Goal: Task Accomplishment & Management: Complete application form

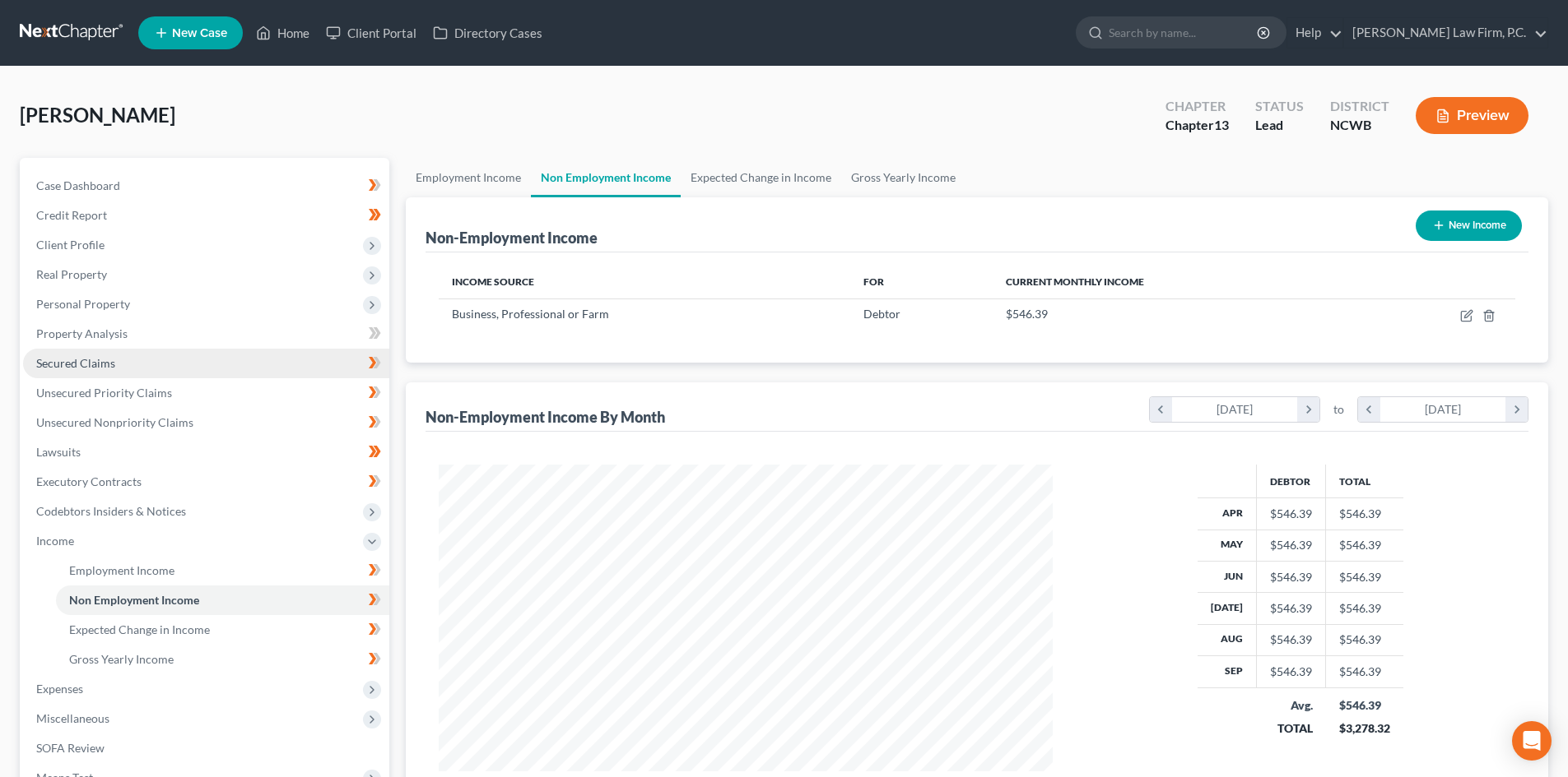
scroll to position [307, 647]
click at [303, 40] on link "Home" at bounding box center [282, 33] width 70 height 30
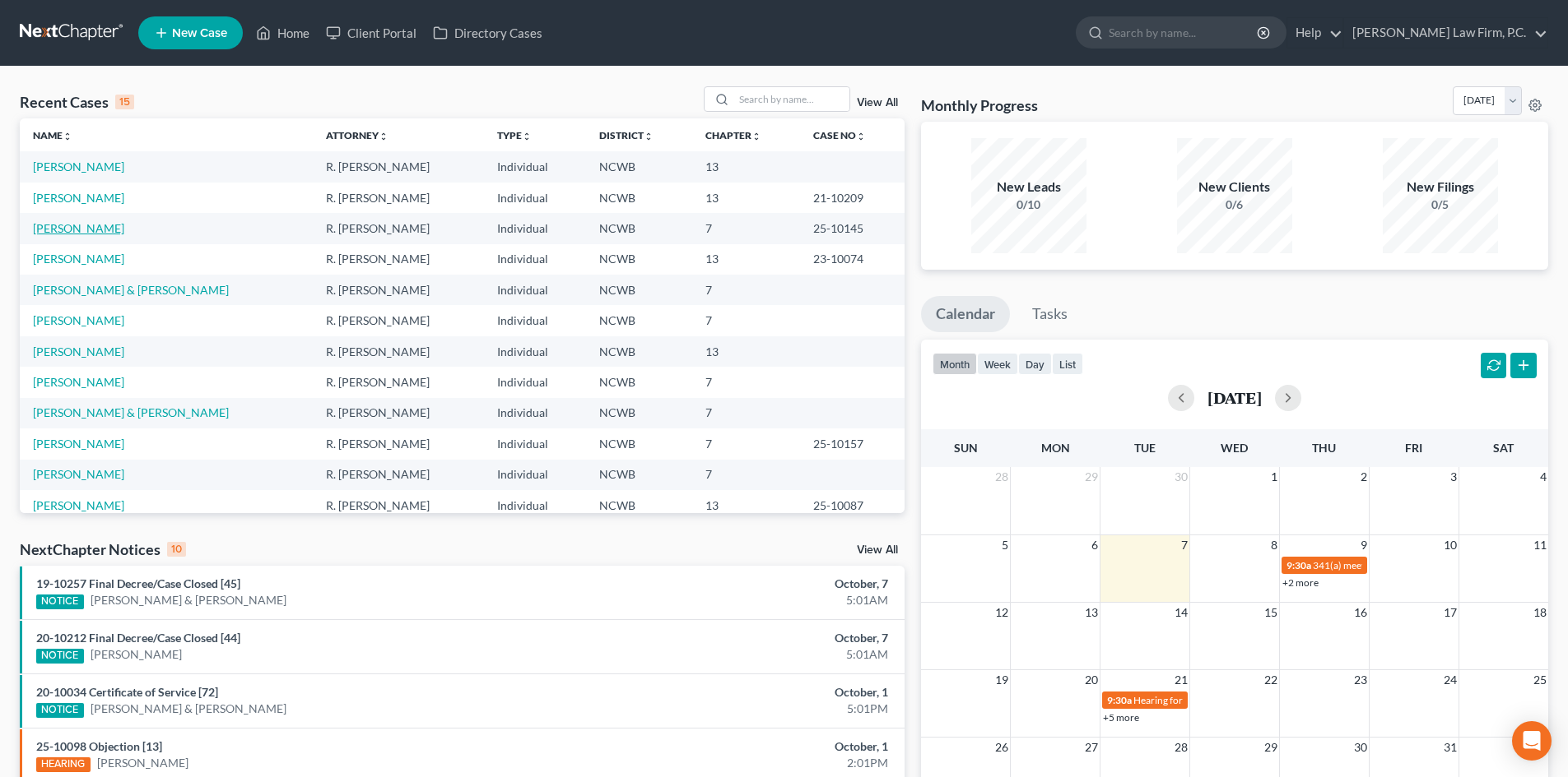
click at [74, 227] on link "Coye, Linda" at bounding box center [78, 228] width 91 height 14
select select "3"
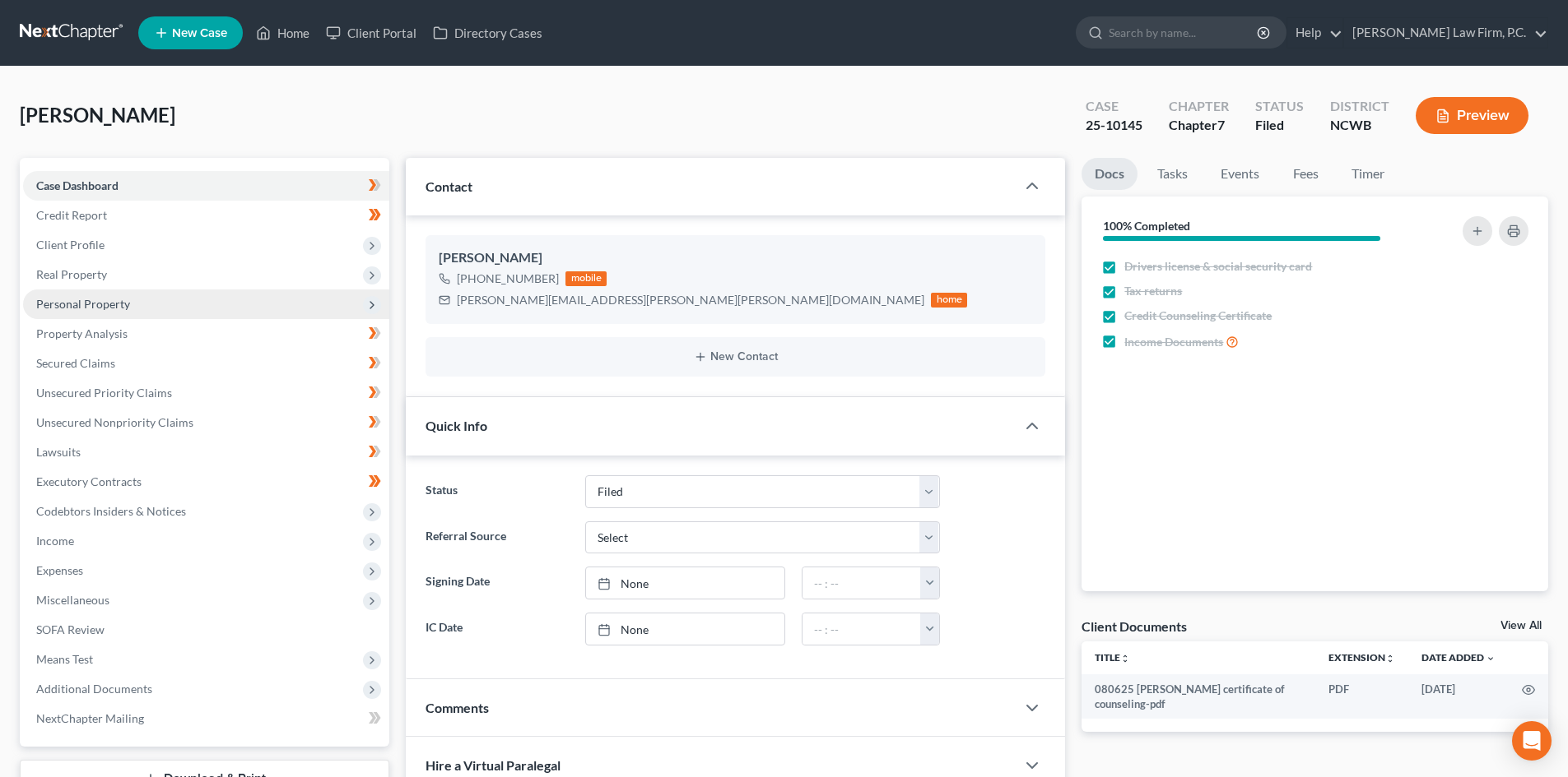
click at [122, 301] on span "Personal Property" at bounding box center [83, 303] width 94 height 14
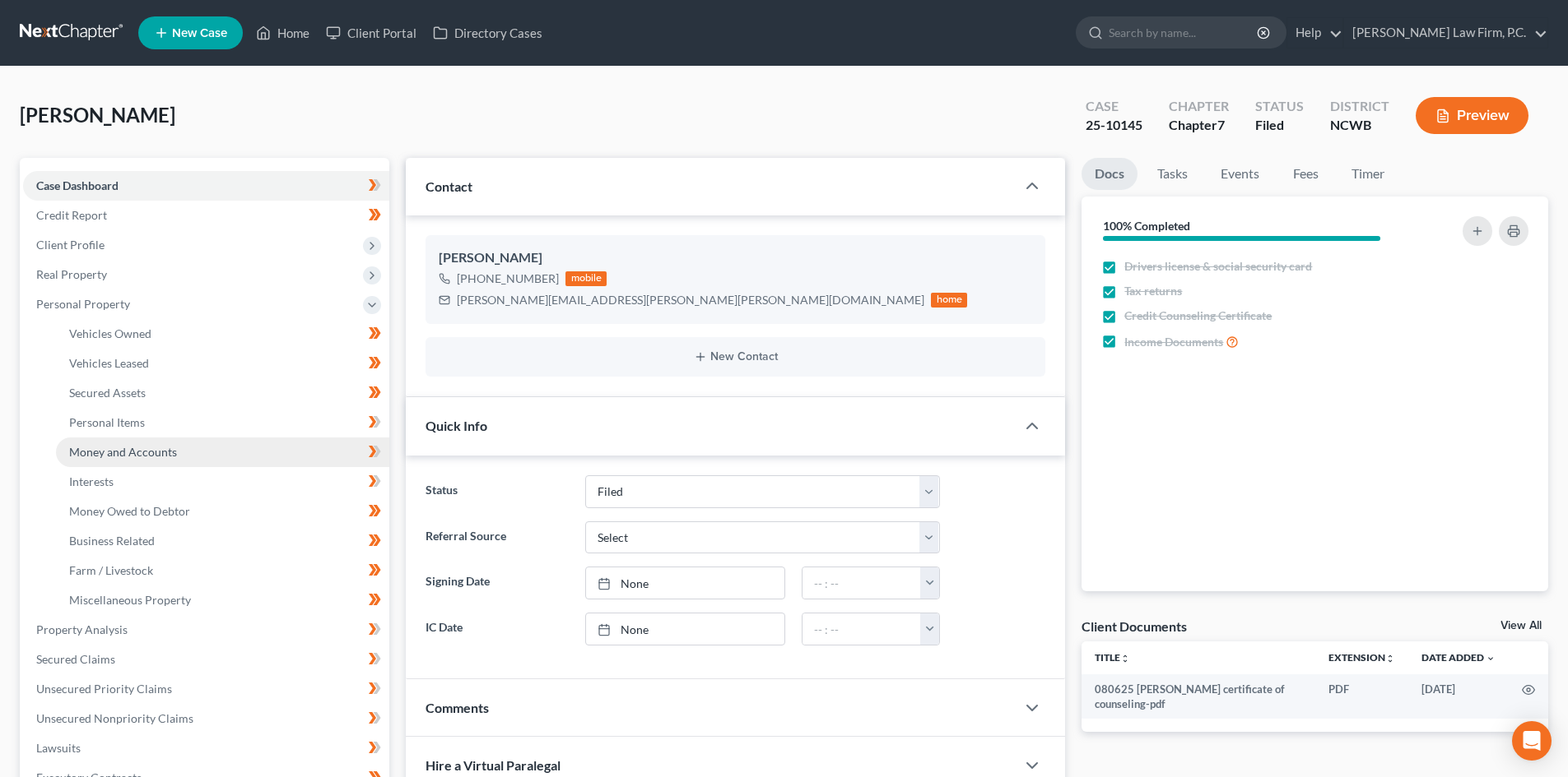
click at [116, 450] on span "Money and Accounts" at bounding box center [123, 451] width 108 height 14
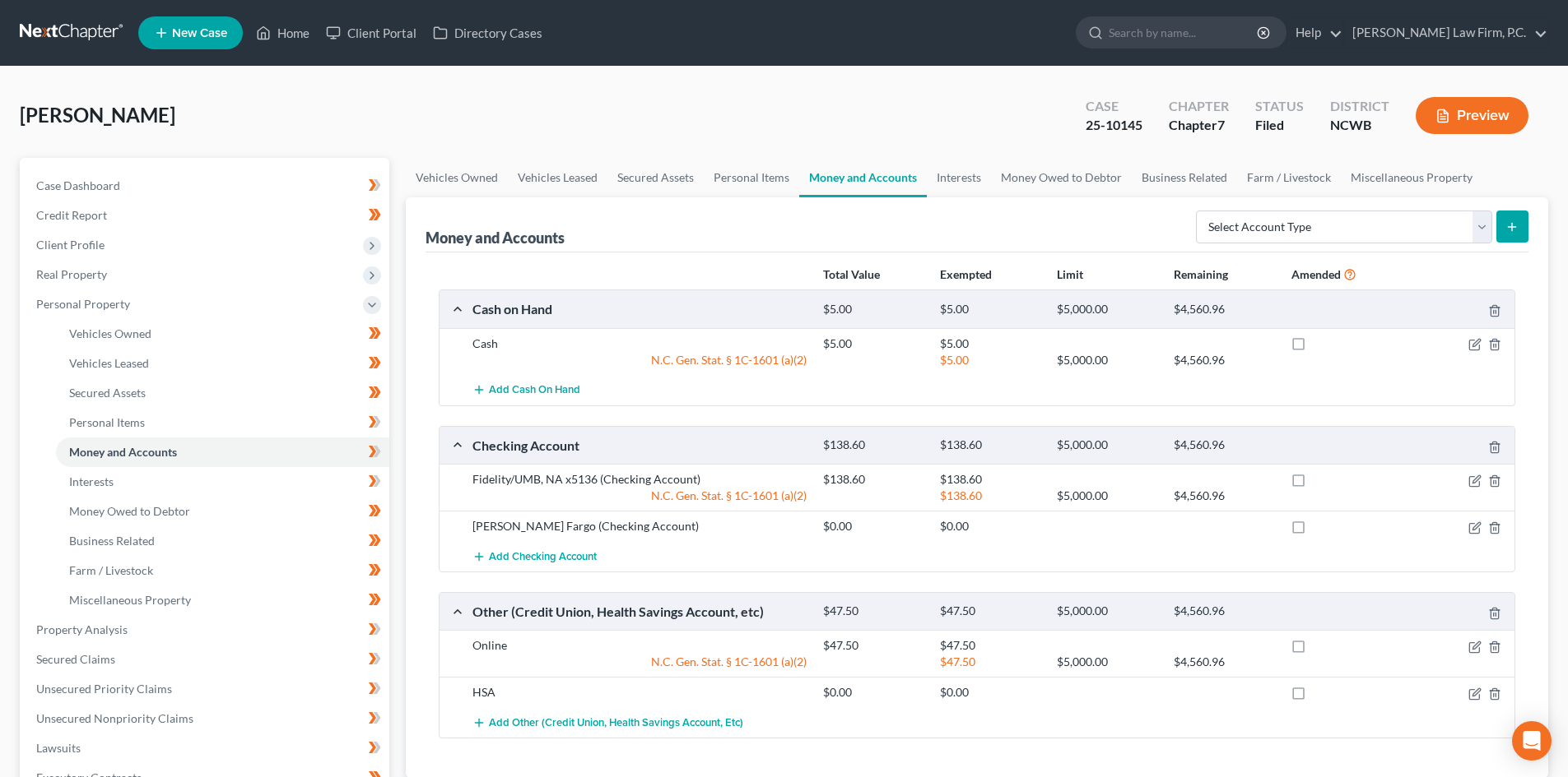
drag, startPoint x: 474, startPoint y: 690, endPoint x: 747, endPoint y: 670, distance: 273.7
click at [475, 690] on div "HSA" at bounding box center [640, 692] width 351 height 17
click at [500, 691] on div "HSA" at bounding box center [640, 692] width 351 height 17
click at [1473, 692] on icon "button" at bounding box center [1475, 694] width 13 height 13
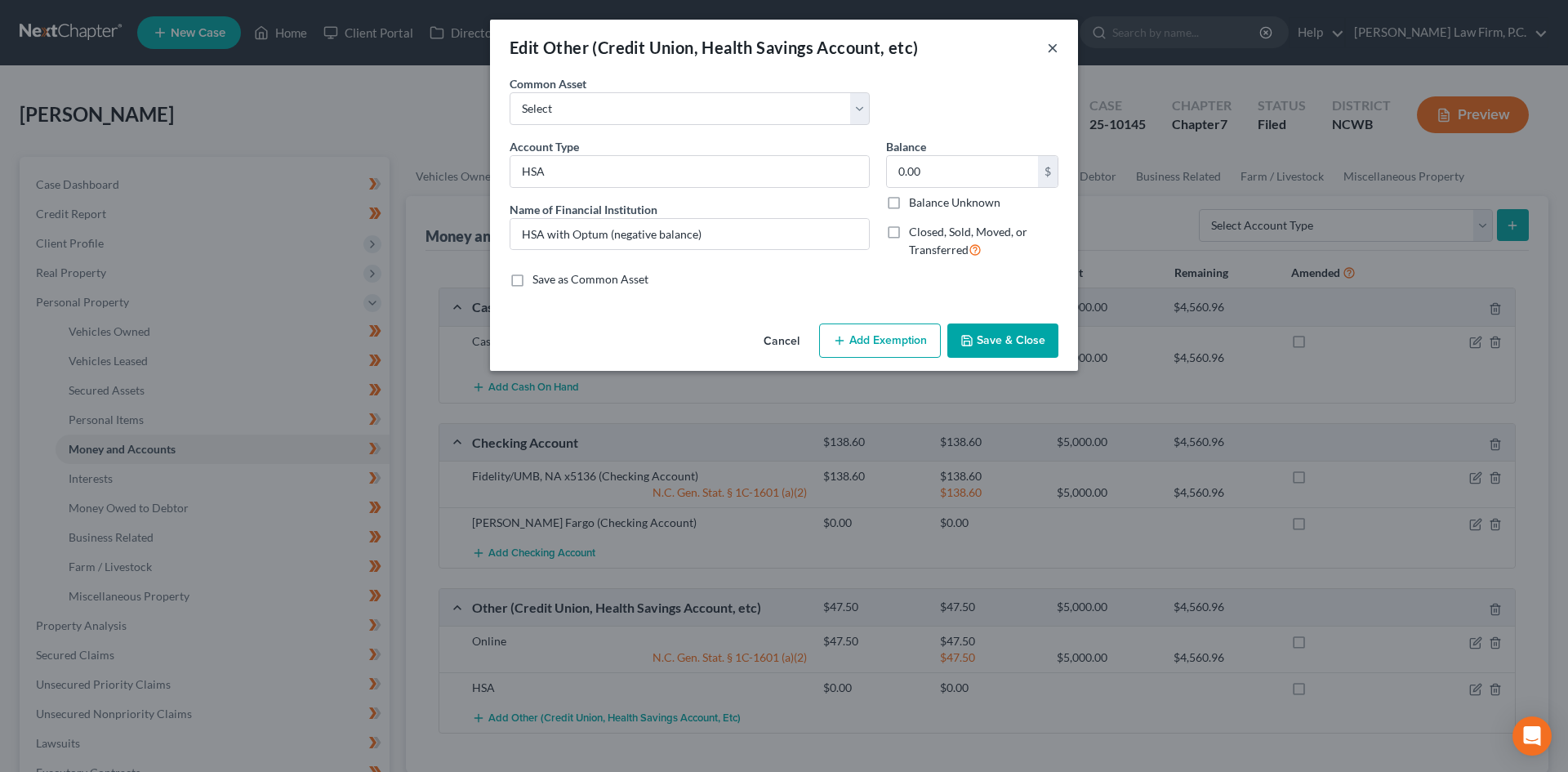
click at [1052, 46] on button "×" at bounding box center [1052, 47] width 11 height 19
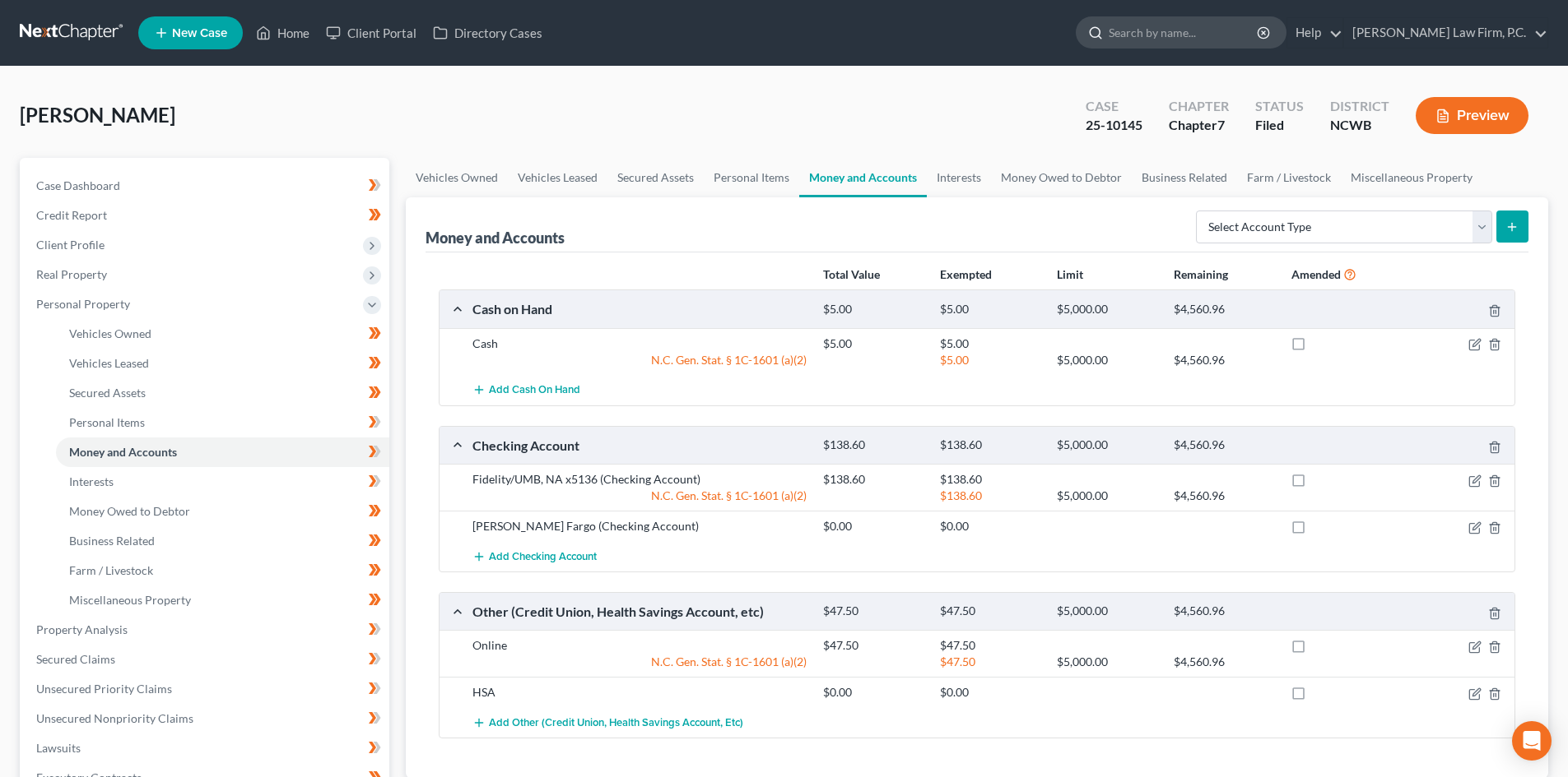
click at [1178, 37] on input "search" at bounding box center [1184, 33] width 151 height 31
click at [286, 34] on link "Home" at bounding box center [282, 33] width 70 height 30
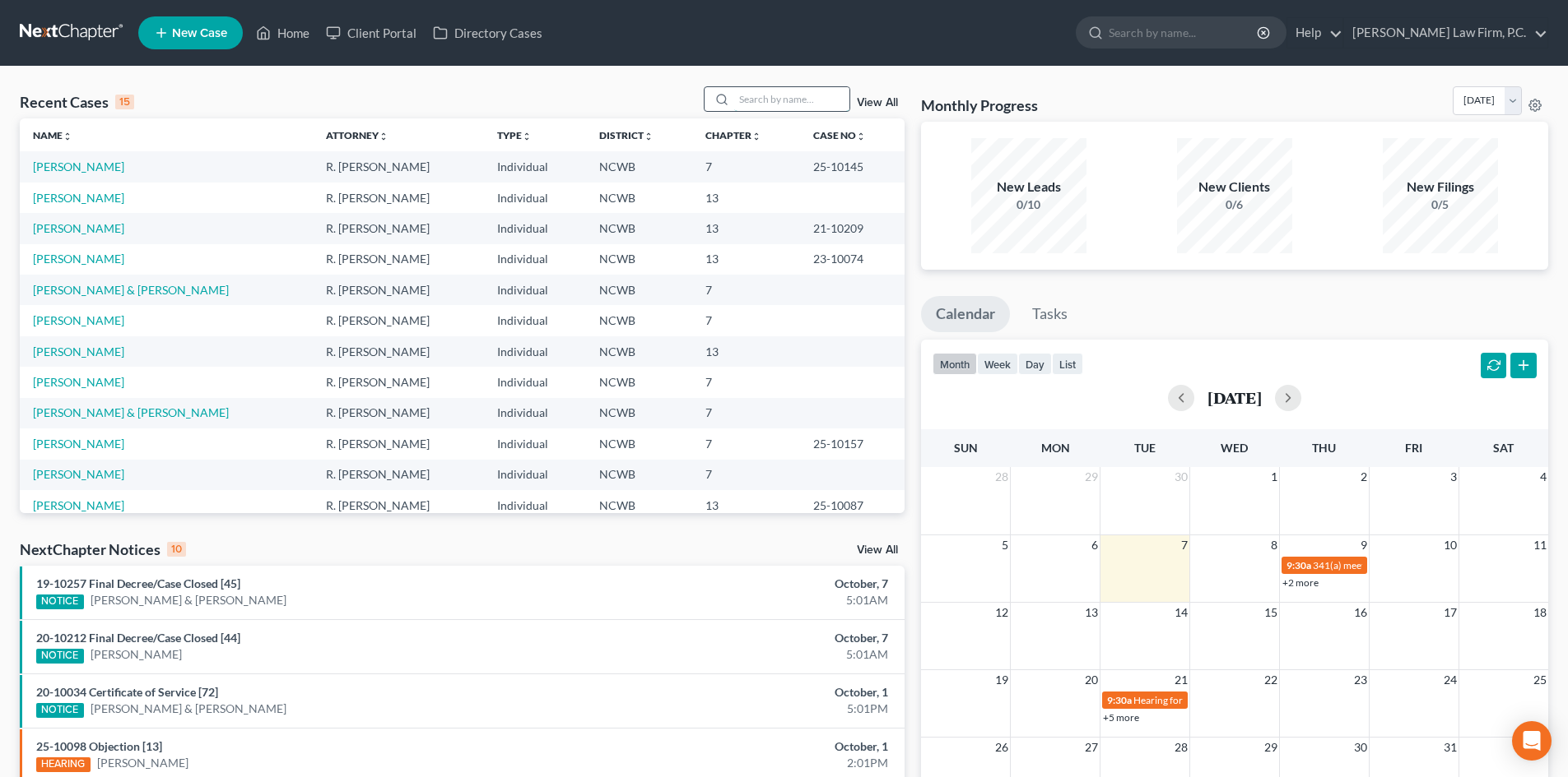
click at [750, 99] on input "search" at bounding box center [792, 100] width 115 height 24
type input "miskove"
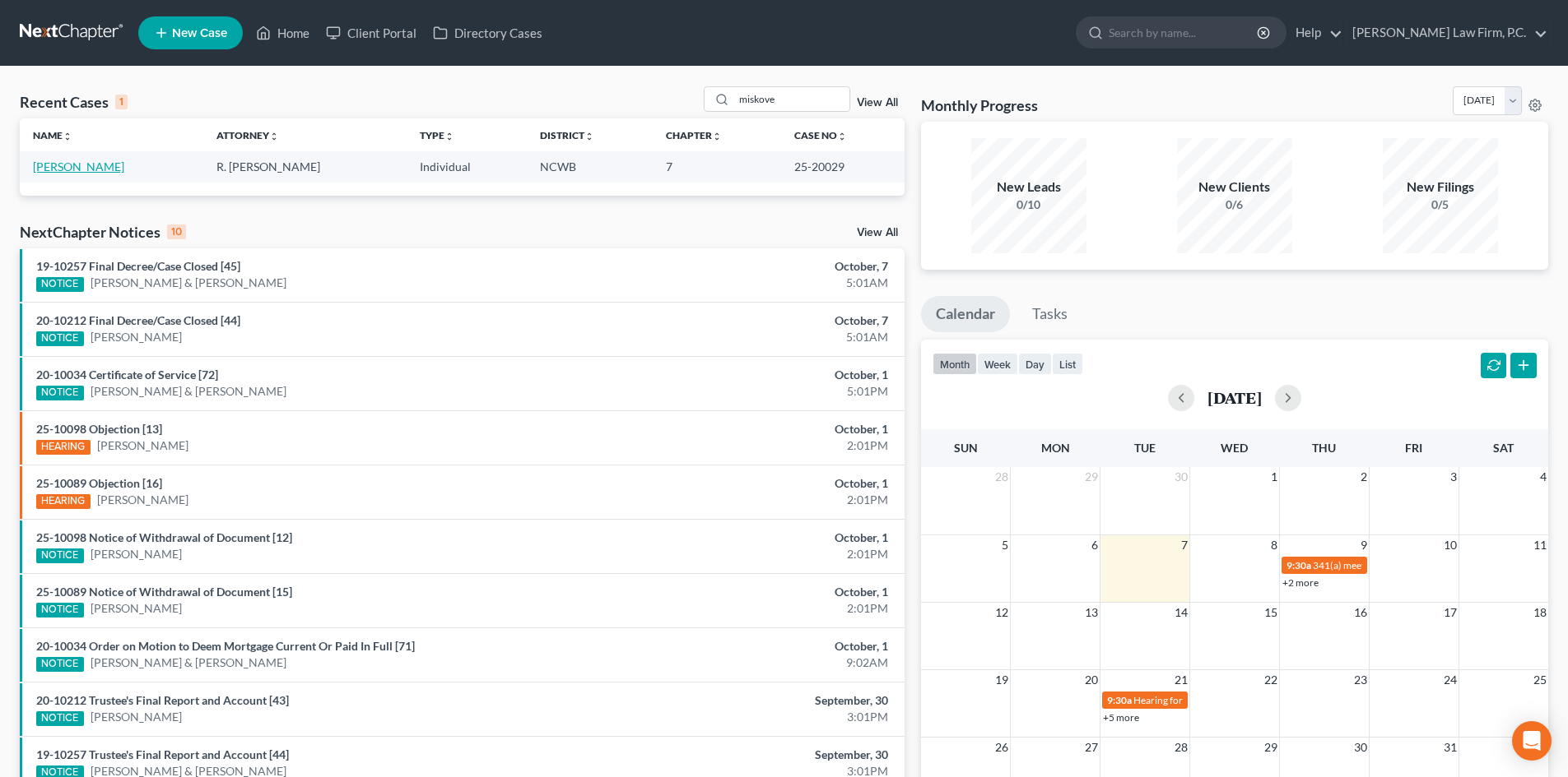
click at [92, 171] on link "Miskove, Jarrett" at bounding box center [78, 166] width 91 height 14
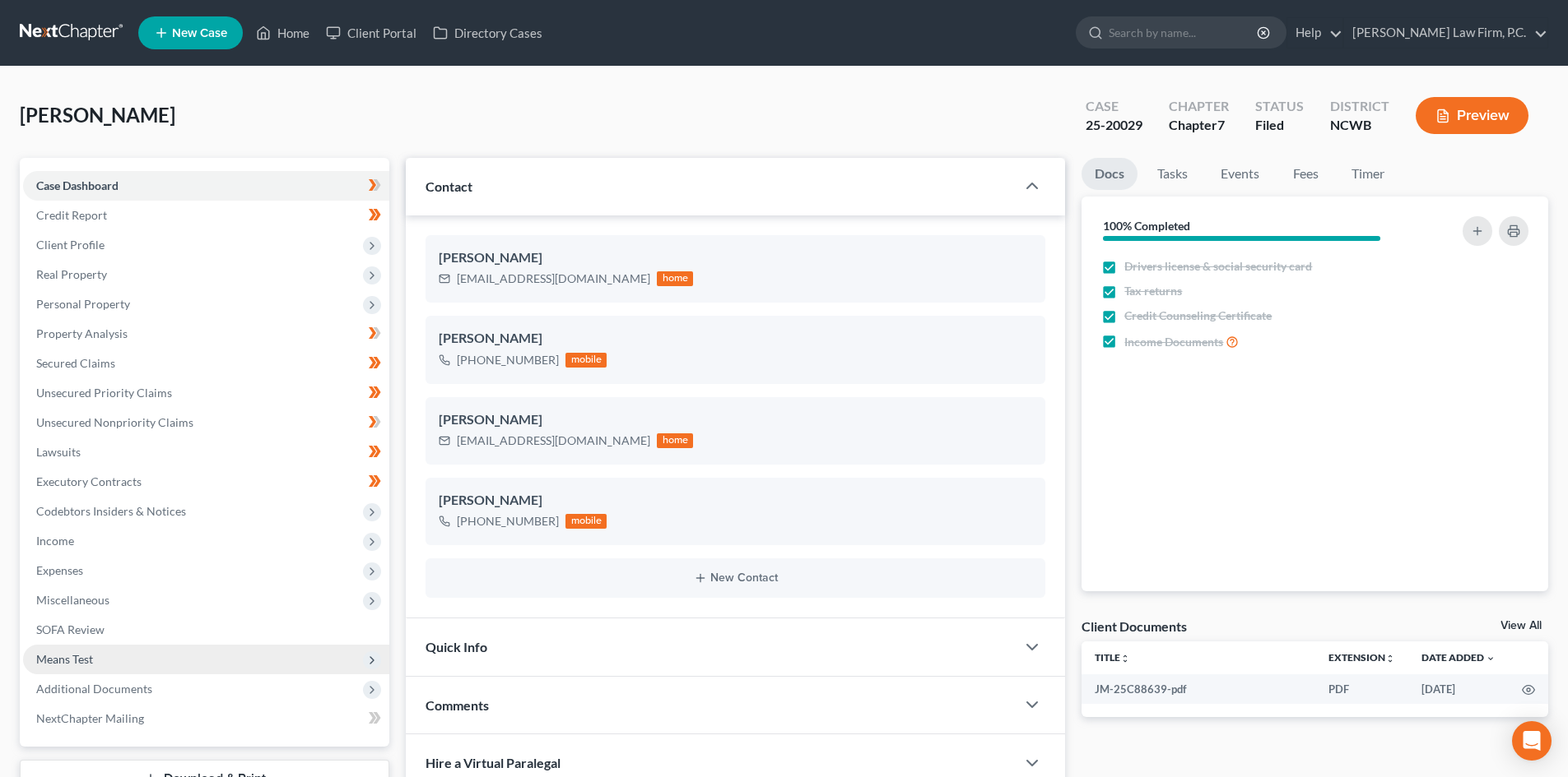
click at [93, 652] on span "Means Test" at bounding box center [64, 659] width 57 height 14
click at [79, 653] on span "Means Test" at bounding box center [64, 659] width 57 height 14
click at [135, 696] on span "Additional Documents" at bounding box center [206, 690] width 366 height 30
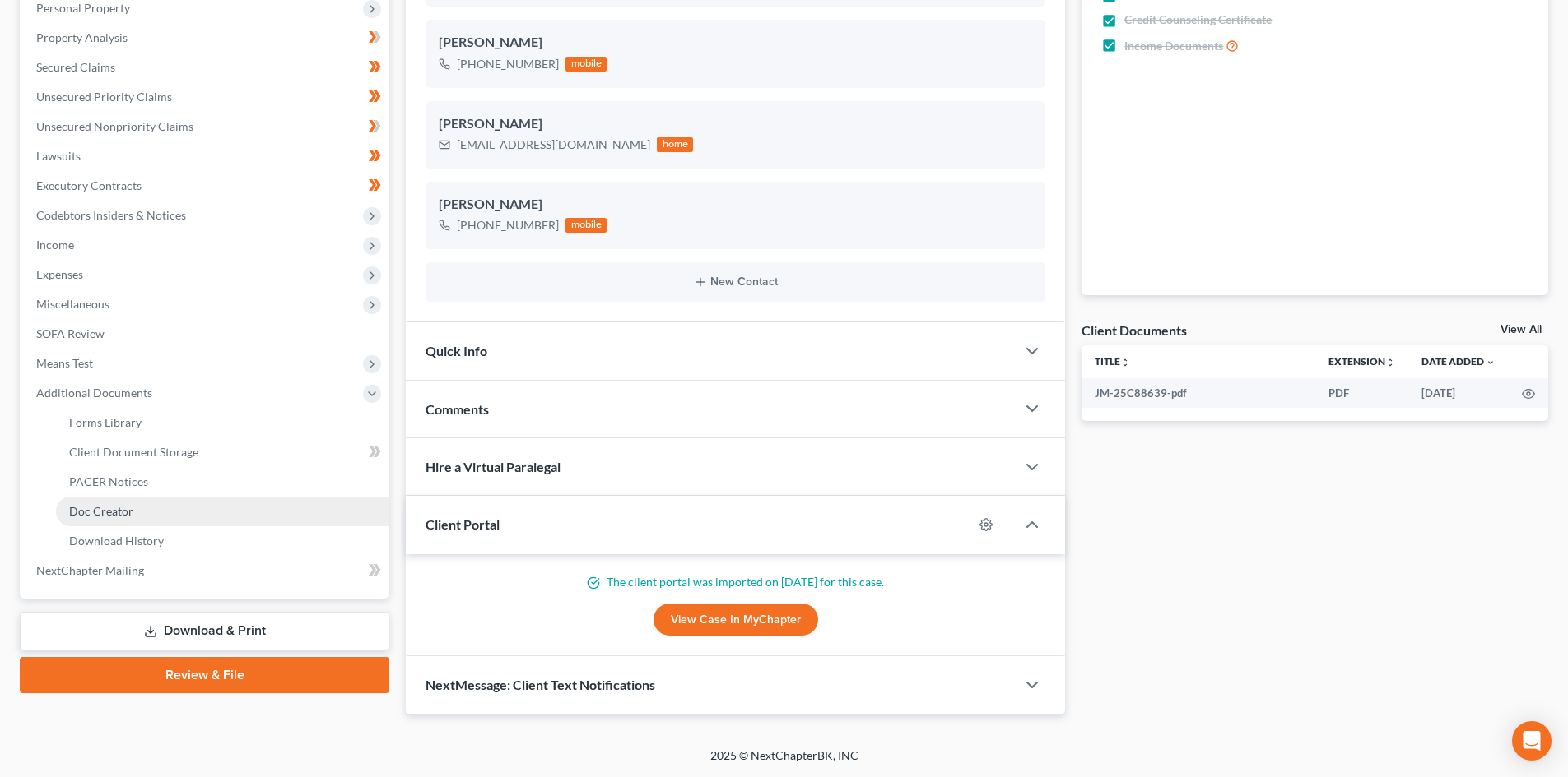
click at [142, 507] on link "Doc Creator" at bounding box center [223, 512] width 333 height 30
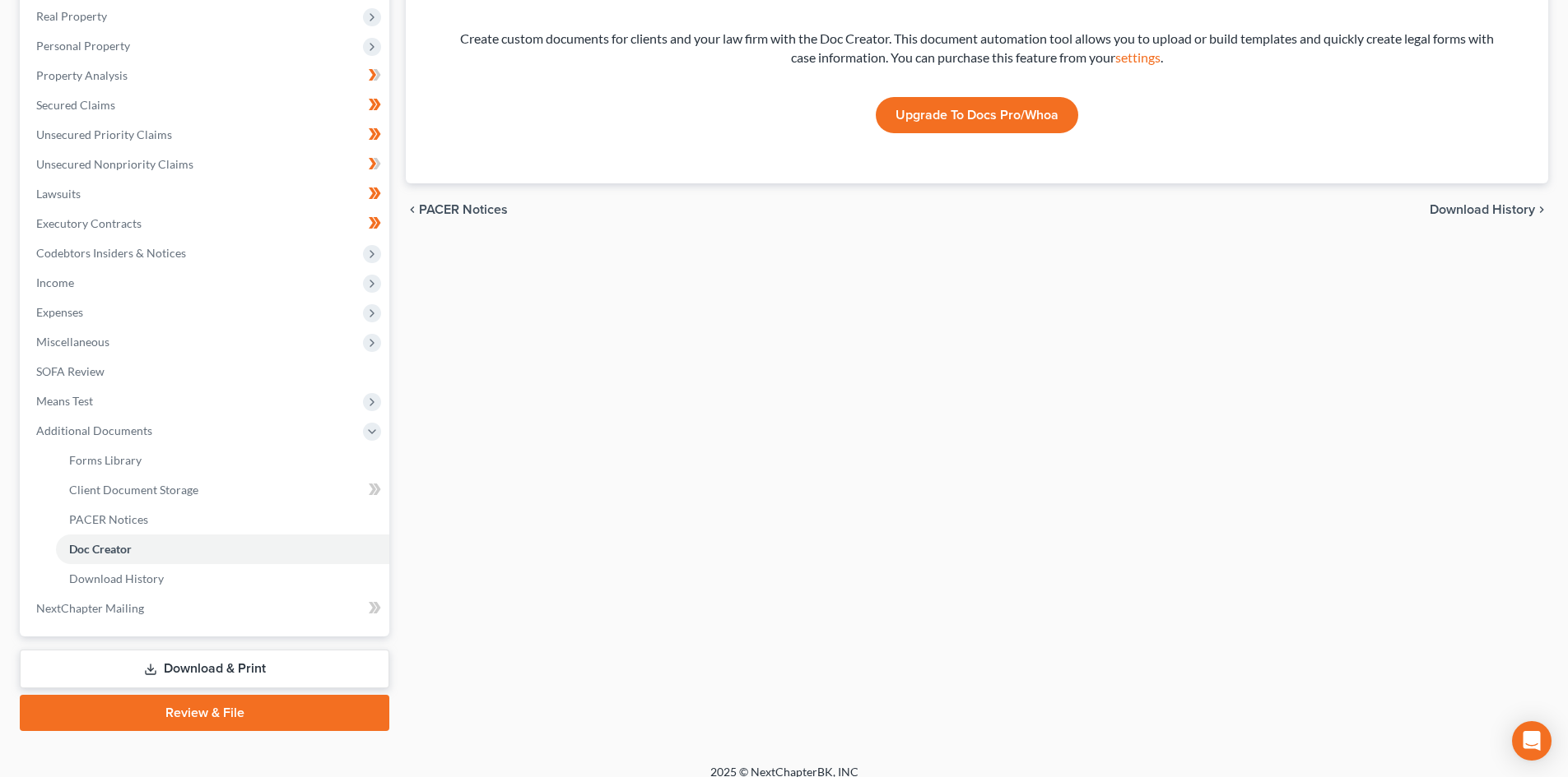
scroll to position [275, 0]
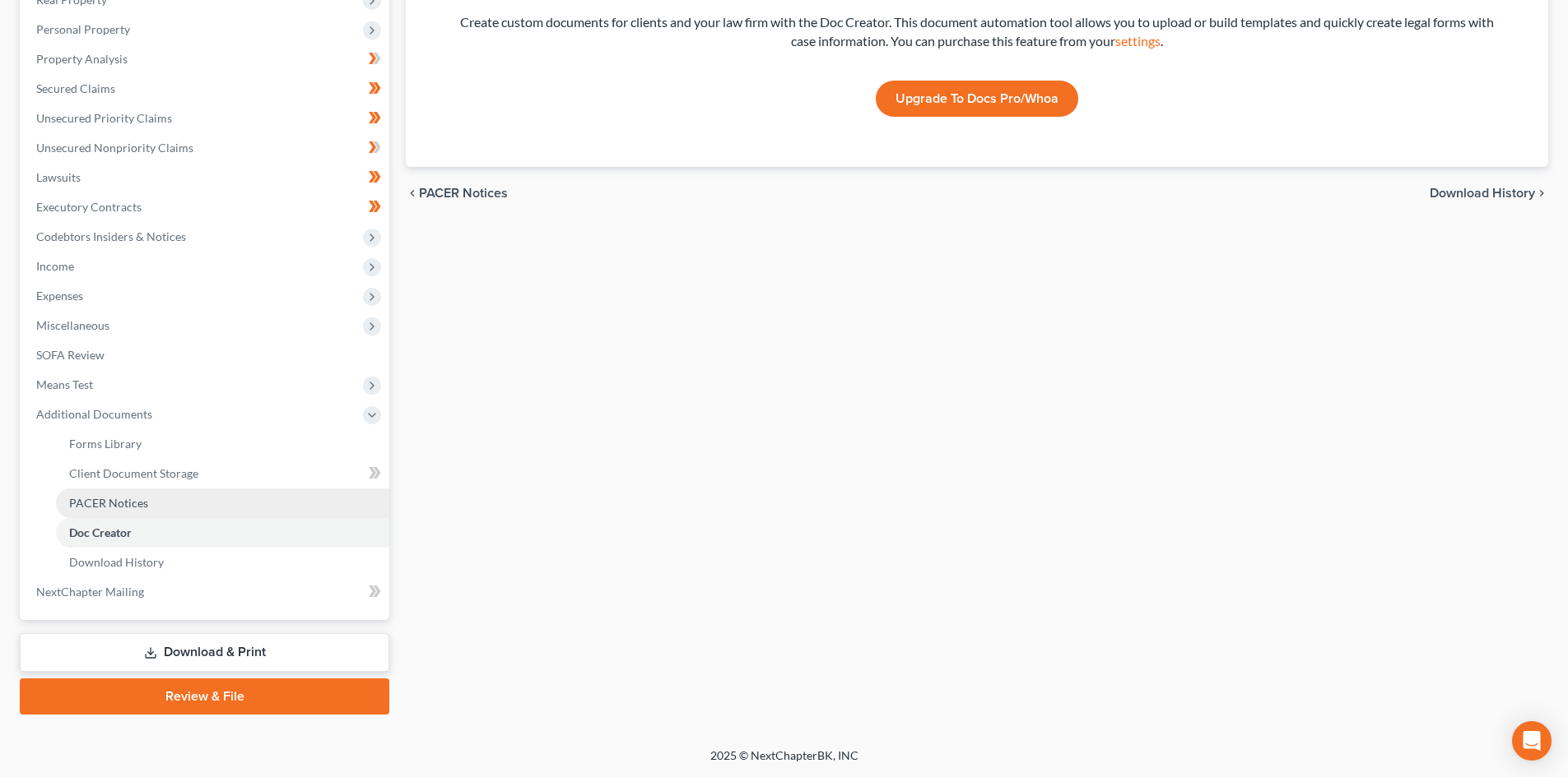
click at [129, 499] on span "PACER Notices" at bounding box center [108, 502] width 79 height 14
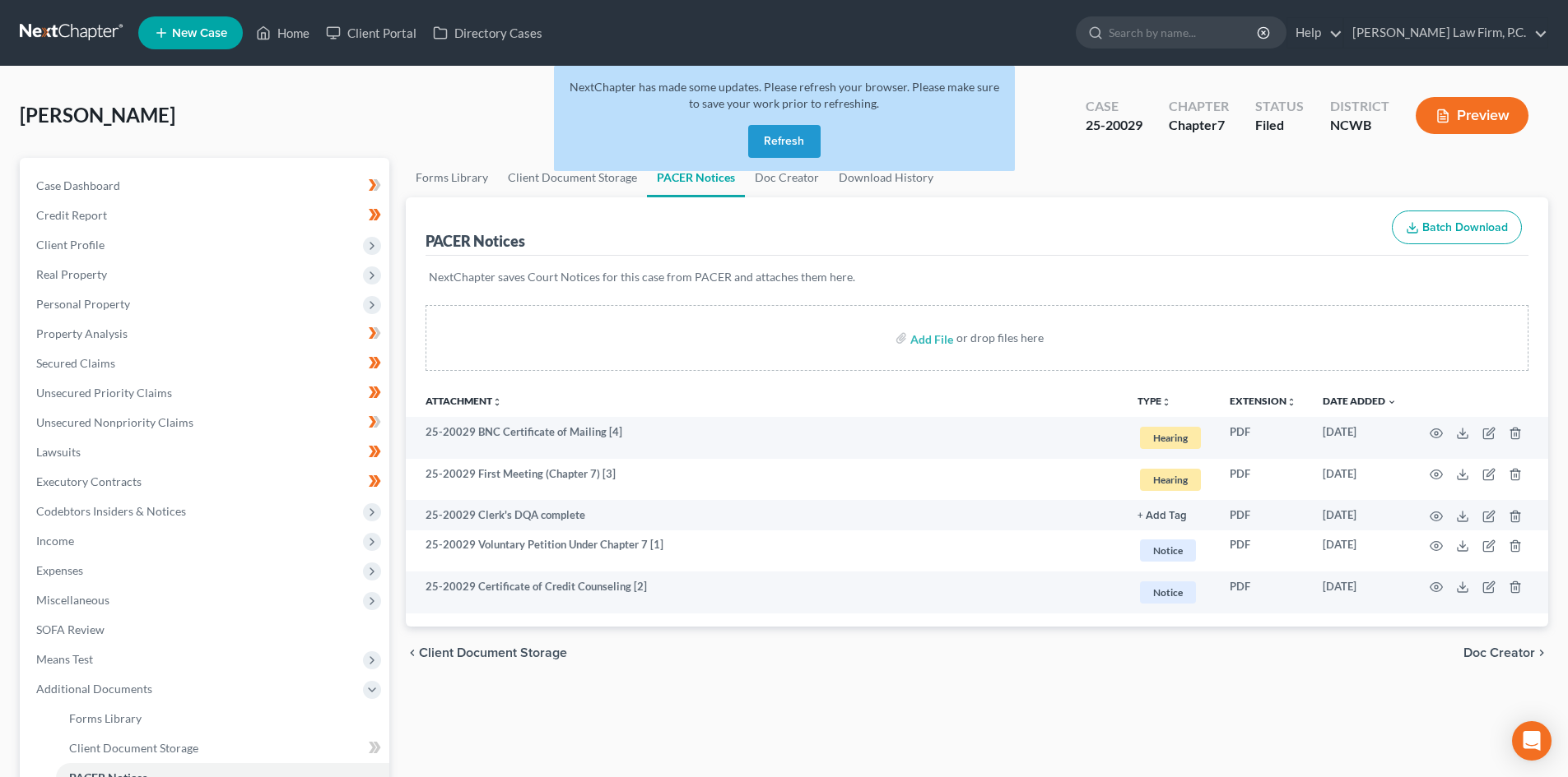
click at [805, 131] on button "Refresh" at bounding box center [785, 141] width 73 height 33
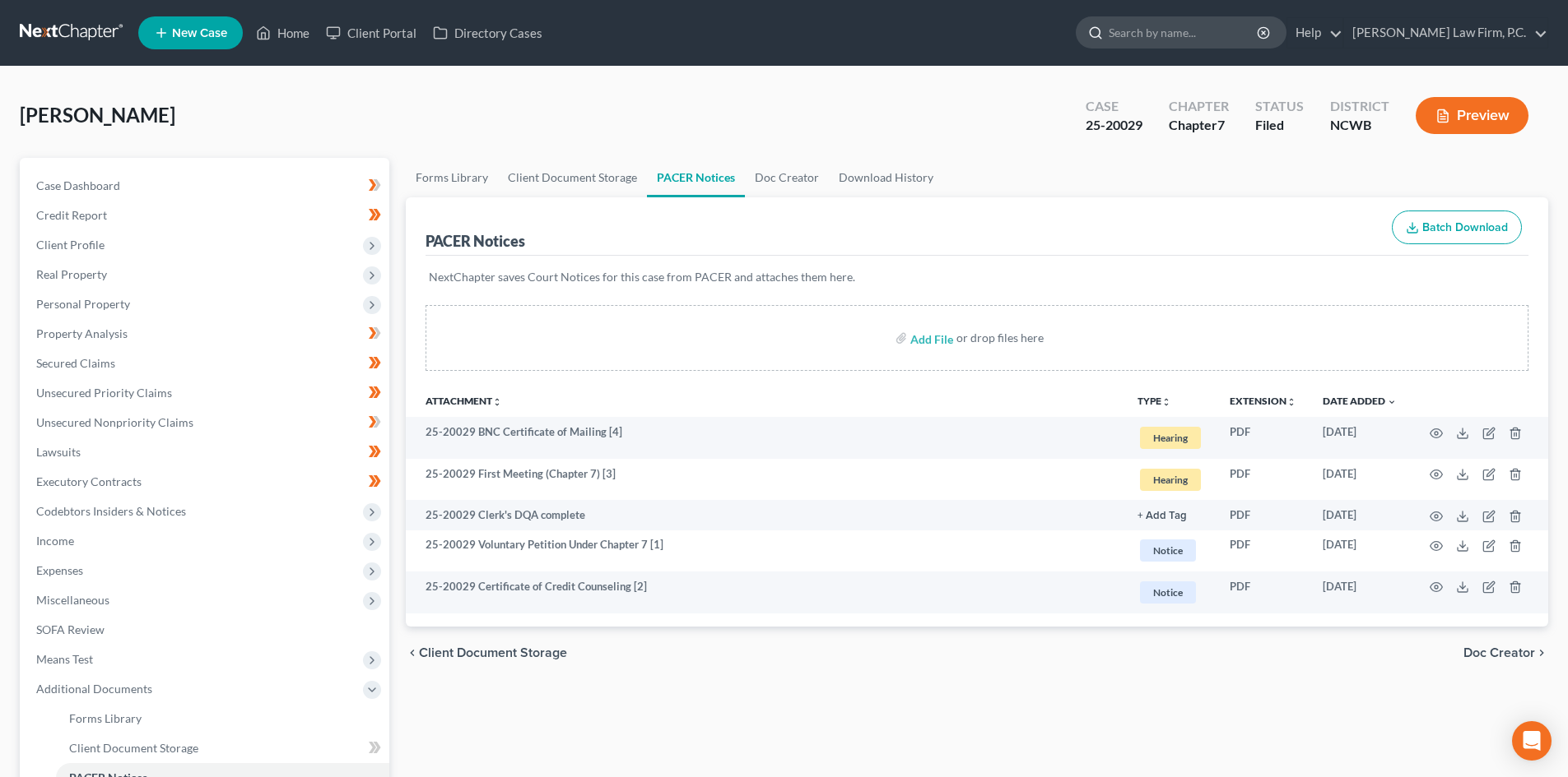
click at [1188, 38] on input "search" at bounding box center [1184, 33] width 151 height 31
type input "P"
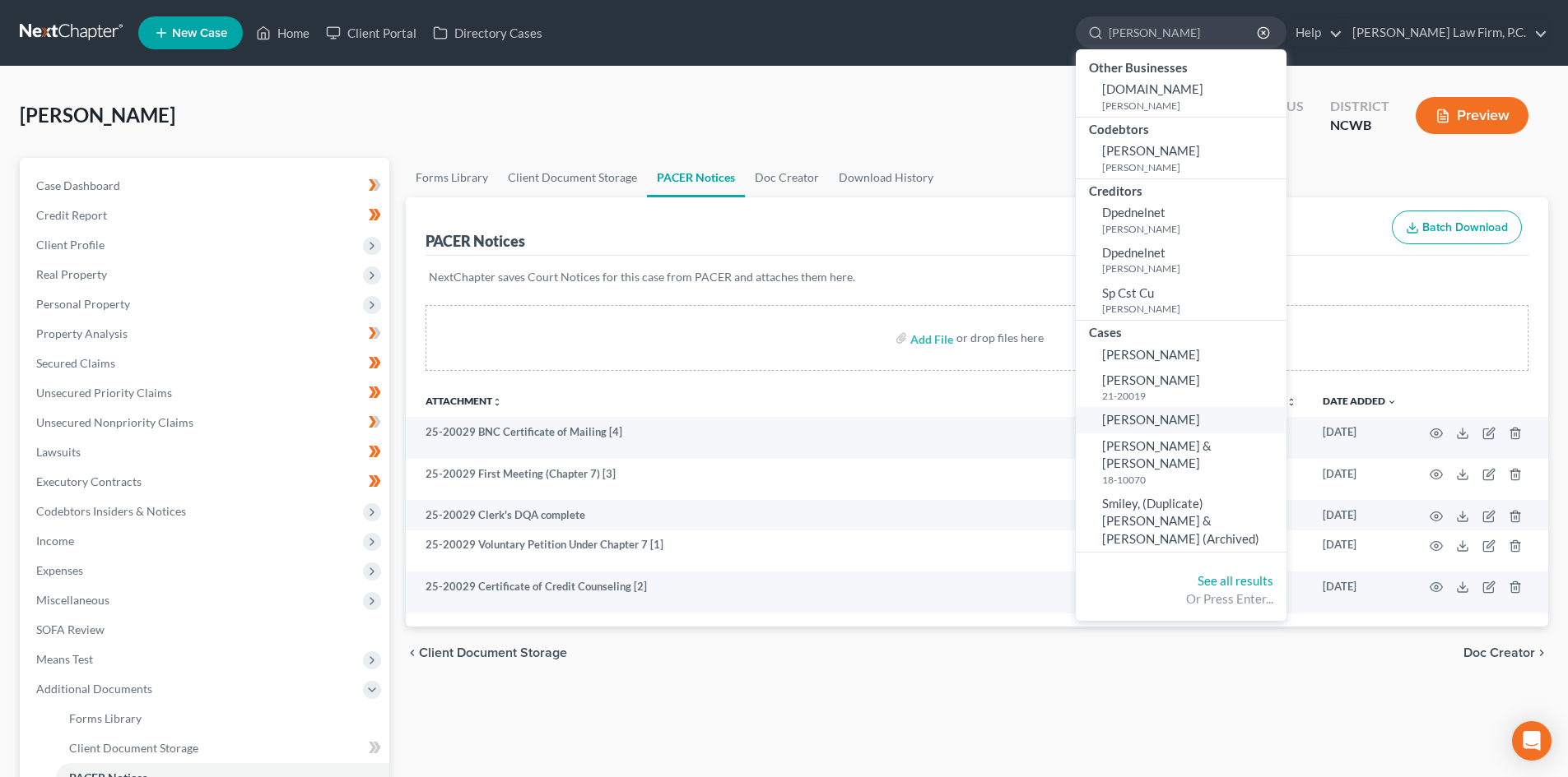
type input "sharon"
click at [1182, 415] on span "[PERSON_NAME]" at bounding box center [1151, 420] width 98 height 15
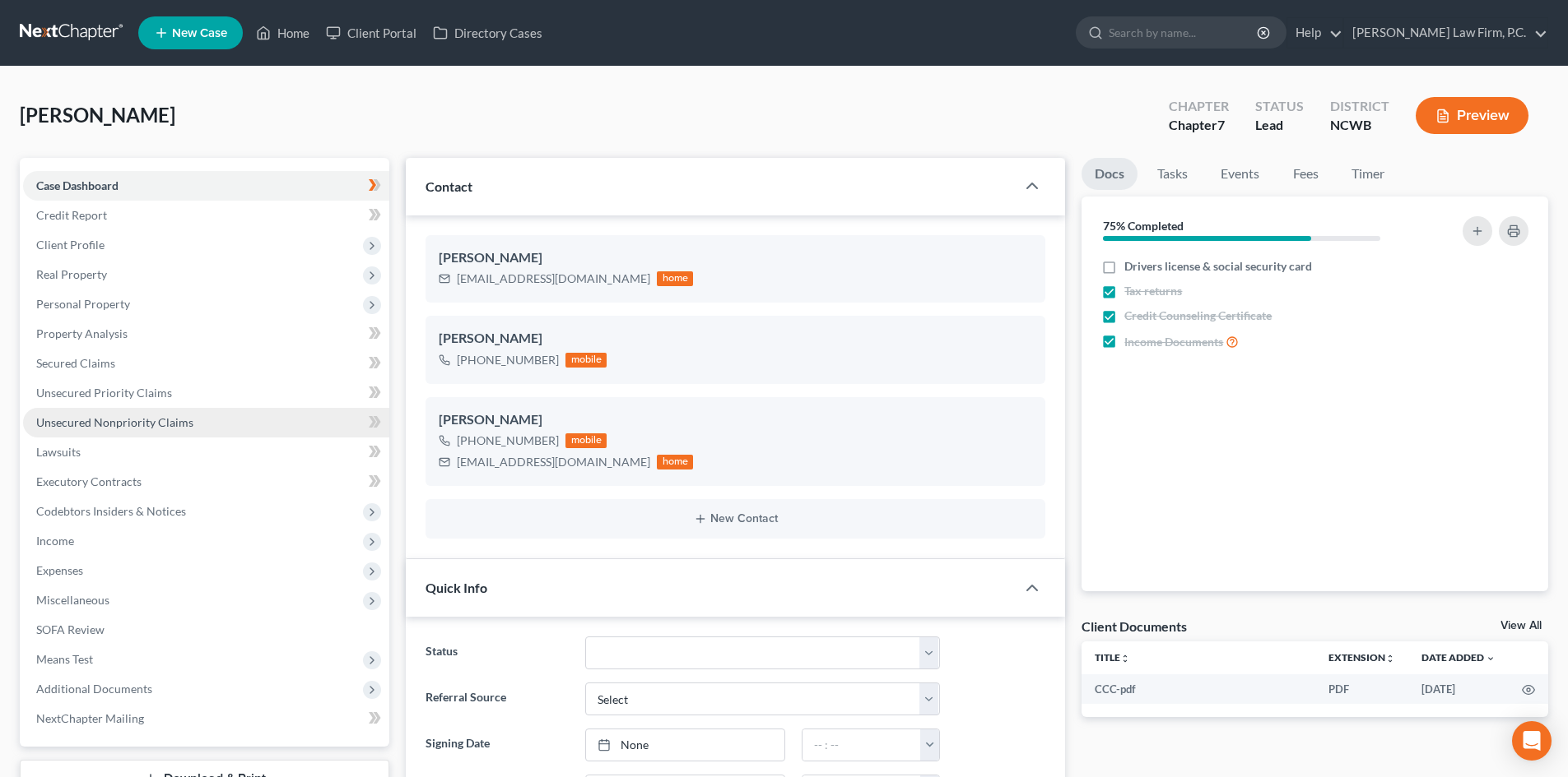
click at [154, 428] on span "Unsecured Nonpriority Claims" at bounding box center [115, 422] width 157 height 14
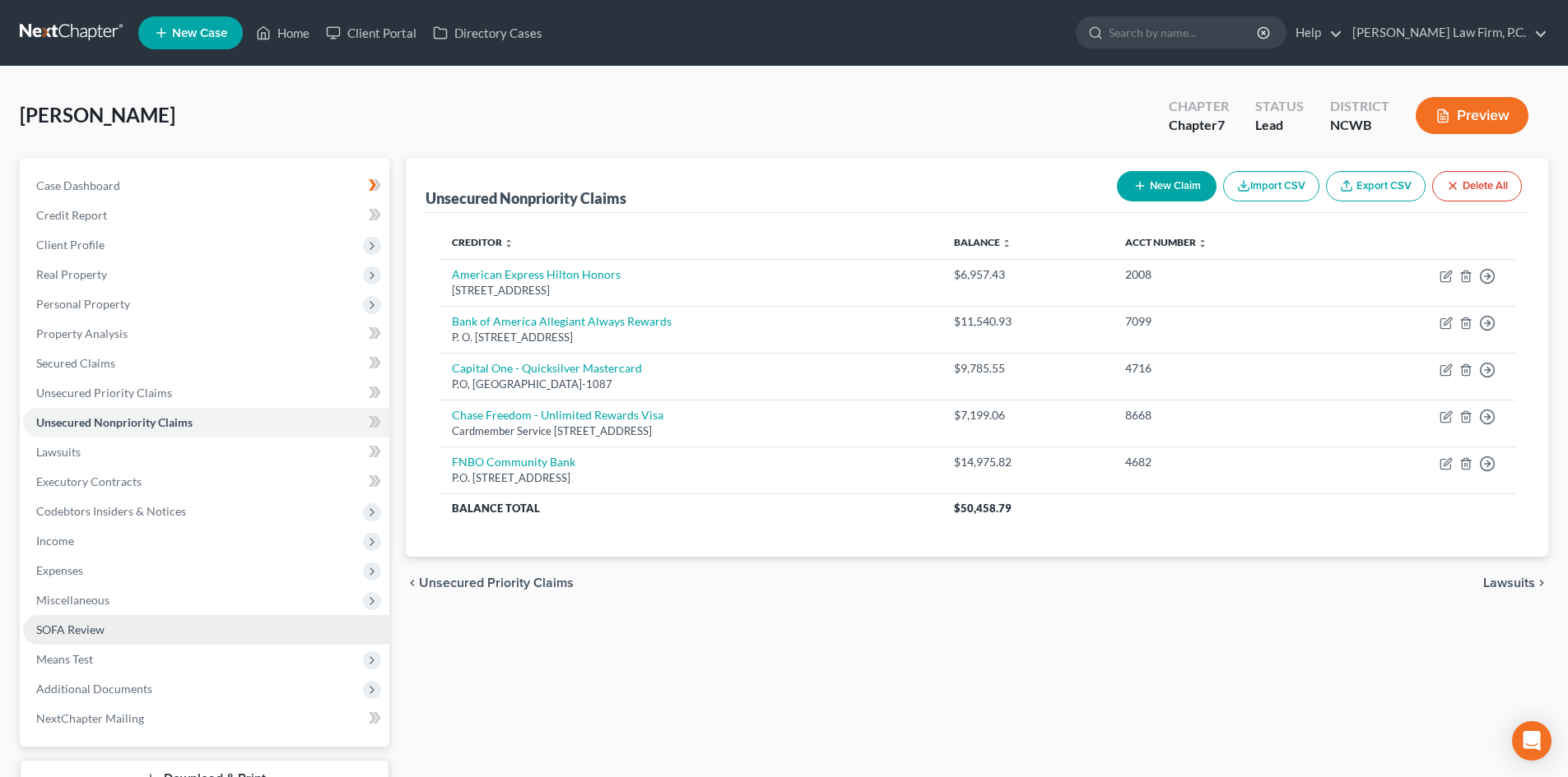
click at [139, 628] on link "SOFA Review" at bounding box center [206, 630] width 366 height 30
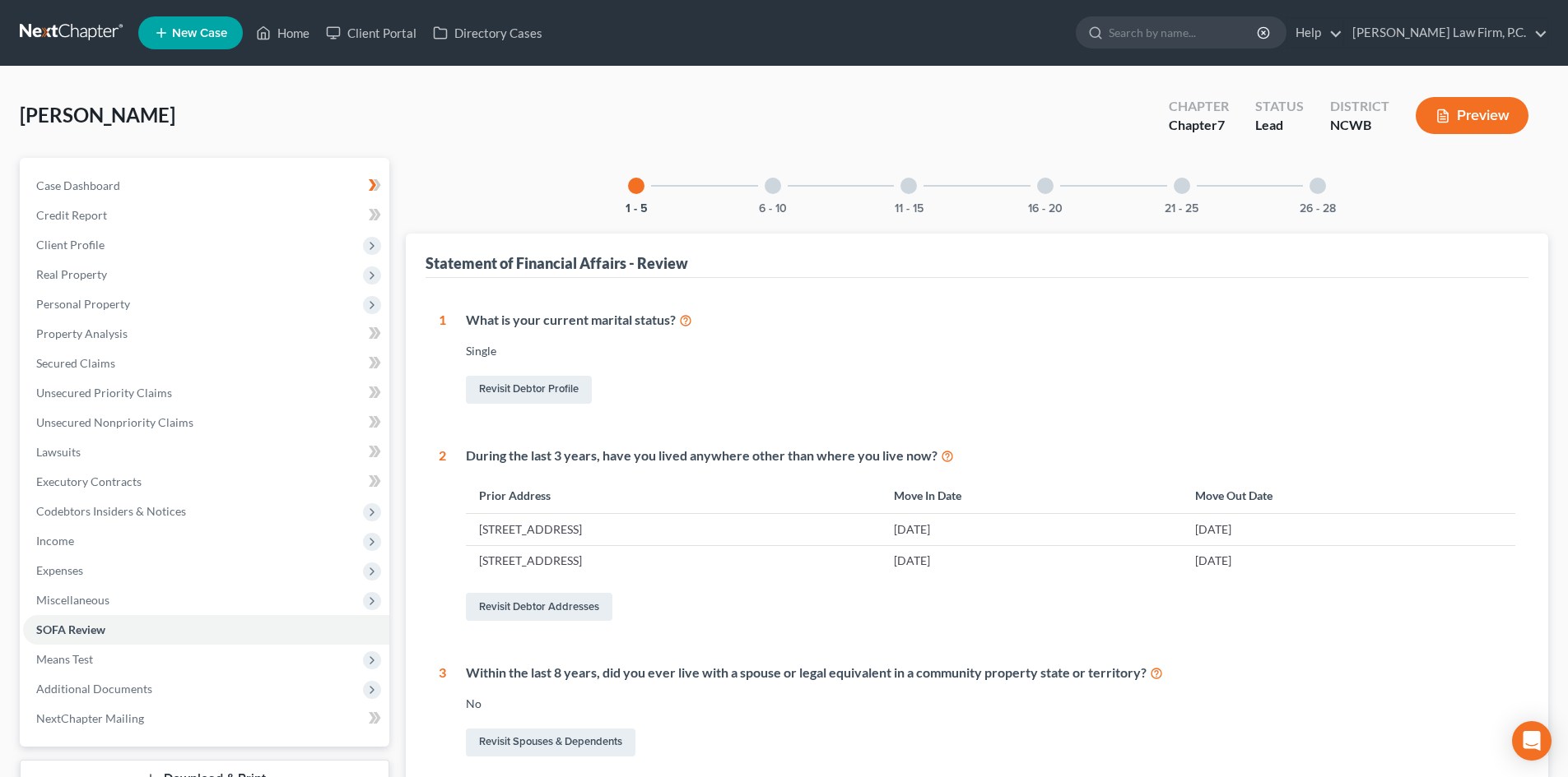
click at [768, 186] on div at bounding box center [773, 186] width 17 height 17
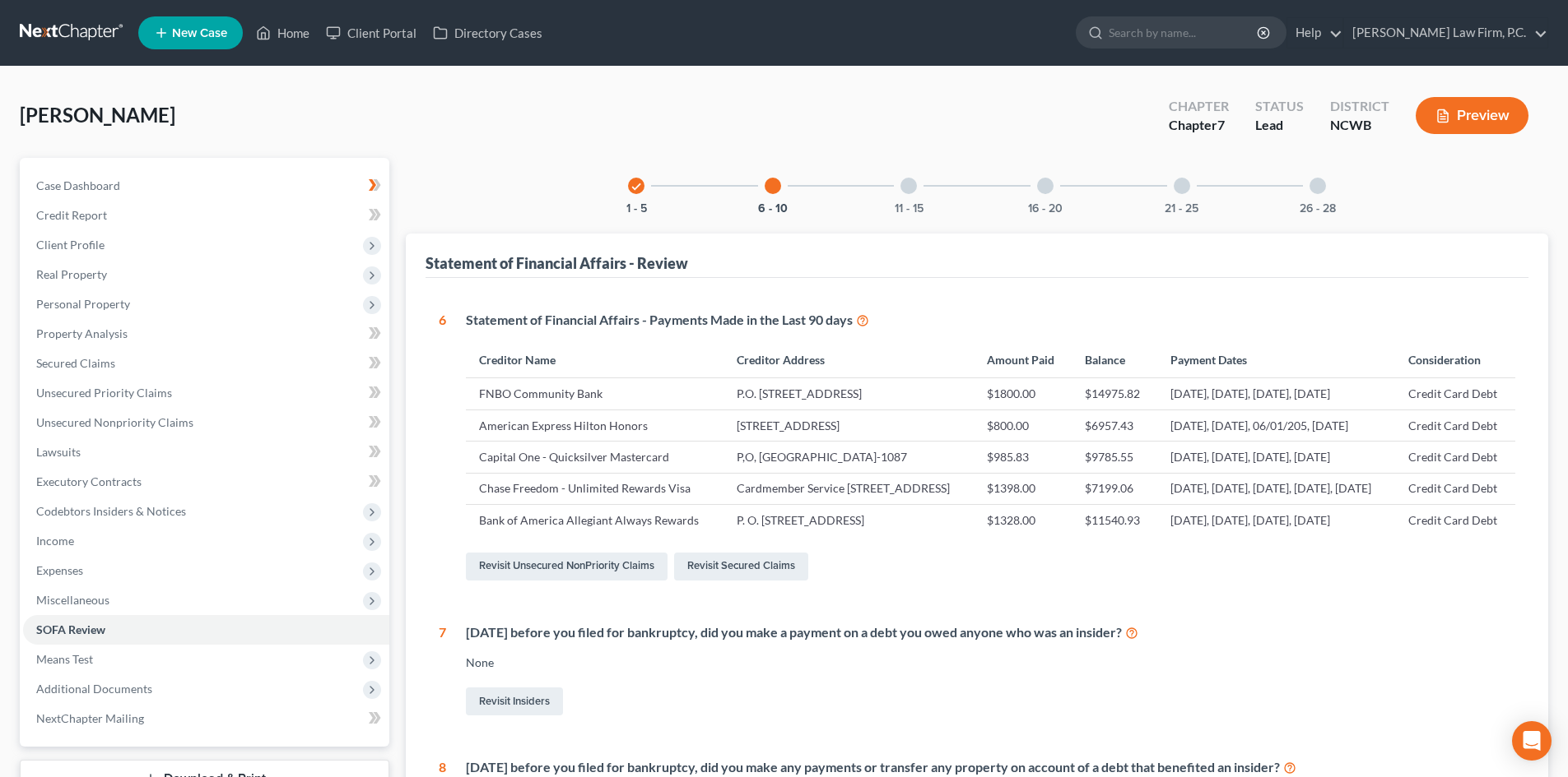
click at [898, 188] on div "11 - 15" at bounding box center [909, 186] width 56 height 56
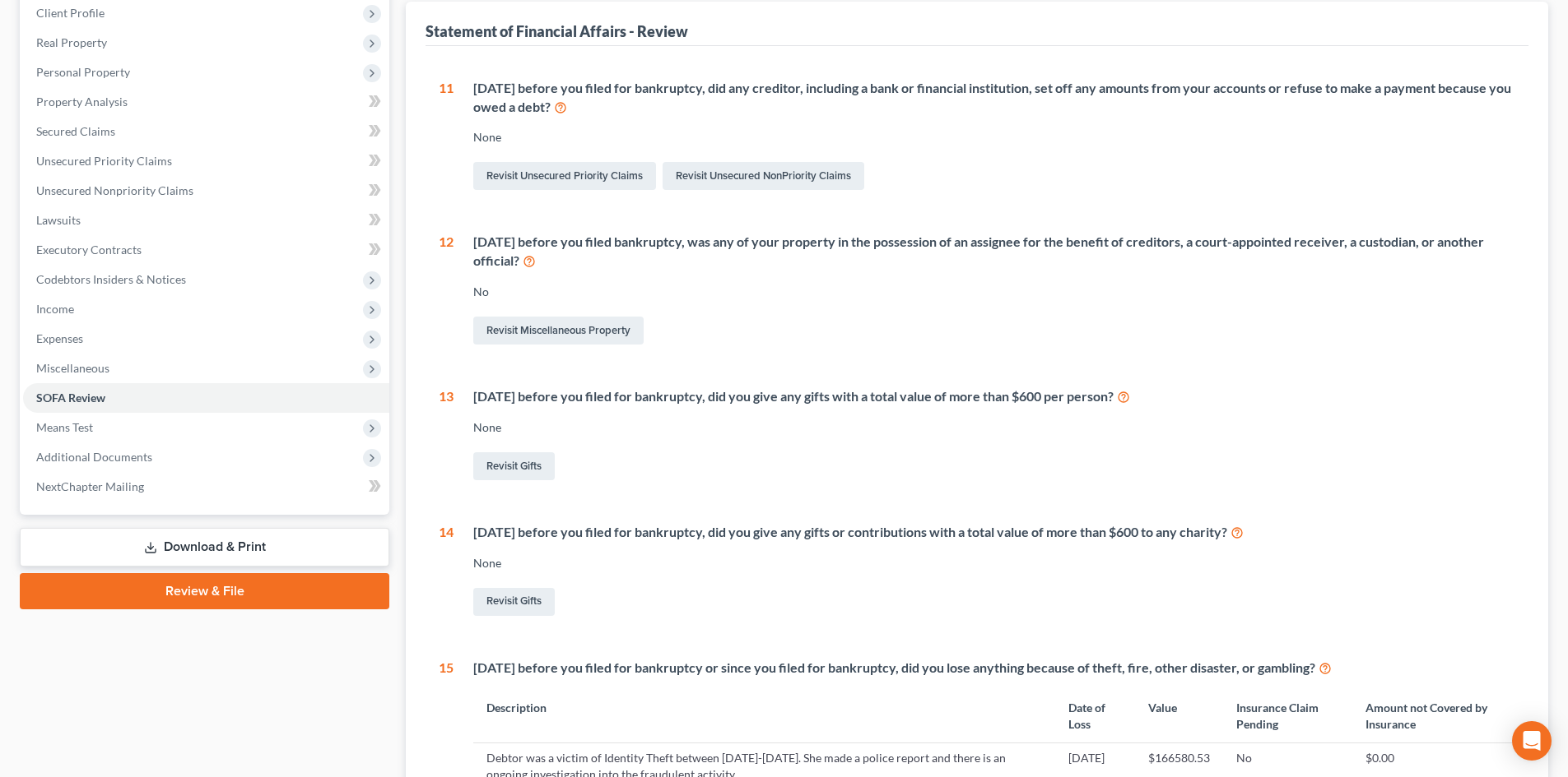
scroll to position [221, 0]
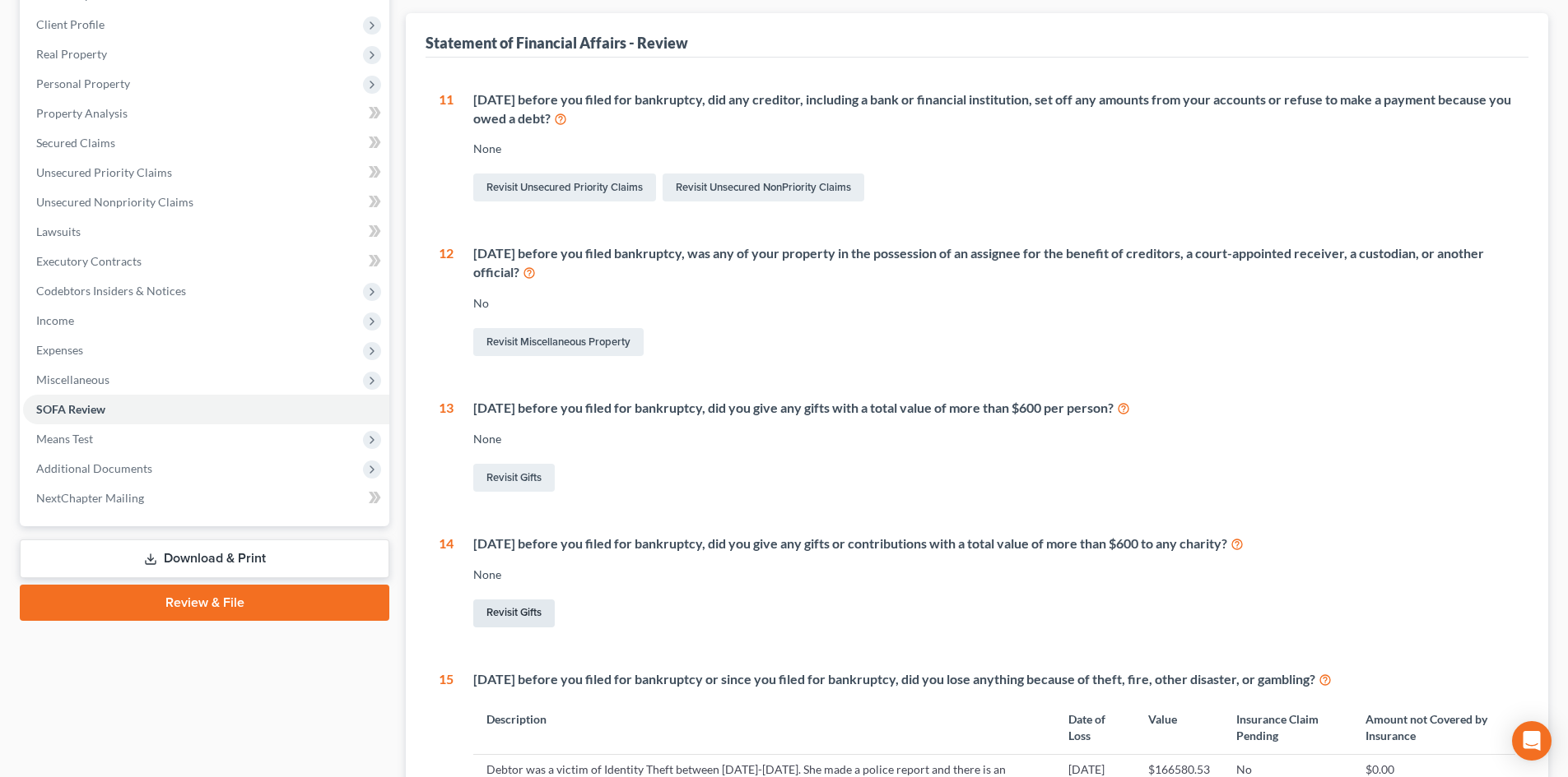
click at [542, 606] on link "Revisit Gifts" at bounding box center [514, 613] width 82 height 28
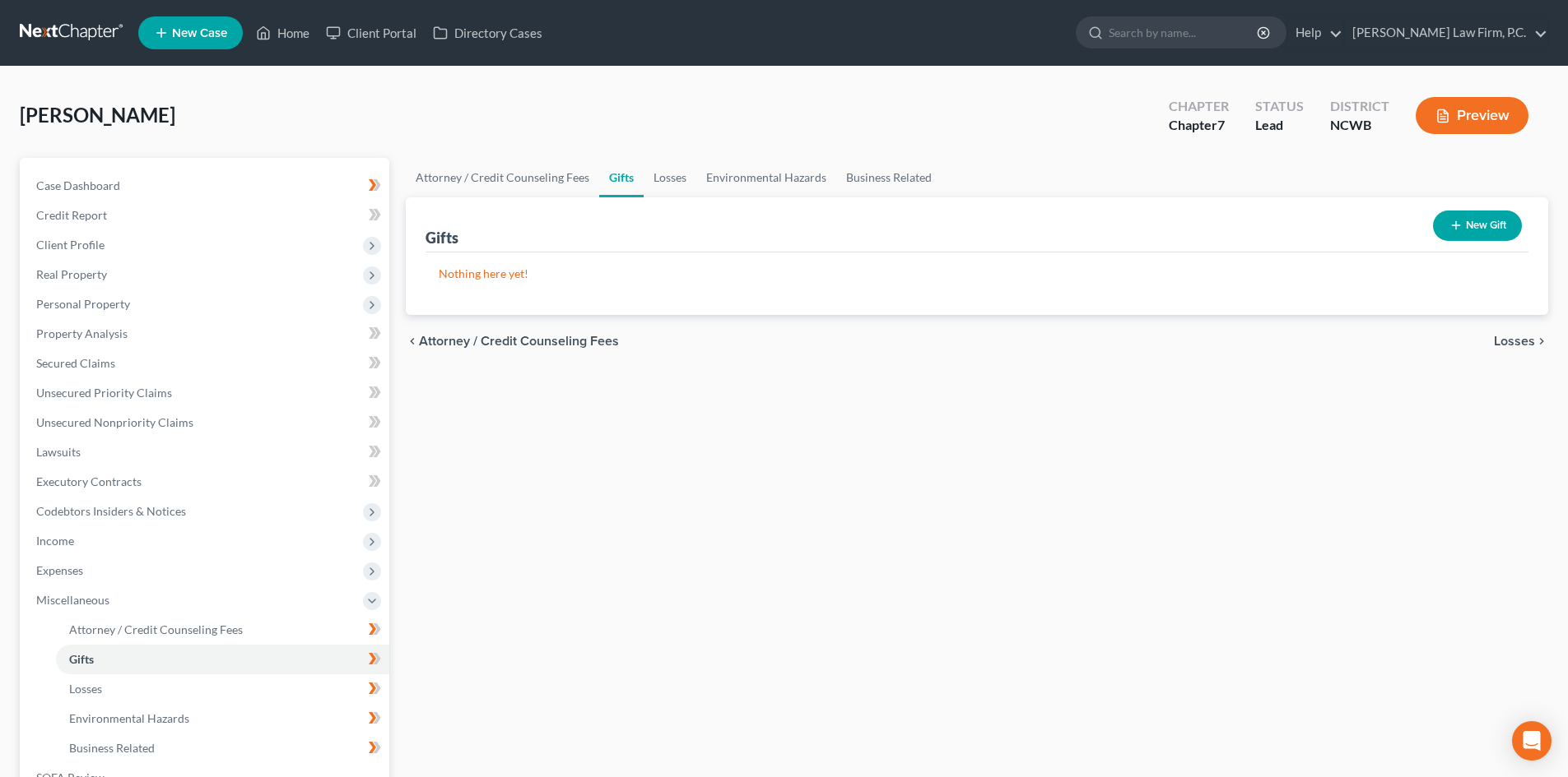
click at [1452, 231] on icon "button" at bounding box center [1456, 225] width 13 height 13
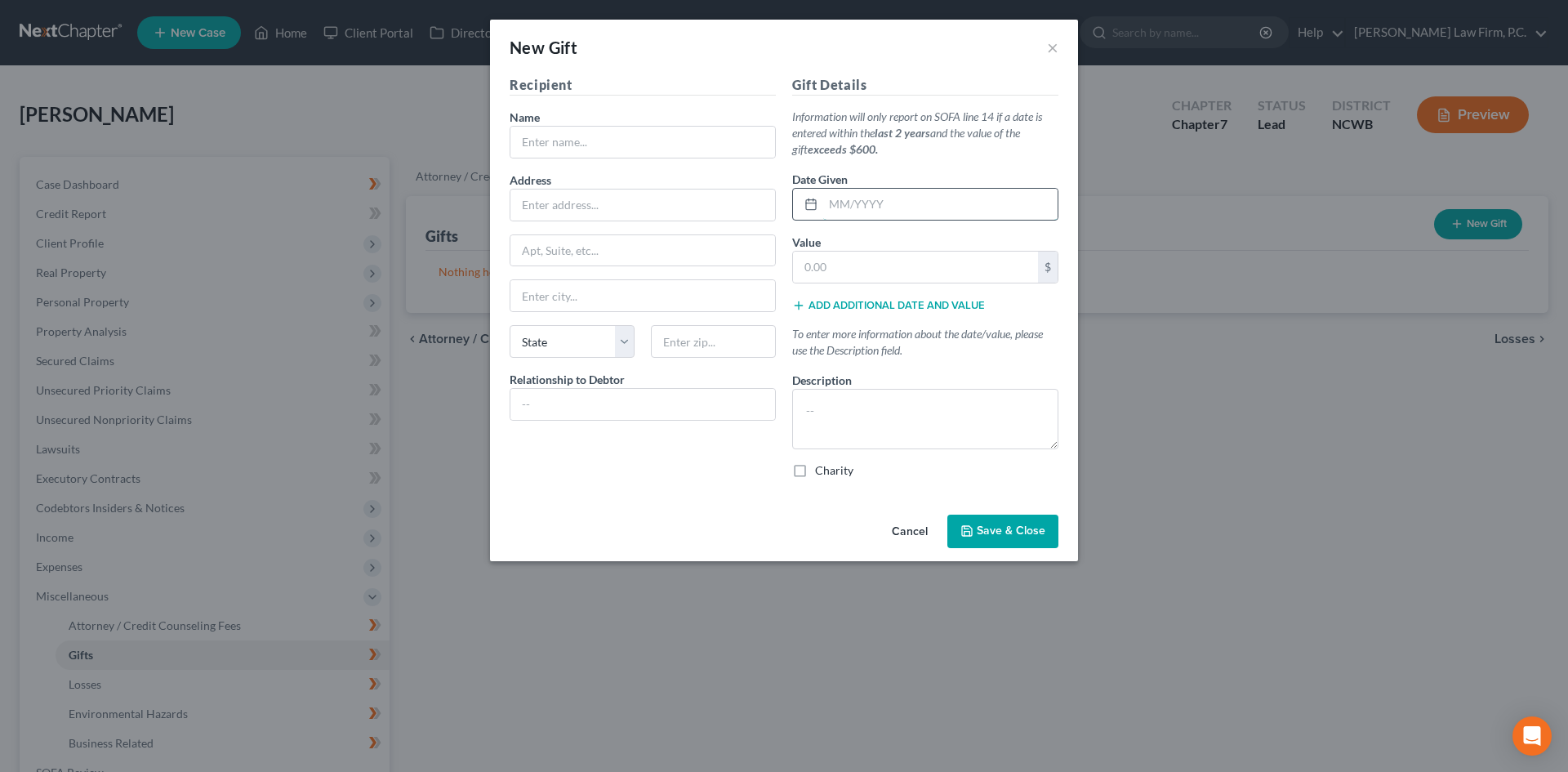
click at [847, 207] on input "text" at bounding box center [941, 204] width 235 height 31
click at [827, 272] on input "text" at bounding box center [915, 267] width 245 height 31
click at [832, 300] on button "Add additional date and value" at bounding box center [888, 306] width 193 height 13
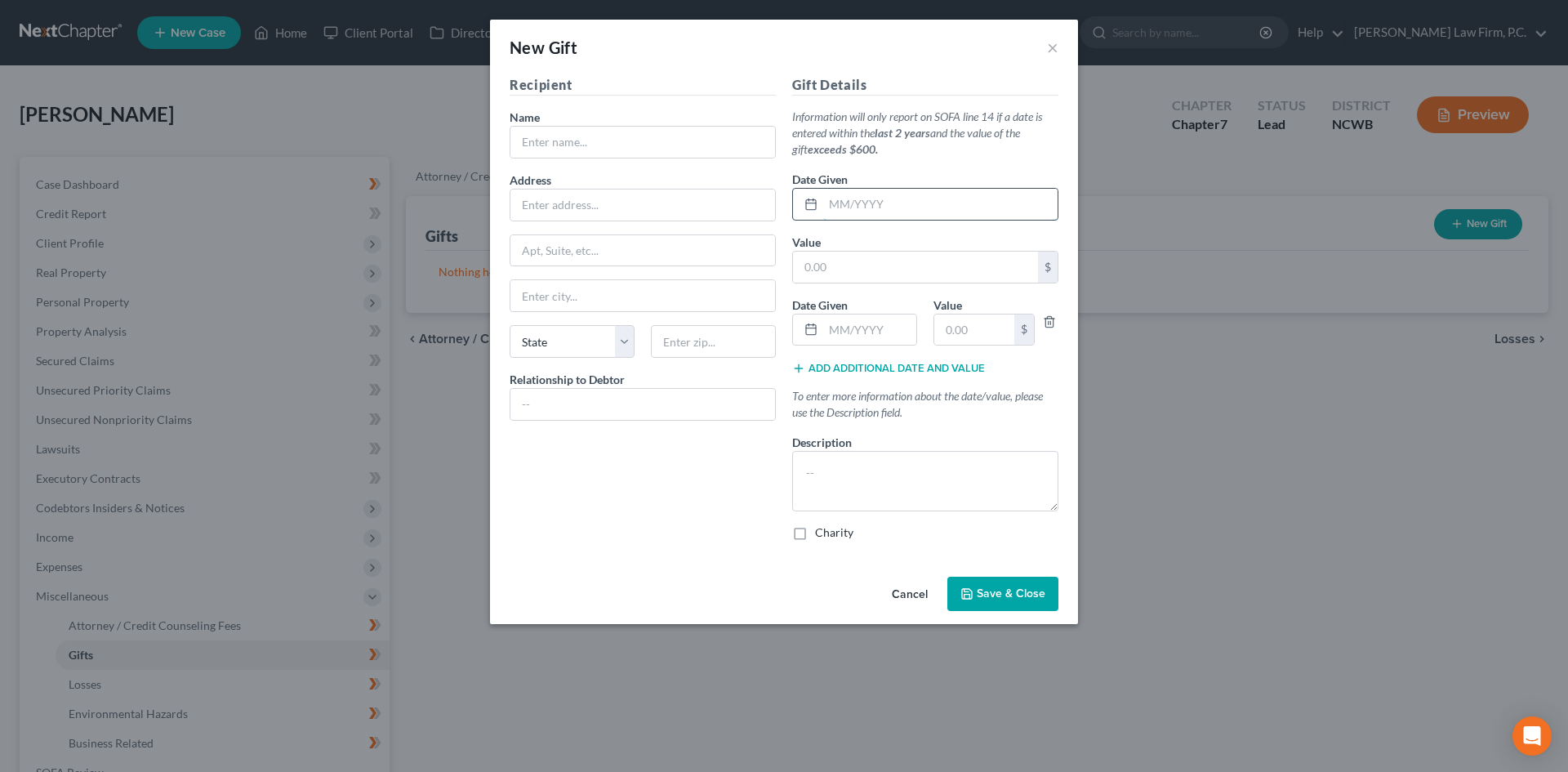
click at [845, 207] on input "text" at bounding box center [941, 204] width 235 height 31
type input "12/2024"
click at [855, 250] on div "Value * $" at bounding box center [925, 259] width 266 height 50
click at [851, 263] on input "text" at bounding box center [915, 267] width 245 height 31
click at [835, 454] on textarea at bounding box center [925, 481] width 266 height 60
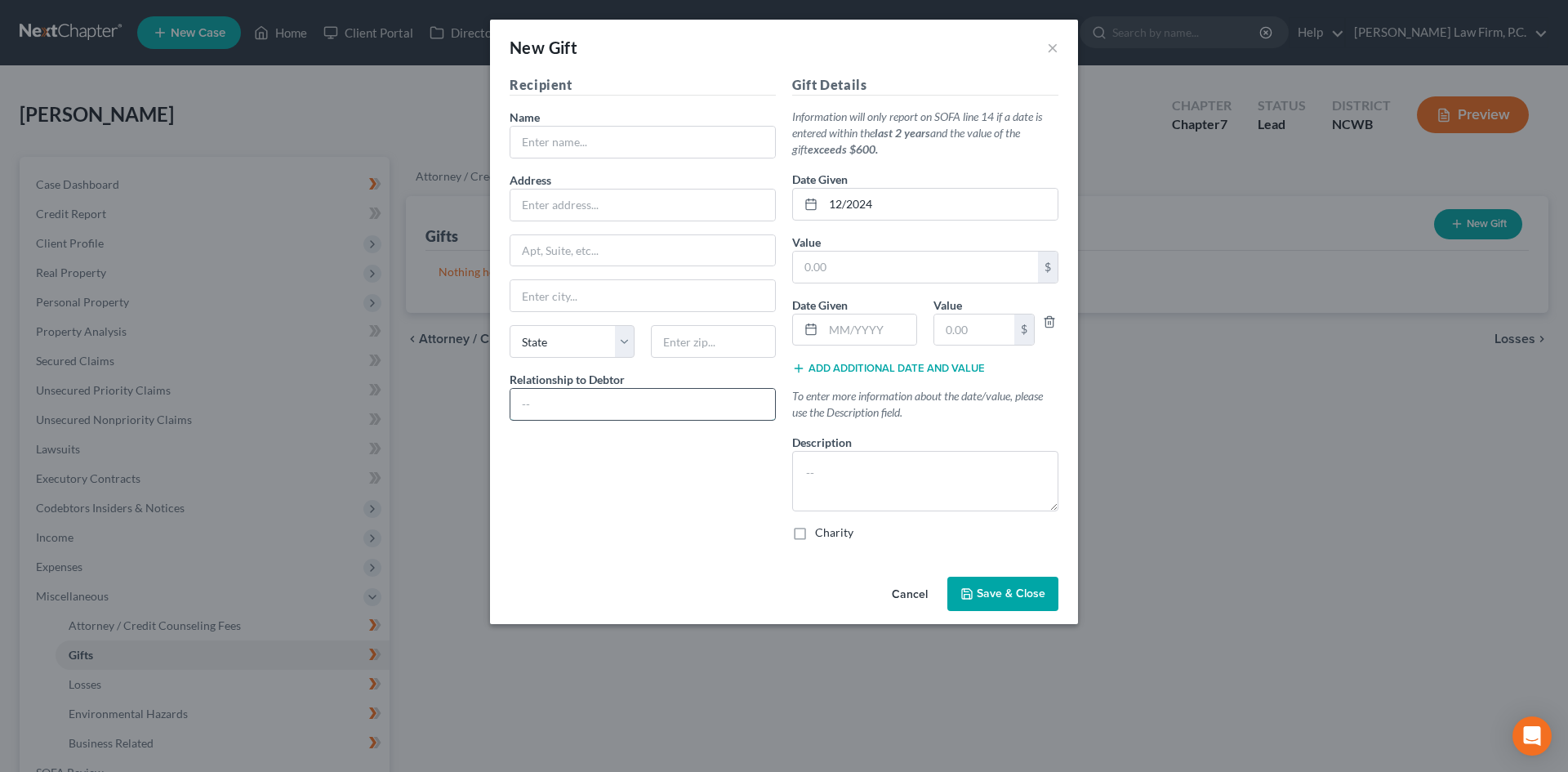
click at [567, 397] on input "text" at bounding box center [642, 405] width 264 height 31
click at [574, 144] on input "text" at bounding box center [642, 142] width 264 height 31
type input "Church"
click at [929, 588] on button "Cancel" at bounding box center [909, 594] width 62 height 32
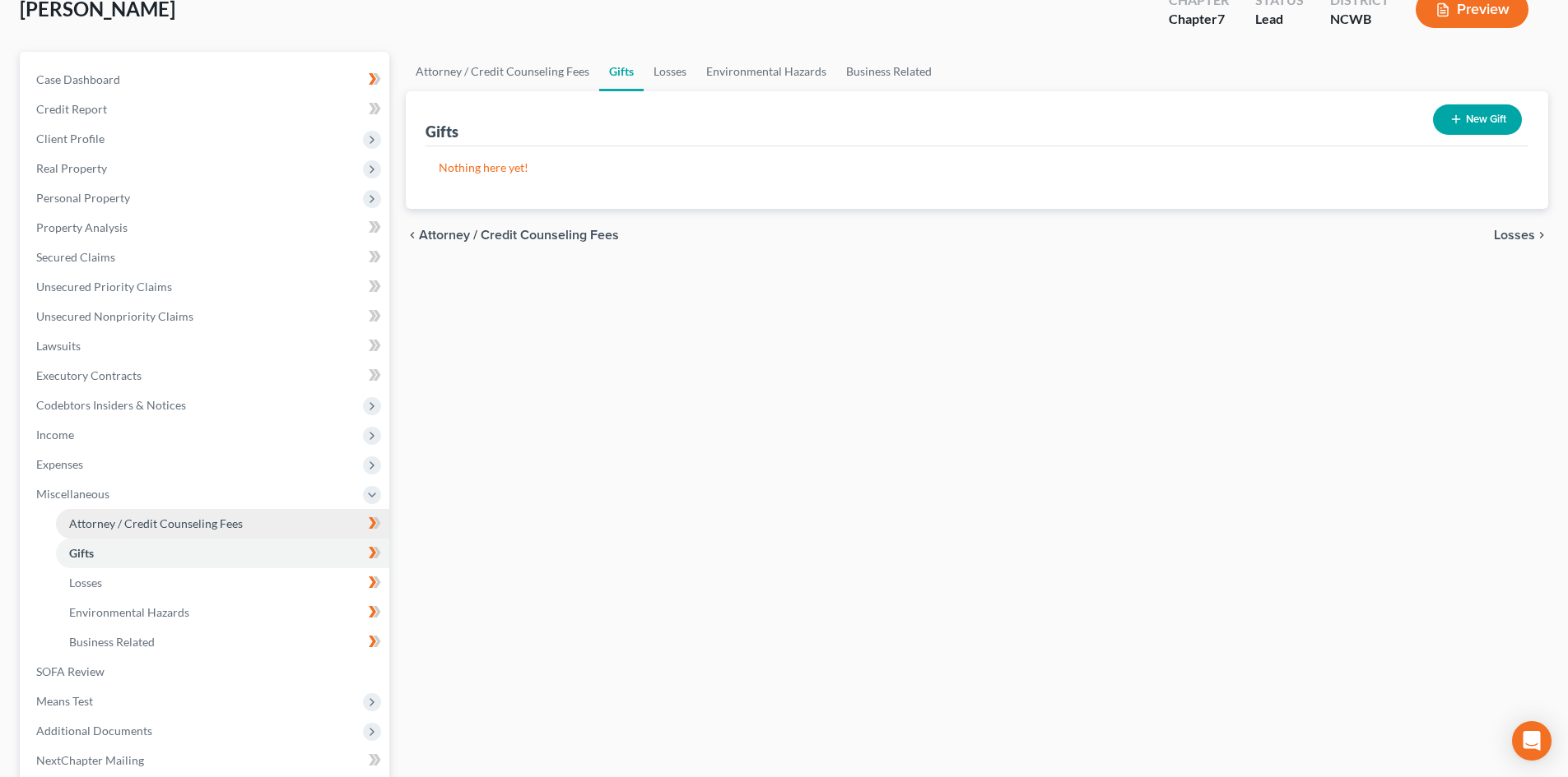
scroll to position [165, 0]
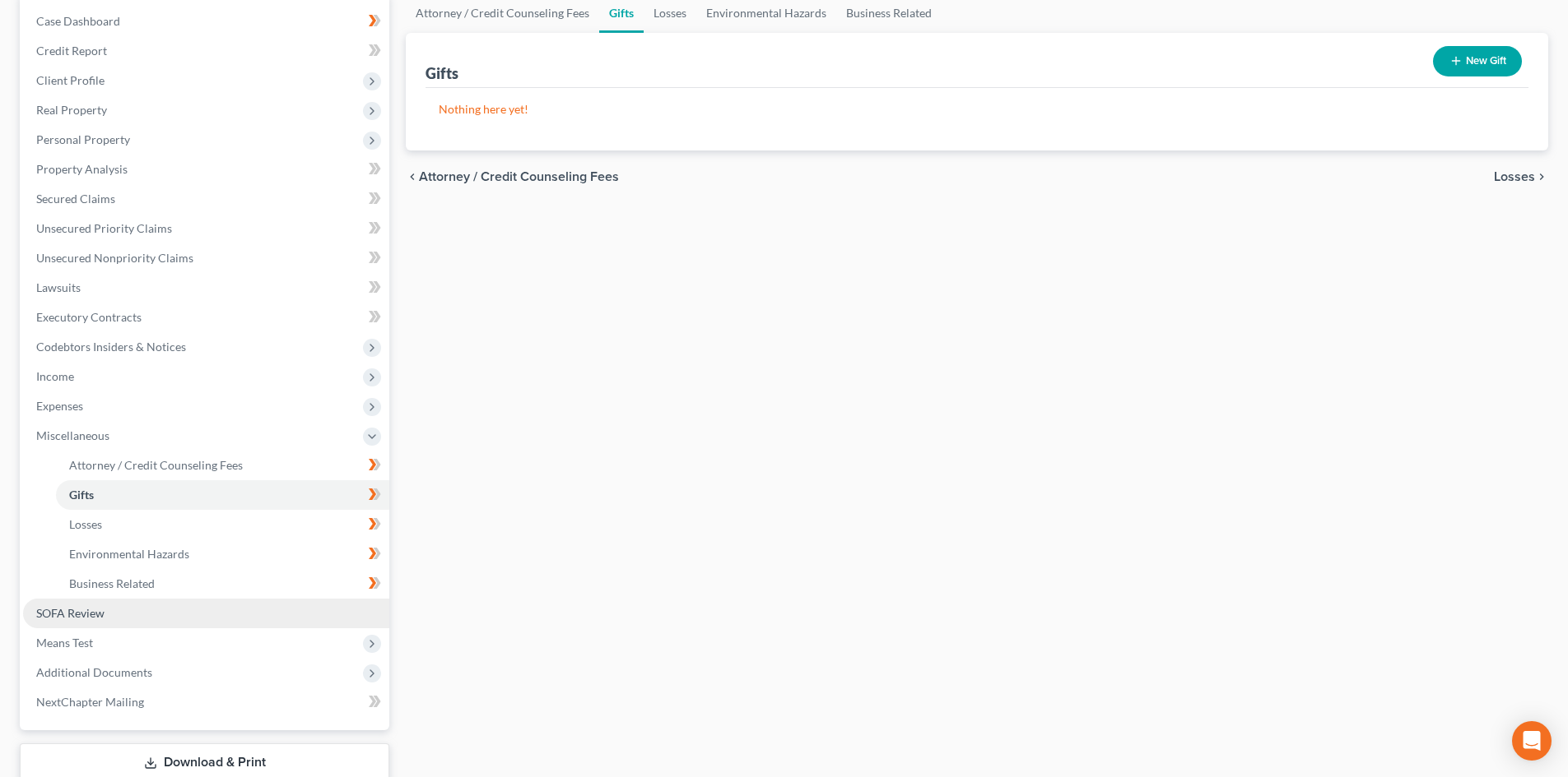
click at [90, 607] on span "SOFA Review" at bounding box center [70, 613] width 68 height 14
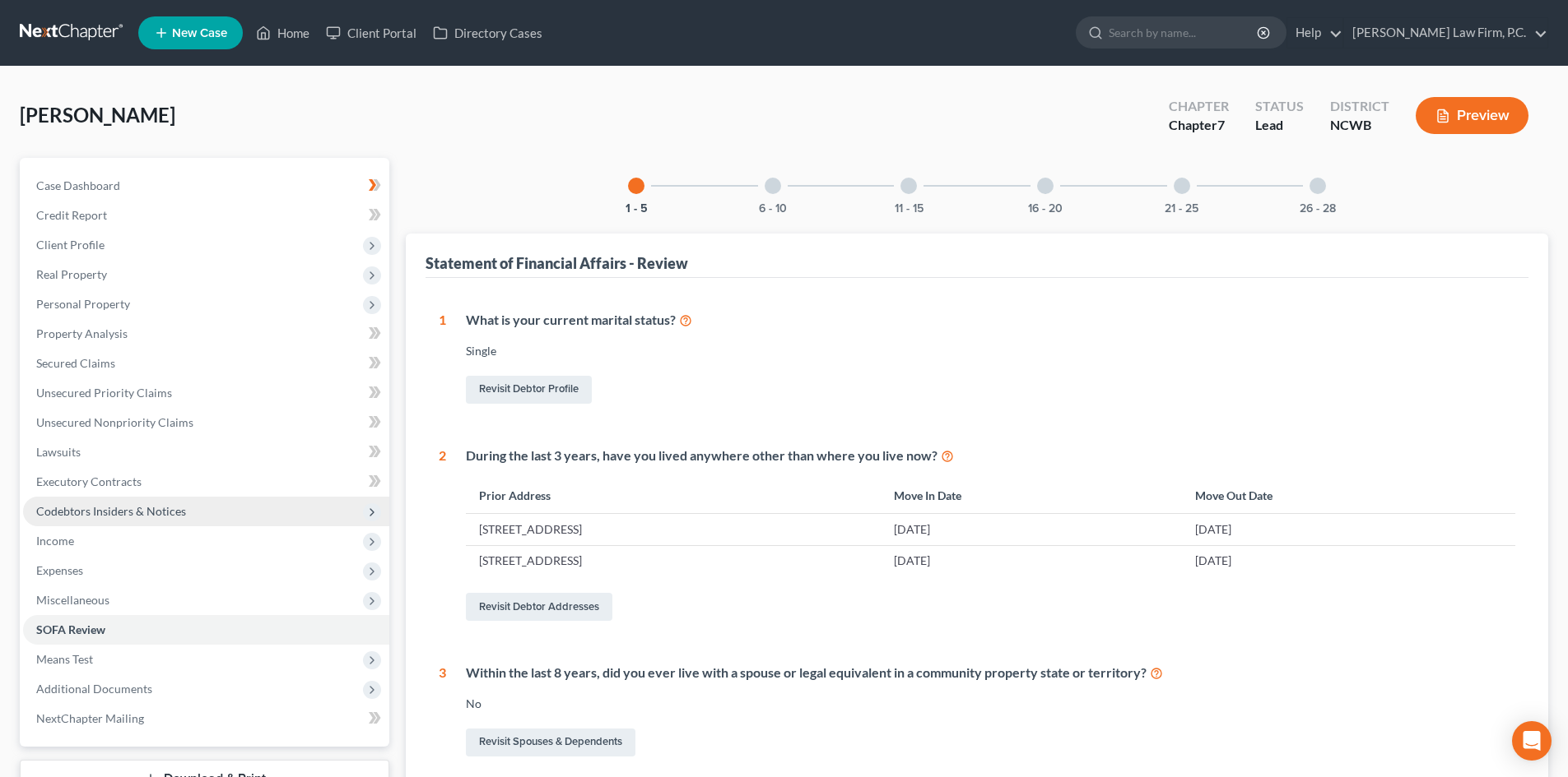
click at [130, 510] on span "Codebtors Insiders & Notices" at bounding box center [111, 511] width 150 height 14
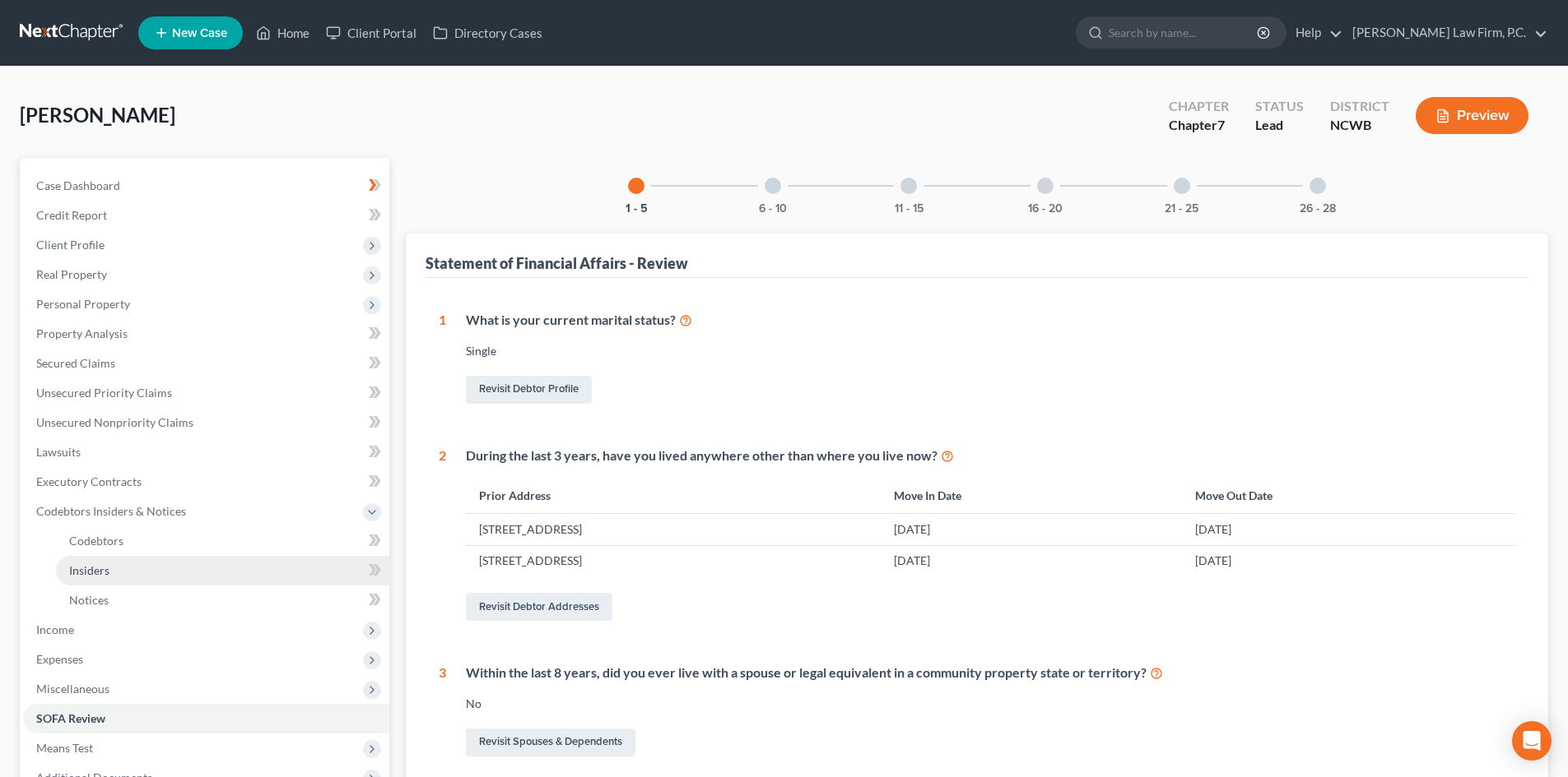
click at [131, 564] on link "Insiders" at bounding box center [223, 571] width 333 height 30
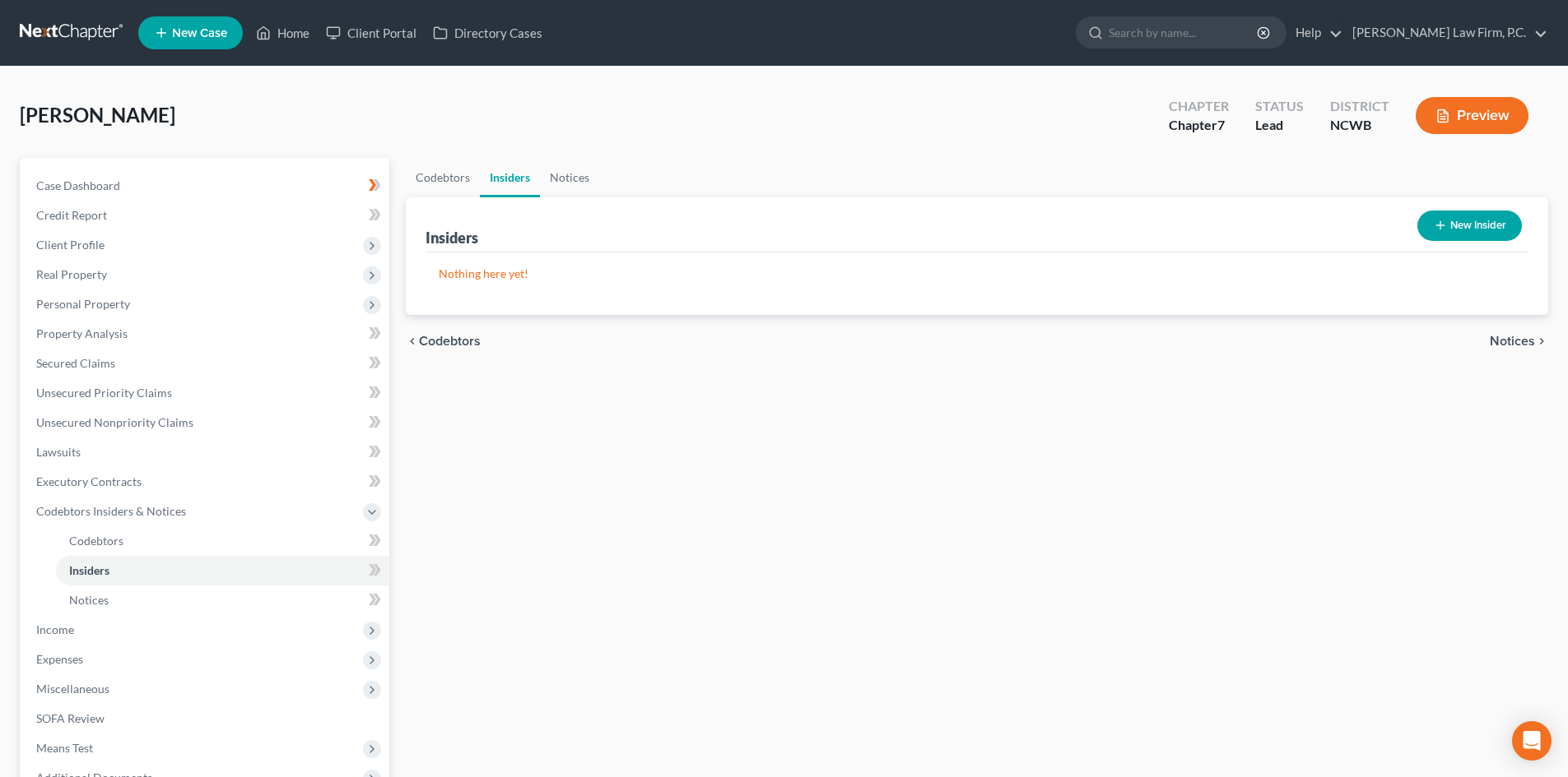
click at [1444, 229] on icon "button" at bounding box center [1440, 225] width 13 height 13
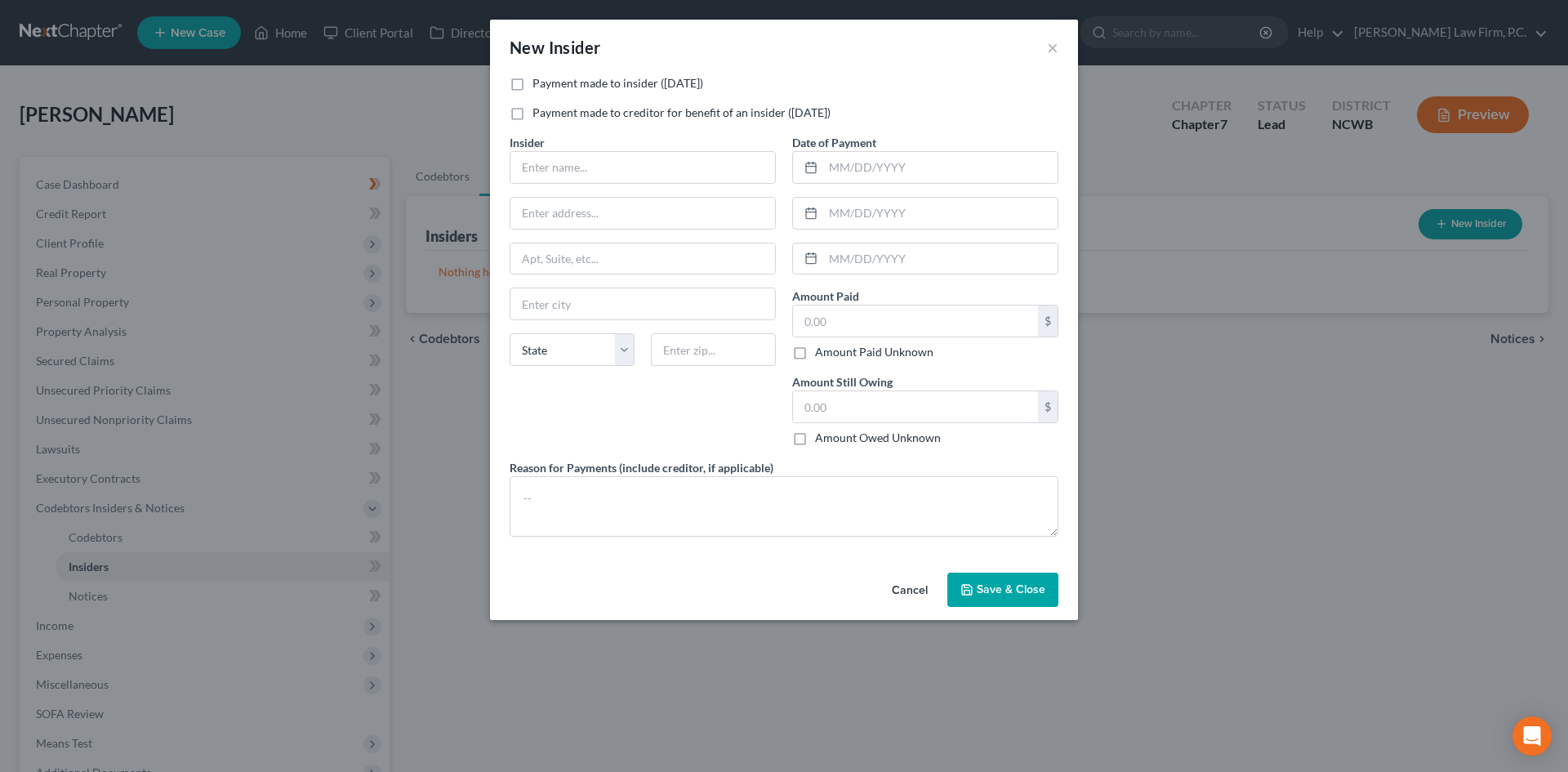
click at [620, 85] on label "Payment made to insider (within 1 year)" at bounding box center [617, 83] width 171 height 17
click at [550, 85] on input "Payment made to insider (within 1 year)" at bounding box center [543, 80] width 10 height 10
checkbox input "true"
click at [670, 173] on input "text" at bounding box center [642, 167] width 264 height 31
type input "a"
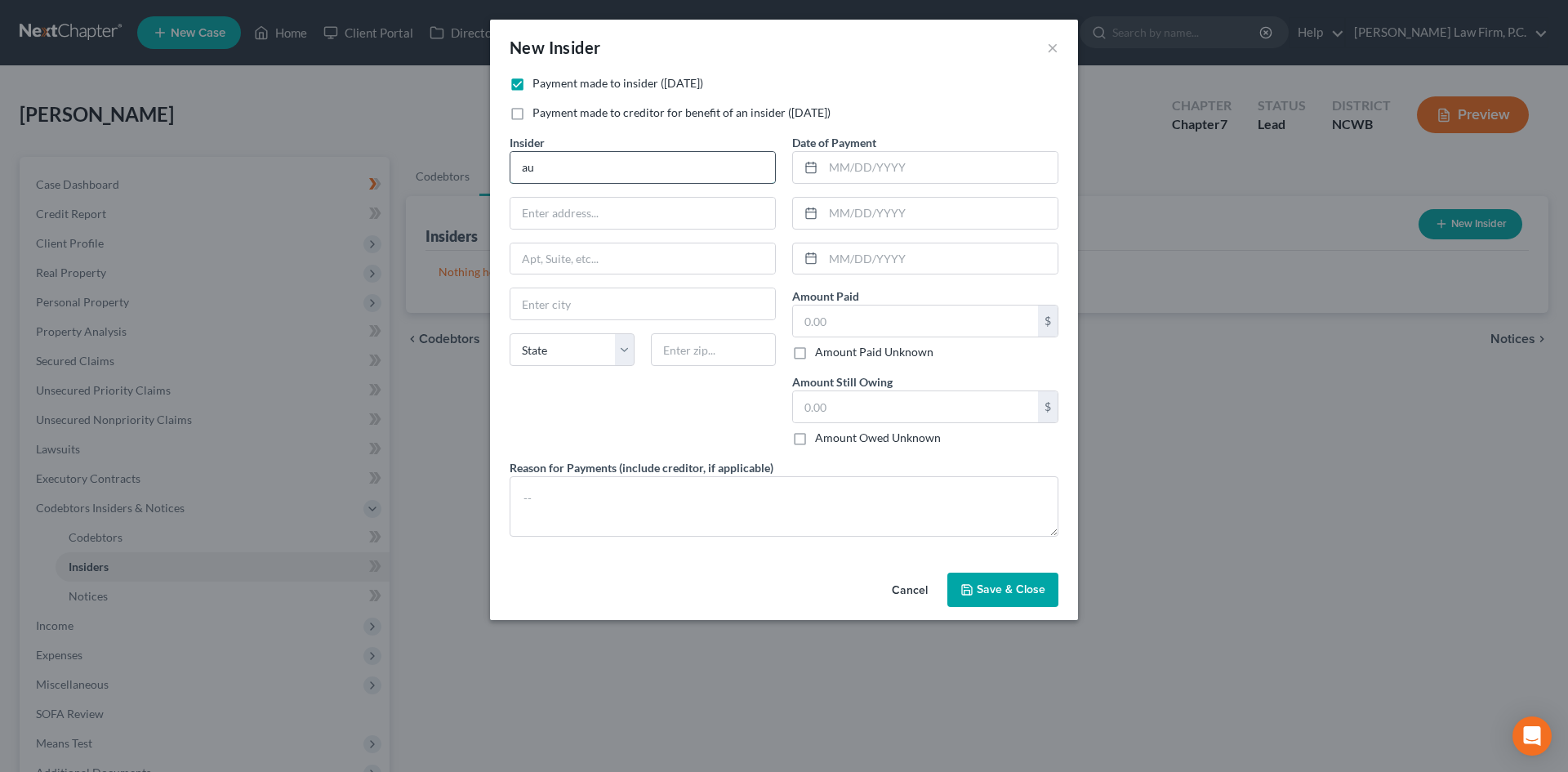
type input "a"
click at [601, 165] on input "Audrey" at bounding box center [642, 167] width 264 height 31
type input "[PERSON_NAME]"
type input "424 Ostego Street"
type input "13357"
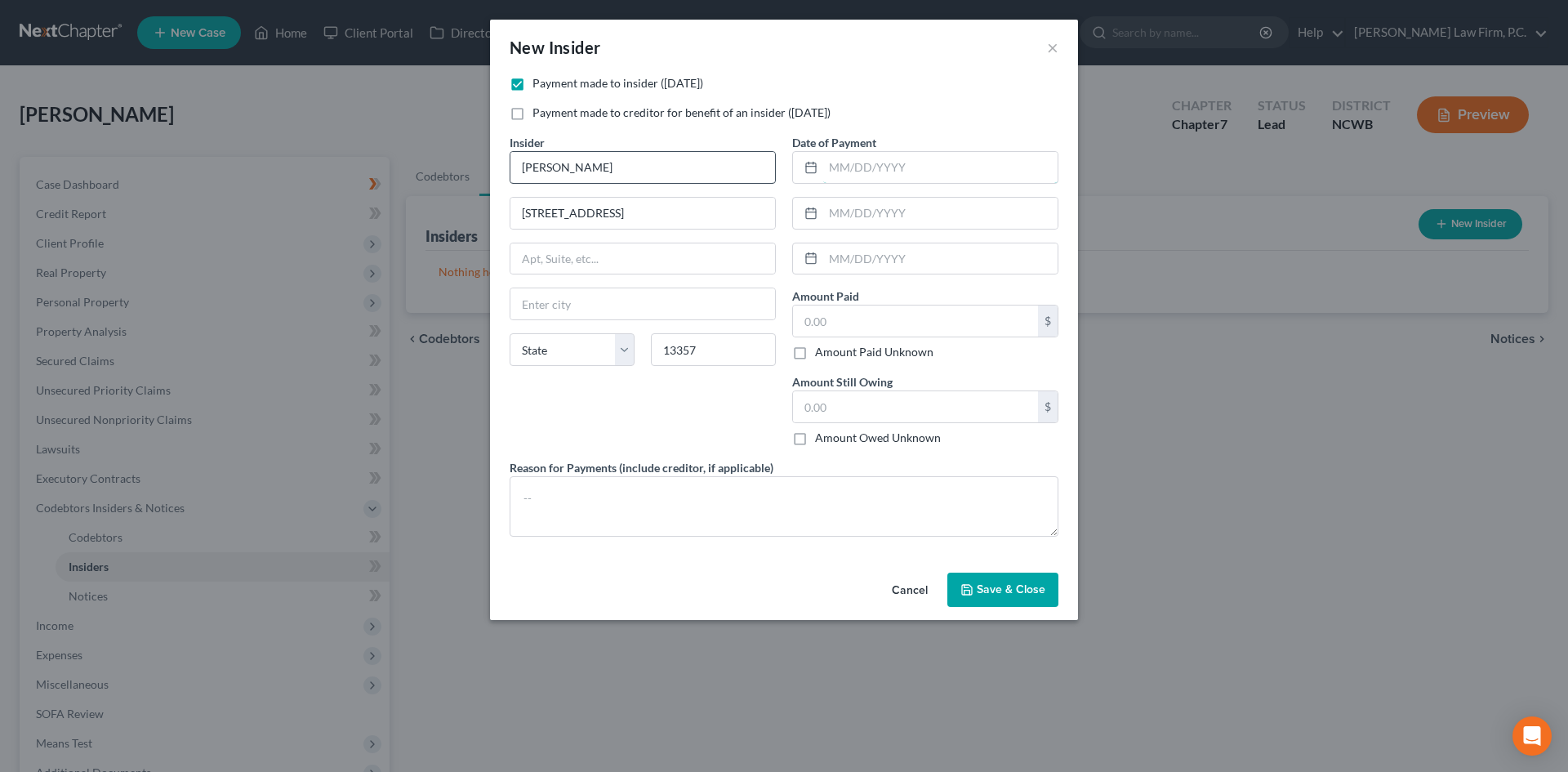
type input "Ilion"
select select "35"
type input "09/2025"
click at [842, 312] on input "text" at bounding box center [915, 322] width 245 height 31
type input "350"
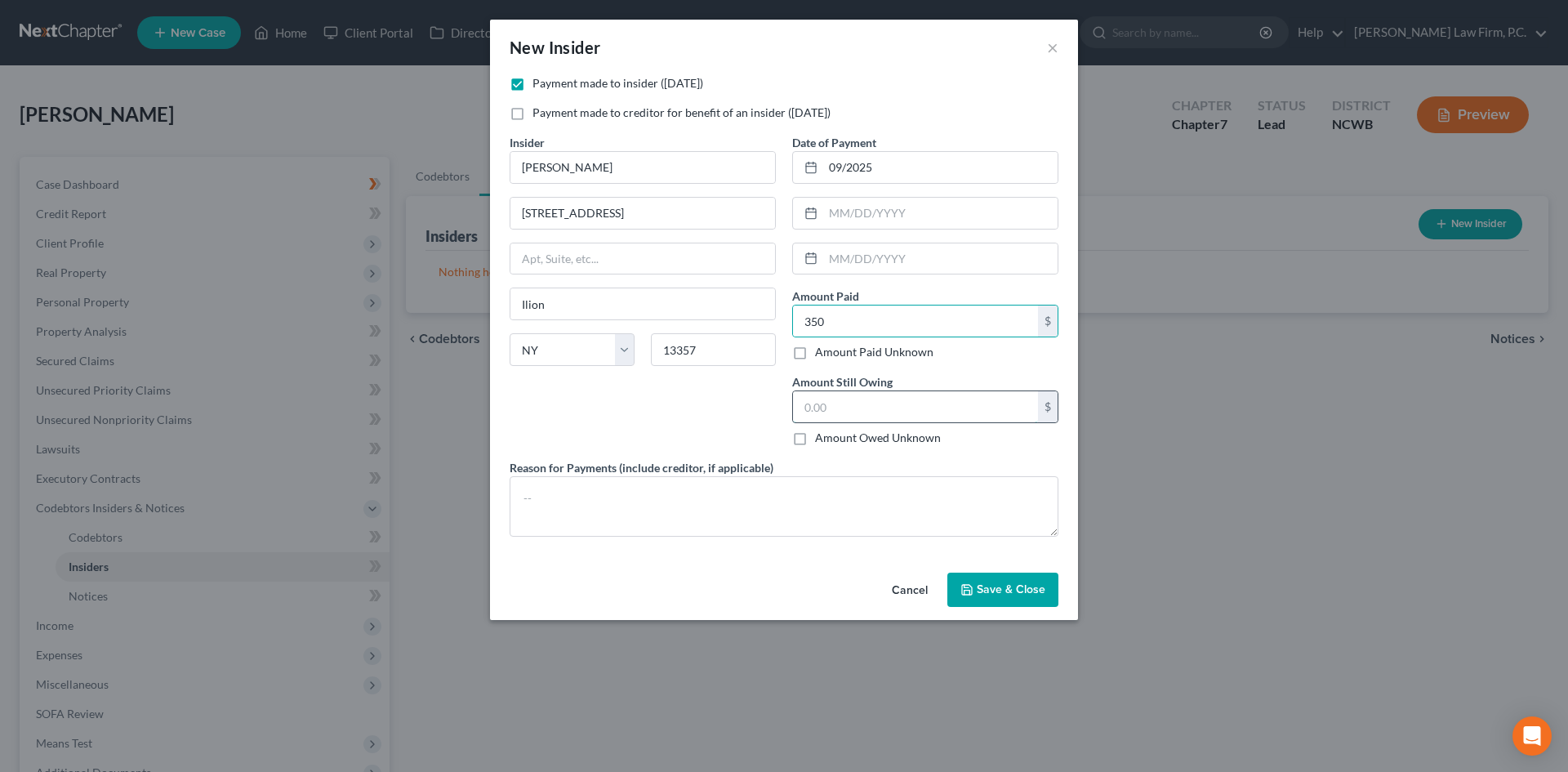
click at [834, 398] on input "text" at bounding box center [915, 407] width 245 height 31
type input "0.00"
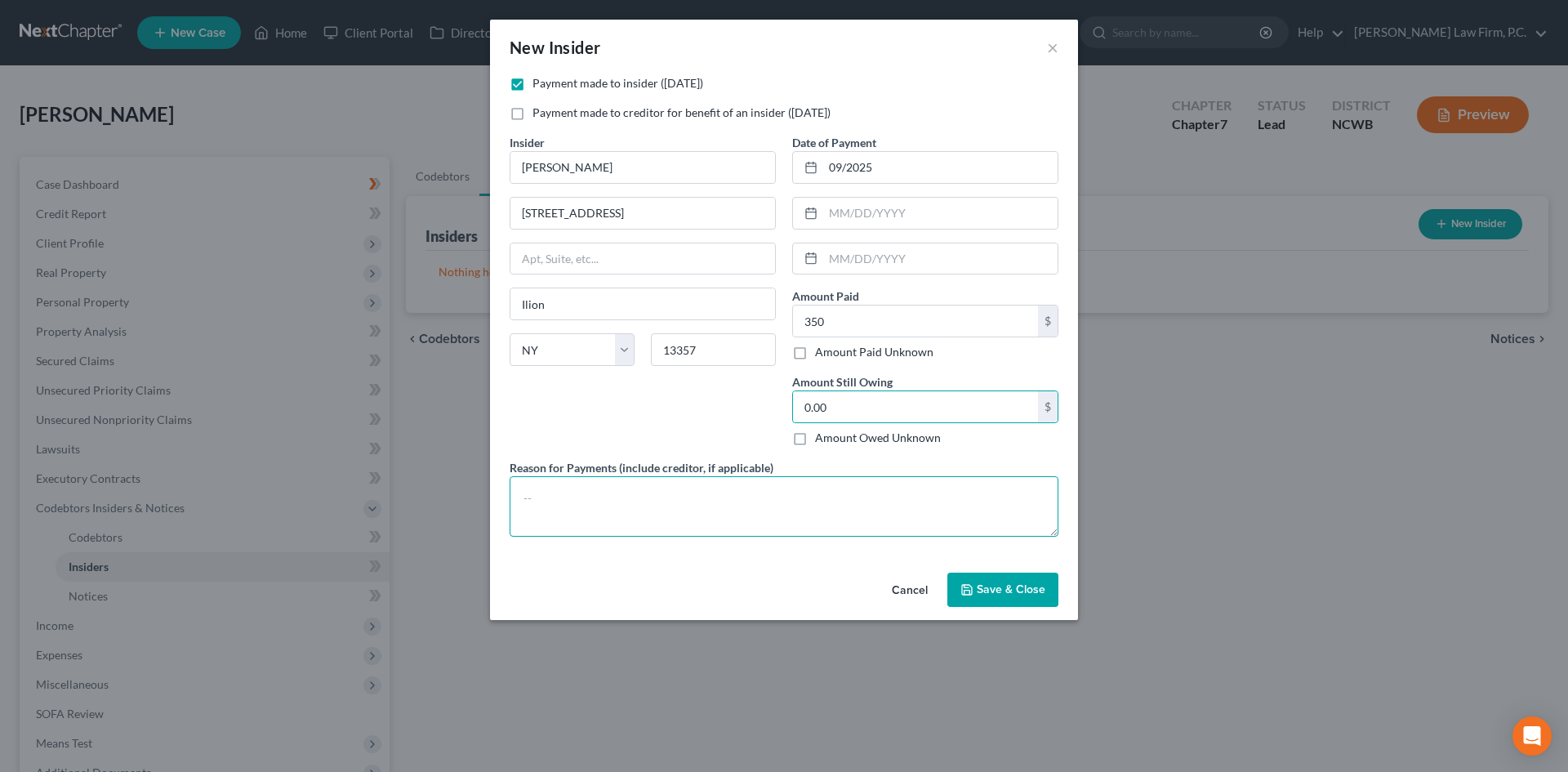
click at [621, 479] on textarea at bounding box center [784, 506] width 549 height 60
type textarea "Reimbursement for moving expenses"
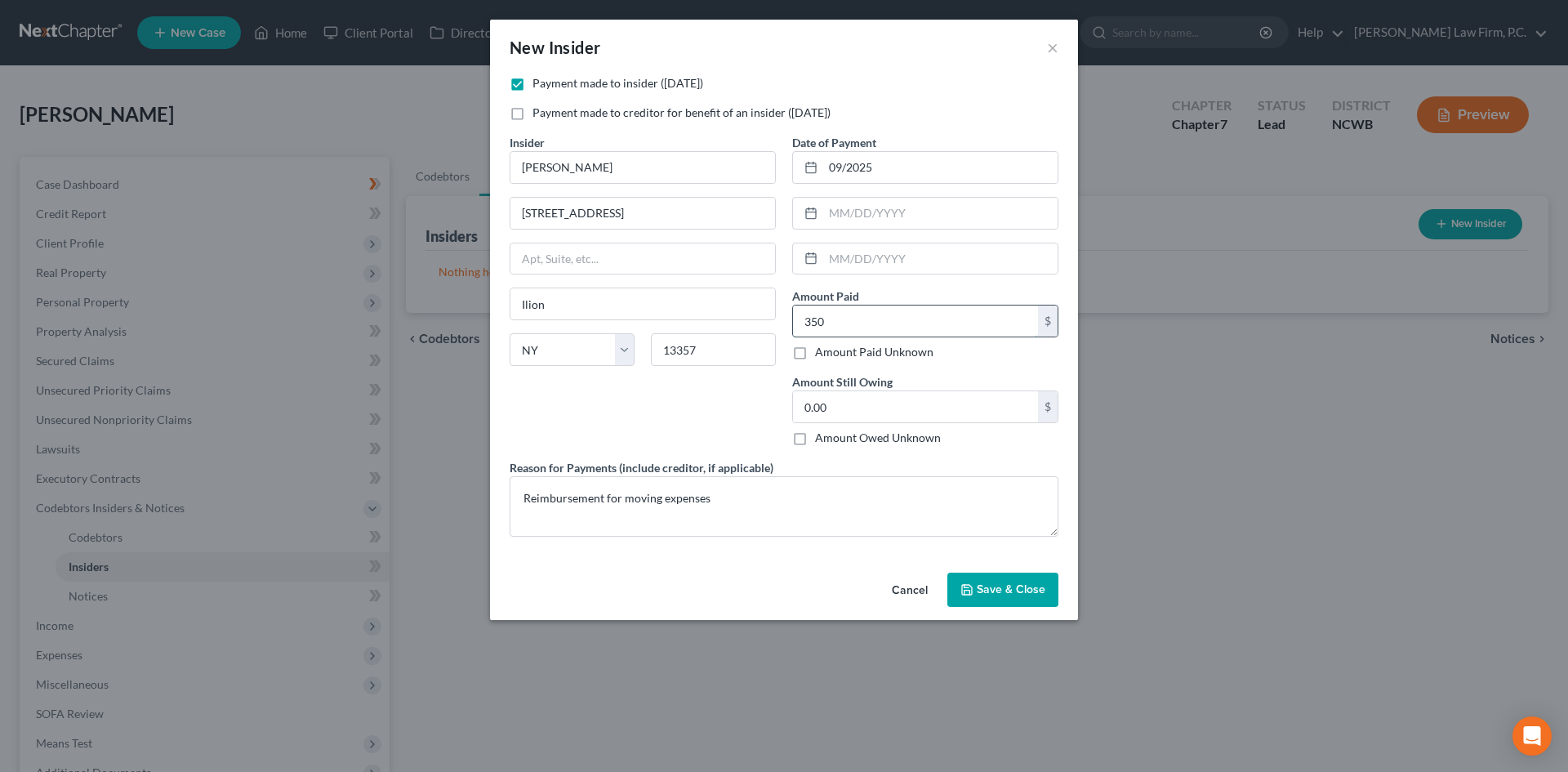
click at [894, 317] on input "350" at bounding box center [915, 322] width 245 height 31
type input "3,500"
click at [737, 491] on textarea "Reimbursement for moving expenses" at bounding box center [784, 506] width 549 height 60
click at [623, 496] on textarea "Reimbursement for moving expenses" at bounding box center [784, 506] width 549 height 60
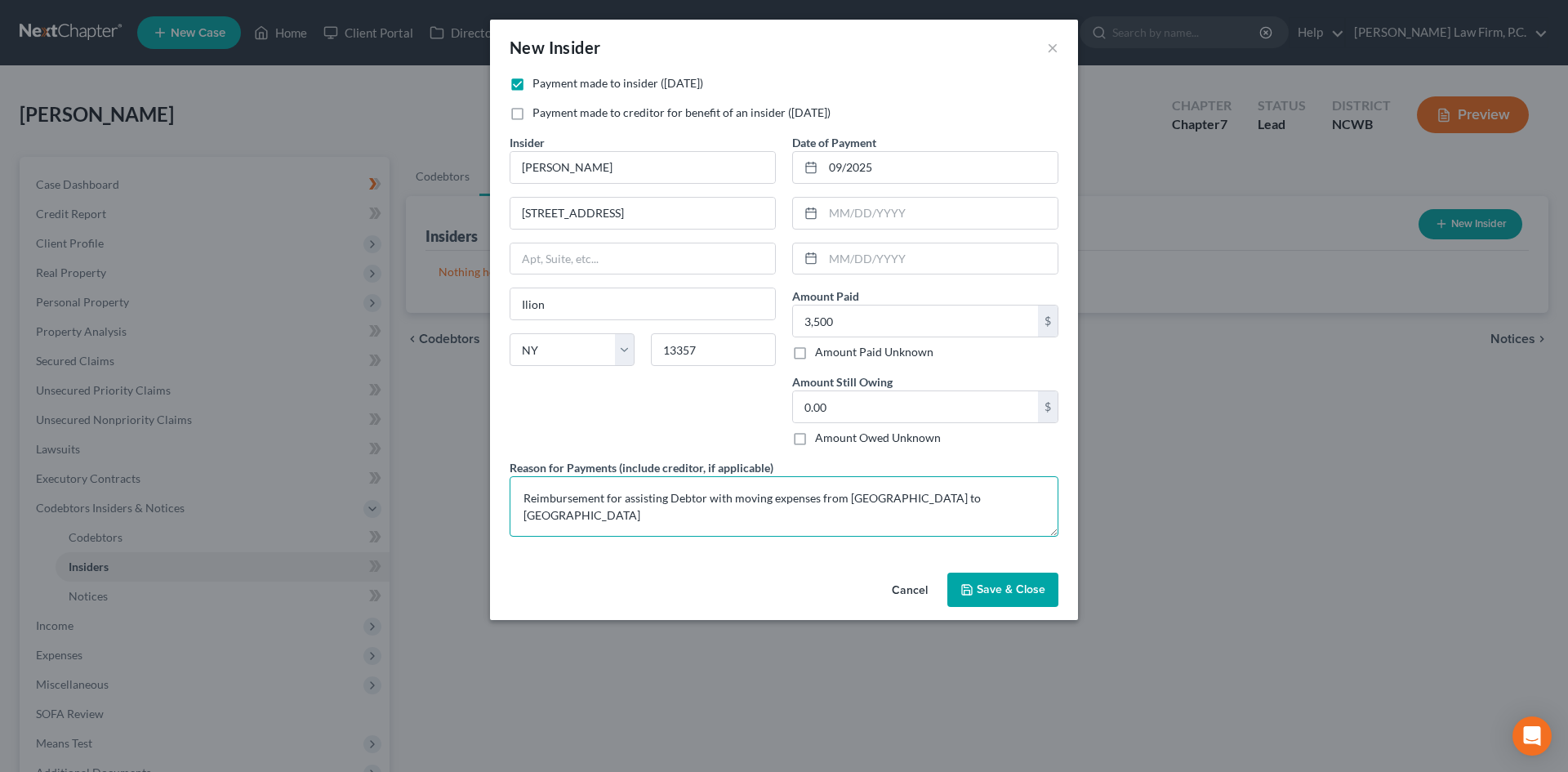
type textarea "Reimbursement for assisting Debtor with moving expenses from [GEOGRAPHIC_DATA] …"
click at [986, 592] on span "Save & Close" at bounding box center [1011, 589] width 68 height 14
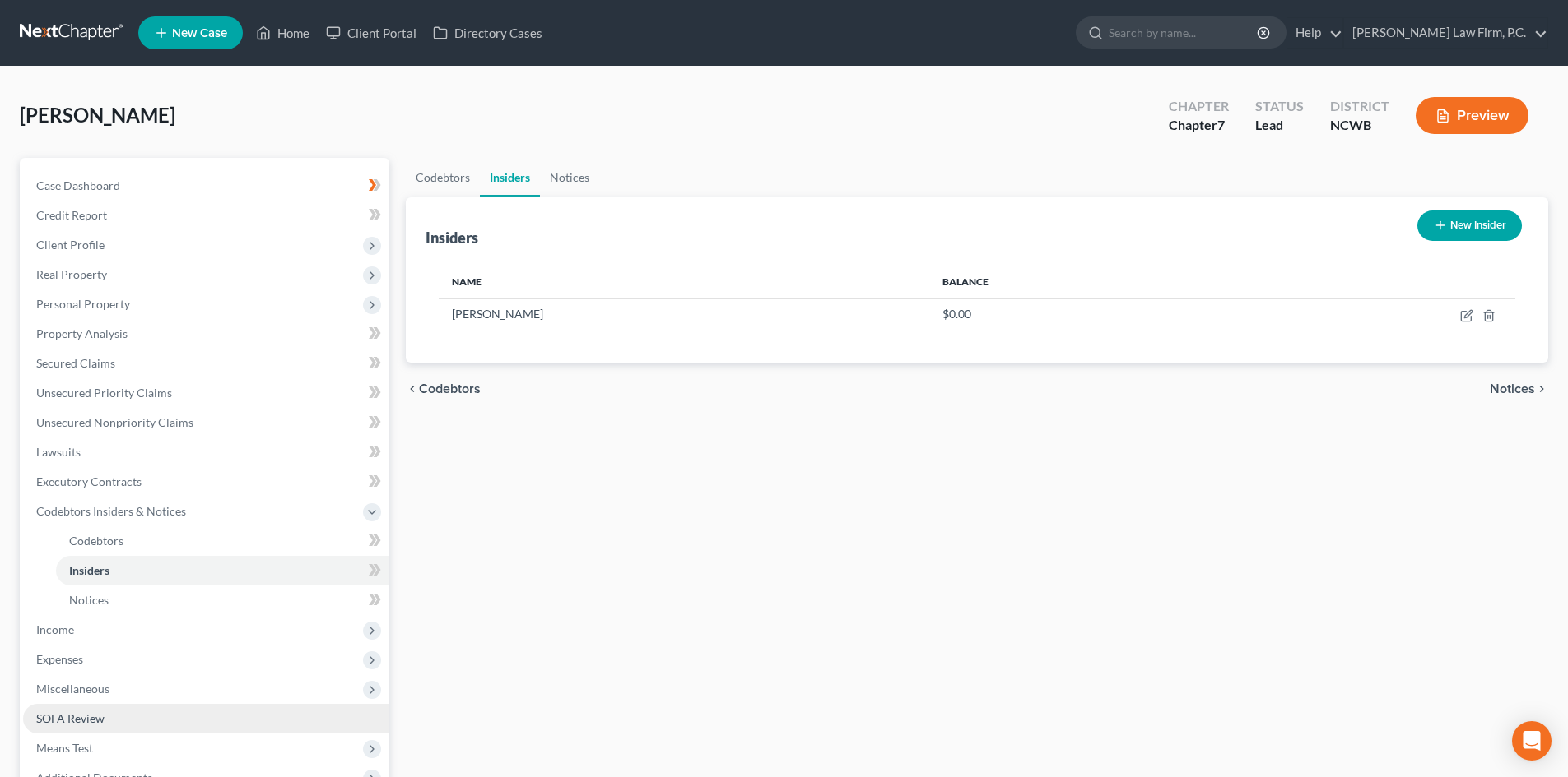
click at [91, 716] on span "SOFA Review" at bounding box center [70, 718] width 68 height 14
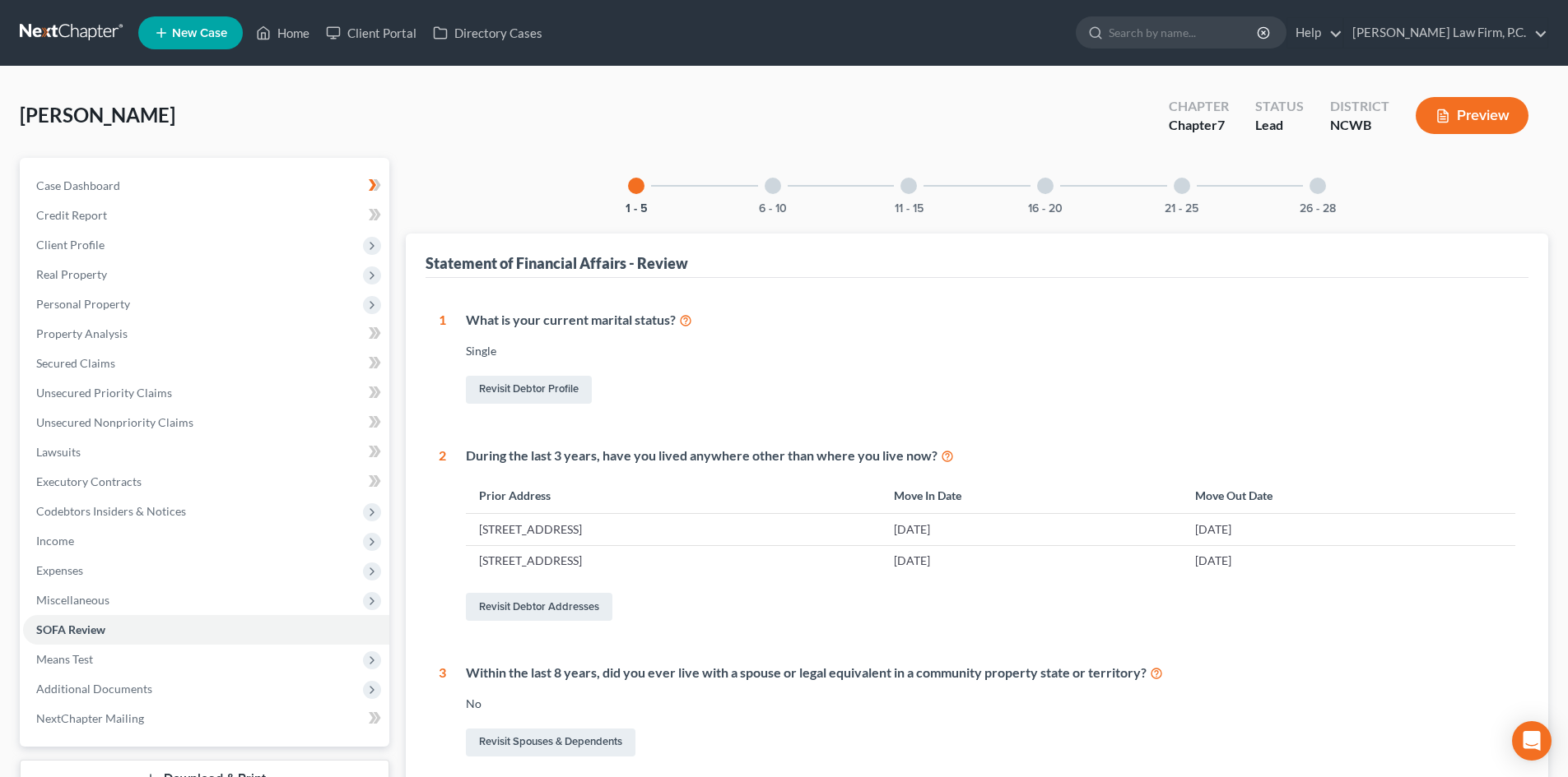
click at [1056, 192] on div "16 - 20" at bounding box center [1046, 186] width 56 height 56
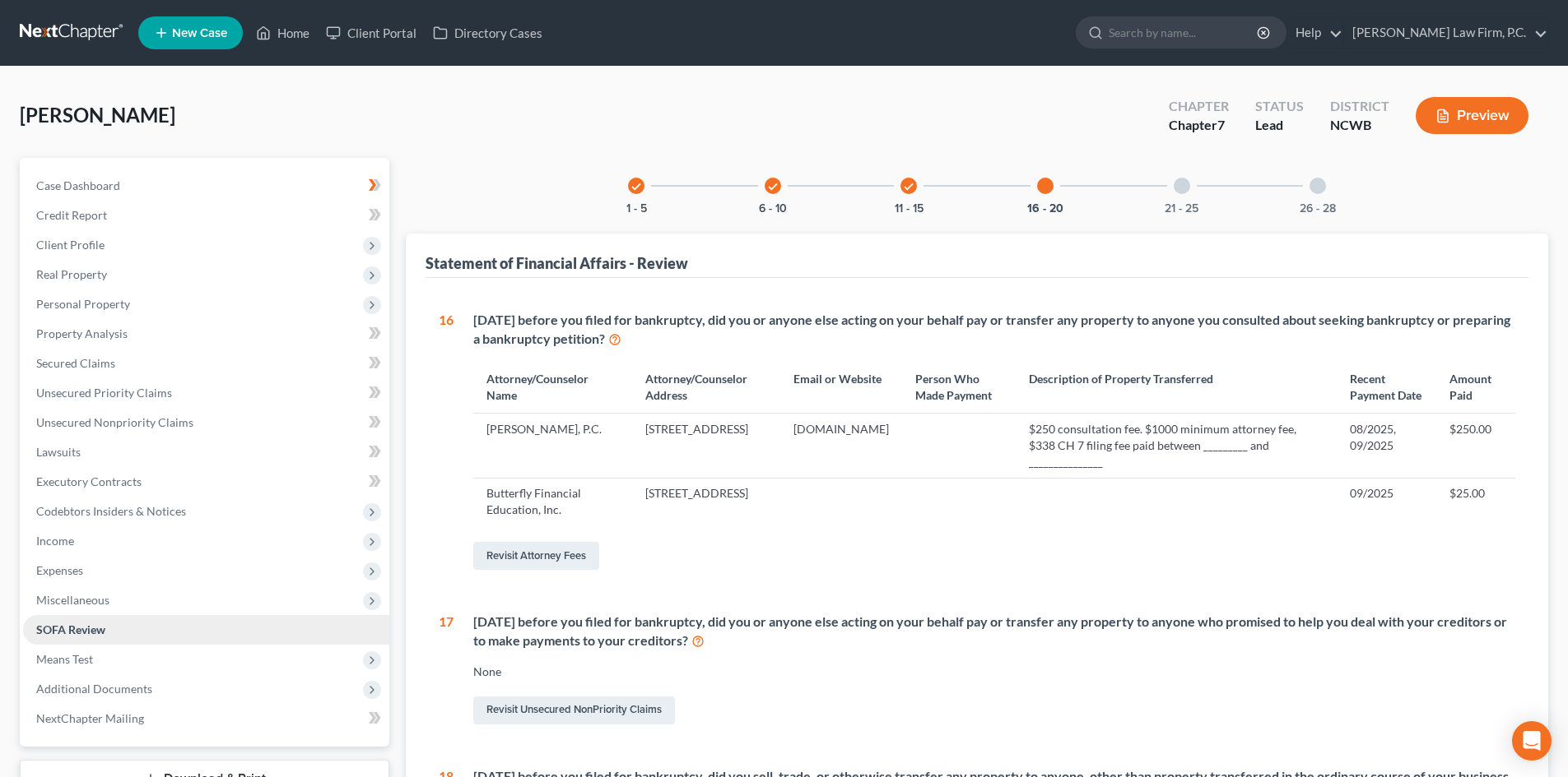
click at [110, 636] on link "SOFA Review" at bounding box center [206, 630] width 366 height 30
click at [634, 187] on icon "check" at bounding box center [636, 186] width 11 height 11
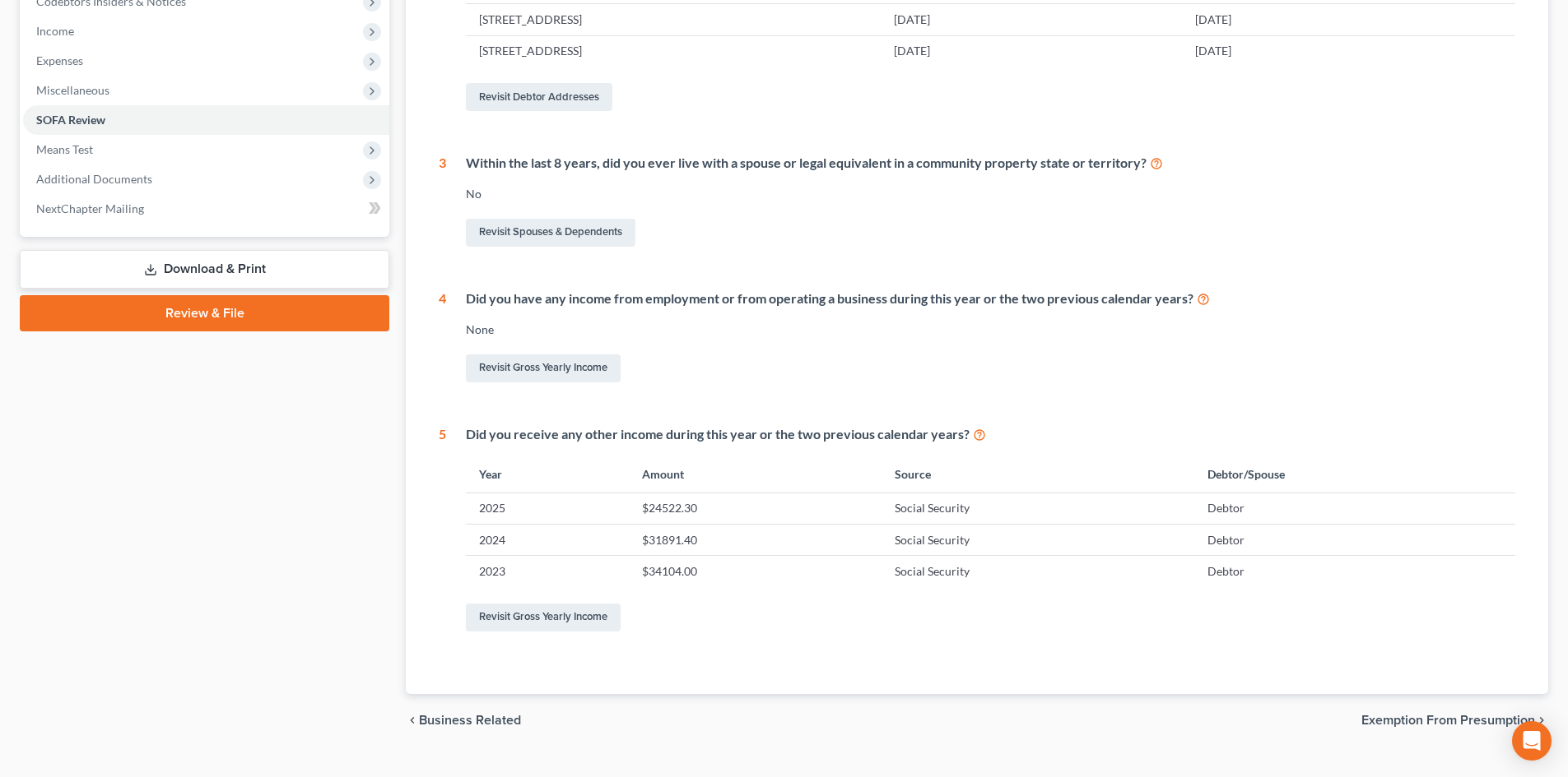
scroll to position [543, 0]
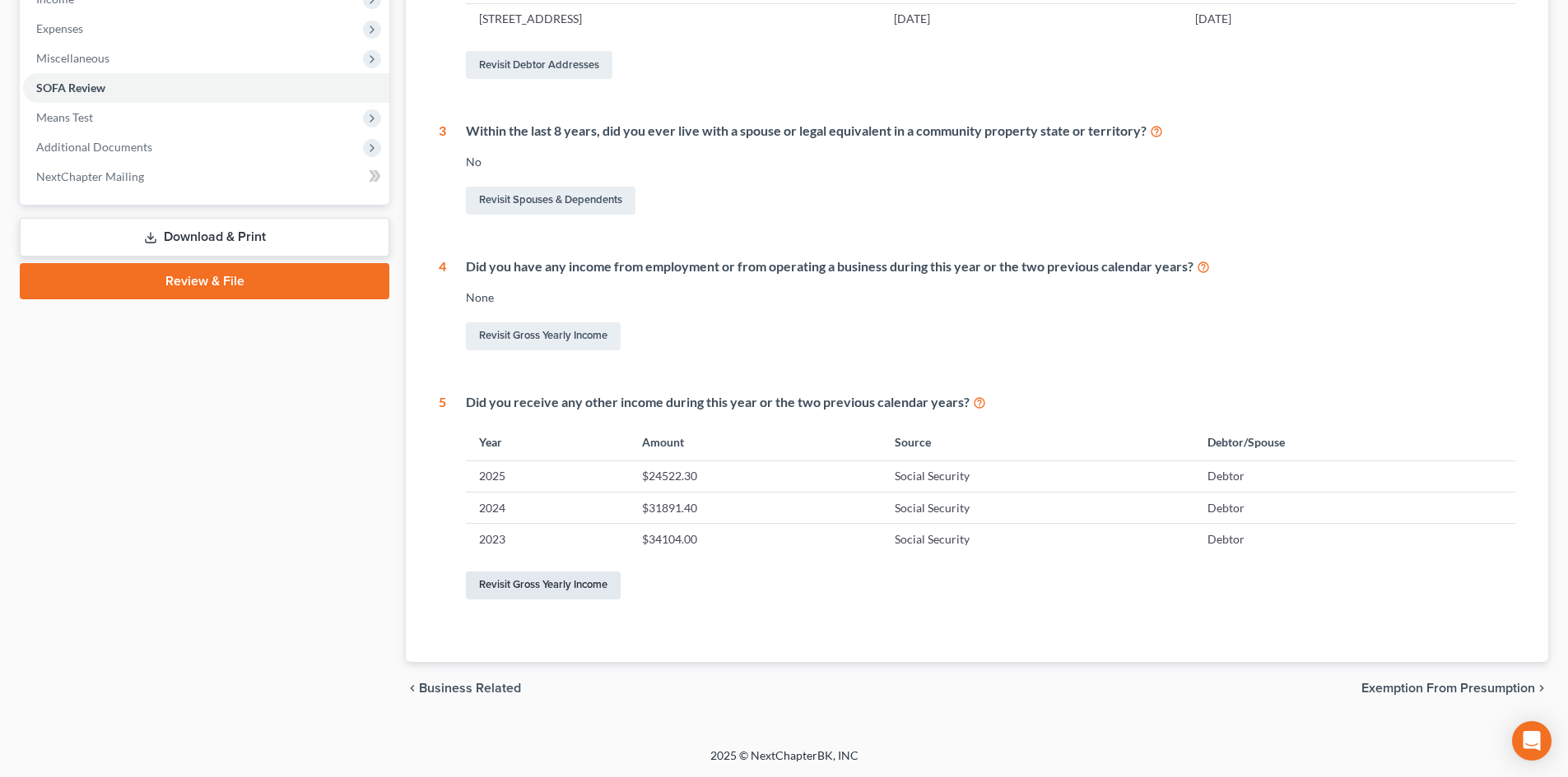
click at [597, 588] on link "Revisit Gross Yearly Income" at bounding box center [543, 585] width 155 height 28
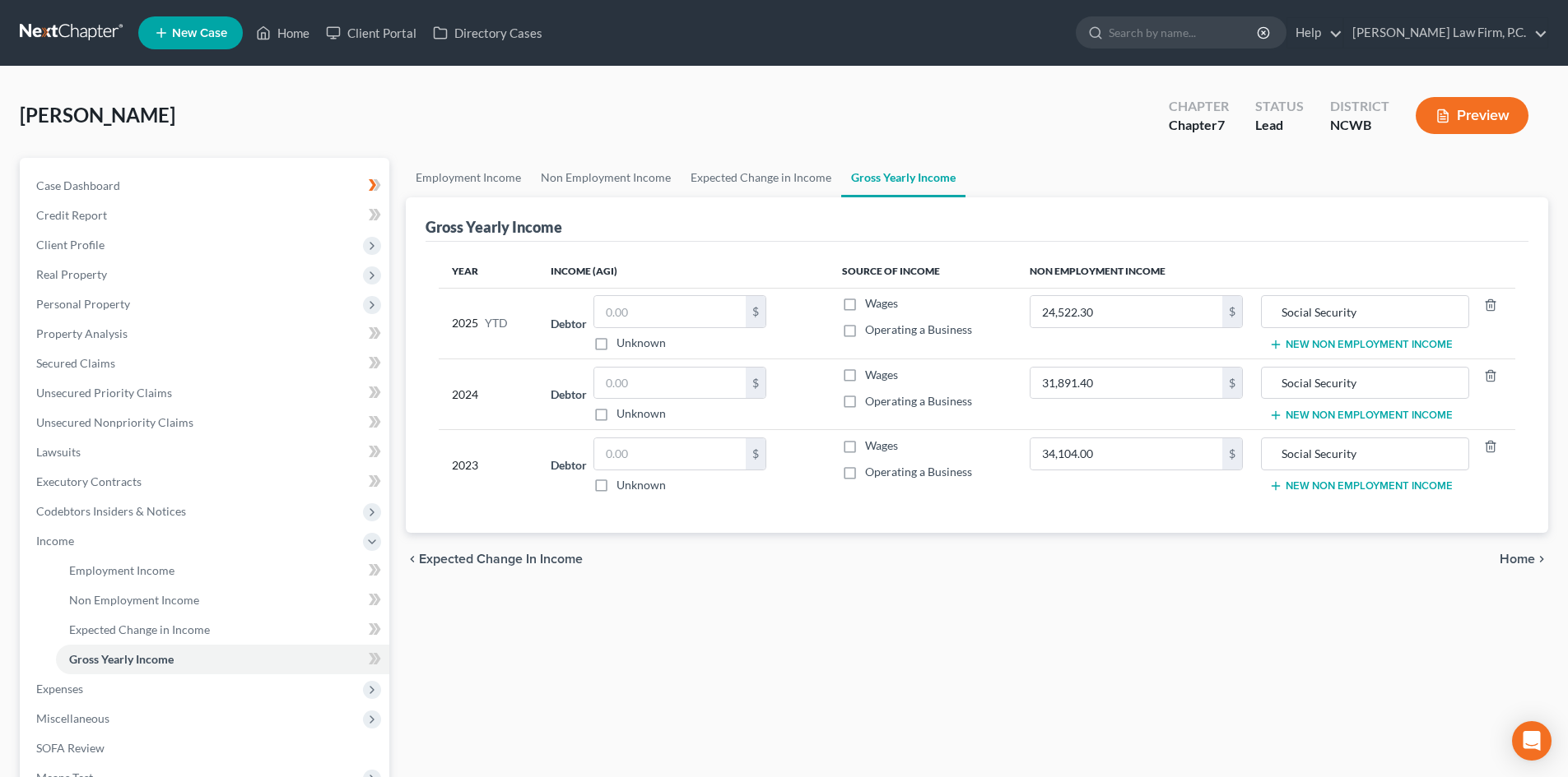
click at [1358, 351] on button "New Non Employment Income" at bounding box center [1360, 344] width 183 height 13
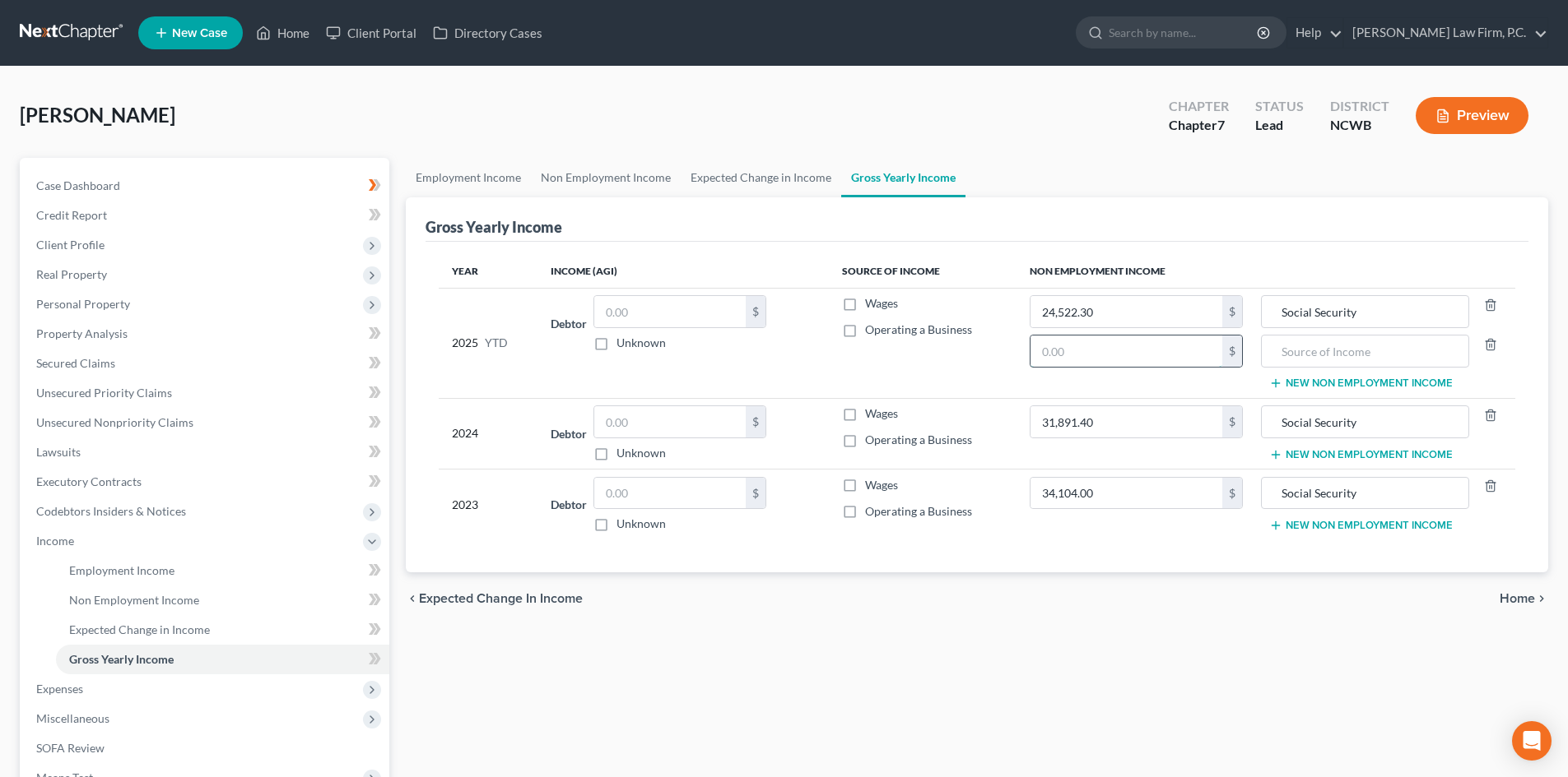
click at [1095, 355] on input "text" at bounding box center [1127, 352] width 192 height 32
type input "12,829.40"
click at [1342, 350] on input "text" at bounding box center [1364, 352] width 189 height 32
drag, startPoint x: 1360, startPoint y: 354, endPoint x: 1415, endPoint y: 354, distance: 55.0
click at [1415, 354] on input "Life Insurance Policy" at bounding box center [1364, 352] width 189 height 32
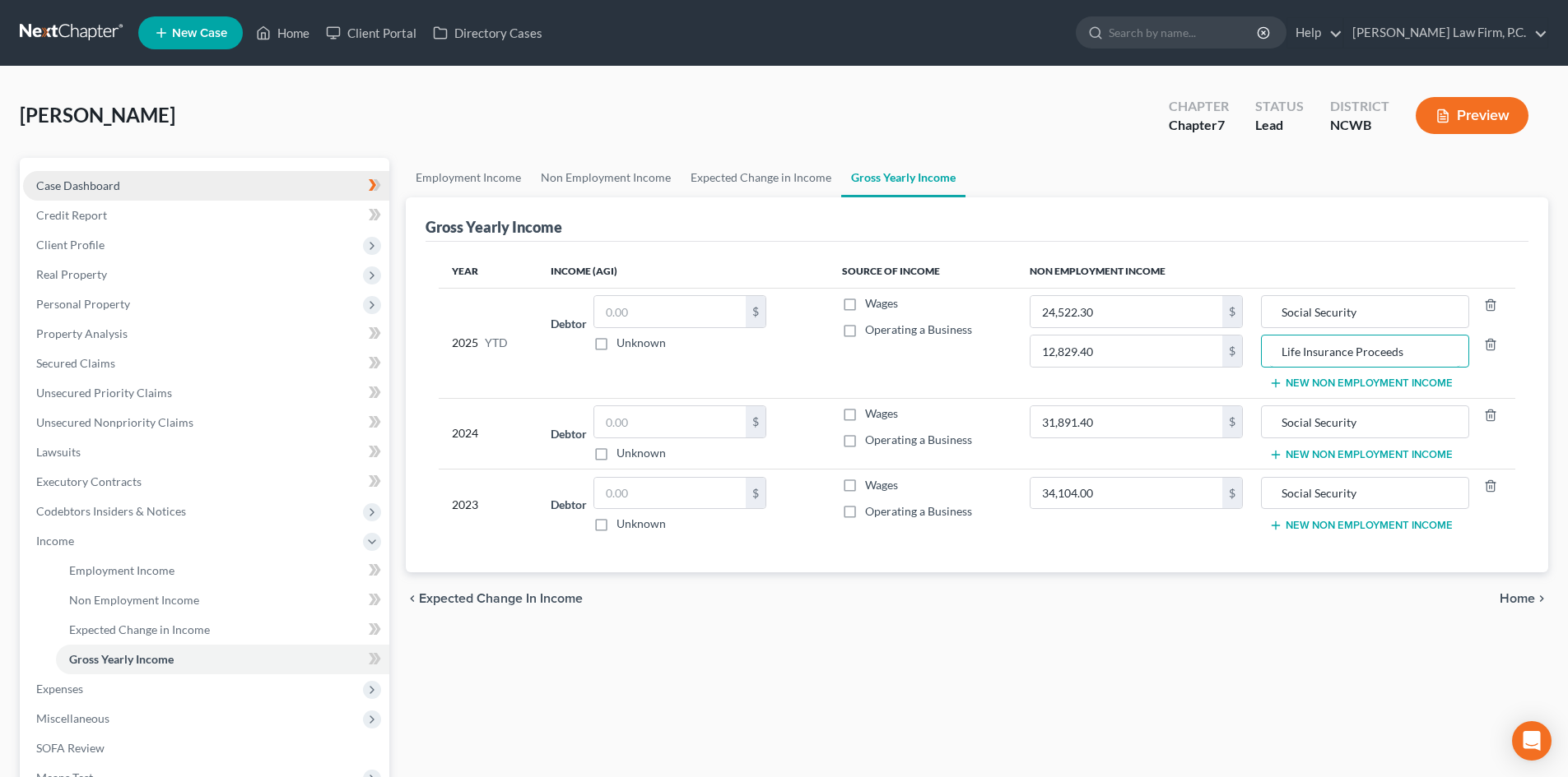
type input "Life Insurance Proceeds"
click at [150, 174] on link "Case Dashboard" at bounding box center [206, 186] width 366 height 30
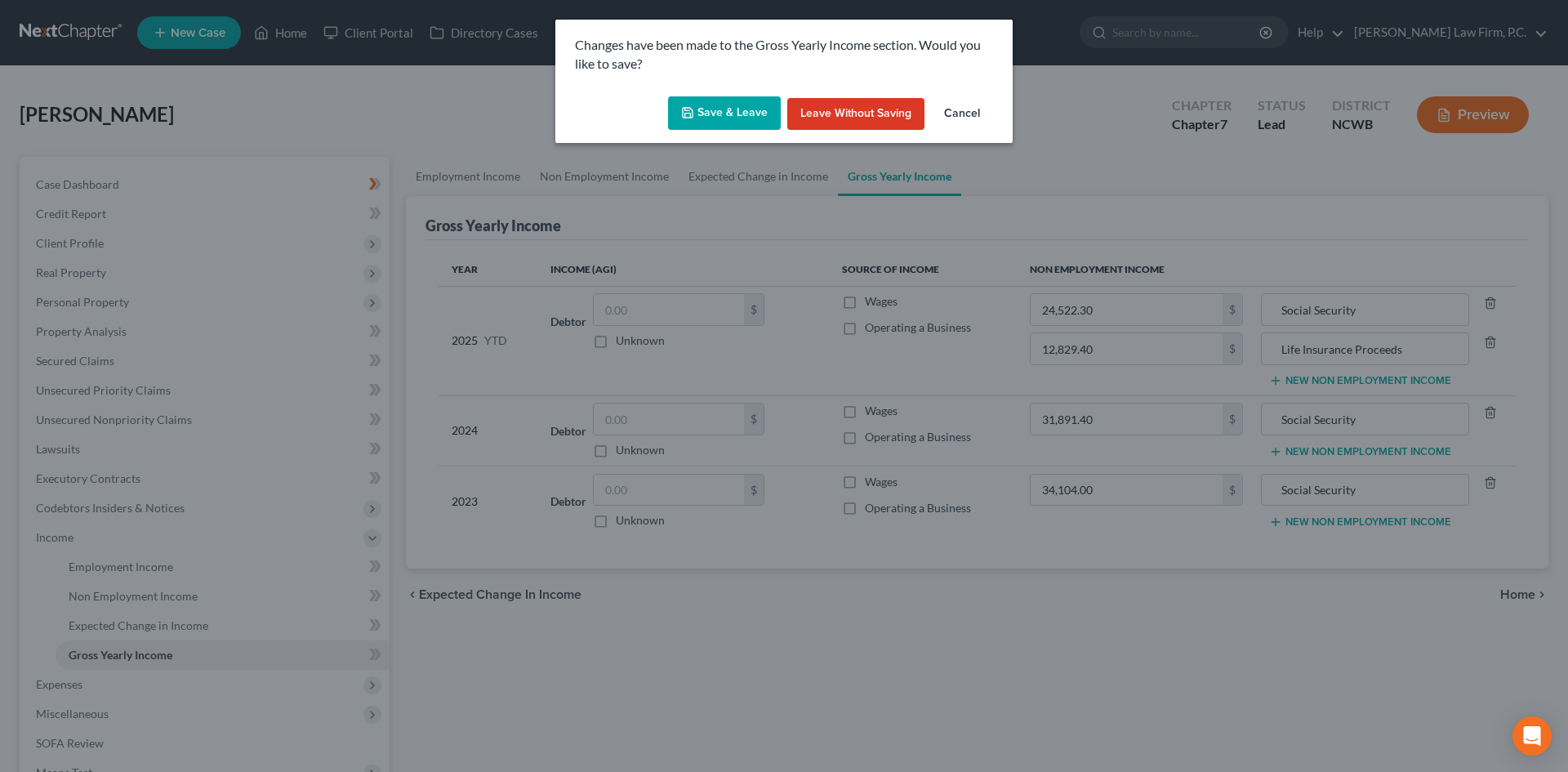
click at [708, 122] on button "Save & Leave" at bounding box center [724, 113] width 113 height 34
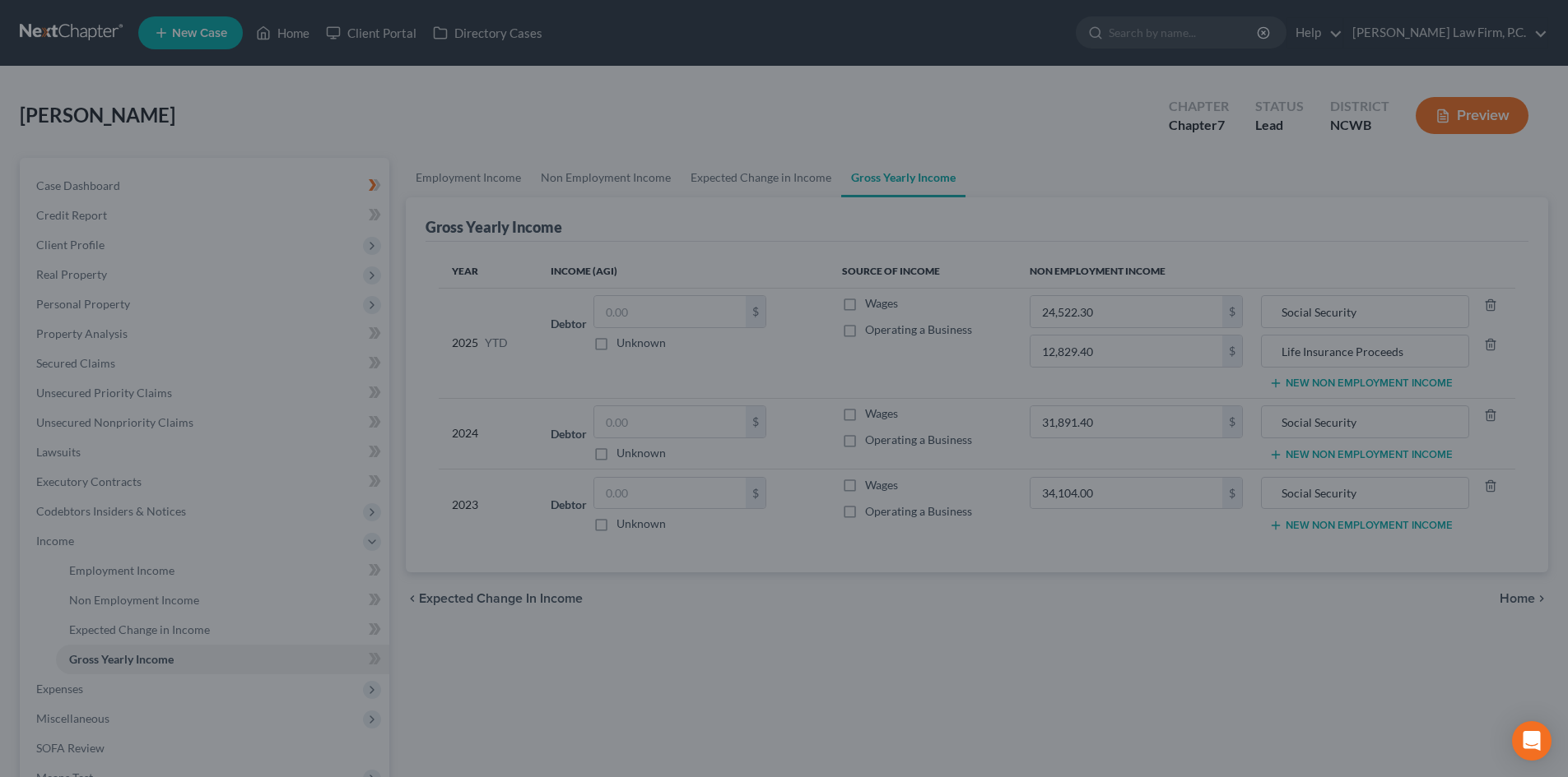
select select "5"
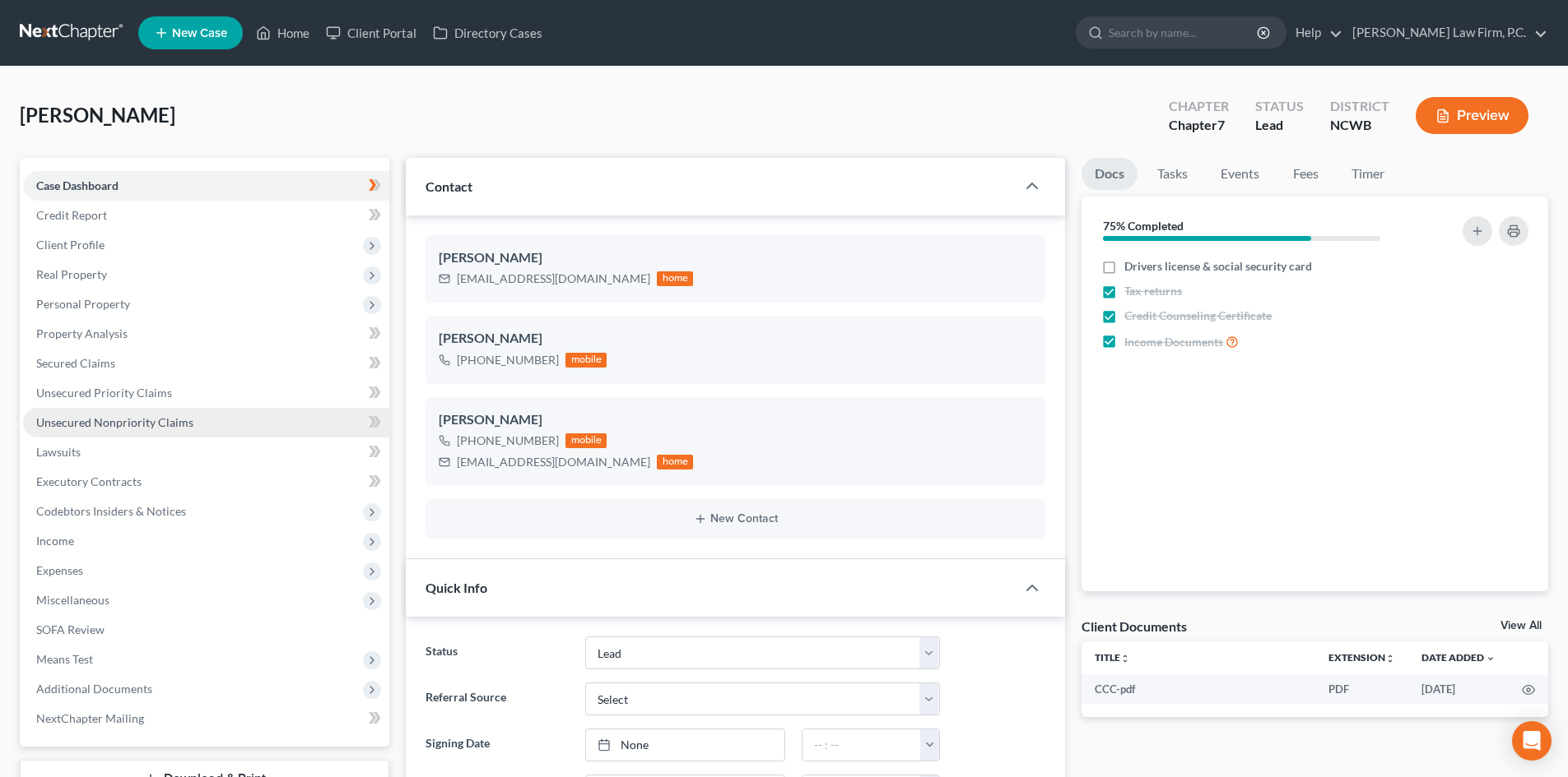
click at [101, 420] on span "Unsecured Nonpriority Claims" at bounding box center [115, 422] width 157 height 14
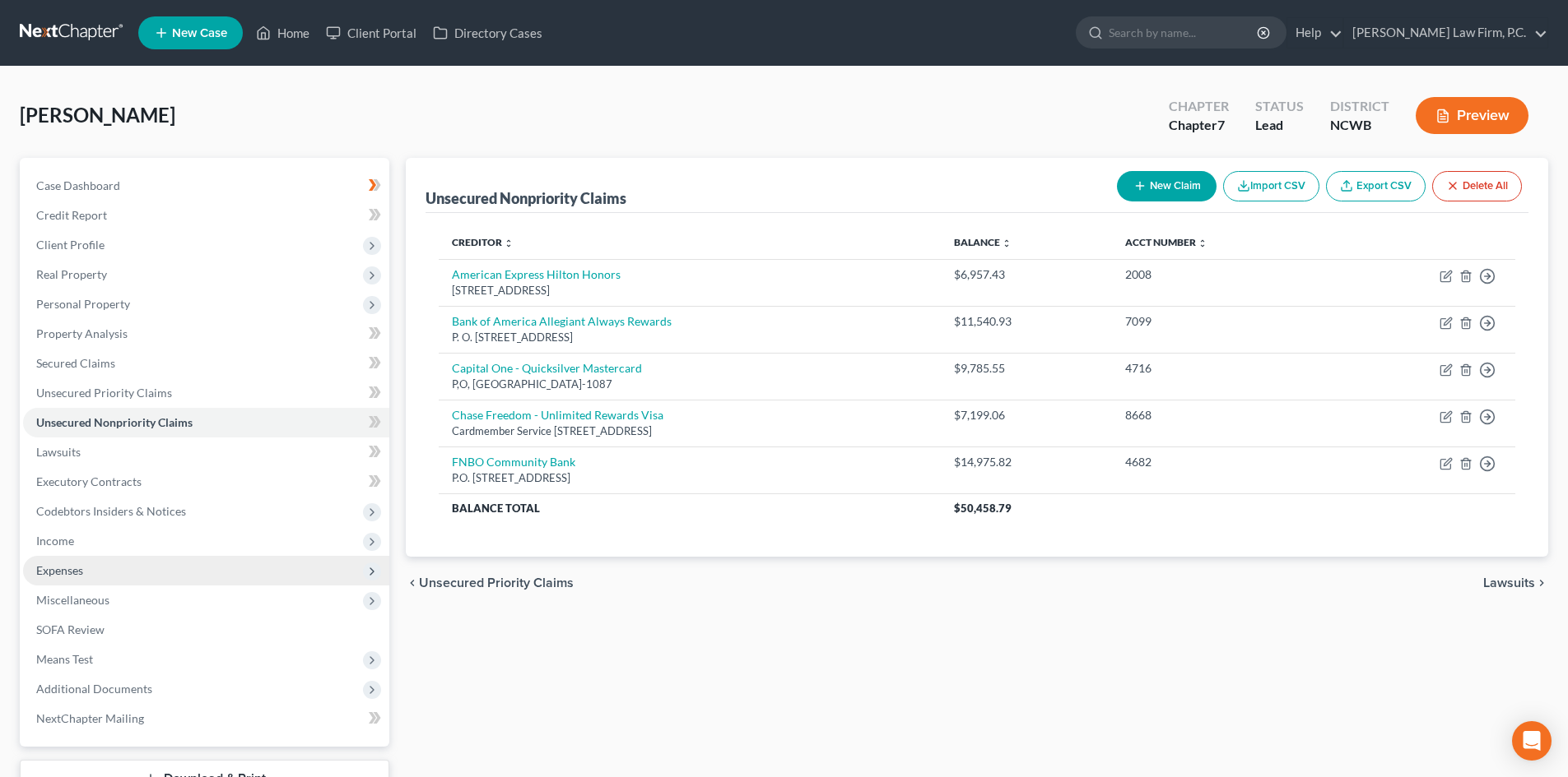
click at [69, 569] on span "Expenses" at bounding box center [60, 570] width 47 height 14
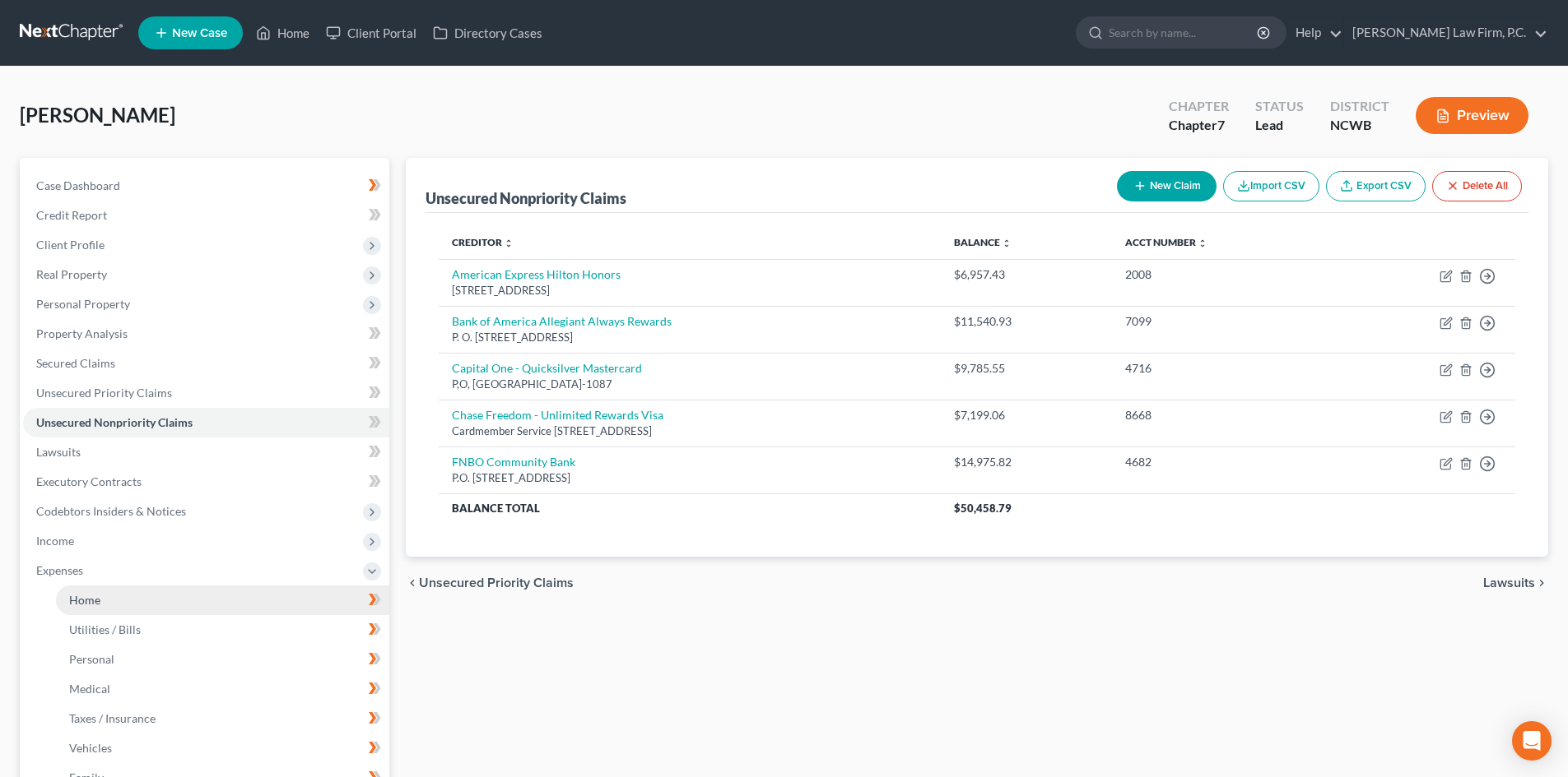
click at [117, 591] on link "Home" at bounding box center [223, 600] width 333 height 30
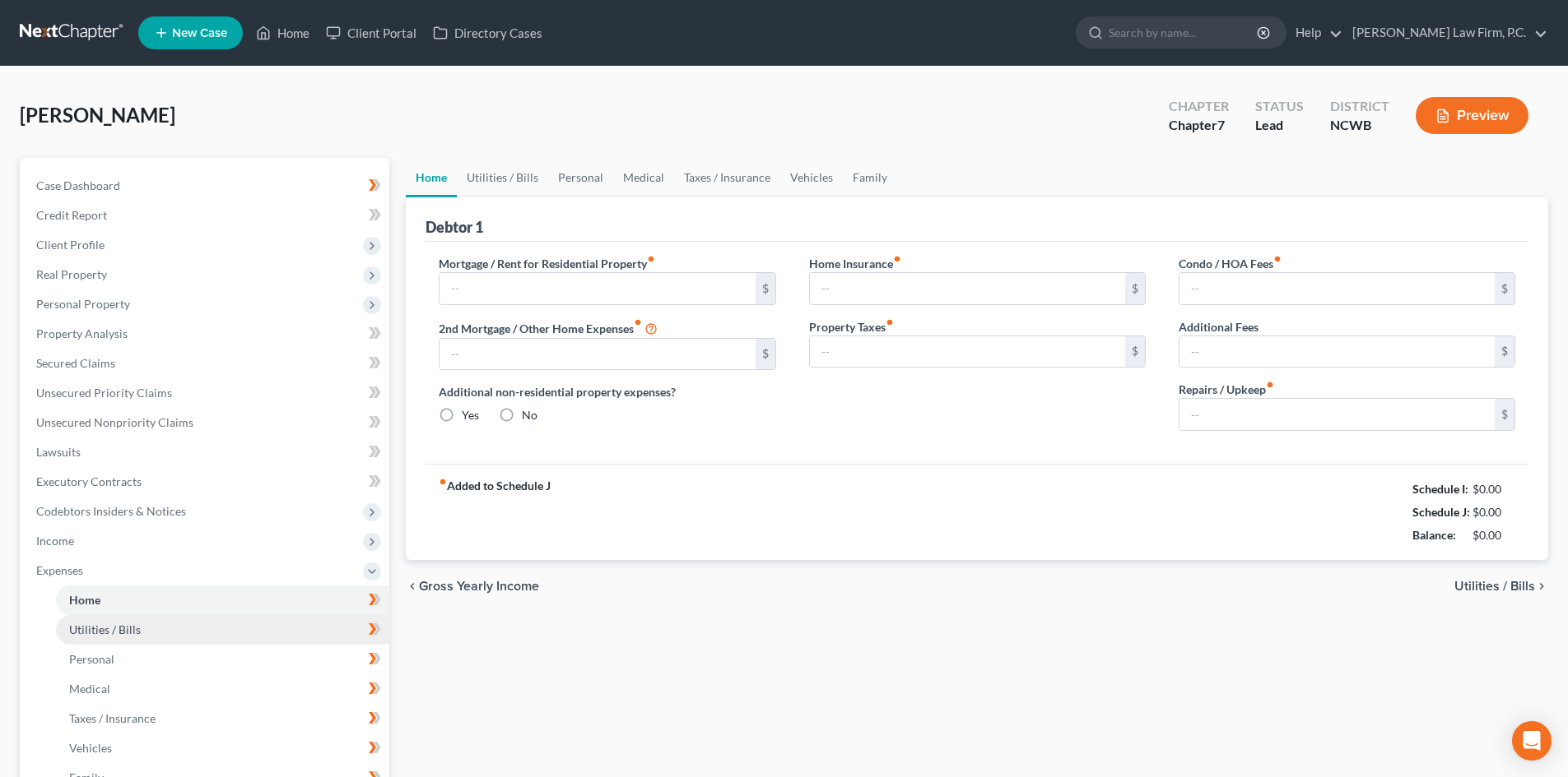
type input "1,000.00"
type input "0.00"
radio input "true"
type input "20.00"
type input "0.00"
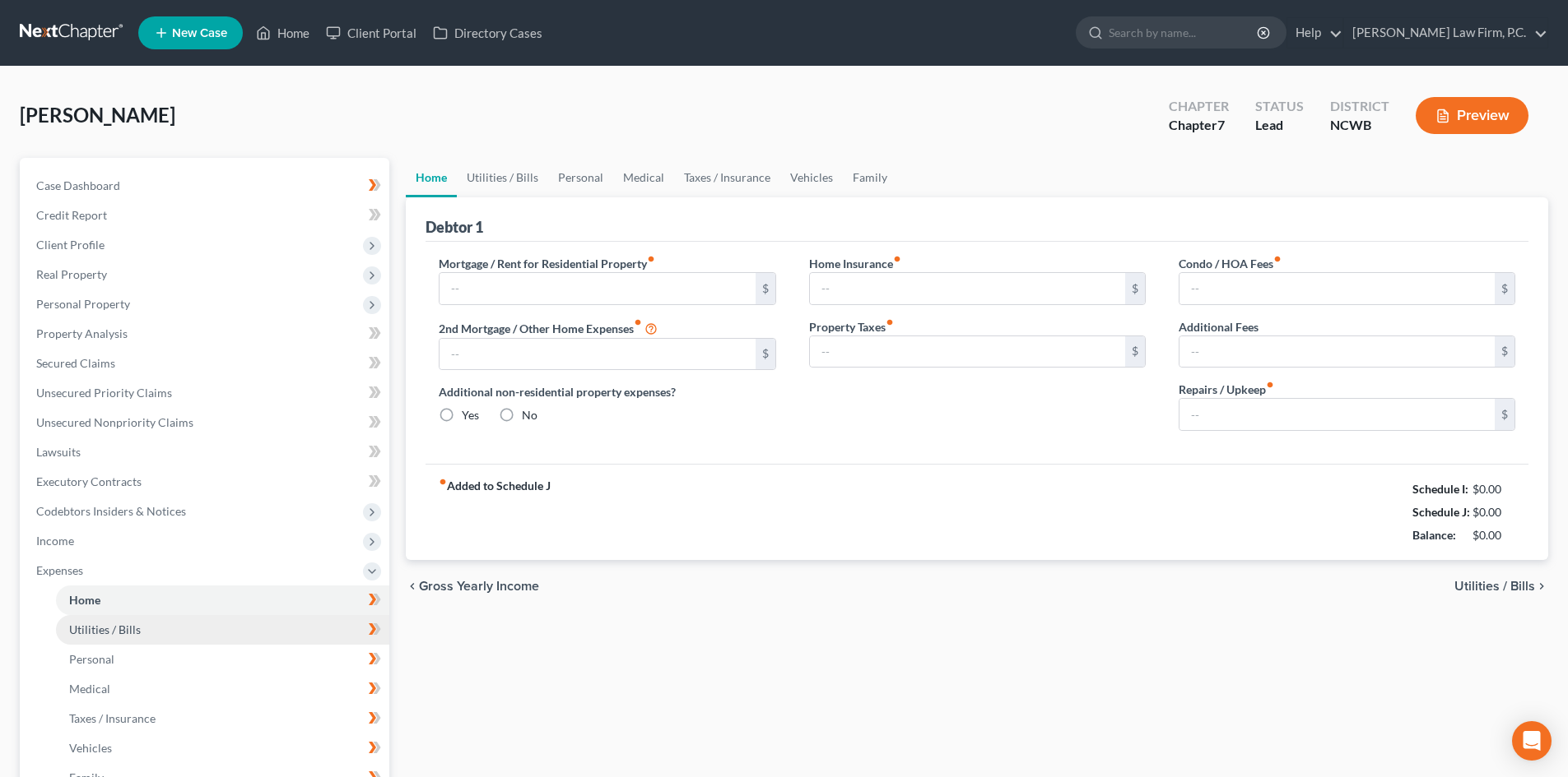
type input "0.00"
type input "20.00"
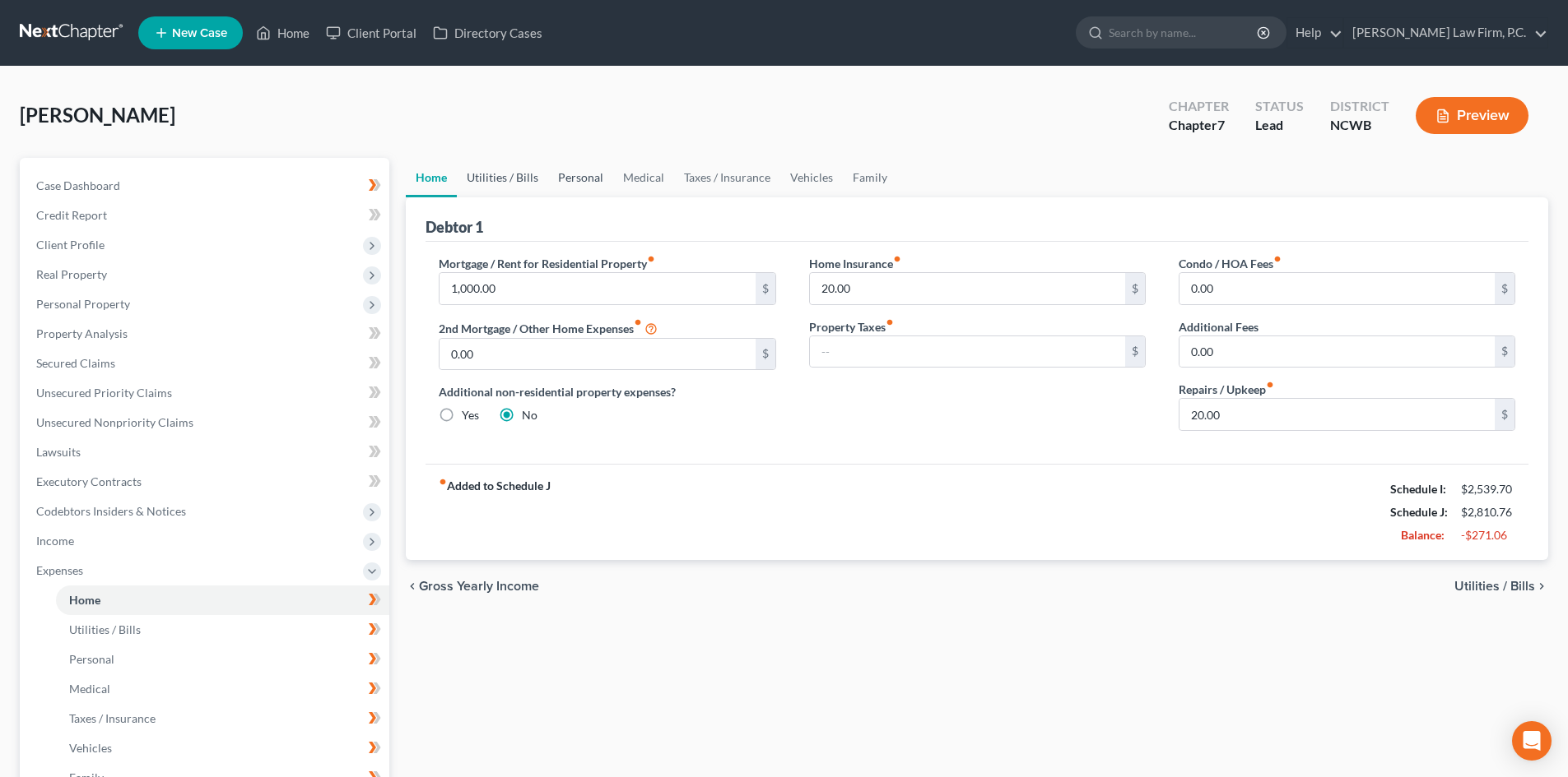
drag, startPoint x: 523, startPoint y: 176, endPoint x: 556, endPoint y: 187, distance: 34.8
click at [523, 177] on link "Utilities / Bills" at bounding box center [503, 178] width 91 height 39
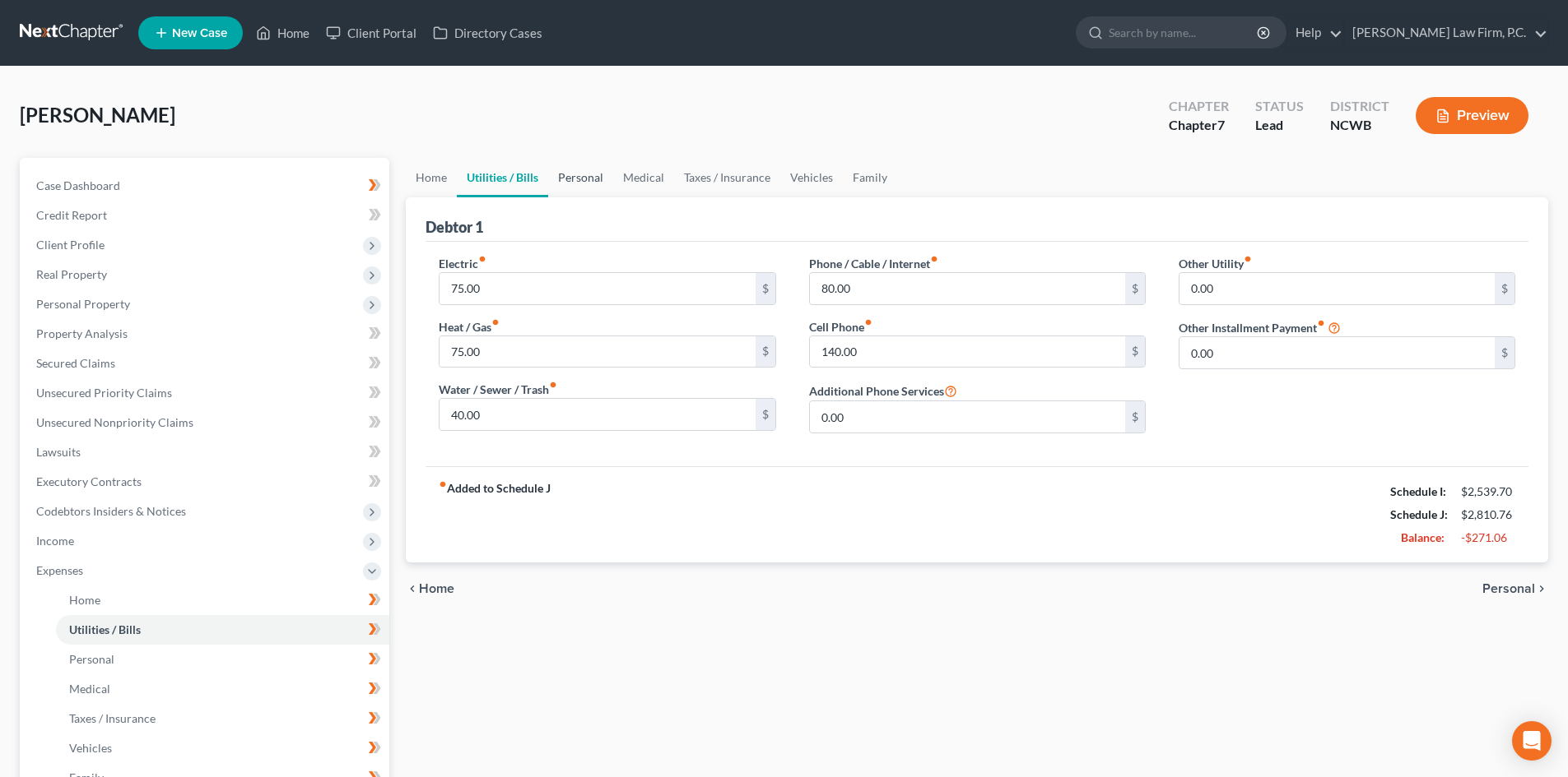
click at [594, 168] on link "Personal" at bounding box center [581, 178] width 65 height 39
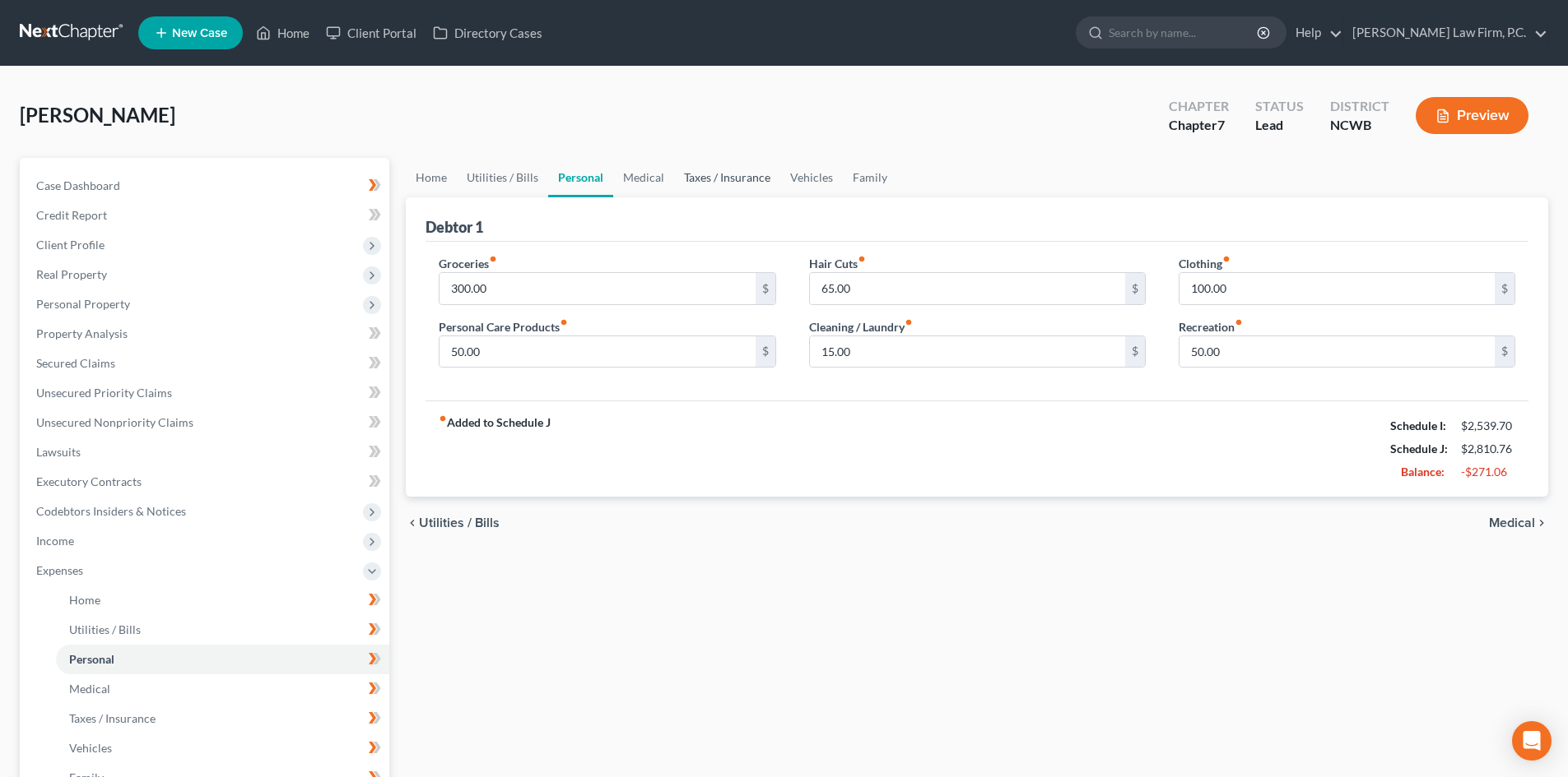
click at [674, 174] on link "Taxes / Insurance" at bounding box center [727, 178] width 106 height 39
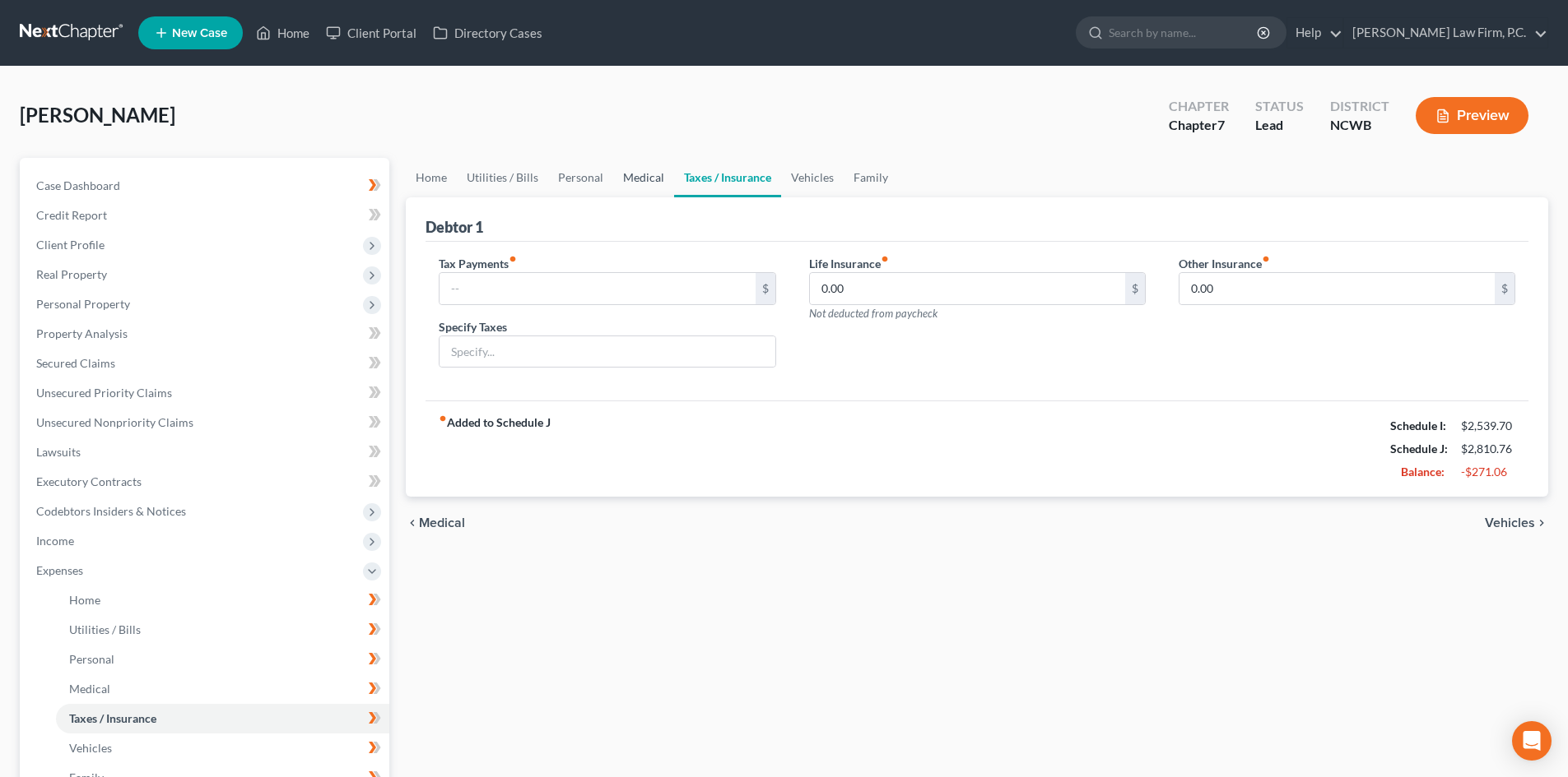
click at [645, 174] on link "Medical" at bounding box center [643, 178] width 61 height 39
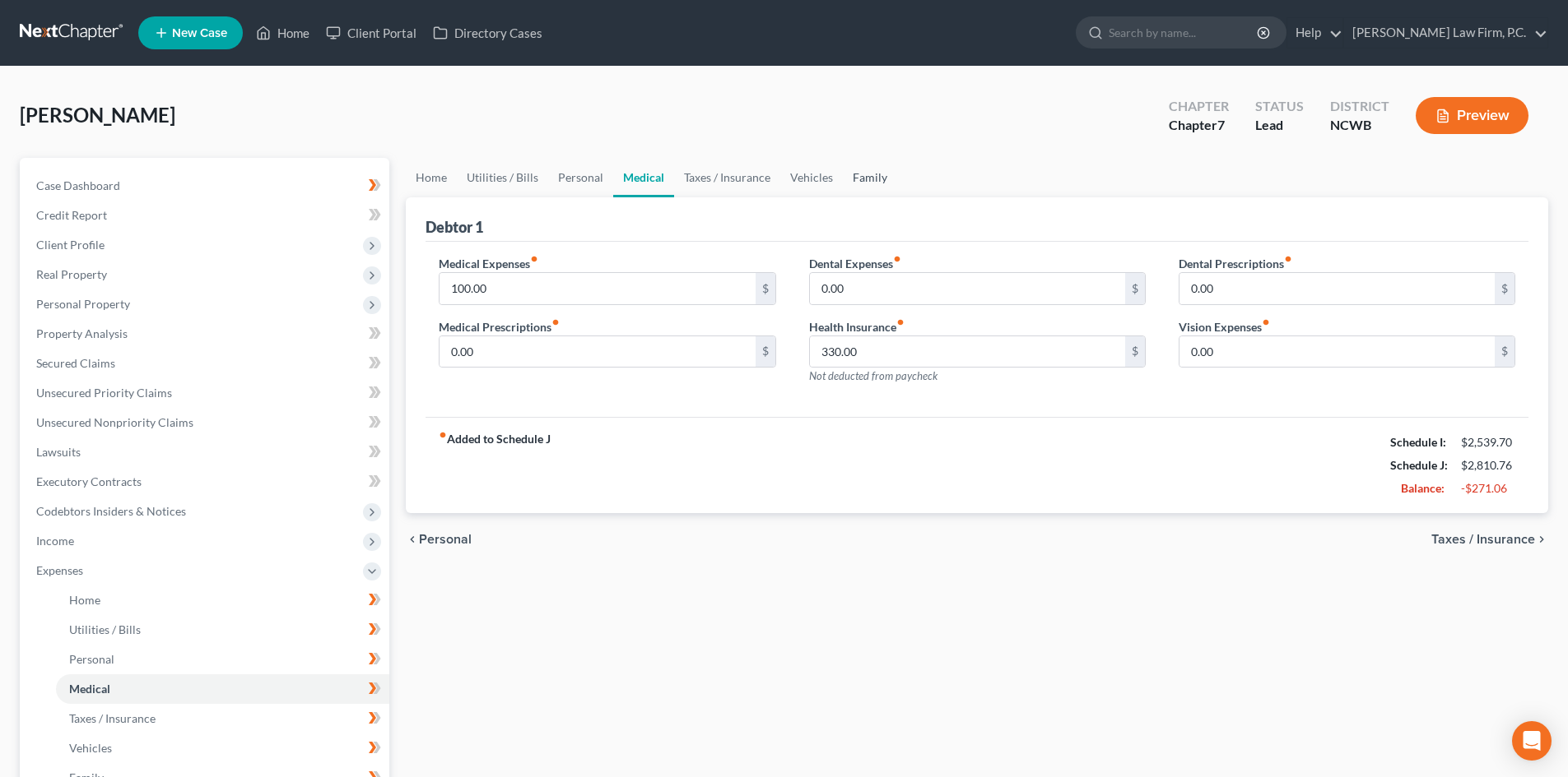
click at [872, 179] on link "Family" at bounding box center [870, 178] width 54 height 39
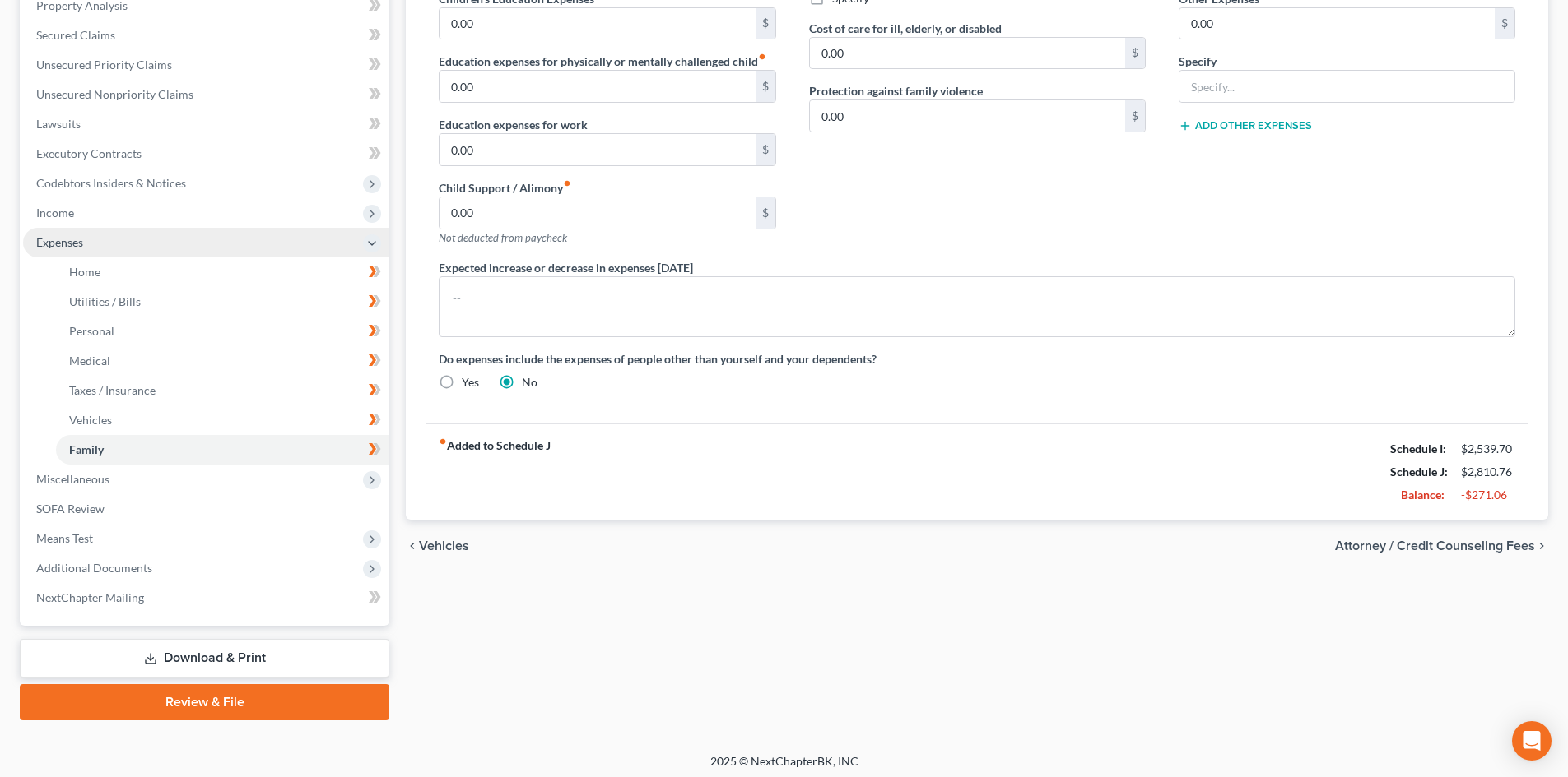
scroll to position [329, 0]
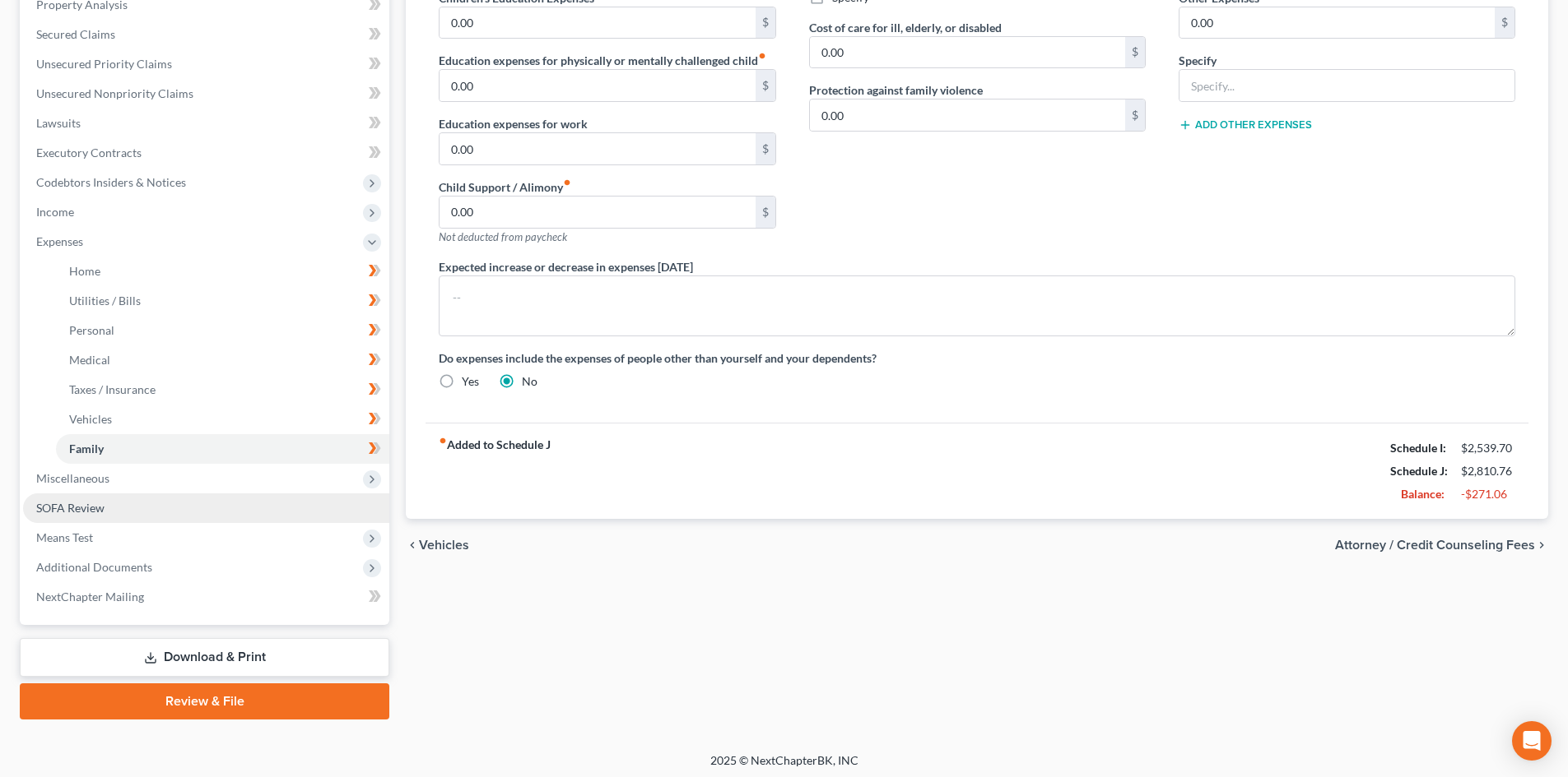
click at [136, 512] on link "SOFA Review" at bounding box center [206, 508] width 366 height 30
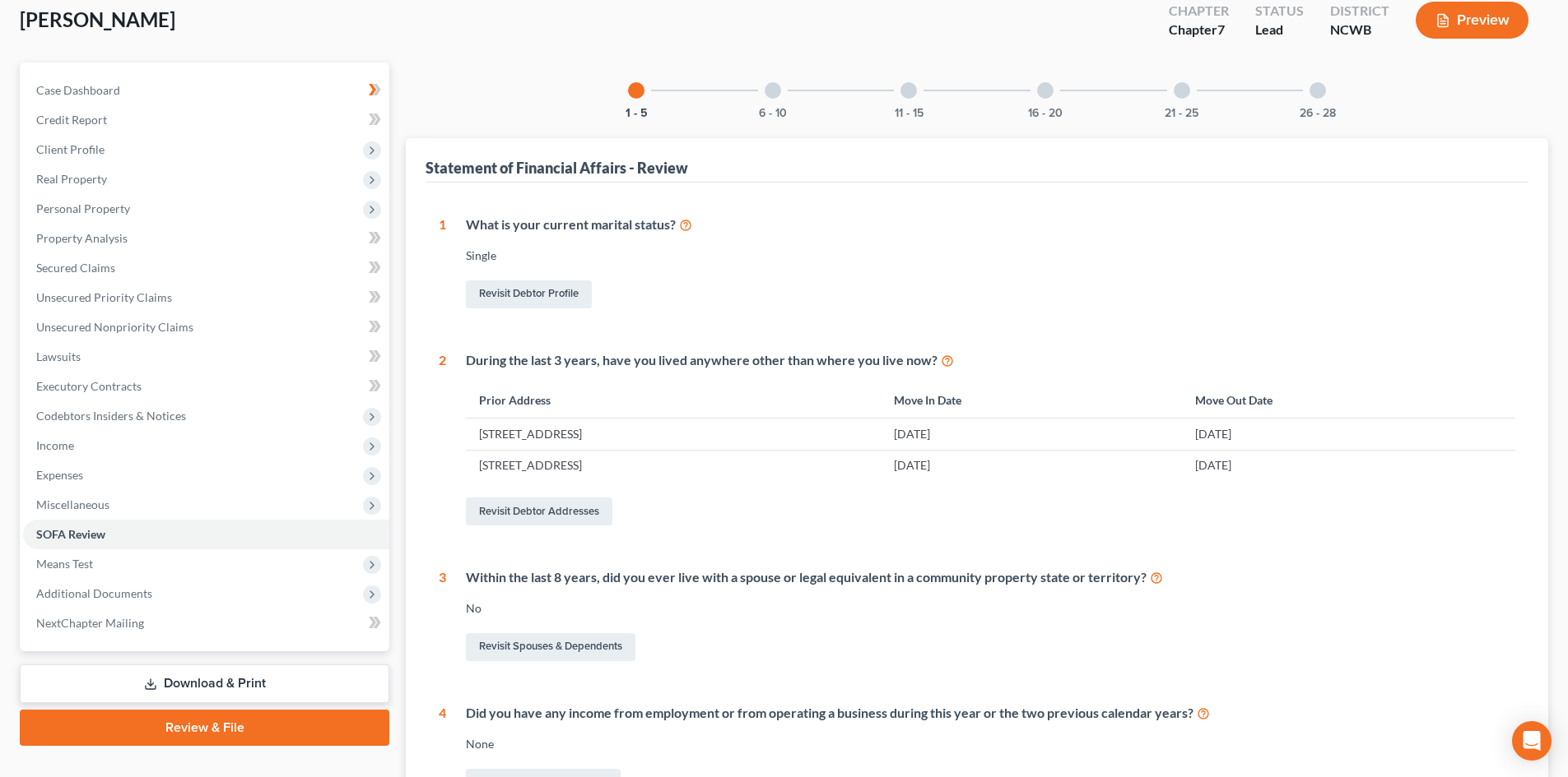
scroll to position [82, 0]
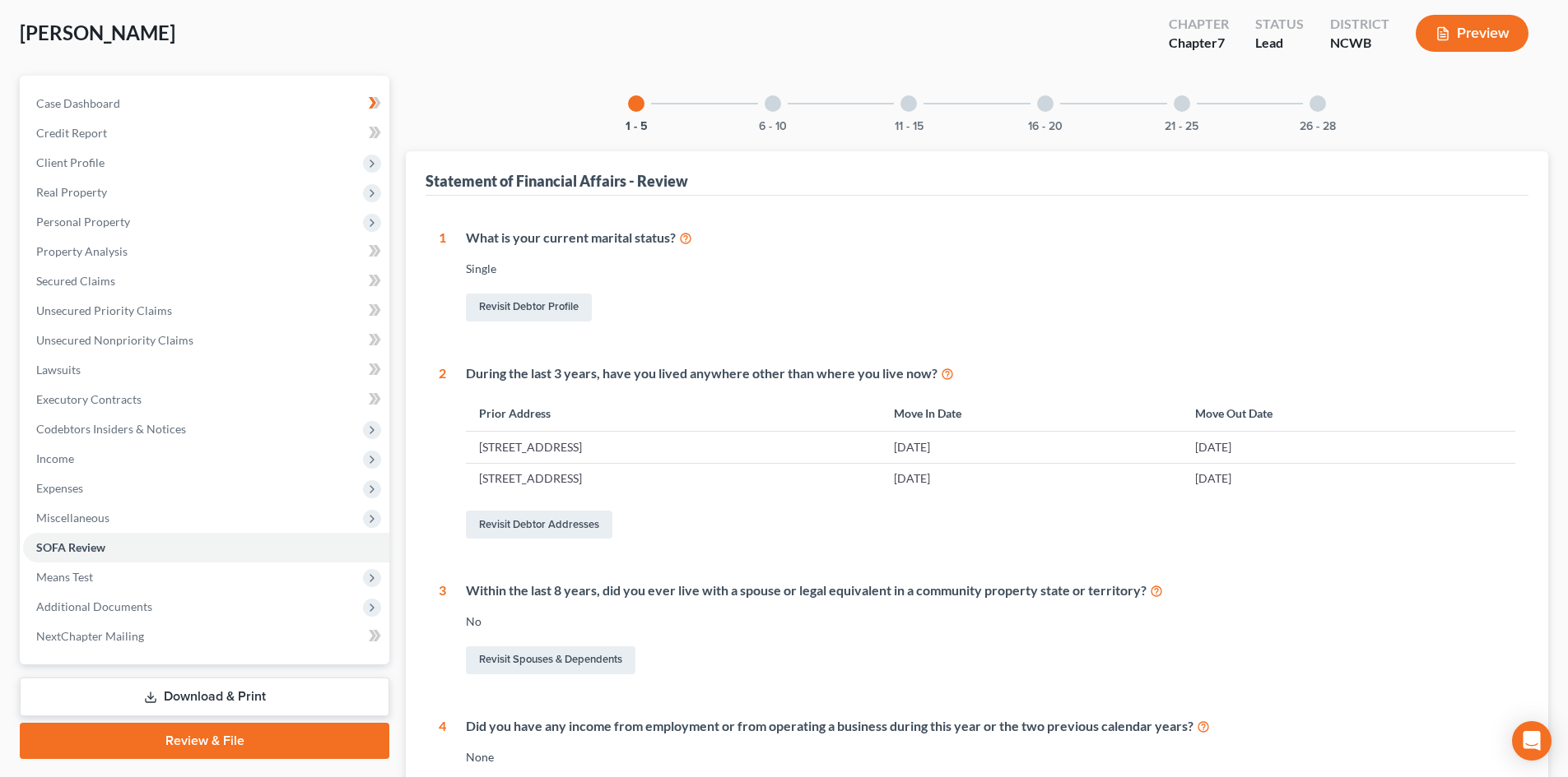
click at [765, 93] on div "6 - 10" at bounding box center [773, 103] width 56 height 56
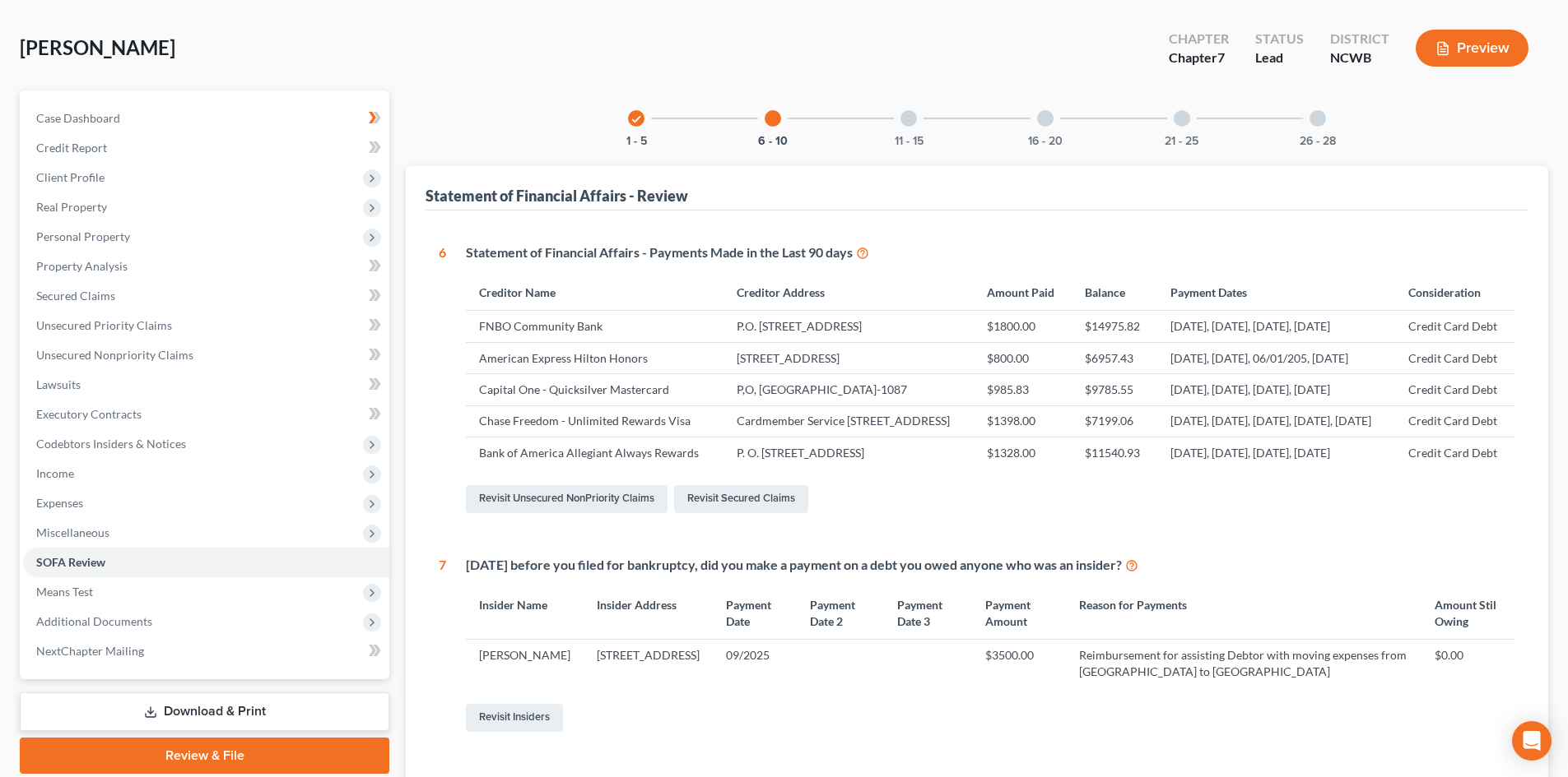
scroll to position [0, 0]
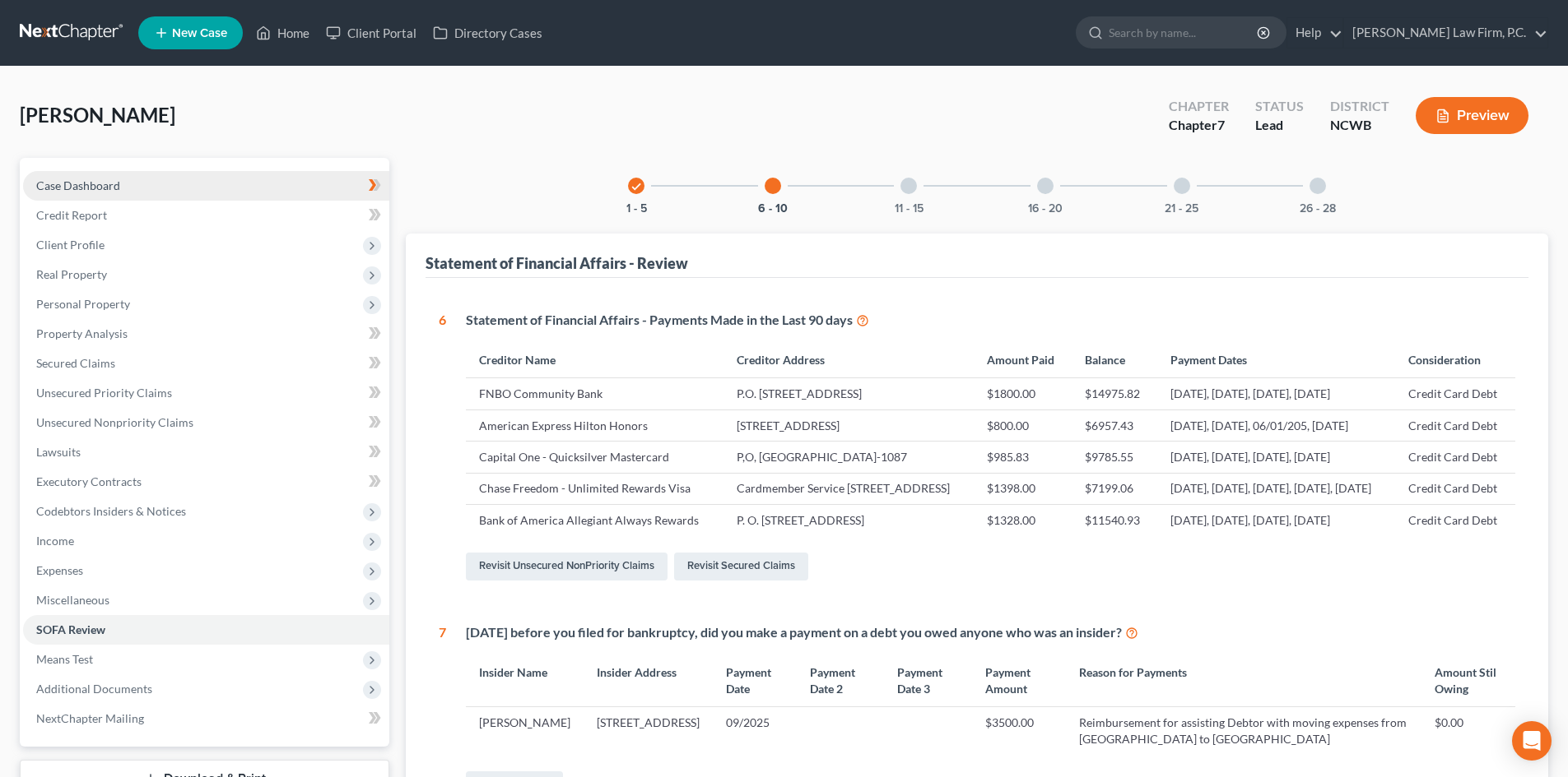
click at [181, 180] on link "Case Dashboard" at bounding box center [206, 186] width 366 height 30
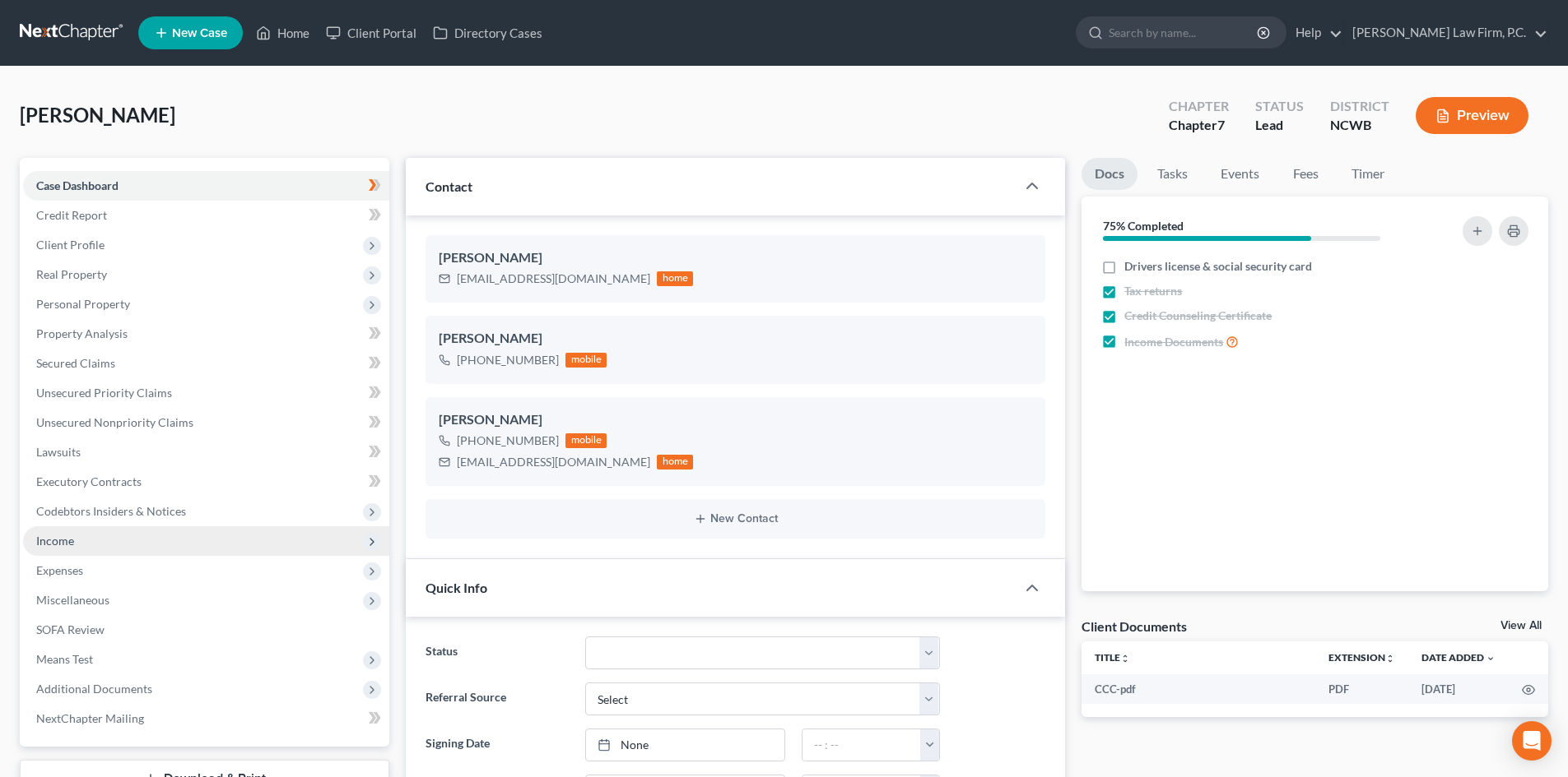
click at [83, 530] on span "Income" at bounding box center [206, 542] width 366 height 30
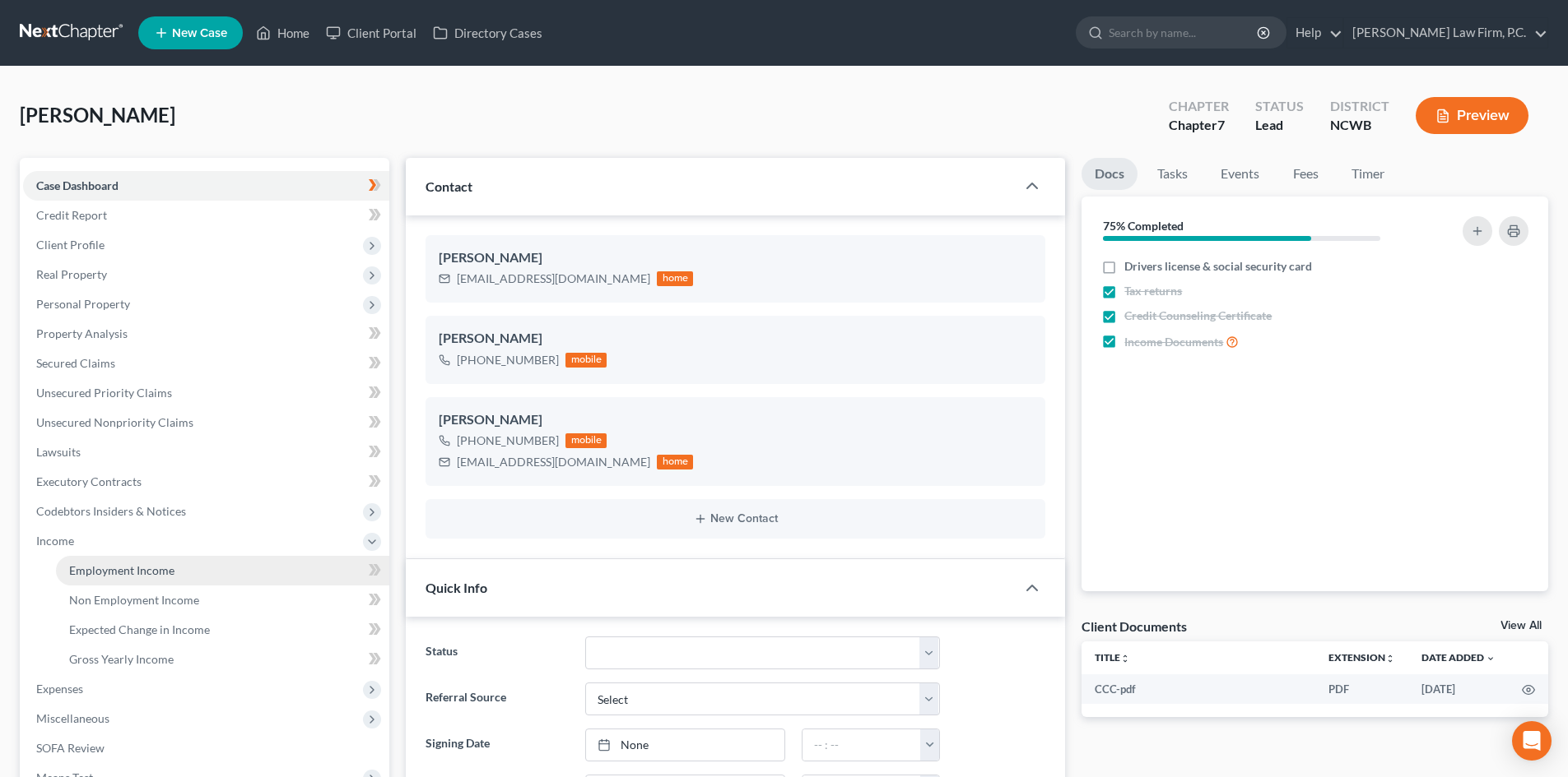
click at [124, 578] on link "Employment Income" at bounding box center [223, 571] width 333 height 30
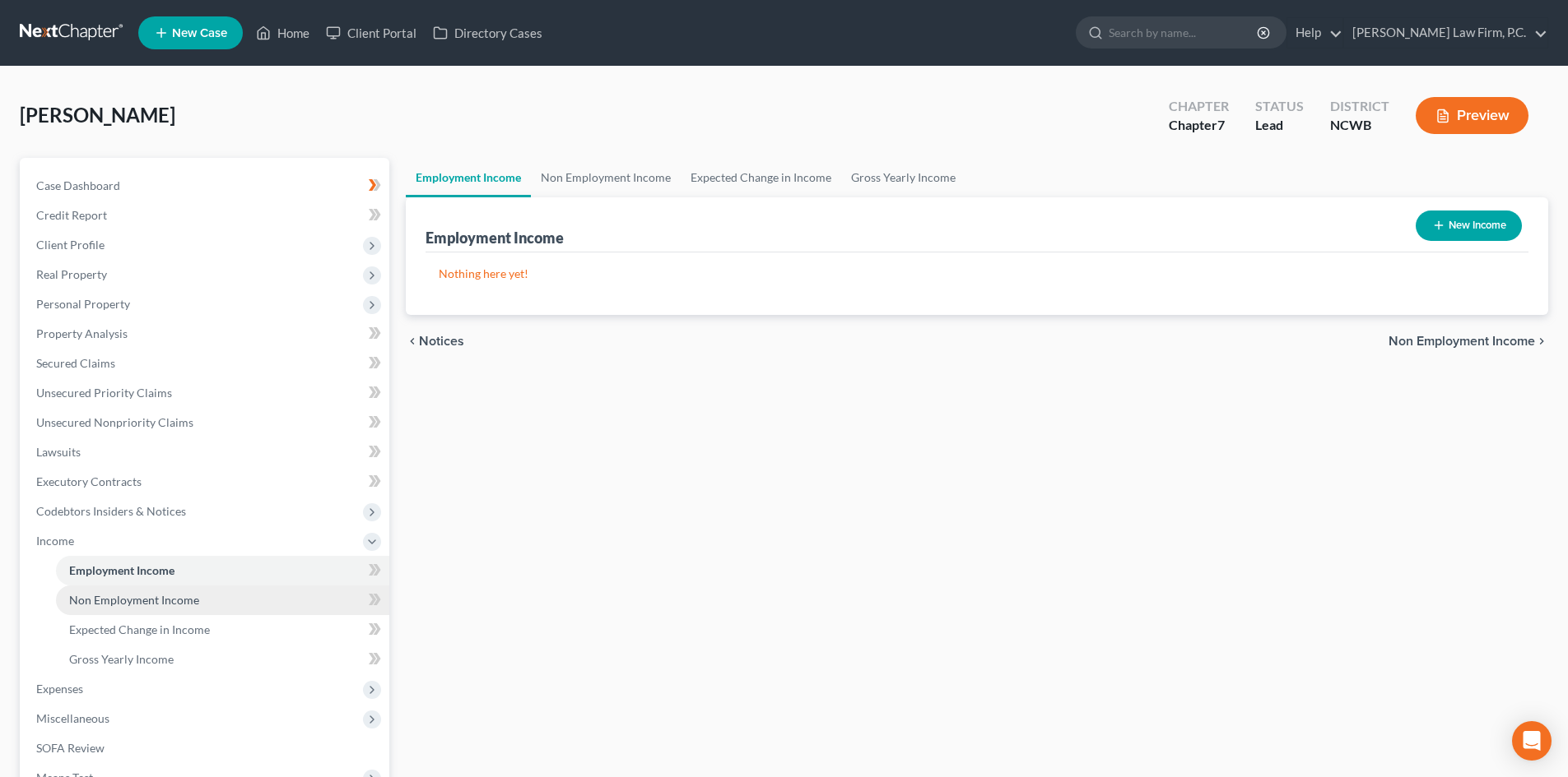
click at [225, 587] on link "Non Employment Income" at bounding box center [223, 600] width 333 height 30
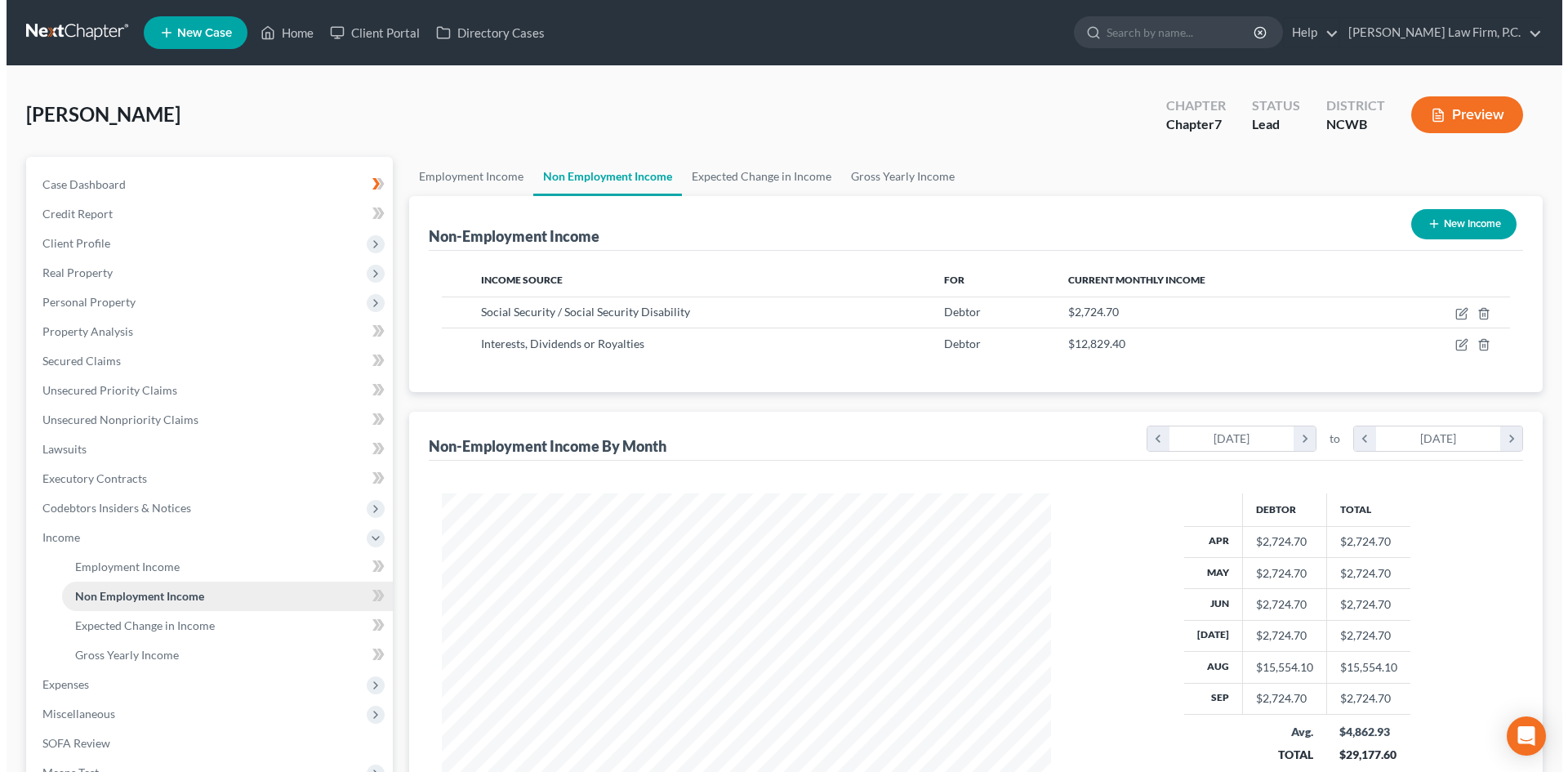
scroll to position [305, 642]
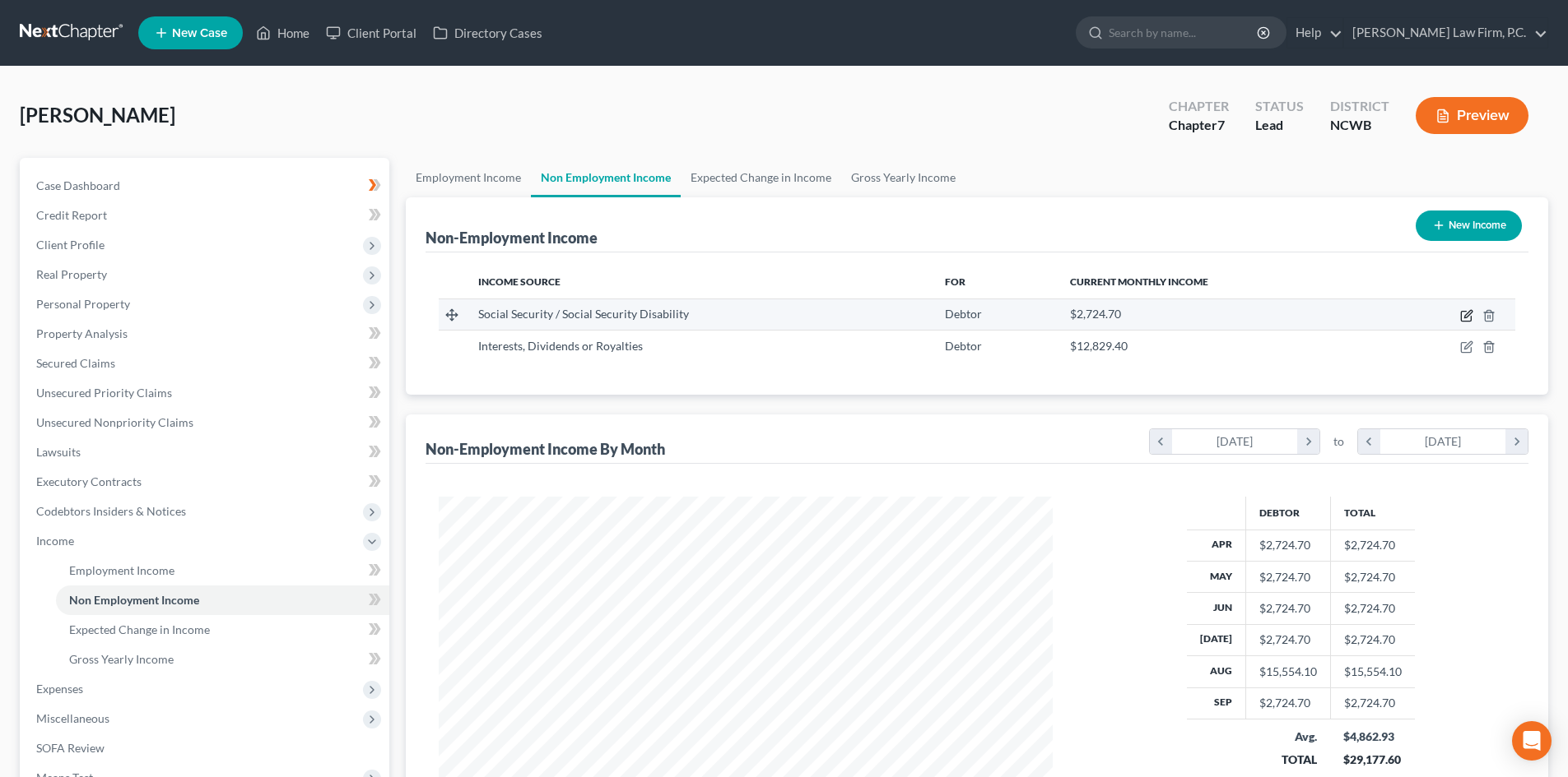
click at [1460, 317] on icon "button" at bounding box center [1467, 315] width 13 height 13
select select "4"
select select "0"
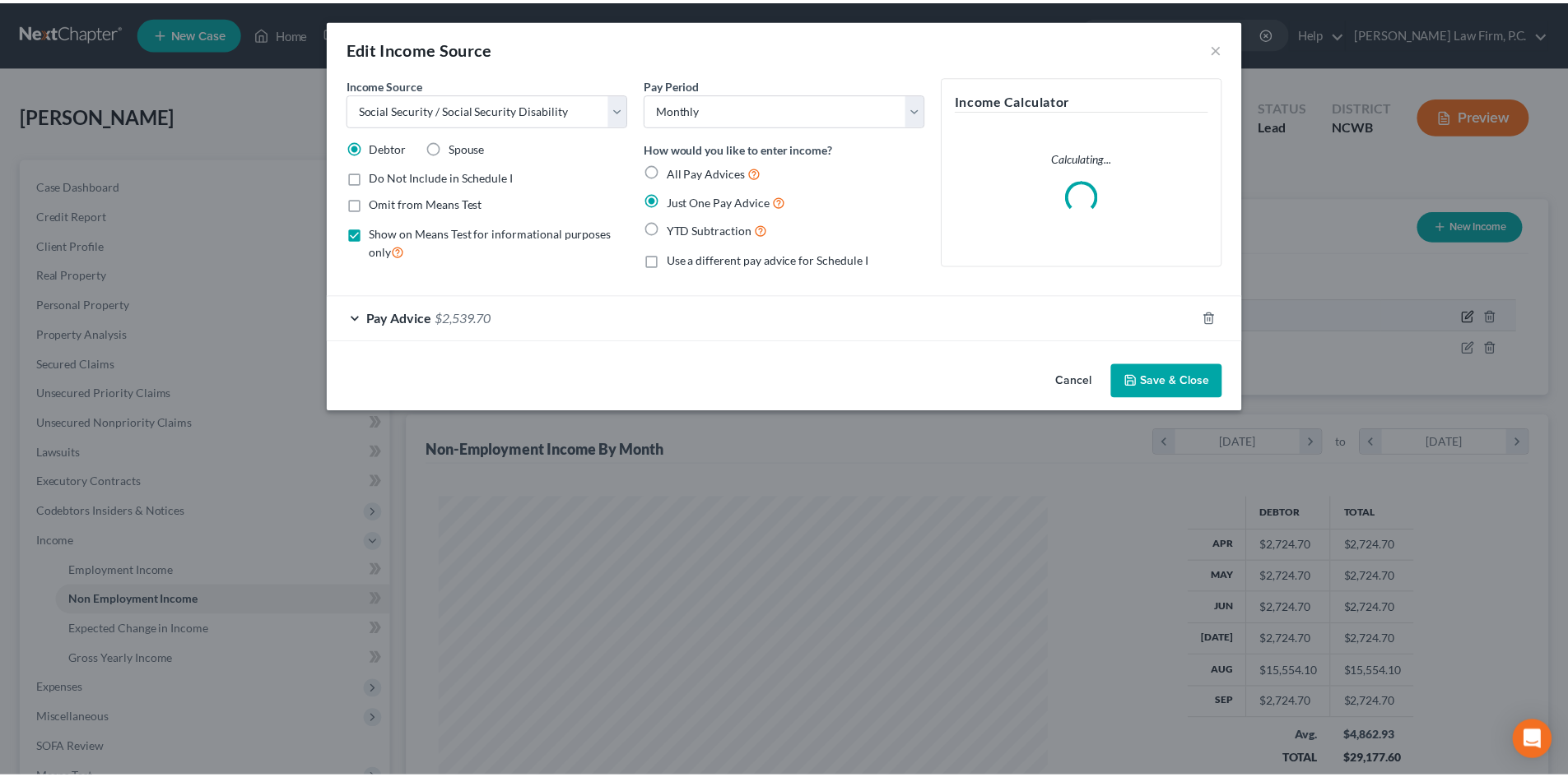
scroll to position [309, 653]
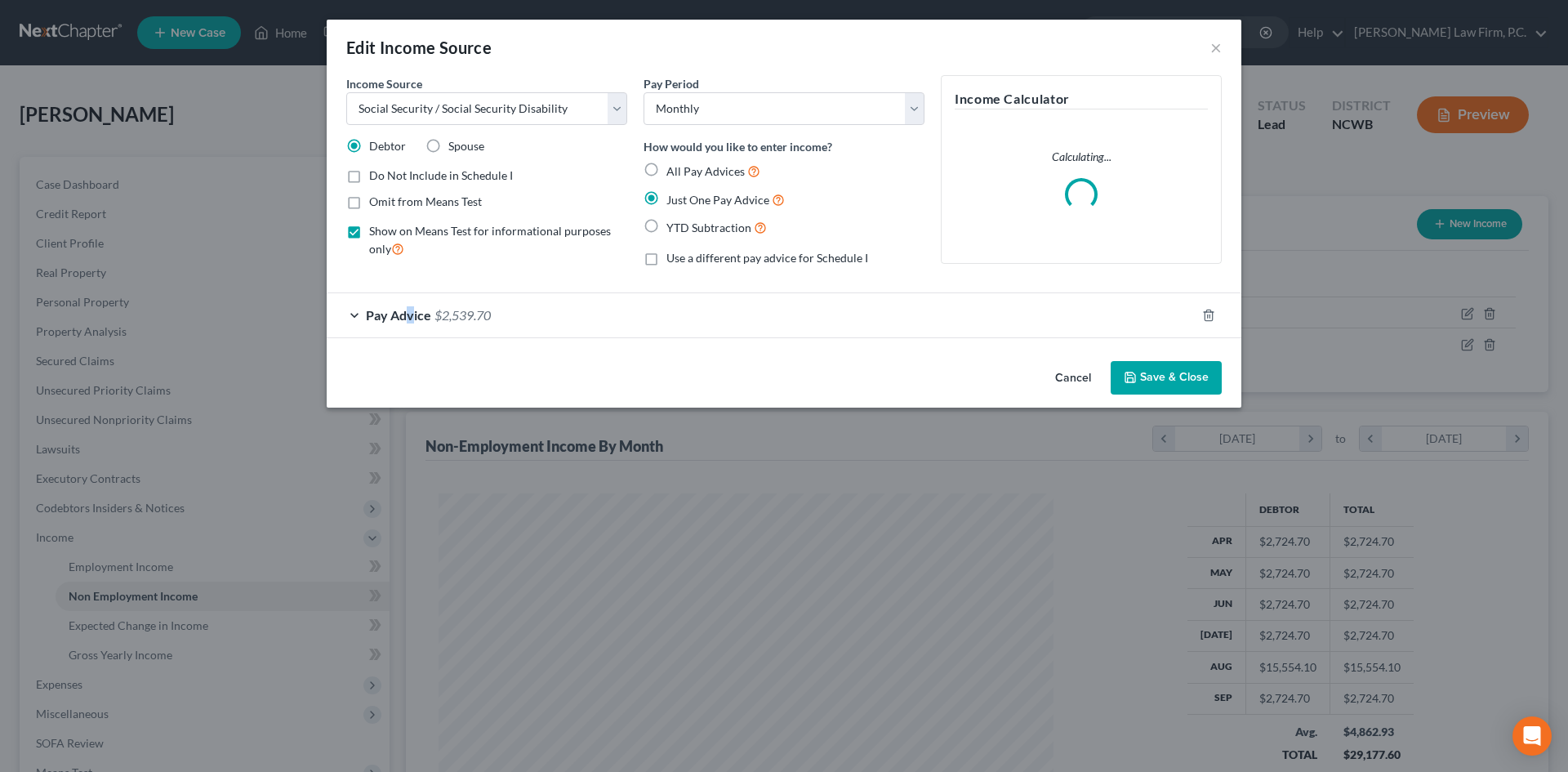
click at [411, 312] on span "Pay Advice" at bounding box center [398, 314] width 66 height 16
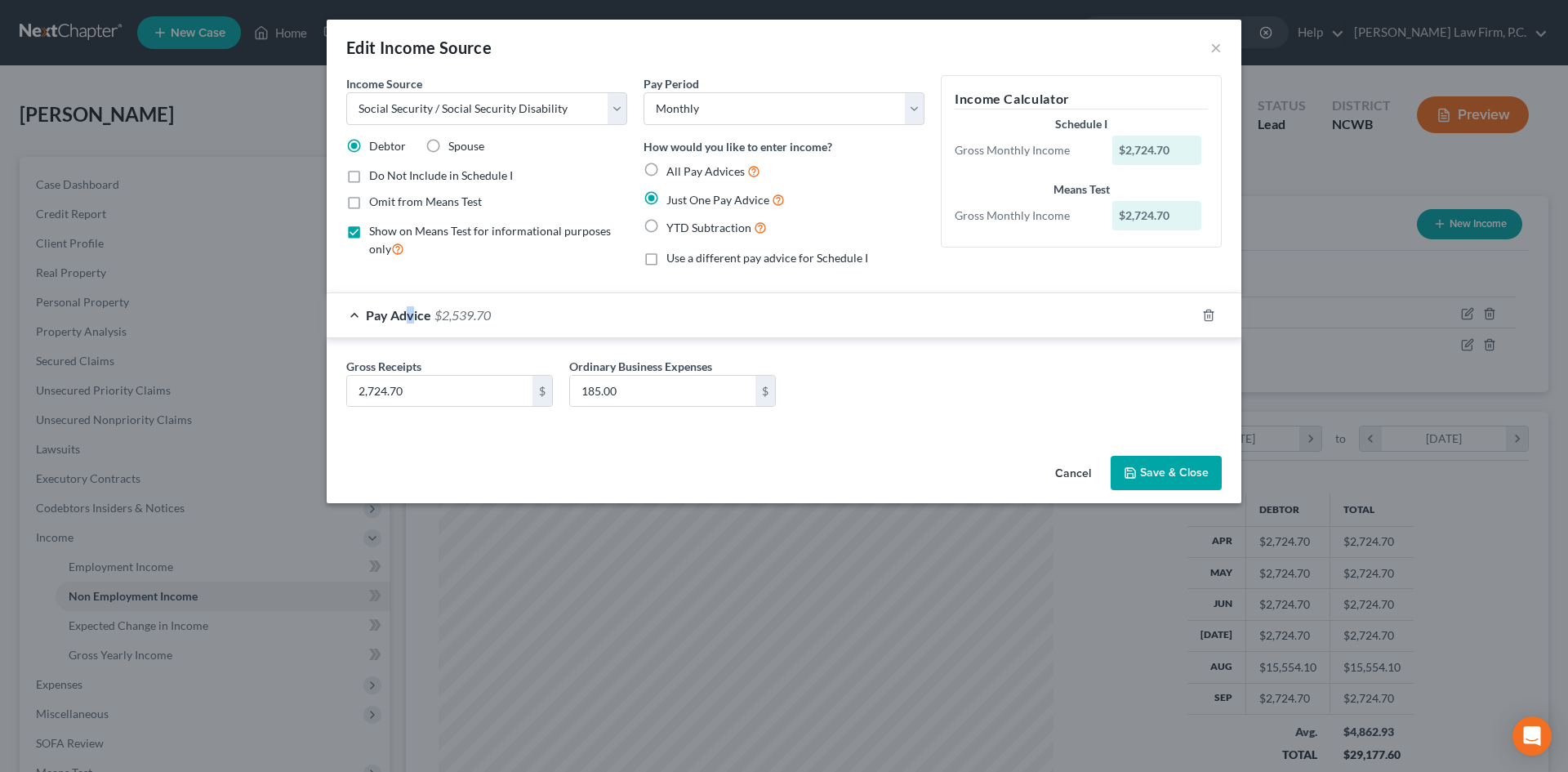
click at [1143, 470] on button "Save & Close" at bounding box center [1166, 472] width 111 height 34
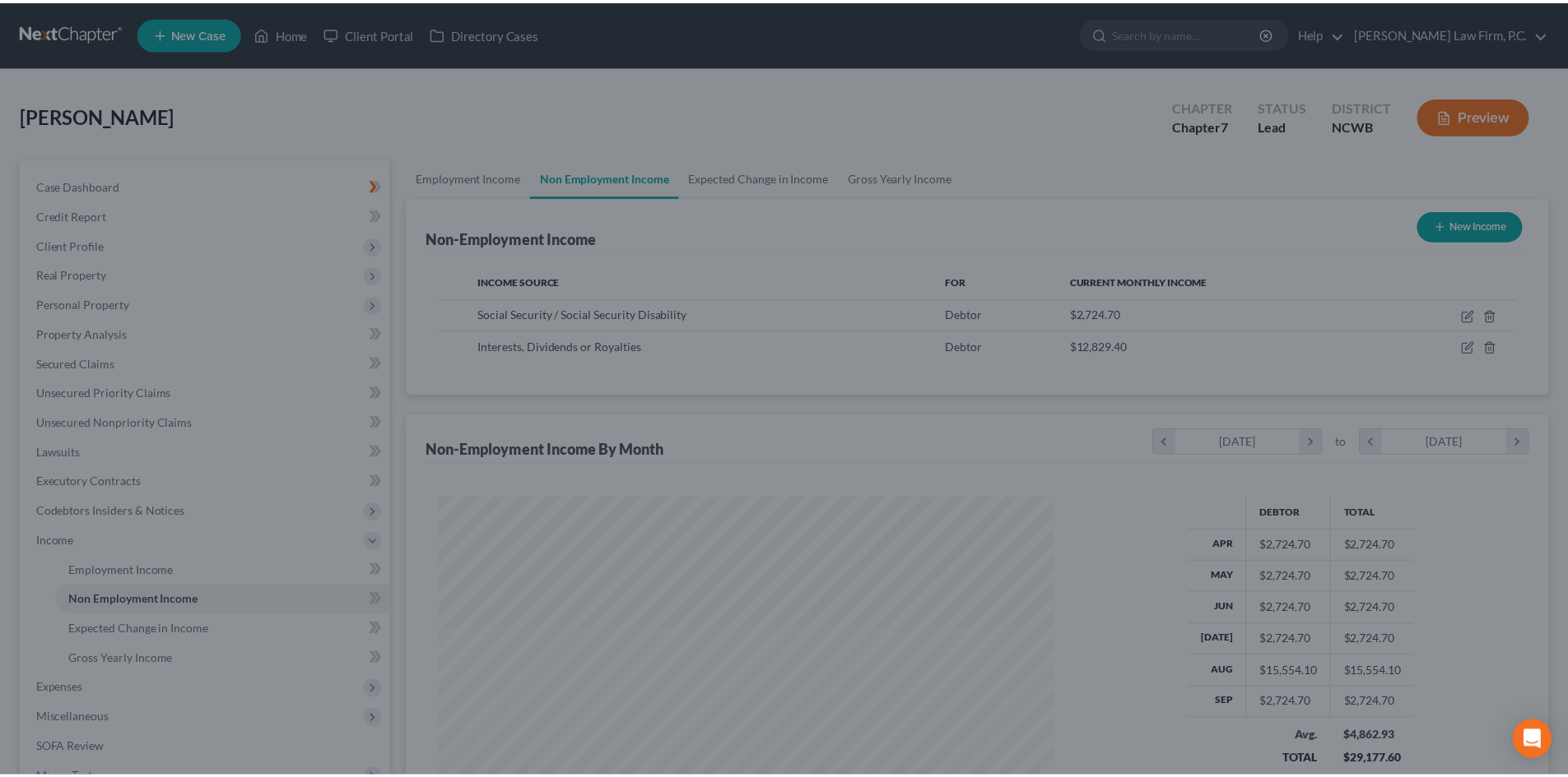
scroll to position [822287, 822458]
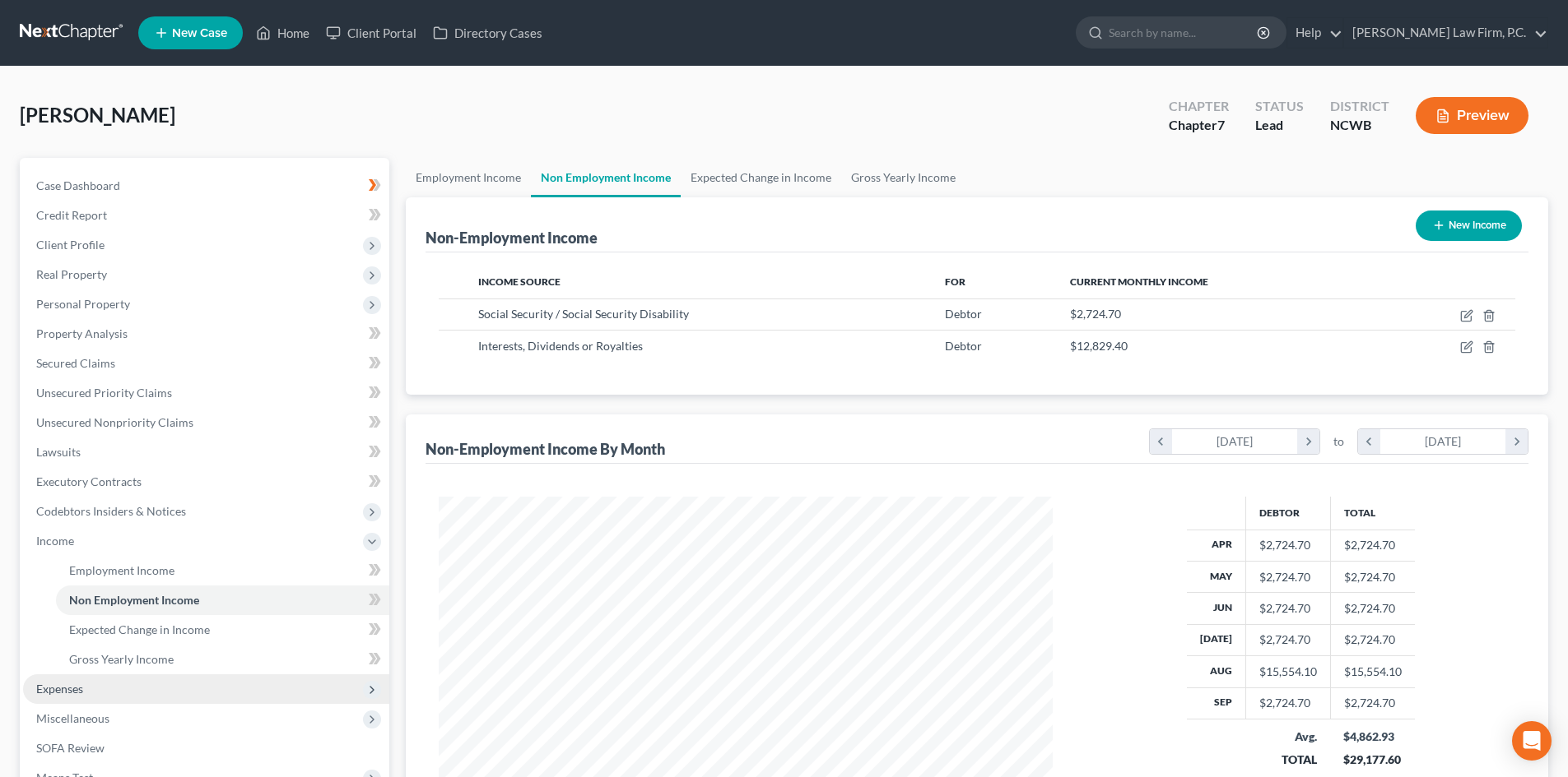
click at [133, 690] on span "Expenses" at bounding box center [206, 690] width 366 height 30
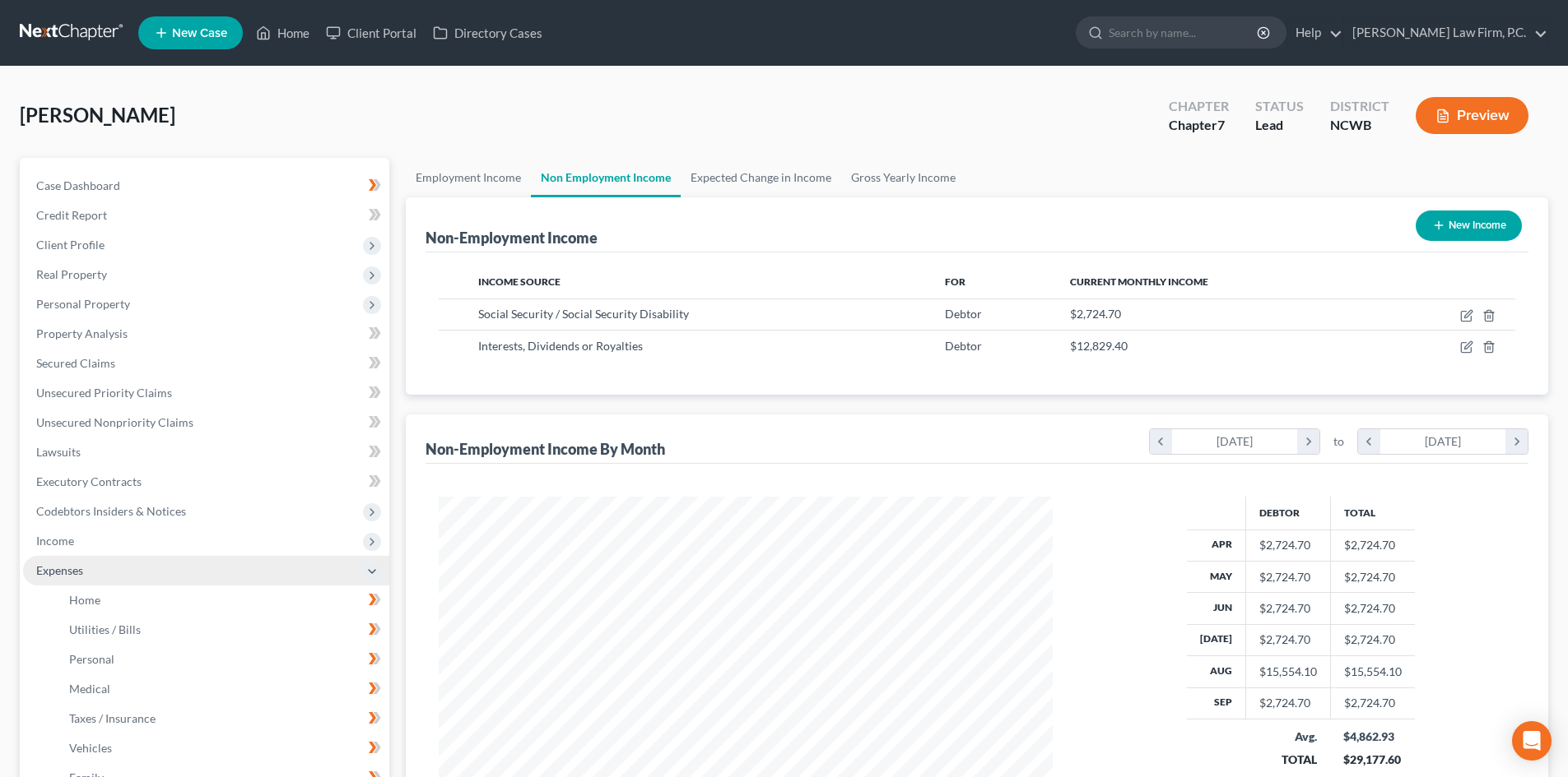
click at [59, 565] on span "Expenses" at bounding box center [60, 570] width 47 height 14
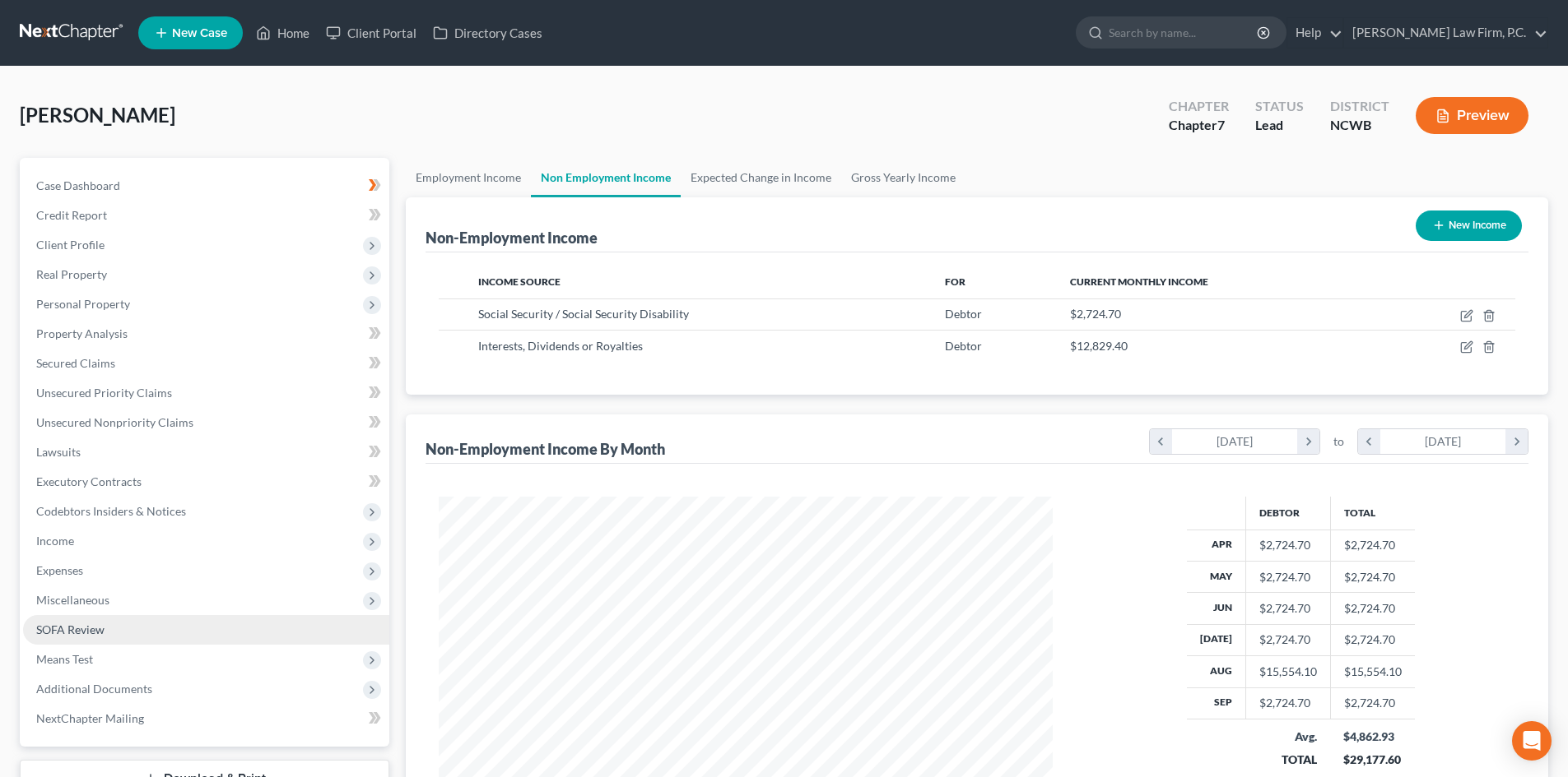
click at [97, 628] on span "SOFA Review" at bounding box center [70, 629] width 68 height 14
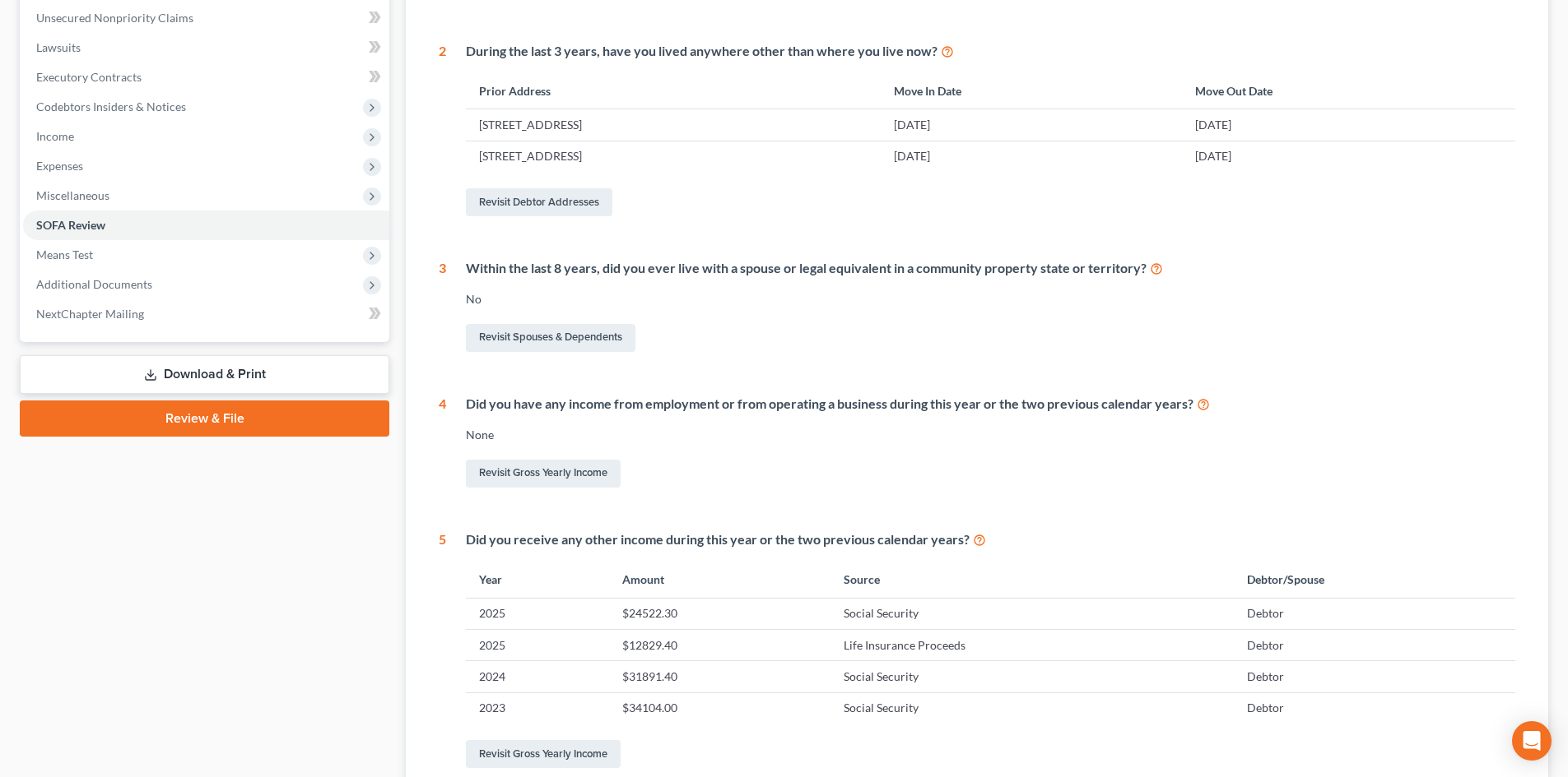
scroll to position [411, 0]
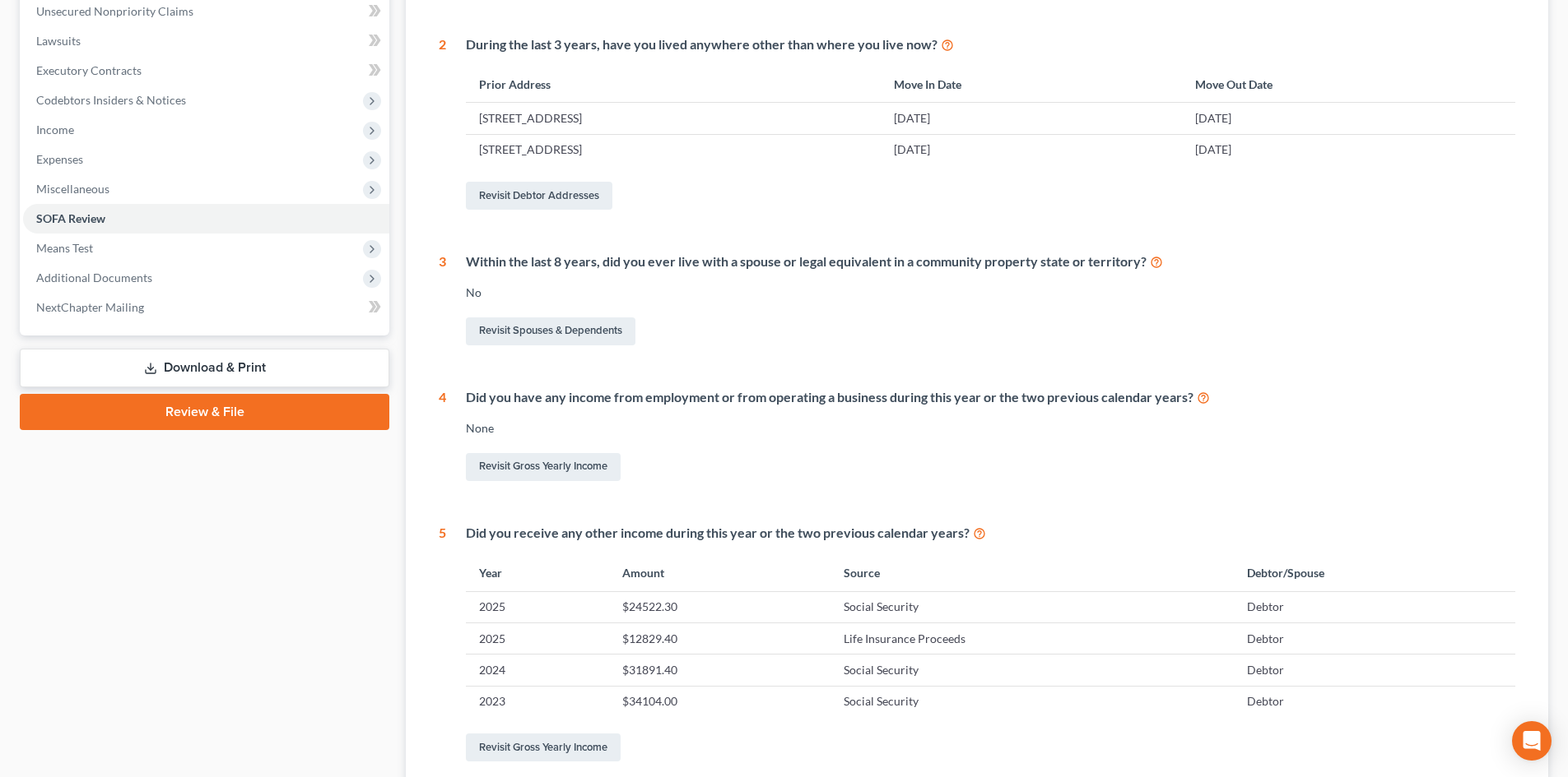
click at [750, 599] on td "$24522.30" at bounding box center [720, 608] width 222 height 32
click at [1264, 596] on td "Debtor" at bounding box center [1374, 608] width 282 height 32
drag, startPoint x: 1259, startPoint y: 606, endPoint x: 920, endPoint y: 641, distance: 340.8
click at [1253, 607] on td "Debtor" at bounding box center [1374, 608] width 282 height 32
click at [586, 739] on link "Revisit Gross Yearly Income" at bounding box center [543, 748] width 155 height 28
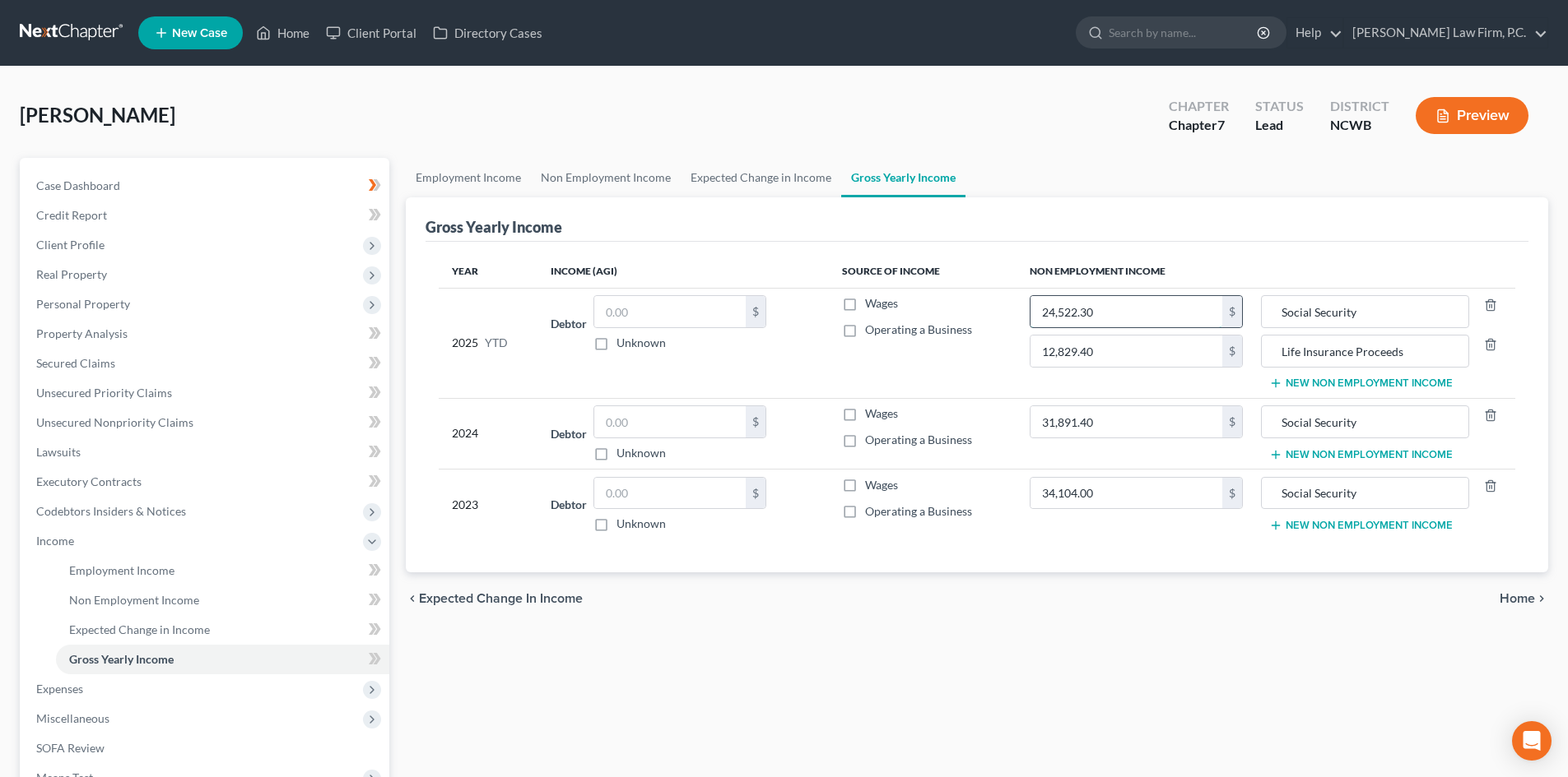
click at [1124, 319] on input "24,522.30" at bounding box center [1127, 312] width 192 height 32
type input "27,247.00"
click at [1066, 420] on input "31,891.40" at bounding box center [1127, 422] width 192 height 32
click at [1068, 427] on input "31,891.40" at bounding box center [1127, 422] width 192 height 32
type input "31,880.40"
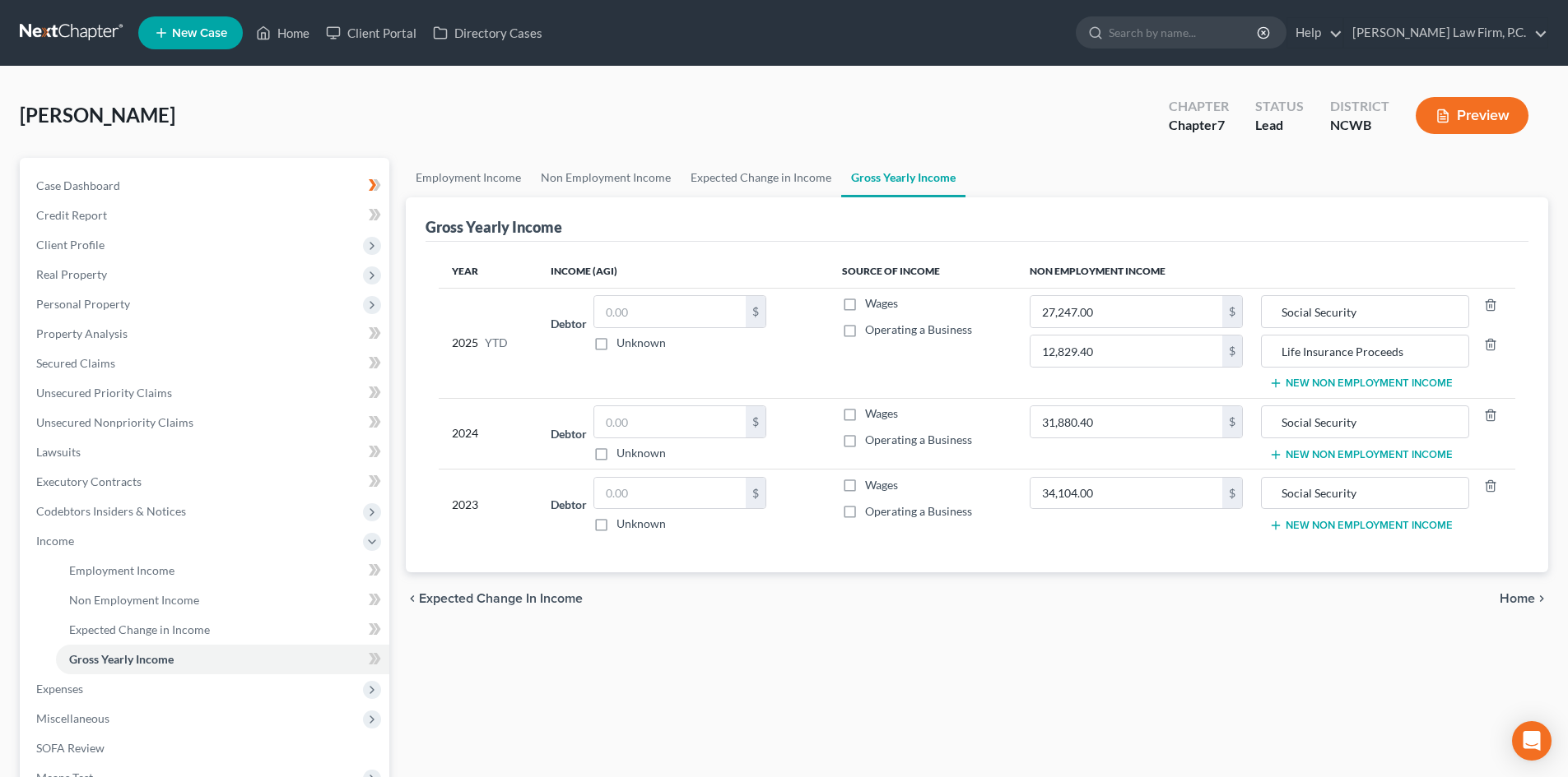
click at [1376, 460] on button "New Non Employment Income" at bounding box center [1360, 455] width 183 height 13
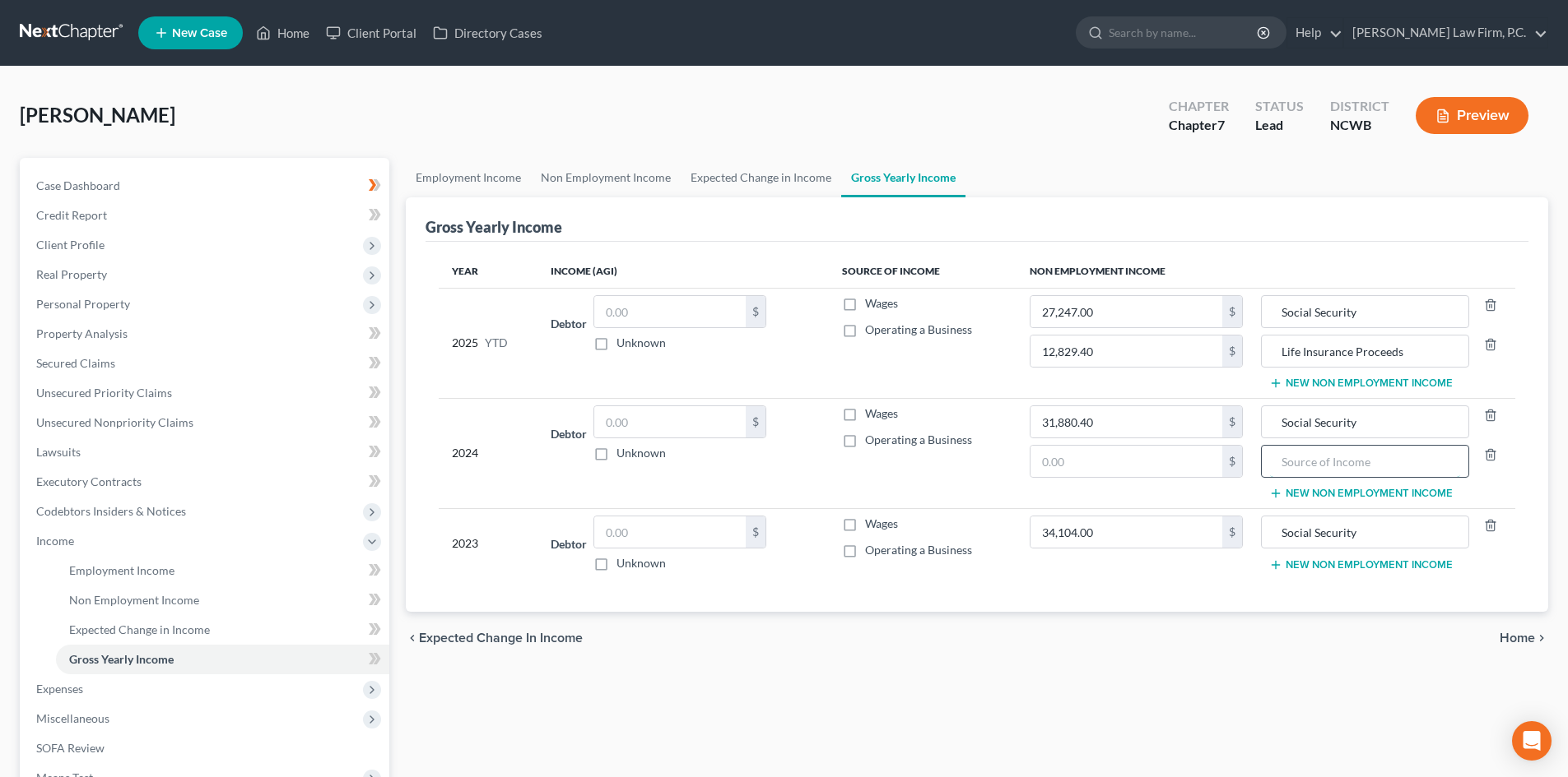
click at [1285, 469] on input "text" at bounding box center [1364, 462] width 189 height 32
type input "Interest Income"
click at [1068, 452] on input "text" at bounding box center [1127, 462] width 192 height 32
type input "832.92"
click at [115, 422] on span "Unsecured Nonpriority Claims" at bounding box center [115, 422] width 157 height 14
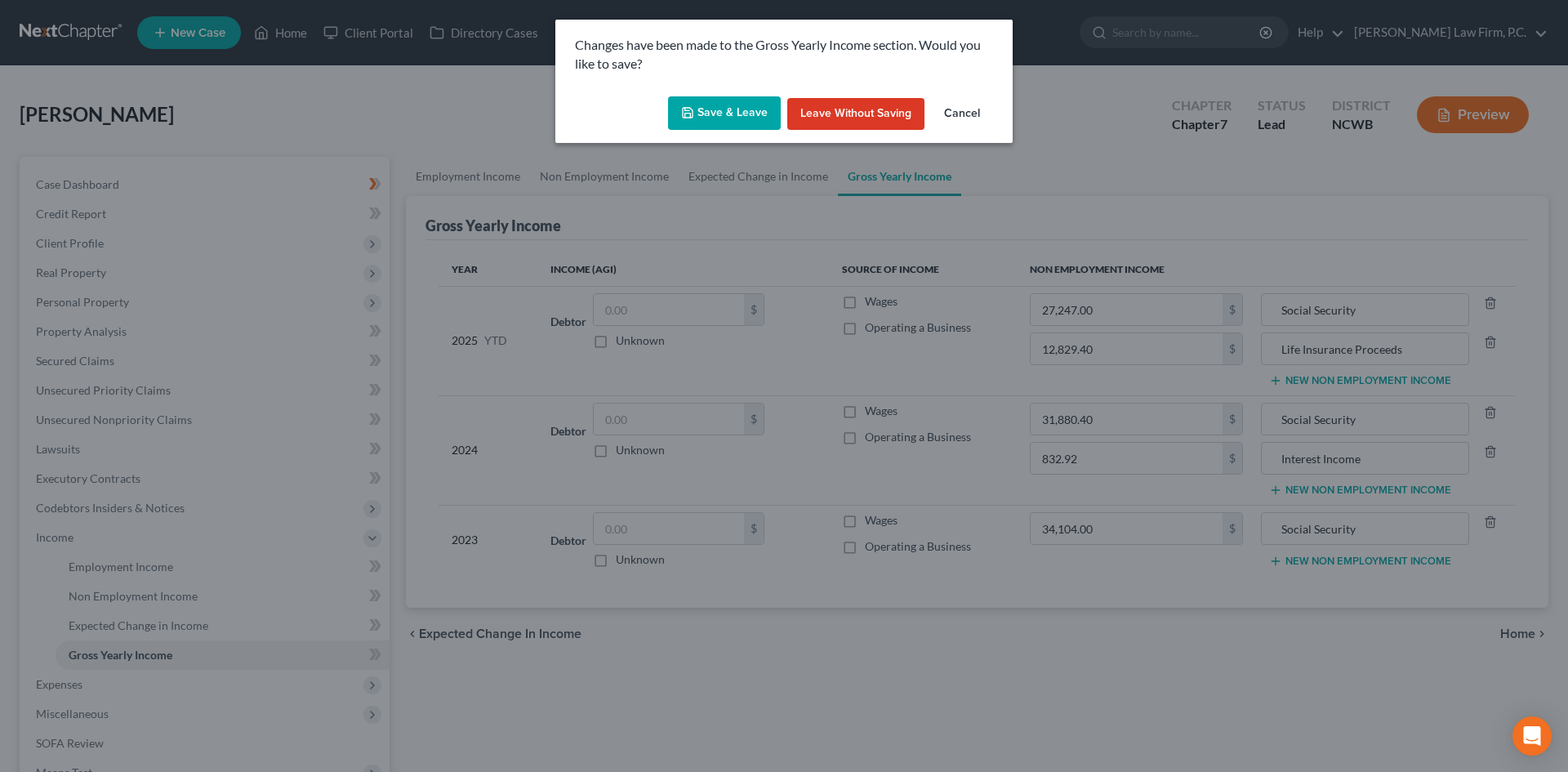
click at [689, 107] on icon "button" at bounding box center [687, 113] width 13 height 13
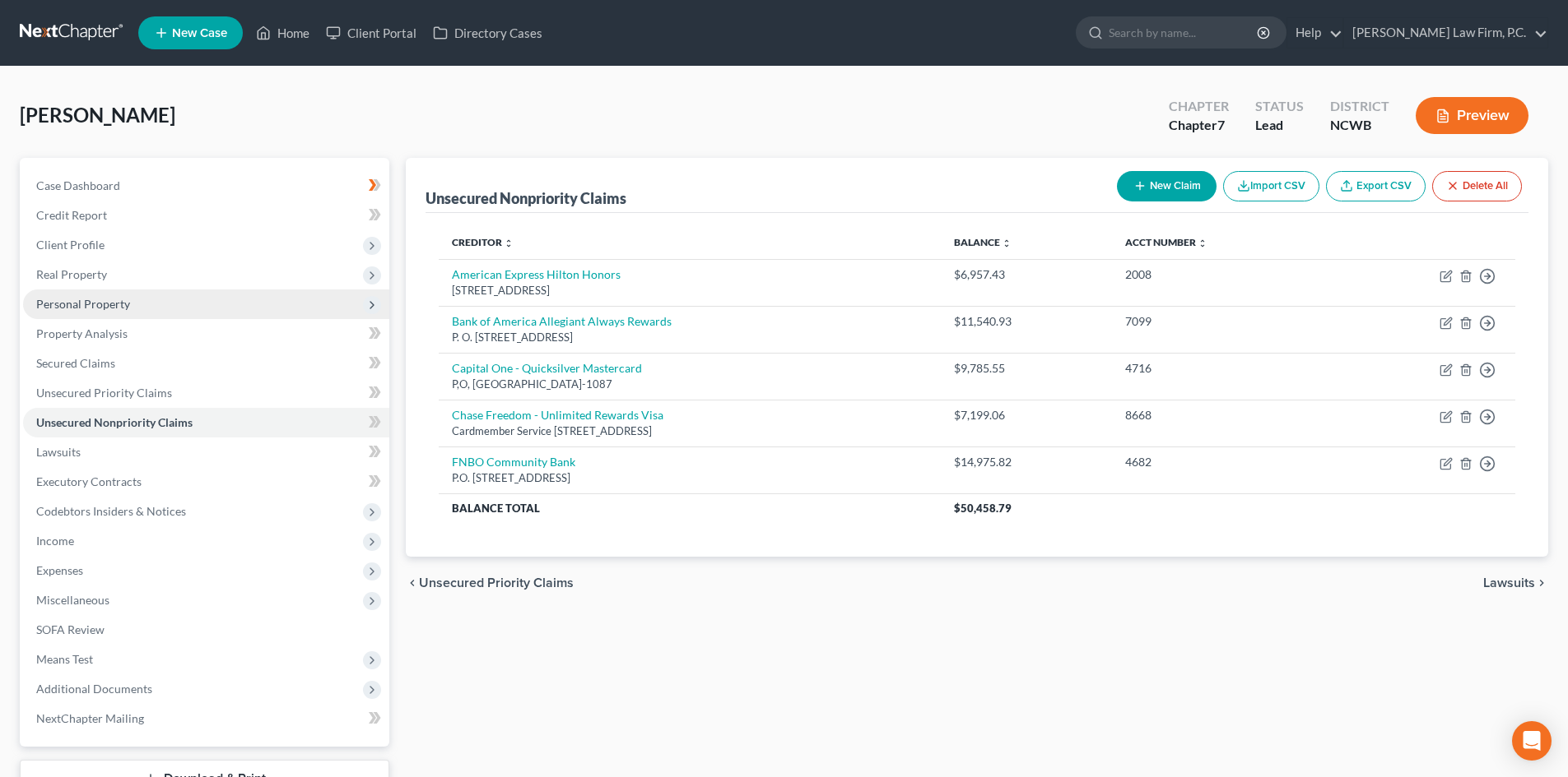
click at [141, 298] on span "Personal Property" at bounding box center [206, 304] width 366 height 30
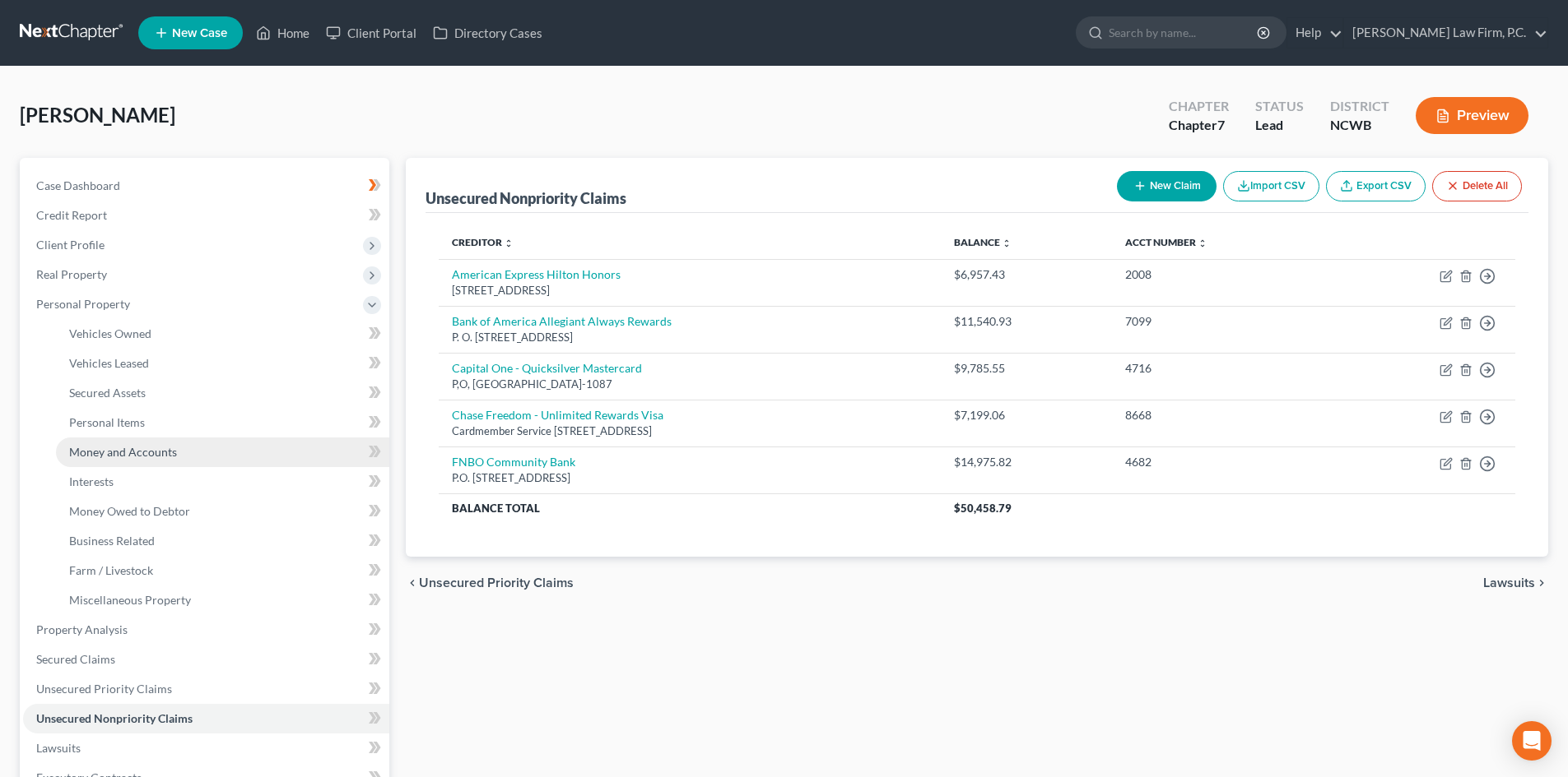
click at [155, 449] on span "Money and Accounts" at bounding box center [123, 451] width 108 height 14
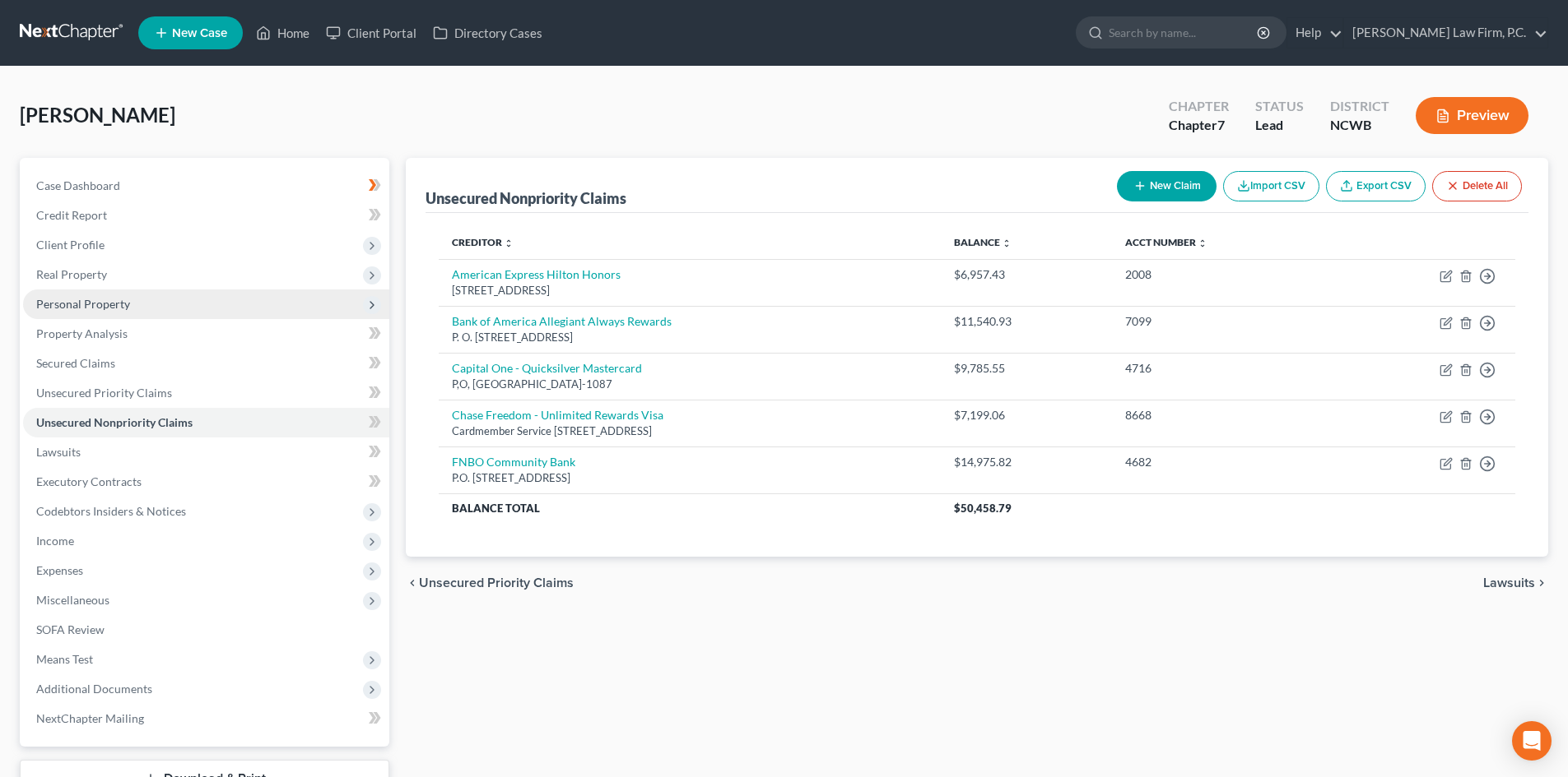
click at [131, 301] on span "Personal Property" at bounding box center [206, 304] width 366 height 30
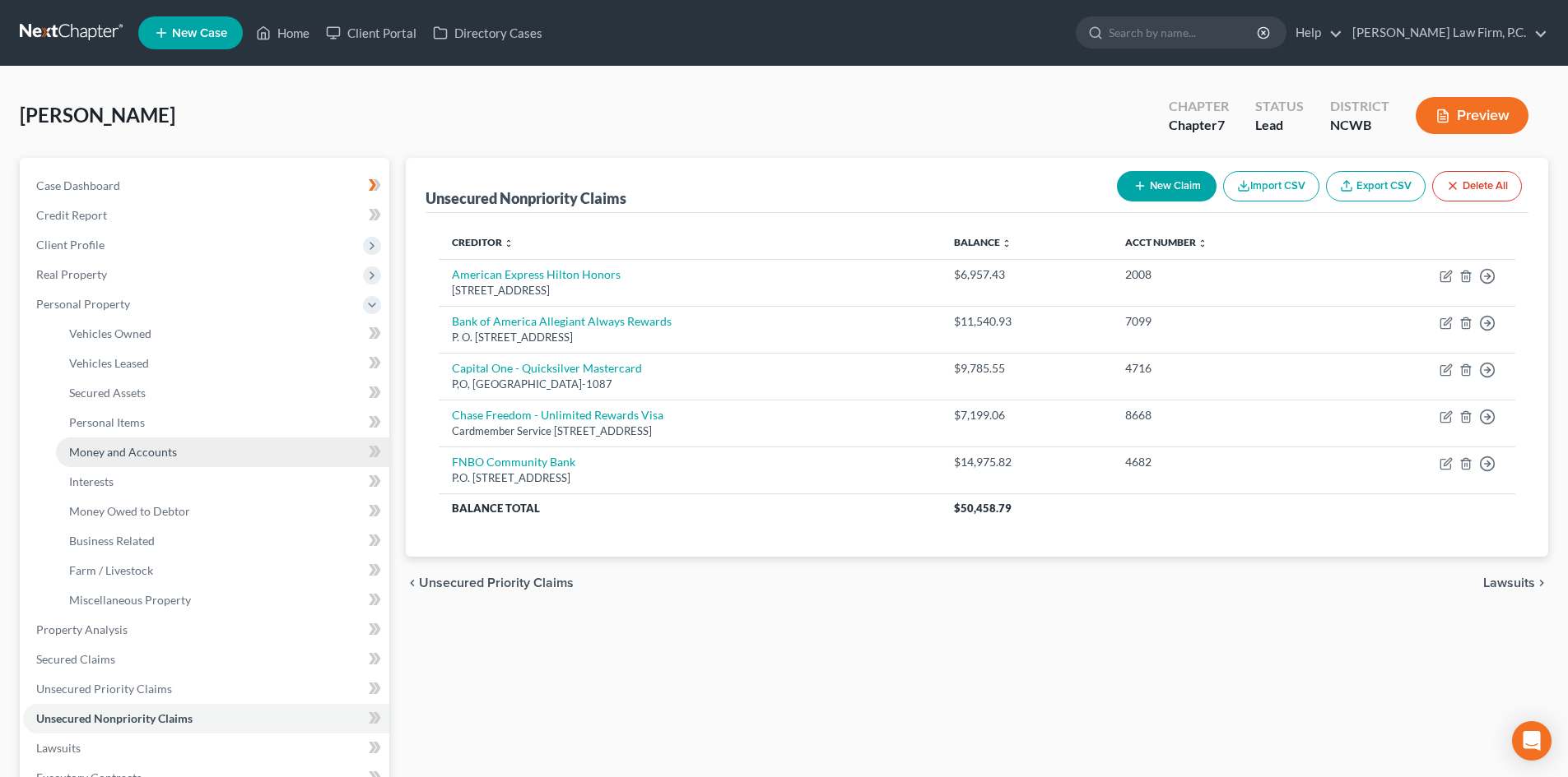
click at [131, 452] on span "Money and Accounts" at bounding box center [123, 451] width 108 height 14
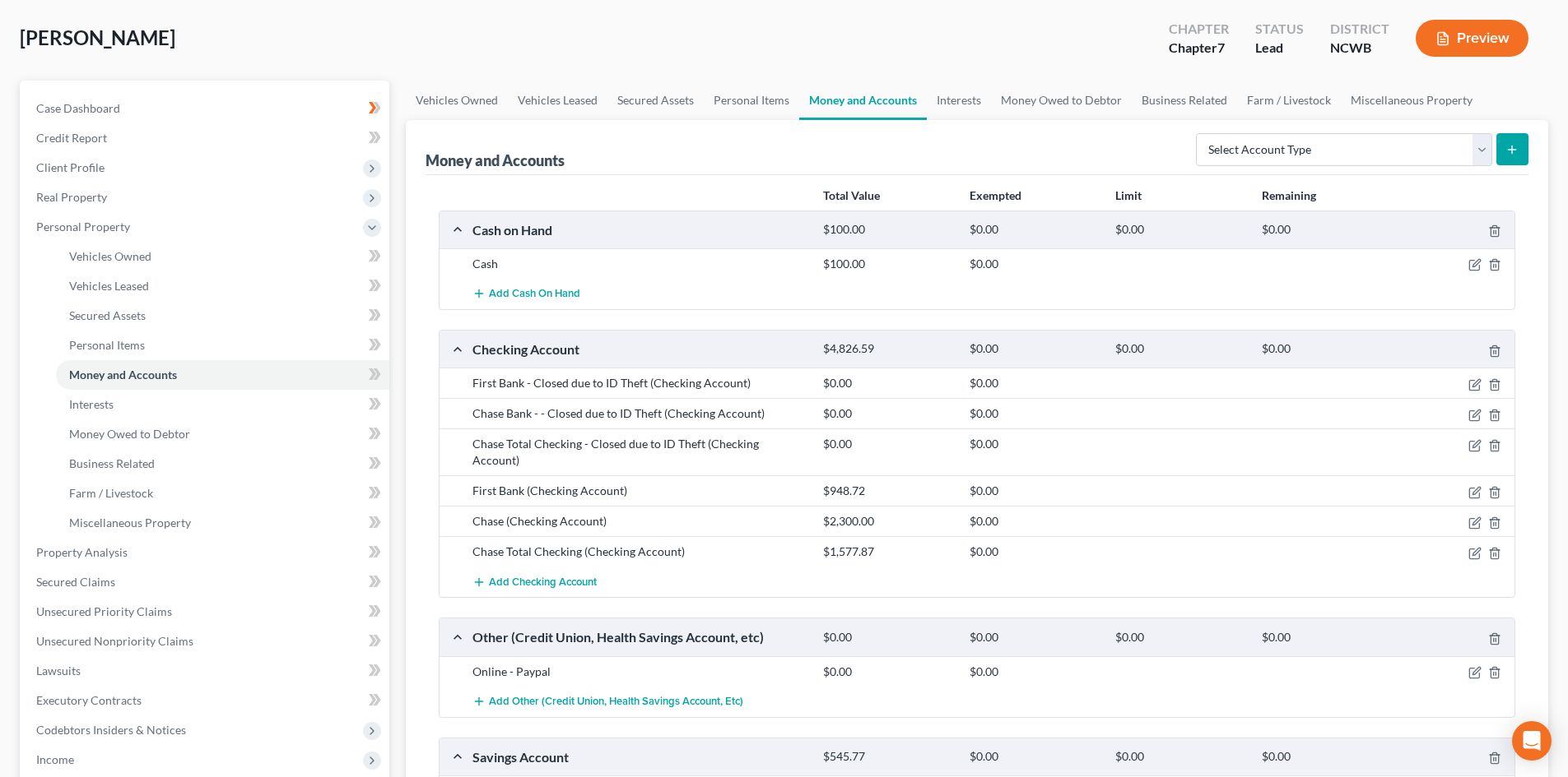
scroll to position [82, 0]
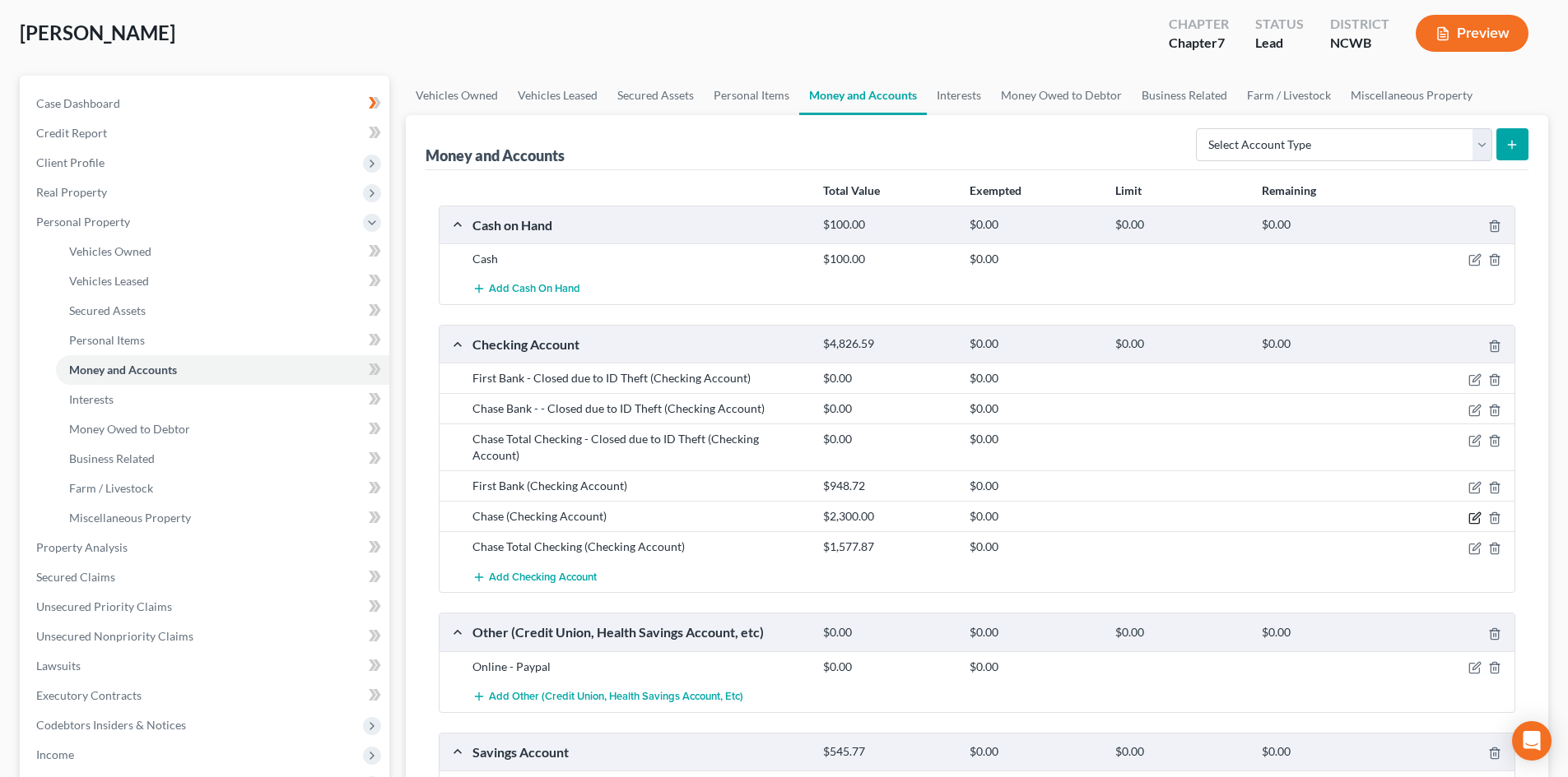
click at [1471, 514] on icon "button" at bounding box center [1474, 518] width 10 height 10
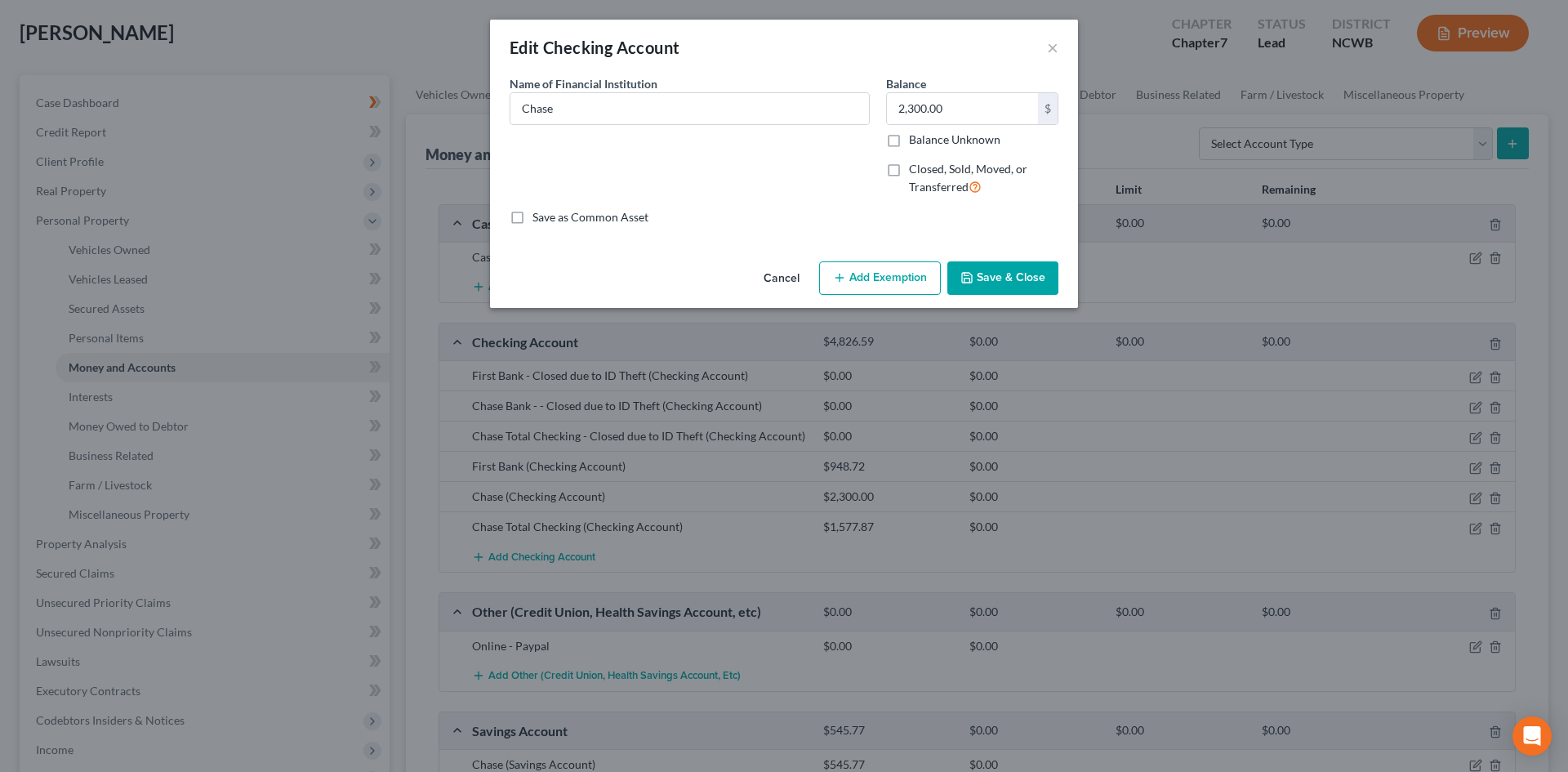
drag, startPoint x: 791, startPoint y: 279, endPoint x: 441, endPoint y: 257, distance: 350.7
click at [789, 279] on button "Cancel" at bounding box center [781, 279] width 62 height 32
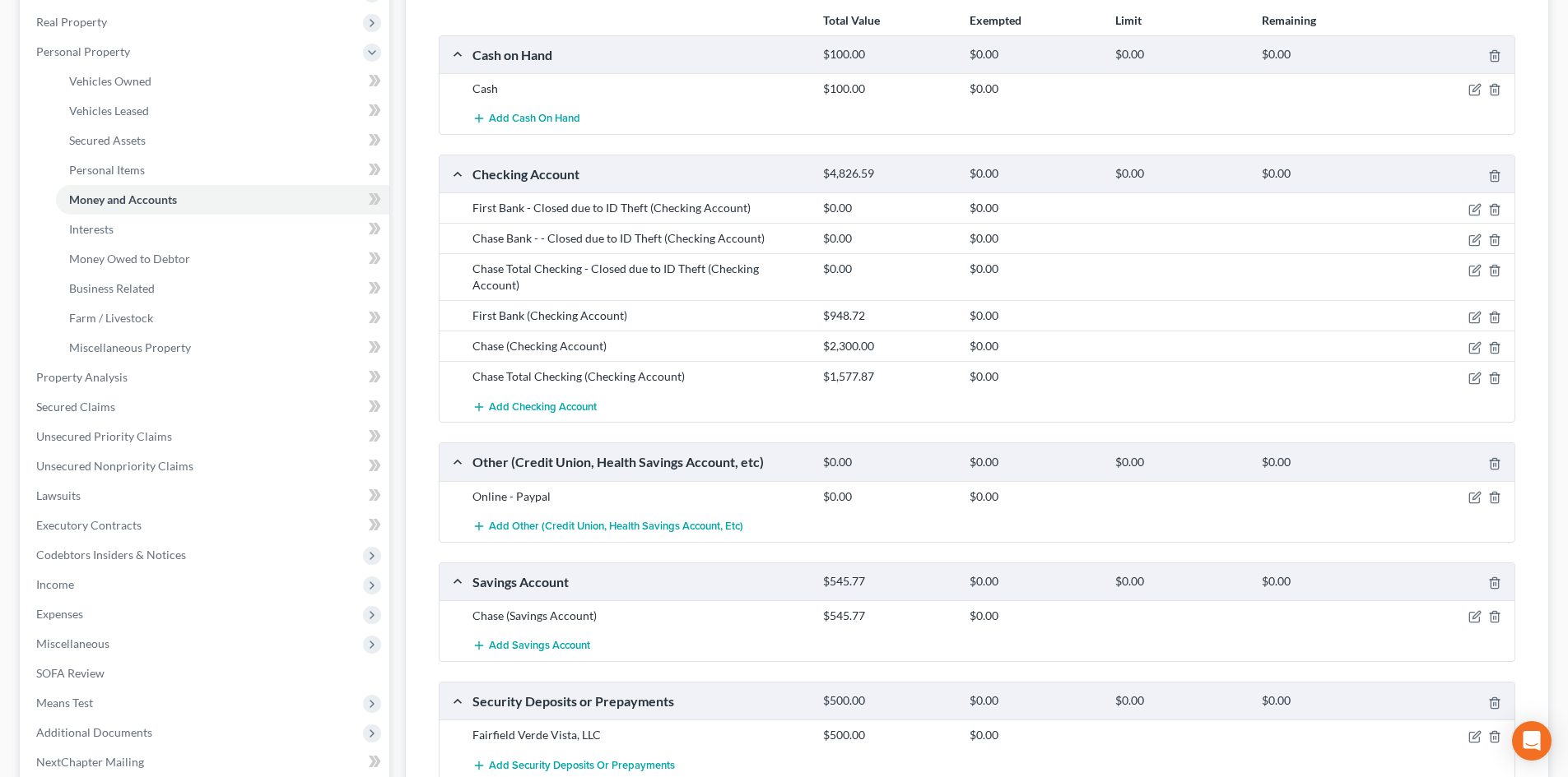
scroll to position [247, 0]
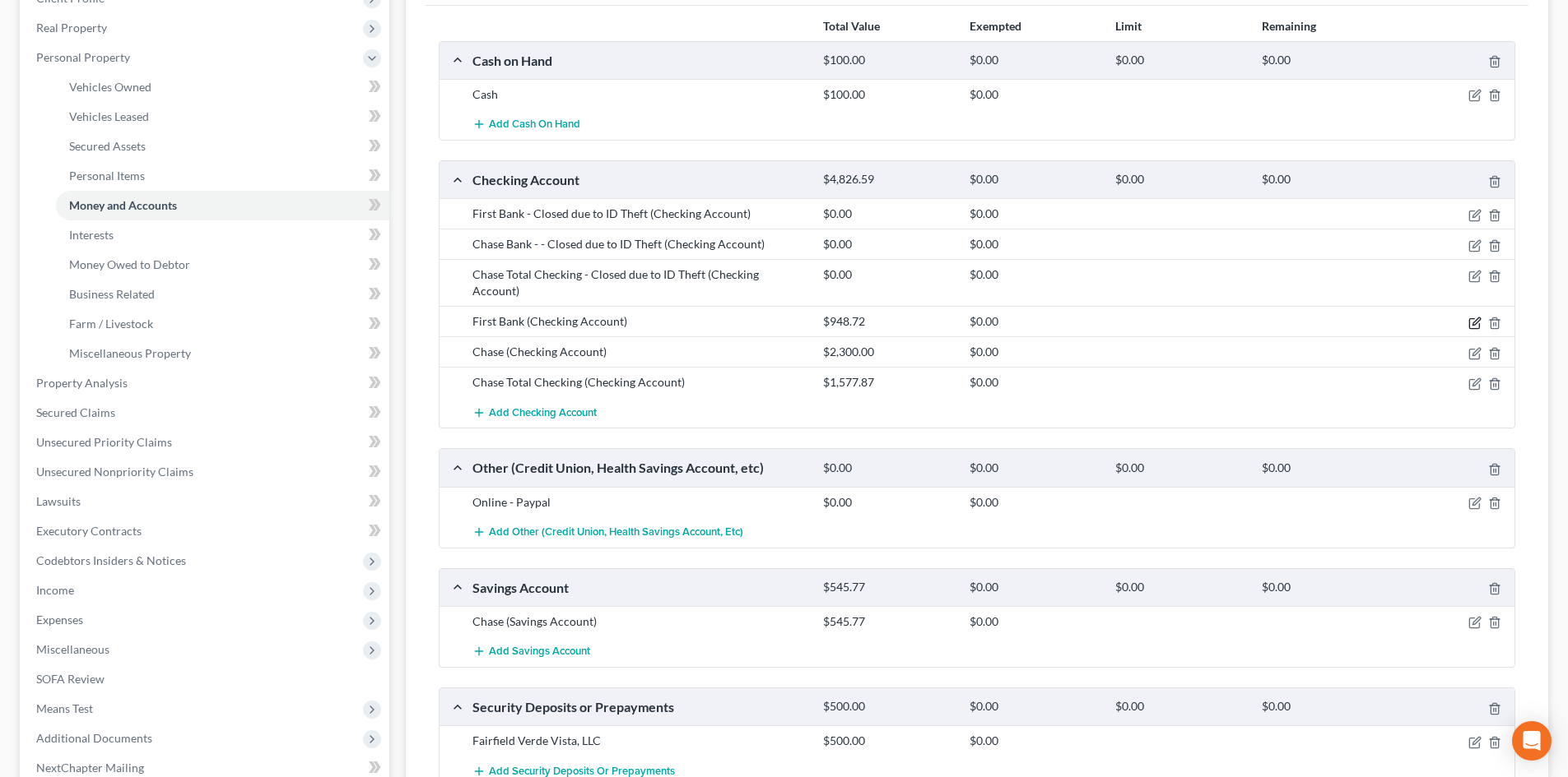
click at [1471, 316] on icon "button" at bounding box center [1475, 323] width 13 height 13
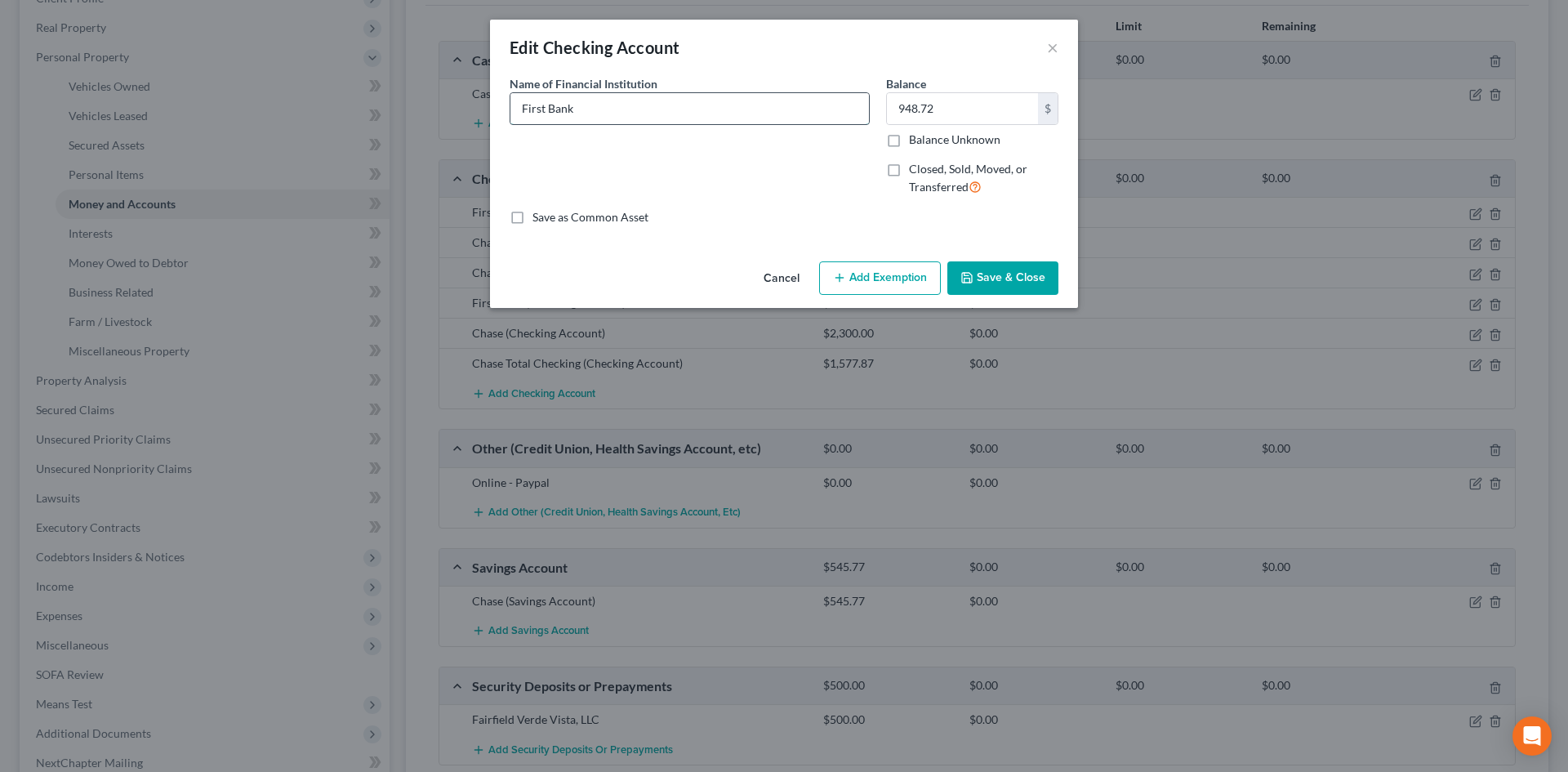
click at [699, 111] on input "First Bank" at bounding box center [689, 109] width 359 height 31
type input "First Bank x4367"
click at [1011, 272] on button "Save & Close" at bounding box center [1003, 278] width 111 height 34
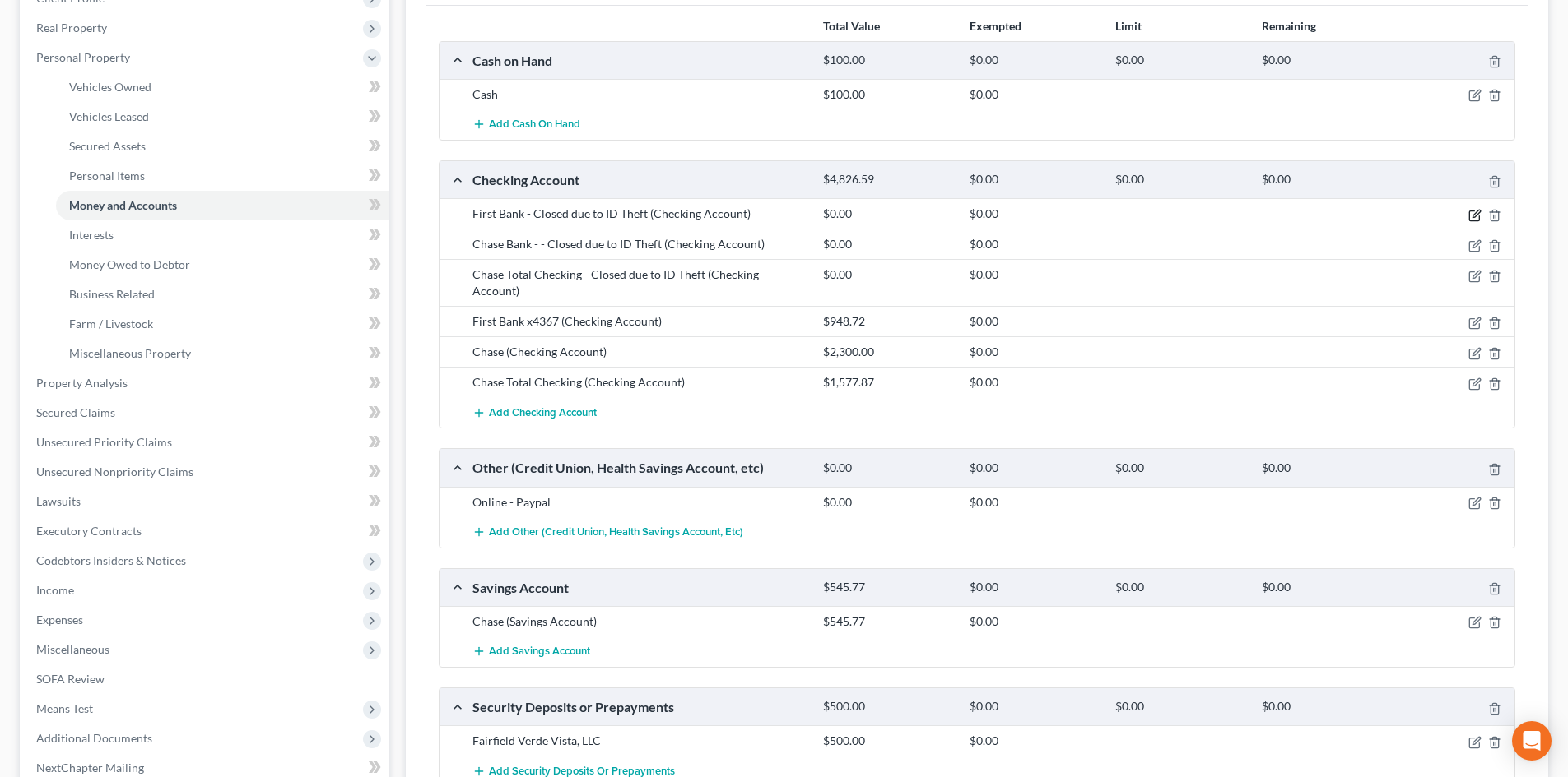
click at [1476, 216] on icon "button" at bounding box center [1476, 213] width 7 height 7
select select "28"
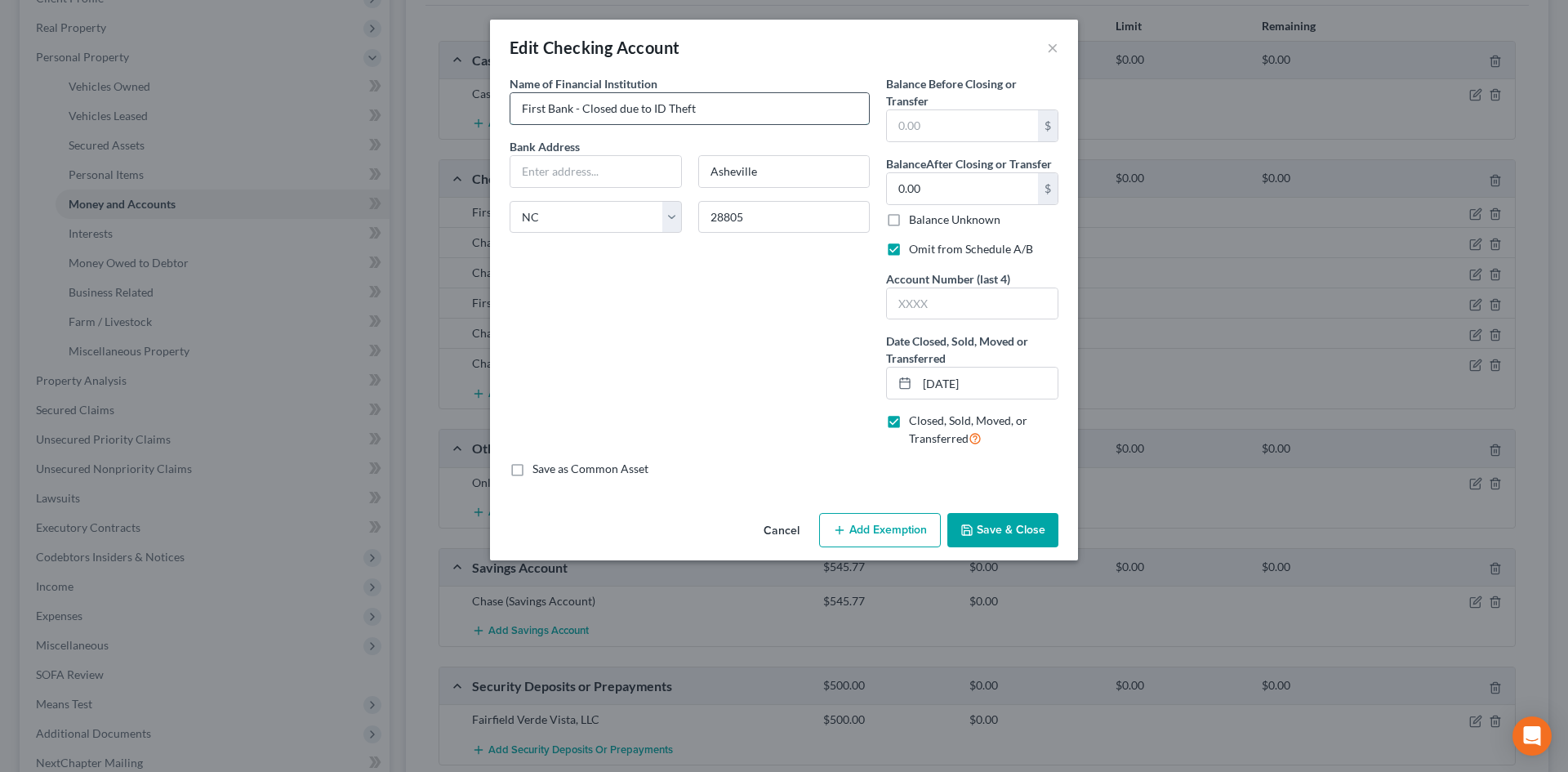
click at [573, 104] on input "First Bank - Closed due to ID Theft" at bounding box center [689, 109] width 359 height 31
type input "First Bank x2925 - Closed due to ID Theft"
drag, startPoint x: 1016, startPoint y: 538, endPoint x: 1392, endPoint y: 523, distance: 376.3
click at [1016, 536] on button "Save & Close" at bounding box center [1003, 530] width 111 height 34
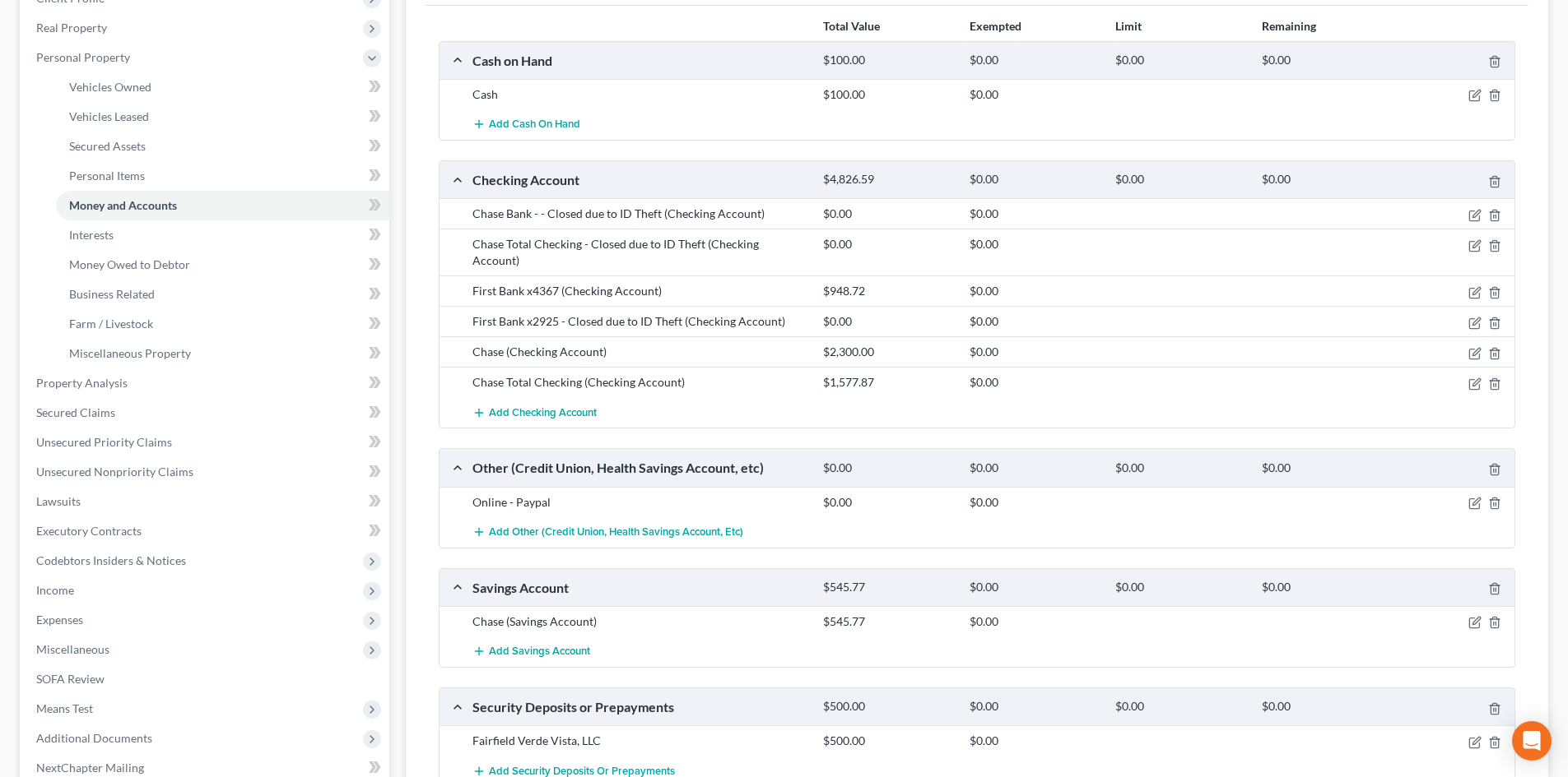
scroll to position [411, 0]
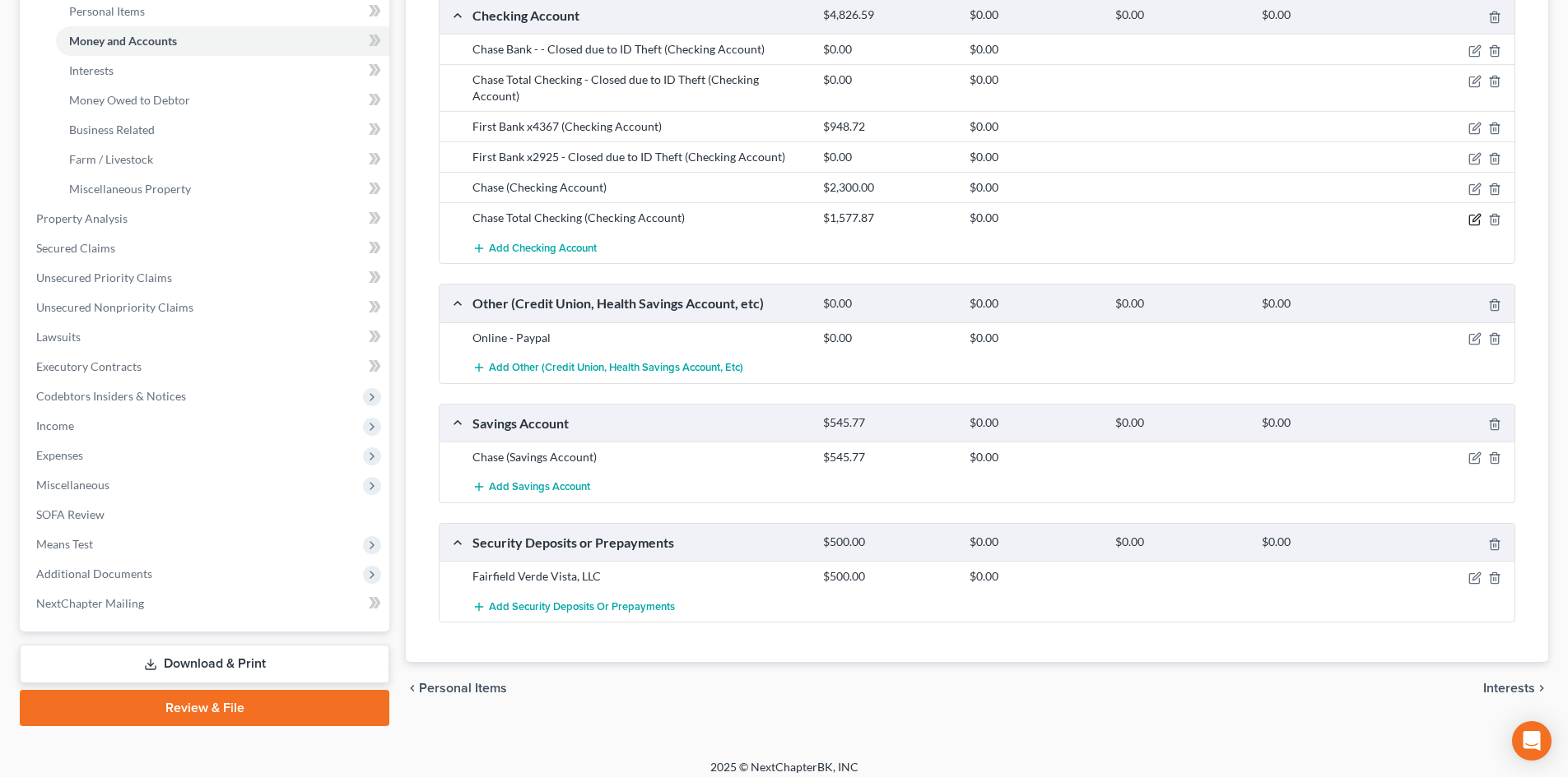
drag, startPoint x: 1474, startPoint y: 202, endPoint x: 1448, endPoint y: 205, distance: 26.2
click at [1474, 214] on icon "button" at bounding box center [1476, 218] width 7 height 7
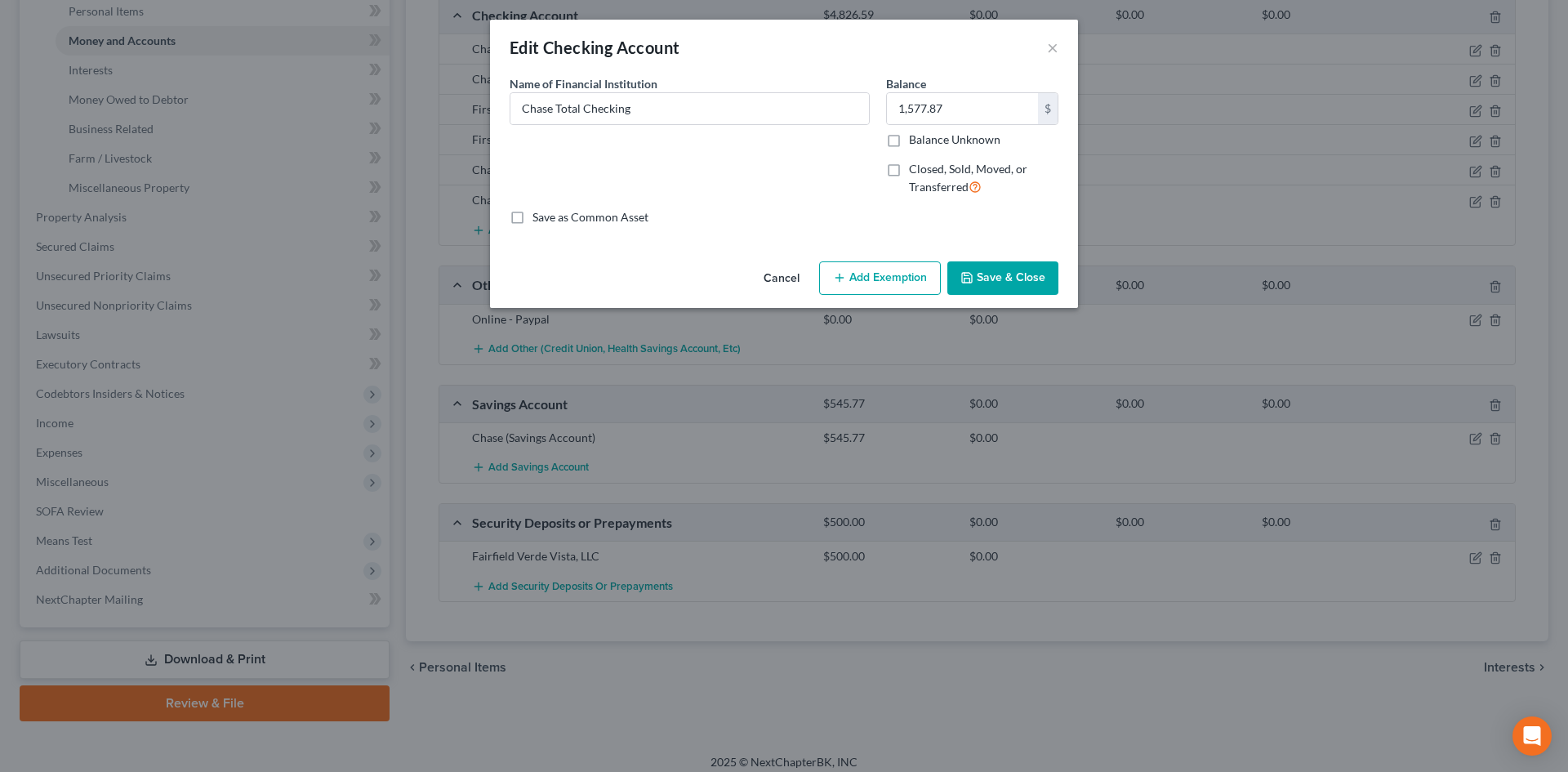
click at [771, 271] on button "Cancel" at bounding box center [781, 279] width 62 height 32
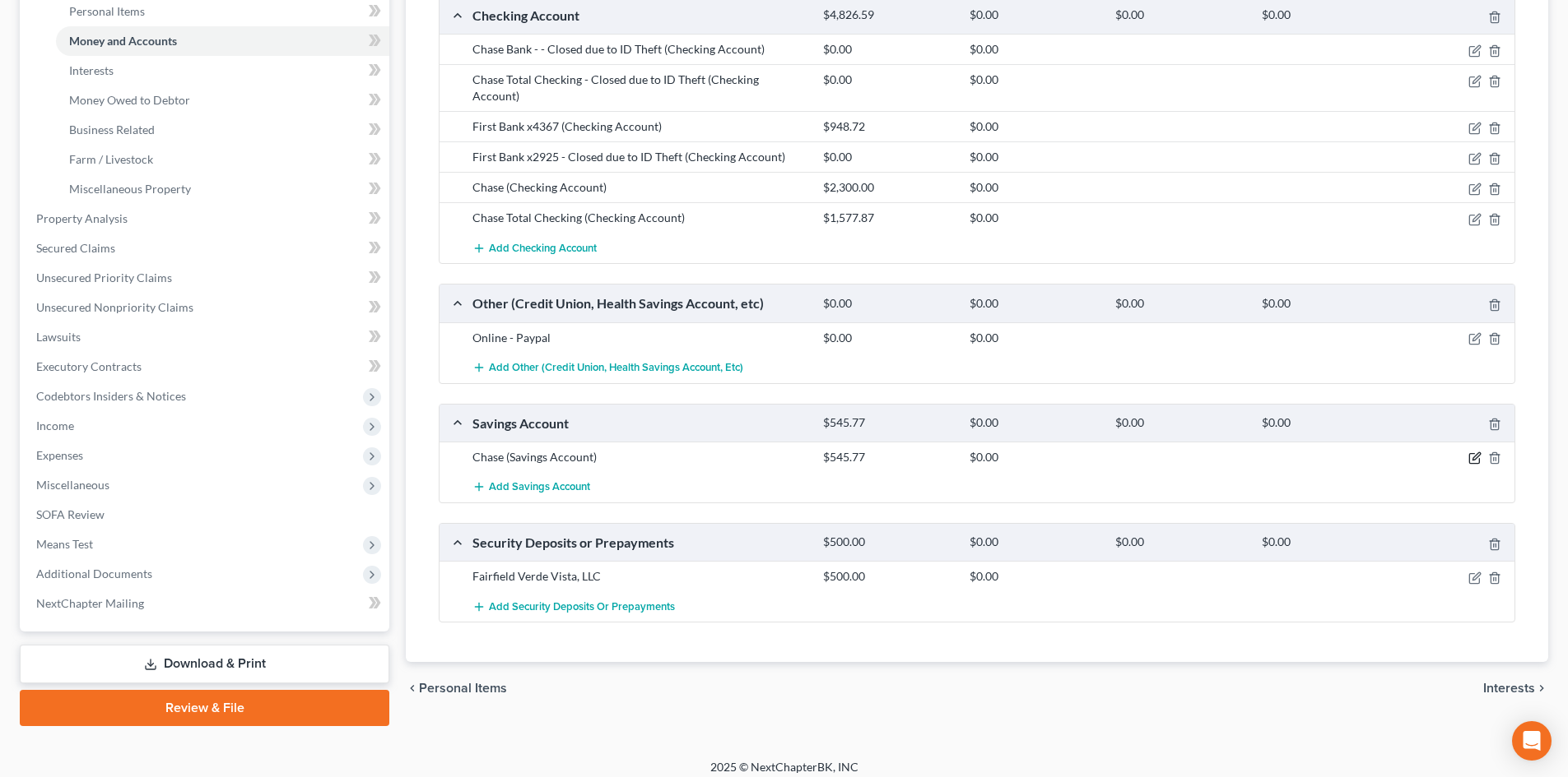
click at [1472, 451] on icon "button" at bounding box center [1475, 458] width 13 height 13
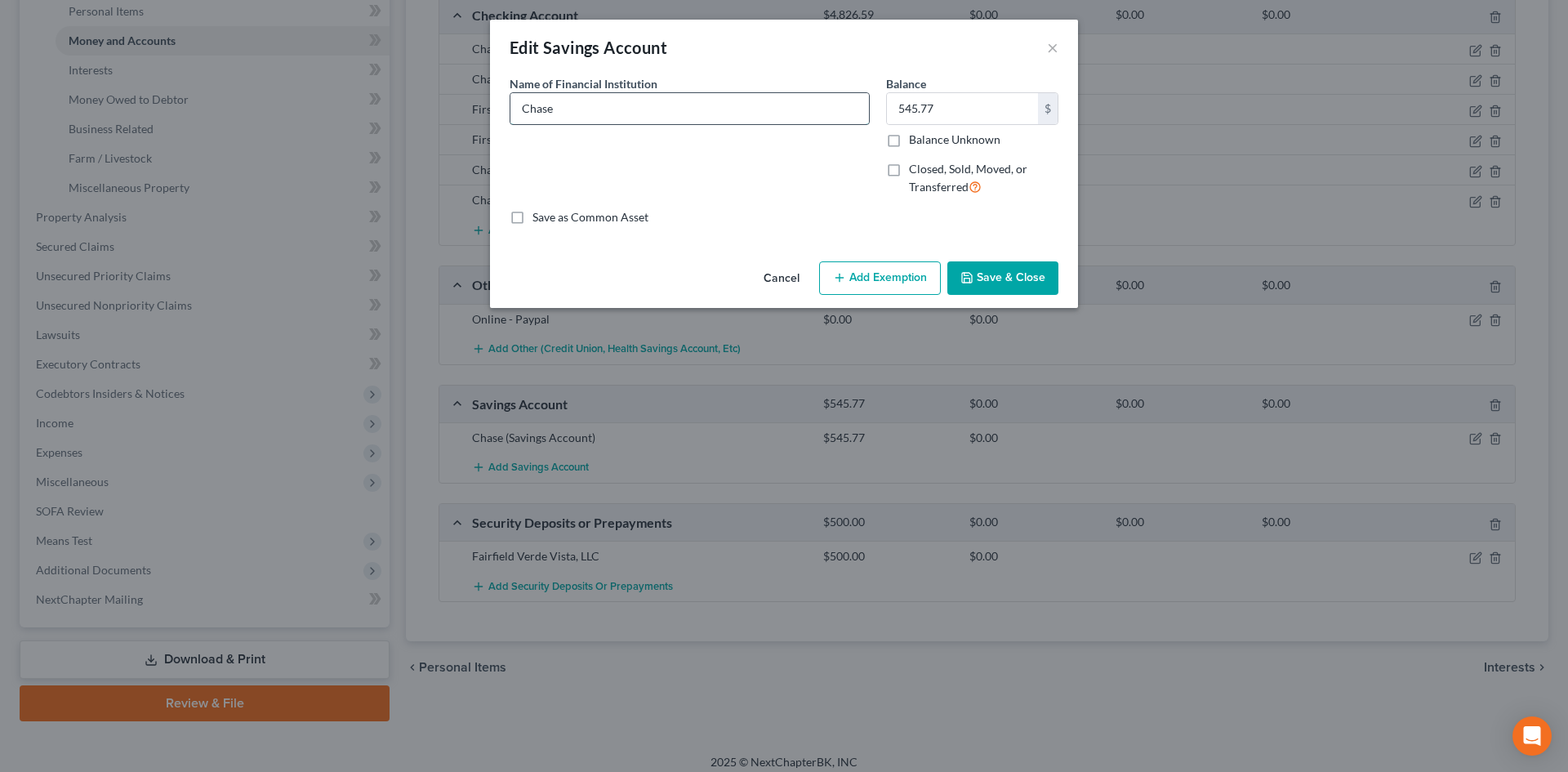
click at [672, 102] on input "Chase" at bounding box center [689, 109] width 359 height 31
type input "Chase x1755"
drag, startPoint x: 1042, startPoint y: 285, endPoint x: 1029, endPoint y: 289, distance: 13.6
click at [1042, 286] on button "Save & Close" at bounding box center [1003, 278] width 111 height 34
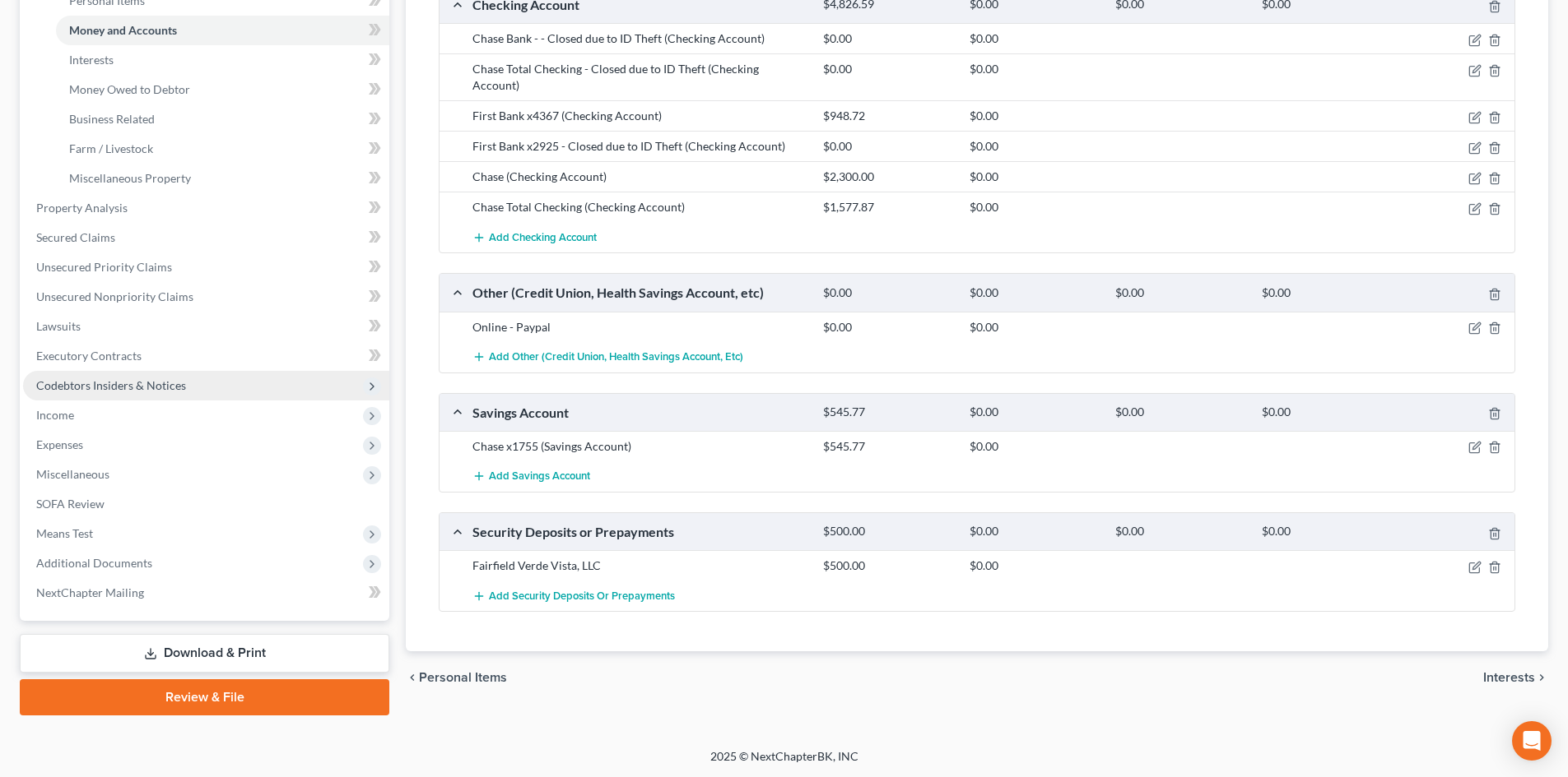
scroll to position [422, 0]
click at [572, 470] on span "Add Savings Account" at bounding box center [539, 476] width 101 height 13
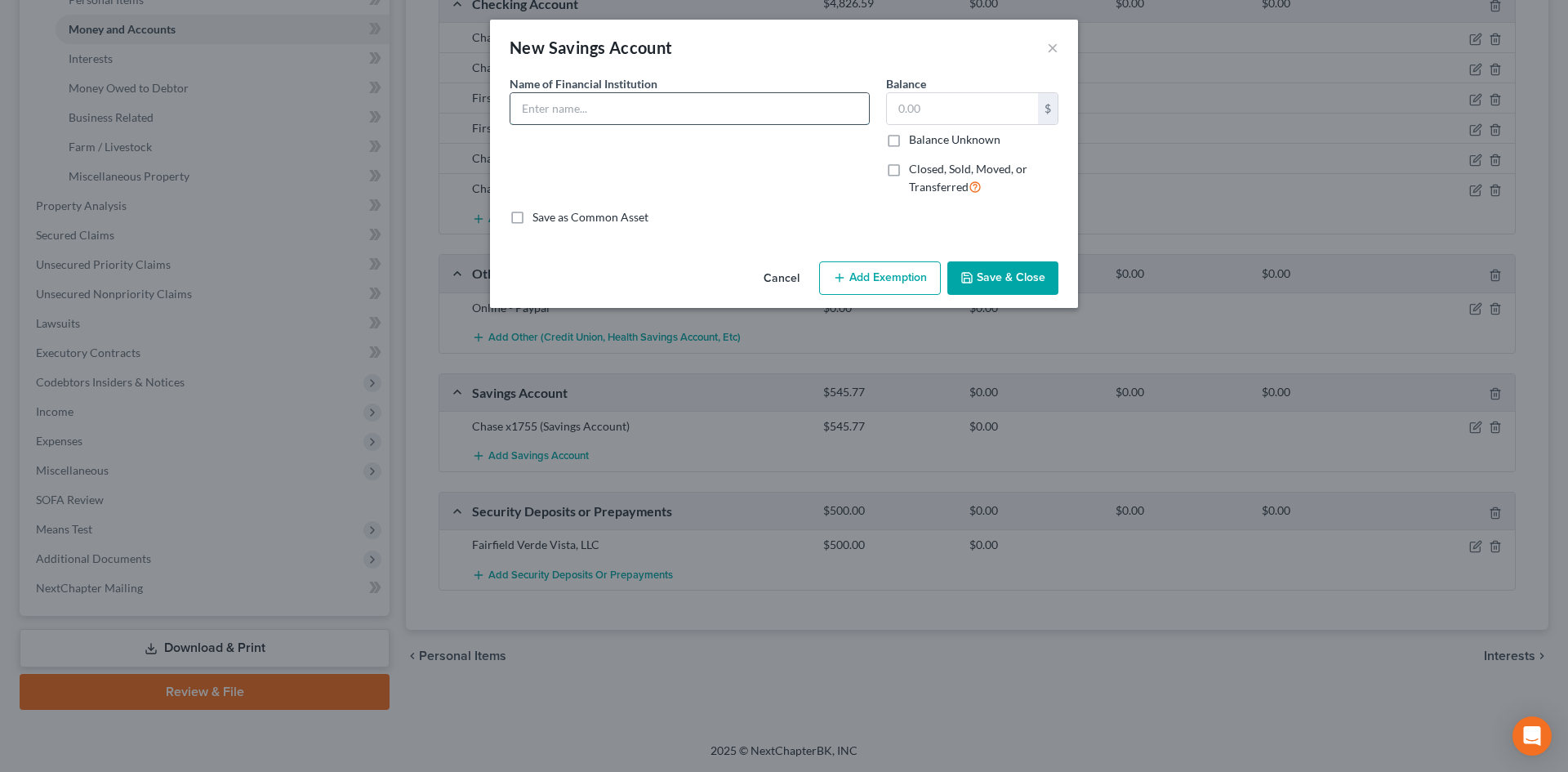
click at [590, 112] on input "text" at bounding box center [689, 109] width 359 height 31
type input "h"
type input "Chase Savings x1755"
click at [1039, 265] on button "Save & Close" at bounding box center [1003, 278] width 111 height 34
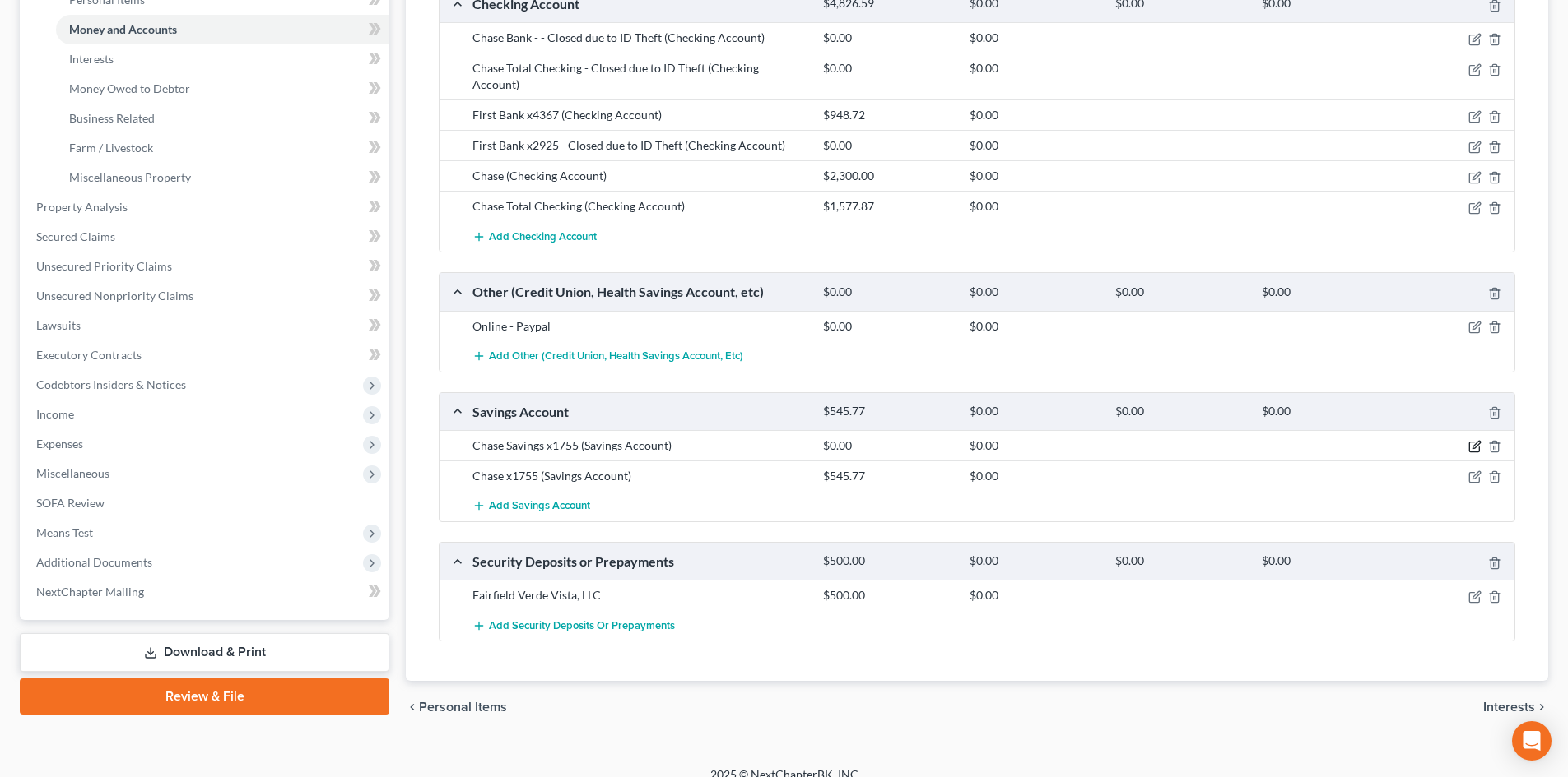
click at [1473, 440] on icon "button" at bounding box center [1475, 447] width 13 height 13
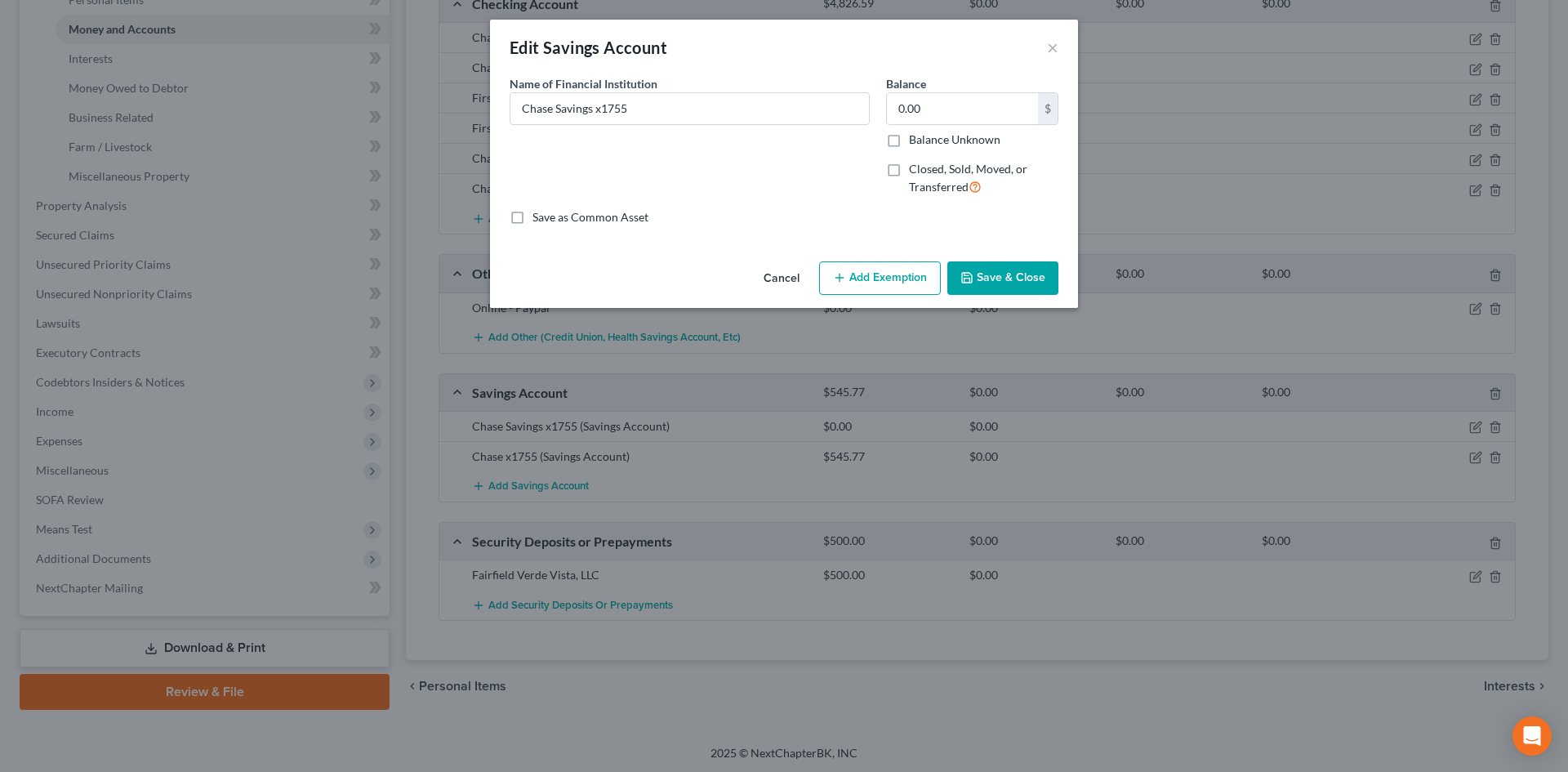
click at [909, 166] on label "Closed, Sold, Moved, or Transferred" at bounding box center [984, 178] width 150 height 35
click at [916, 166] on input "Closed, Sold, Moved, or Transferred" at bounding box center [920, 165] width 10 height 10
checkbox input "true"
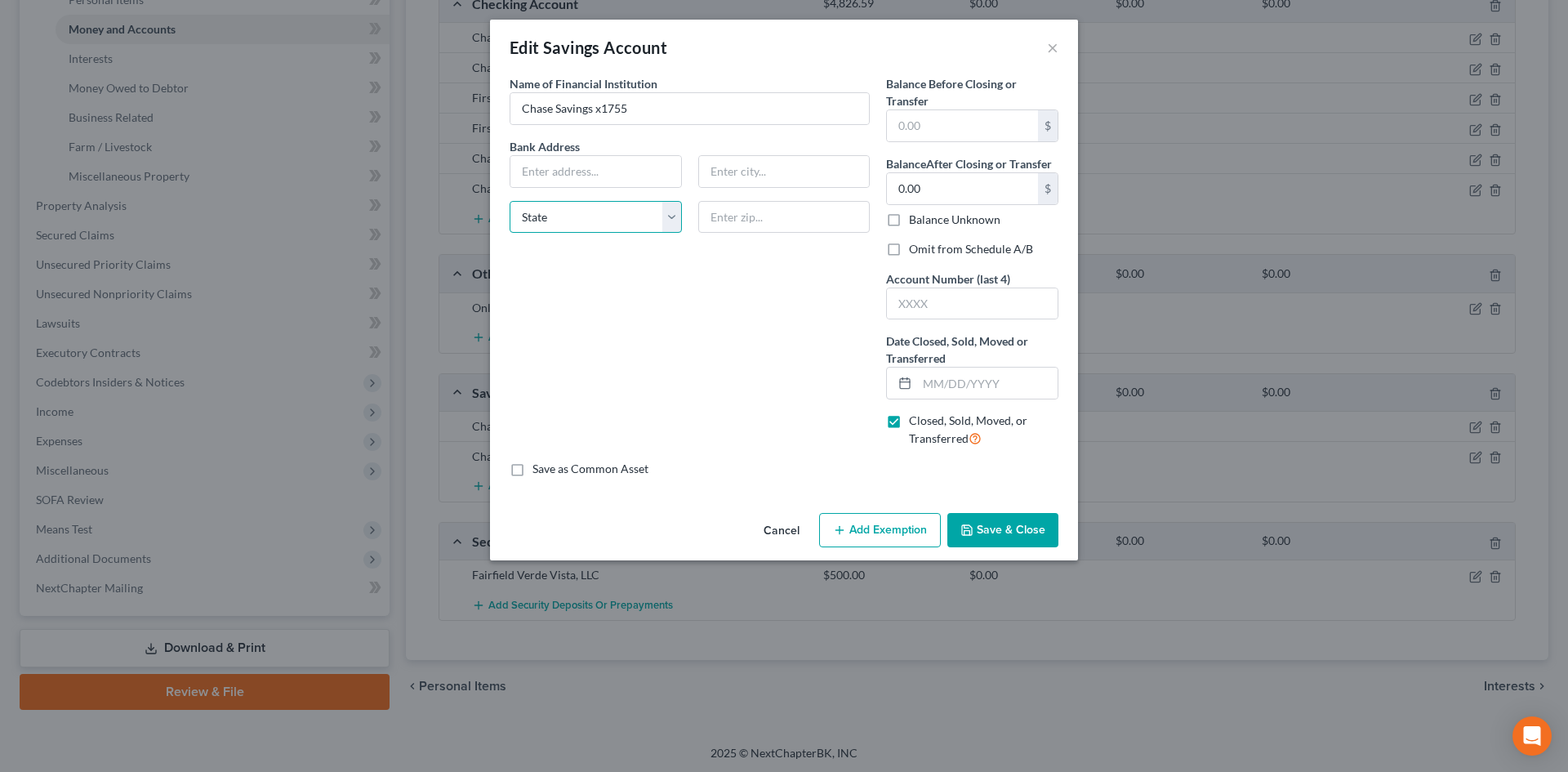
drag, startPoint x: 632, startPoint y: 216, endPoint x: 633, endPoint y: 226, distance: 10.0
click at [633, 216] on select "State [US_STATE] AK AR AZ CA CO CT DE DC [GEOGRAPHIC_DATA] [GEOGRAPHIC_DATA] GU…" at bounding box center [596, 216] width 173 height 32
select select "28"
click at [510, 201] on select "State [US_STATE] AK AR AZ CA CO CT DE DC [GEOGRAPHIC_DATA] [GEOGRAPHIC_DATA] GU…" at bounding box center [596, 216] width 173 height 32
click at [688, 118] on input "Chase Savings x1755" at bounding box center [689, 109] width 359 height 31
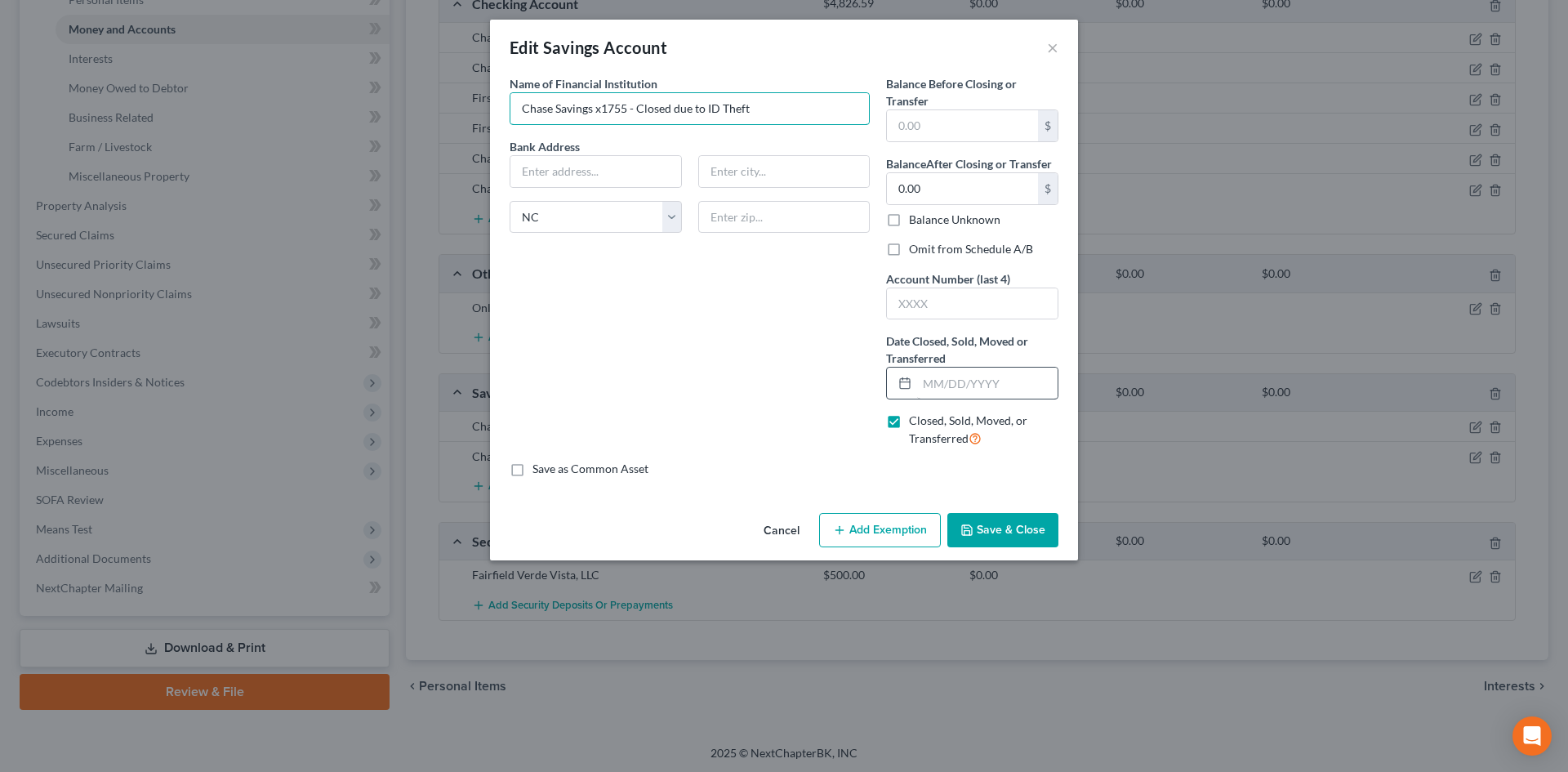
type input "Chase Savings x1755 - Closed due to ID Theft"
click at [929, 381] on input "text" at bounding box center [988, 384] width 140 height 31
type input "08/2025"
click at [923, 304] on input "text" at bounding box center [972, 304] width 171 height 31
click at [909, 247] on label "Omit from Schedule A/B" at bounding box center [971, 250] width 124 height 17
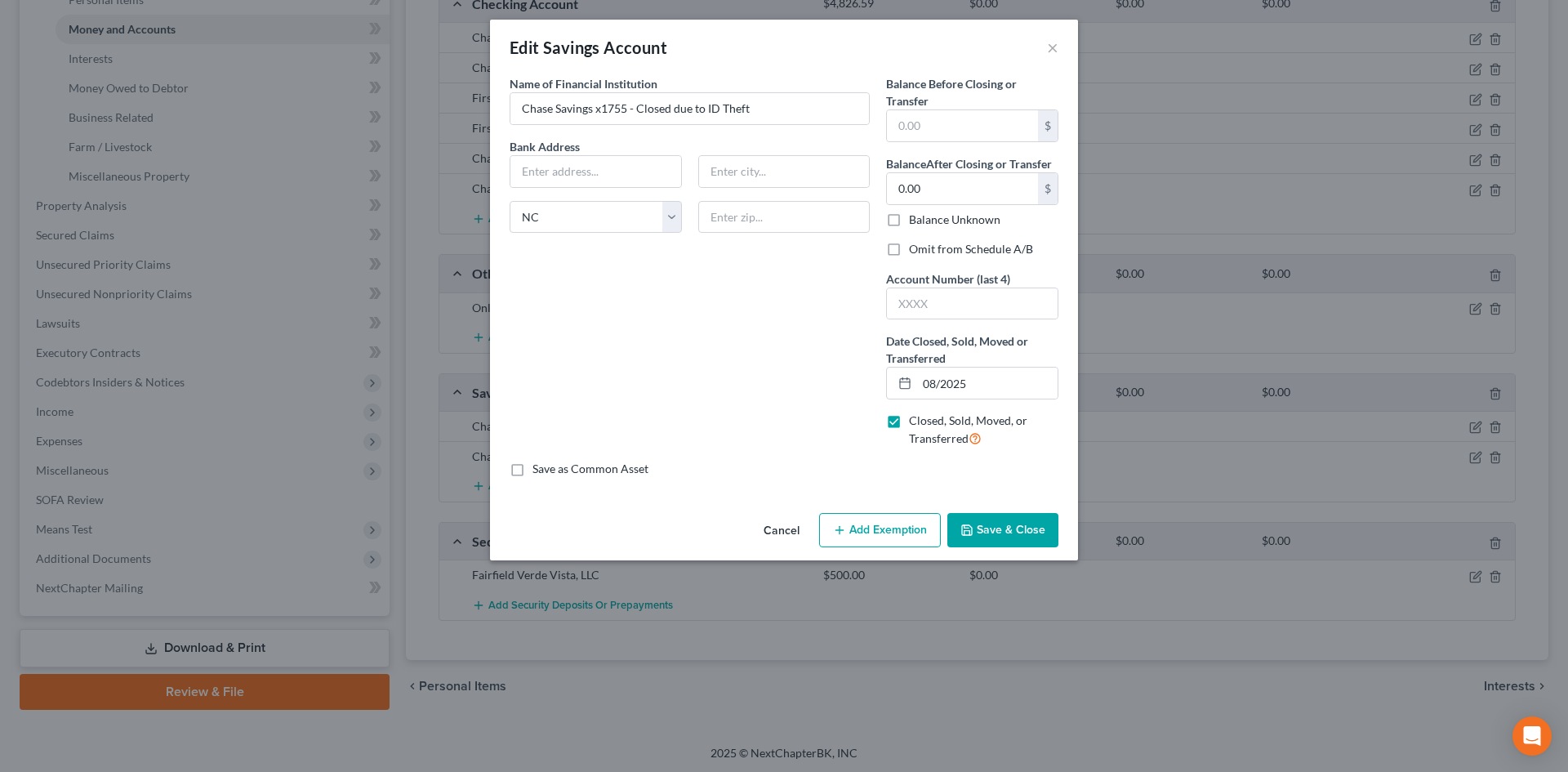
click at [916, 247] on input "Omit from Schedule A/B" at bounding box center [920, 246] width 10 height 10
checkbox input "true"
click at [997, 529] on button "Save & Close" at bounding box center [1003, 530] width 111 height 34
click at [944, 383] on input "08/2025" at bounding box center [988, 384] width 140 height 31
type input "[DATE]"
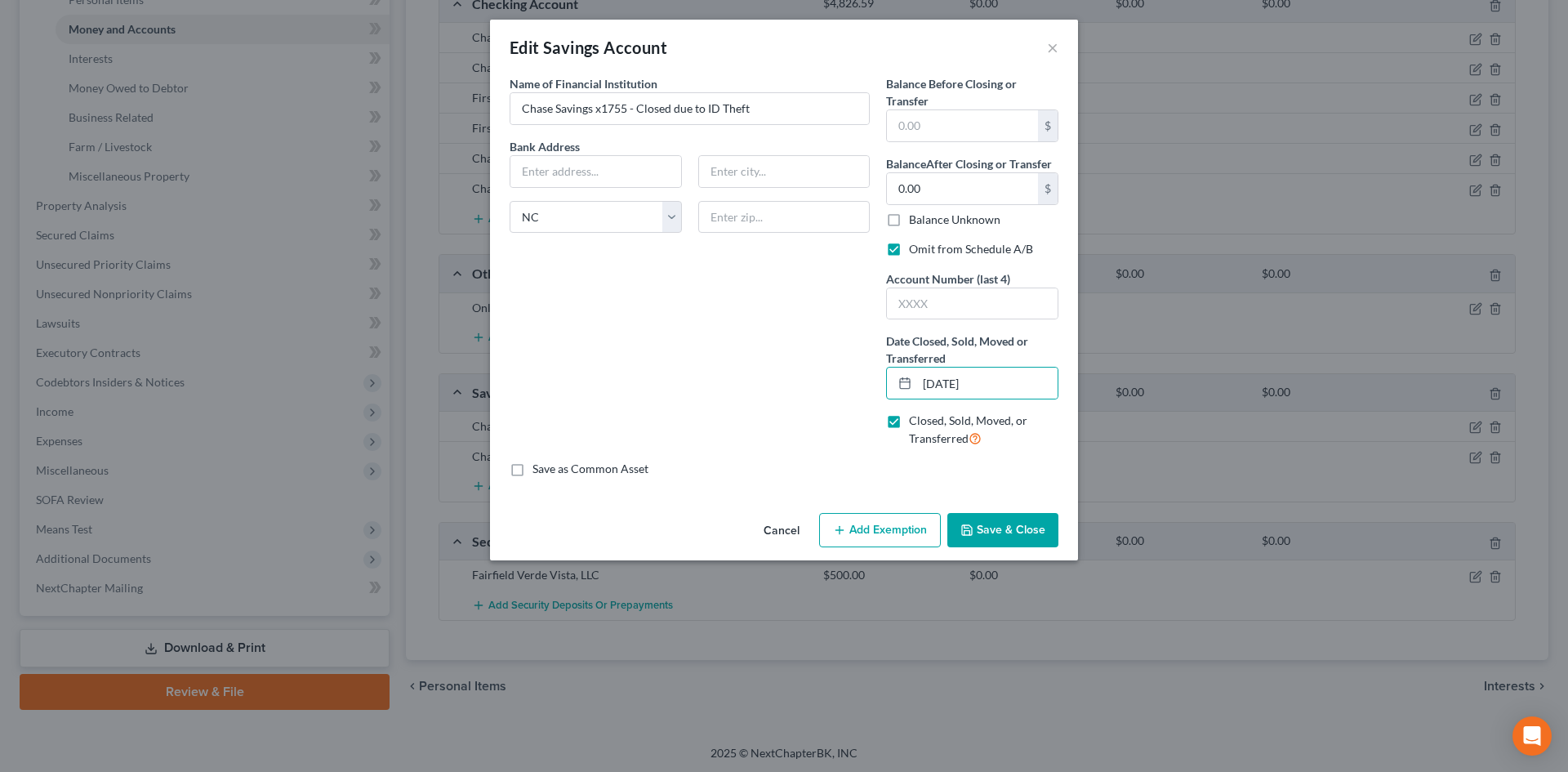
click at [1008, 536] on button "Save & Close" at bounding box center [1003, 530] width 111 height 34
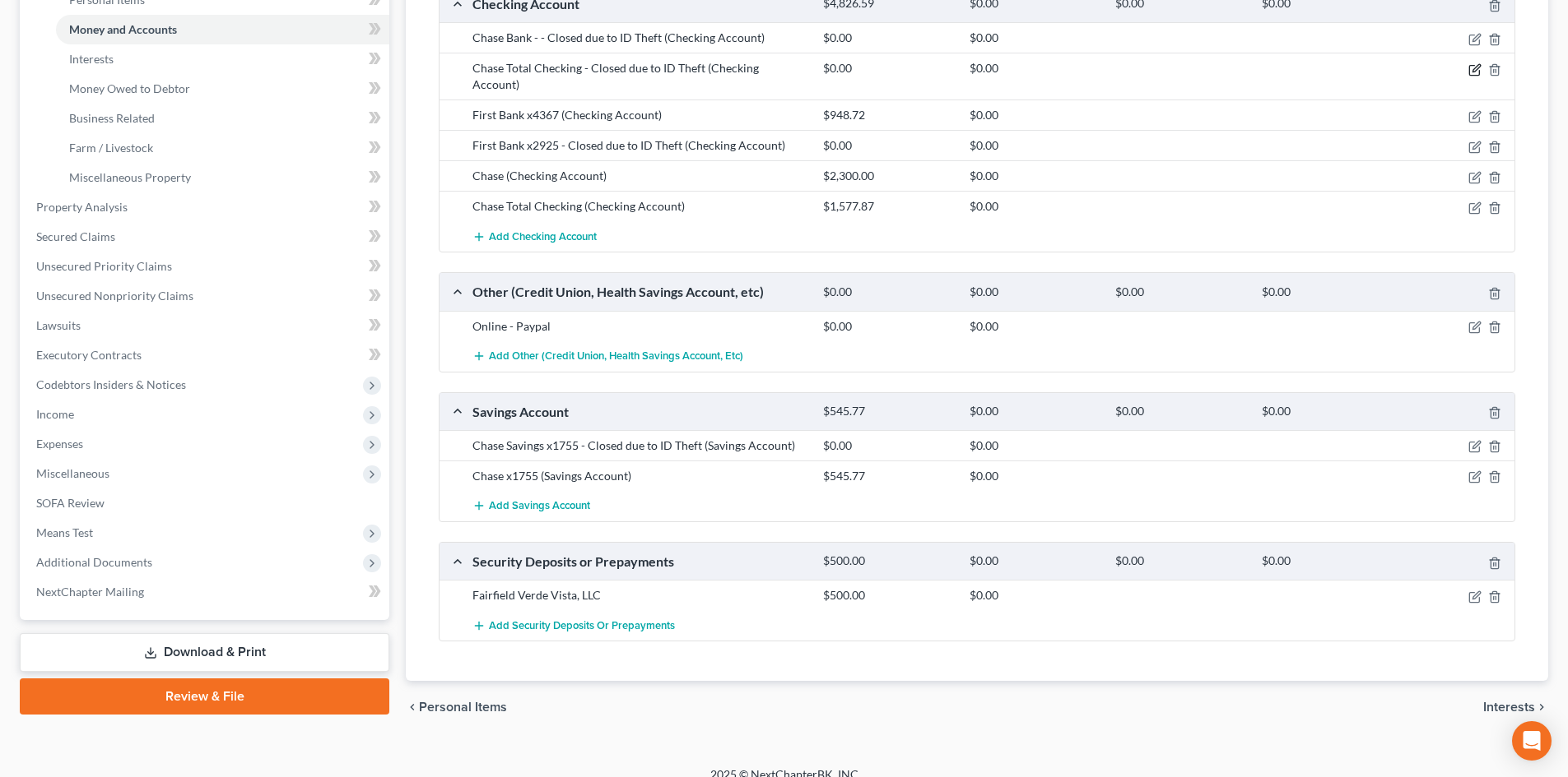
click at [1473, 64] on icon "button" at bounding box center [1475, 70] width 13 height 13
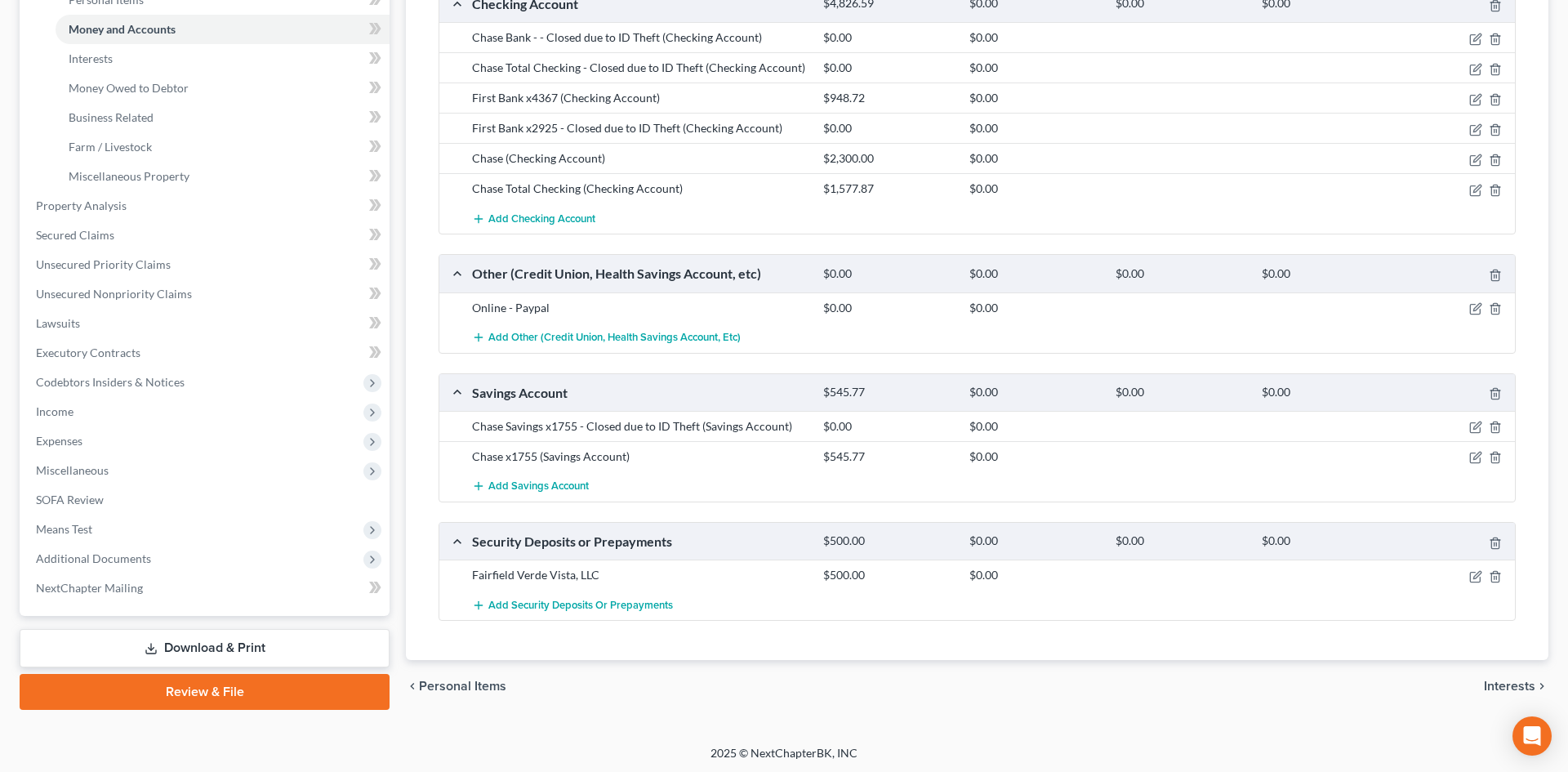
select select "28"
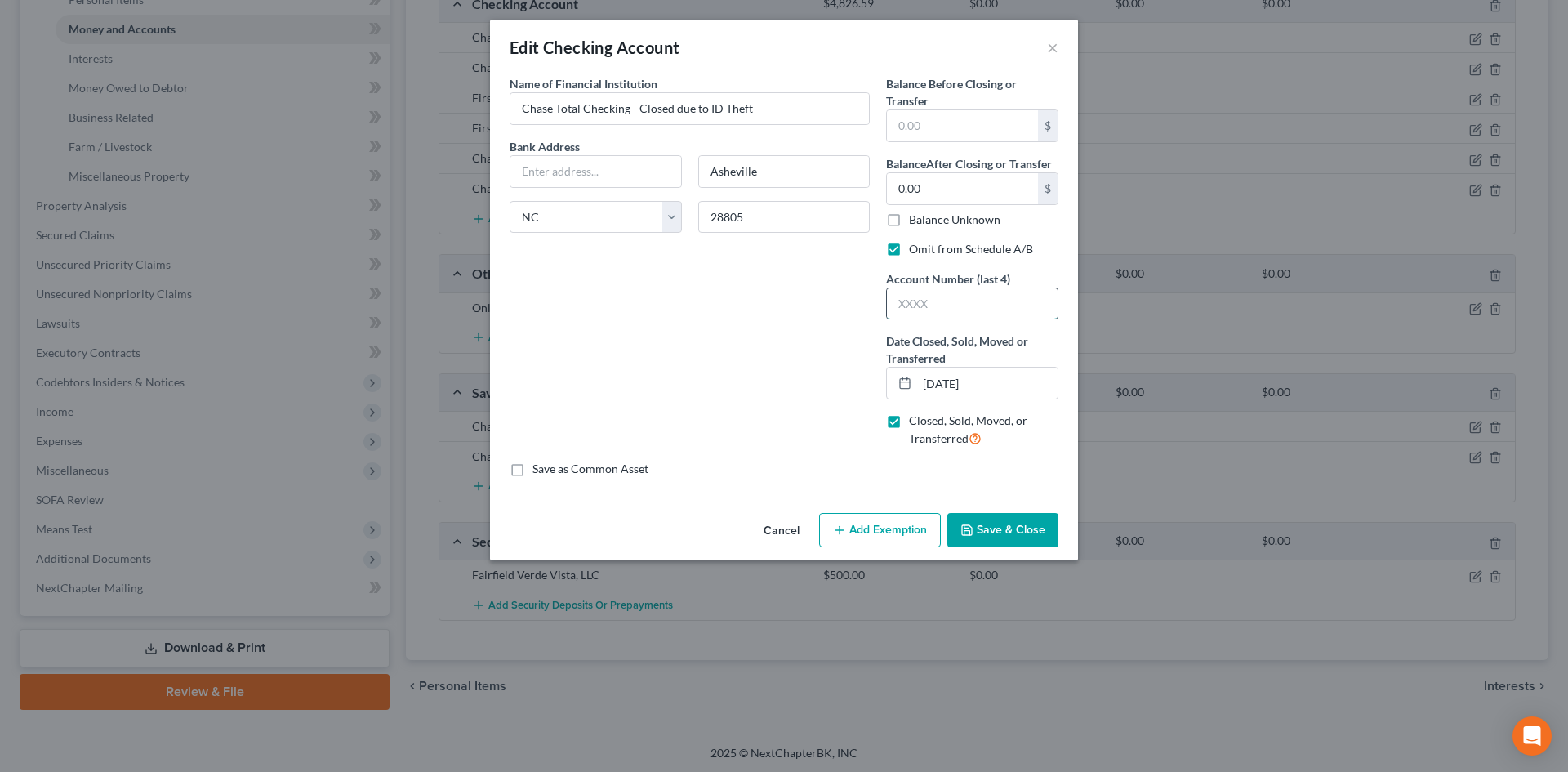
click at [918, 295] on input "text" at bounding box center [972, 304] width 171 height 31
type input "1283"
click at [968, 530] on icon "button" at bounding box center [967, 531] width 13 height 13
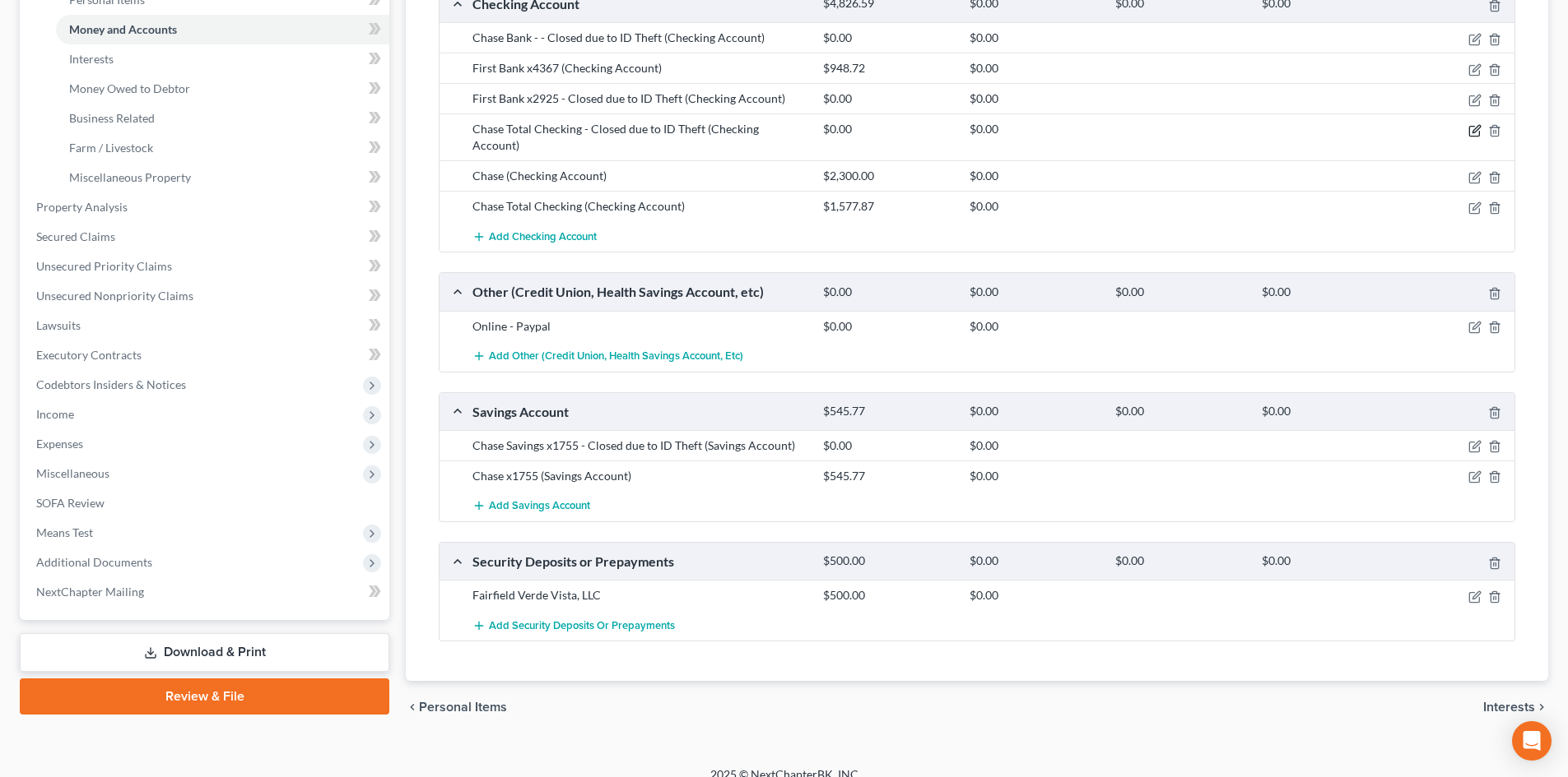
click at [1472, 128] on icon "button" at bounding box center [1475, 130] width 13 height 13
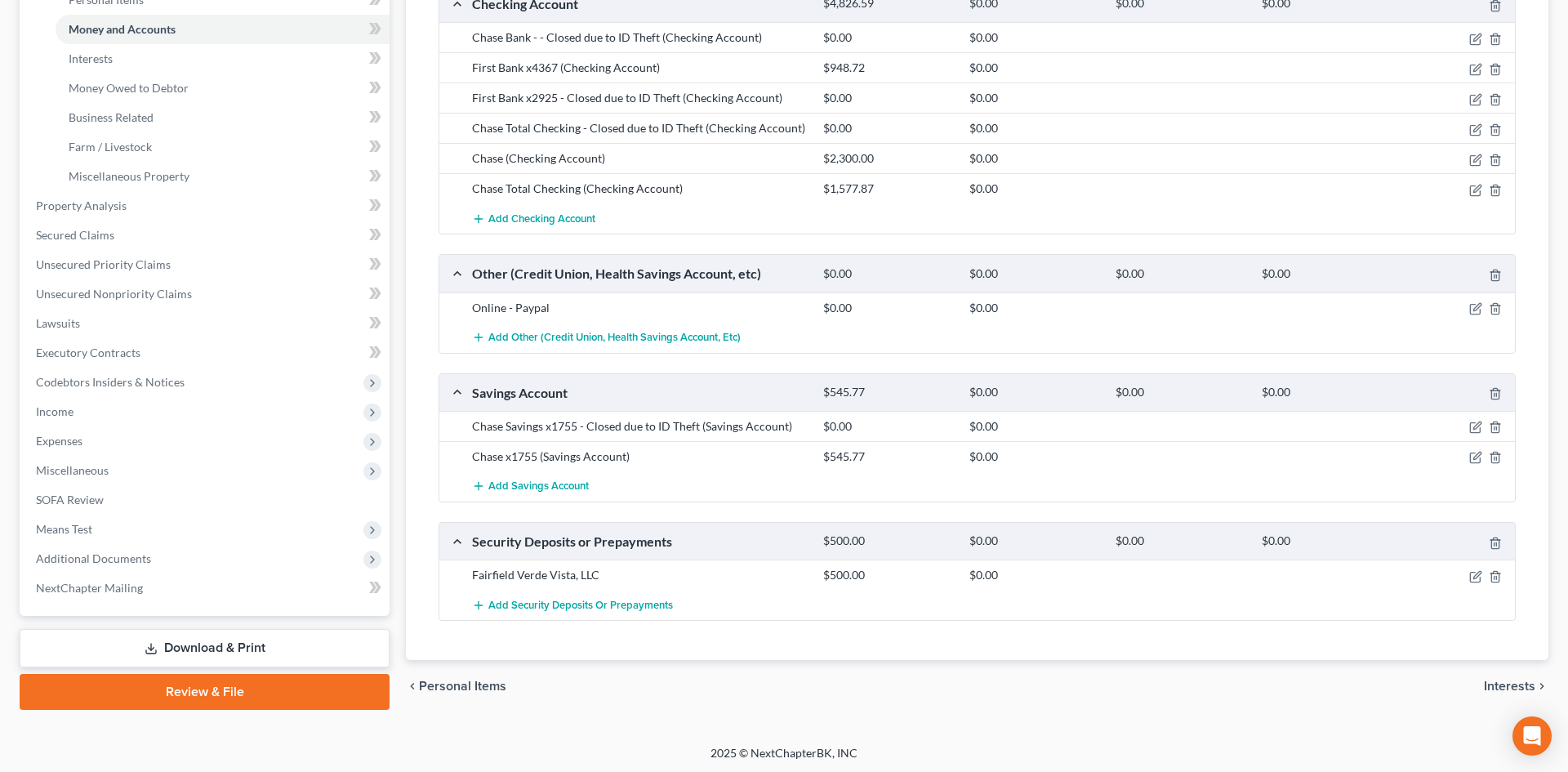
select select "28"
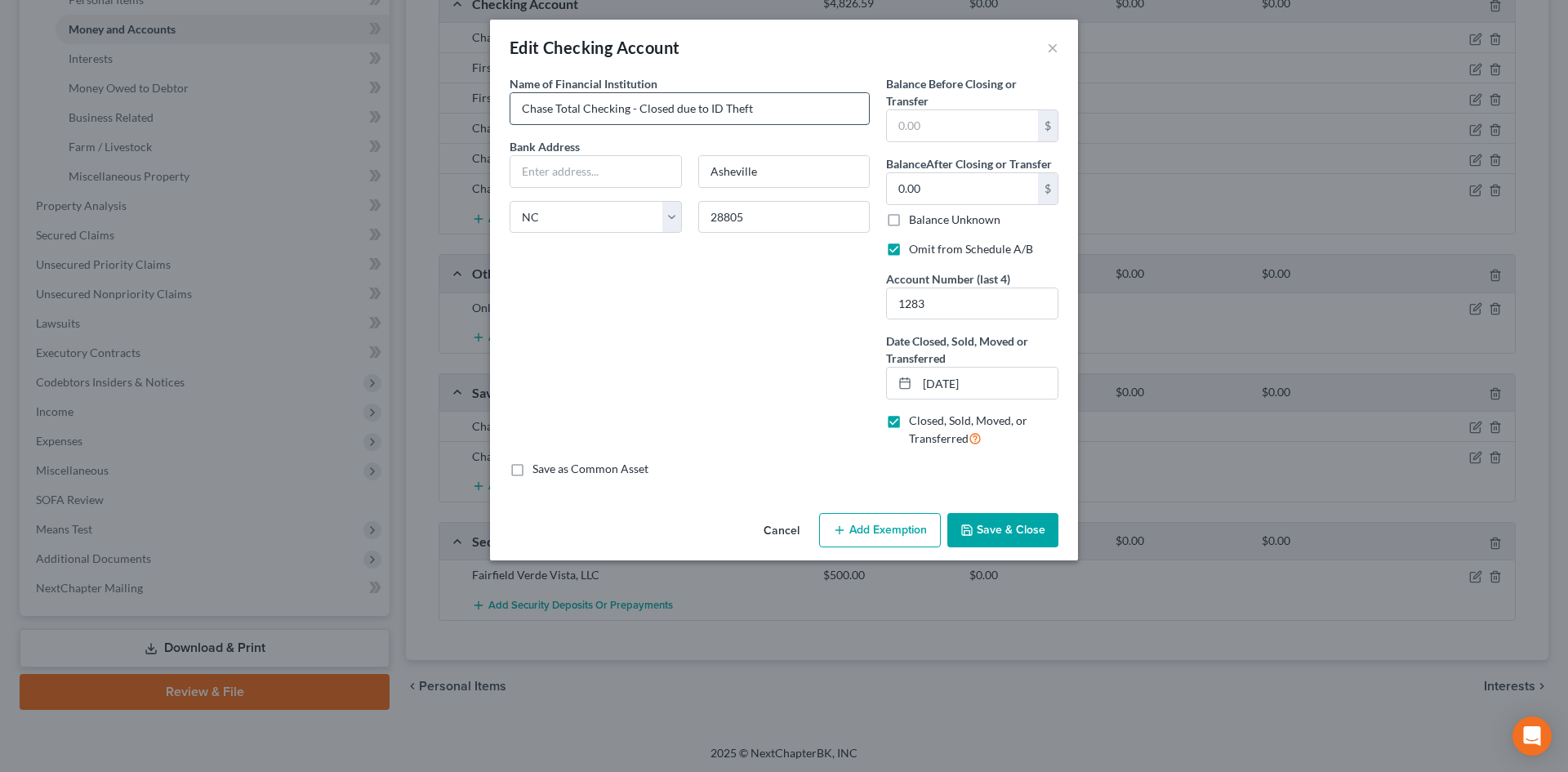
click at [629, 108] on input "Chase Total Checking - Closed due to ID Theft" at bounding box center [689, 109] width 359 height 31
type input "Chase Total Checking x1283 - Closed due to ID Theft"
drag, startPoint x: 929, startPoint y: 300, endPoint x: 856, endPoint y: 297, distance: 73.1
click at [856, 297] on div "Name of Financial Institution * Chase Total Checking x1283 - Closed due to ID T…" at bounding box center [784, 267] width 565 height 386
click at [996, 513] on button "Save & Close" at bounding box center [1003, 530] width 111 height 34
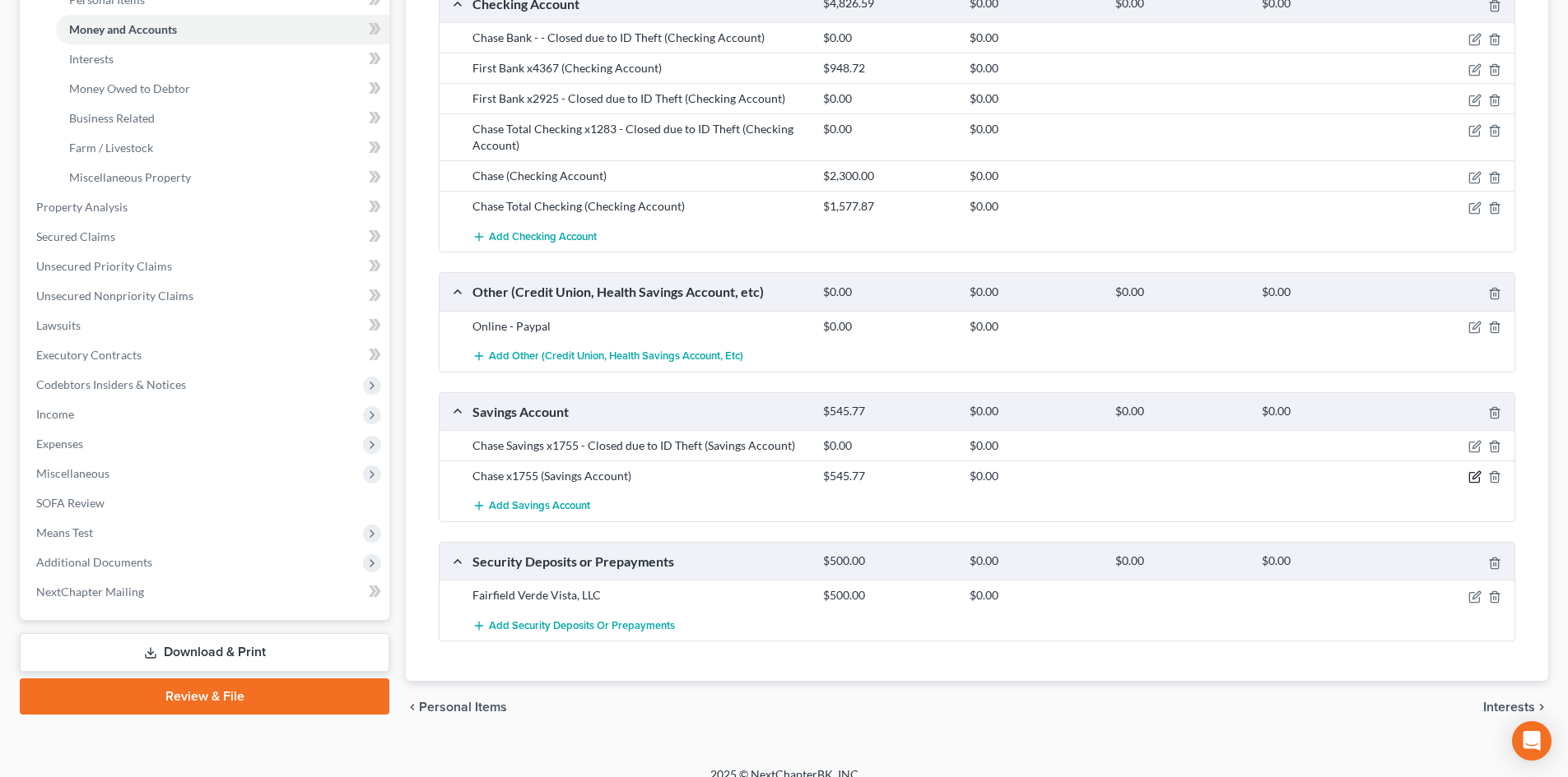
click at [1478, 478] on icon "button" at bounding box center [1475, 477] width 13 height 13
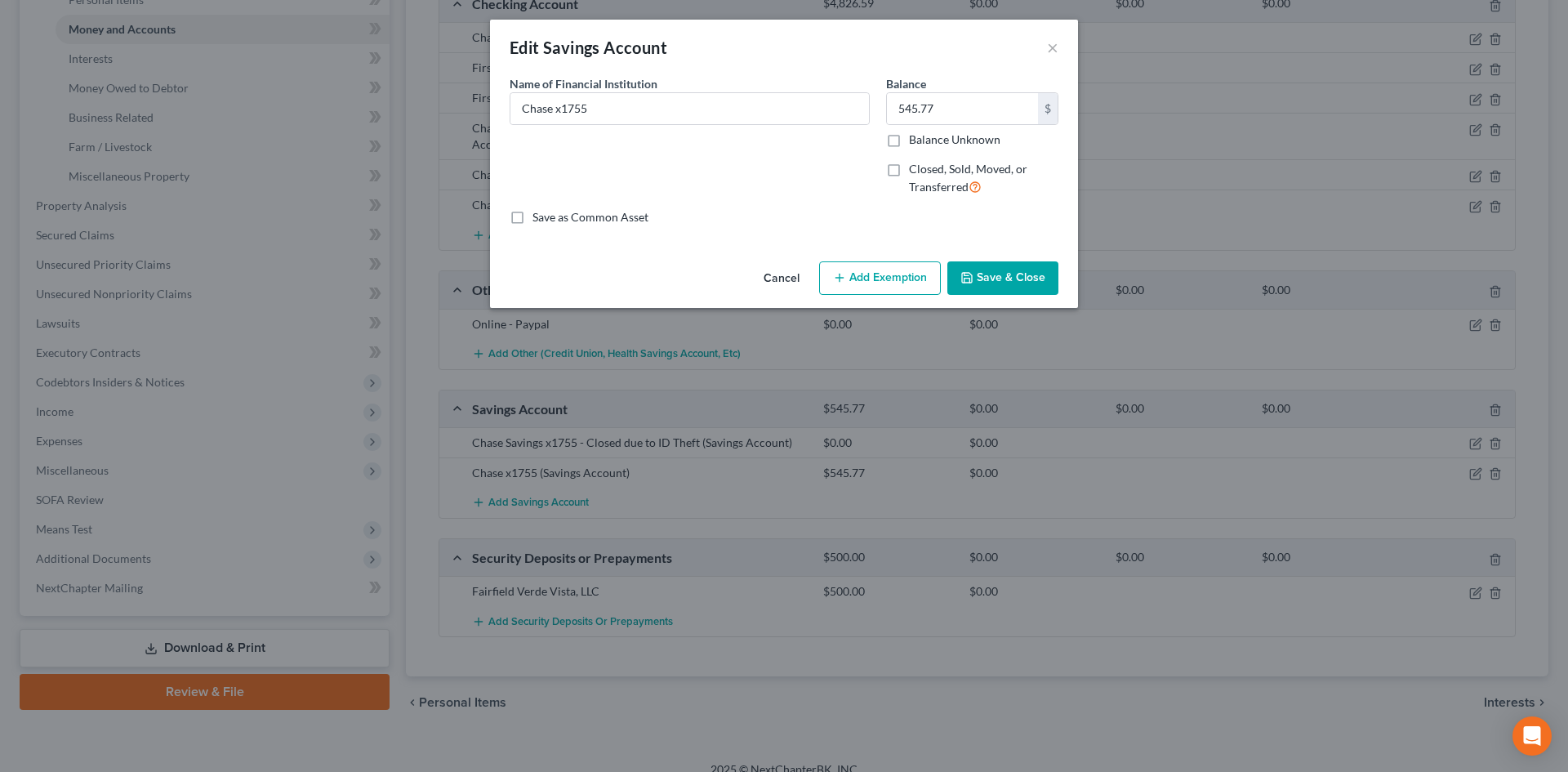
drag, startPoint x: 785, startPoint y: 269, endPoint x: 1445, endPoint y: 395, distance: 671.9
click at [791, 271] on button "Cancel" at bounding box center [781, 279] width 62 height 32
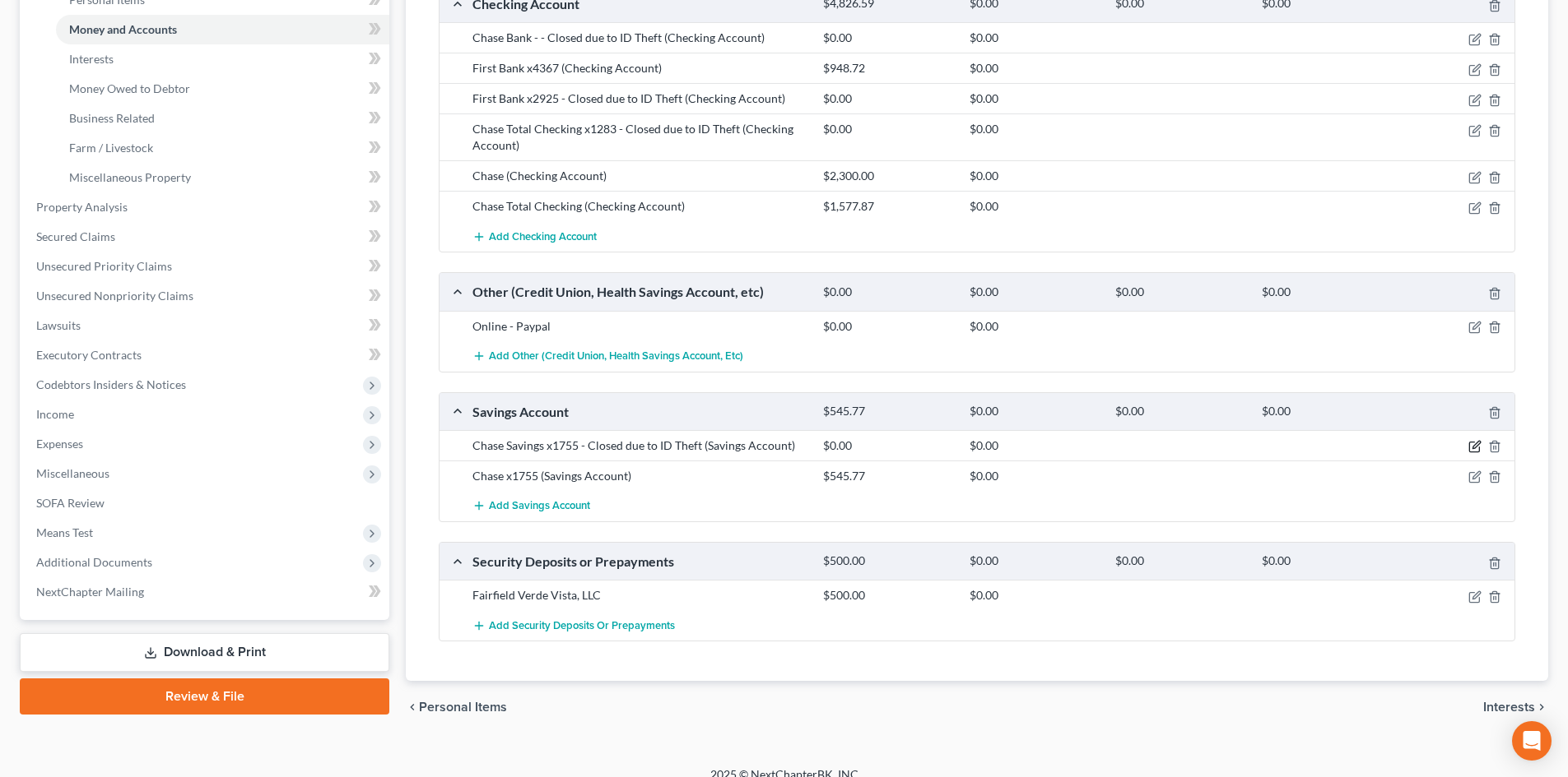
click at [1470, 442] on div at bounding box center [1458, 446] width 117 height 17
click at [1470, 446] on icon "button" at bounding box center [1475, 447] width 13 height 13
select select "28"
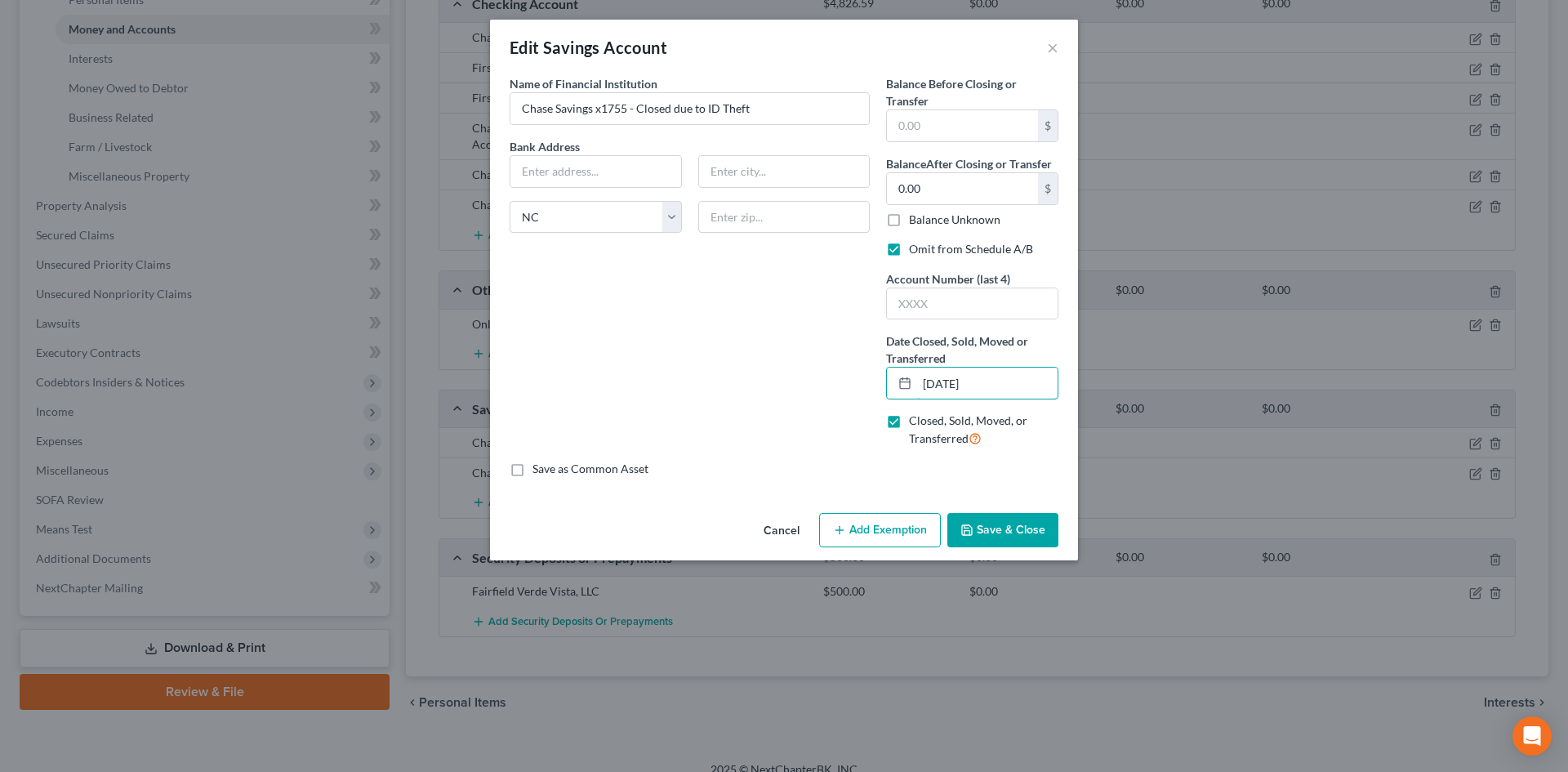
drag, startPoint x: 923, startPoint y: 386, endPoint x: 1060, endPoint y: 386, distance: 137.0
click at [1060, 386] on div "Balance Before Closing or Transfer $ Balance After Closing or Transfer 0.00 $ B…" at bounding box center [972, 267] width 188 height 386
type input "[DATE]"
click at [1007, 533] on button "Save & Close" at bounding box center [1003, 530] width 111 height 34
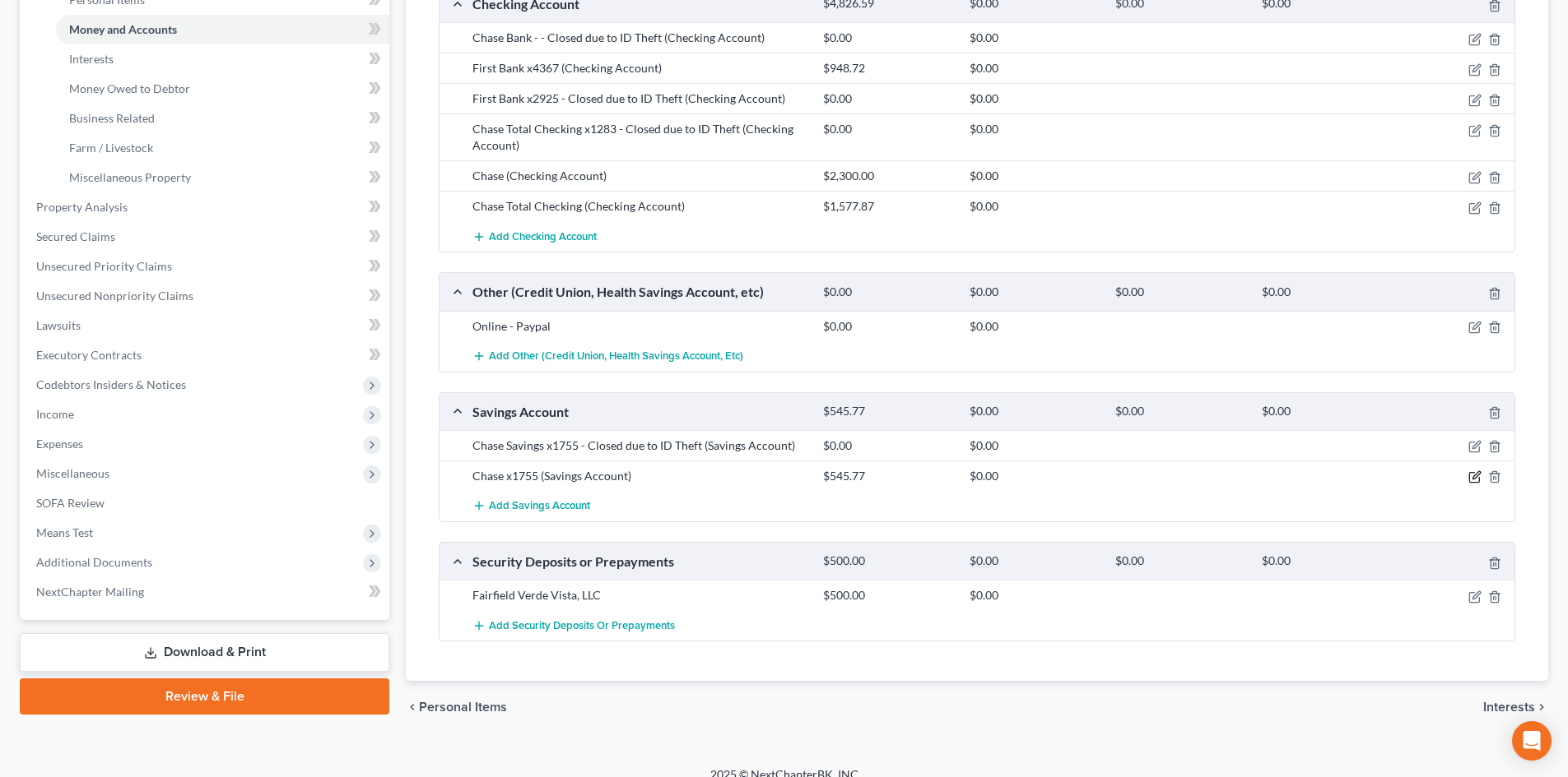
drag, startPoint x: 1473, startPoint y: 479, endPoint x: 1426, endPoint y: 480, distance: 47.0
click at [1472, 479] on icon "button" at bounding box center [1476, 476] width 7 height 7
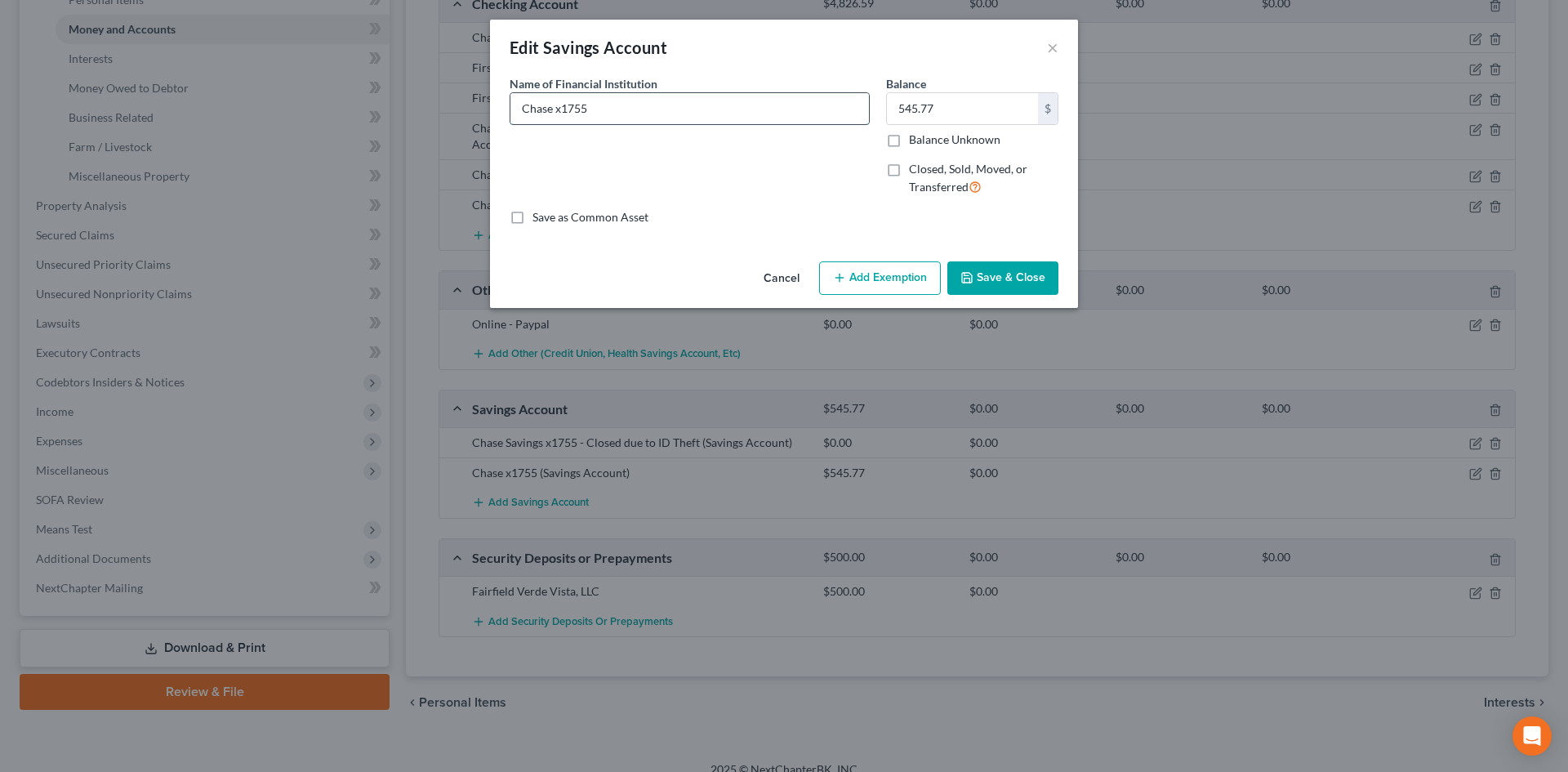
drag, startPoint x: 562, startPoint y: 113, endPoint x: 626, endPoint y: 114, distance: 64.0
click at [626, 114] on input "Chase x1755" at bounding box center [689, 109] width 359 height 31
type input "Chase x9952"
click at [983, 268] on button "Save & Close" at bounding box center [1003, 278] width 111 height 34
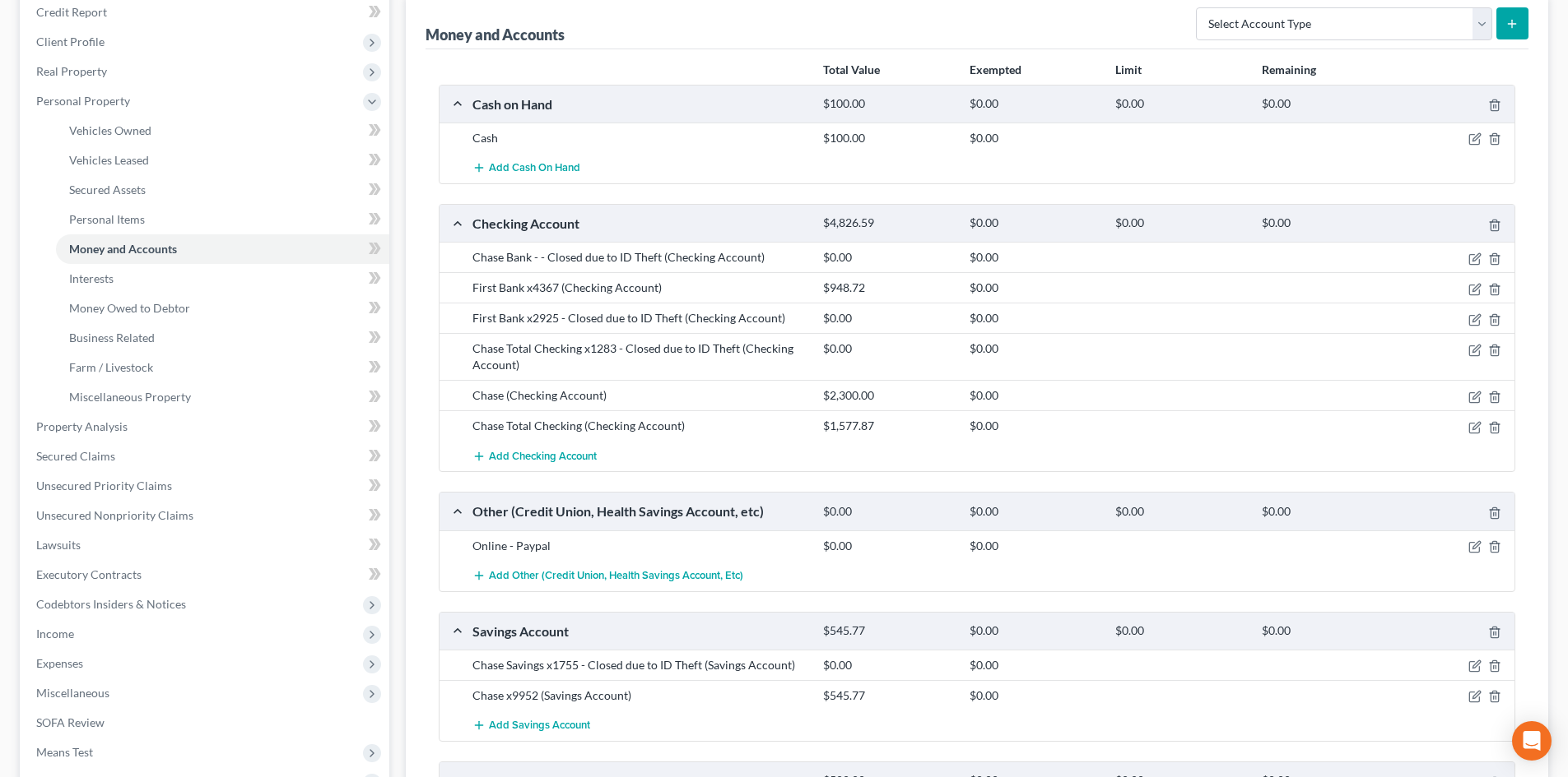
scroll to position [176, 0]
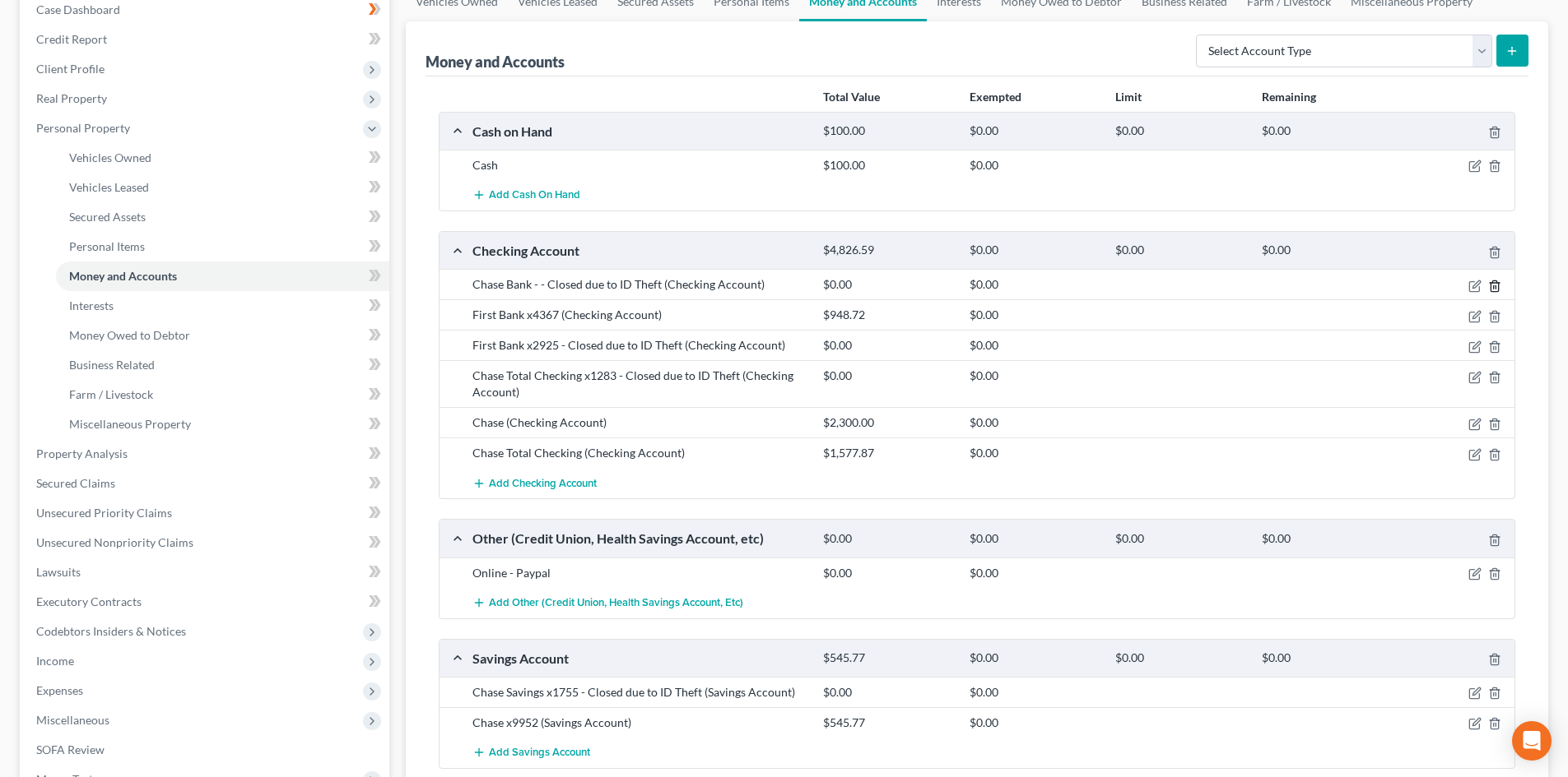
click at [1496, 287] on icon "button" at bounding box center [1494, 287] width 13 height 13
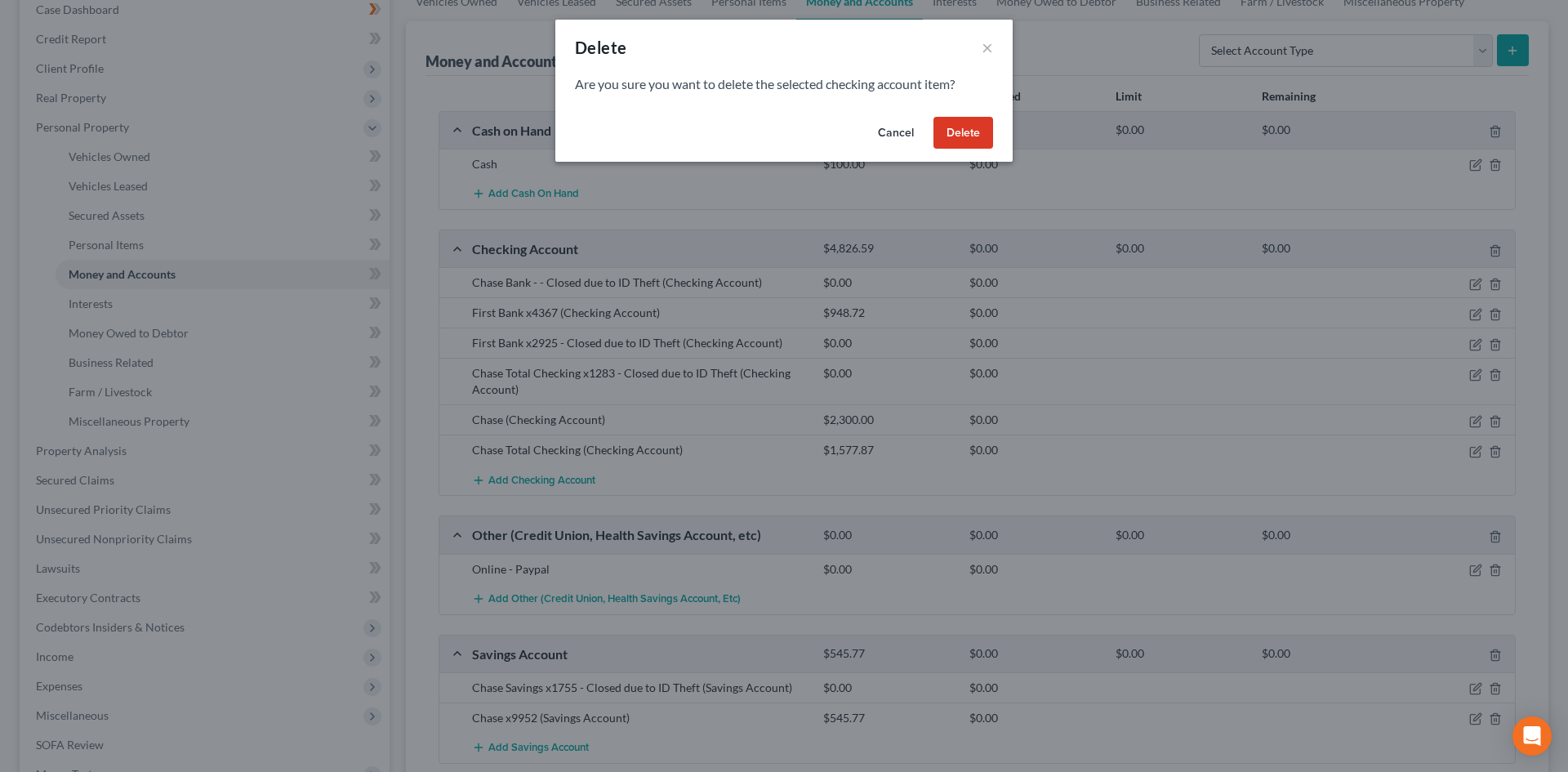
click at [961, 136] on button "Delete" at bounding box center [963, 132] width 60 height 32
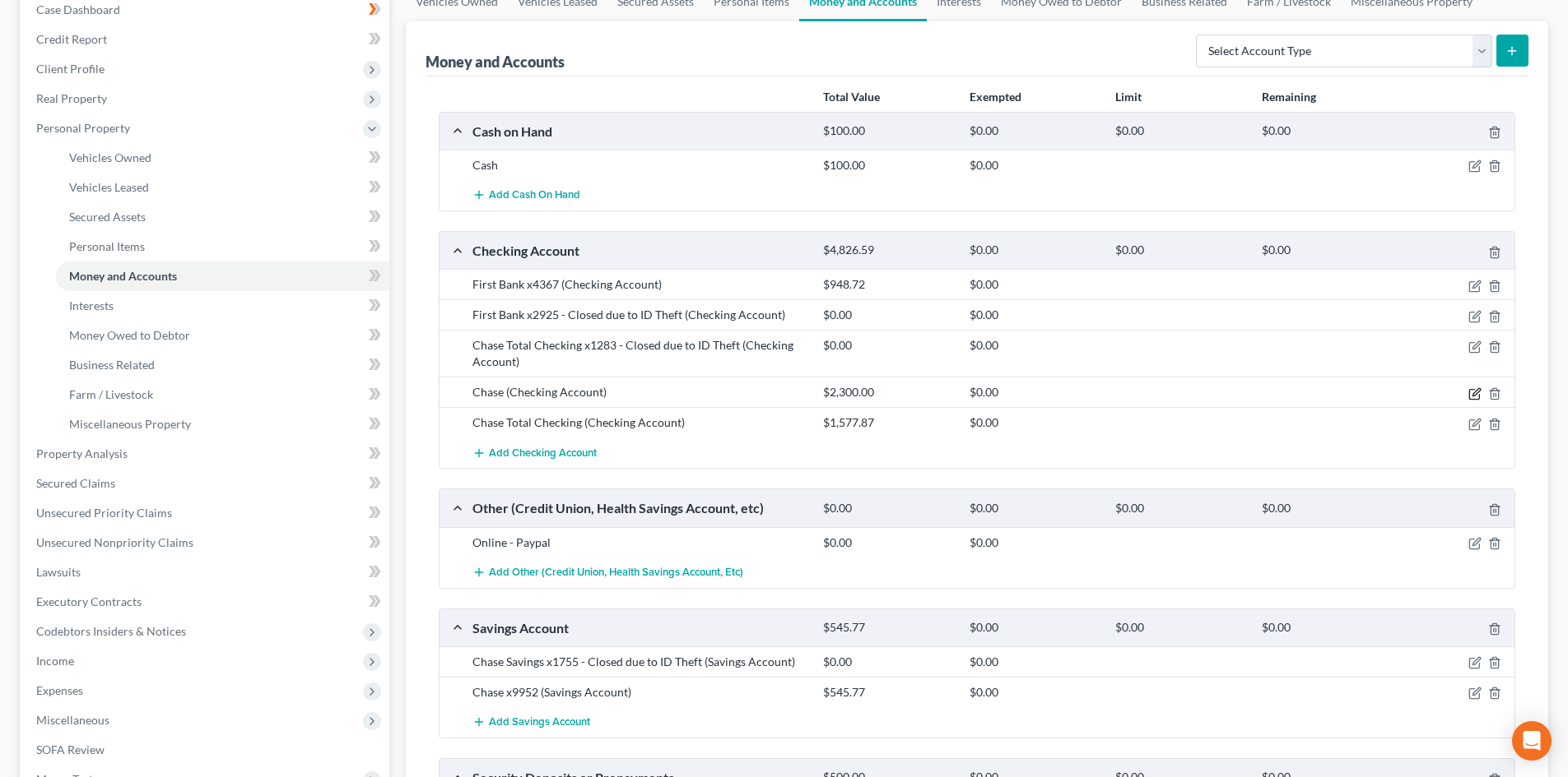
click at [1473, 393] on icon "button" at bounding box center [1475, 394] width 13 height 13
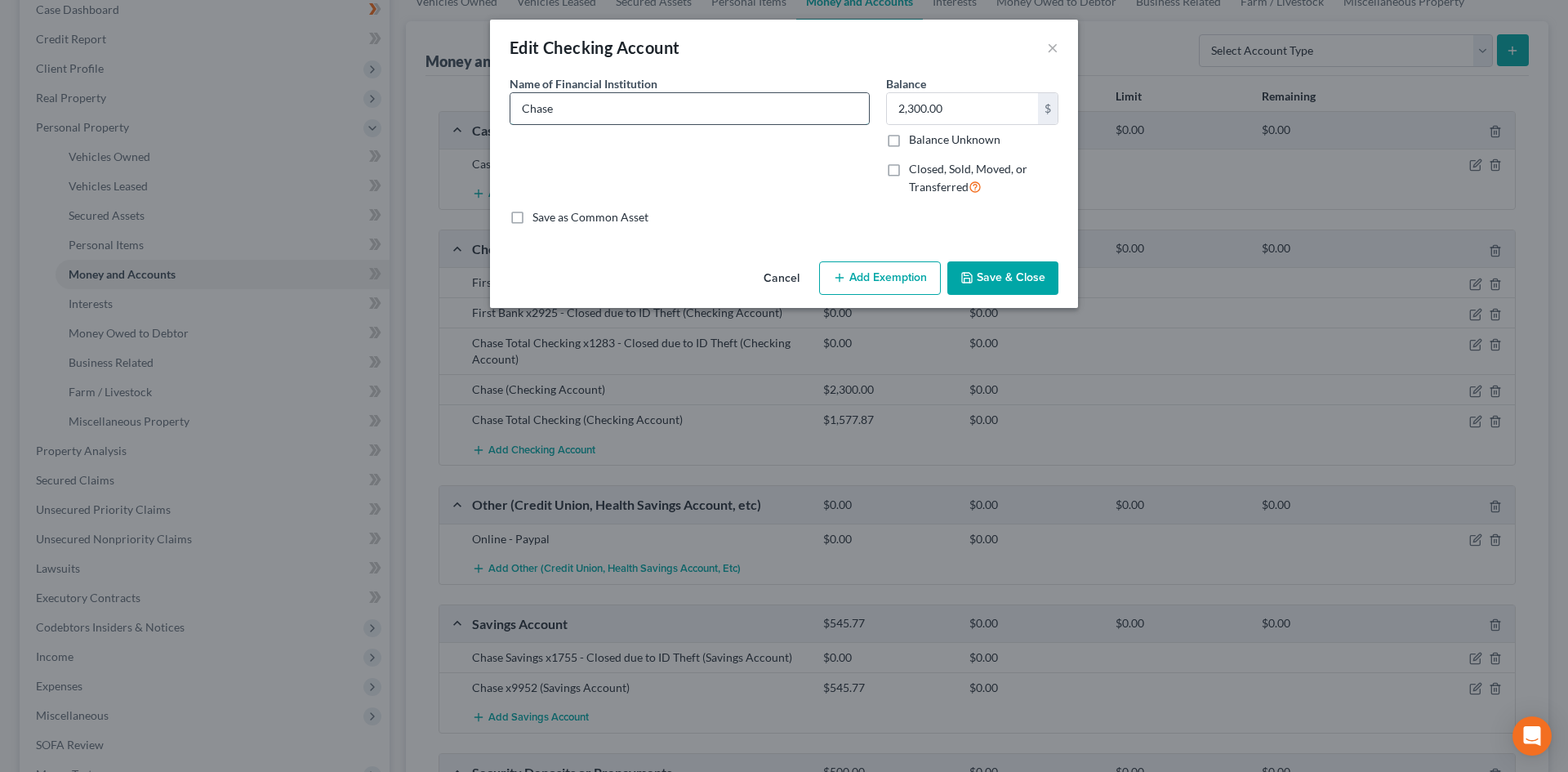
click at [602, 115] on input "Chase" at bounding box center [689, 109] width 359 height 31
type input "Chase x8426"
click at [1008, 274] on button "Save & Close" at bounding box center [1003, 278] width 111 height 34
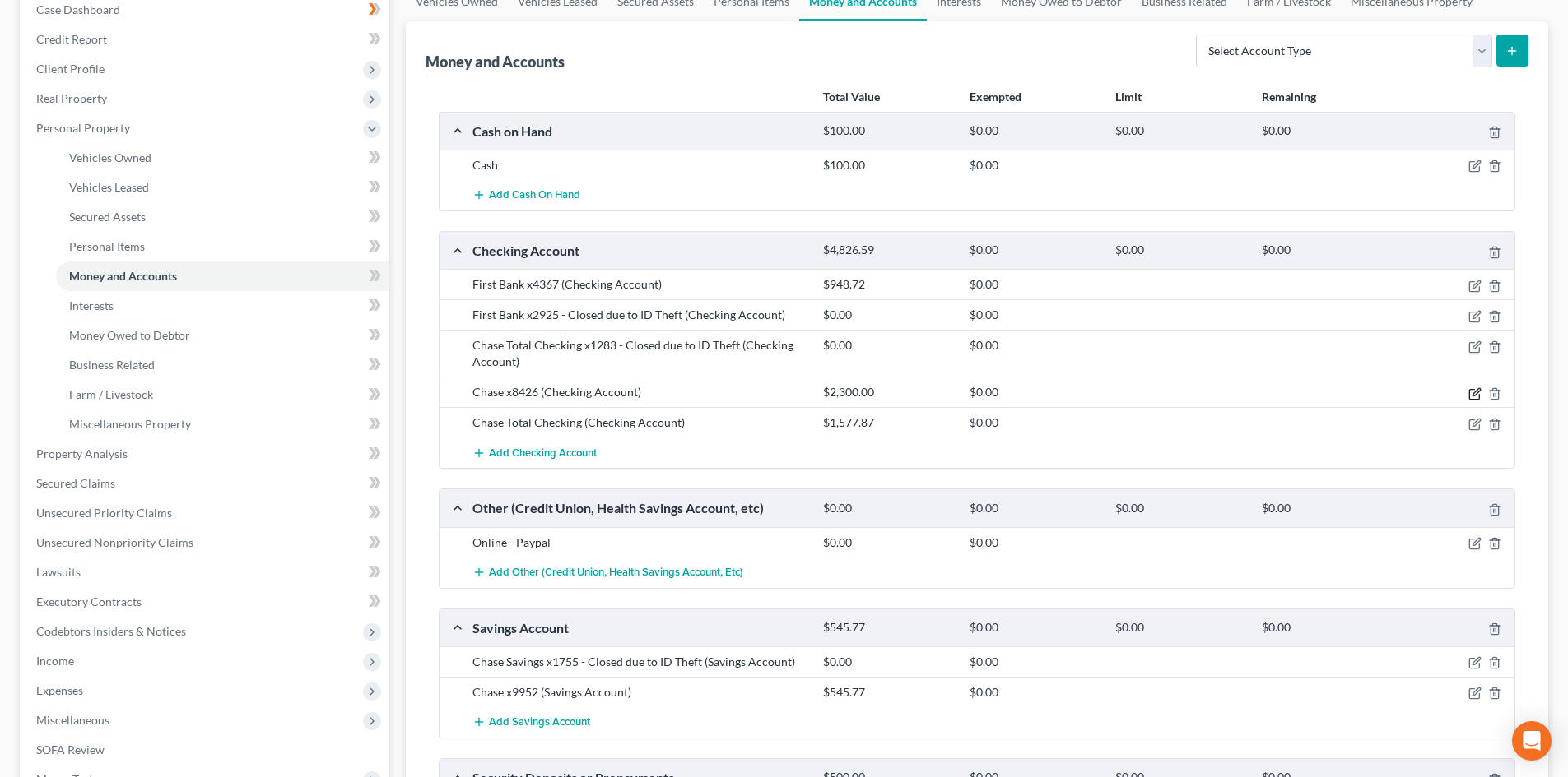
drag, startPoint x: 1477, startPoint y: 394, endPoint x: 1310, endPoint y: 396, distance: 167.0
click at [1474, 394] on icon "button" at bounding box center [1475, 394] width 13 height 13
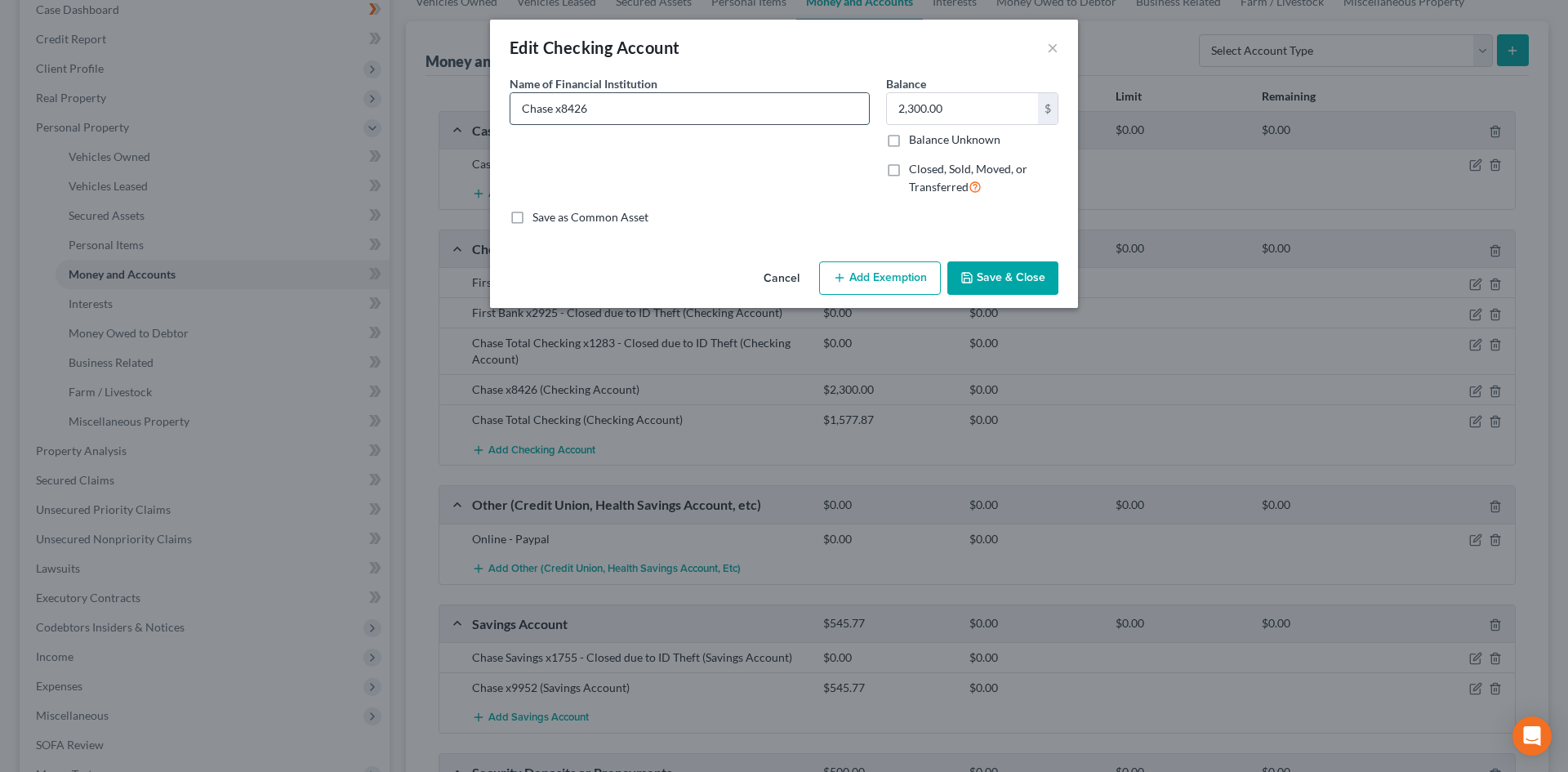
drag, startPoint x: 553, startPoint y: 109, endPoint x: 624, endPoint y: 113, distance: 71.1
click at [624, 113] on input "Chase x8426" at bounding box center [689, 109] width 359 height 31
type input "Chase"
click at [993, 278] on button "Save & Close" at bounding box center [1003, 278] width 111 height 34
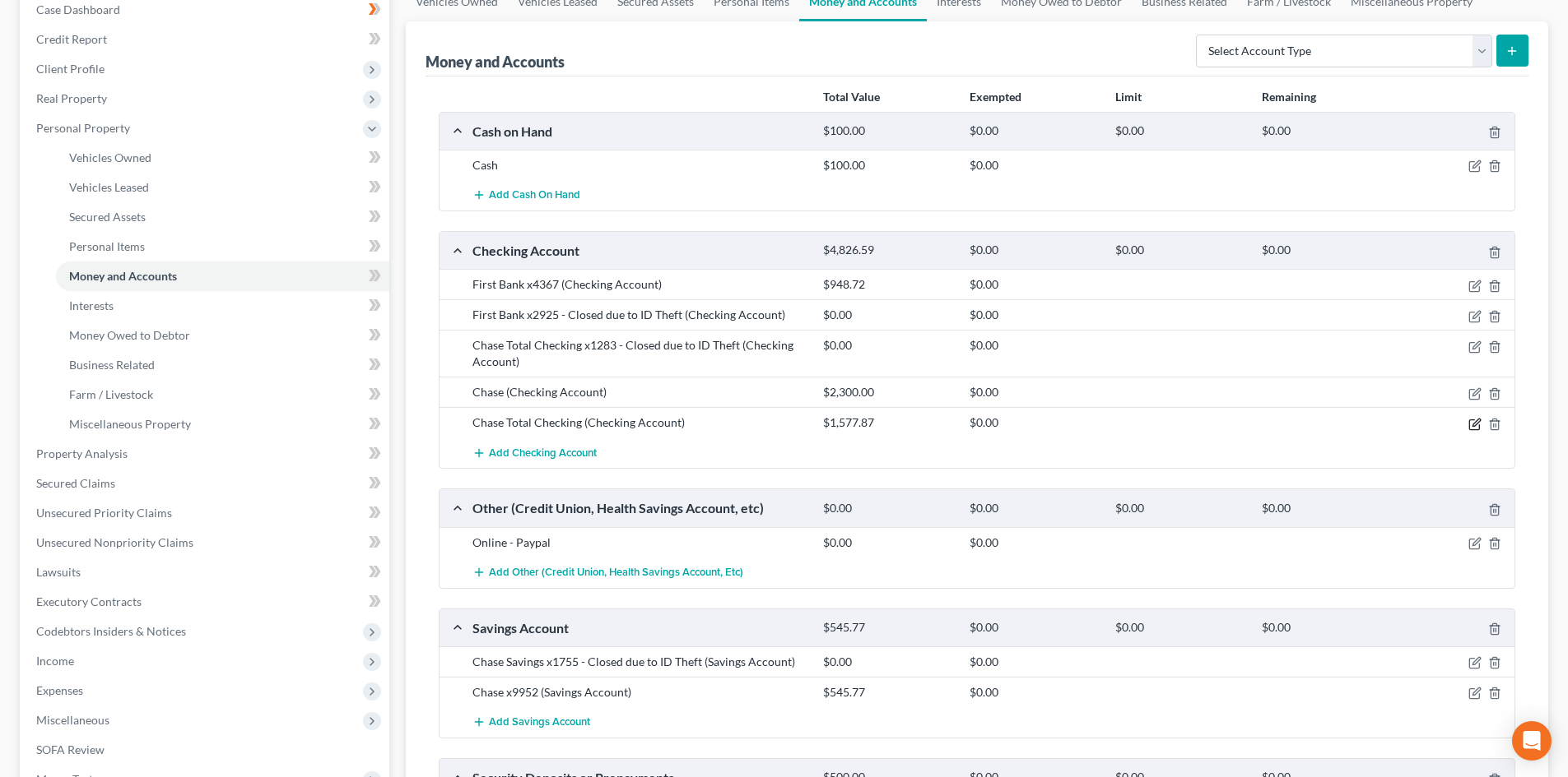
click at [1470, 426] on icon "button" at bounding box center [1475, 424] width 13 height 13
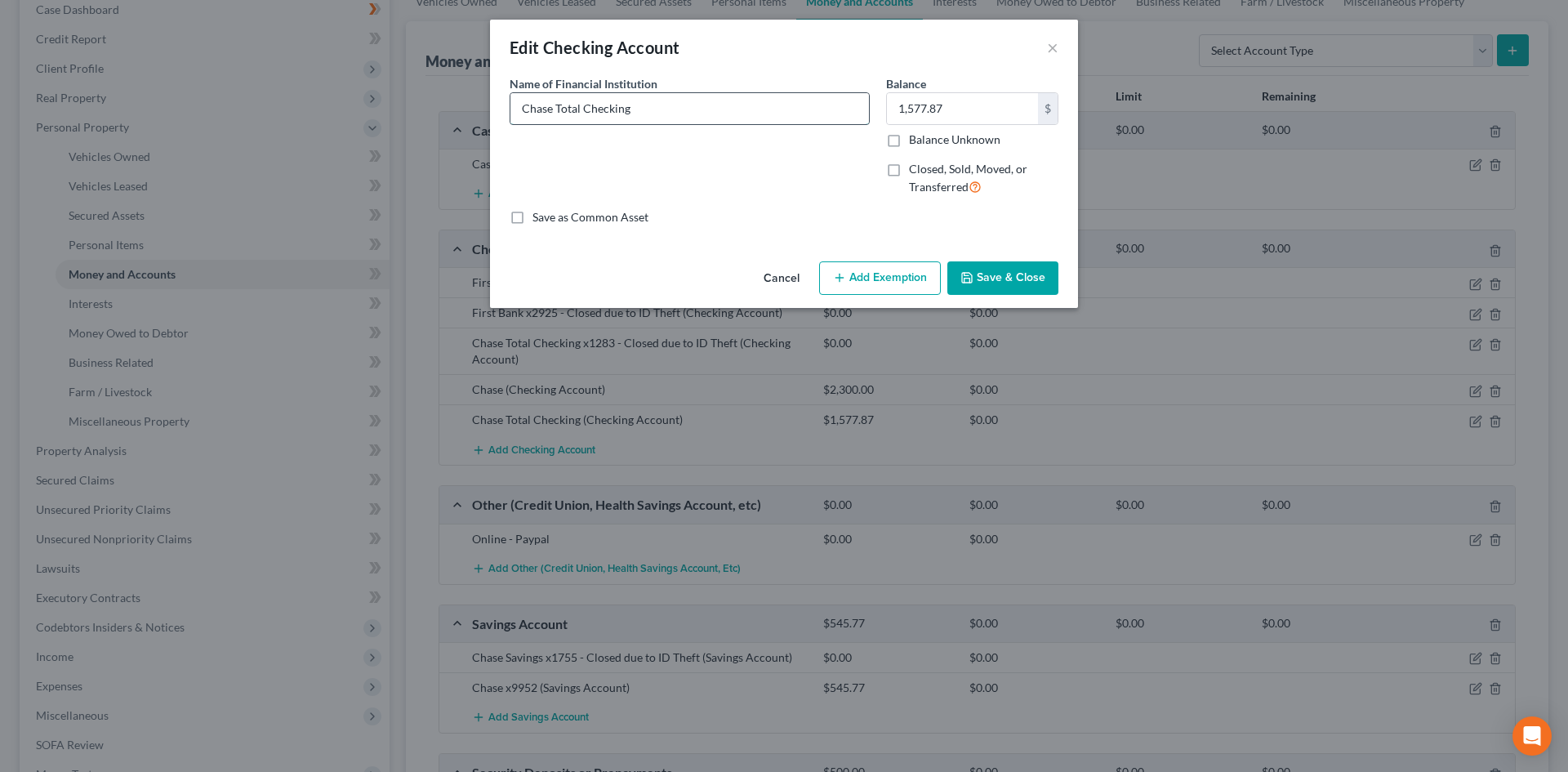
click at [651, 109] on input "Chase Total Checking" at bounding box center [689, 109] width 359 height 31
type input "Chase Total Checking x8426"
click at [1036, 272] on button "Save & Close" at bounding box center [1003, 278] width 111 height 34
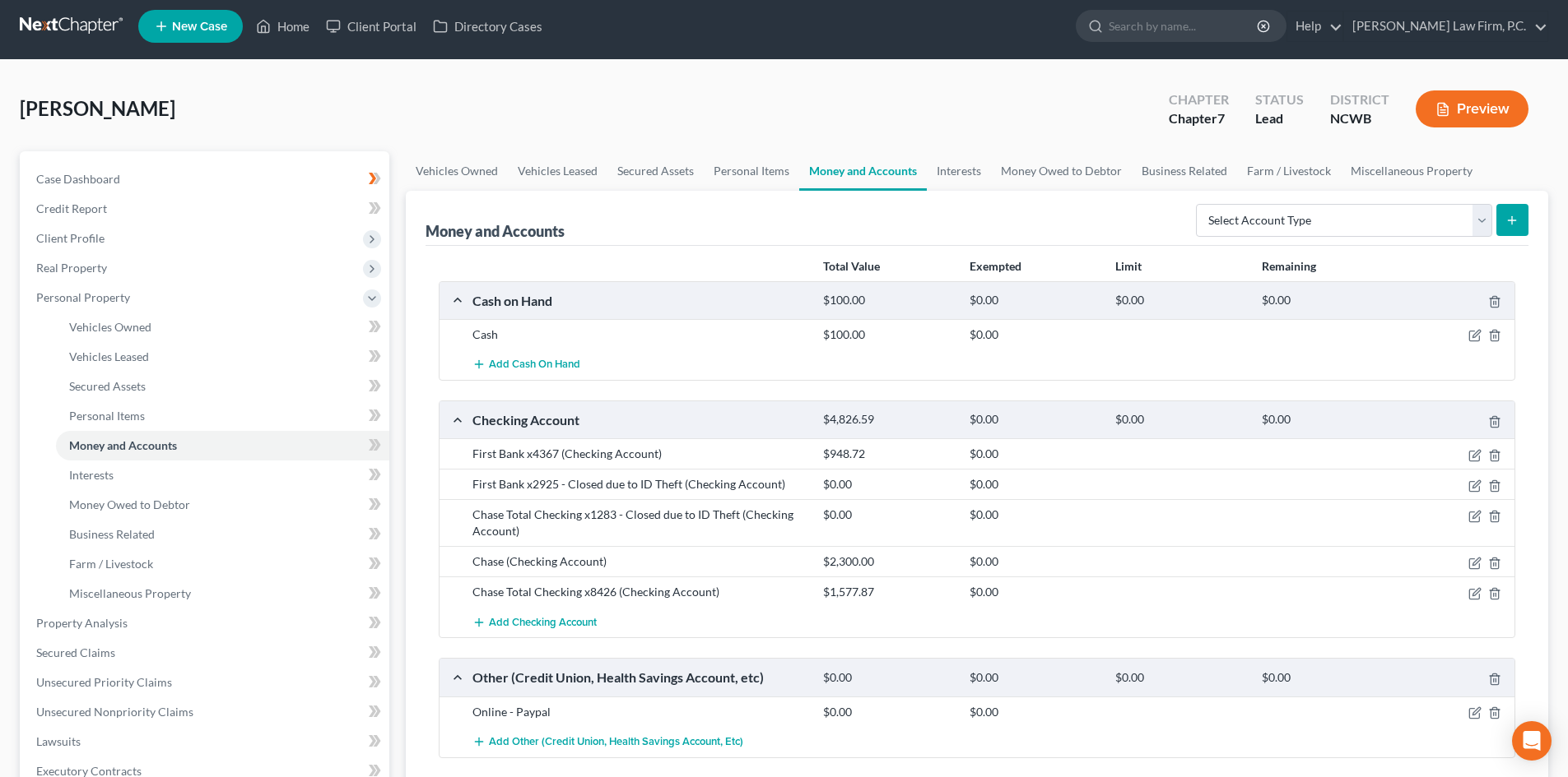
scroll to position [0, 0]
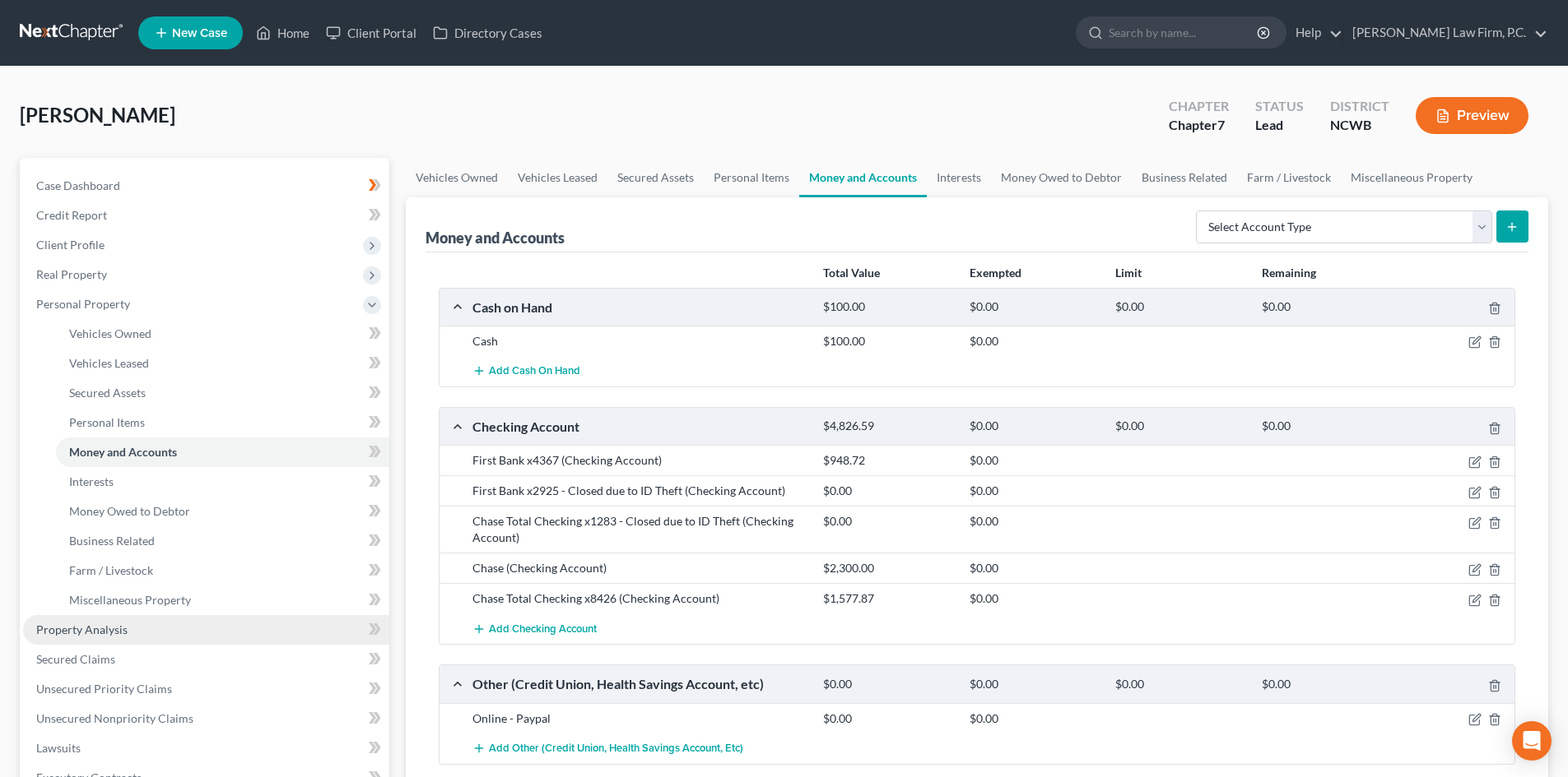
click at [137, 619] on link "Property Analysis" at bounding box center [206, 630] width 366 height 30
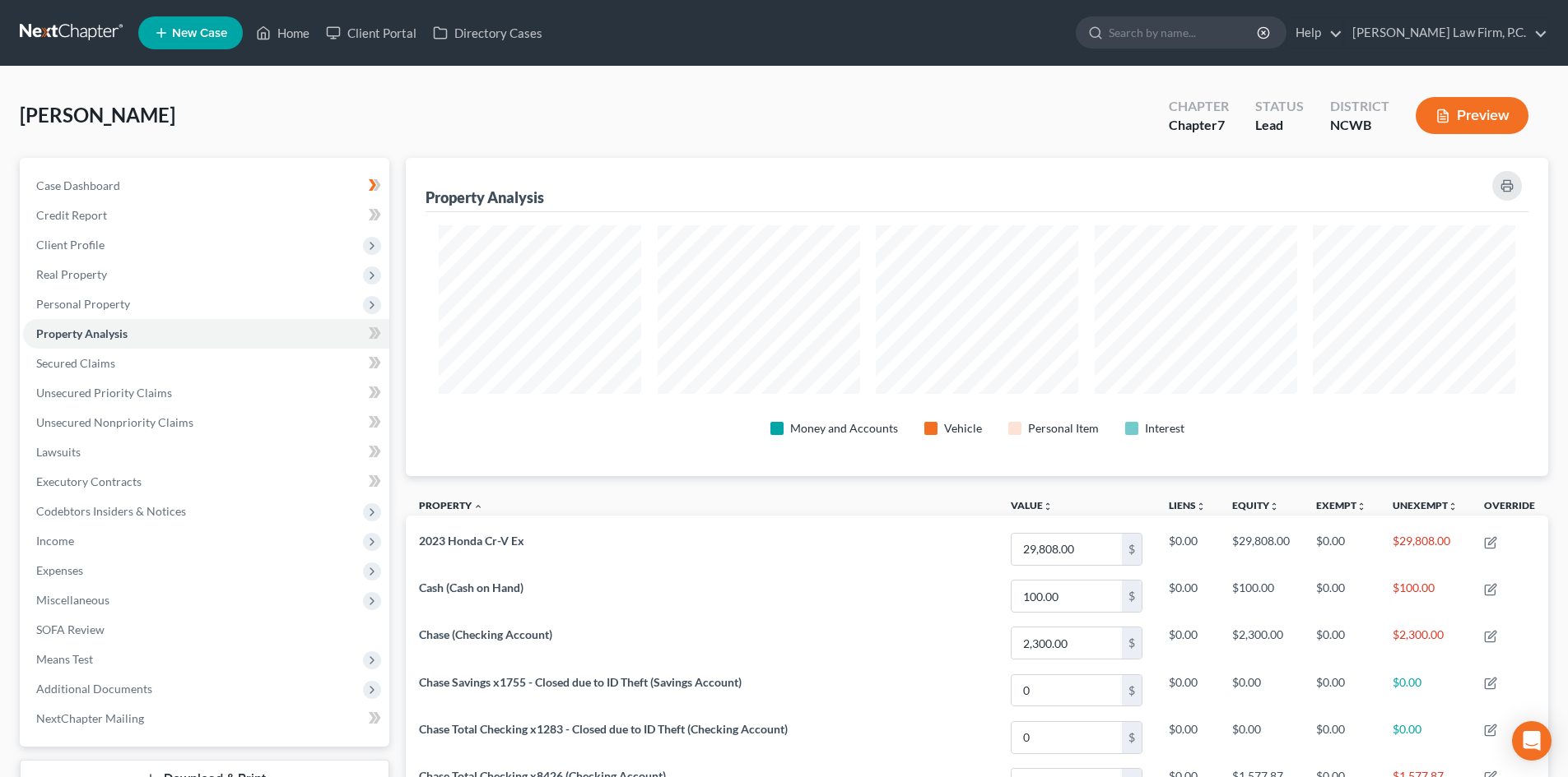
scroll to position [318, 1142]
click at [146, 173] on link "Case Dashboard" at bounding box center [206, 186] width 366 height 30
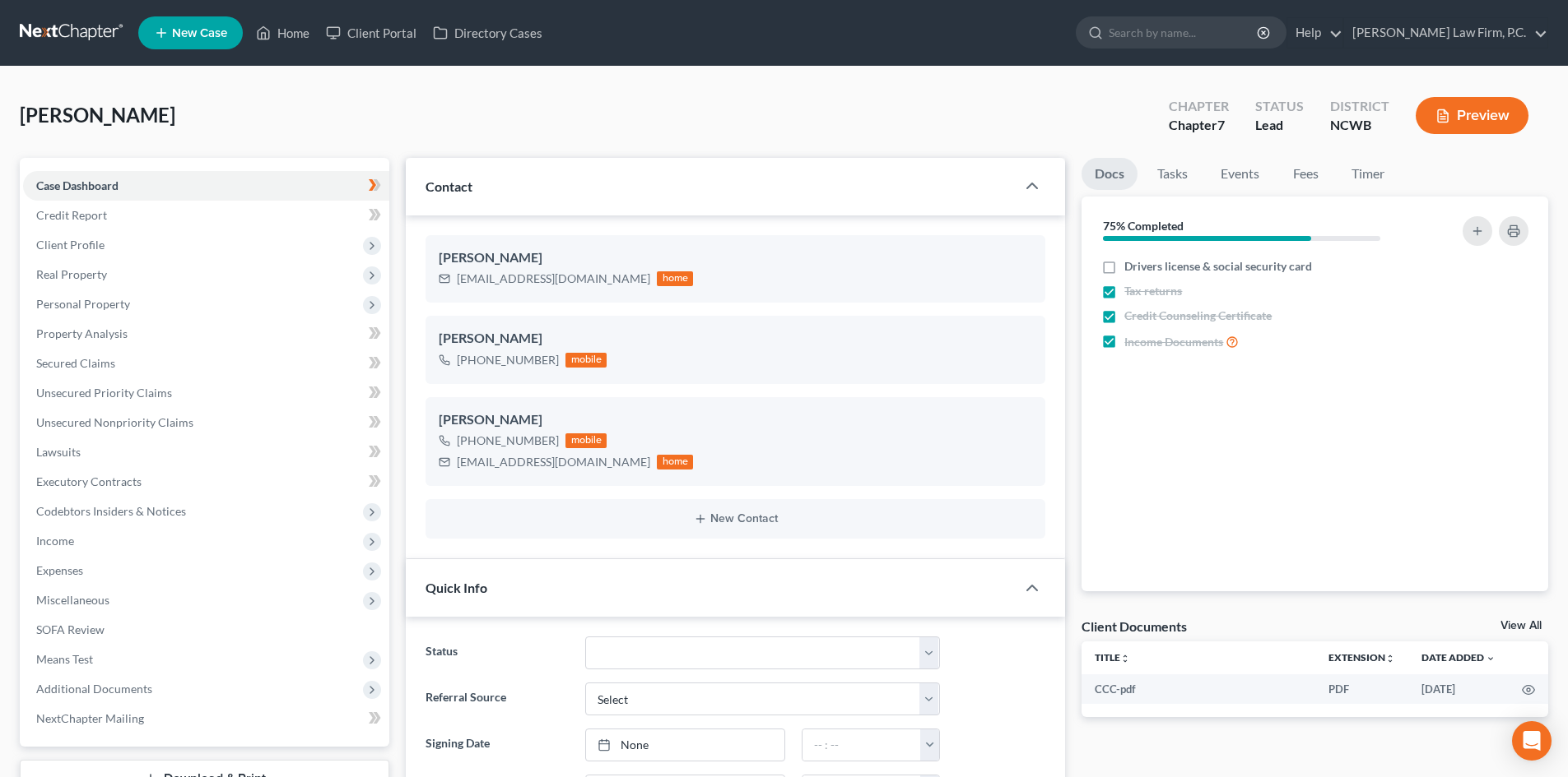
click at [1453, 114] on button "Preview" at bounding box center [1471, 115] width 113 height 37
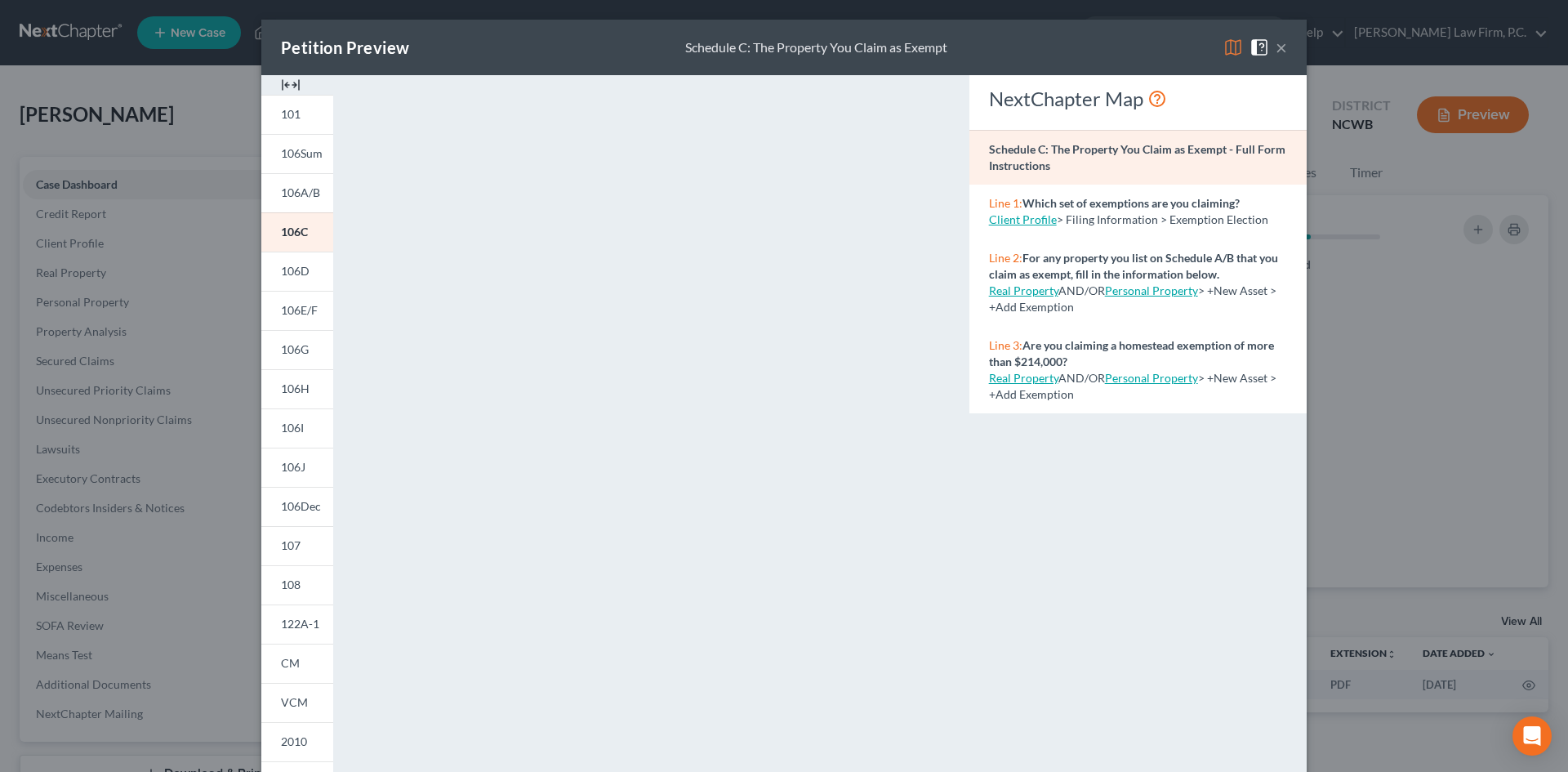
click at [1279, 51] on button "×" at bounding box center [1282, 47] width 11 height 19
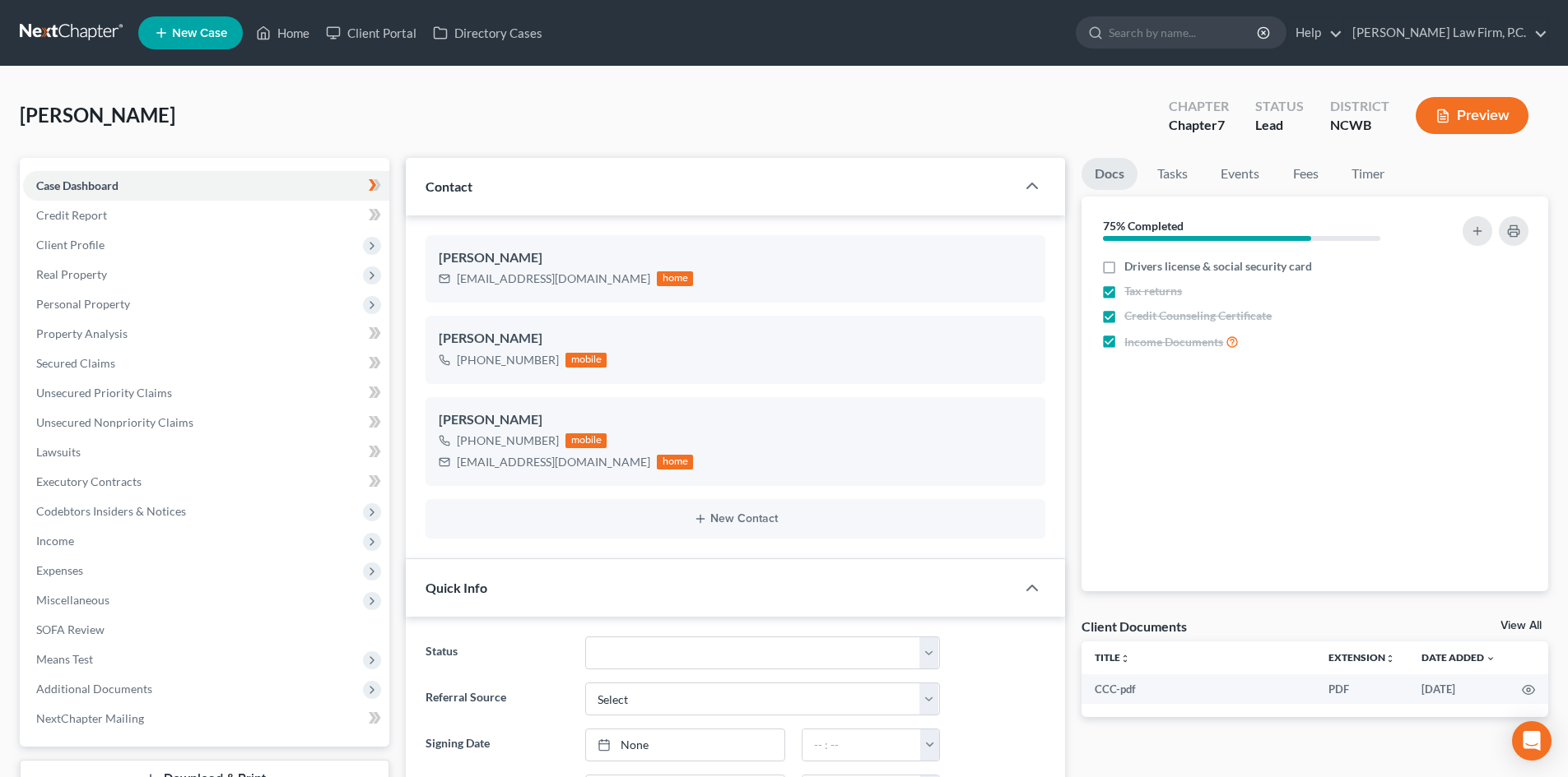
click at [1497, 127] on button "Preview" at bounding box center [1471, 115] width 113 height 37
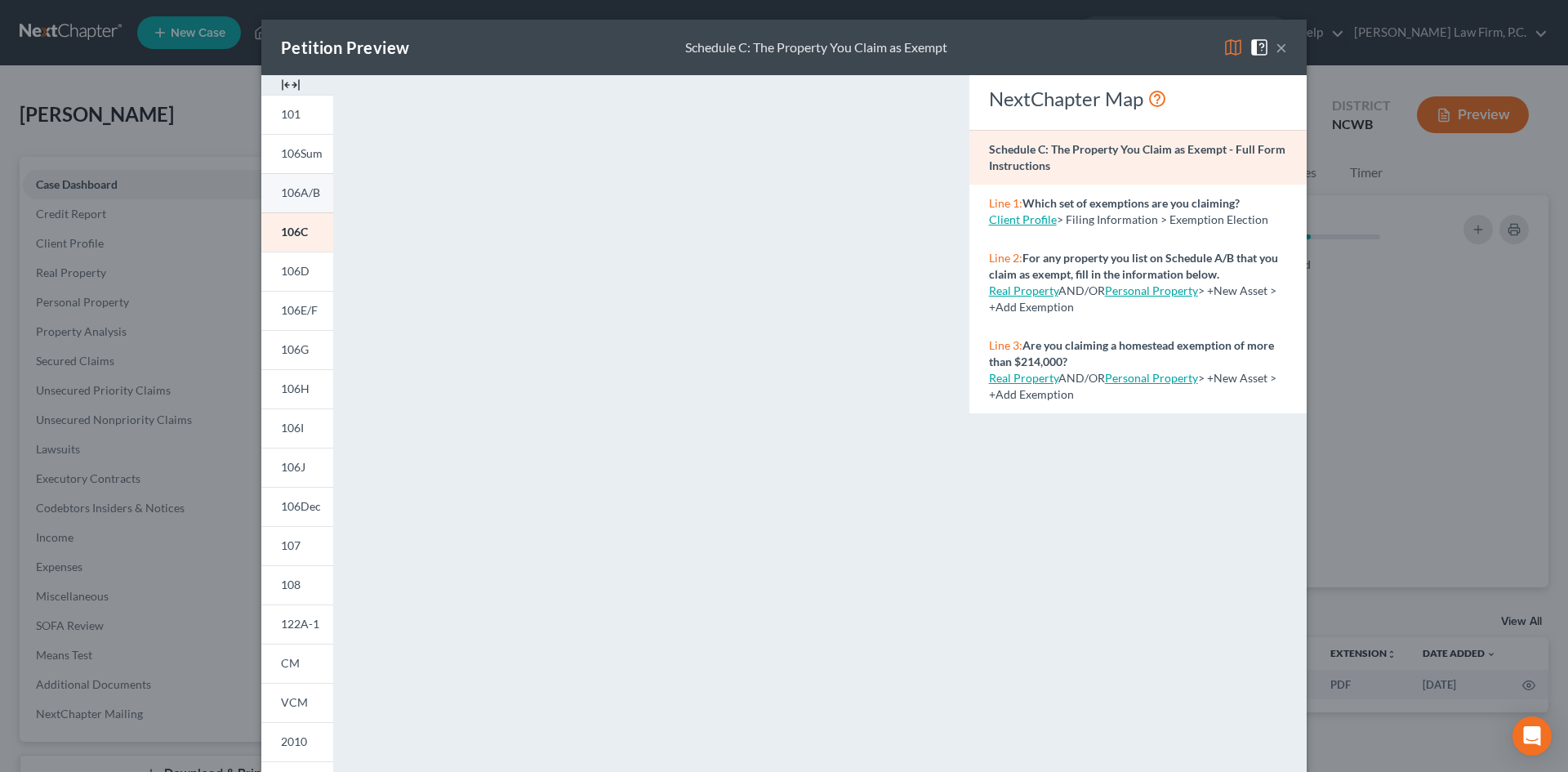
click at [285, 189] on span "106A/B" at bounding box center [300, 192] width 39 height 14
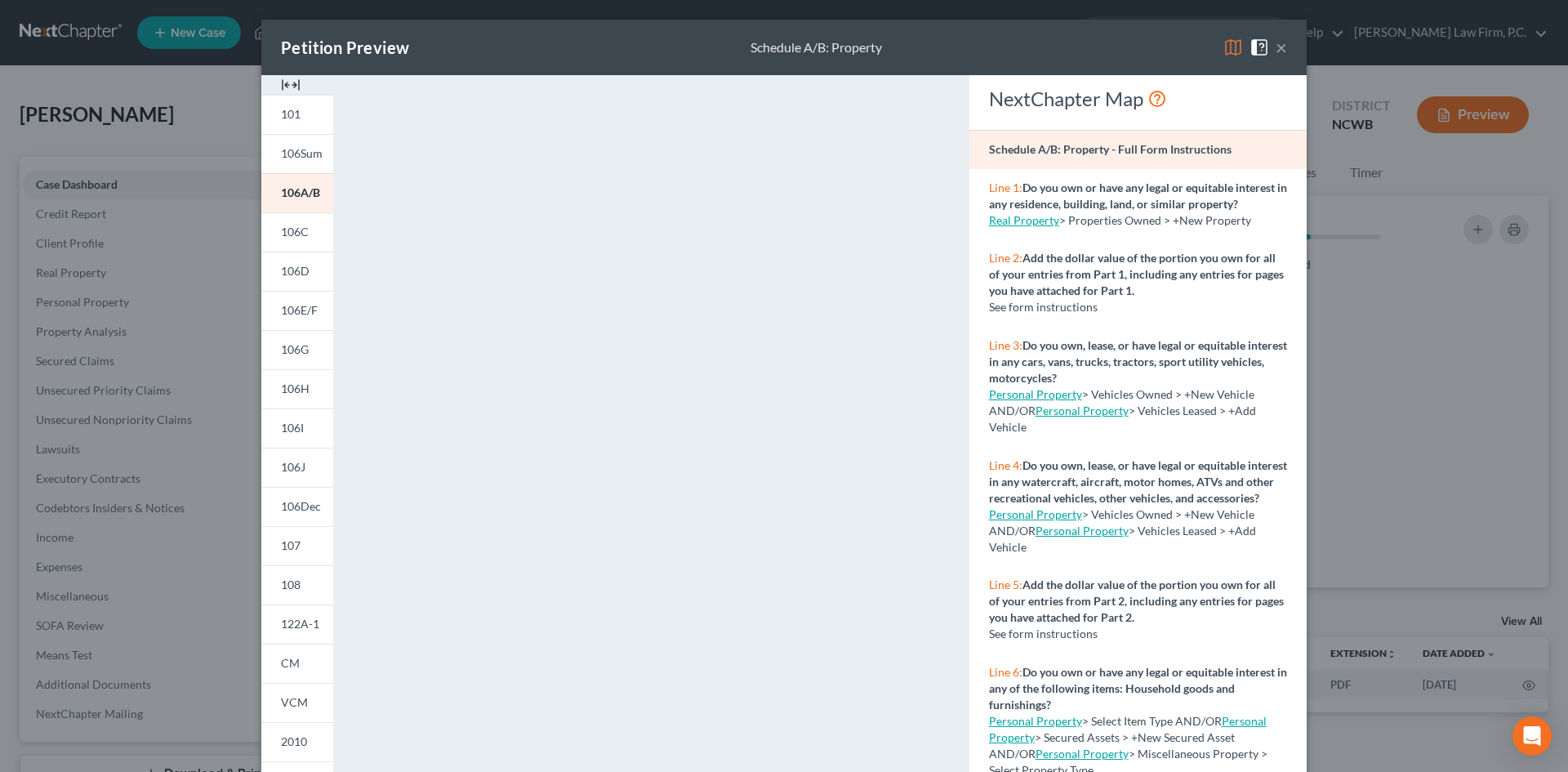
click at [1278, 46] on button "×" at bounding box center [1282, 47] width 11 height 19
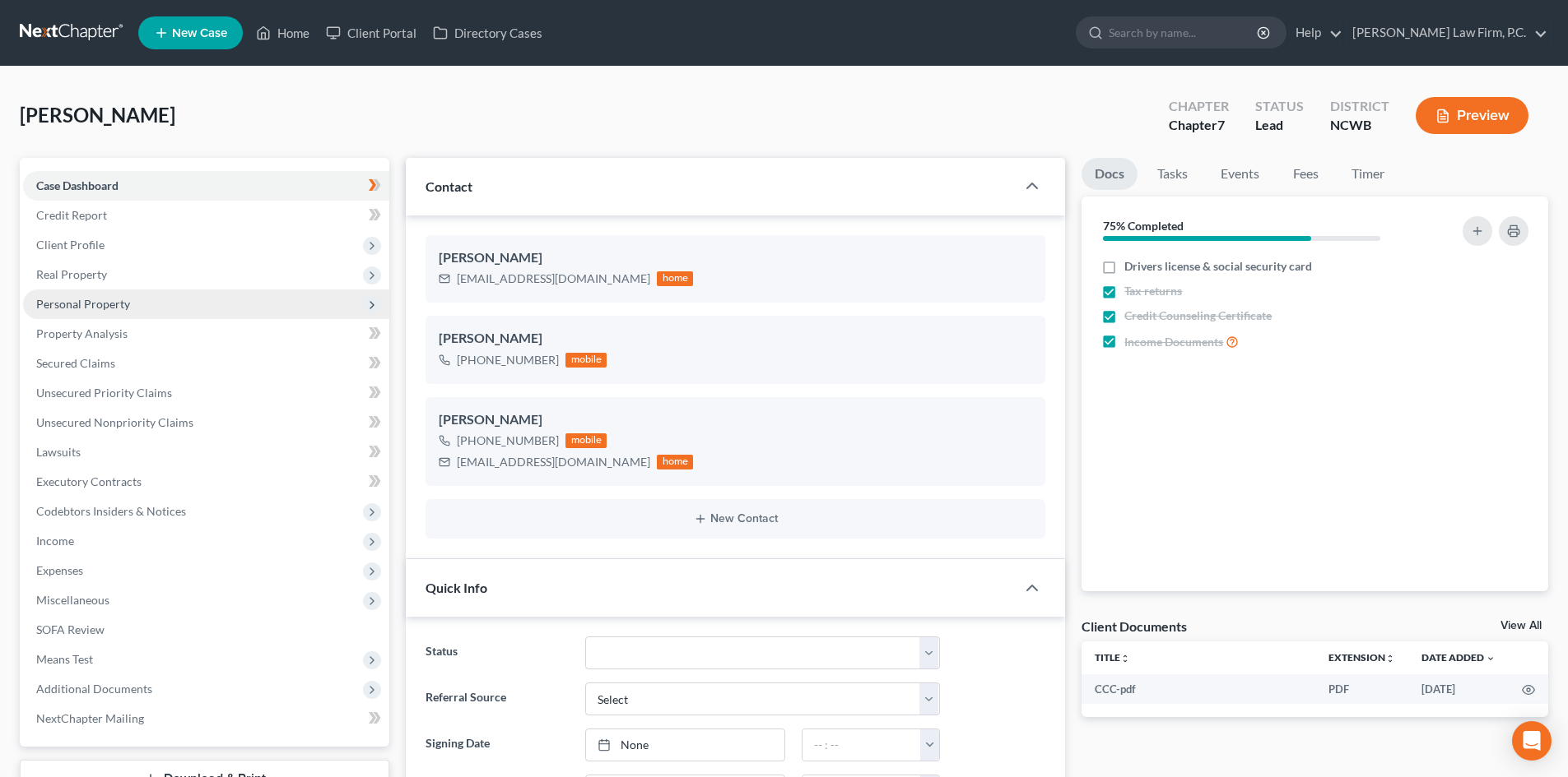
click at [88, 306] on span "Personal Property" at bounding box center [83, 303] width 94 height 14
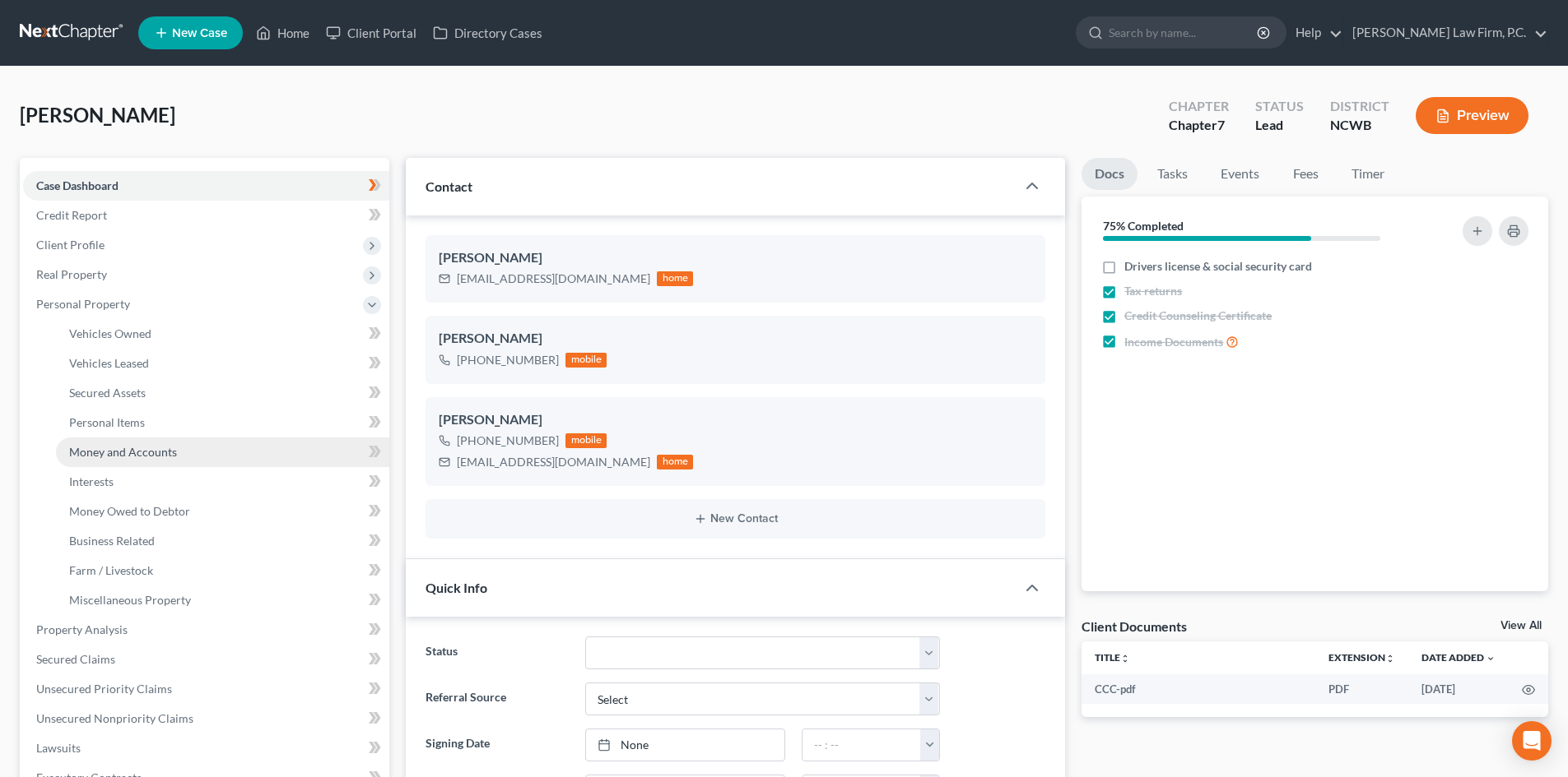
click at [143, 461] on link "Money and Accounts" at bounding box center [223, 452] width 333 height 30
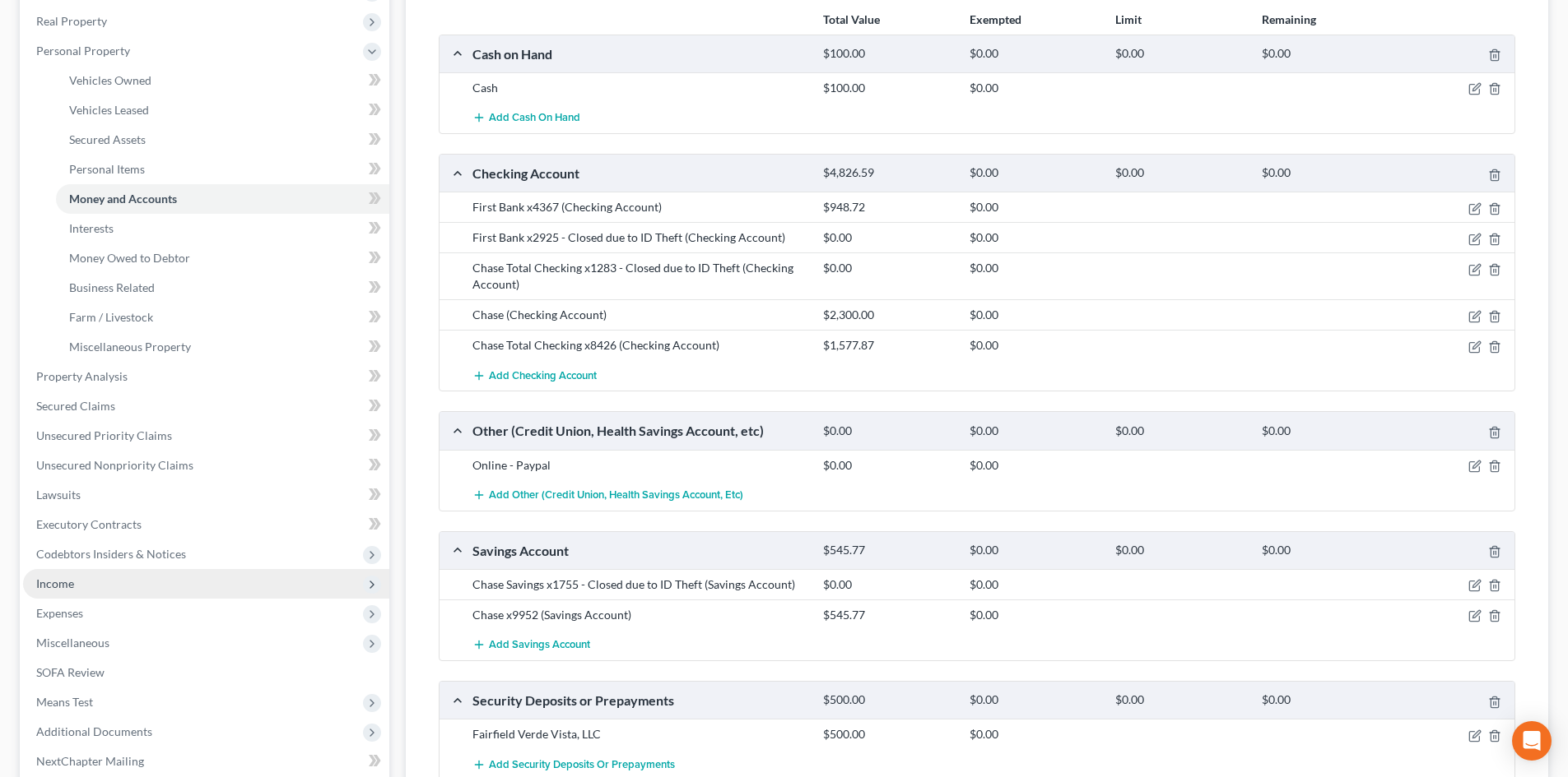
scroll to position [247, 0]
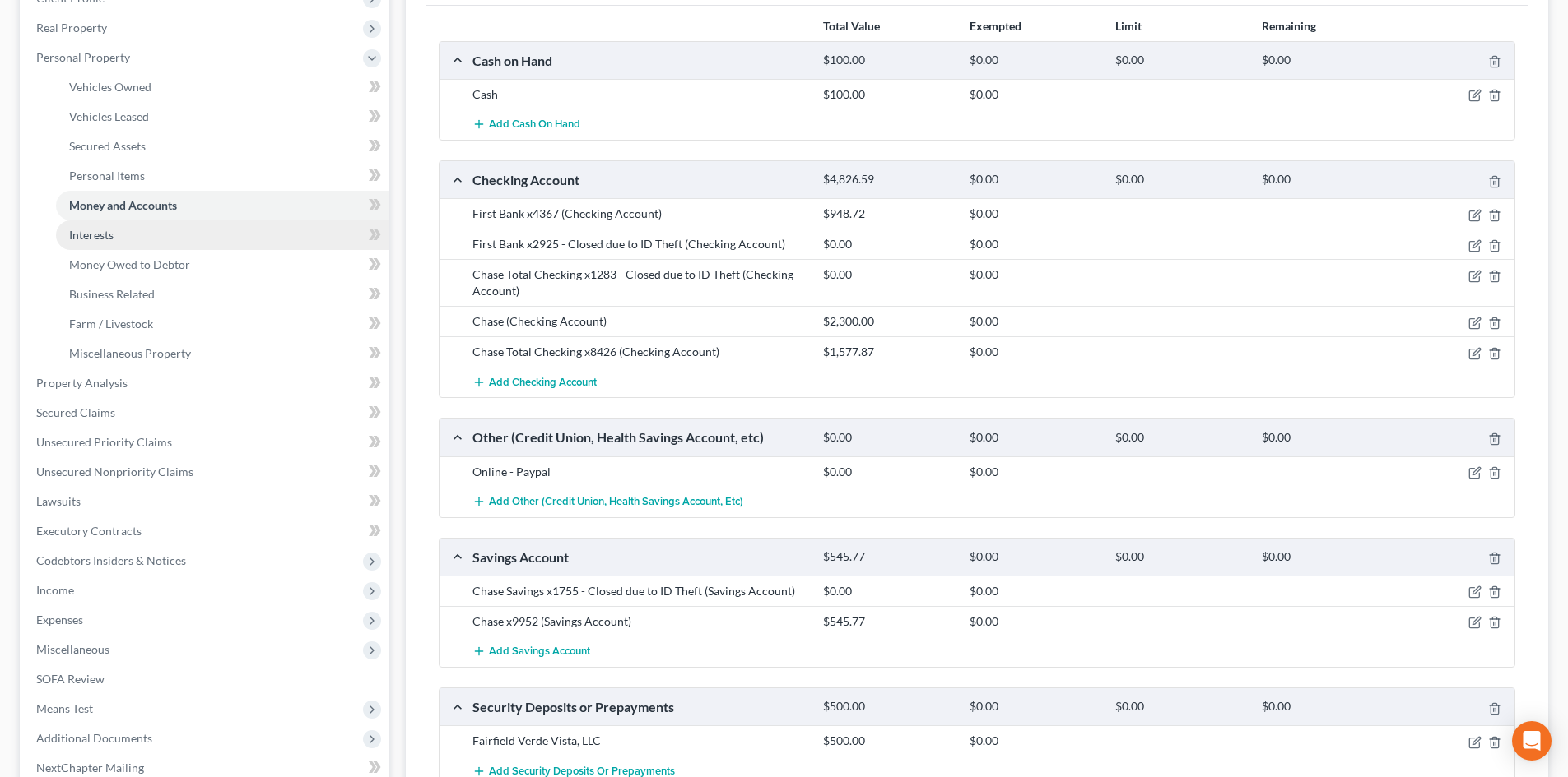
click at [106, 231] on span "Interests" at bounding box center [91, 234] width 45 height 14
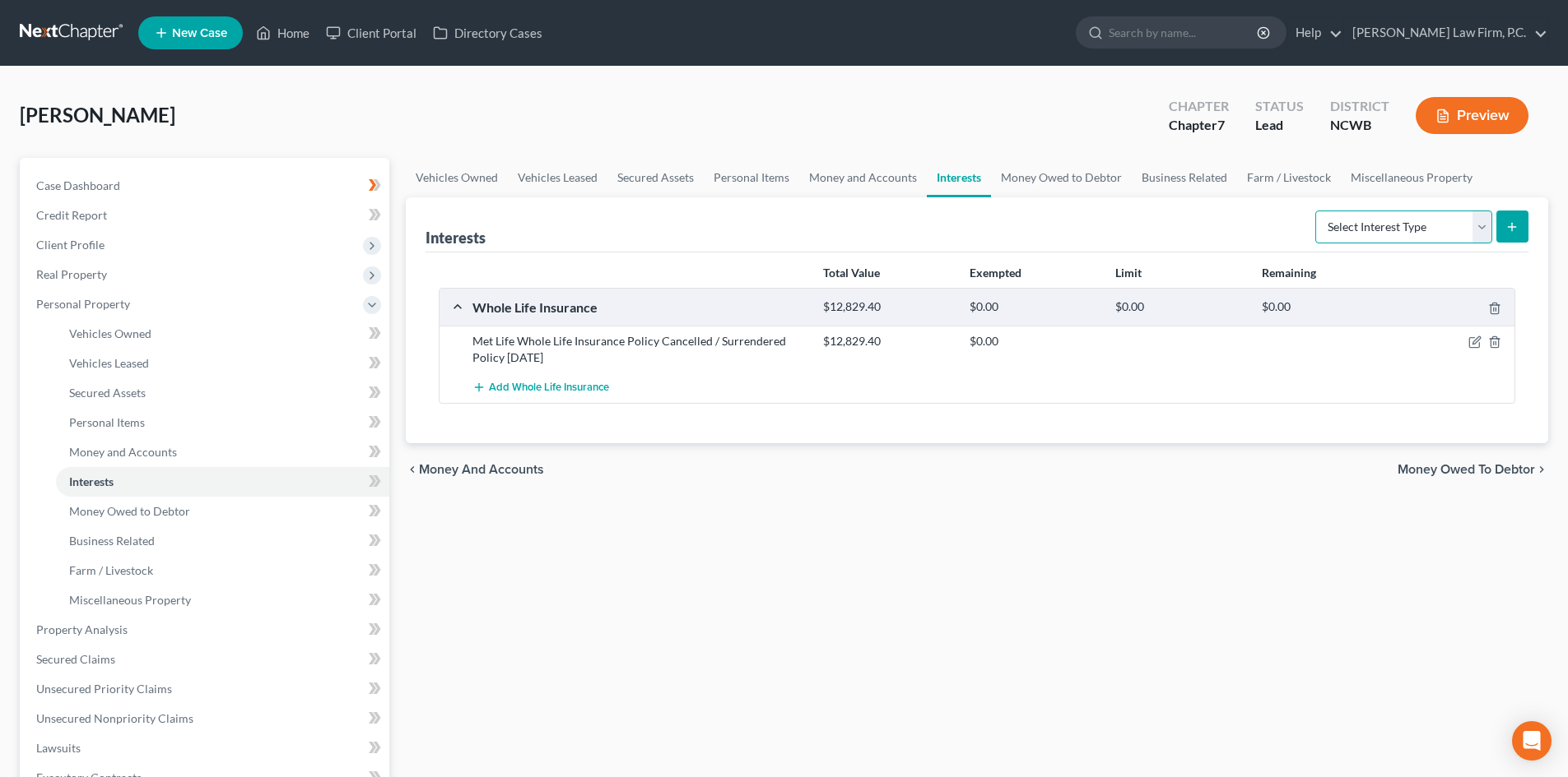
click at [1472, 232] on select "Select Interest Type 401K Annuity Bond Education IRA Government Bond Government…" at bounding box center [1404, 226] width 177 height 33
select select "government_pension_plan"
click at [1317, 210] on select "Select Interest Type 401K Annuity Bond Education IRA Government Bond Government…" at bounding box center [1404, 226] width 177 height 33
click at [1514, 228] on icon "submit" at bounding box center [1512, 227] width 13 height 13
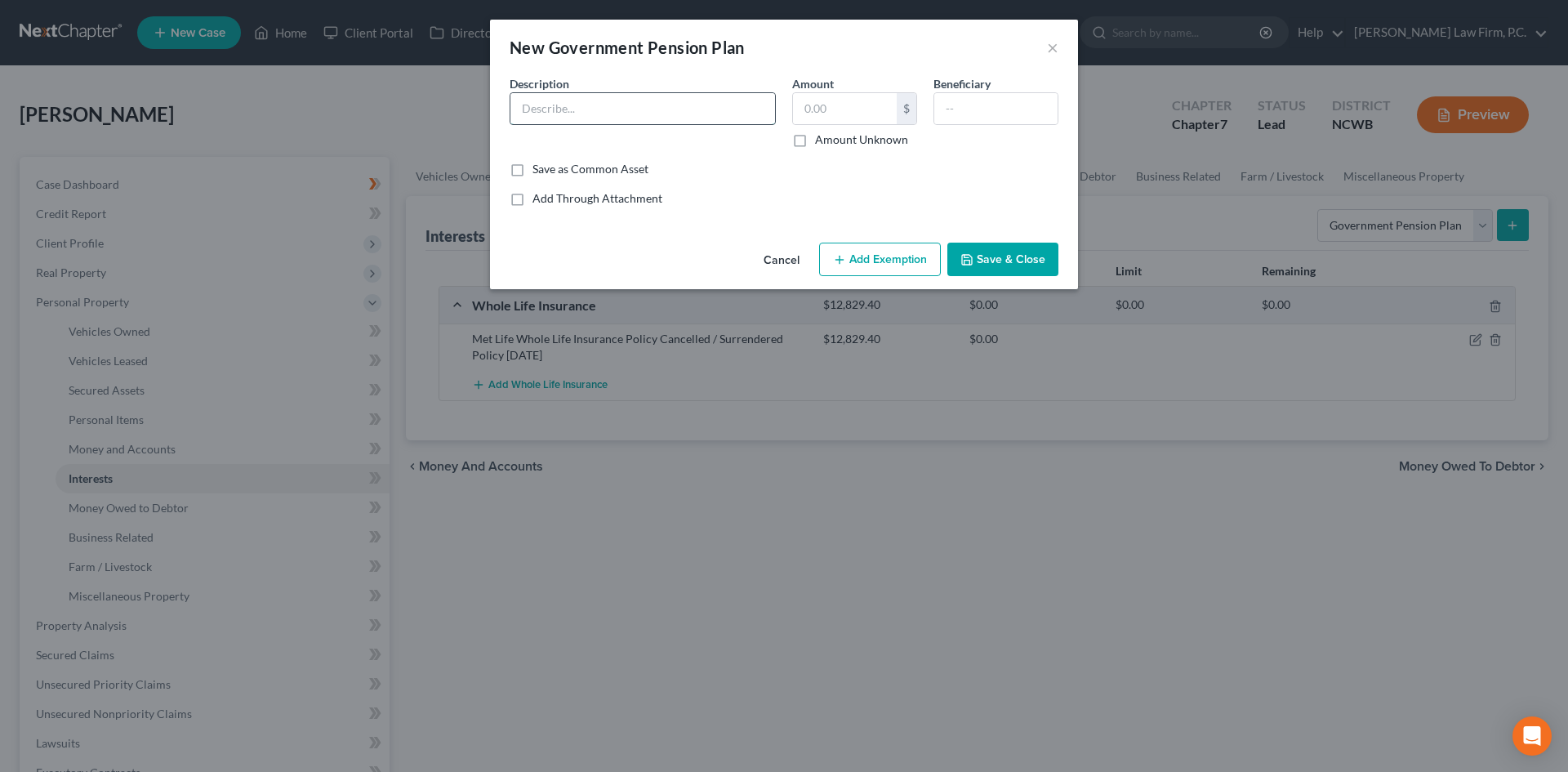
click at [610, 102] on input "text" at bounding box center [642, 109] width 264 height 31
type input "/"
drag, startPoint x: 617, startPoint y: 98, endPoint x: 609, endPoint y: 107, distance: 12.0
click at [617, 100] on input "Social" at bounding box center [642, 109] width 264 height 31
click at [616, 108] on input "Social" at bounding box center [642, 109] width 264 height 31
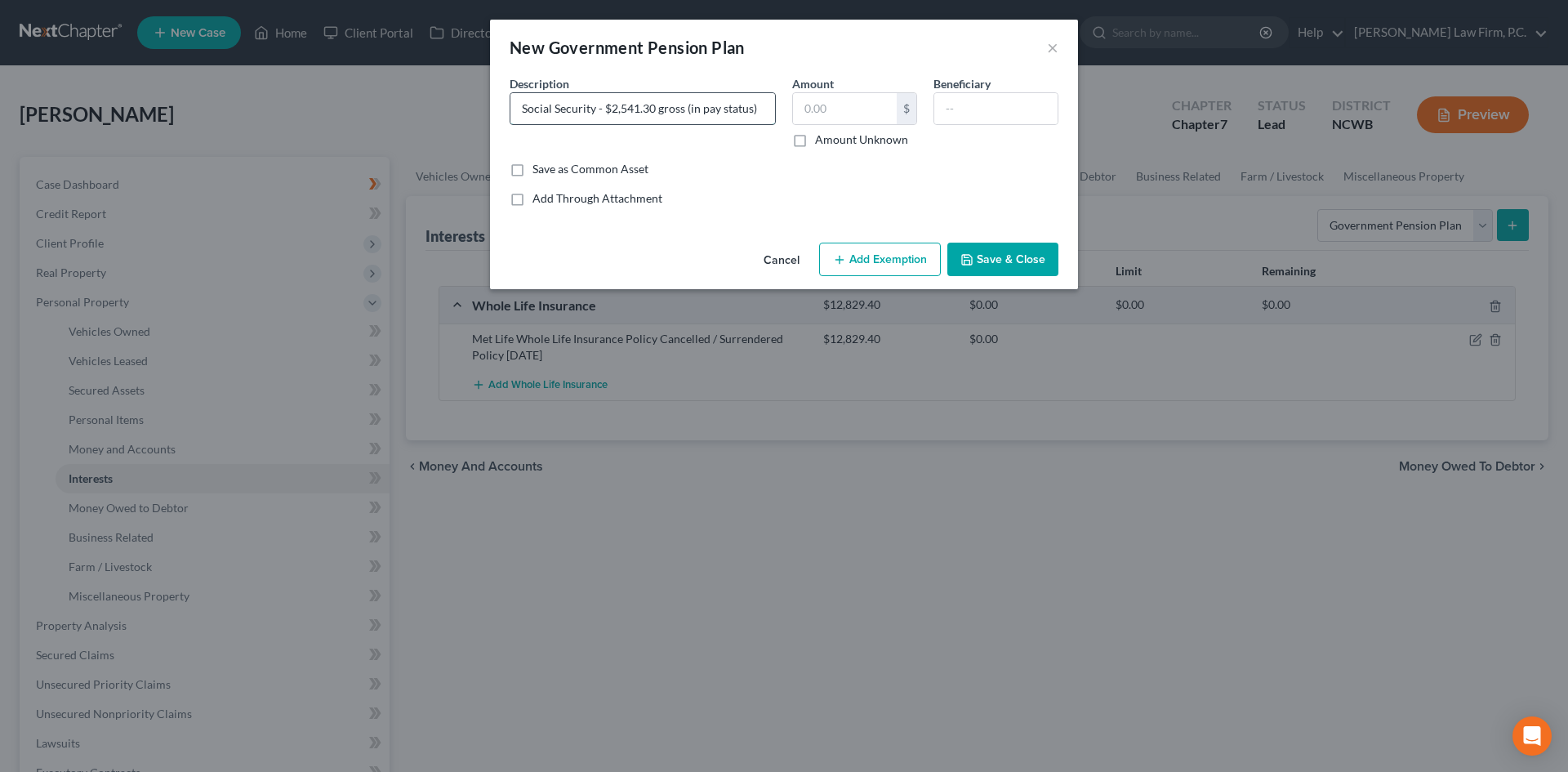
click at [615, 102] on input "Social Security - $2,541.30 gross (in pay status)" at bounding box center [642, 109] width 264 height 31
drag, startPoint x: 621, startPoint y: 107, endPoint x: 633, endPoint y: 116, distance: 15.0
click at [629, 112] on input "Social Security - $2,541.30 gross (in pay status)" at bounding box center [642, 109] width 264 height 31
type input "Social Security - $2,724.70 gross (in pay status)"
click at [995, 255] on button "Save & Close" at bounding box center [1003, 260] width 111 height 34
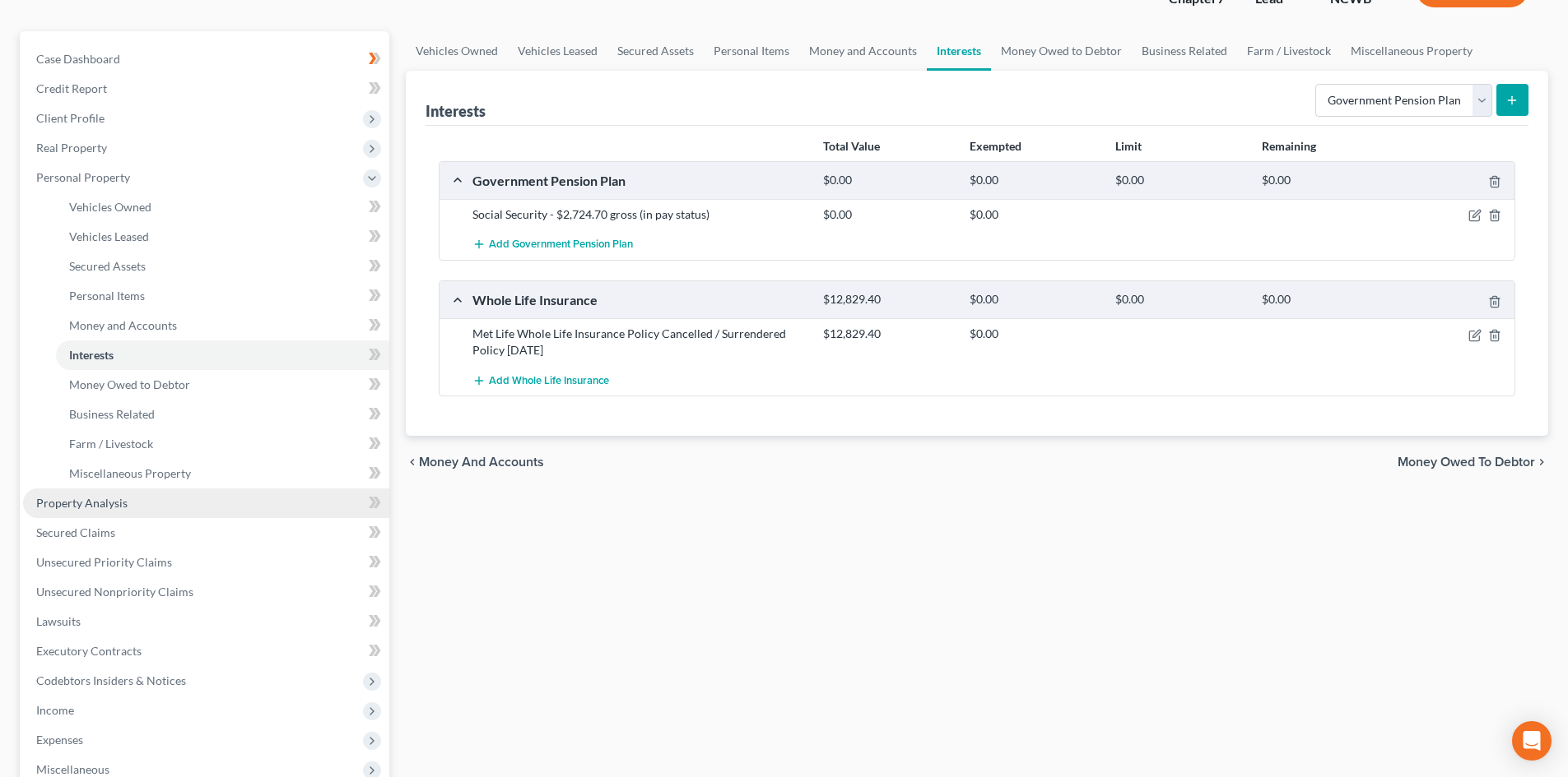
scroll to position [165, 0]
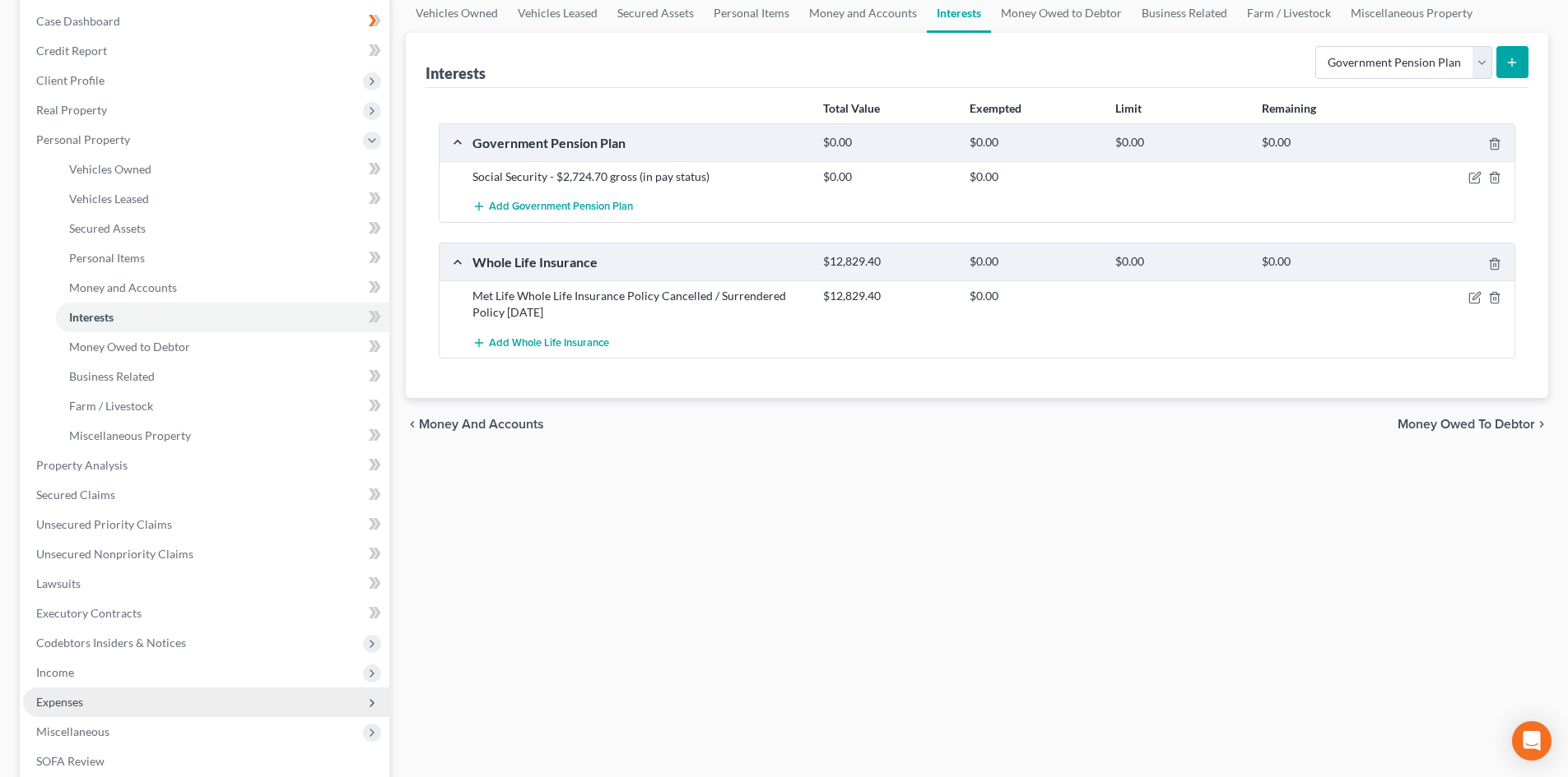
click at [88, 699] on span "Expenses" at bounding box center [206, 703] width 366 height 30
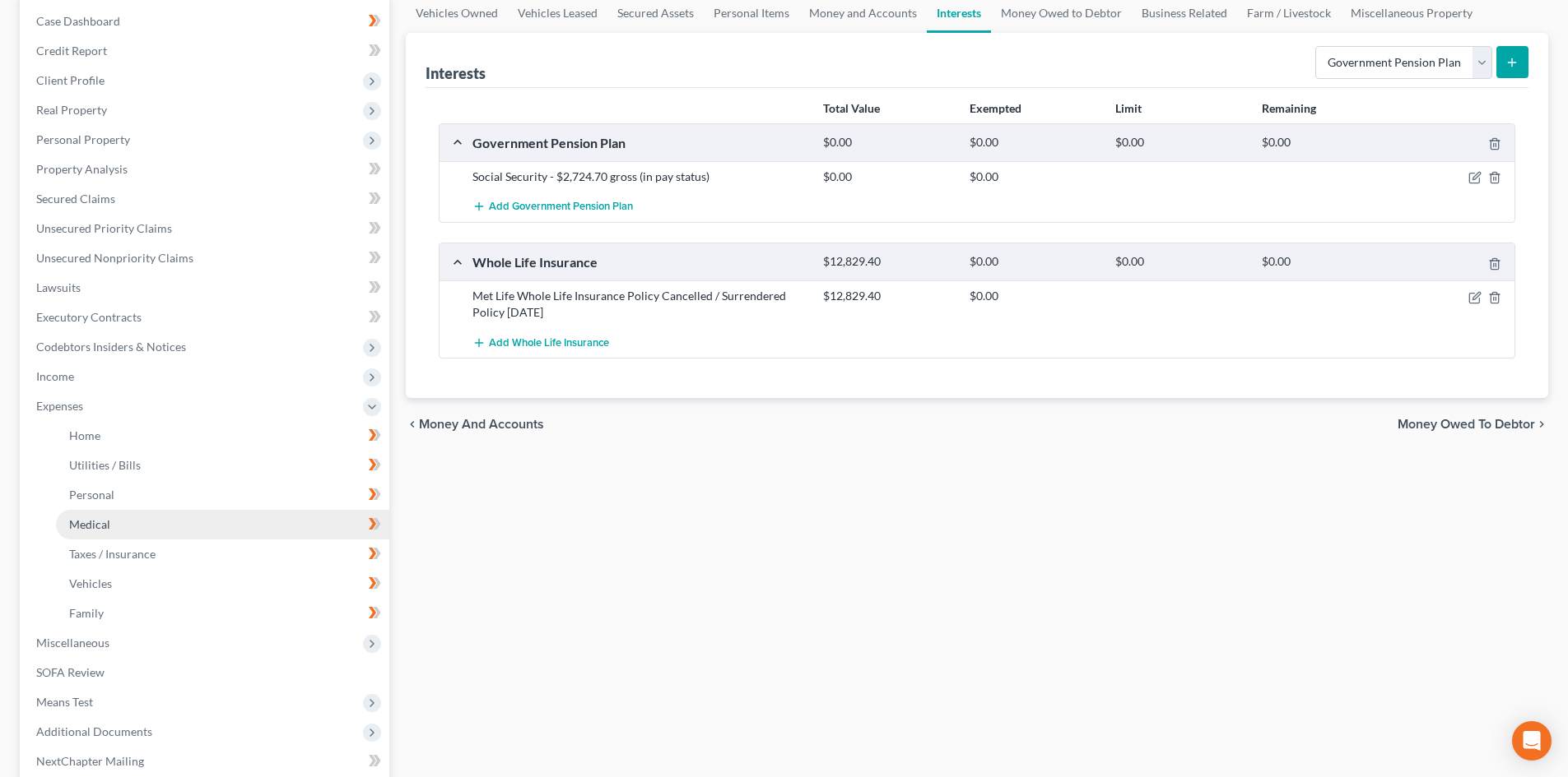
click at [131, 517] on link "Medical" at bounding box center [223, 525] width 333 height 30
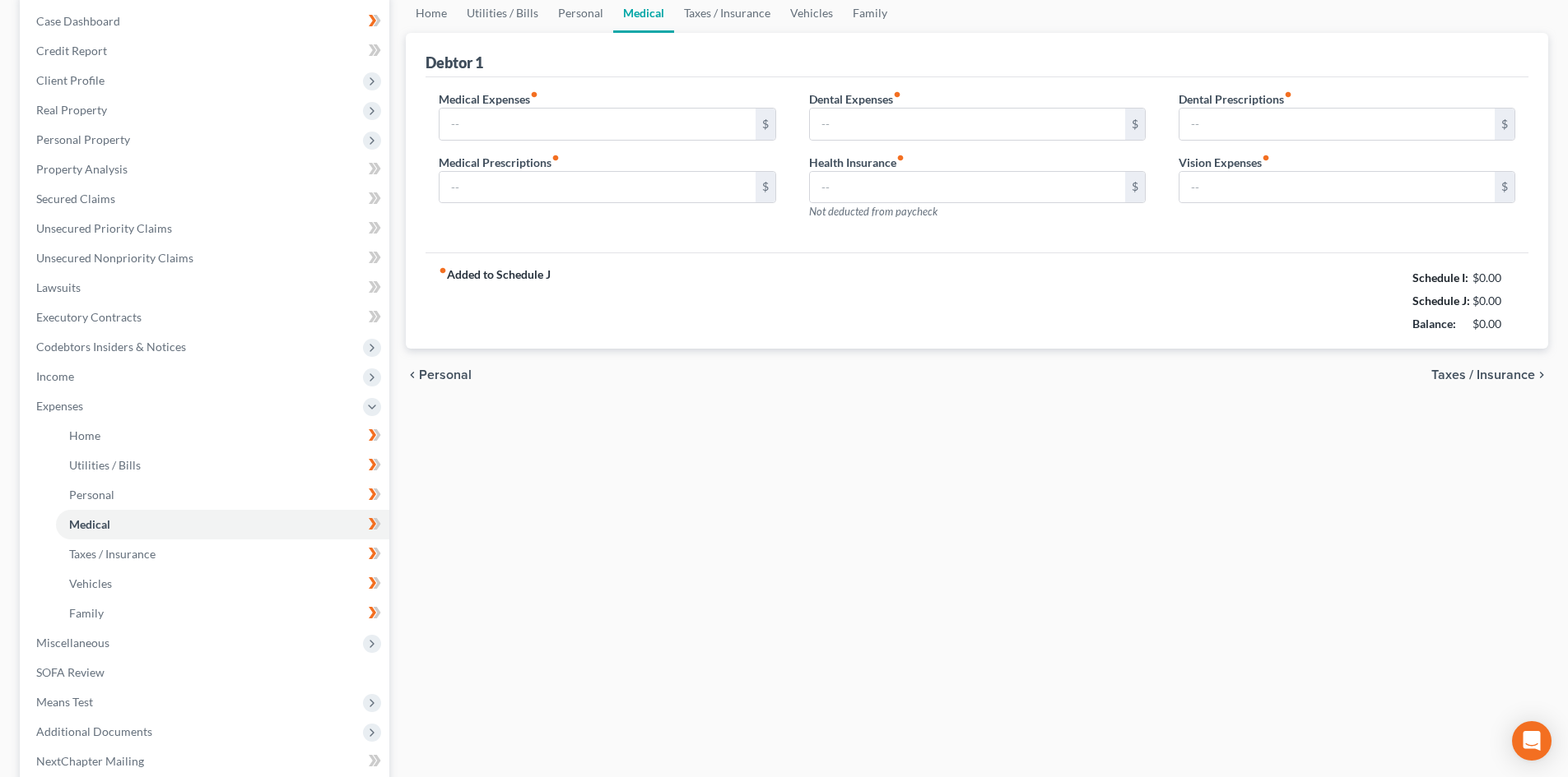
scroll to position [5, 0]
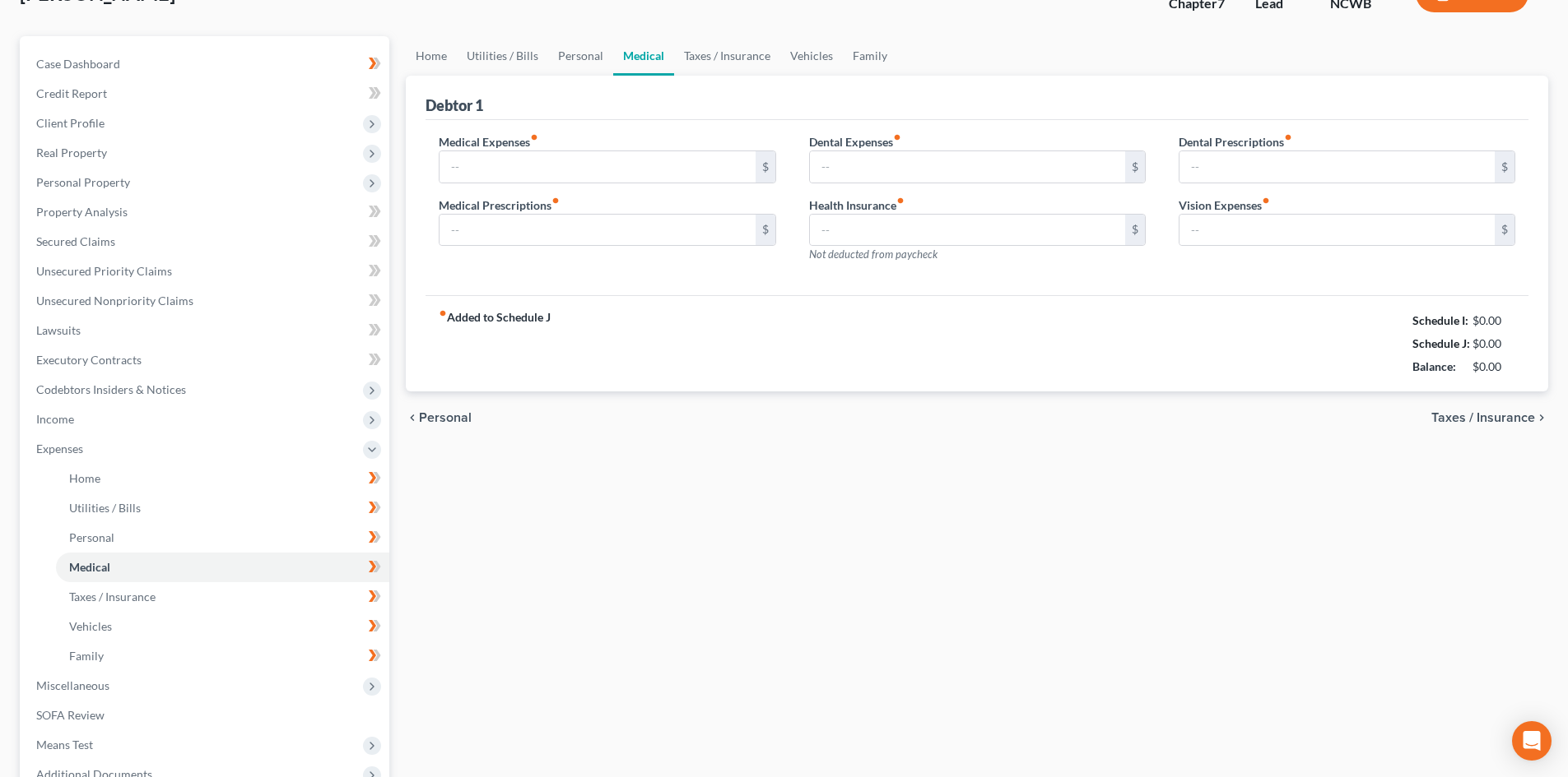
type input "100.00"
type input "0.00"
type input "330.00"
type input "0.00"
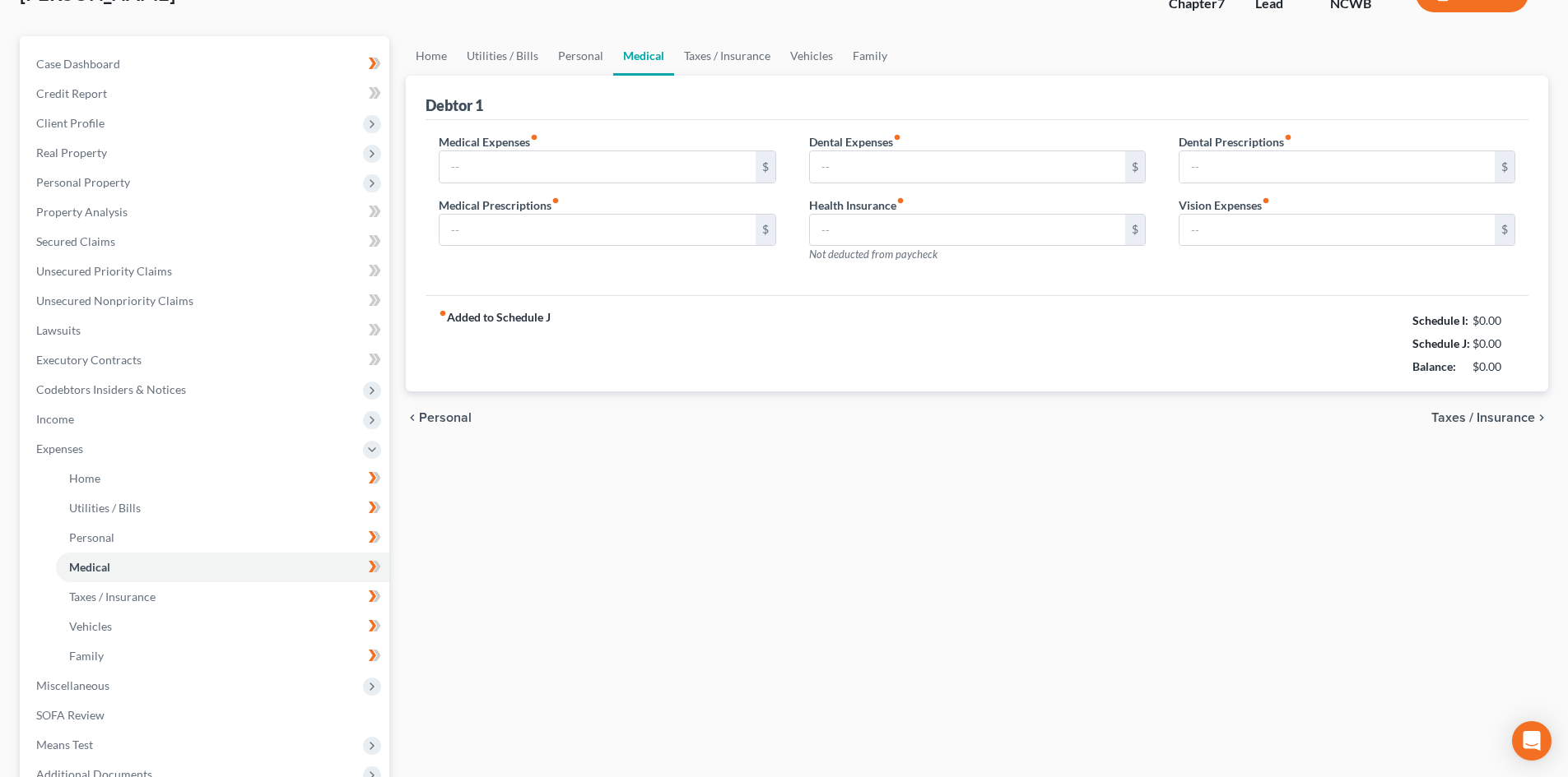
type input "0.00"
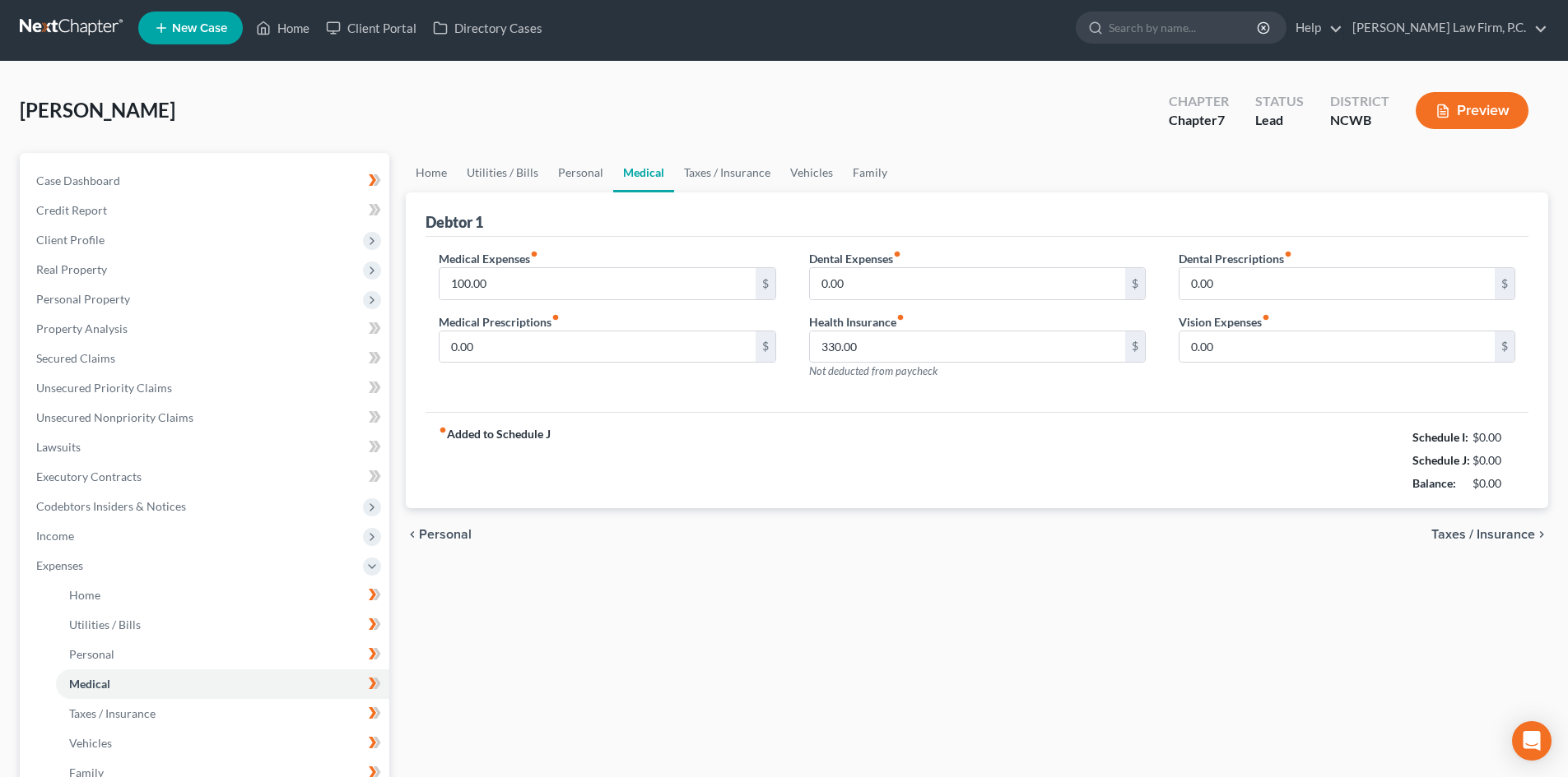
scroll to position [0, 0]
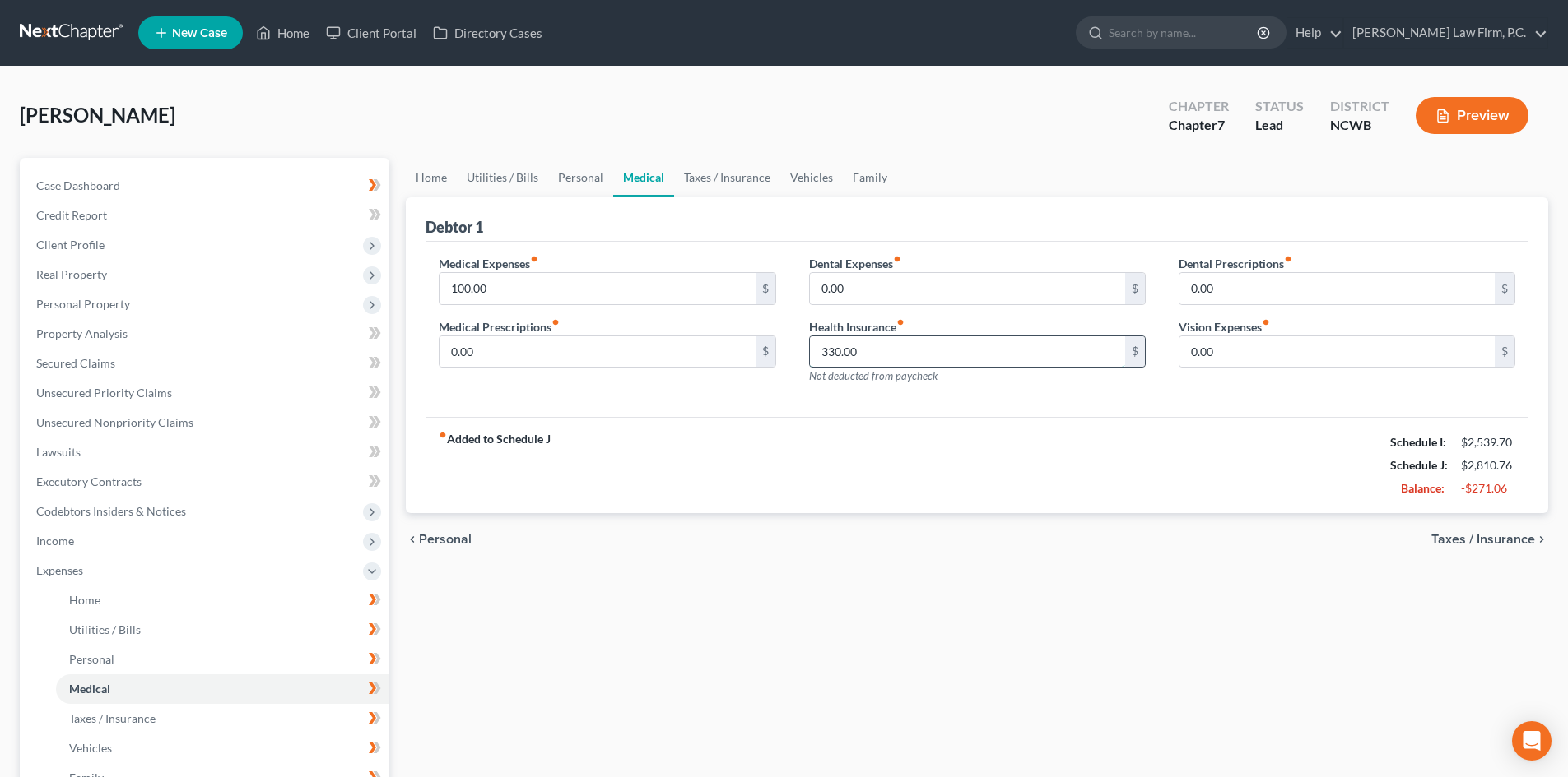
click at [939, 357] on input "330.00" at bounding box center [967, 353] width 316 height 32
drag, startPoint x: 917, startPoint y: 356, endPoint x: 807, endPoint y: 355, distance: 110.0
click at [807, 355] on div "Dental Expenses fiber_manual_record 0.00 $ Health Insurance fiber_manual_record…" at bounding box center [977, 327] width 370 height 143
click at [1501, 134] on div "Preview" at bounding box center [1475, 117] width 145 height 48
click at [1451, 121] on button "Preview" at bounding box center [1471, 115] width 113 height 37
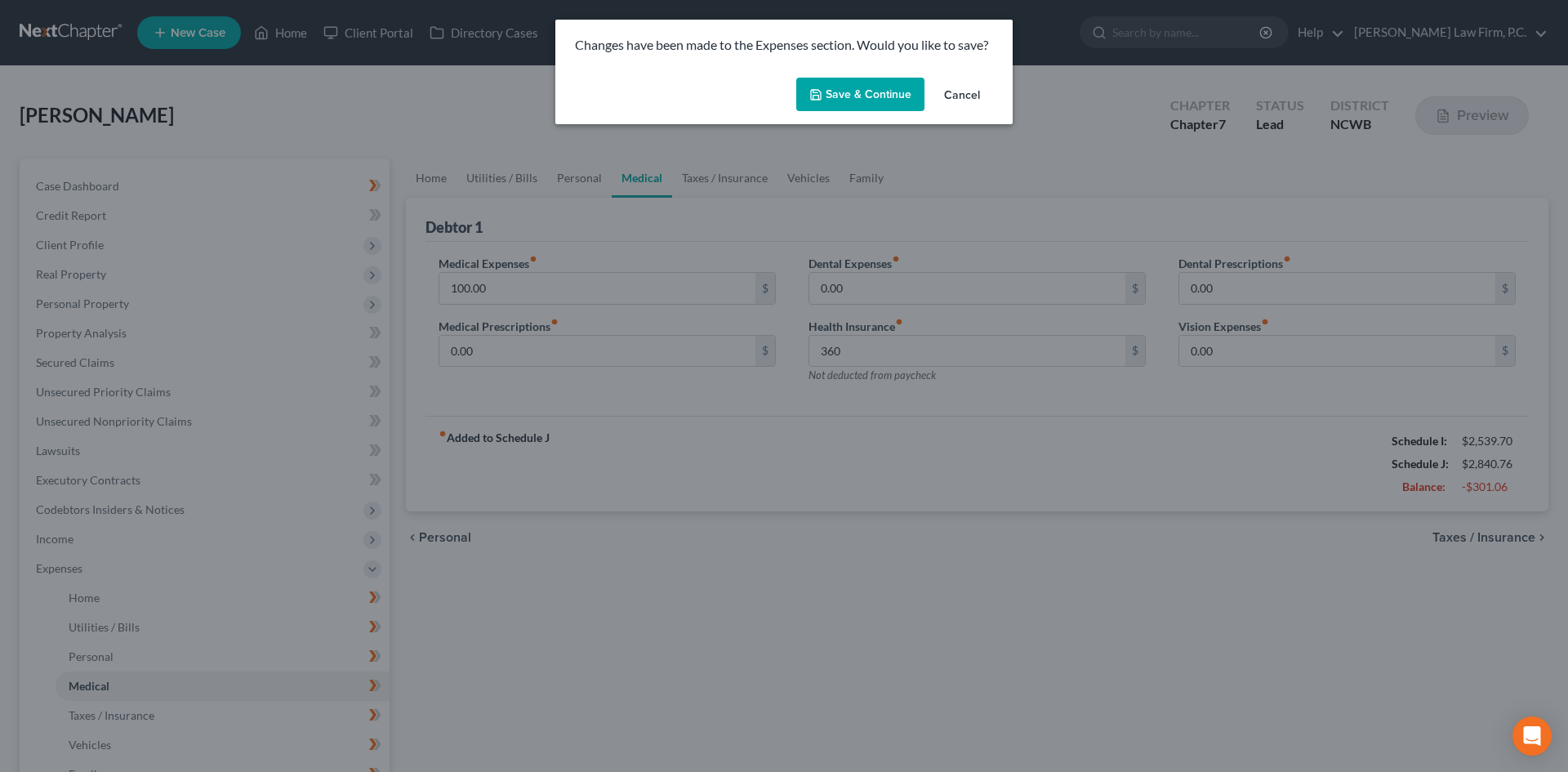
click at [828, 100] on button "Save & Continue" at bounding box center [860, 94] width 128 height 34
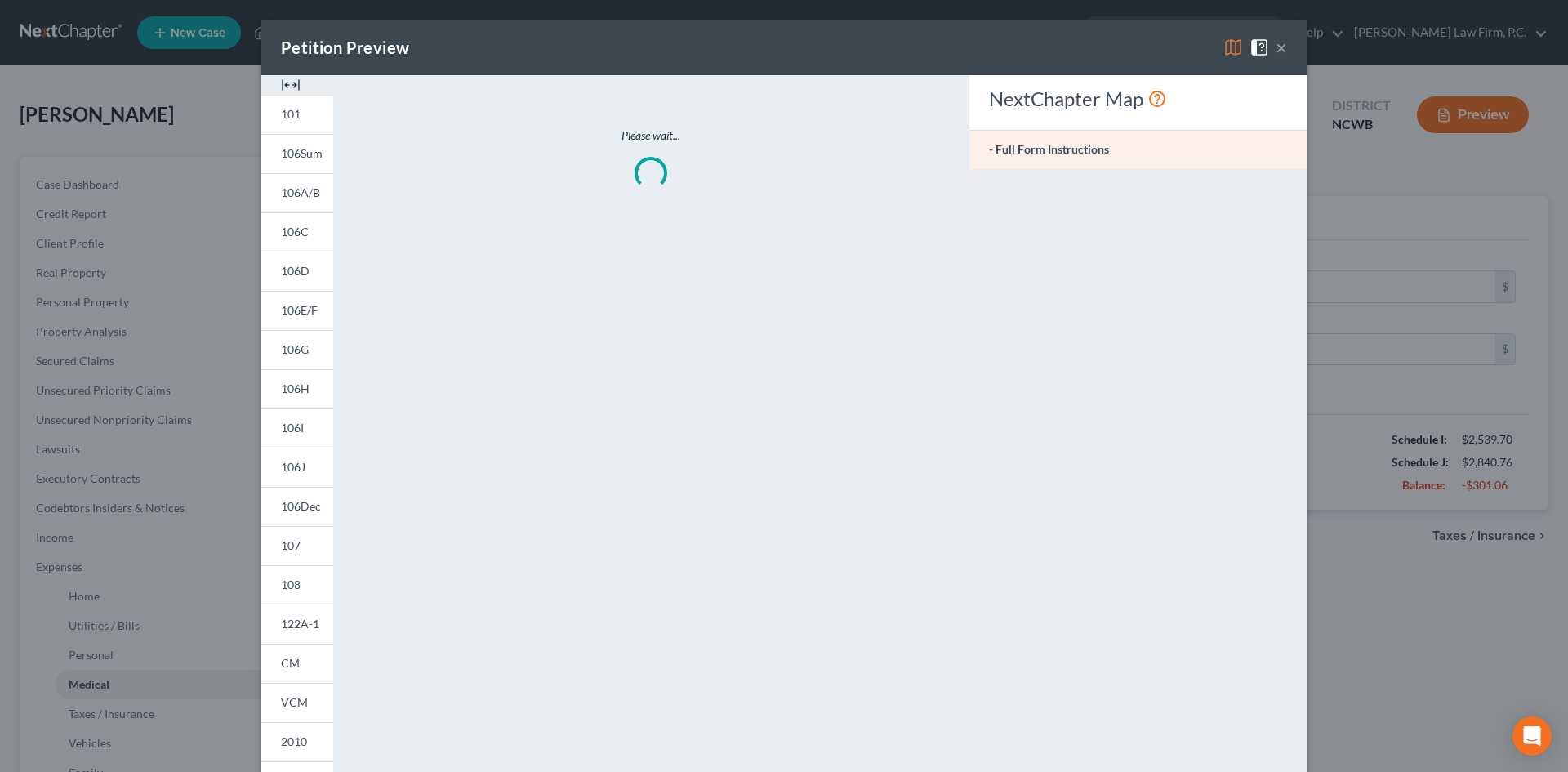
type input "360.00"
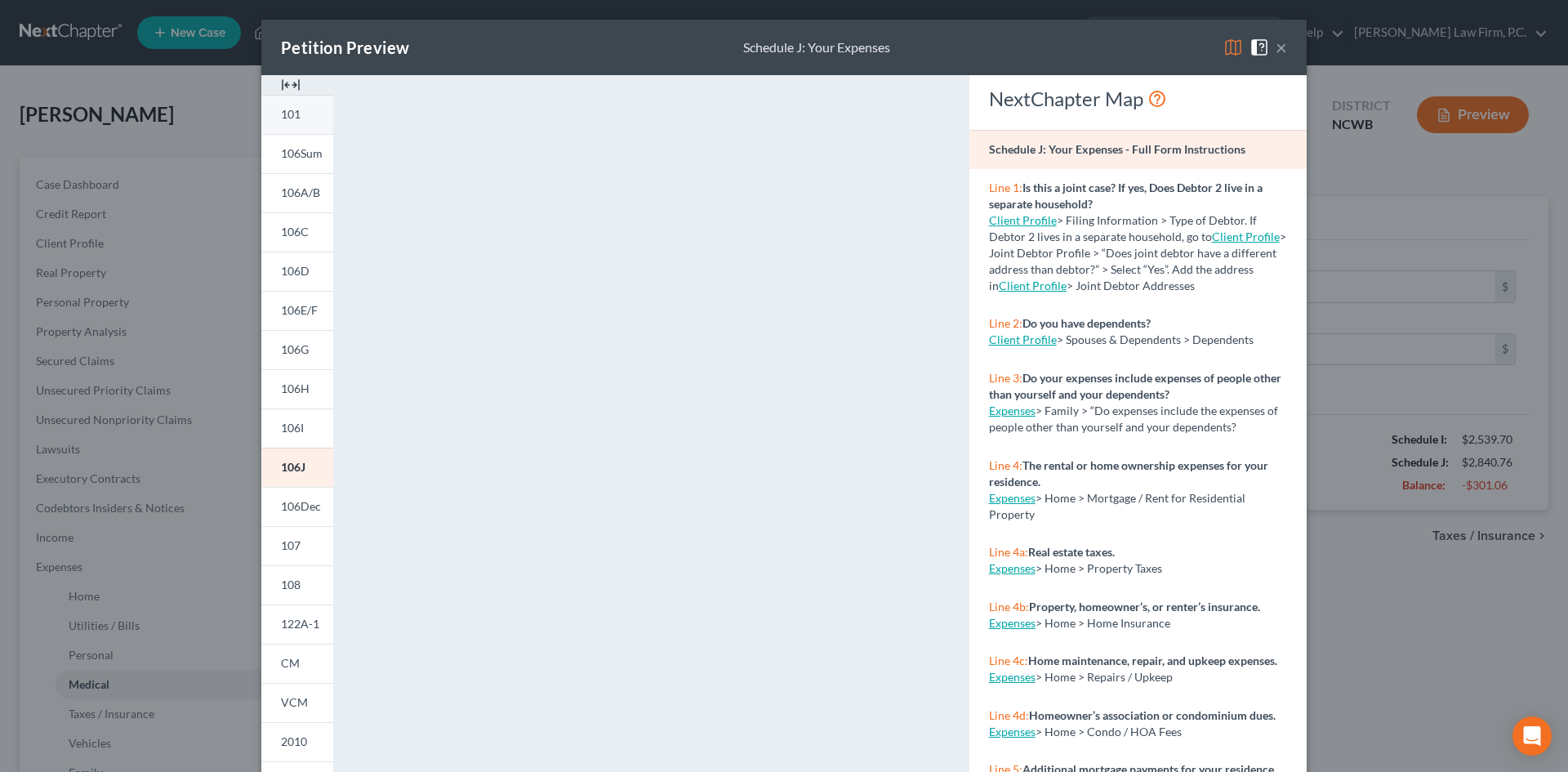
click at [306, 117] on link "101" at bounding box center [298, 115] width 72 height 39
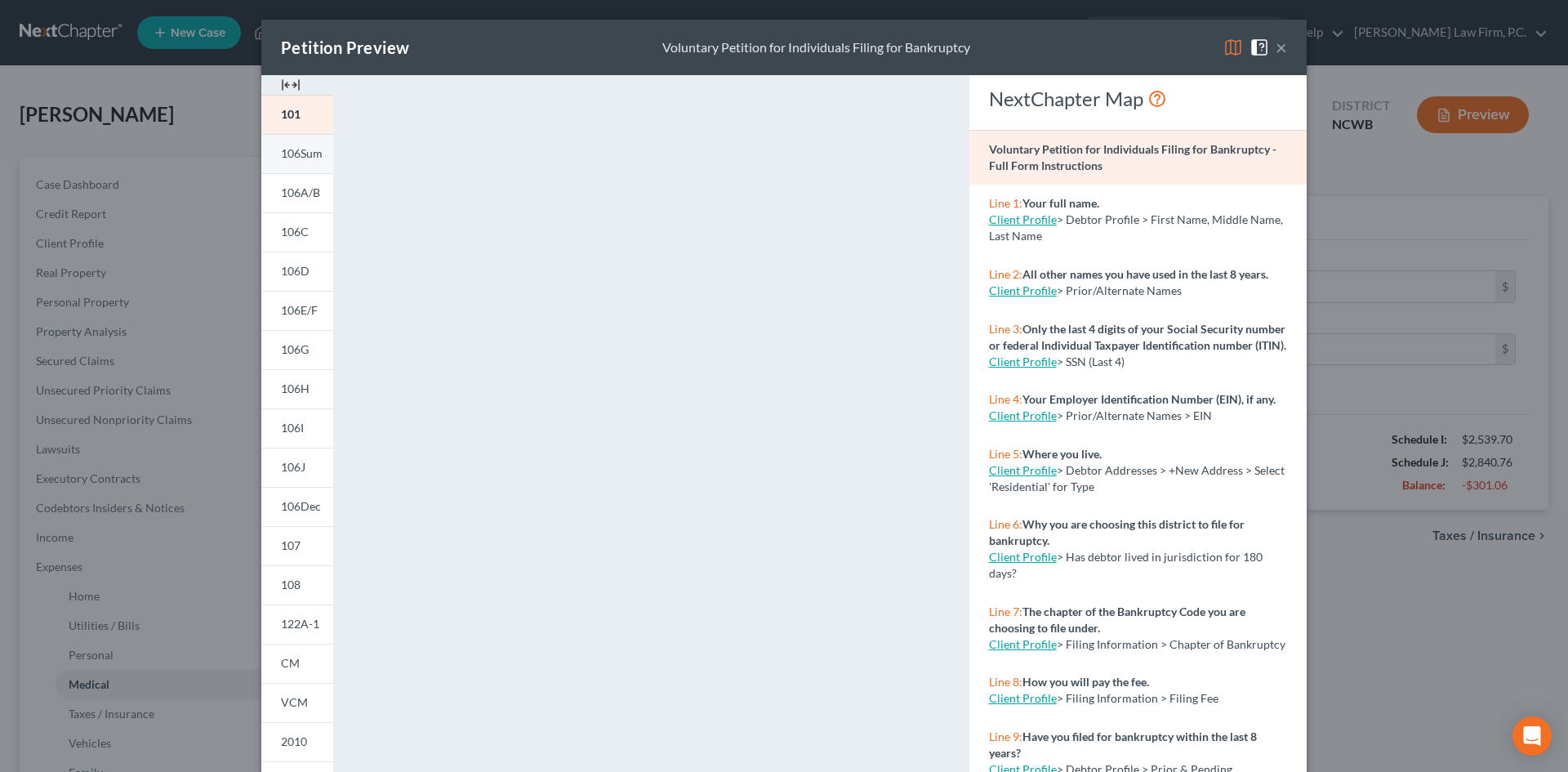
click at [300, 163] on link "106Sum" at bounding box center [298, 153] width 72 height 39
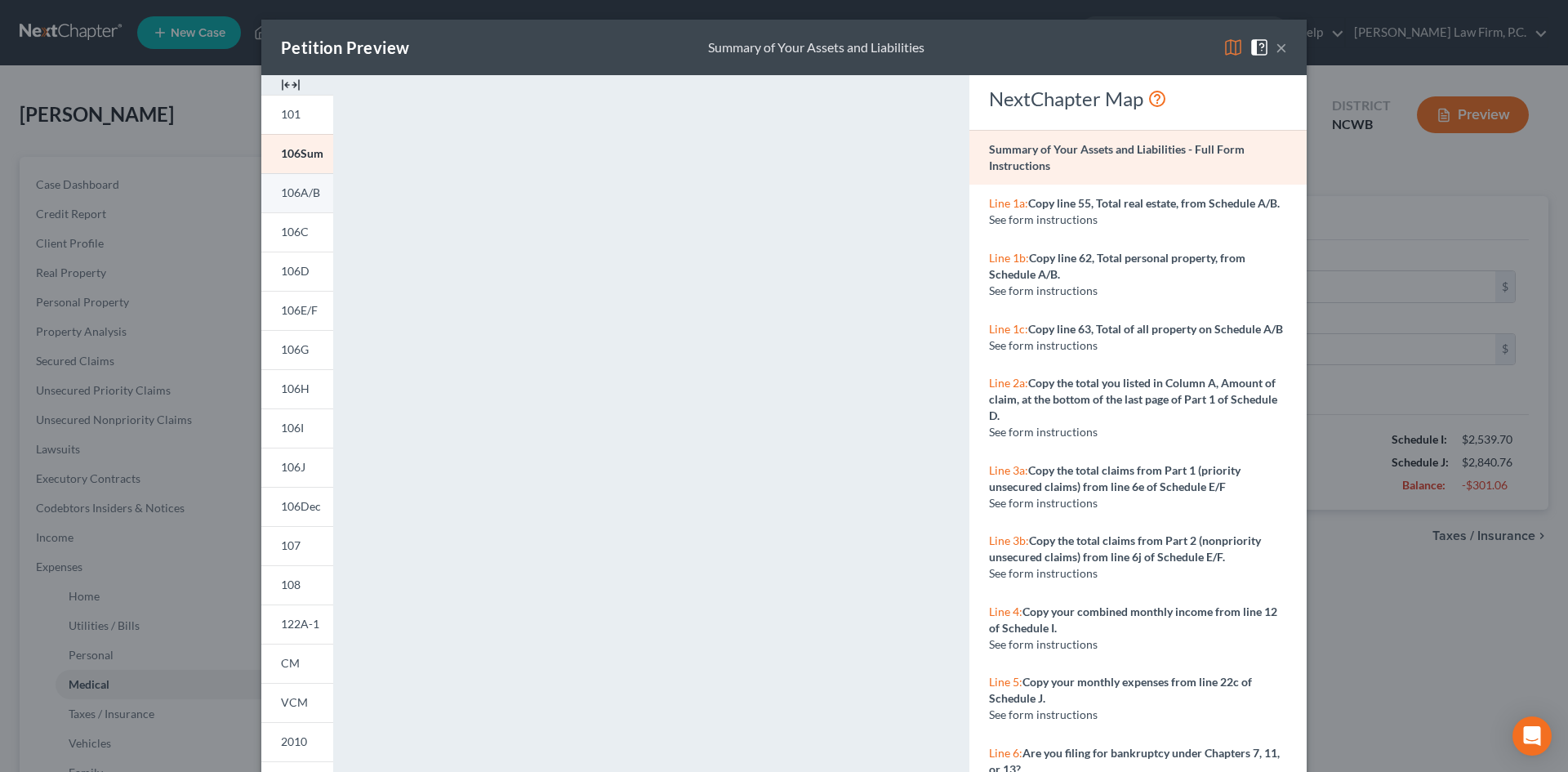
click at [298, 187] on span "106A/B" at bounding box center [300, 192] width 39 height 14
click at [302, 198] on span "106A/B" at bounding box center [300, 192] width 39 height 14
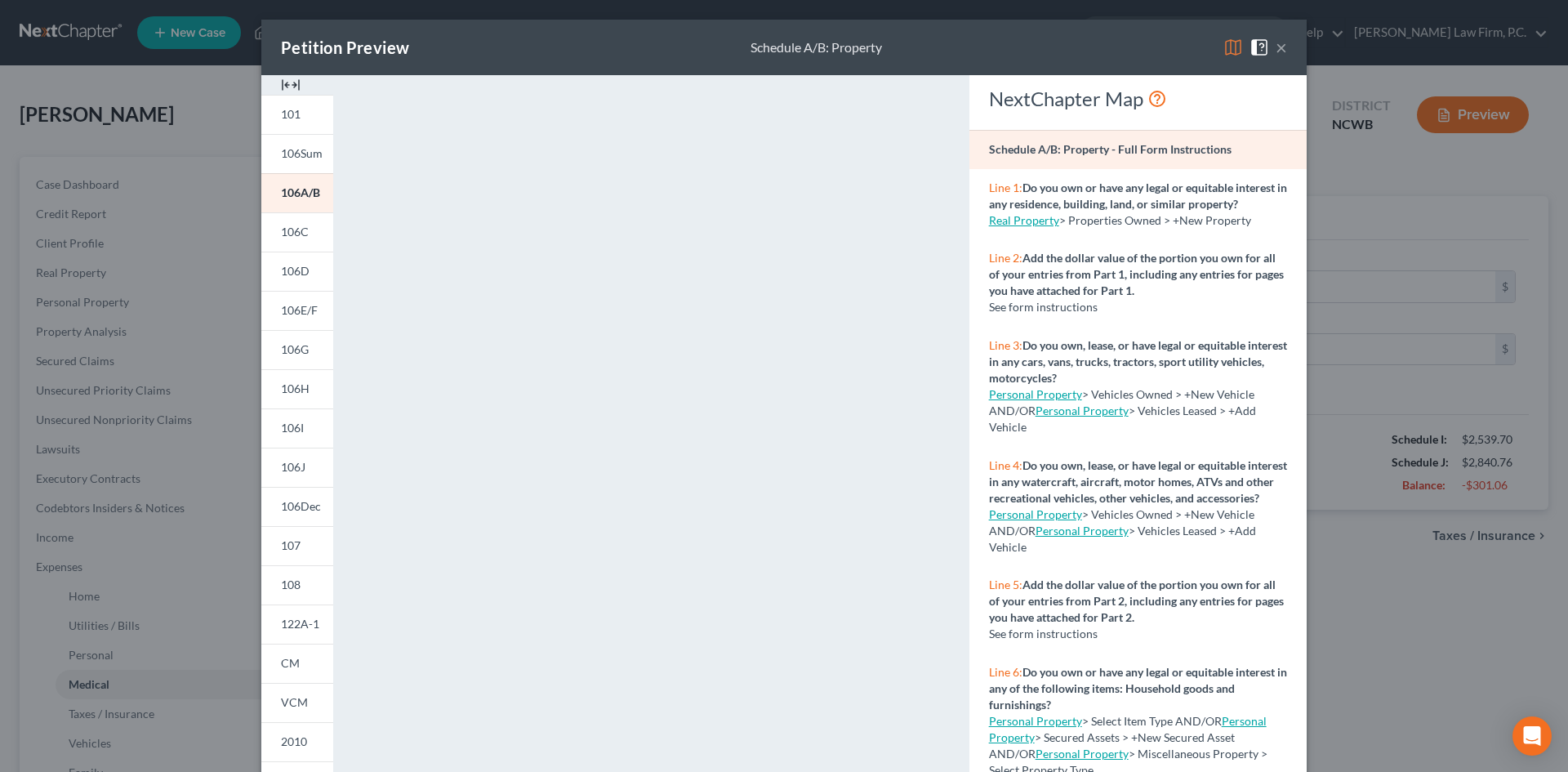
drag, startPoint x: 1276, startPoint y: 52, endPoint x: 1180, endPoint y: 69, distance: 97.5
click at [1276, 53] on button "×" at bounding box center [1282, 47] width 11 height 19
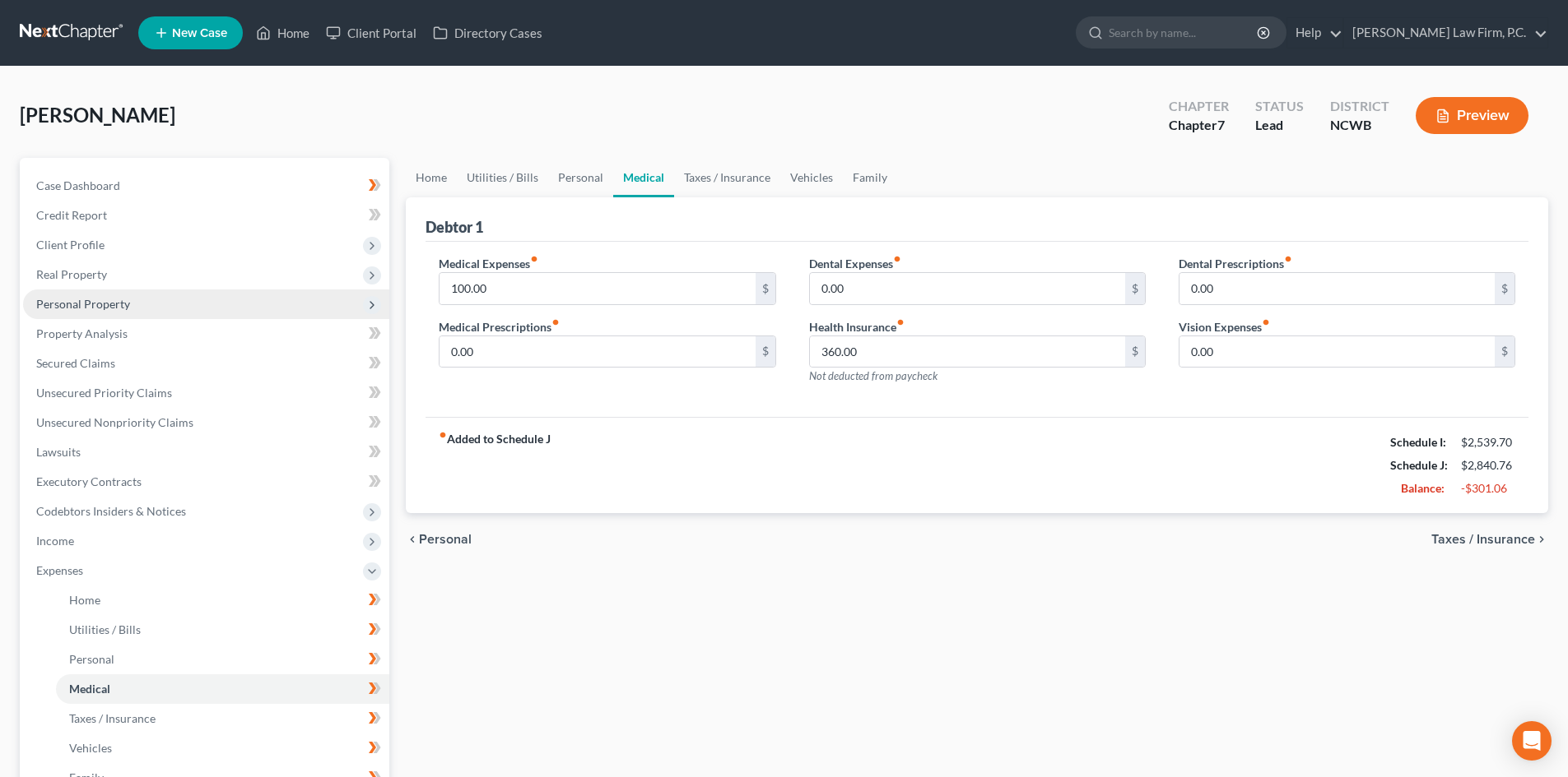
click at [113, 303] on span "Personal Property" at bounding box center [83, 303] width 94 height 14
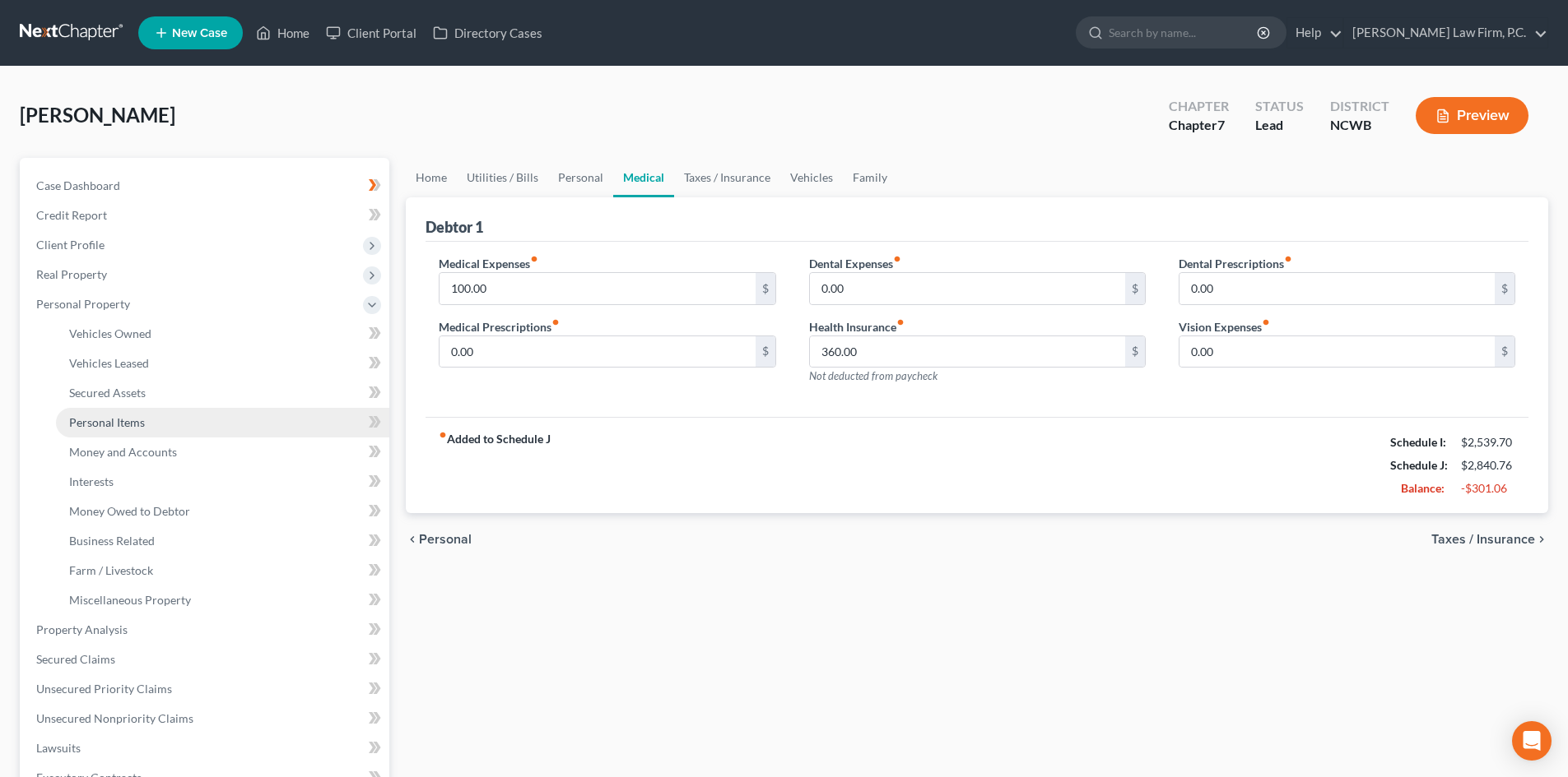
click at [125, 420] on span "Personal Items" at bounding box center [106, 422] width 75 height 14
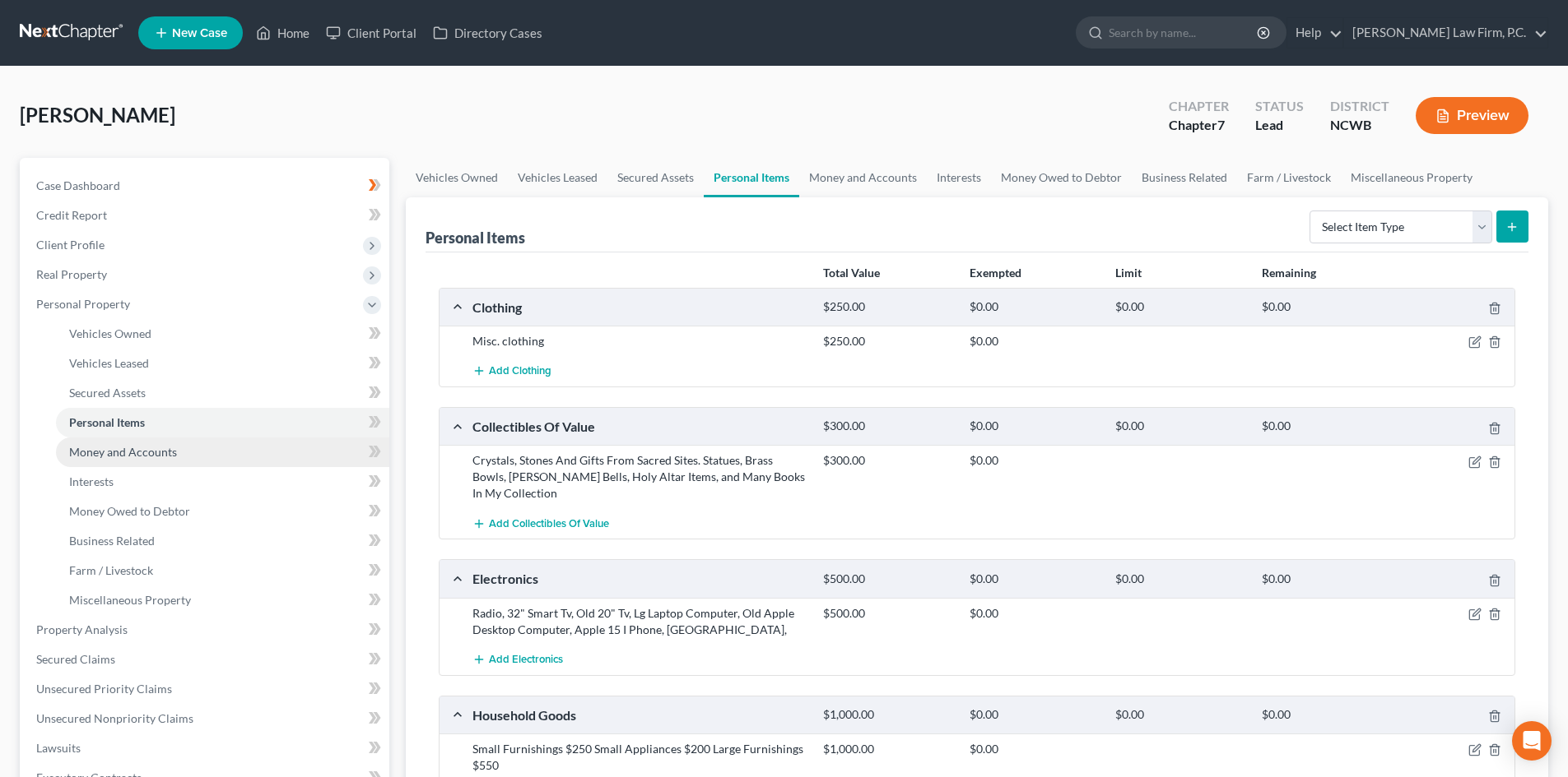
click at [117, 455] on span "Money and Accounts" at bounding box center [123, 451] width 108 height 14
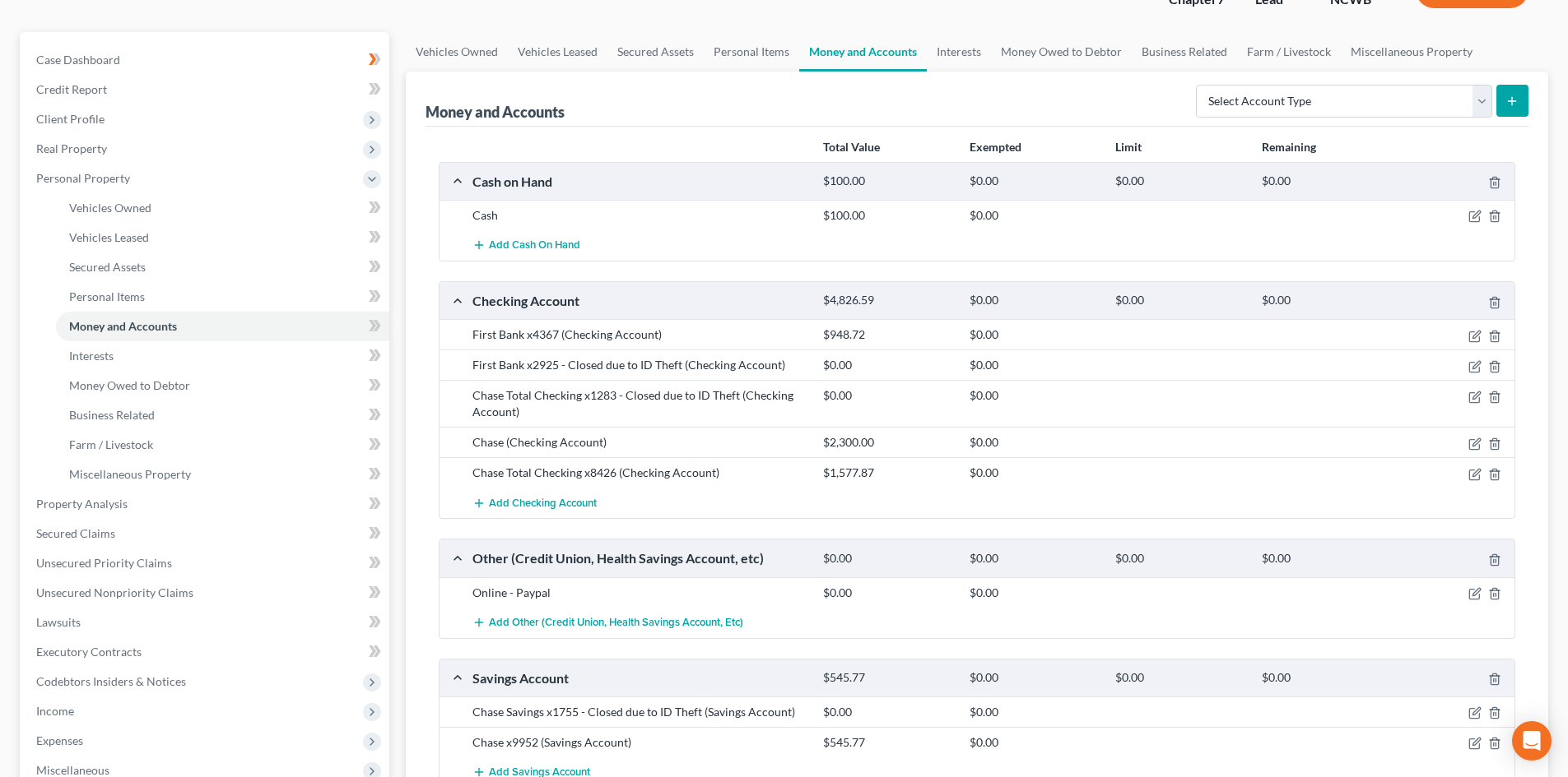
scroll to position [165, 0]
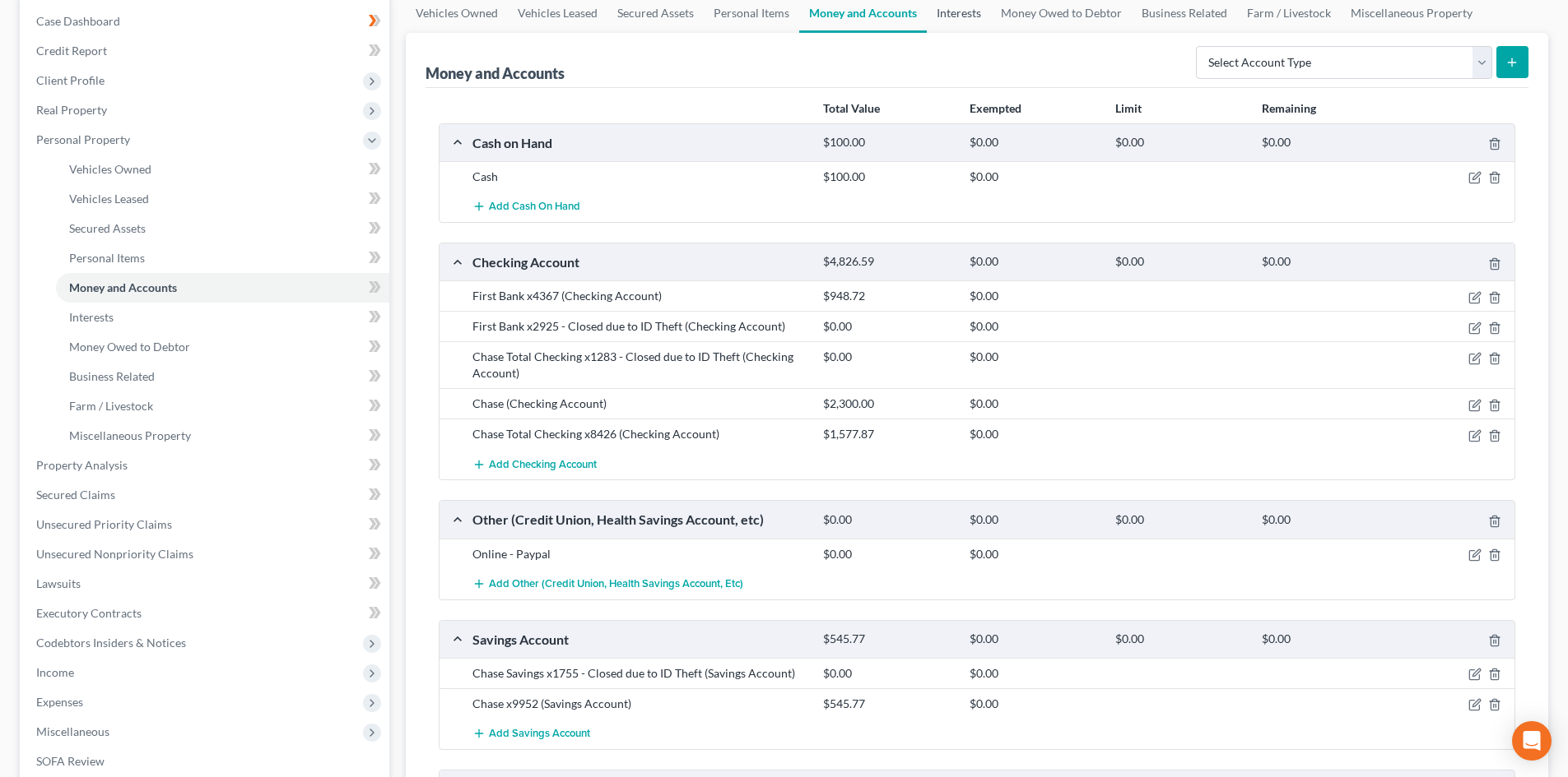
click at [961, 14] on link "Interests" at bounding box center [958, 13] width 64 height 39
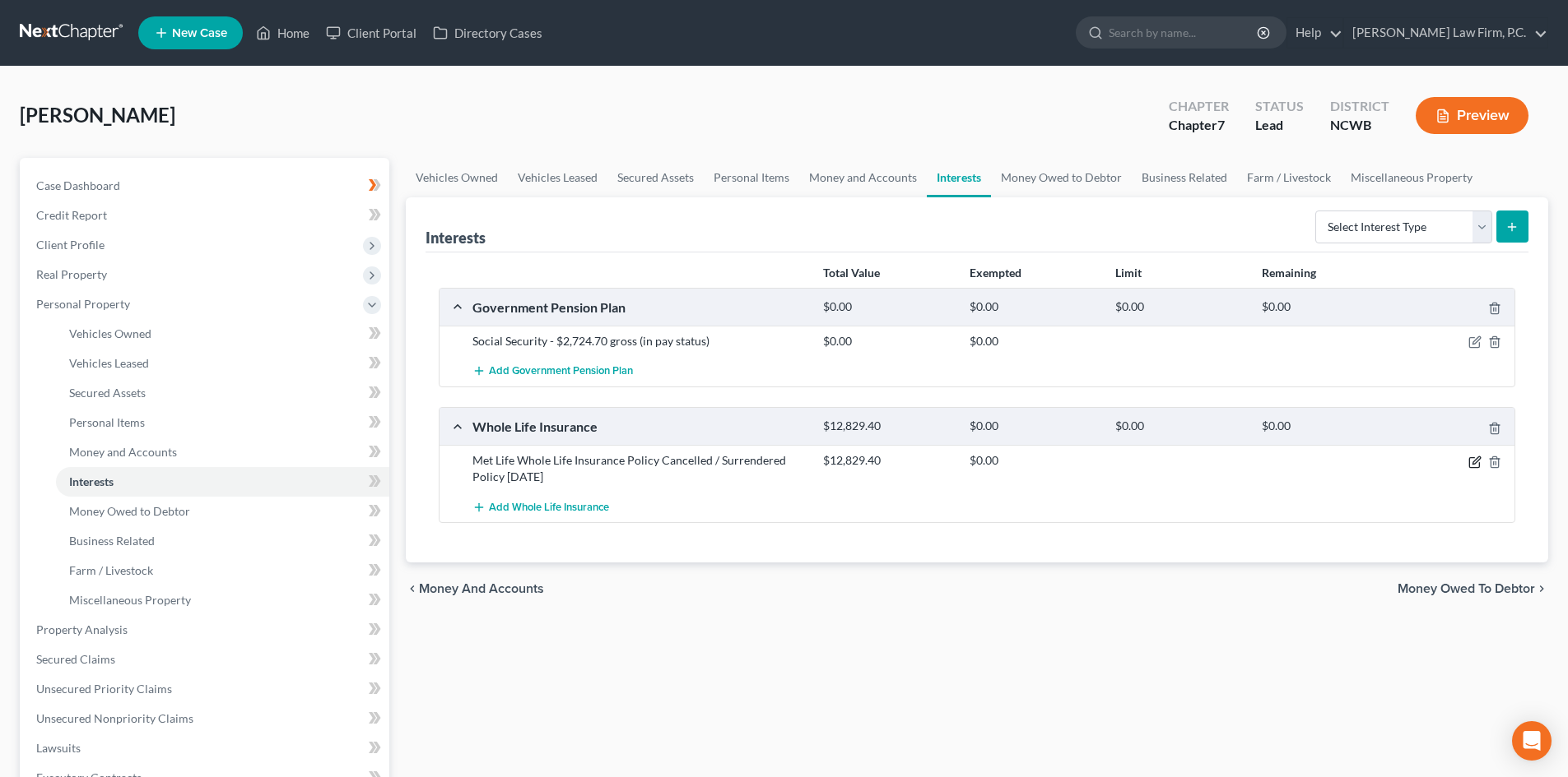
click at [1471, 460] on icon "button" at bounding box center [1475, 462] width 13 height 13
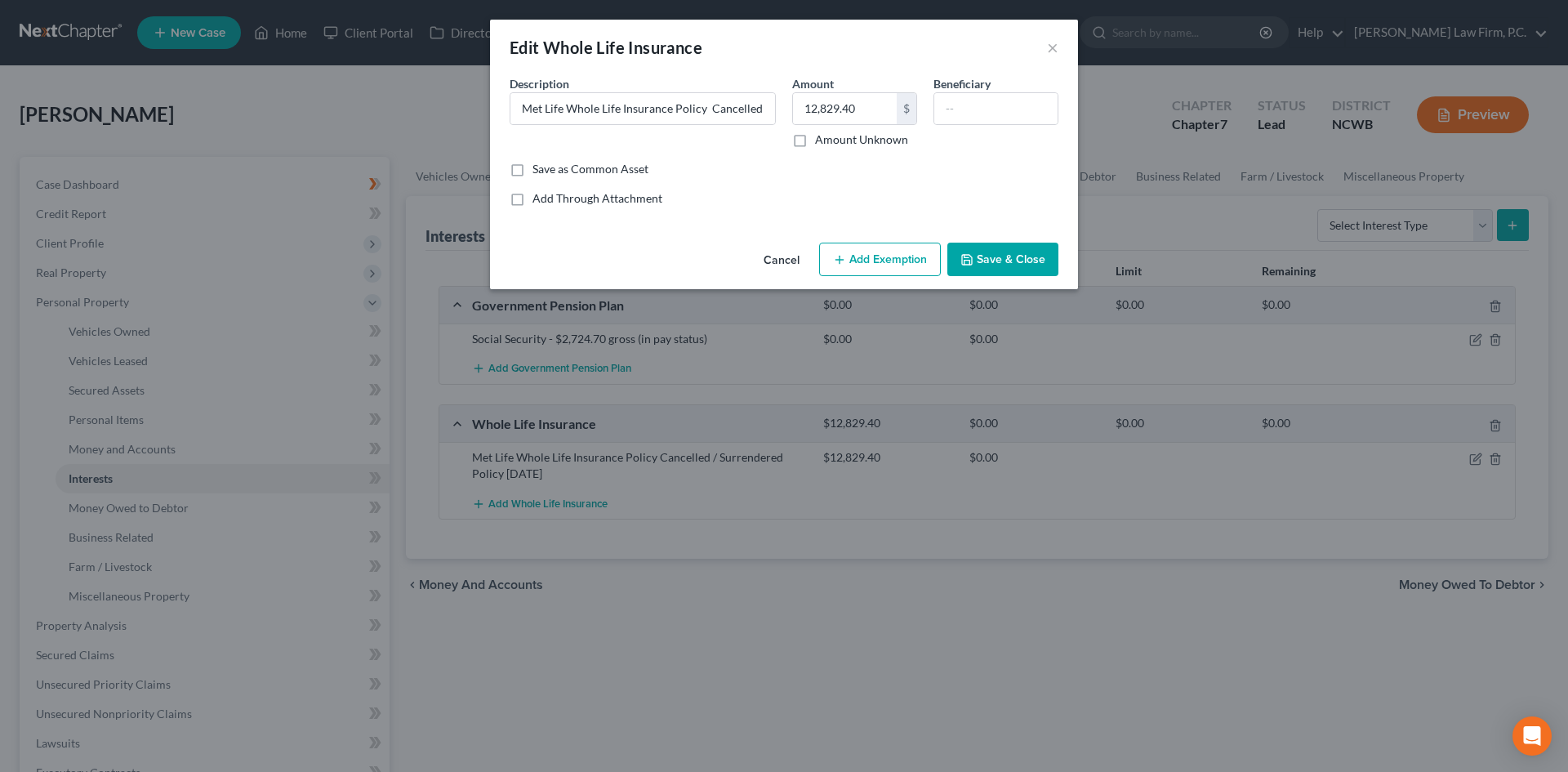
click at [767, 257] on button "Cancel" at bounding box center [781, 260] width 62 height 32
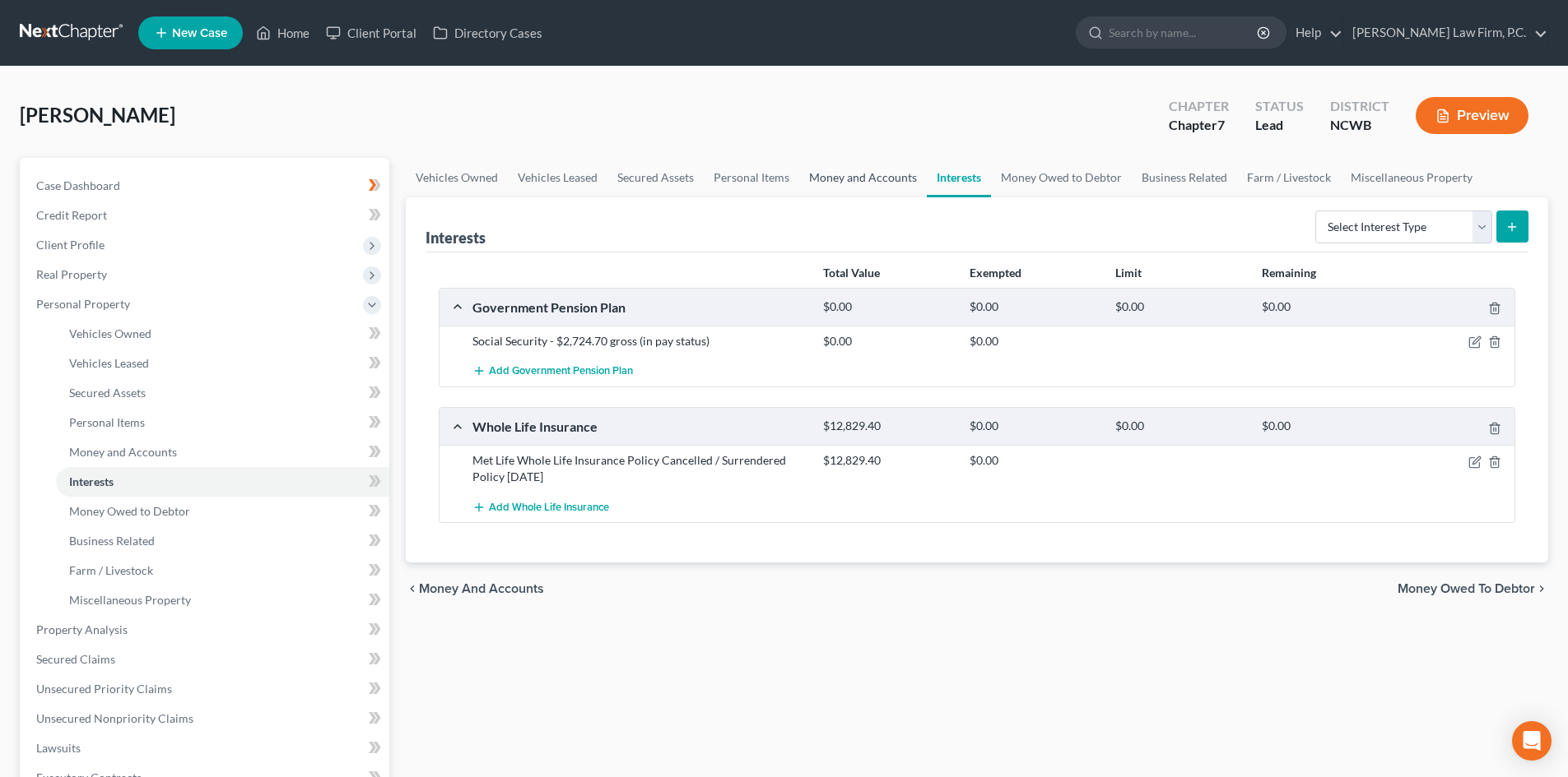
click at [845, 170] on link "Money and Accounts" at bounding box center [862, 178] width 128 height 39
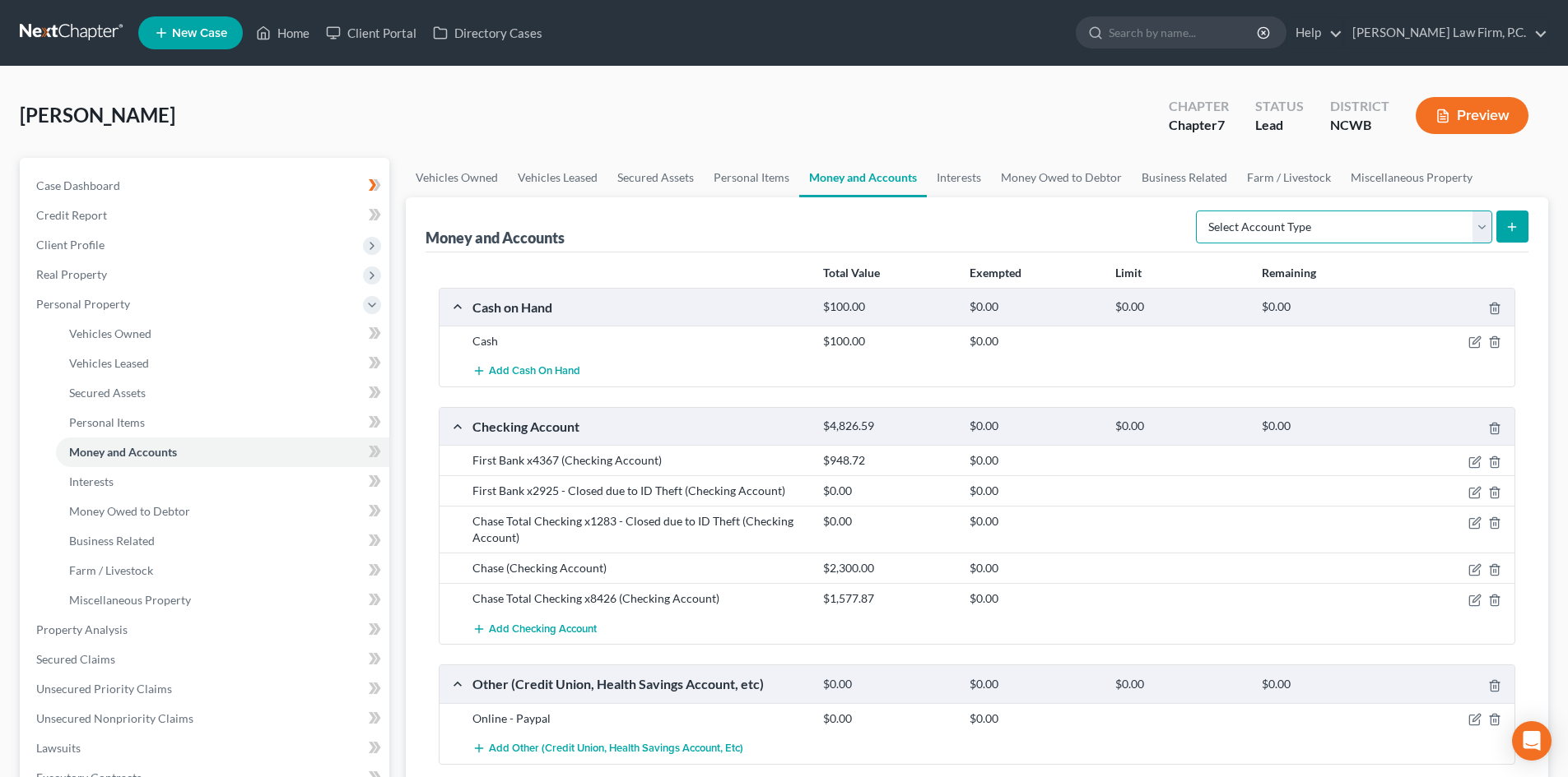
drag, startPoint x: 1480, startPoint y: 225, endPoint x: 1467, endPoint y: 236, distance: 17.0
click at [1480, 226] on select "Select Account Type Brokerage Cash on Hand Certificates of Deposit Checking Acc…" at bounding box center [1344, 226] width 296 height 33
select select "other"
click at [1199, 210] on select "Select Account Type Brokerage Cash on Hand Certificates of Deposit Checking Acc…" at bounding box center [1344, 226] width 296 height 33
click at [1501, 231] on button "submit" at bounding box center [1512, 226] width 32 height 32
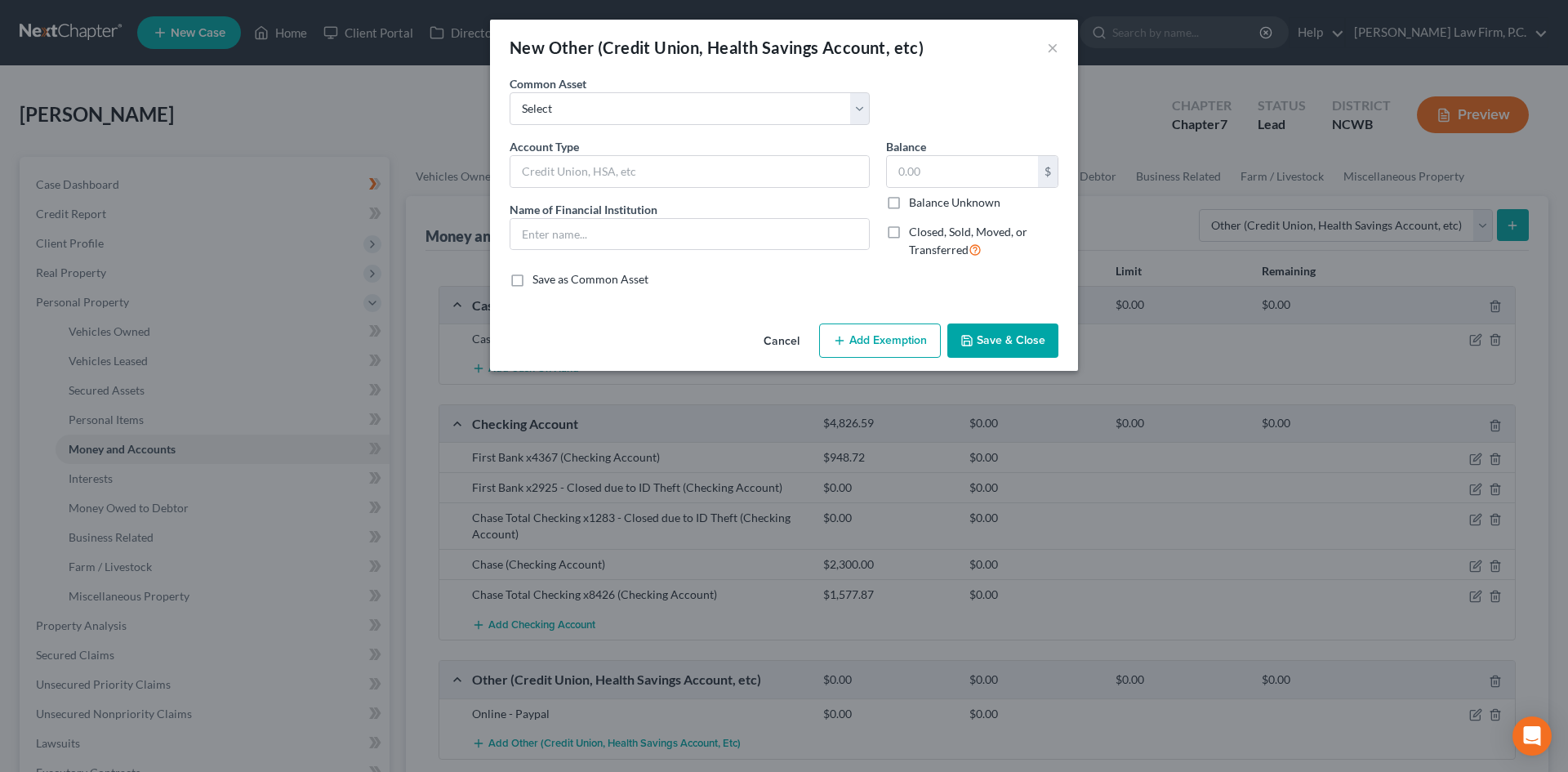
click at [909, 228] on label "Closed, Sold, Moved, or Transferred" at bounding box center [984, 241] width 150 height 35
click at [916, 228] on input "Closed, Sold, Moved, or Transferred" at bounding box center [920, 228] width 10 height 10
checkbox input "true"
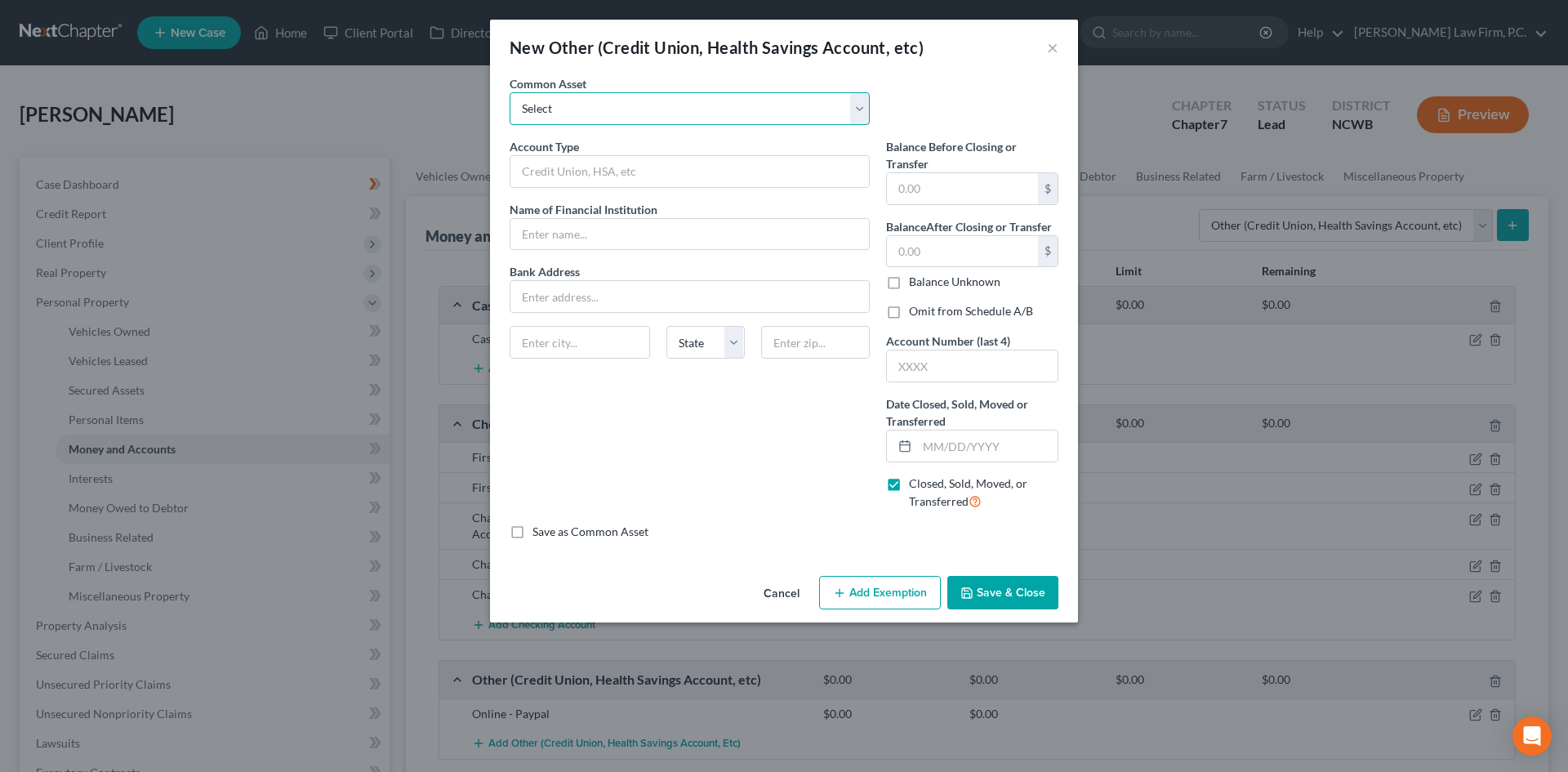
click at [579, 111] on select "Select Pension Online Online" at bounding box center [690, 108] width 360 height 32
click at [601, 102] on select "Select Pension Online Online" at bounding box center [690, 108] width 360 height 32
click at [557, 177] on input "text" at bounding box center [689, 172] width 359 height 31
type input "Insurance Policy"
click at [722, 348] on select "State [US_STATE] AK AR AZ CA CO CT DE DC [GEOGRAPHIC_DATA] [GEOGRAPHIC_DATA] GU…" at bounding box center [705, 342] width 78 height 32
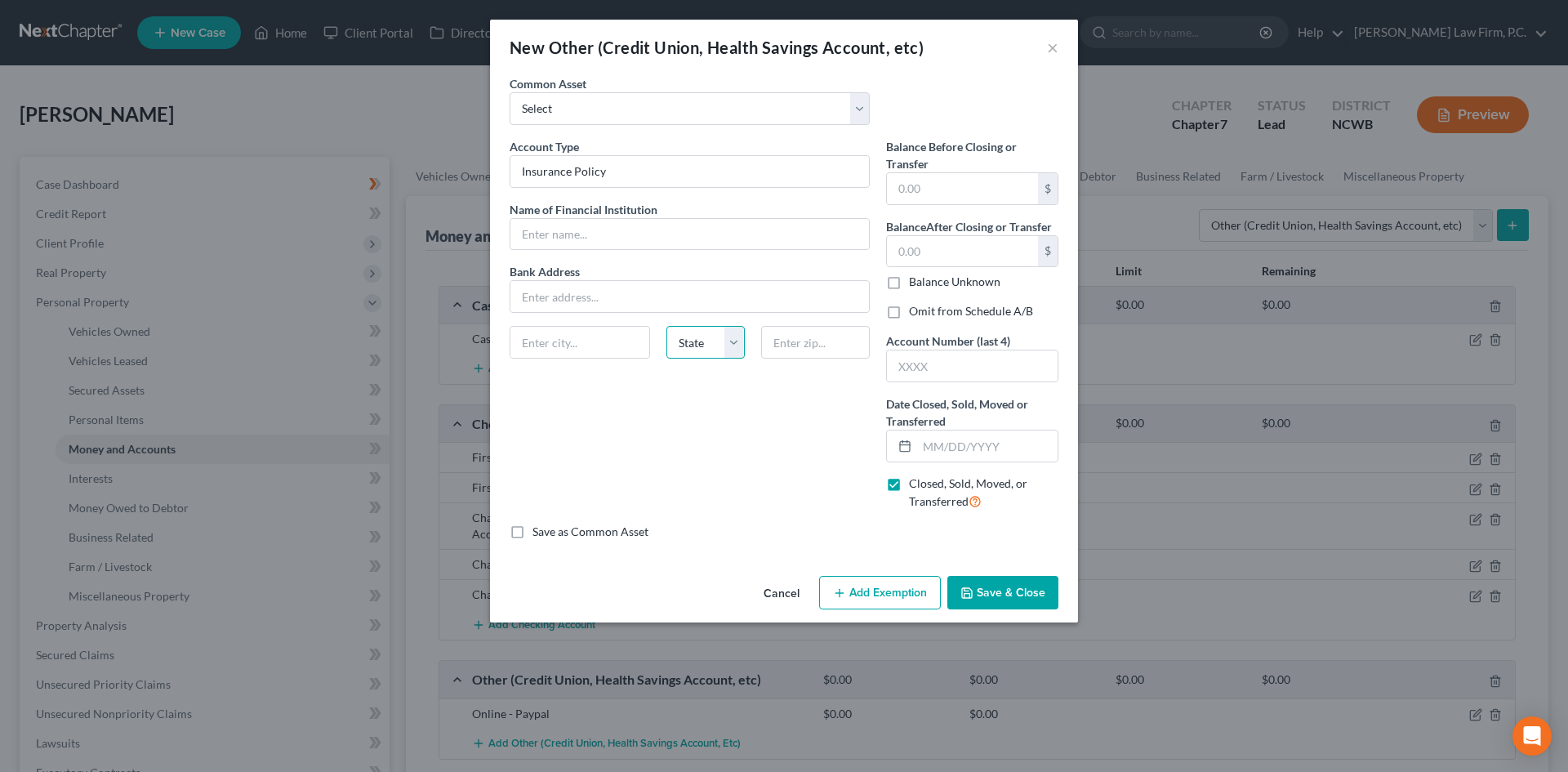
drag, startPoint x: 722, startPoint y: 348, endPoint x: 755, endPoint y: 341, distance: 33.7
click at [722, 348] on select "State [US_STATE] AK AR AZ CA CO CT DE DC [GEOGRAPHIC_DATA] [GEOGRAPHIC_DATA] GU…" at bounding box center [705, 342] width 78 height 32
click at [950, 183] on input "text" at bounding box center [963, 189] width 152 height 31
type input "12,829.40"
type input "0.00"
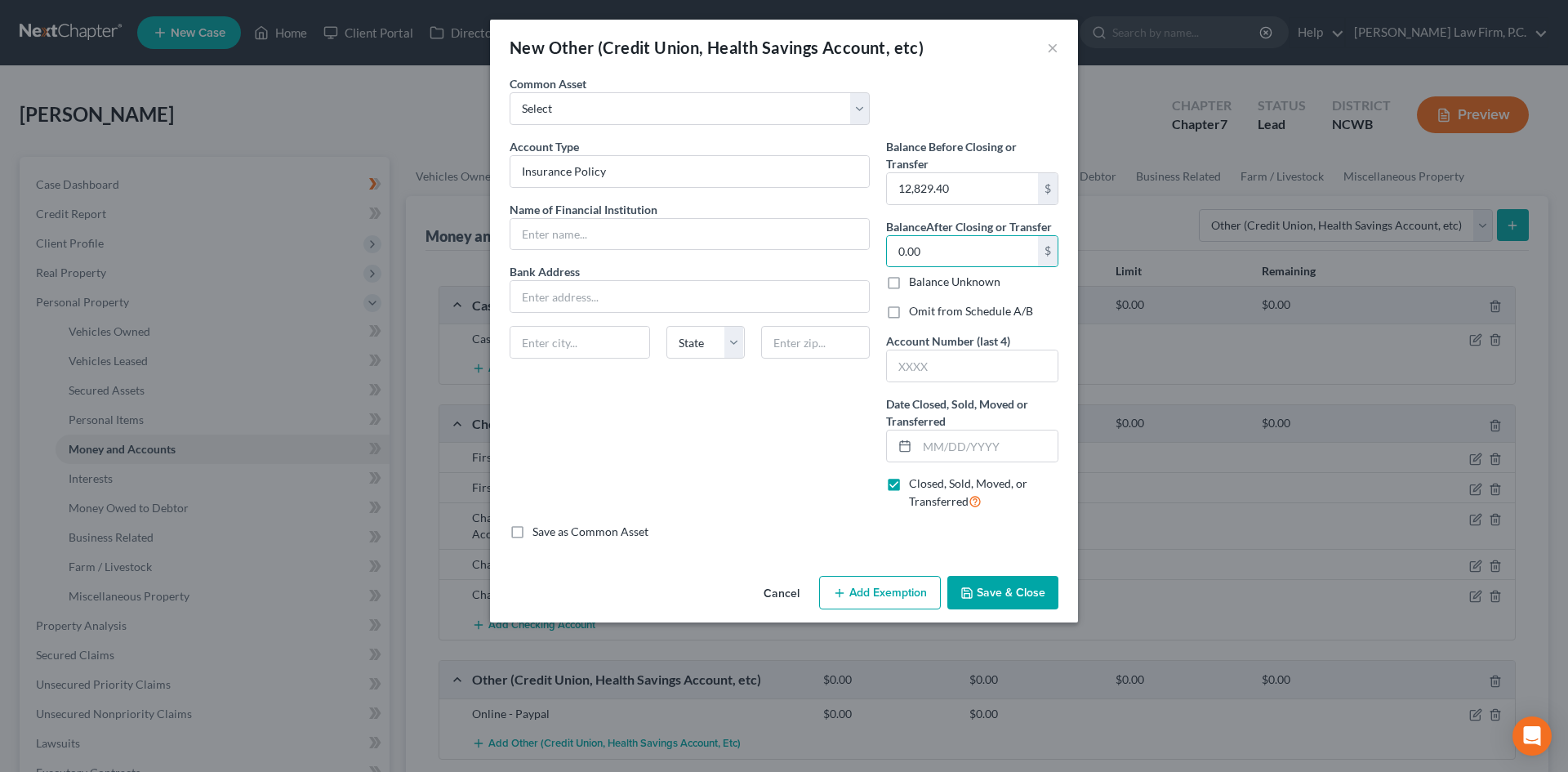
click at [909, 307] on label "Omit from Schedule A/B" at bounding box center [971, 312] width 124 height 17
click at [916, 307] on input "Omit from Schedule A/B" at bounding box center [920, 308] width 10 height 10
checkbox input "true"
click at [934, 447] on input "text" at bounding box center [988, 447] width 140 height 31
type input "[DATE]"
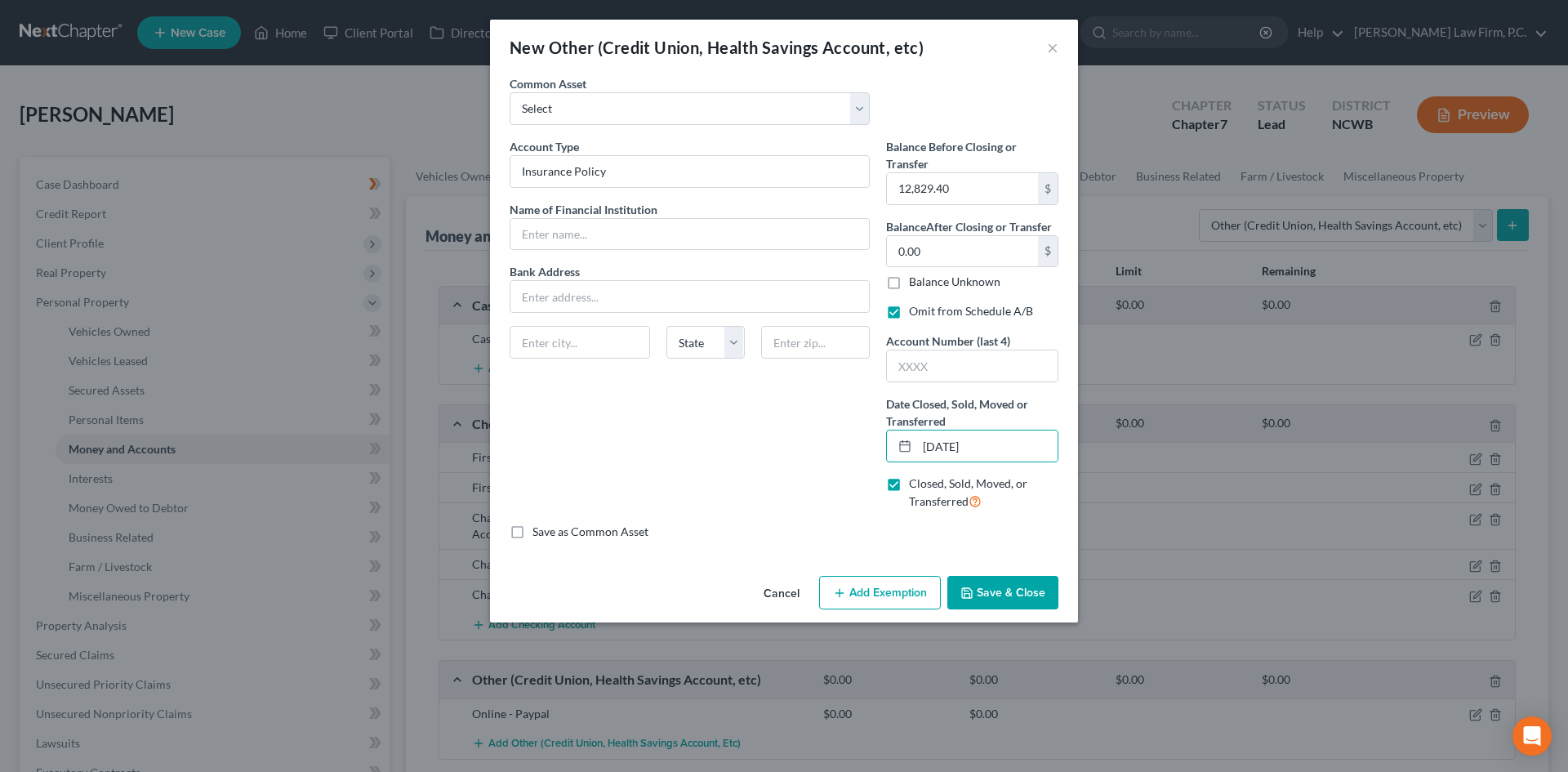
click at [1023, 594] on button "Save & Close" at bounding box center [1003, 593] width 111 height 34
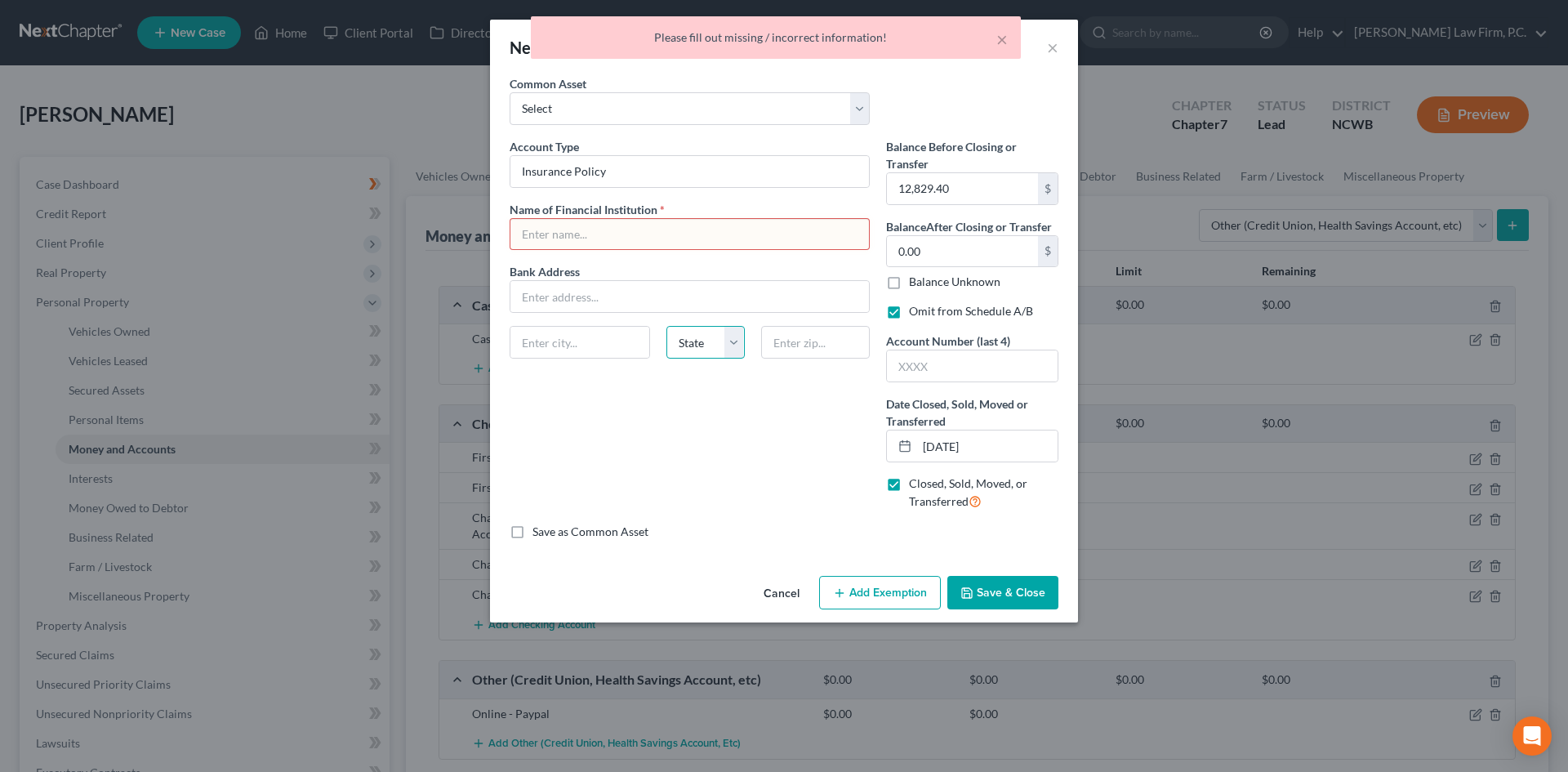
click at [729, 349] on select "State [US_STATE] AK AR AZ CA CO CT DE DC [GEOGRAPHIC_DATA] [GEOGRAPHIC_DATA] GU…" at bounding box center [705, 342] width 78 height 32
click at [602, 235] on input "text" at bounding box center [689, 235] width 359 height 31
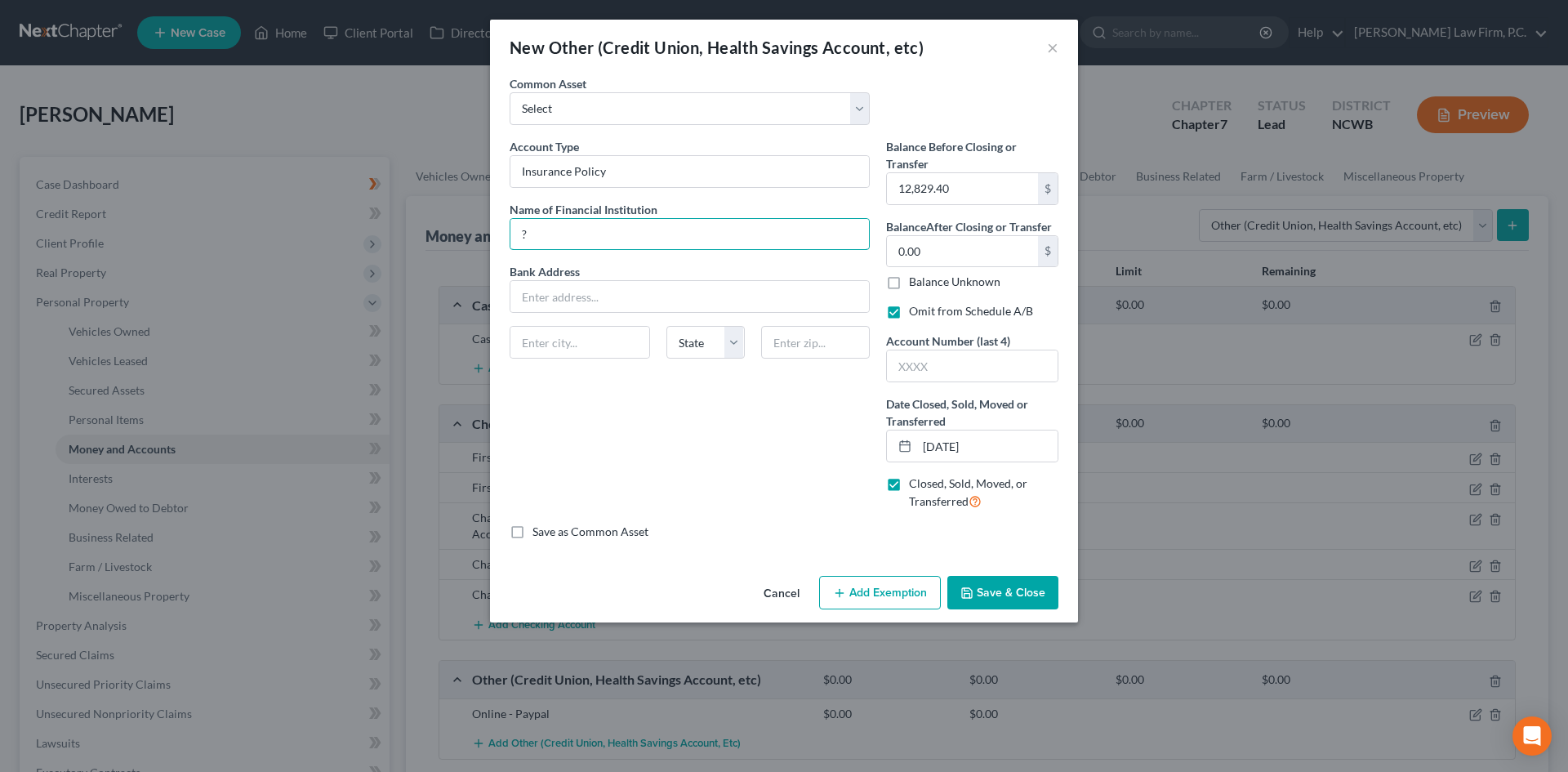
type input "?"
click at [1007, 588] on button "Save & Close" at bounding box center [1003, 593] width 111 height 34
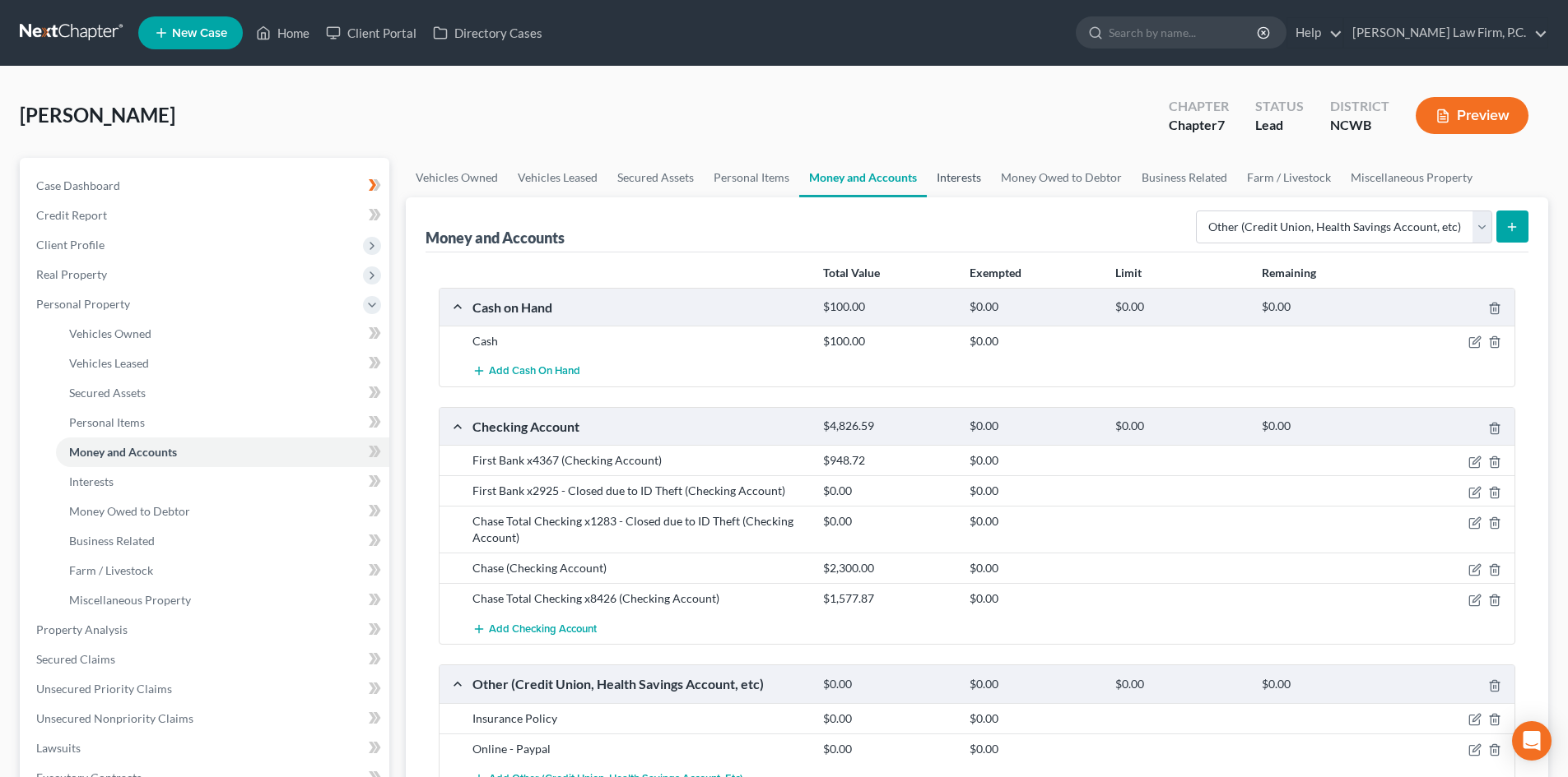
click at [965, 169] on link "Interests" at bounding box center [958, 178] width 64 height 39
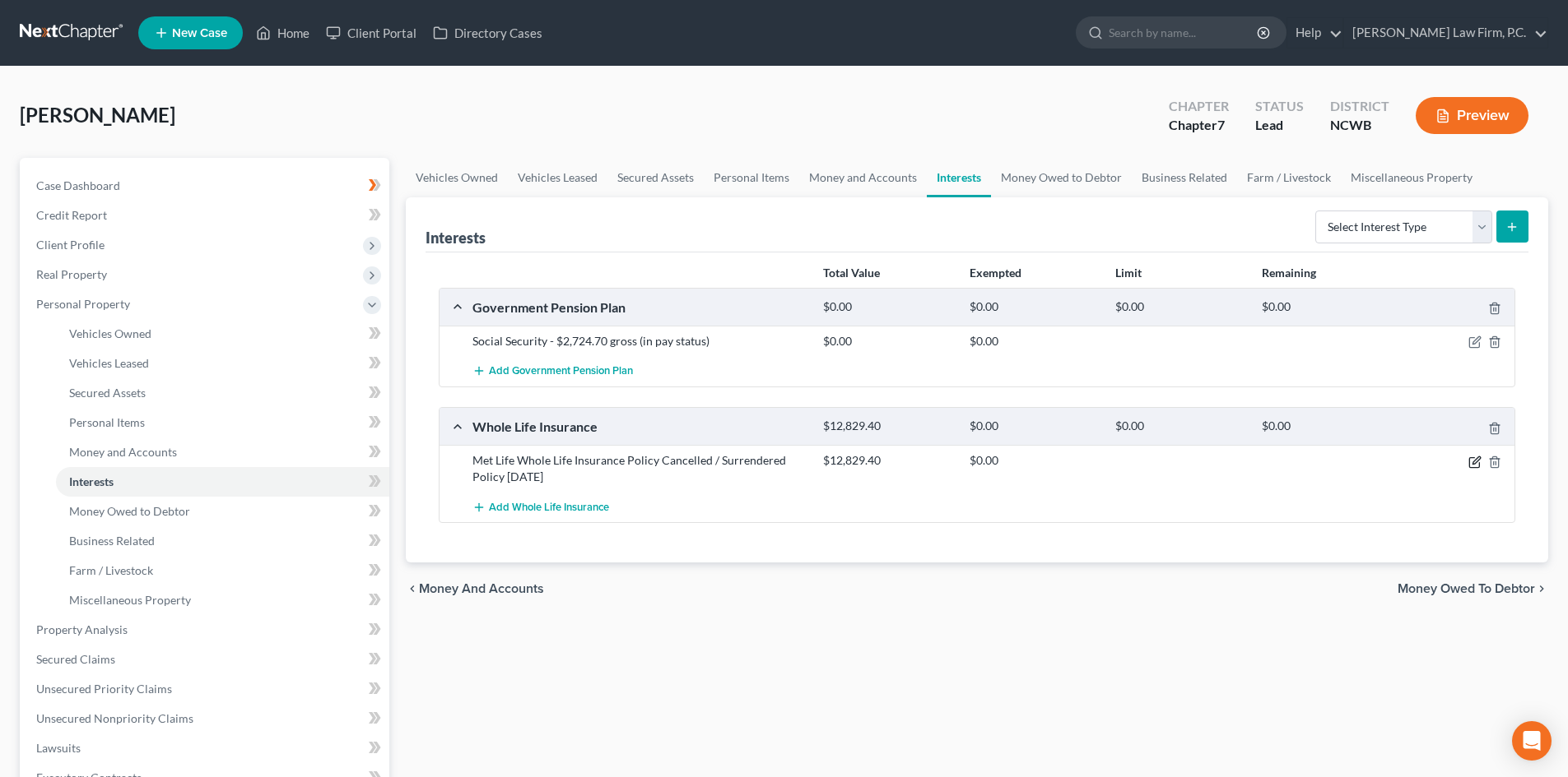
click at [1476, 459] on icon "button" at bounding box center [1476, 461] width 7 height 7
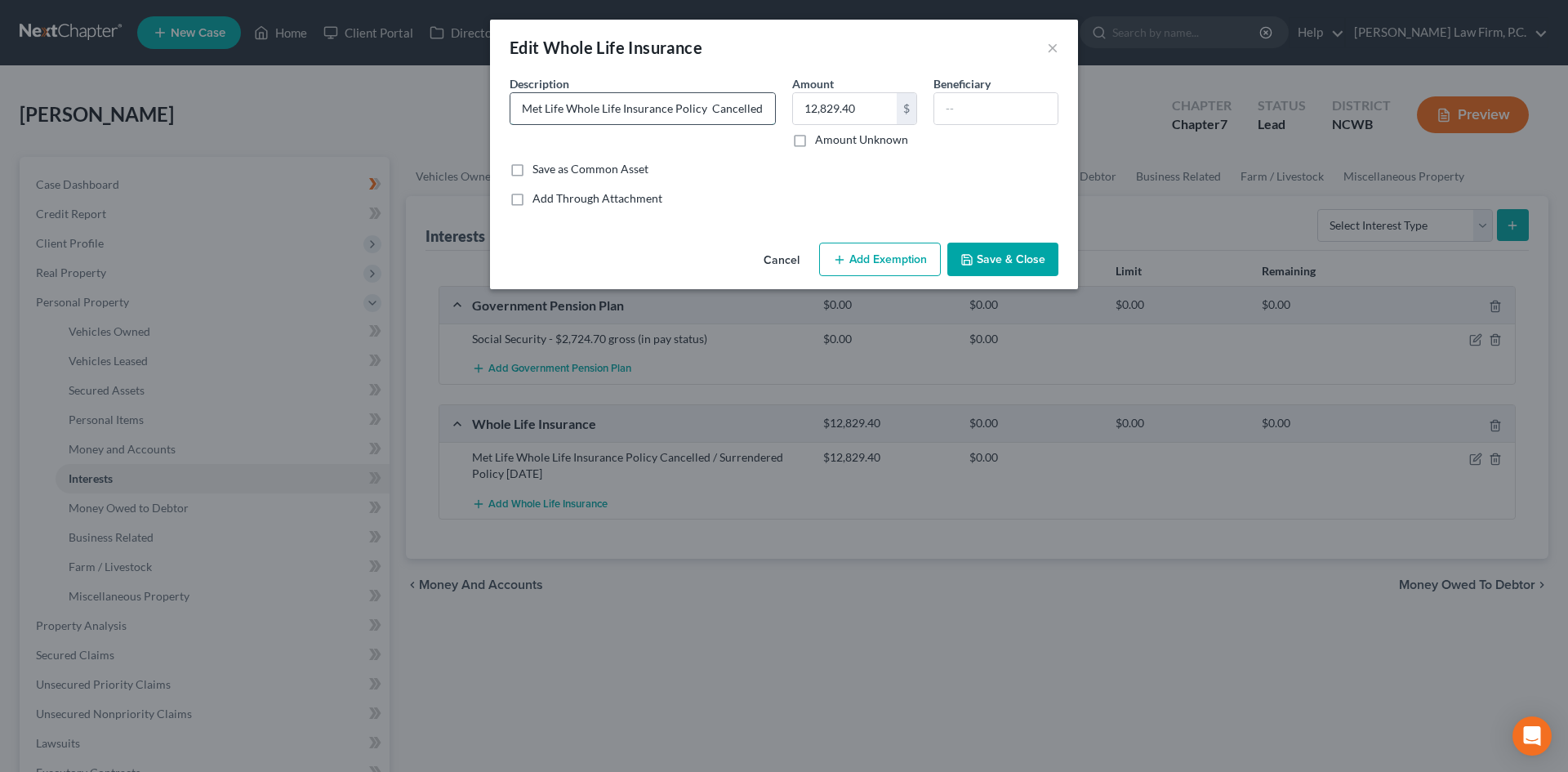
drag, startPoint x: 525, startPoint y: 112, endPoint x: 704, endPoint y: 123, distance: 179.3
click at [704, 123] on input "Met Life Whole Life Insurance Policy Cancelled / Surrendered Policy [DATE]" at bounding box center [642, 109] width 264 height 31
type input "Cancelled / Surrendered Policy [DATE]"
click at [978, 257] on button "Save & Close" at bounding box center [1003, 260] width 111 height 34
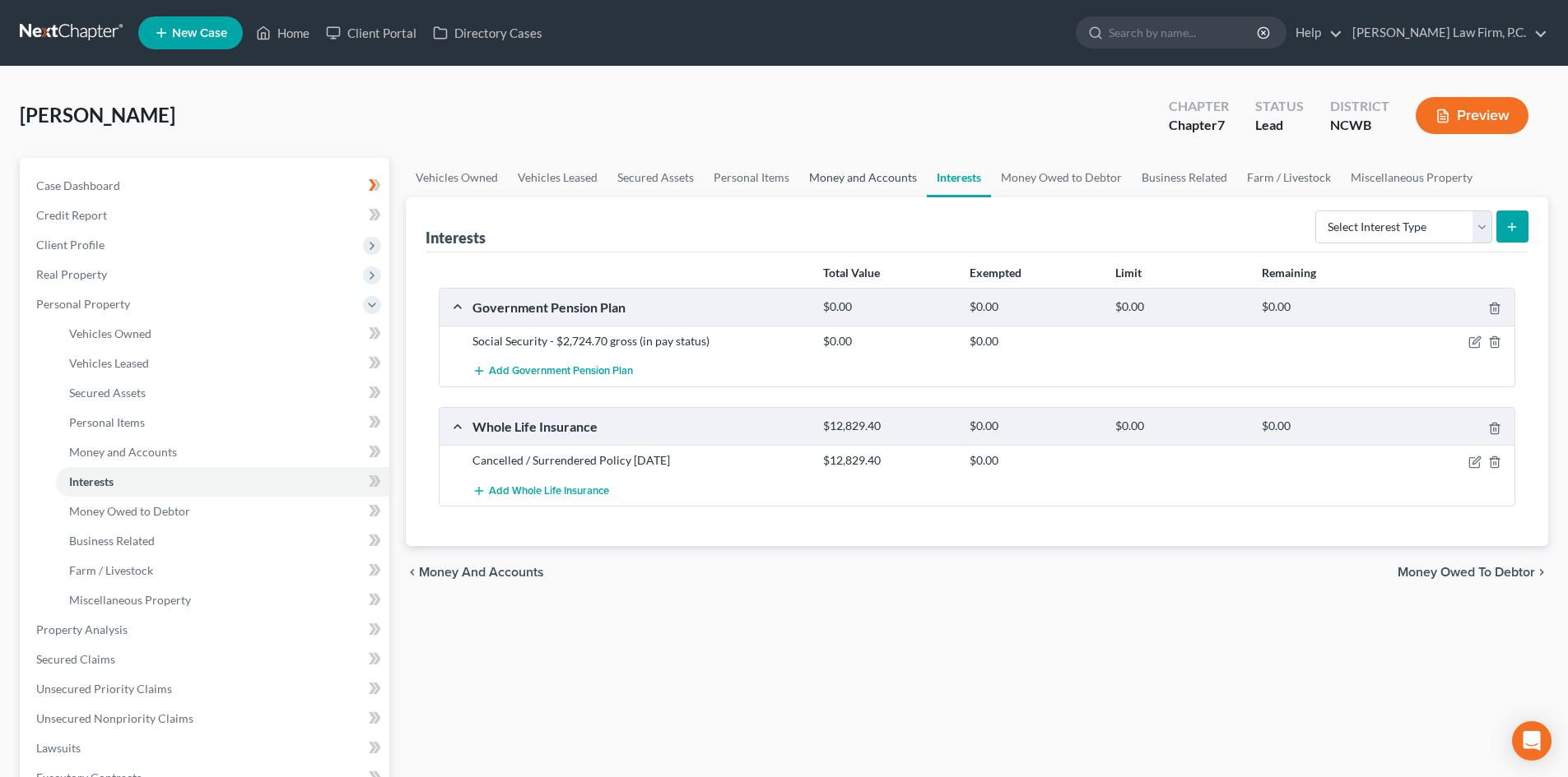
click at [901, 179] on link "Money and Accounts" at bounding box center [862, 178] width 128 height 39
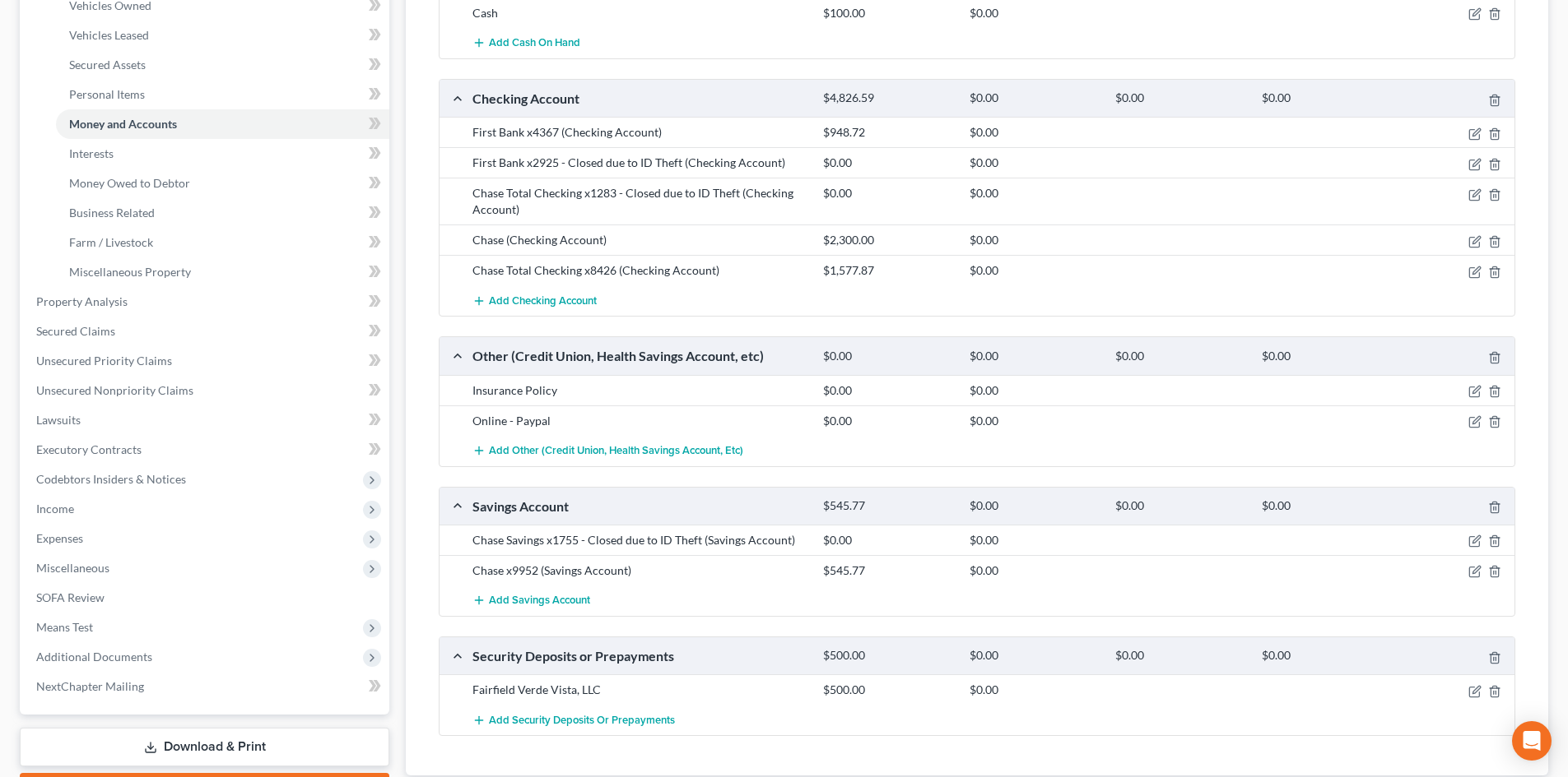
scroll to position [329, 0]
click at [1475, 390] on icon "button" at bounding box center [1475, 391] width 13 height 13
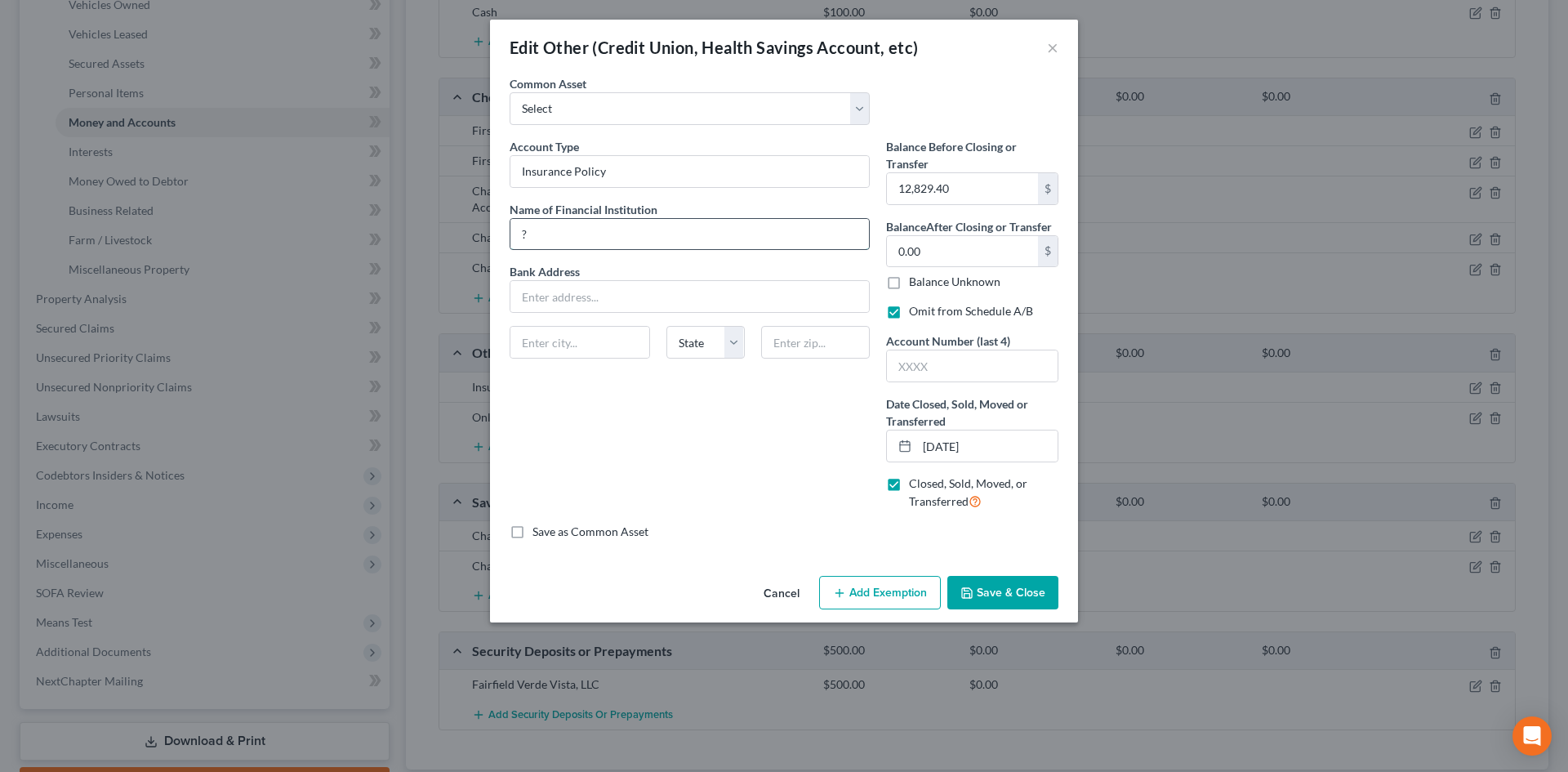
drag, startPoint x: 542, startPoint y: 233, endPoint x: 514, endPoint y: 234, distance: 28.0
click at [514, 234] on input "?" at bounding box center [689, 235] width 359 height 31
paste input "Met Life Whole Life Insurance Policy"
drag, startPoint x: 567, startPoint y: 231, endPoint x: 753, endPoint y: 251, distance: 187.1
click at [753, 251] on div "Account Type Insurance Policy Name of Financial Institution * Met Life Whole Li…" at bounding box center [690, 330] width 377 height 386
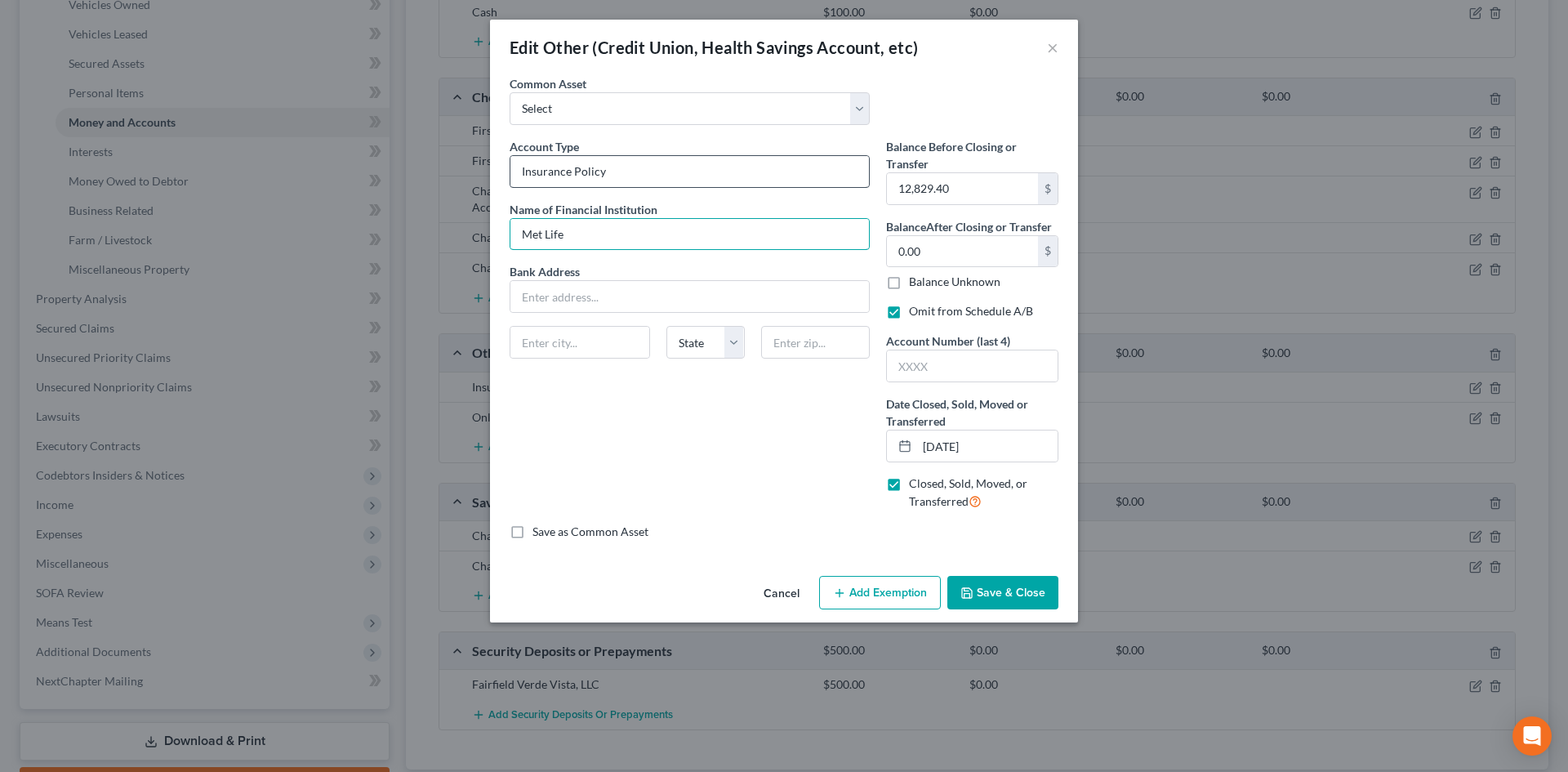
type input "Met Life"
click at [630, 165] on input "Insurance Policy" at bounding box center [689, 172] width 359 height 31
paste input "Met Life Whole Life Insurance Policy"
drag, startPoint x: 565, startPoint y: 171, endPoint x: 461, endPoint y: 165, distance: 104.2
click at [461, 165] on div "Edit Other (Credit Union, Health Savings Account, etc) × An exemption set must …" at bounding box center [784, 386] width 1568 height 772
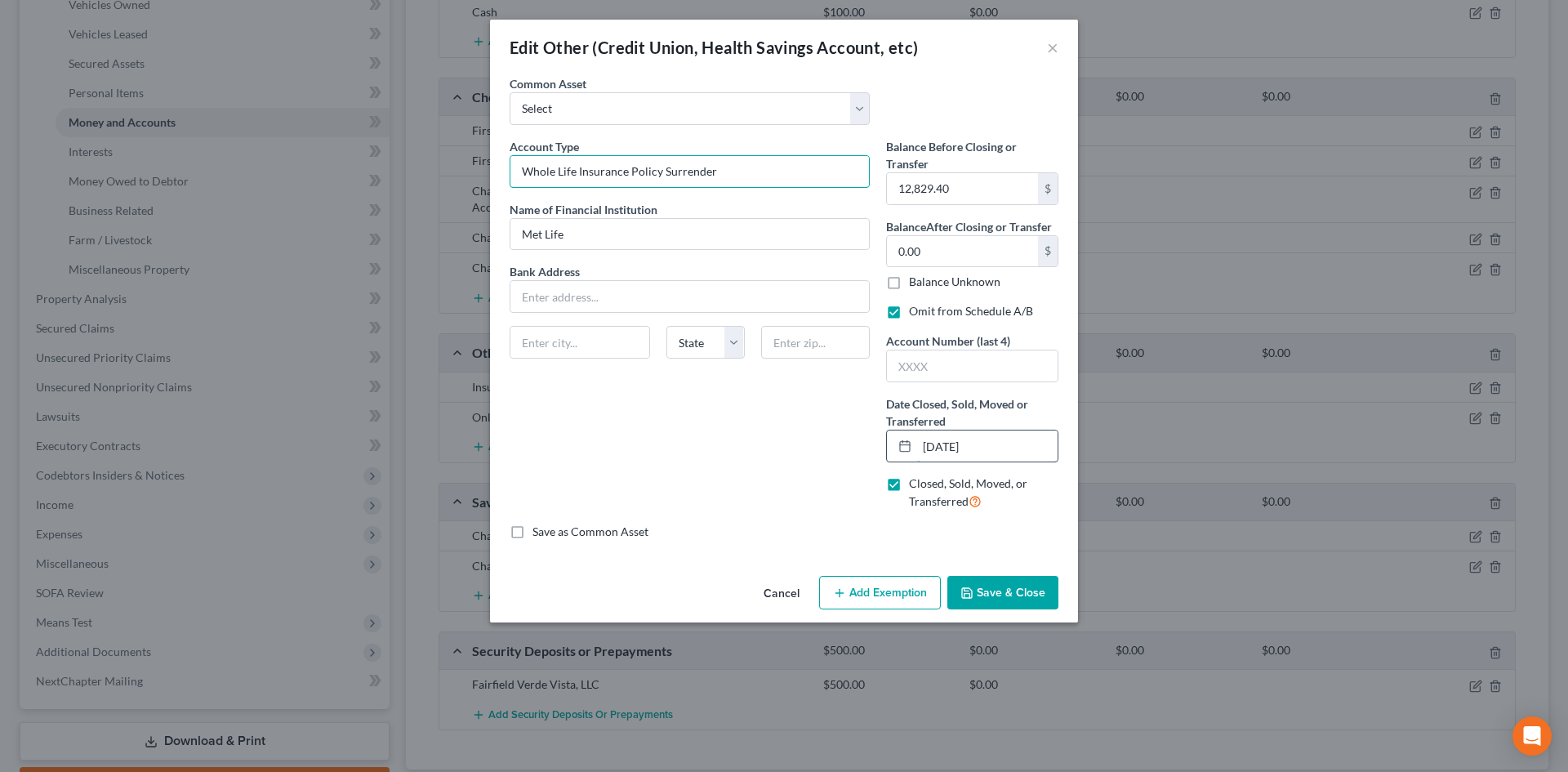
type input "Whole Life Insurance Policy Surrender"
click at [947, 446] on input "[DATE]" at bounding box center [988, 447] width 140 height 31
type input "[DATE]"
click at [790, 353] on input "text" at bounding box center [816, 342] width 109 height 32
type input "10166"
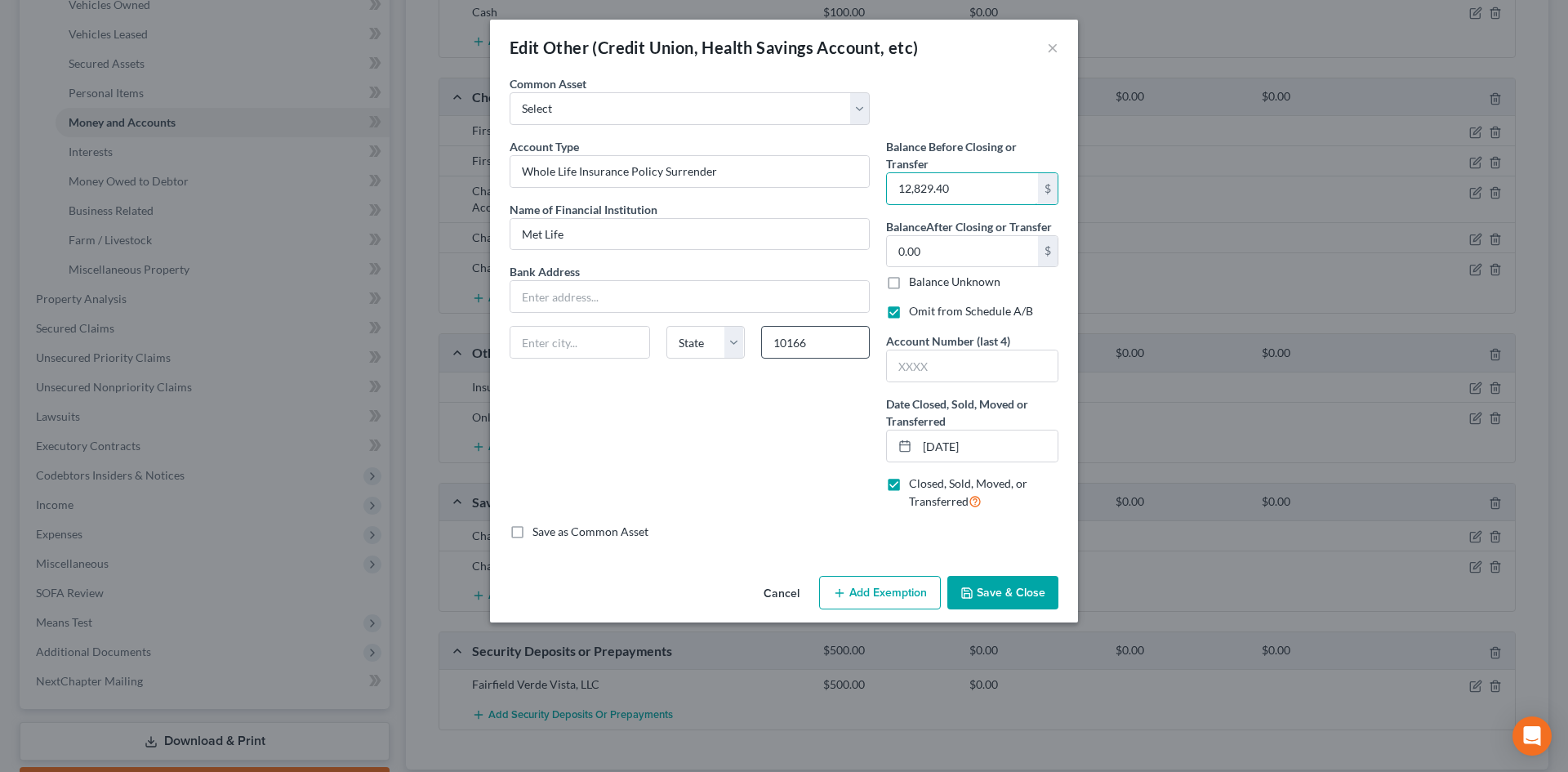
type input "[US_STATE]"
select select "35"
click at [1013, 595] on button "Save & Close" at bounding box center [1003, 593] width 111 height 34
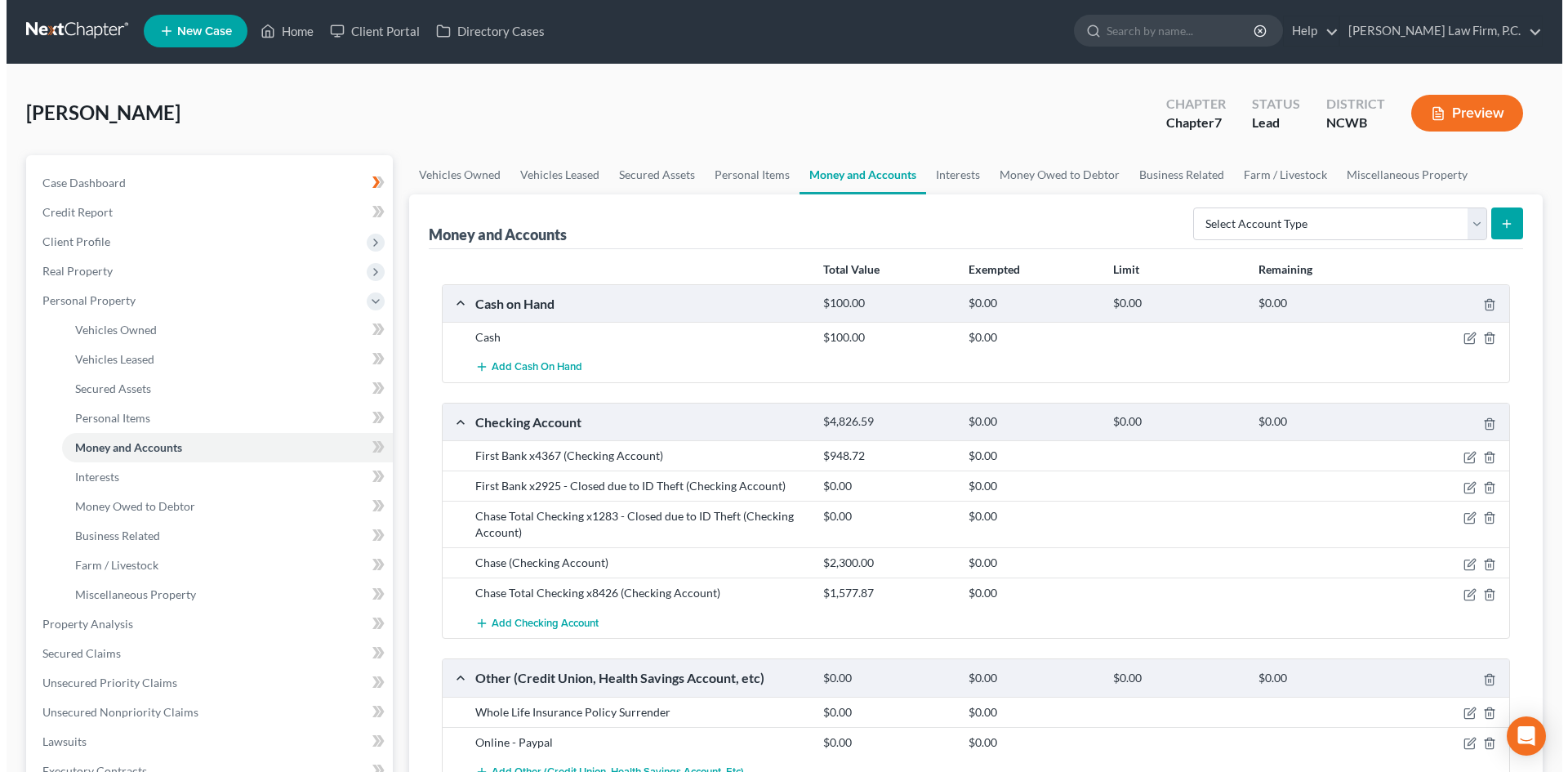
scroll to position [0, 0]
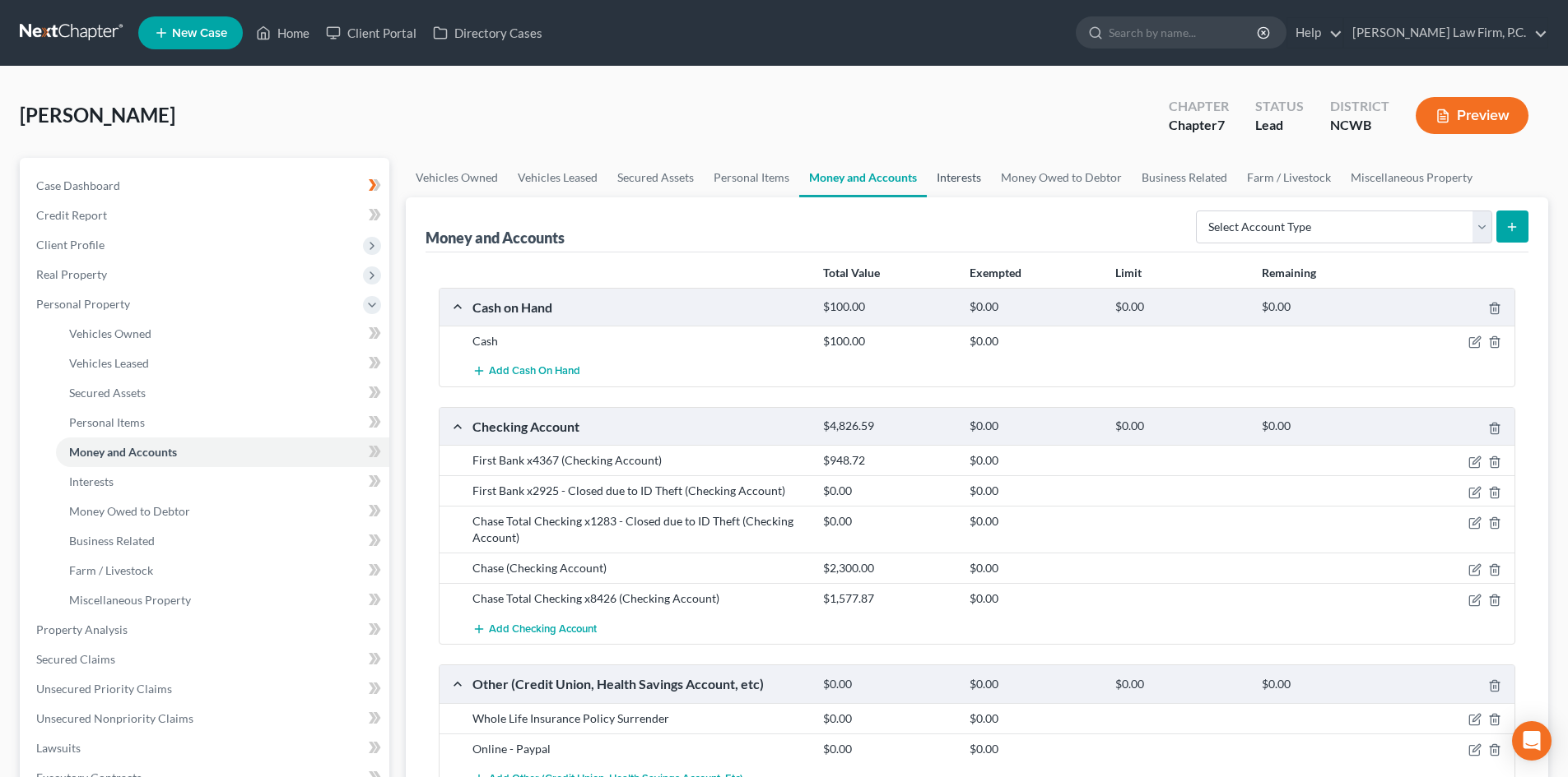
click at [986, 178] on link "Interests" at bounding box center [958, 178] width 64 height 39
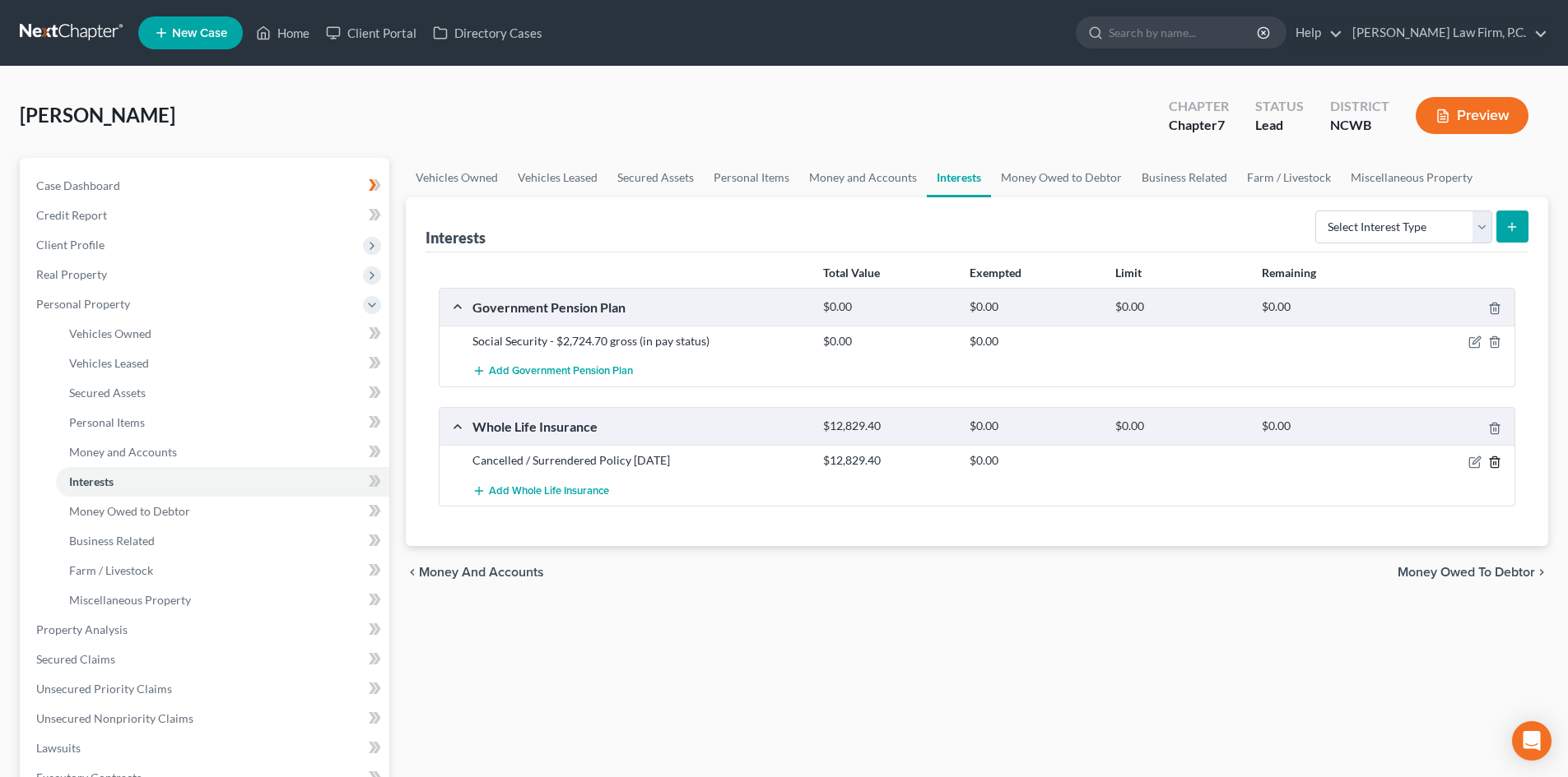
click at [1494, 461] on icon "button" at bounding box center [1494, 462] width 13 height 13
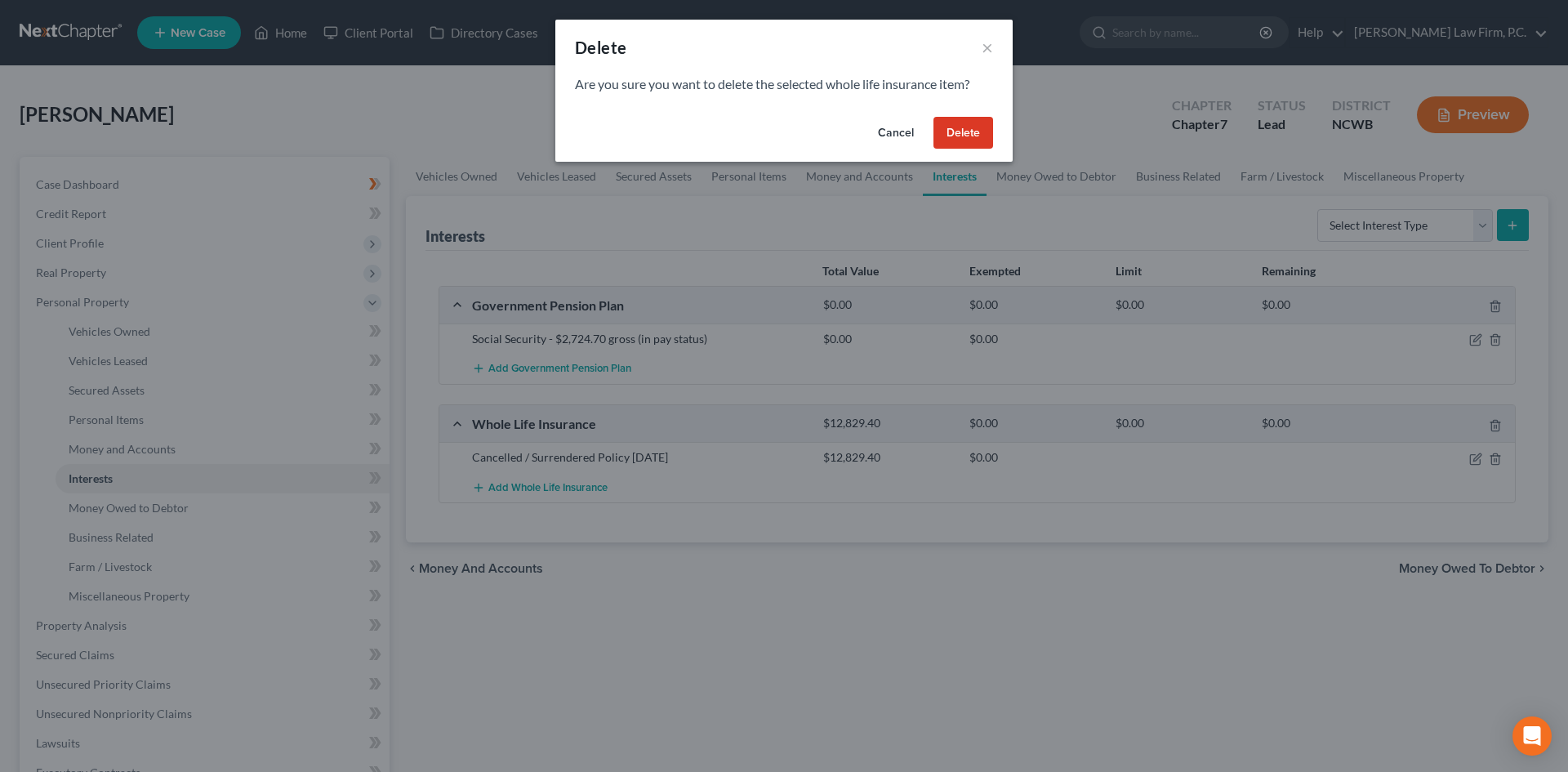
click at [966, 128] on button "Delete" at bounding box center [963, 132] width 60 height 32
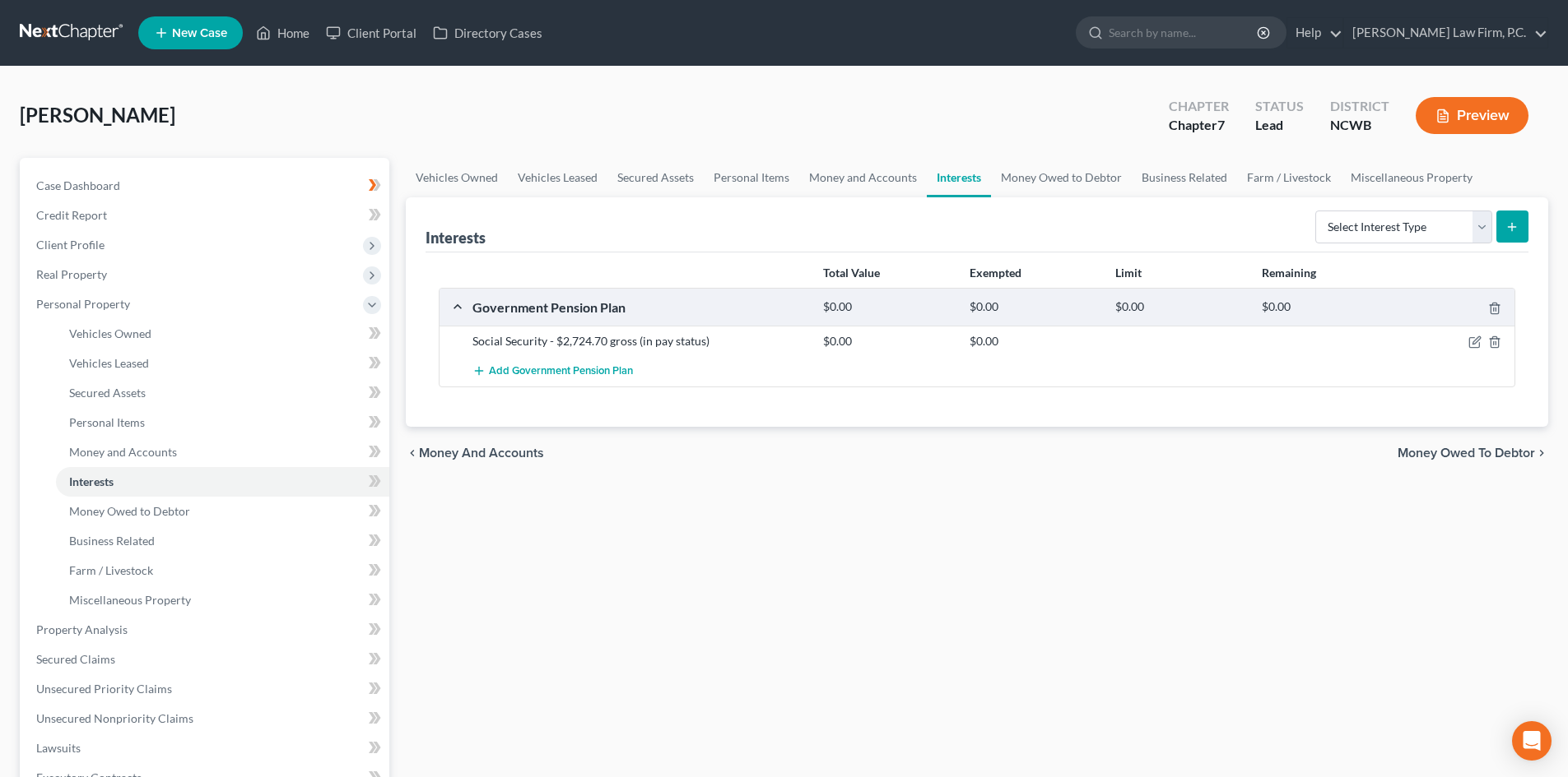
click at [1443, 89] on div "Chapter Chapter 7 Status Lead District [GEOGRAPHIC_DATA] Preview" at bounding box center [1348, 115] width 399 height 59
click at [1454, 110] on button "Preview" at bounding box center [1471, 115] width 113 height 37
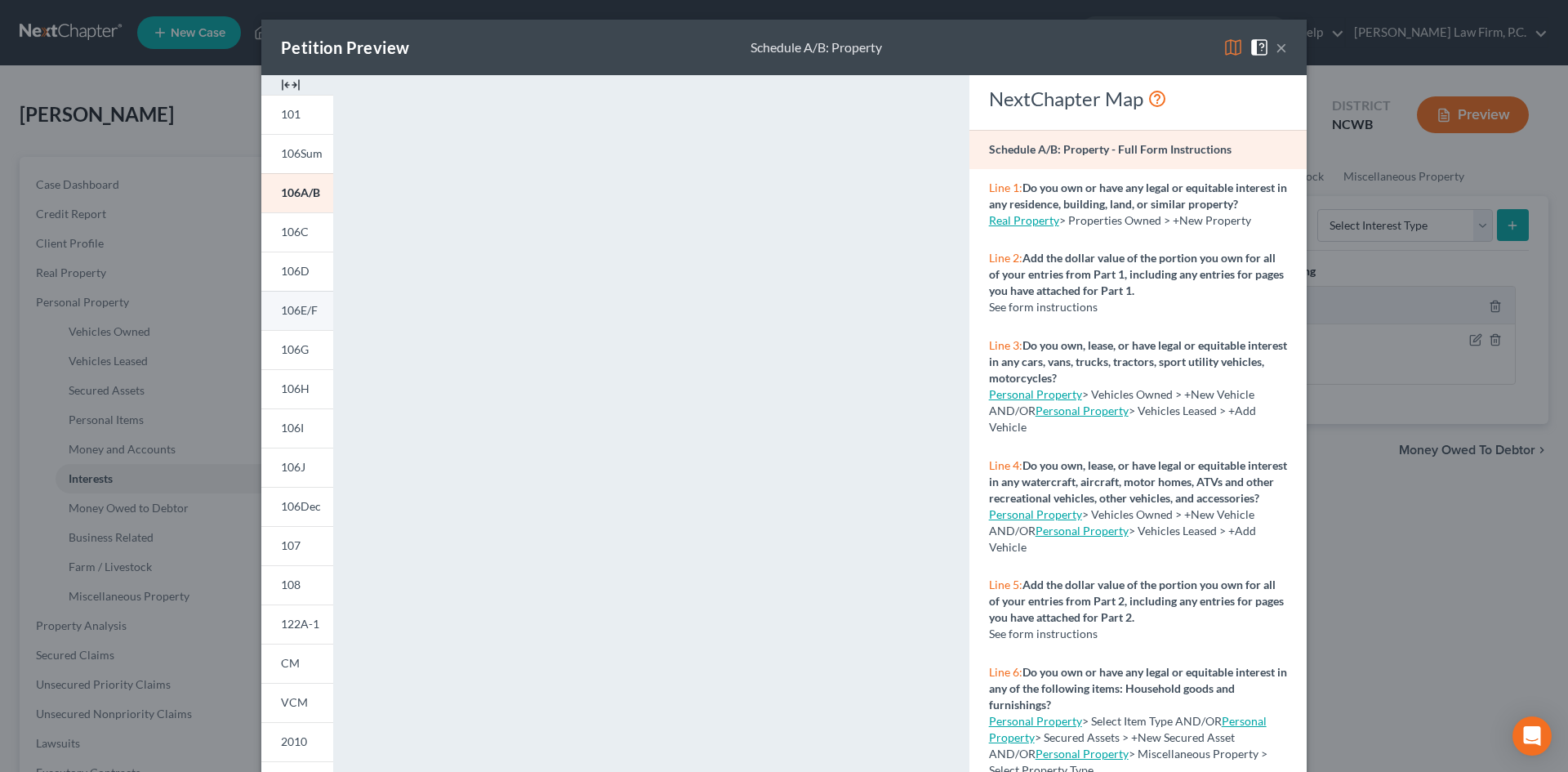
click at [307, 301] on link "106E/F" at bounding box center [298, 311] width 72 height 39
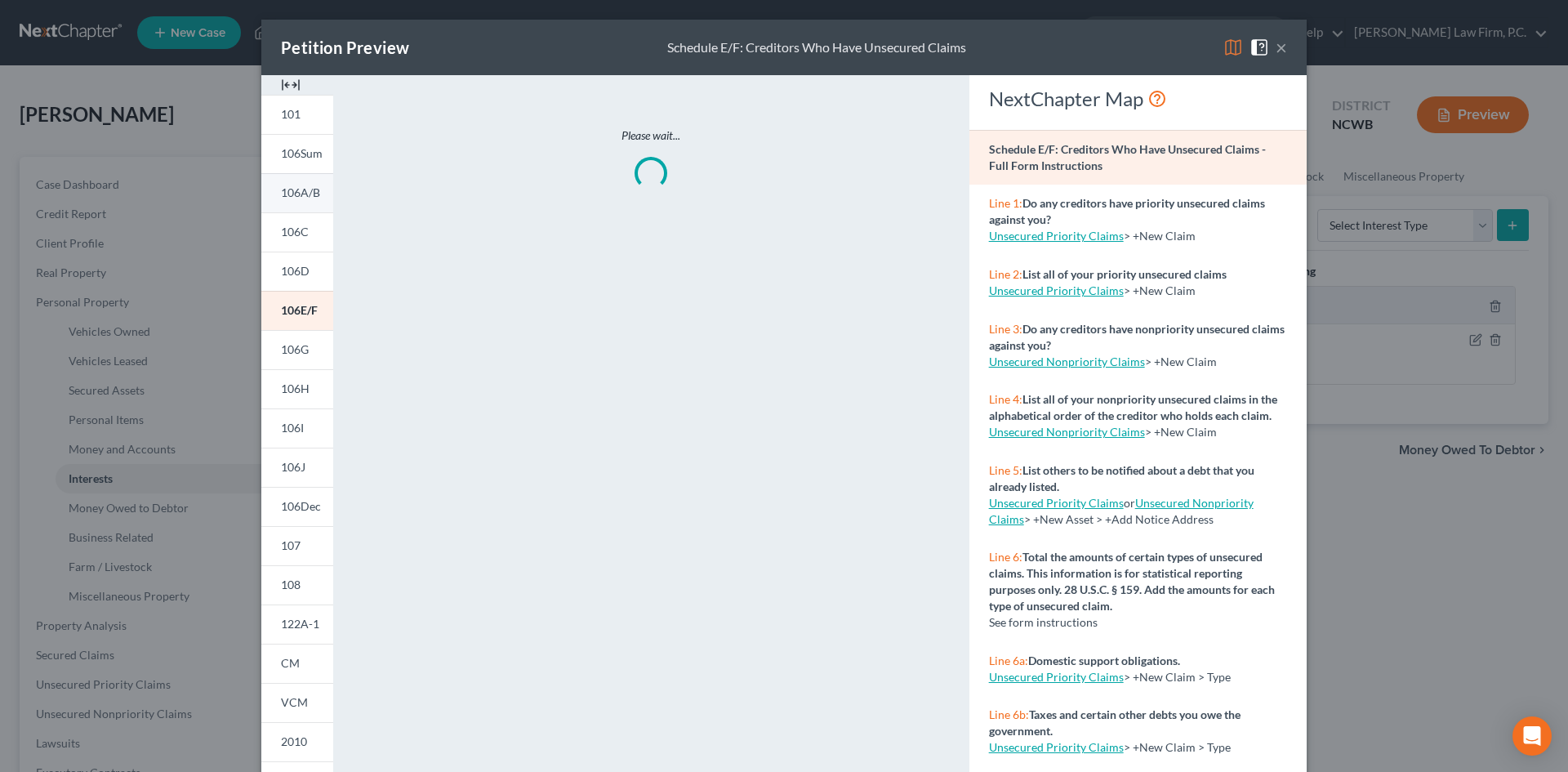
click at [315, 191] on link "106A/B" at bounding box center [298, 192] width 72 height 39
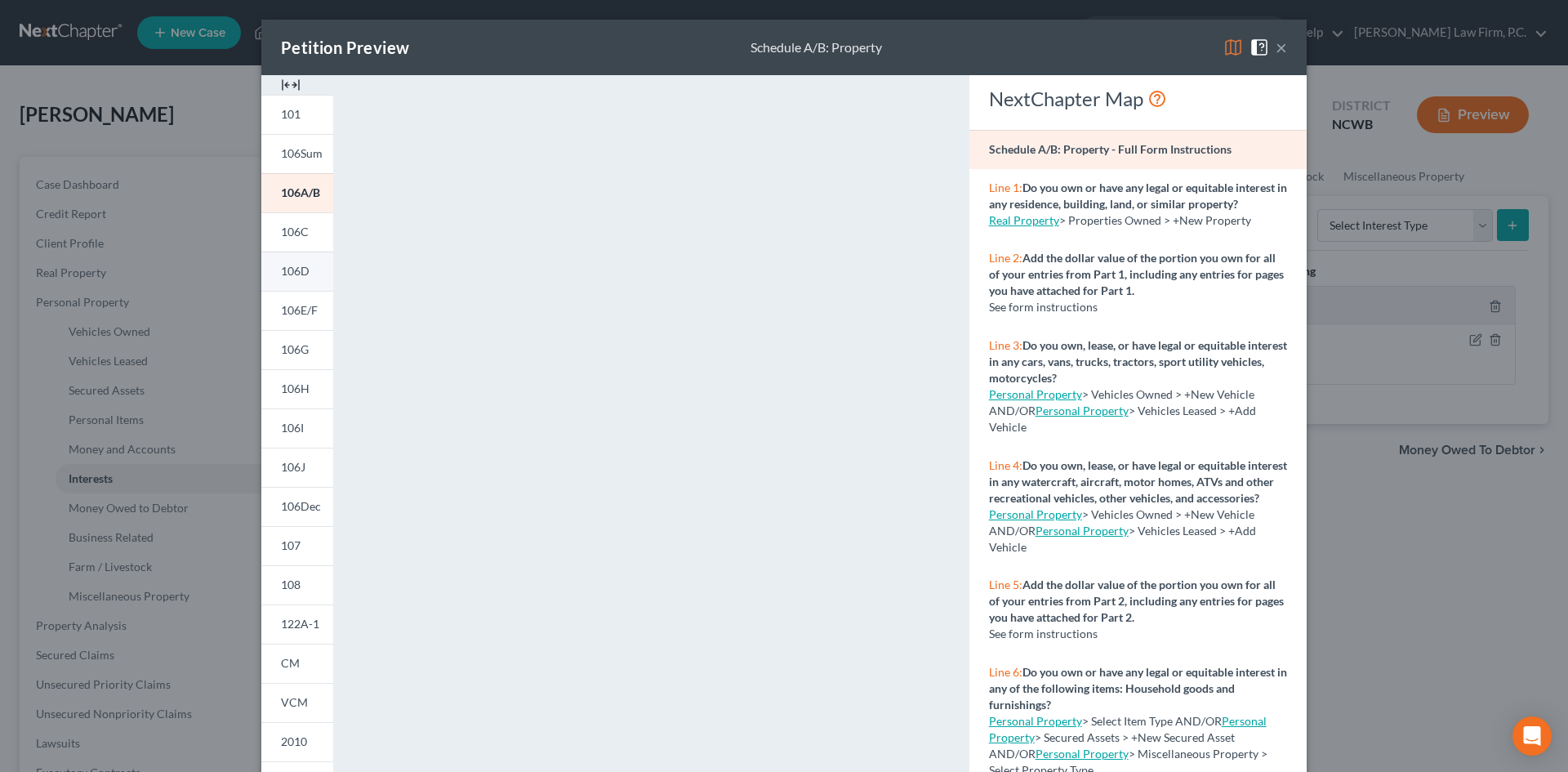
click at [288, 278] on span "106D" at bounding box center [295, 271] width 29 height 14
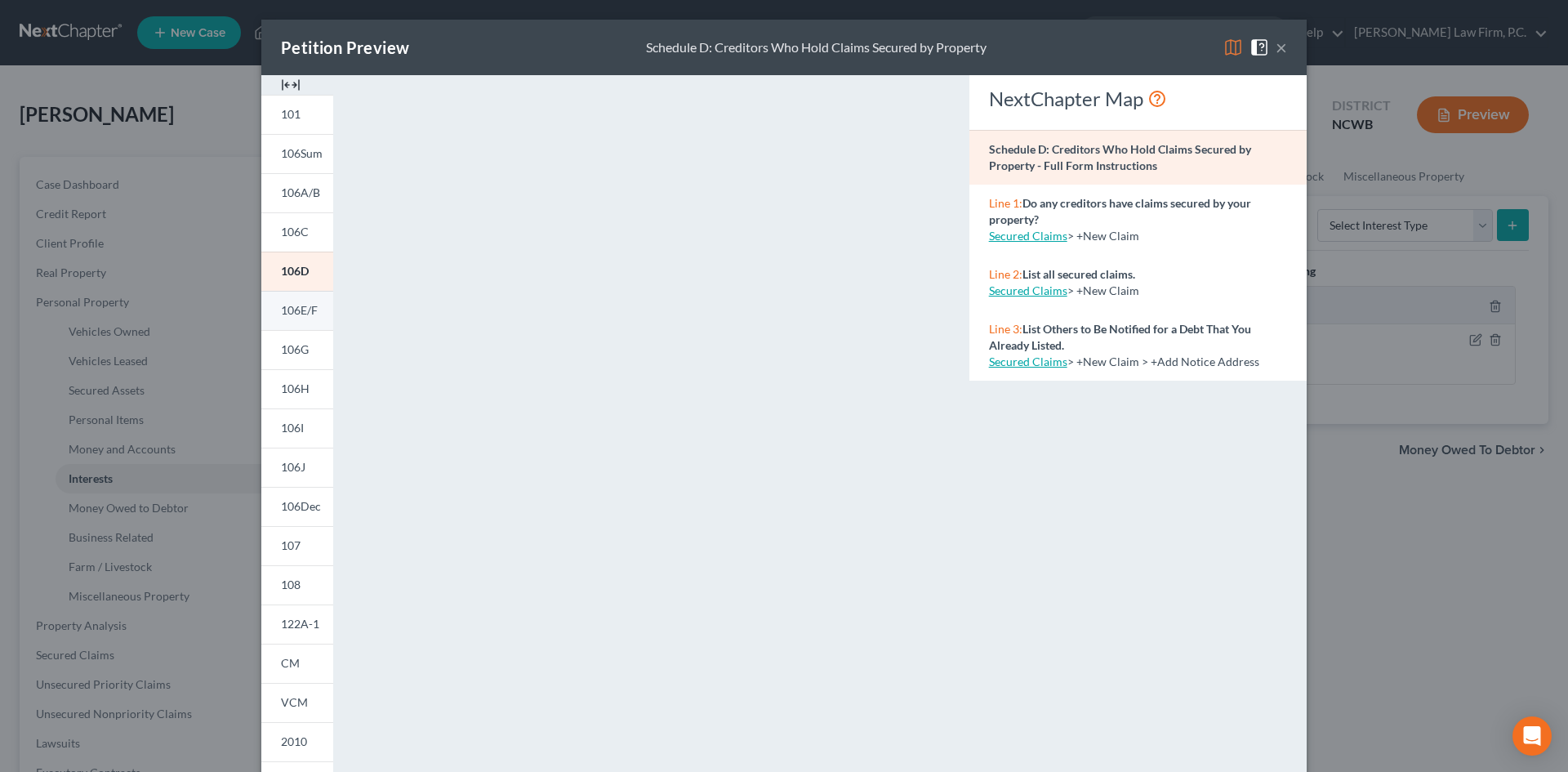
click at [309, 298] on link "106E/F" at bounding box center [298, 311] width 72 height 39
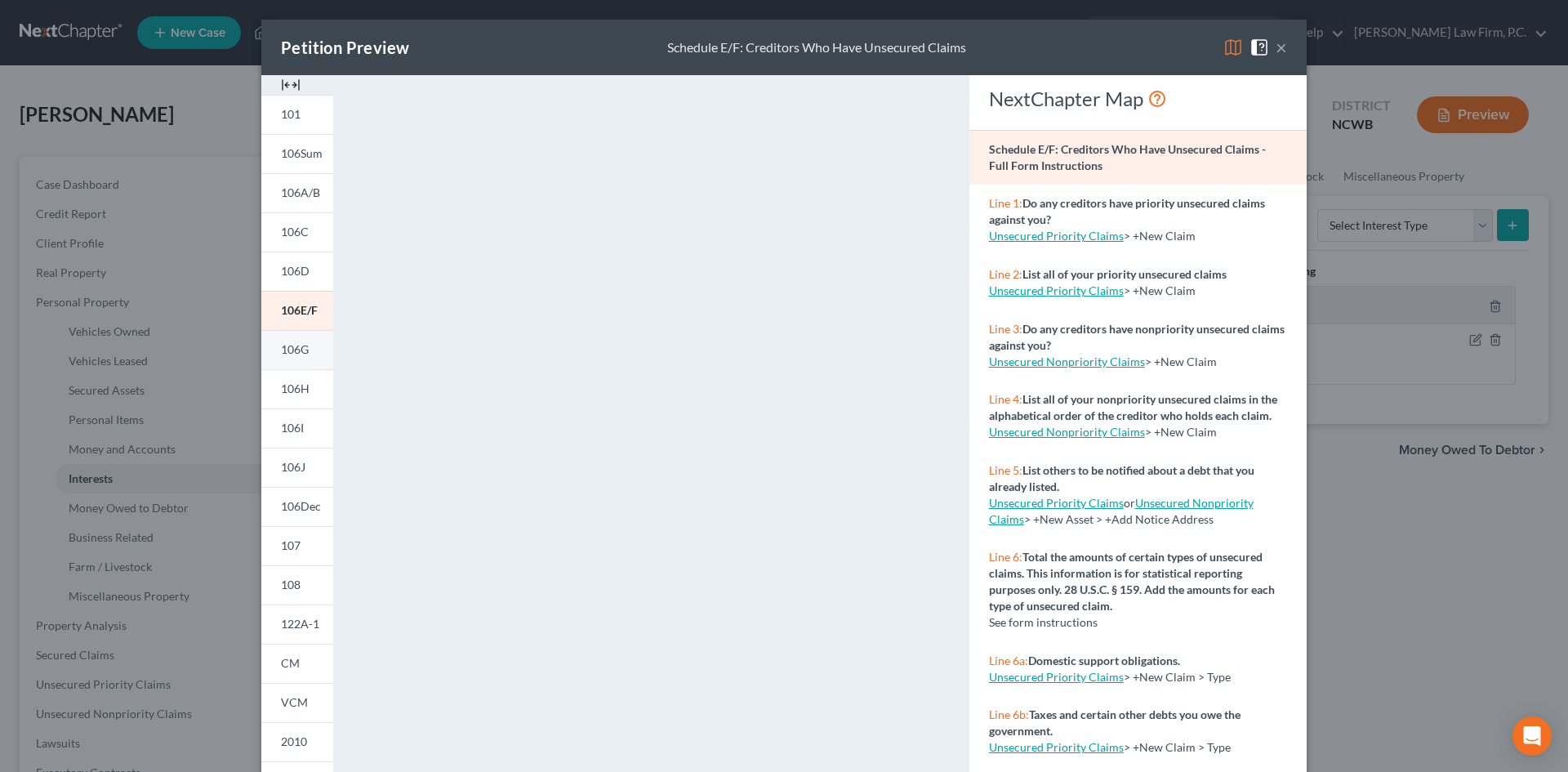
click at [302, 343] on span "106G" at bounding box center [295, 349] width 28 height 14
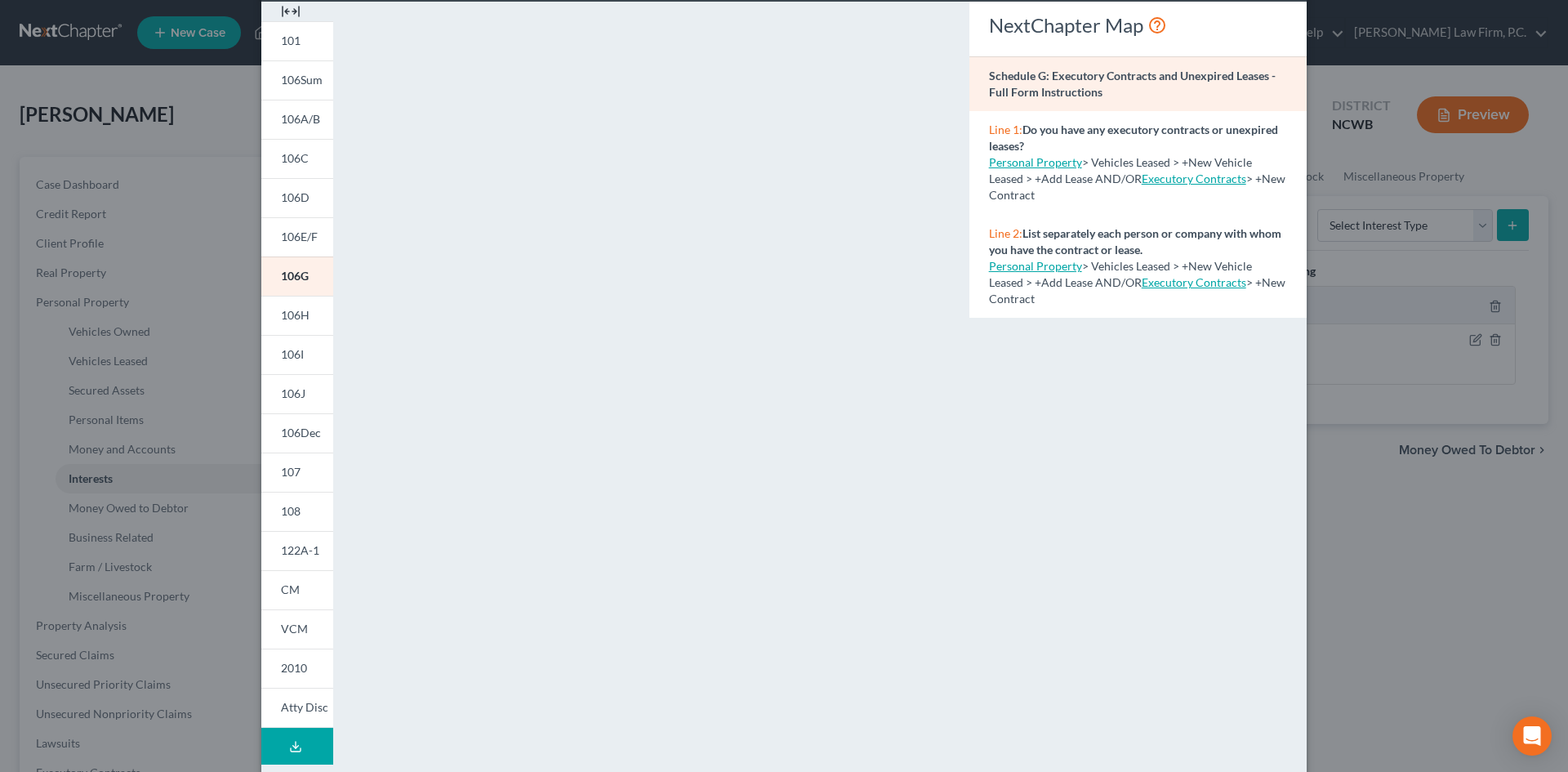
scroll to position [150, 0]
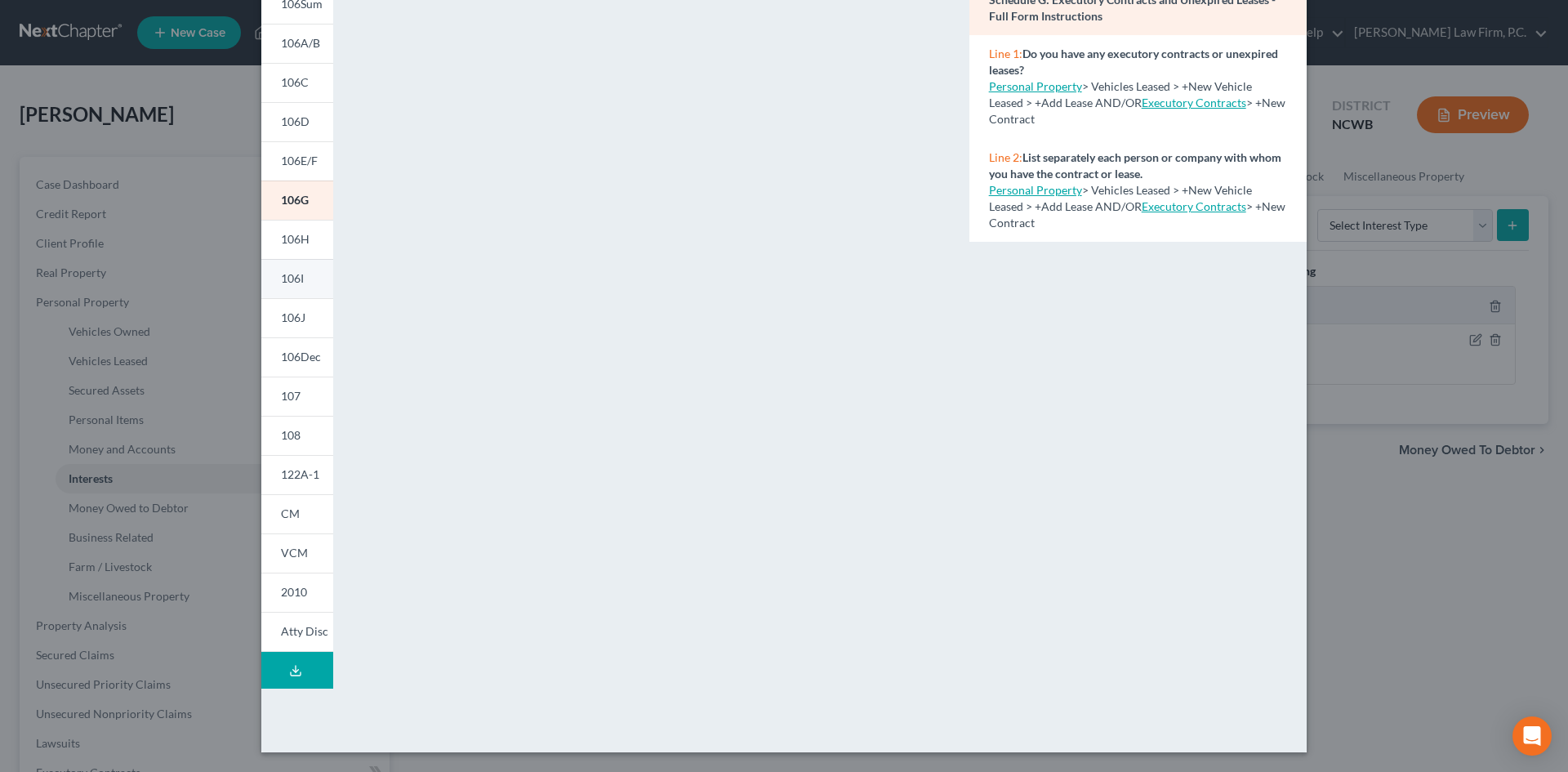
click at [297, 274] on span "106I" at bounding box center [292, 277] width 23 height 14
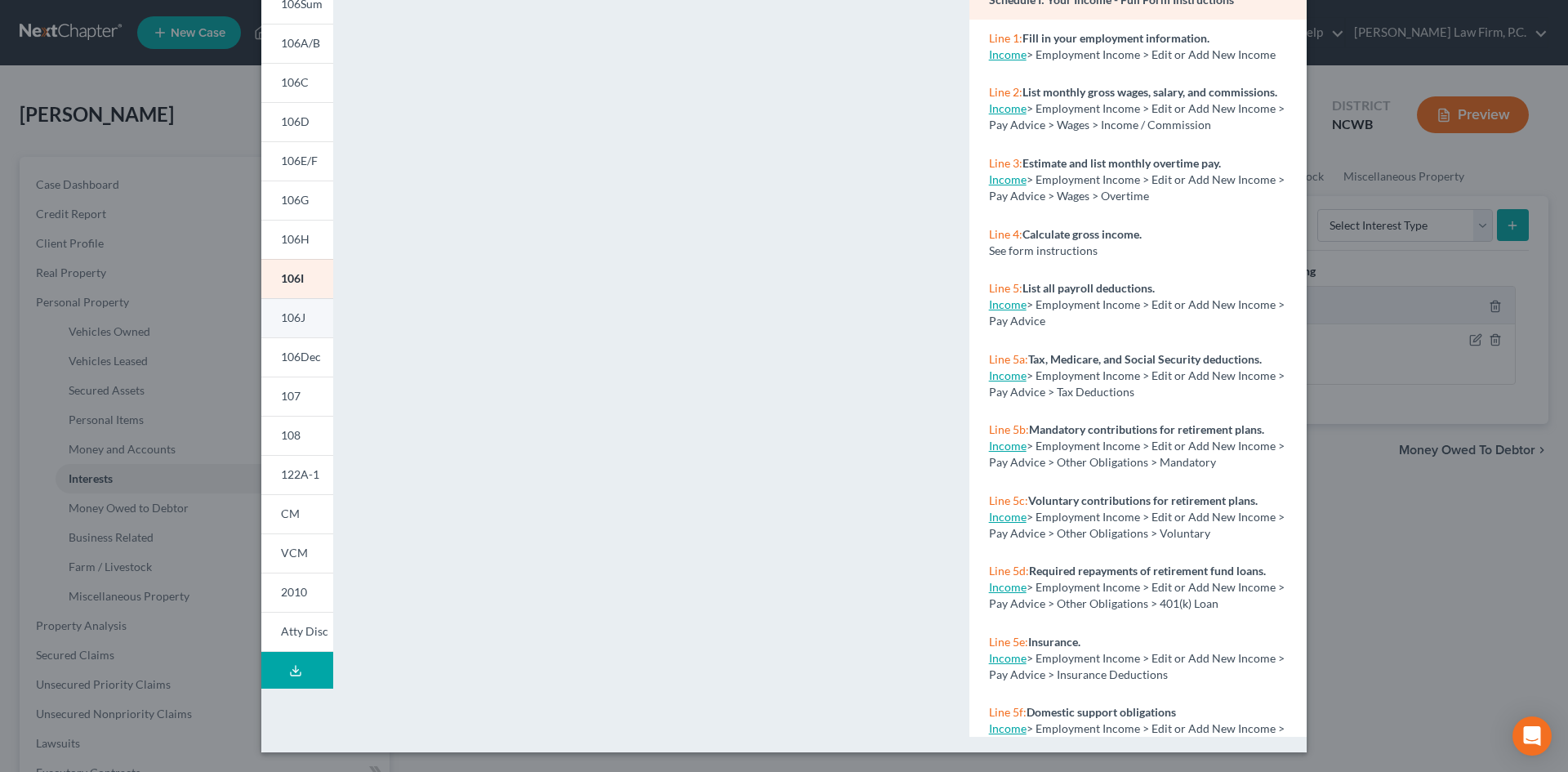
click at [281, 311] on span "106J" at bounding box center [293, 317] width 25 height 14
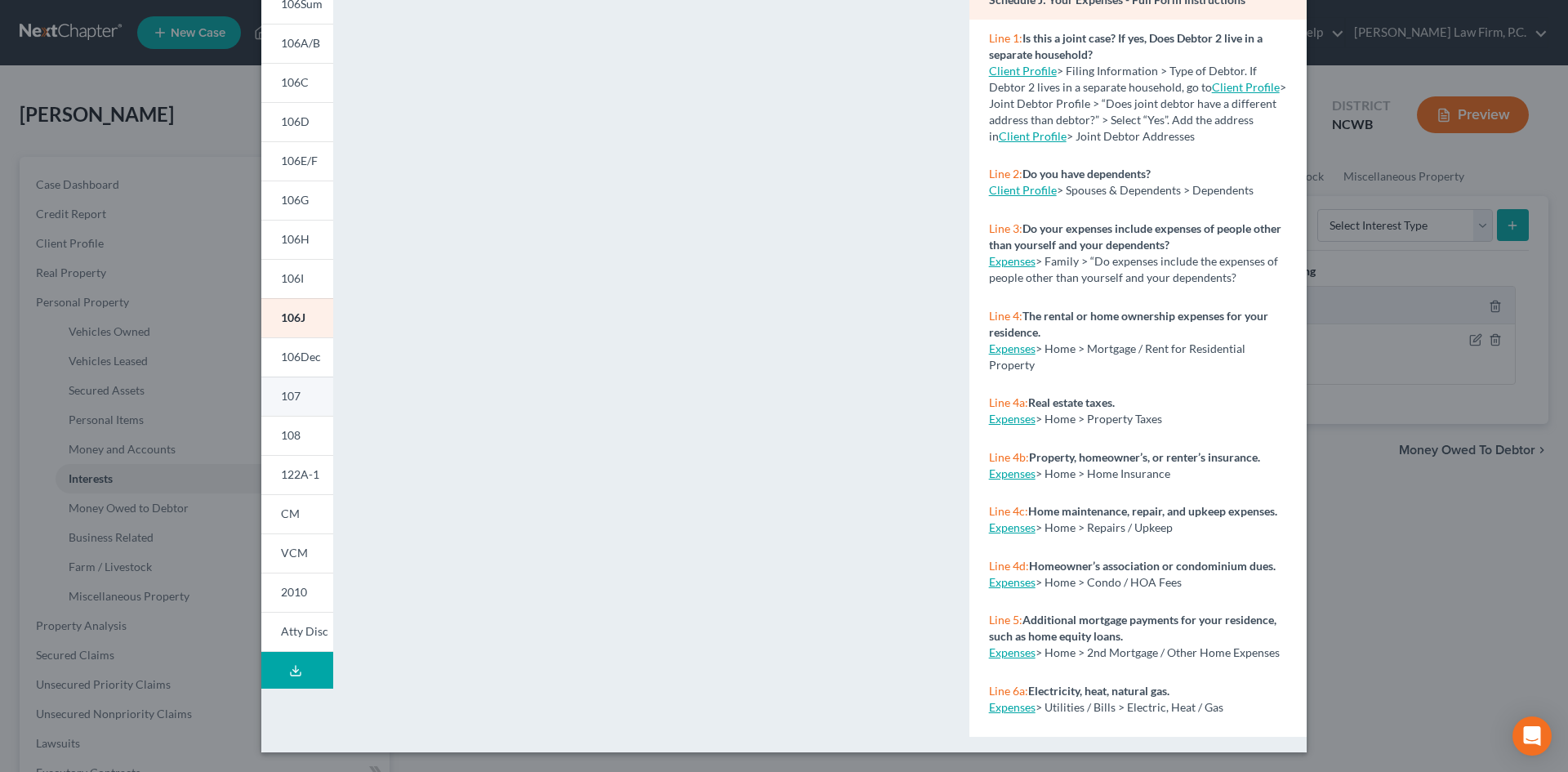
click at [285, 399] on span "107" at bounding box center [290, 396] width 19 height 14
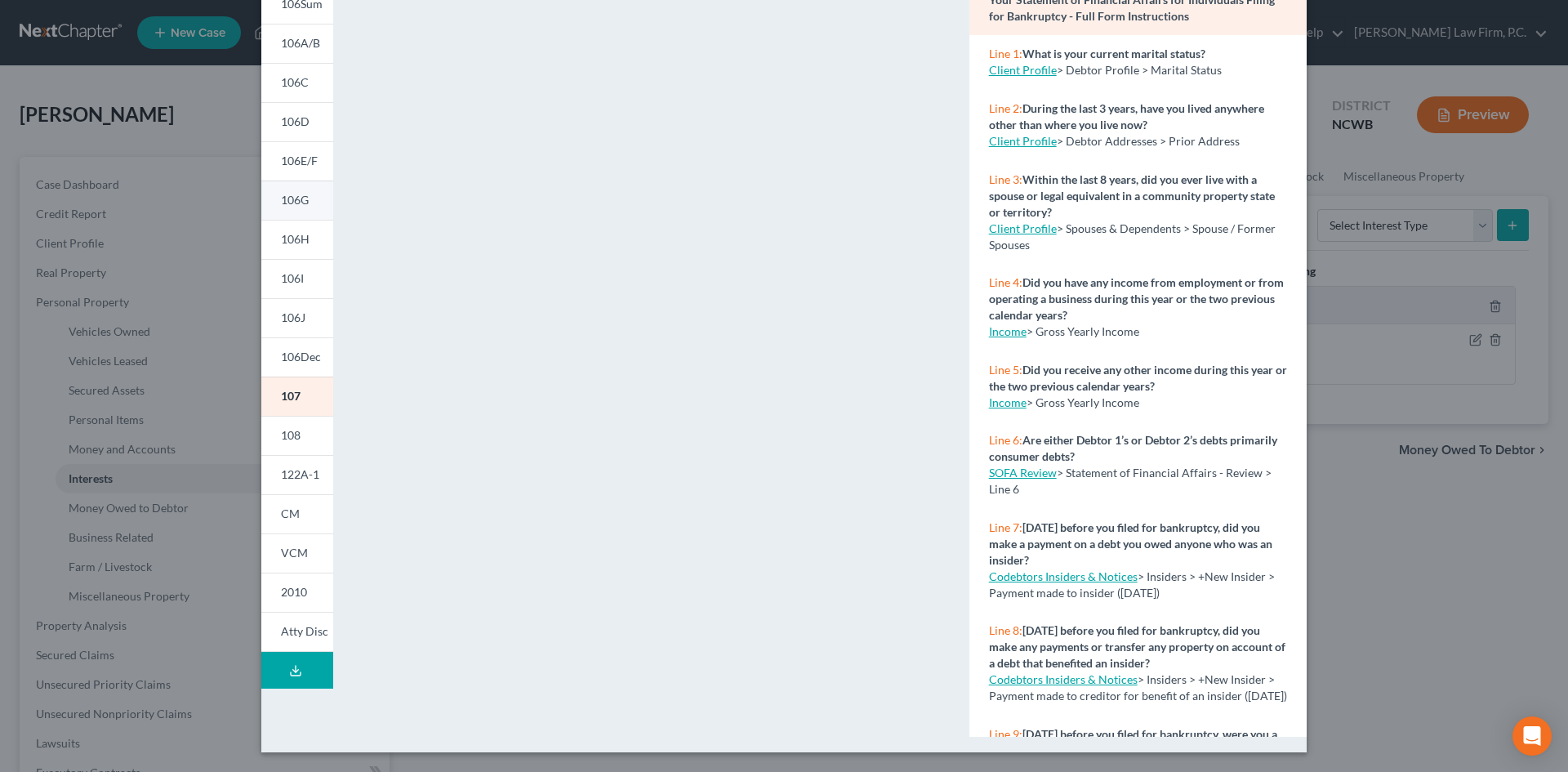
click at [283, 191] on link "106G" at bounding box center [298, 200] width 72 height 39
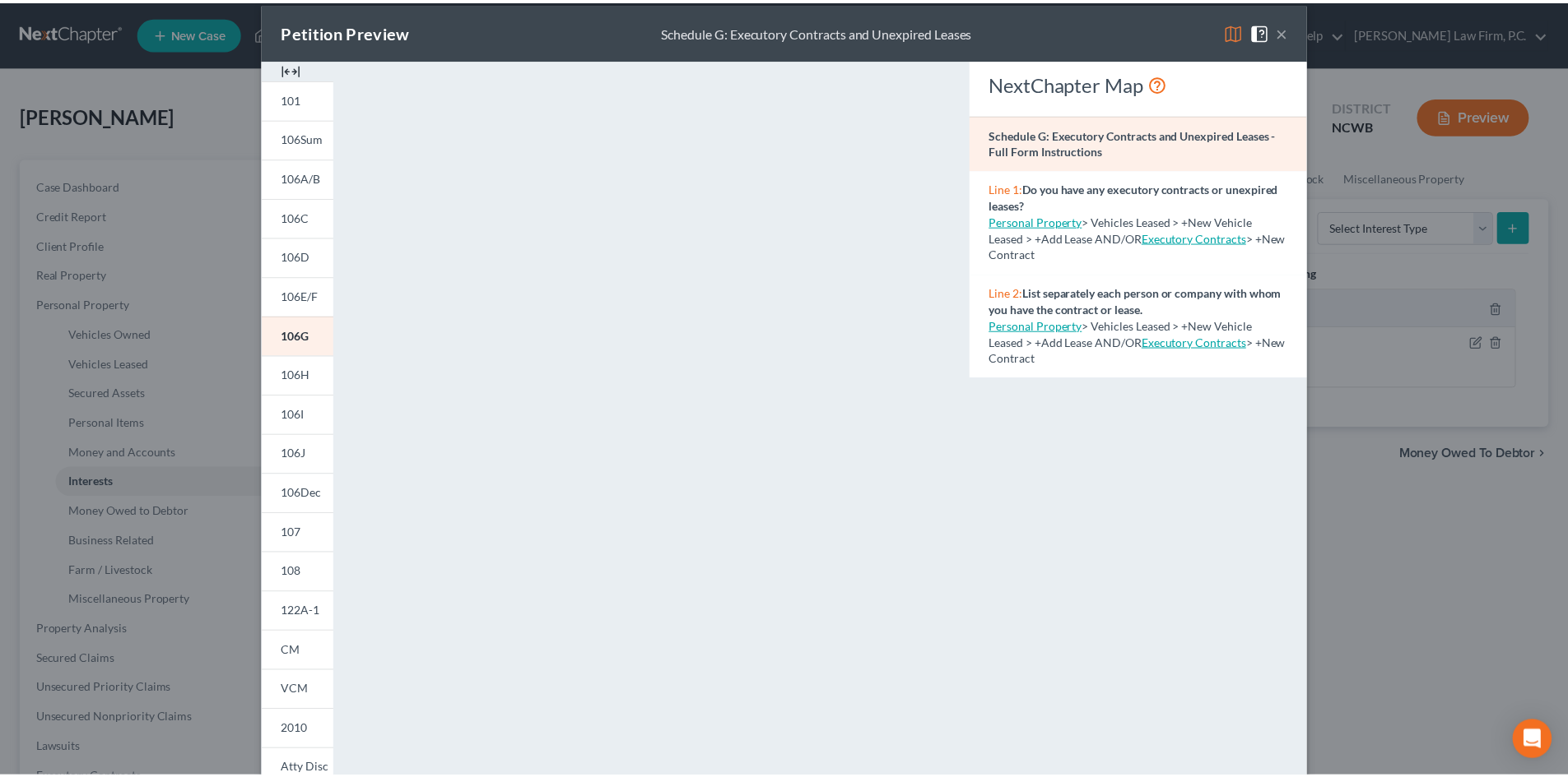
scroll to position [0, 0]
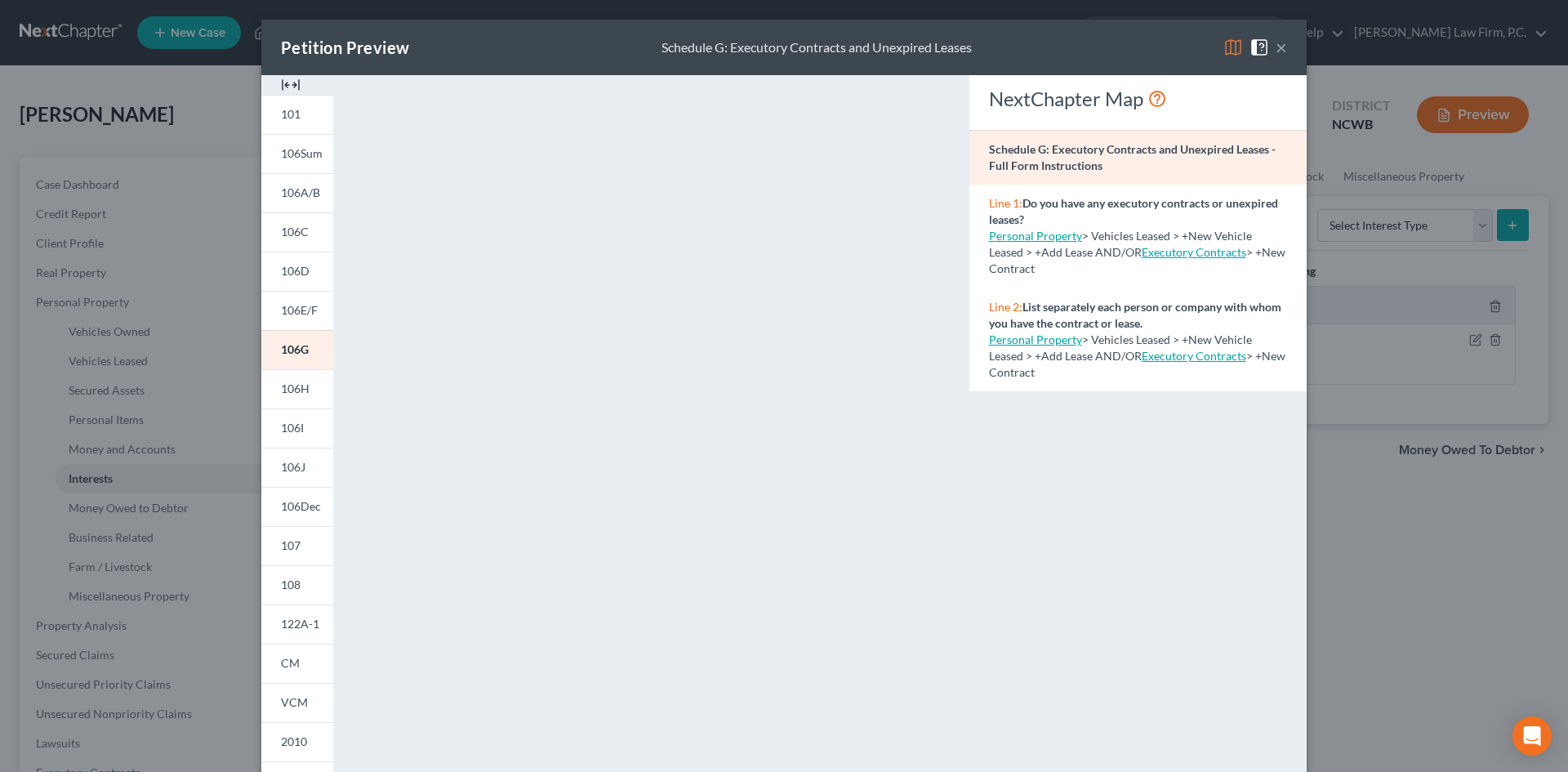
click at [1270, 48] on span at bounding box center [1263, 45] width 26 height 14
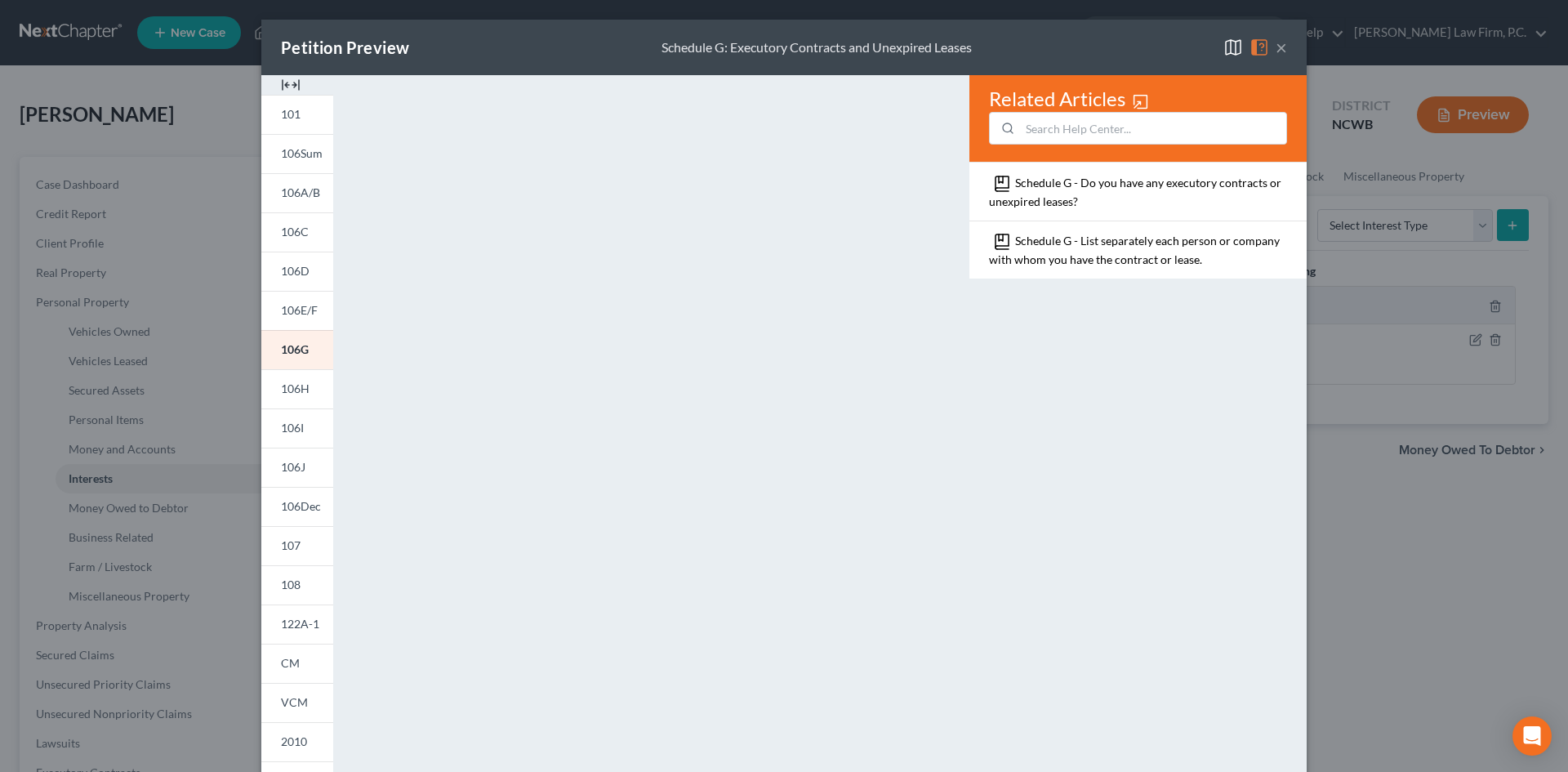
drag, startPoint x: 1282, startPoint y: 45, endPoint x: 1271, endPoint y: 53, distance: 13.6
click at [1282, 46] on div "Petition Preview Schedule G: Executory Contracts and Unexpired Leases ×" at bounding box center [784, 47] width 1046 height 55
click at [1276, 53] on button "×" at bounding box center [1282, 47] width 11 height 19
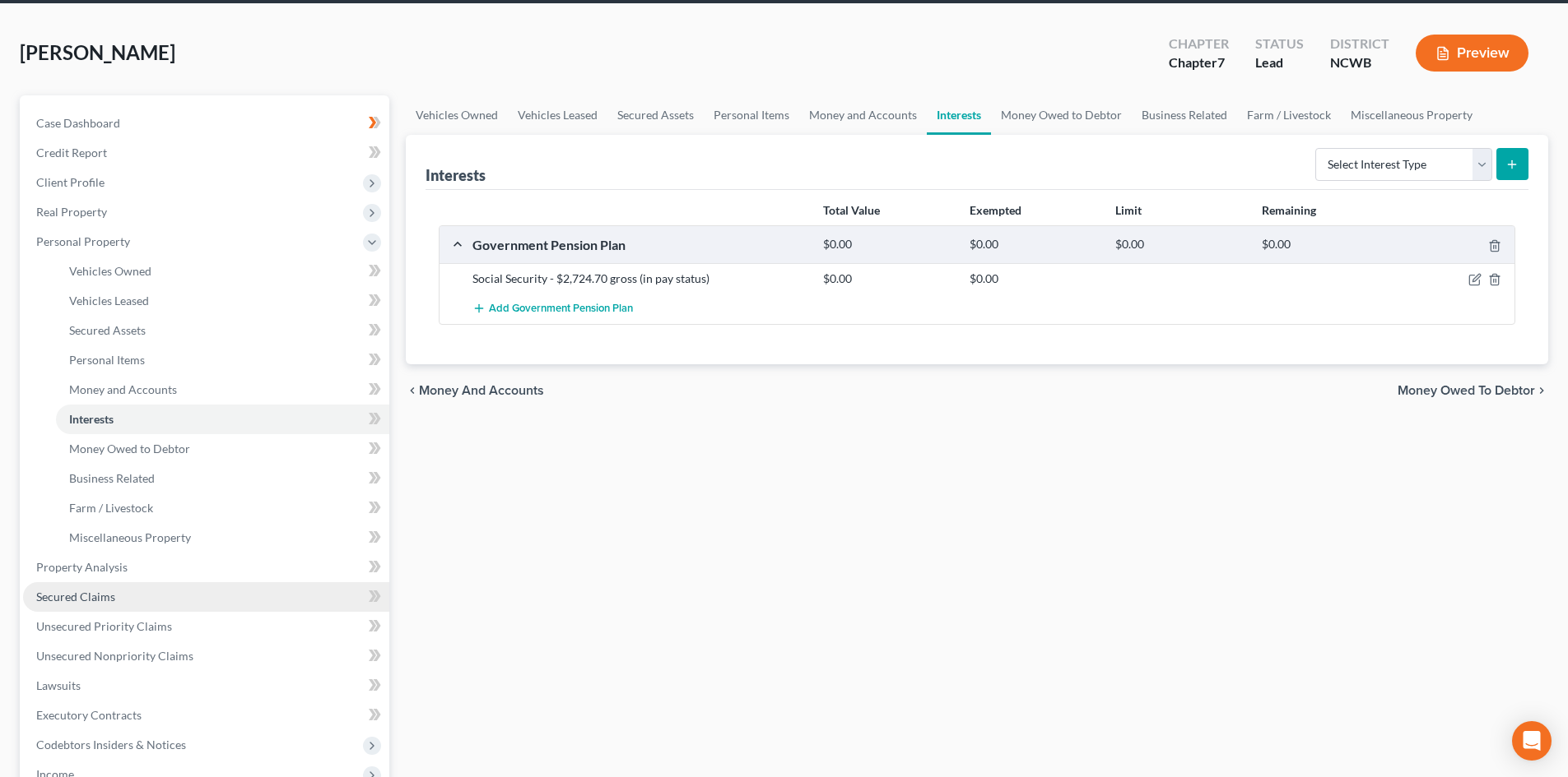
scroll to position [329, 0]
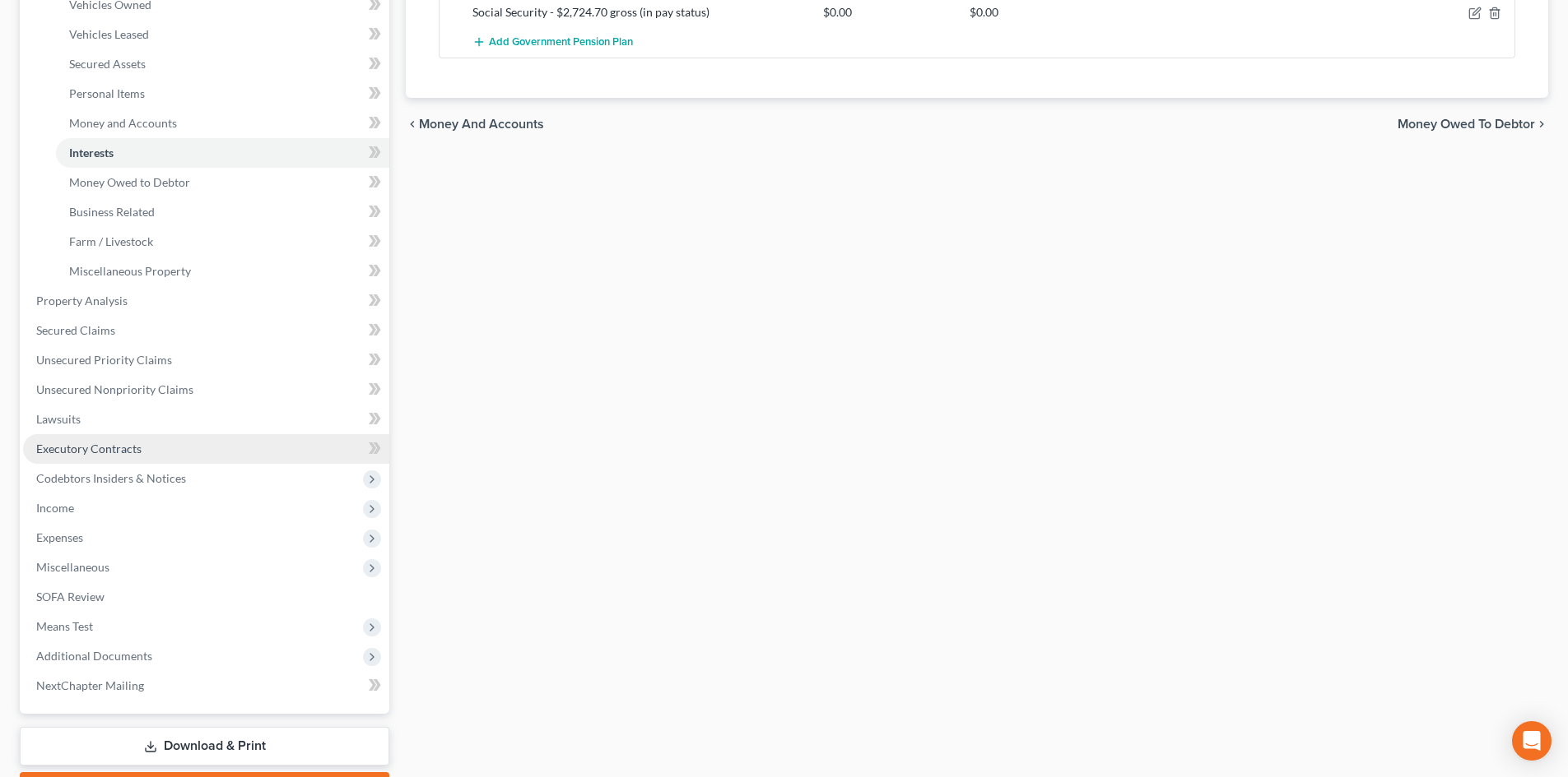
click at [90, 455] on span "Executory Contracts" at bounding box center [88, 449] width 105 height 14
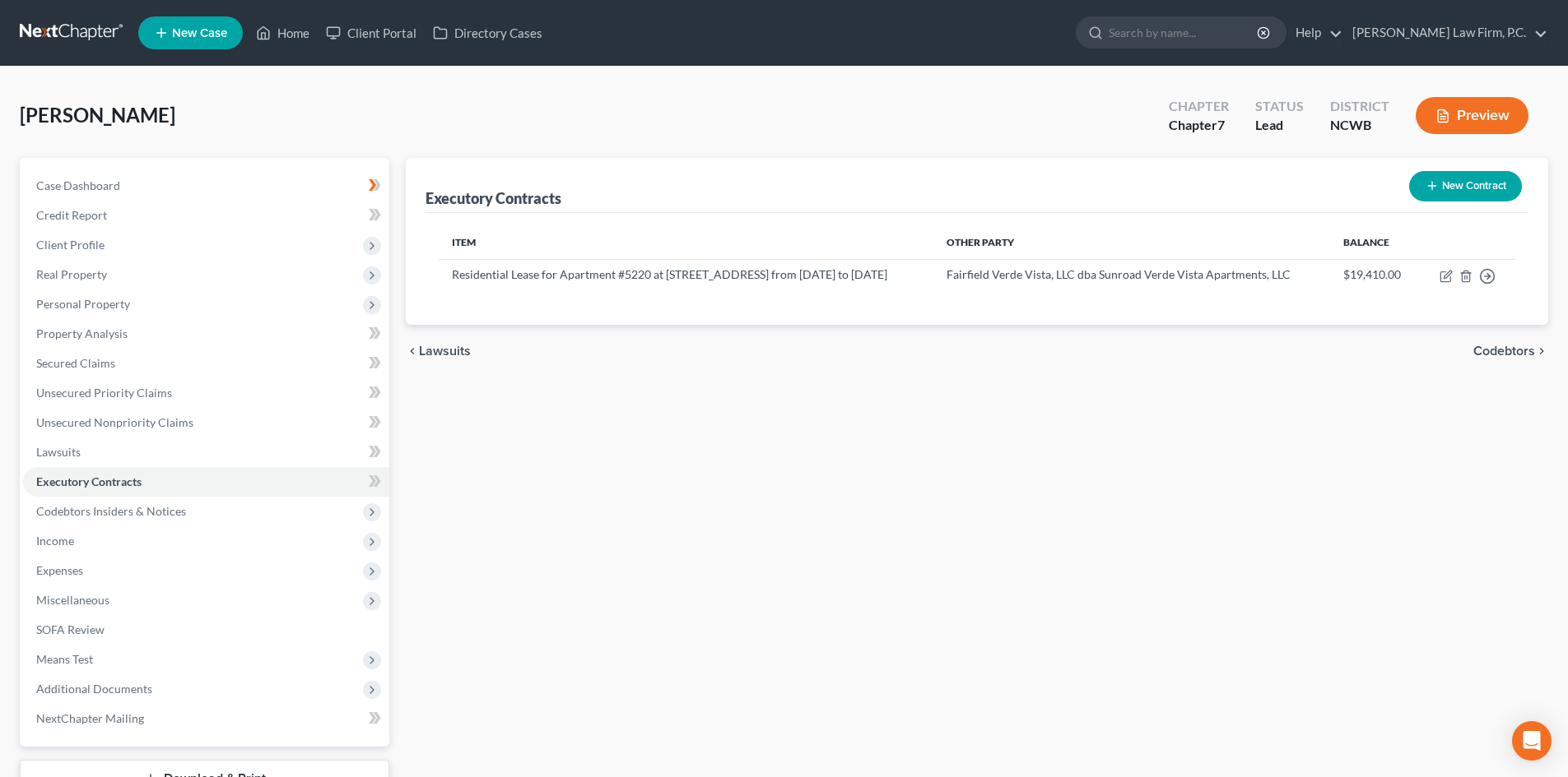
click at [1480, 183] on button "New Contract" at bounding box center [1465, 186] width 113 height 31
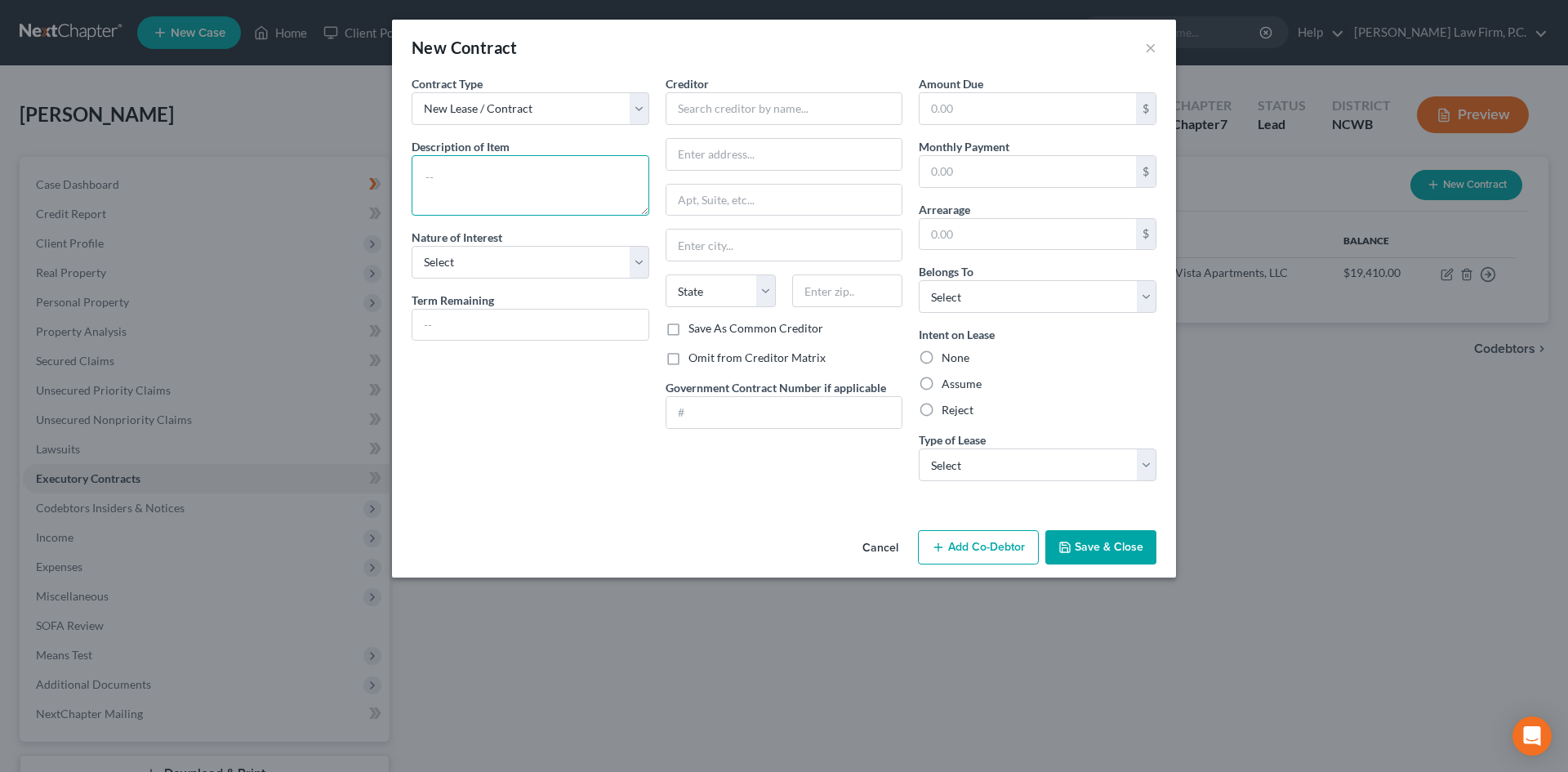
click at [512, 170] on textarea at bounding box center [530, 185] width 237 height 60
type textarea "/"
type textarea "Storage Unit"
click at [557, 103] on select "New Lease / Contract New Timeshare" at bounding box center [530, 108] width 237 height 32
click at [565, 115] on select "New Lease / Contract New Timeshare" at bounding box center [530, 108] width 237 height 32
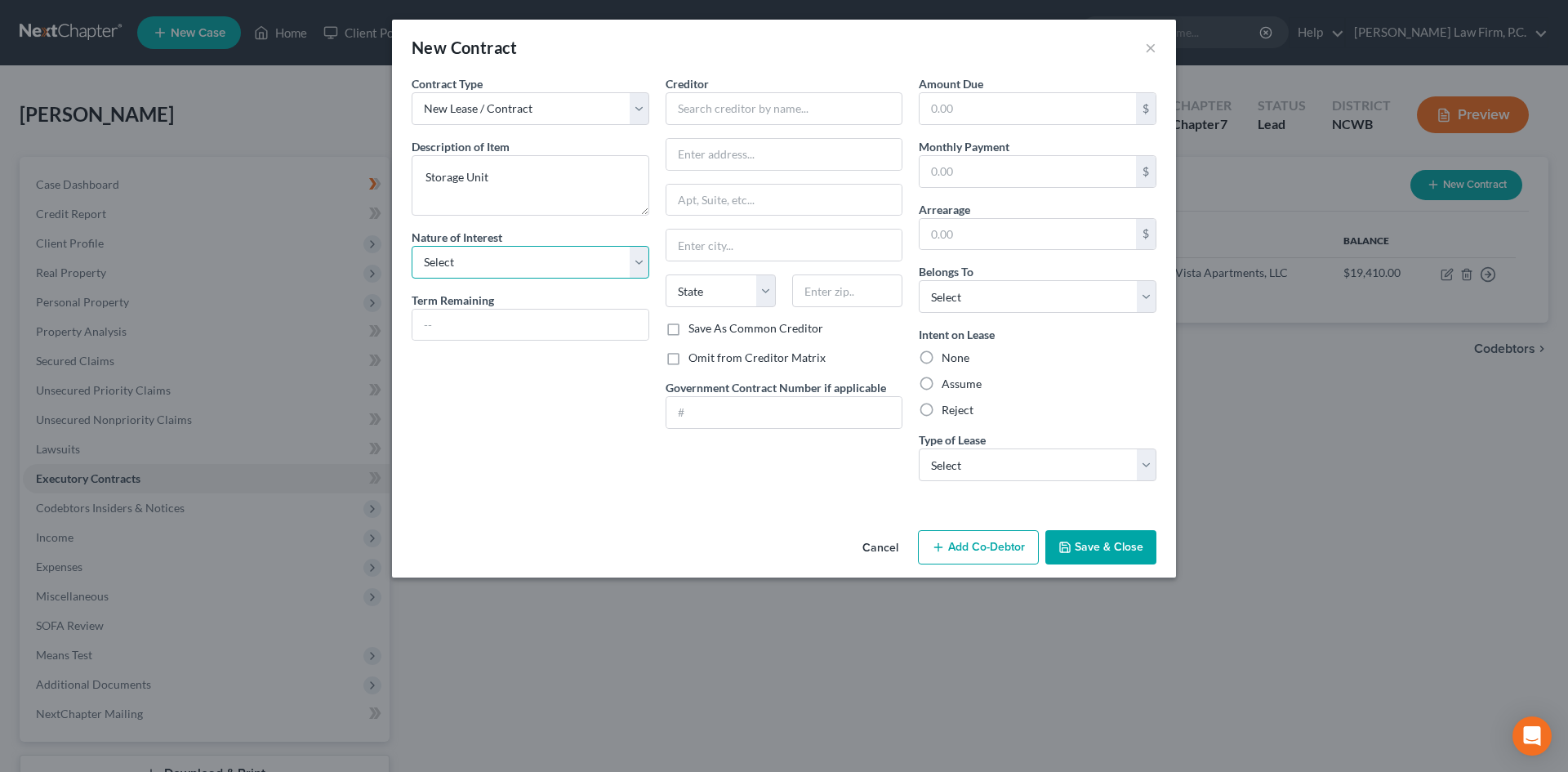
click at [512, 257] on select "Select Purchaser Agent Lessor Lessee" at bounding box center [530, 262] width 237 height 32
select select "3"
click at [412, 246] on select "Select Purchaser Agent Lessor Lessee" at bounding box center [530, 262] width 237 height 32
click at [491, 323] on input "text" at bounding box center [529, 325] width 236 height 31
type input "month to month"
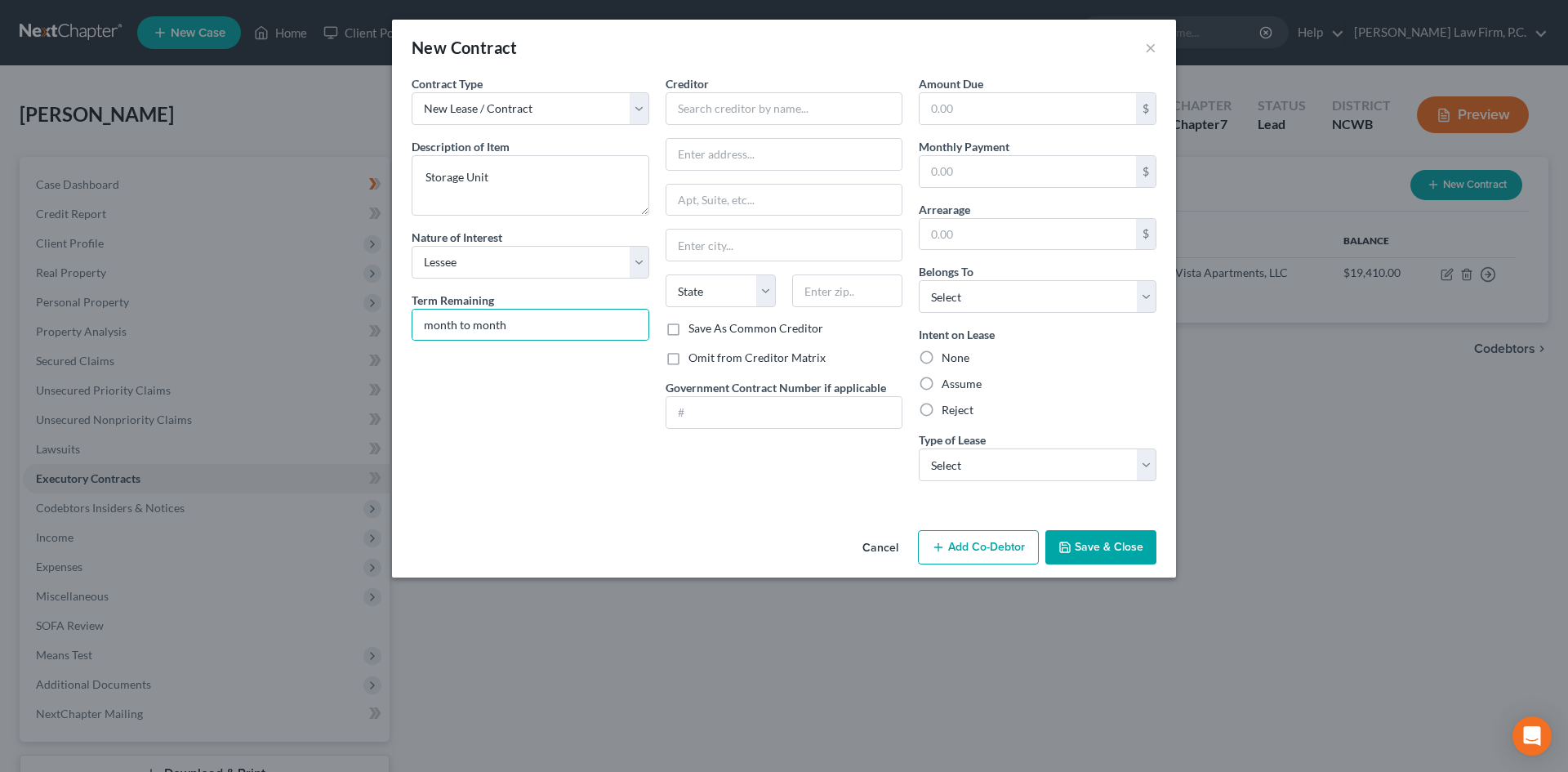
click at [772, 89] on div "Creditor *" at bounding box center [784, 100] width 237 height 50
click at [768, 106] on input "text" at bounding box center [784, 108] width 237 height 32
type input "Mohawk Self Storage"
type input "10 Mohaw"
click at [820, 289] on input "text" at bounding box center [846, 290] width 110 height 32
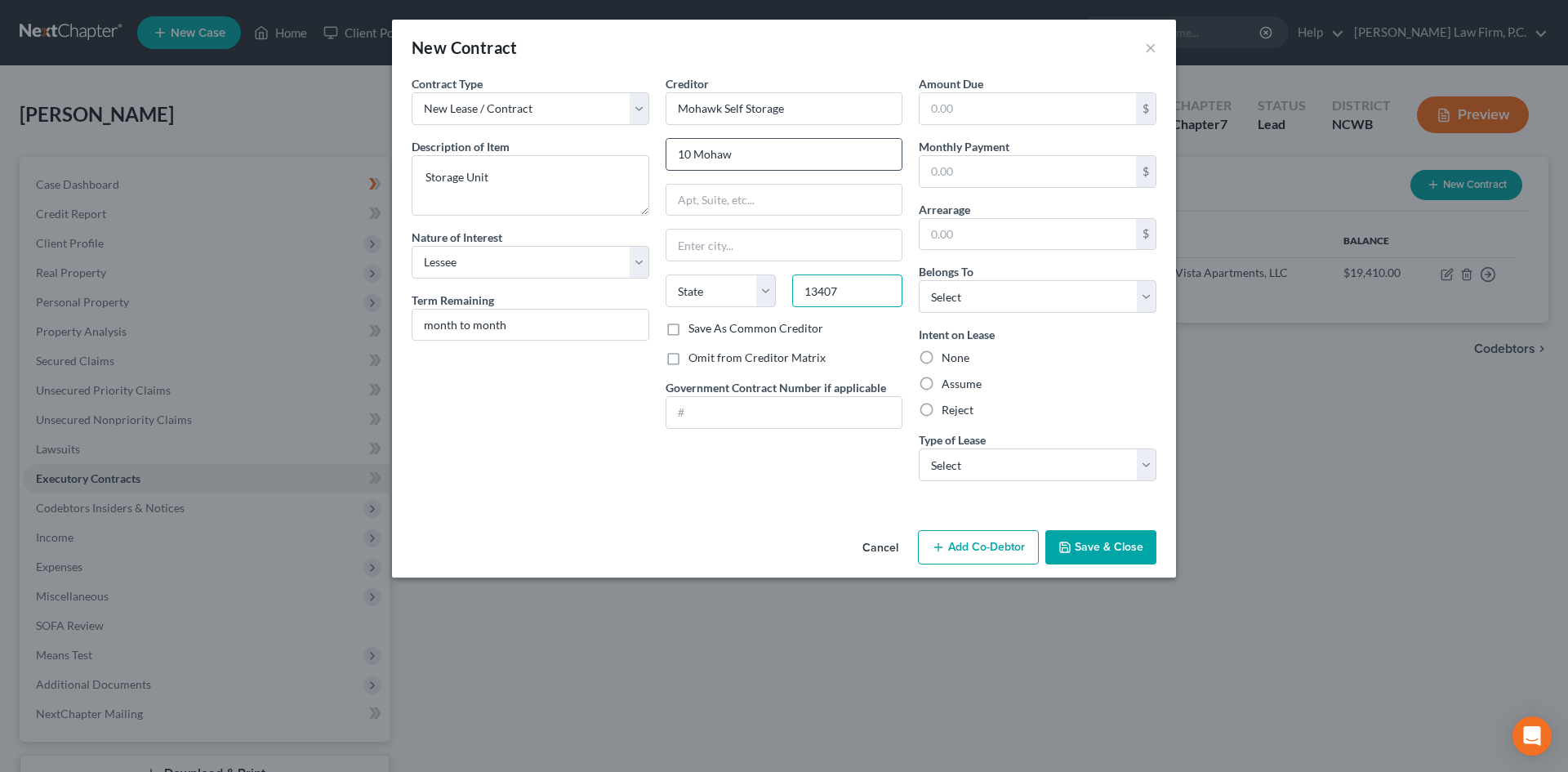
type input "13407"
type input "Mohawk"
select select "35"
drag, startPoint x: 735, startPoint y: 153, endPoint x: 662, endPoint y: 149, distance: 73.1
click at [662, 149] on div "Creditor * Mohawk Self Storage 10 Mohaw Mohawk State [US_STATE] AK AR AZ CA CO …" at bounding box center [784, 284] width 254 height 419
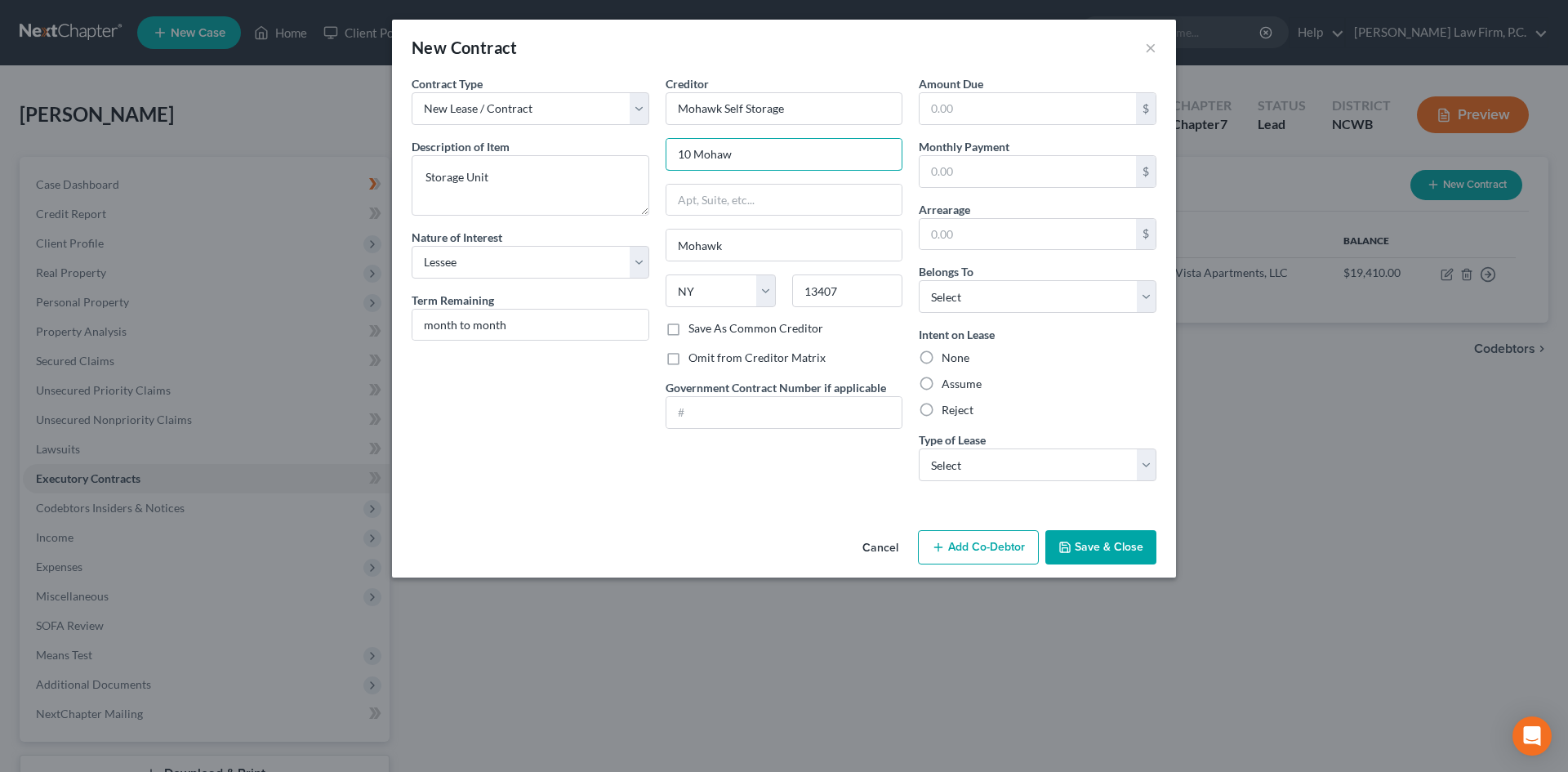
paste input "[US_STATE][GEOGRAPHIC_DATA]"
type input "[US_STATE][GEOGRAPHIC_DATA]"
click at [981, 295] on select "Select Debtor 1 Only Debtor 2 Only Debtor 1 And Debtor 2 Only At Least One Of T…" at bounding box center [1037, 296] width 237 height 32
select select "0"
click at [918, 280] on select "Select Debtor 1 Only Debtor 2 Only Debtor 1 And Debtor 2 Only At Least One Of T…" at bounding box center [1037, 296] width 237 height 32
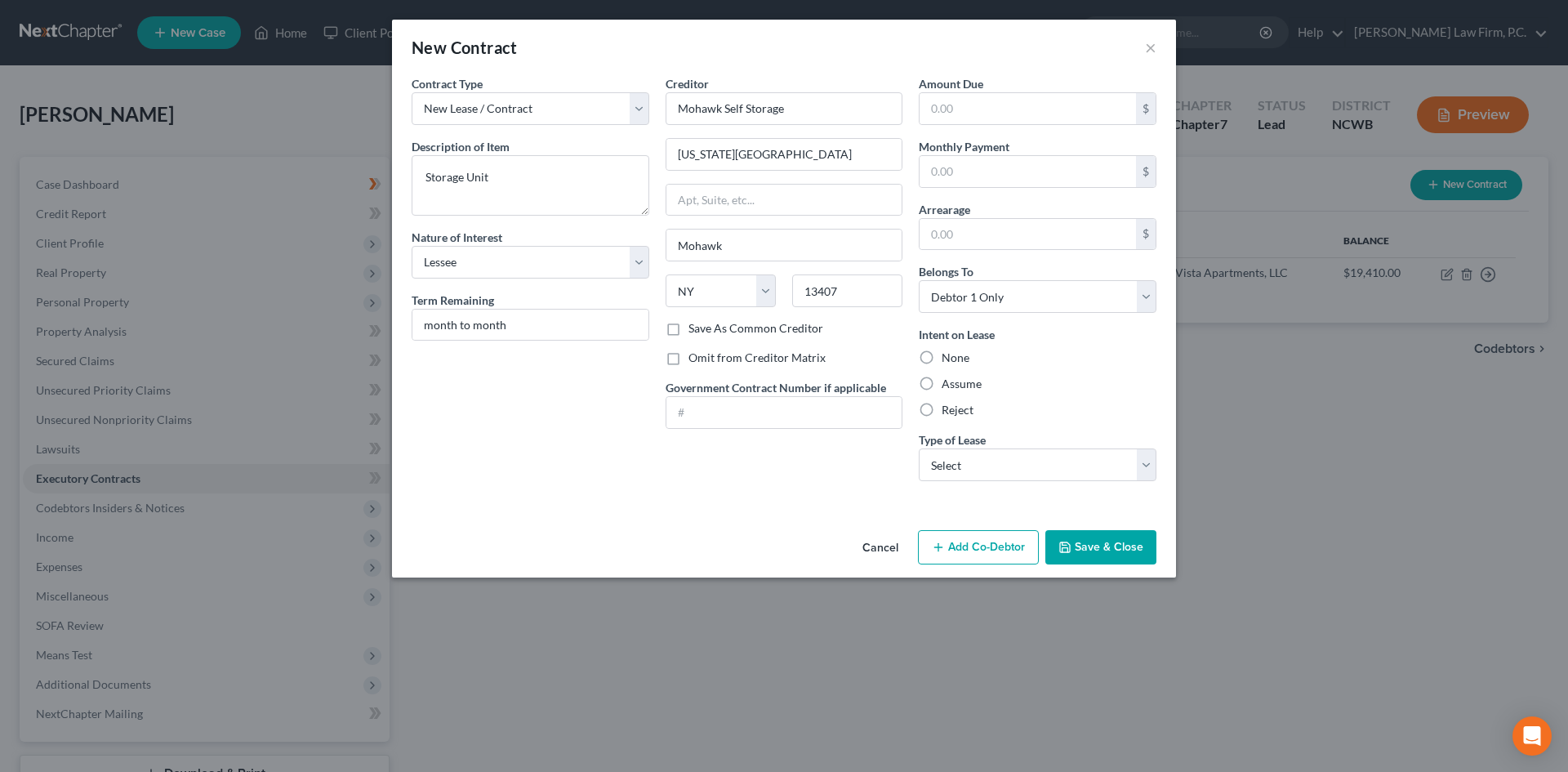
click at [958, 384] on label "Assume" at bounding box center [961, 385] width 40 height 17
click at [958, 384] on input "Assume" at bounding box center [953, 381] width 10 height 10
radio input "true"
click at [965, 476] on select "Select Real Estate Car Other" at bounding box center [1037, 464] width 237 height 32
select select "2"
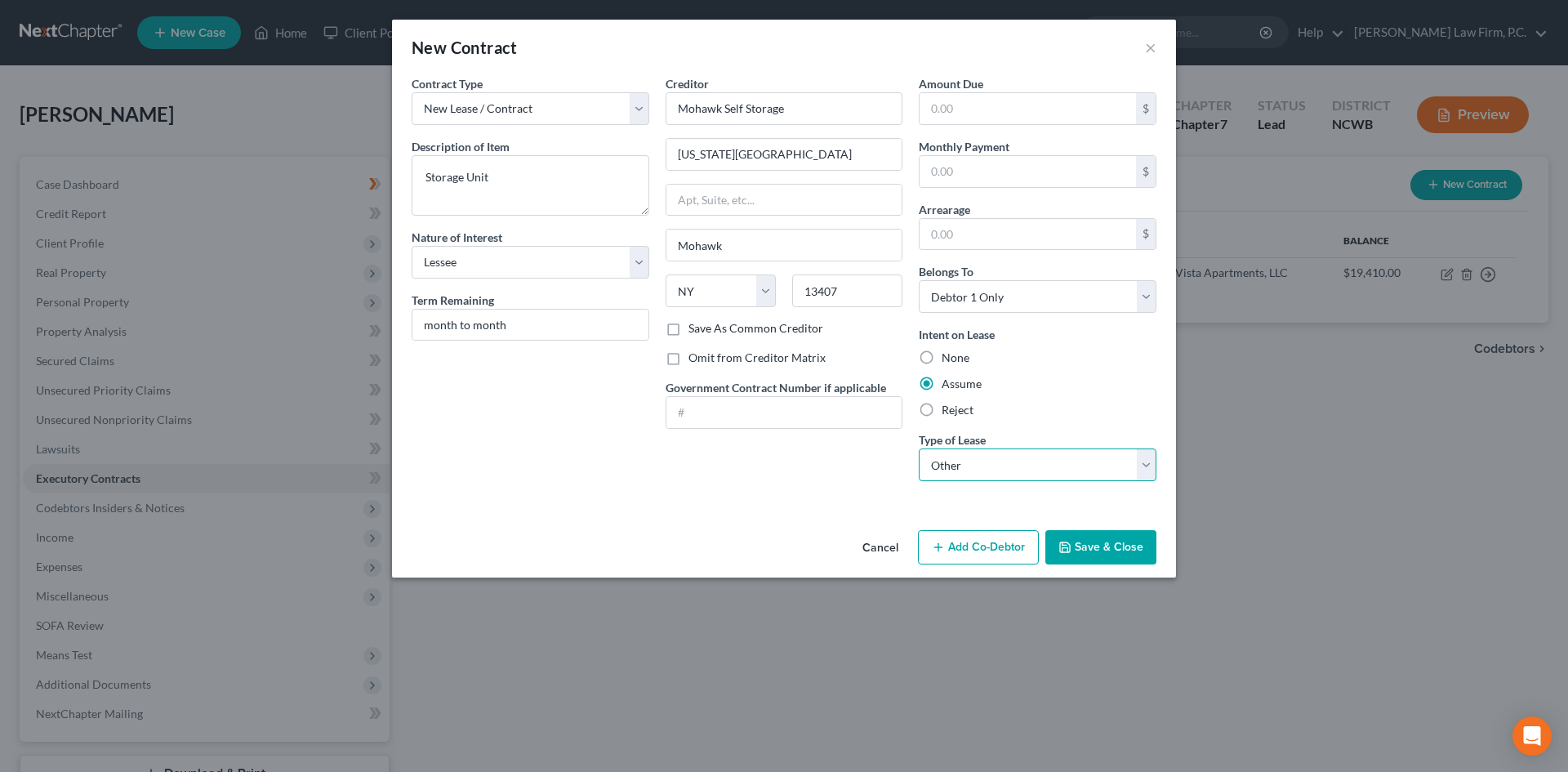
click at [918, 448] on select "Select Real Estate Car Other" at bounding box center [1037, 464] width 237 height 32
click at [1084, 557] on button "Save & Close" at bounding box center [1101, 547] width 111 height 34
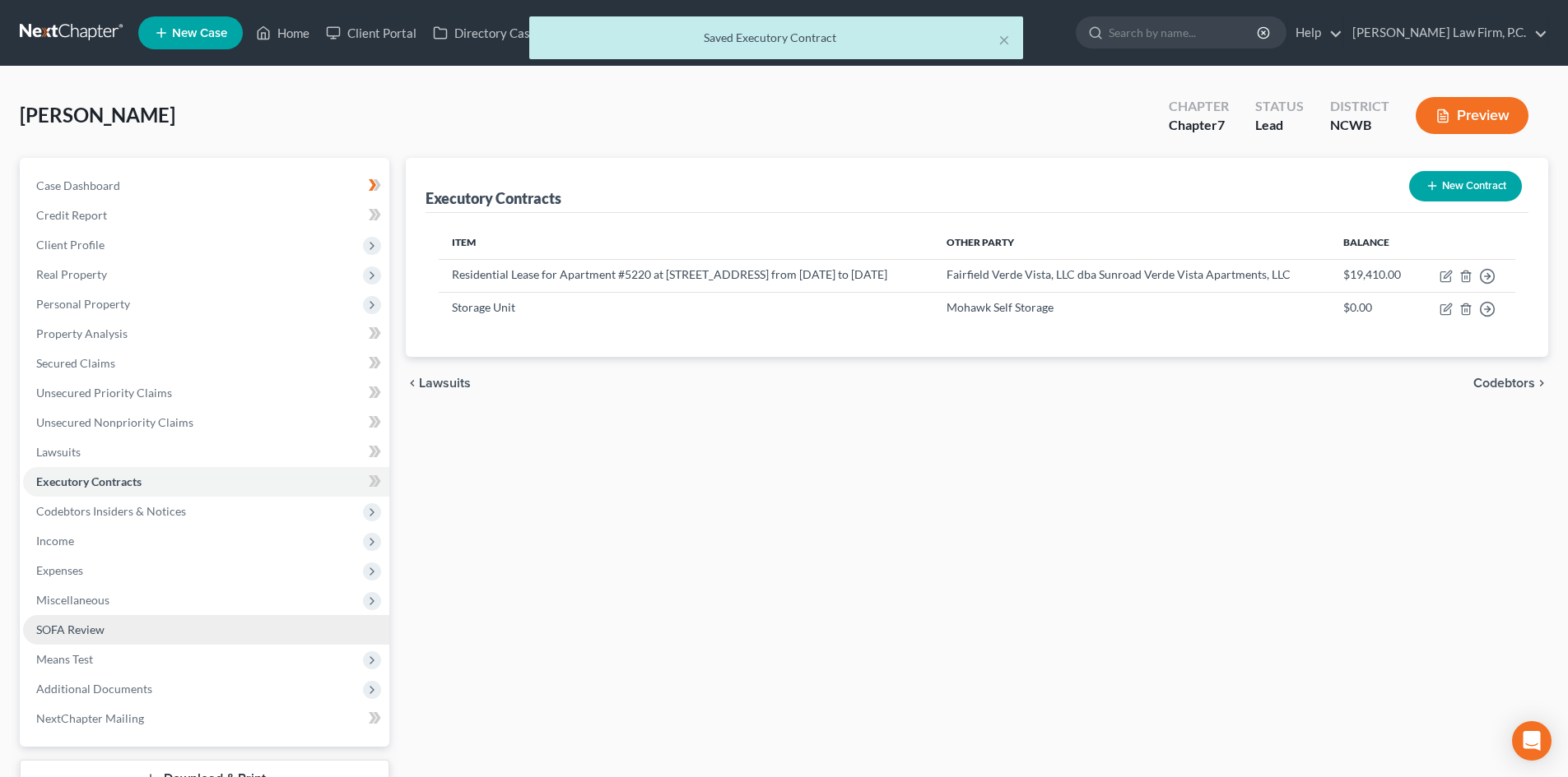
click at [109, 631] on link "SOFA Review" at bounding box center [206, 630] width 366 height 30
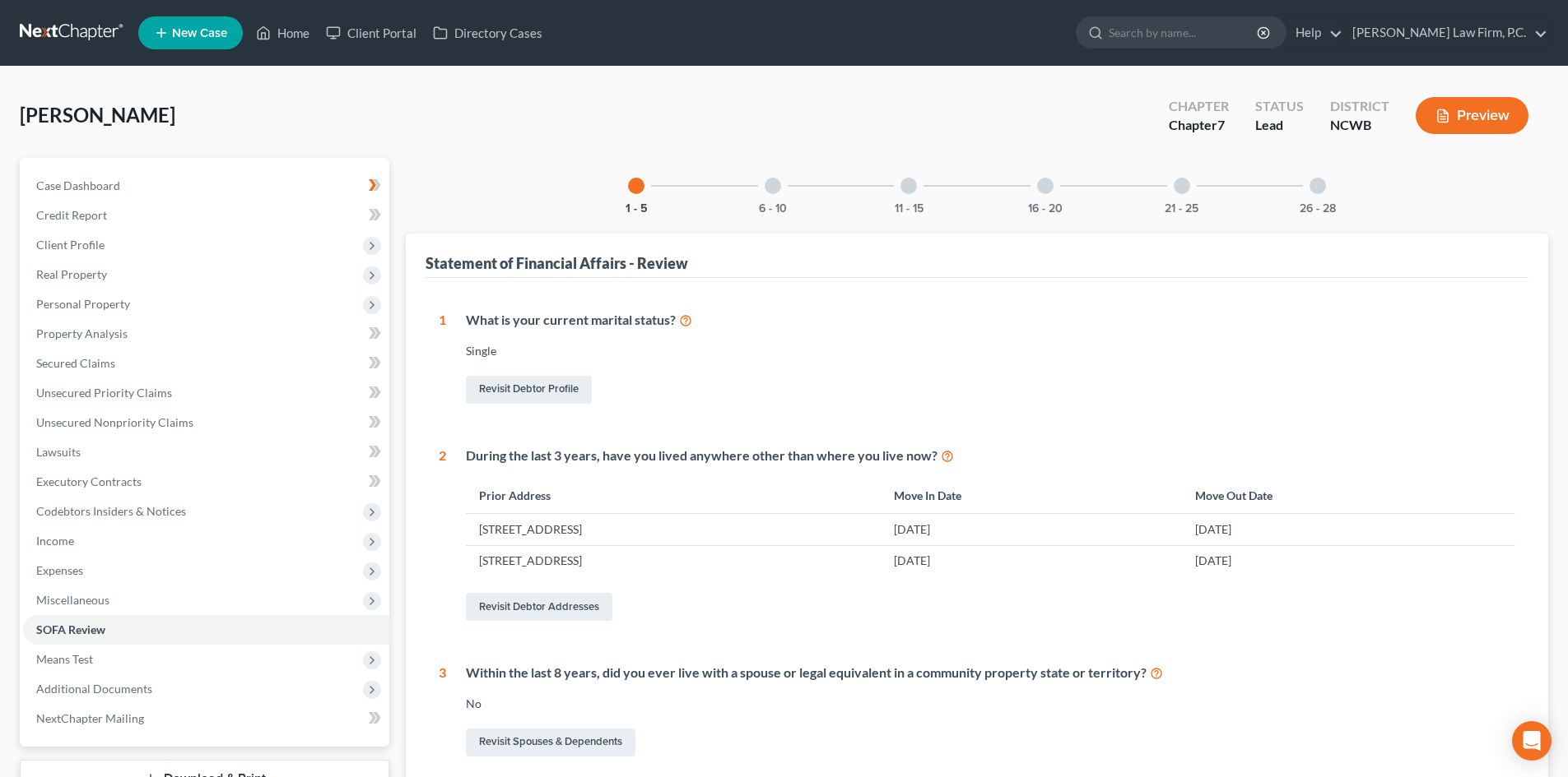
click at [1049, 189] on div at bounding box center [1046, 186] width 17 height 17
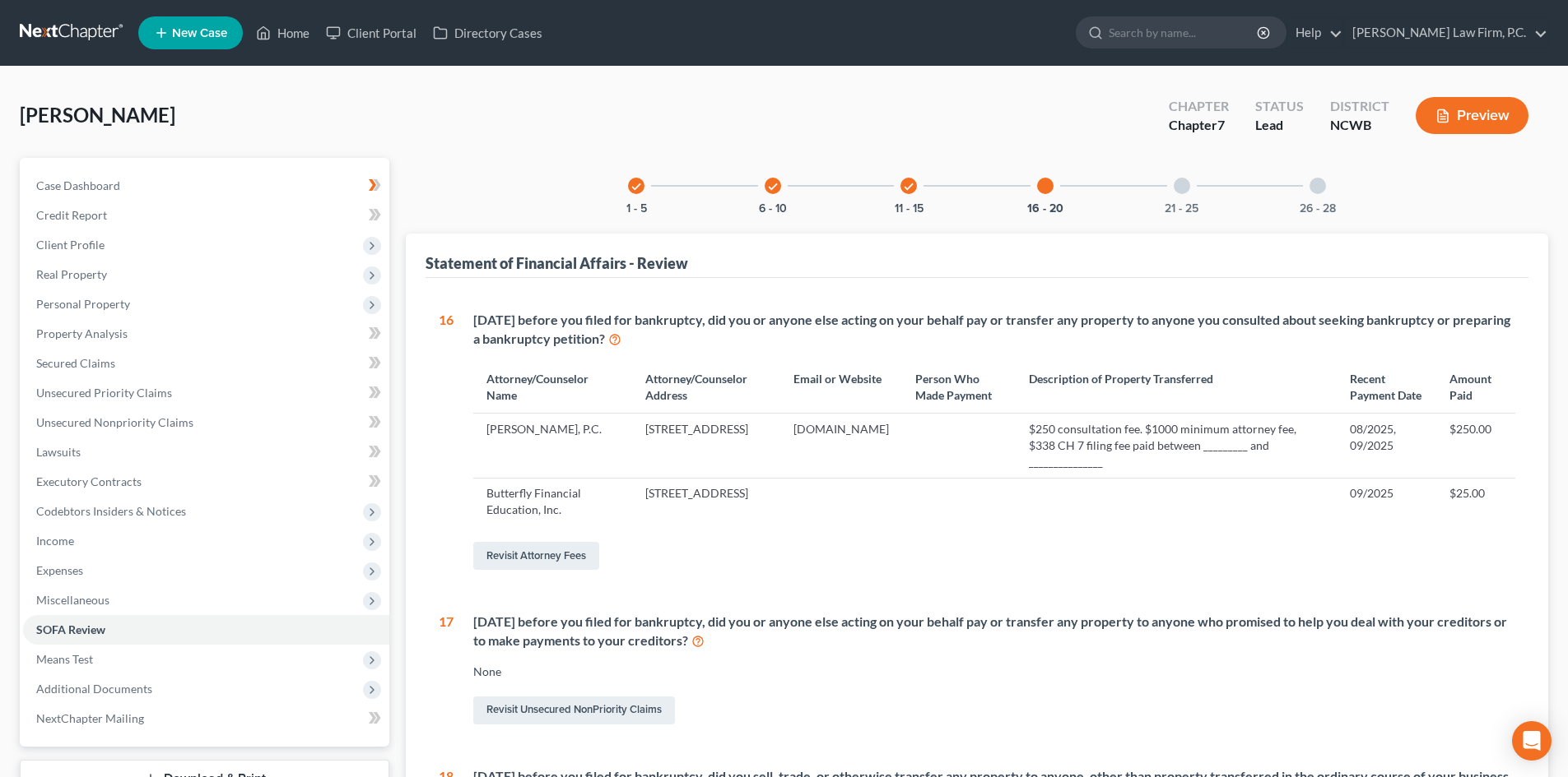
click at [1188, 189] on div at bounding box center [1183, 186] width 17 height 17
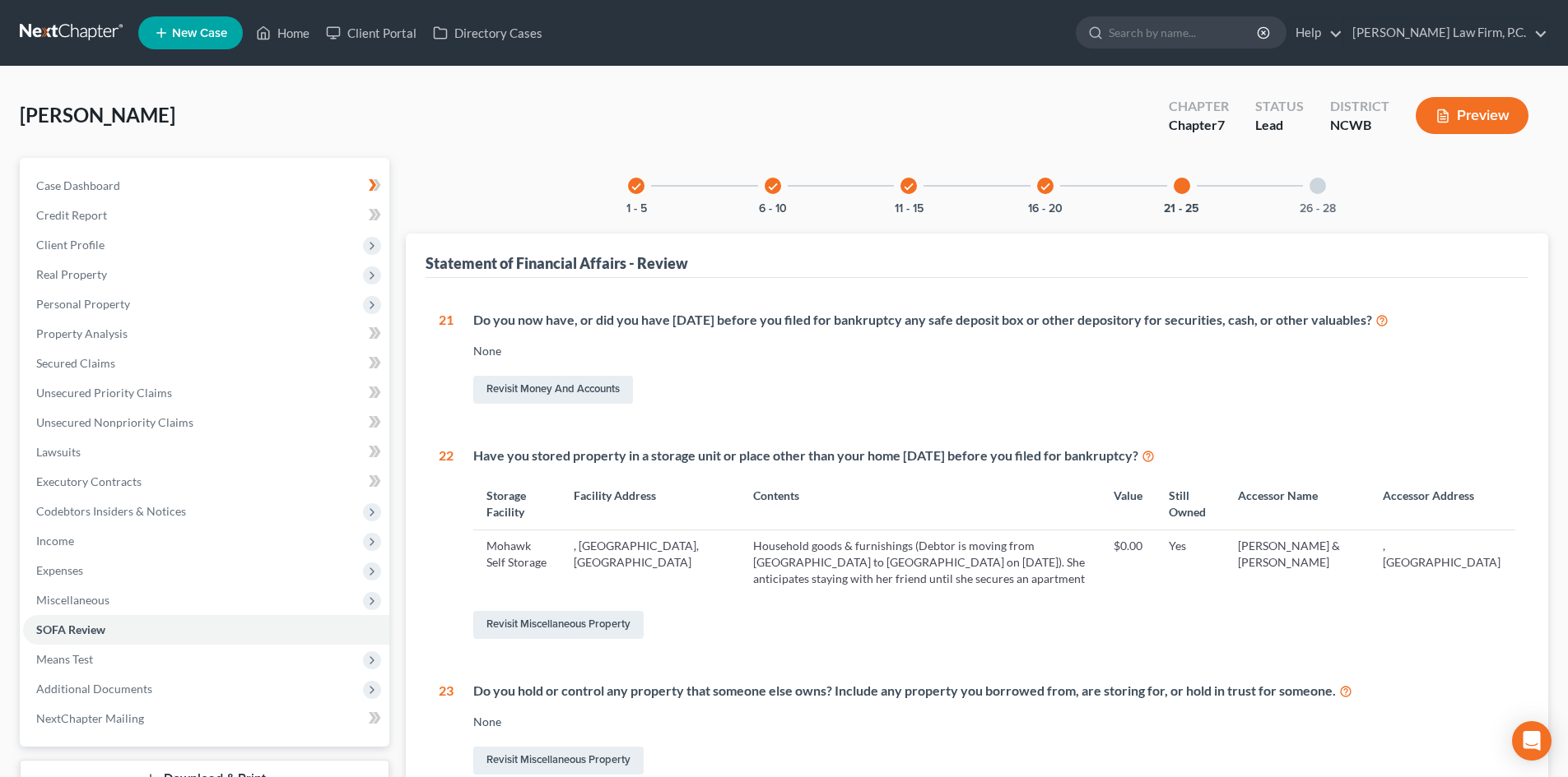
click at [495, 552] on td "Mohawk Self Storage" at bounding box center [517, 562] width 88 height 64
click at [99, 519] on span "Codebtors Insiders & Notices" at bounding box center [206, 512] width 366 height 30
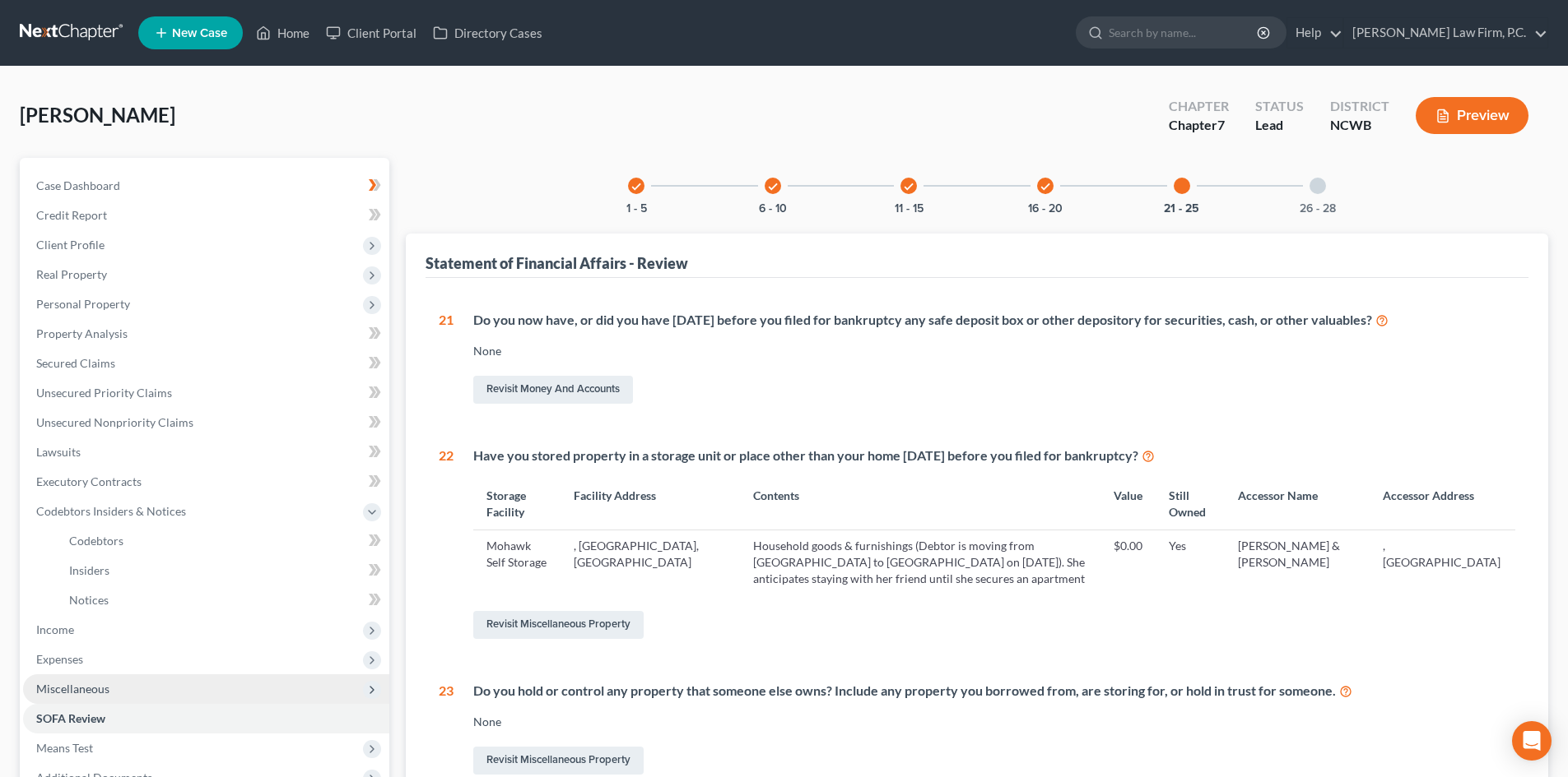
click at [92, 697] on span "Miscellaneous" at bounding box center [206, 690] width 366 height 30
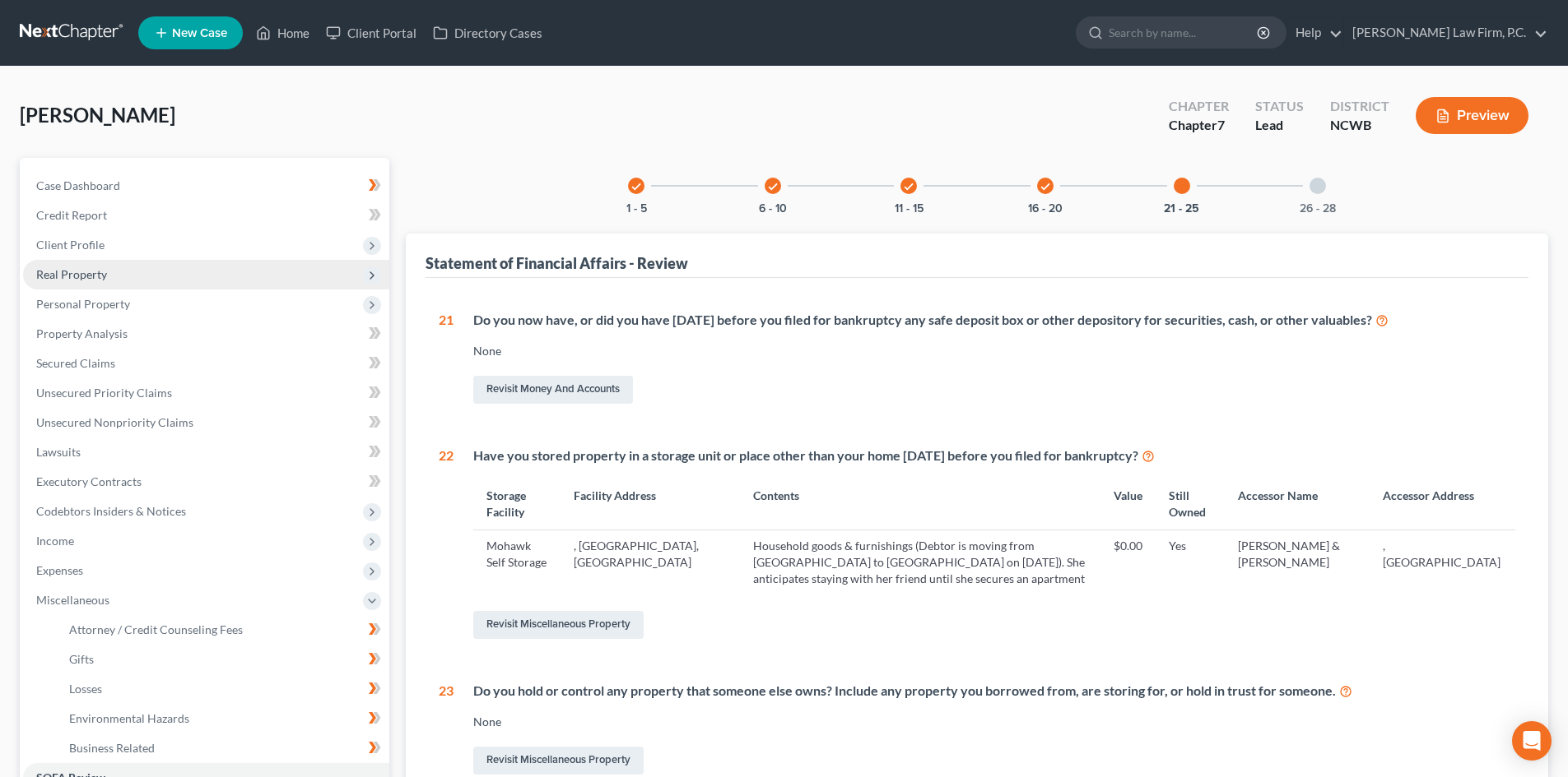
click at [131, 280] on span "Real Property" at bounding box center [206, 275] width 366 height 30
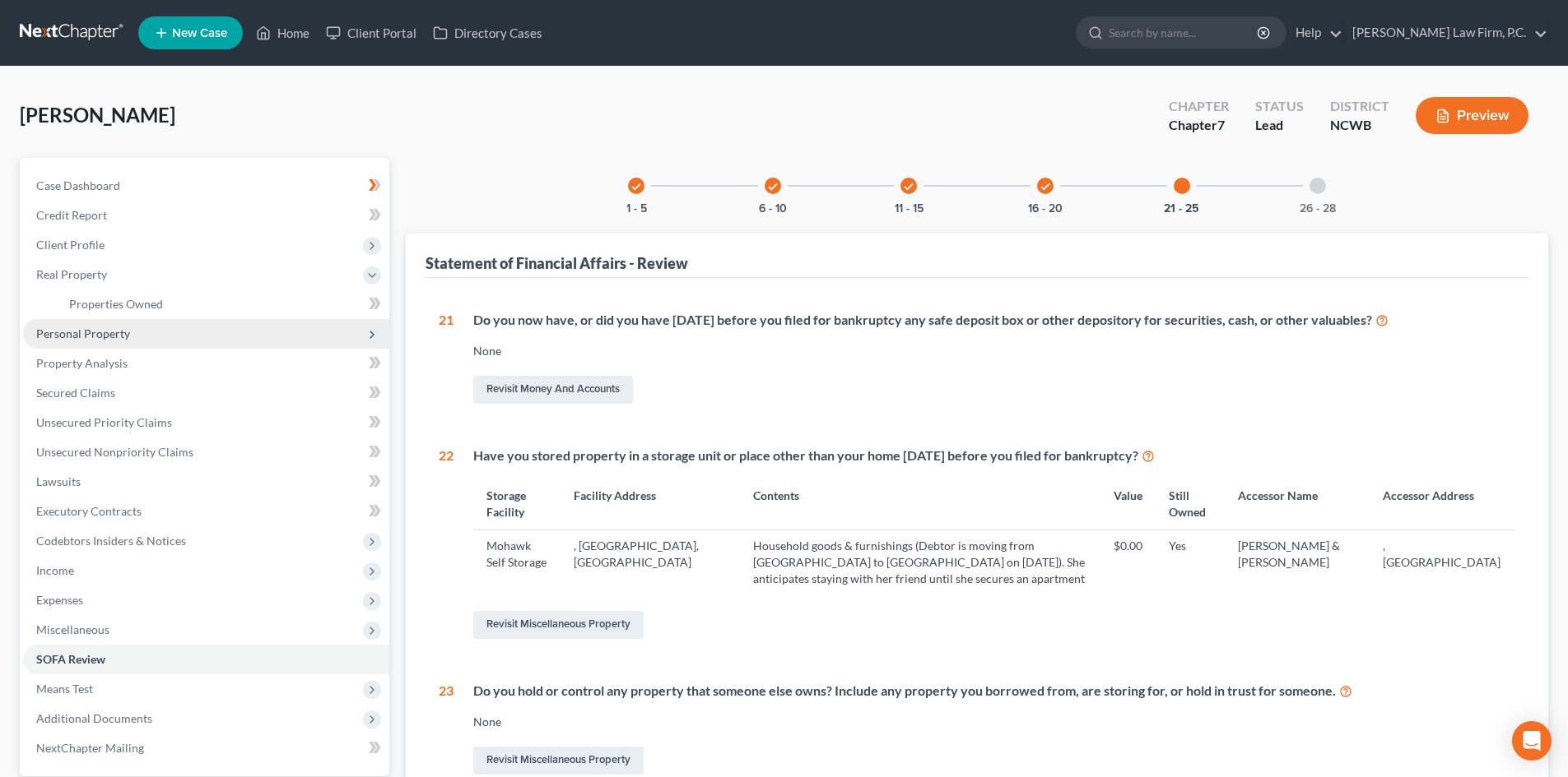
click at [122, 337] on span "Personal Property" at bounding box center [83, 333] width 94 height 14
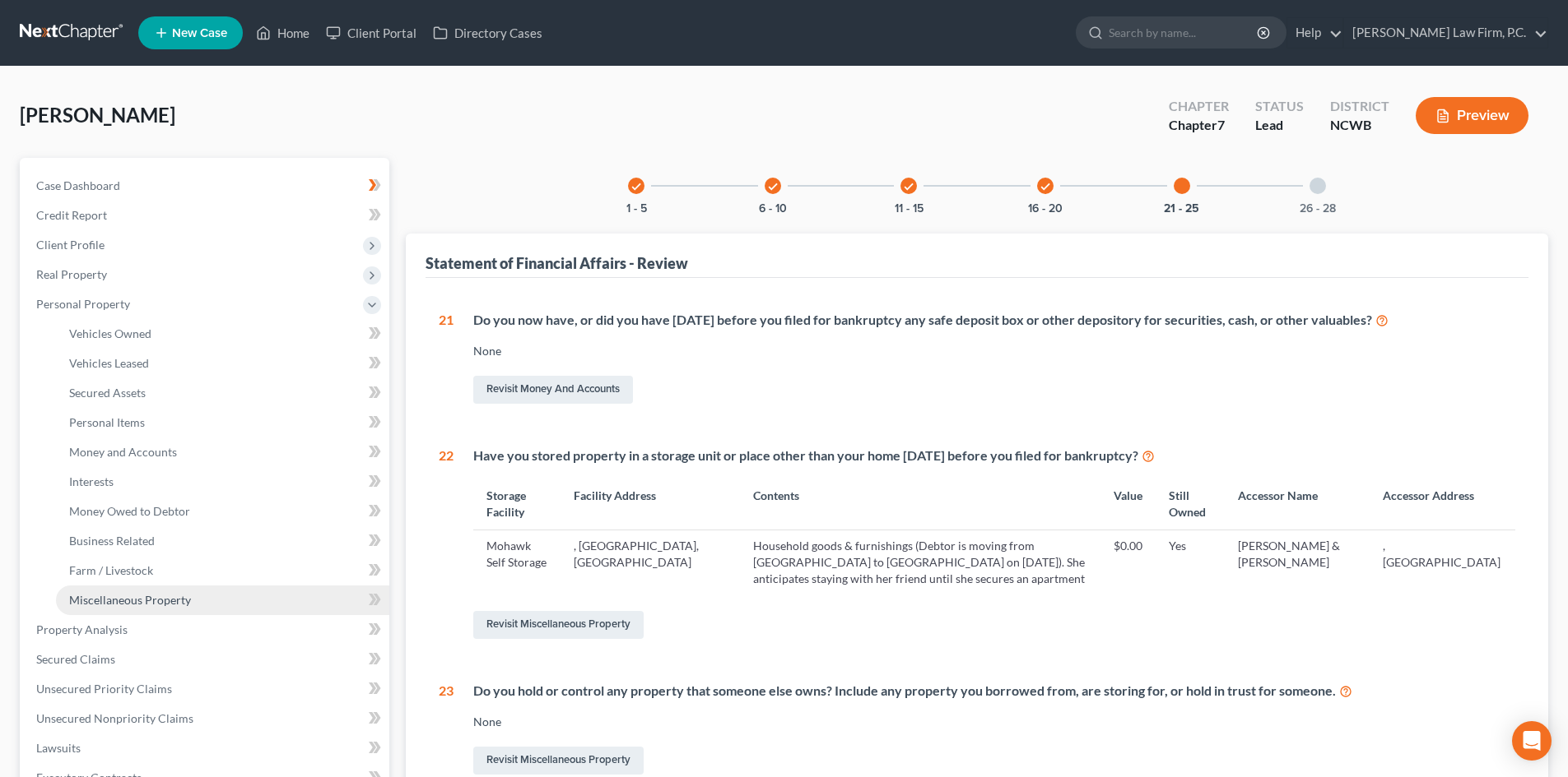
click at [114, 609] on link "Miscellaneous Property" at bounding box center [223, 600] width 333 height 30
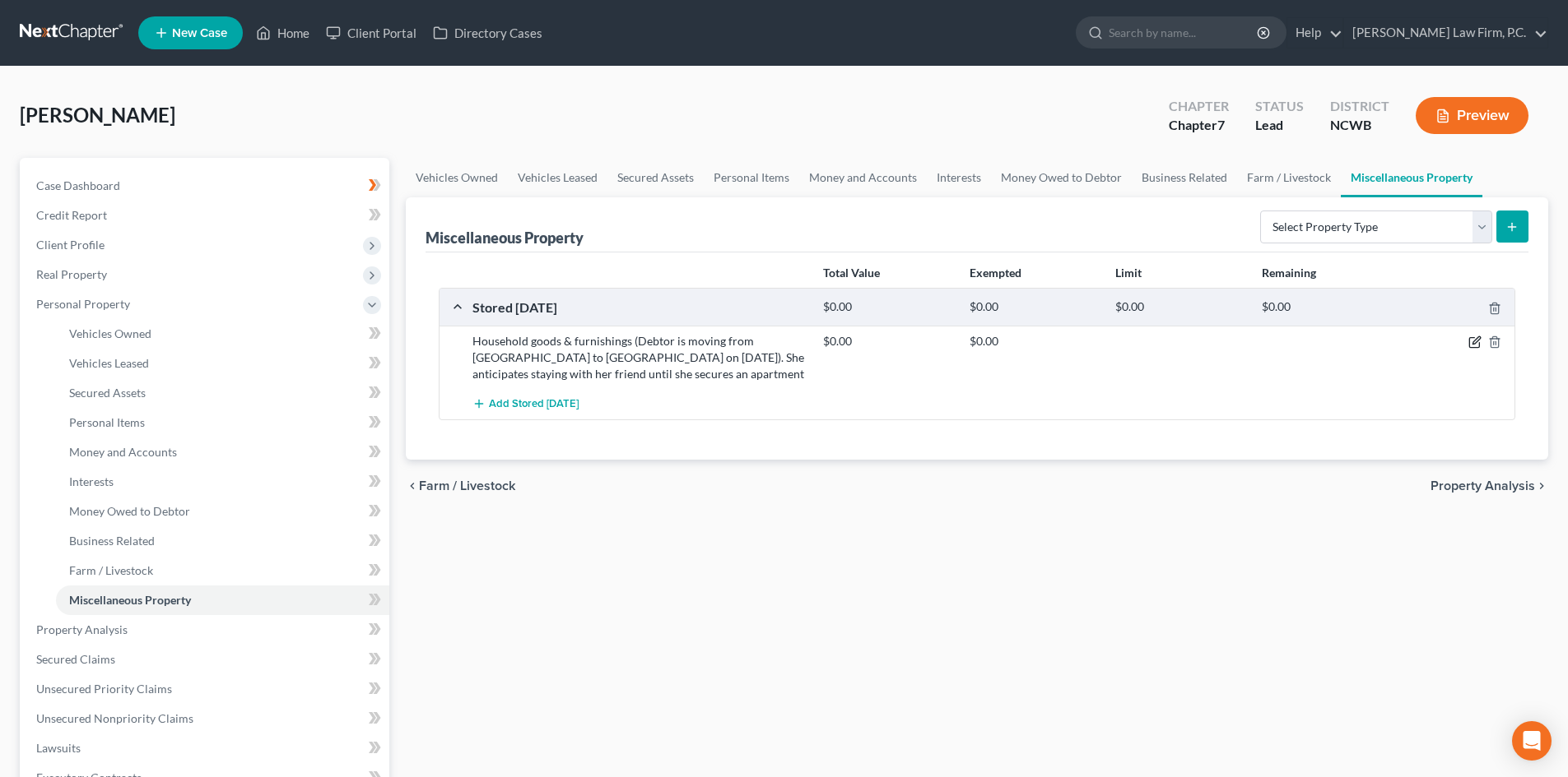
click at [1472, 340] on icon "button" at bounding box center [1475, 342] width 13 height 13
select select "35"
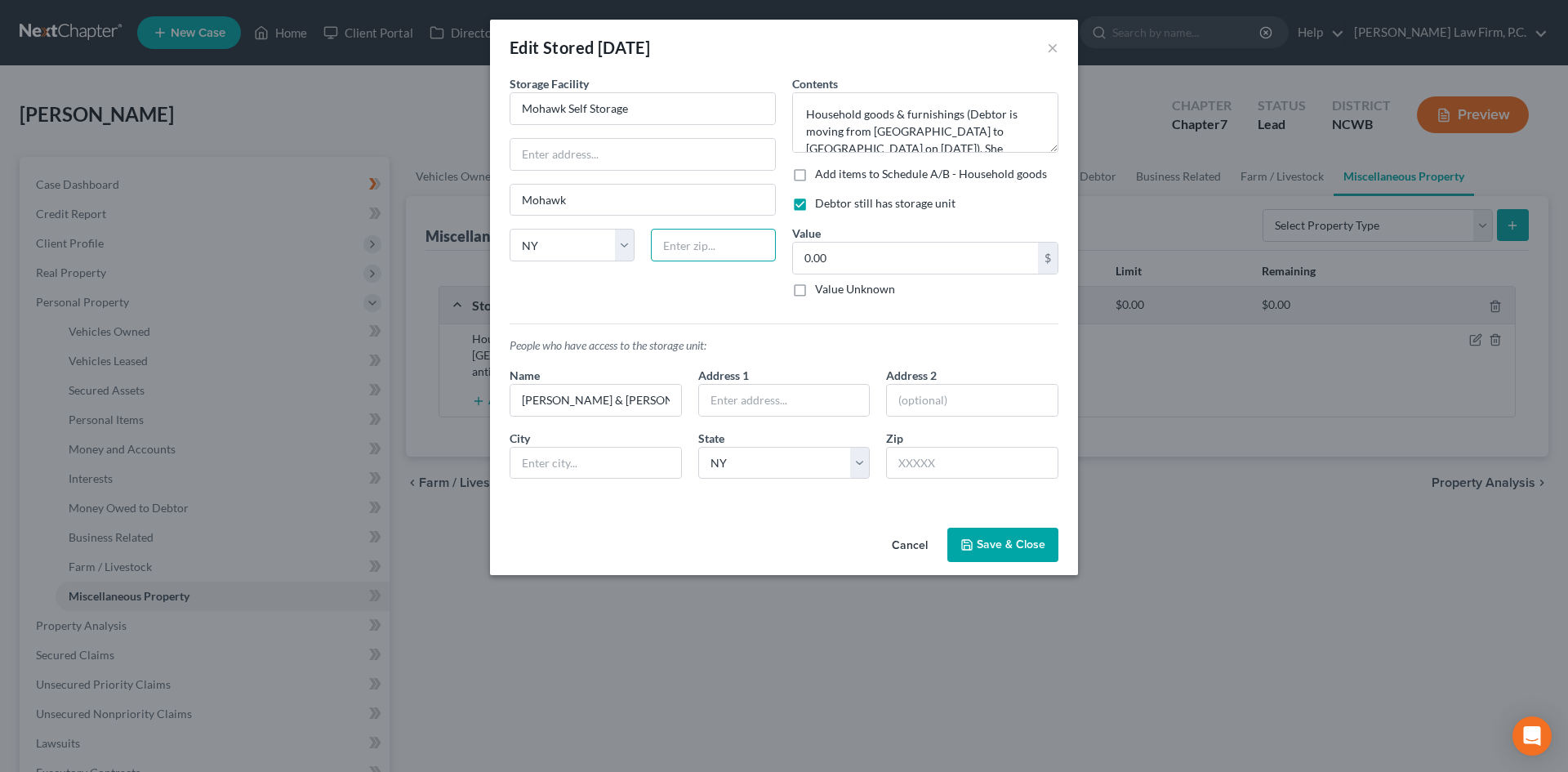
click at [665, 241] on input "text" at bounding box center [713, 245] width 125 height 32
type input "13407"
click at [622, 155] on input "text" at bounding box center [642, 154] width 264 height 31
paste input "[US_STATE][GEOGRAPHIC_DATA]"
click at [517, 153] on input "[US_STATE][GEOGRAPHIC_DATA]" at bounding box center [642, 154] width 264 height 31
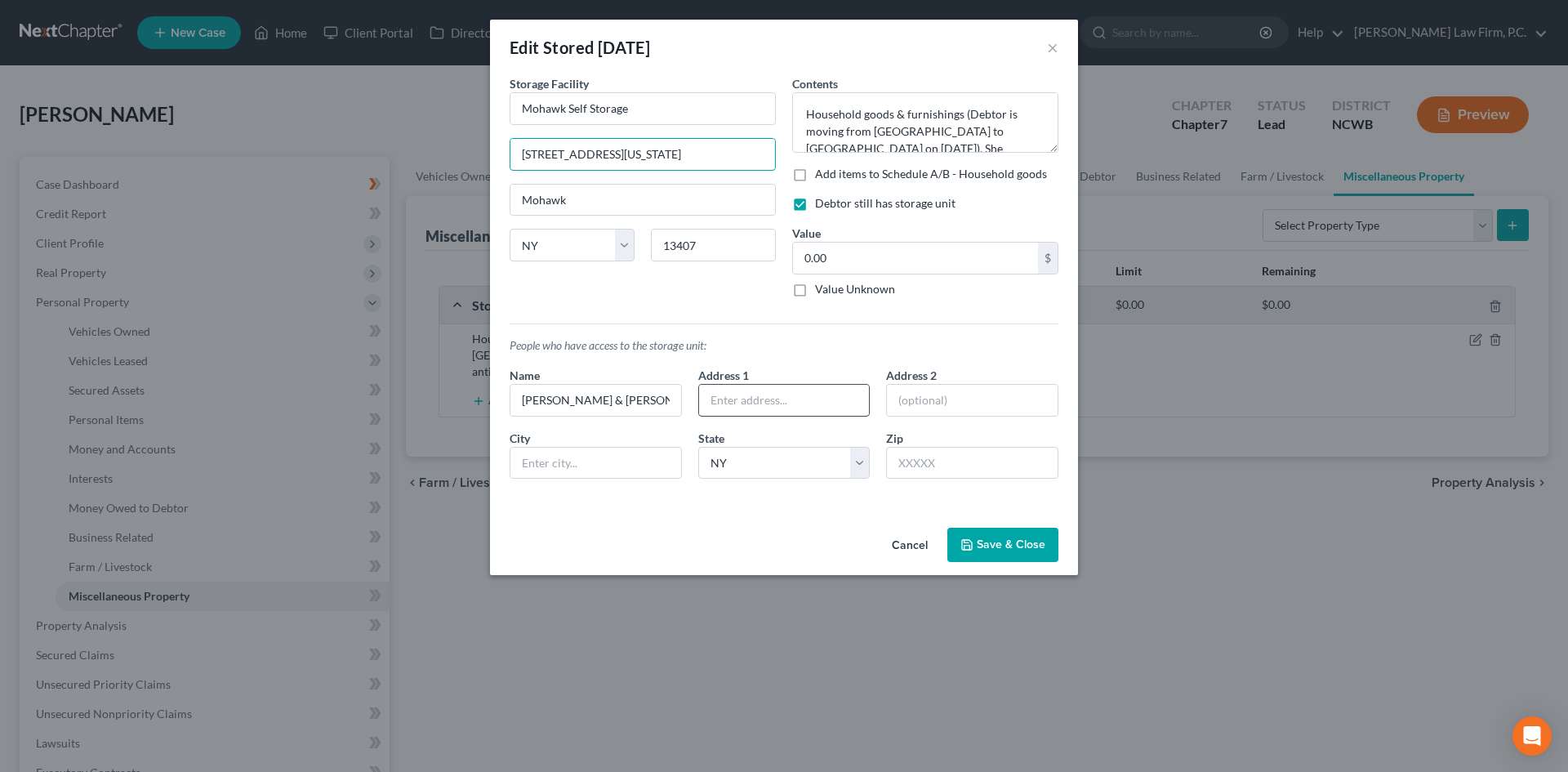
type input "[STREET_ADDRESS][US_STATE]"
click at [772, 402] on input "text" at bounding box center [784, 400] width 171 height 31
type input "[STREET_ADDRESS]"
click at [961, 465] on input "text" at bounding box center [972, 463] width 173 height 32
type input "13357"
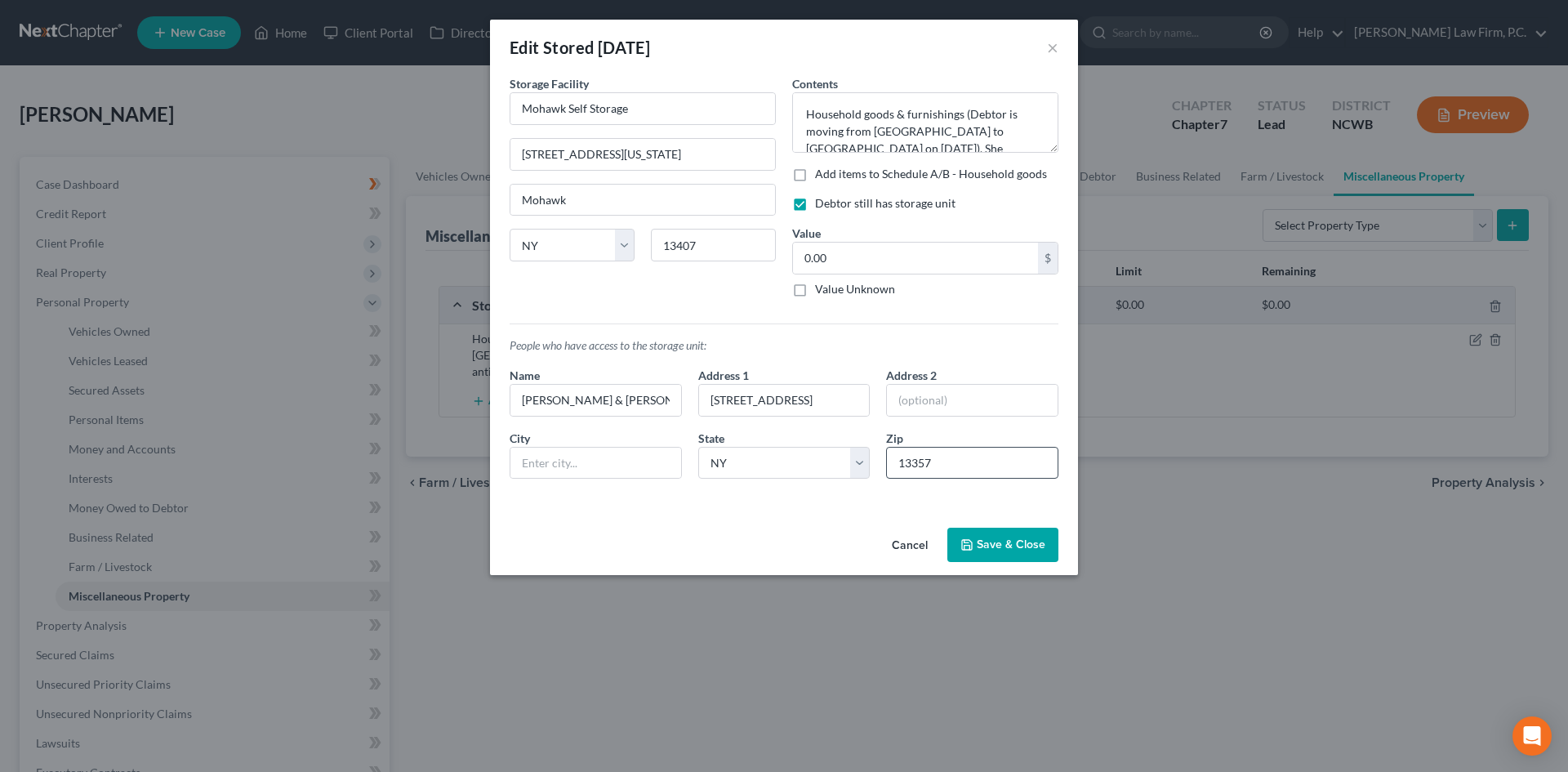
type input "Ilion"
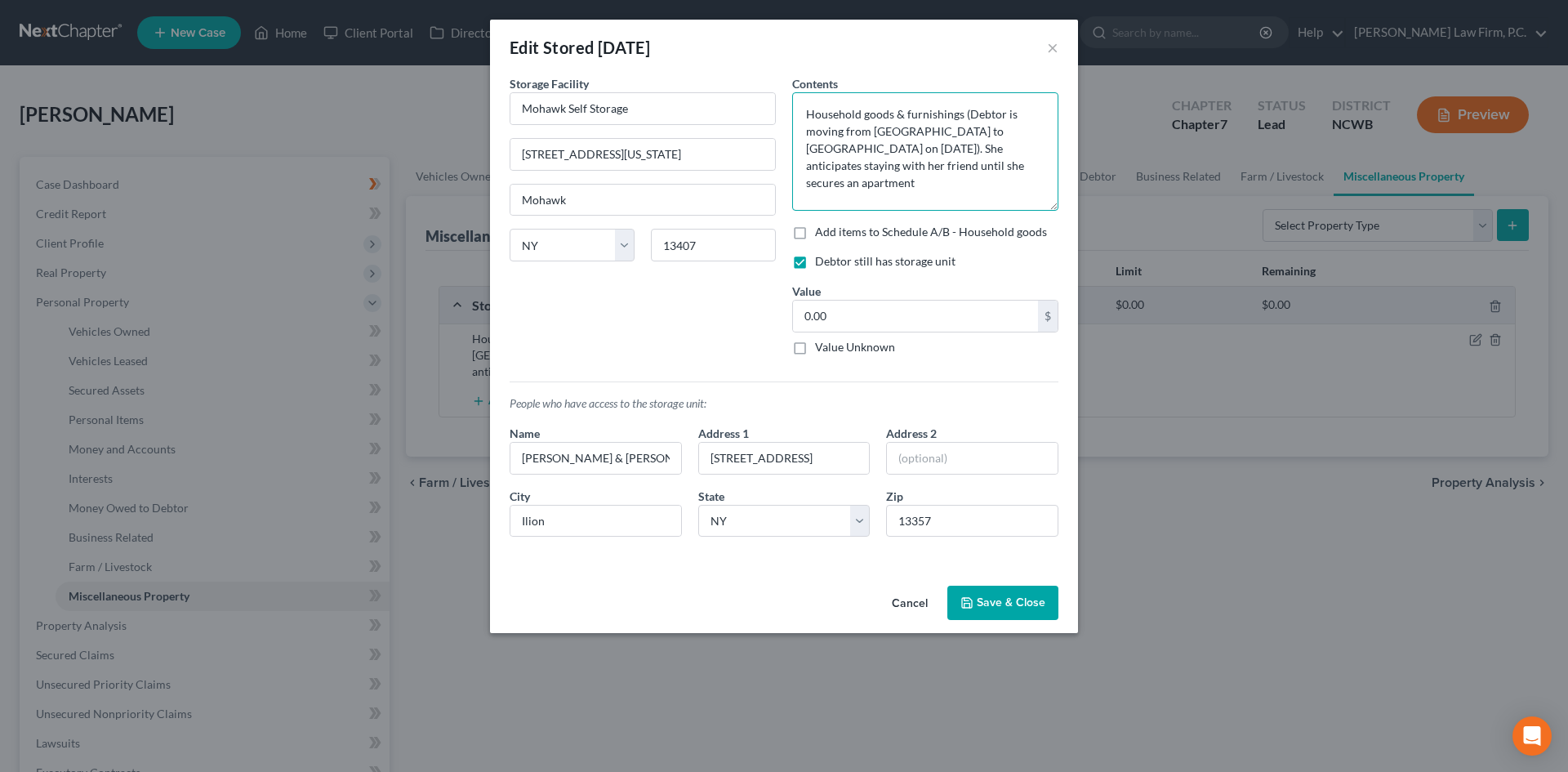
drag, startPoint x: 1048, startPoint y: 148, endPoint x: 1052, endPoint y: 203, distance: 55.1
click at [1073, 204] on div "An exemption set must first be selected from the Filing Information section. St…" at bounding box center [784, 326] width 588 height 504
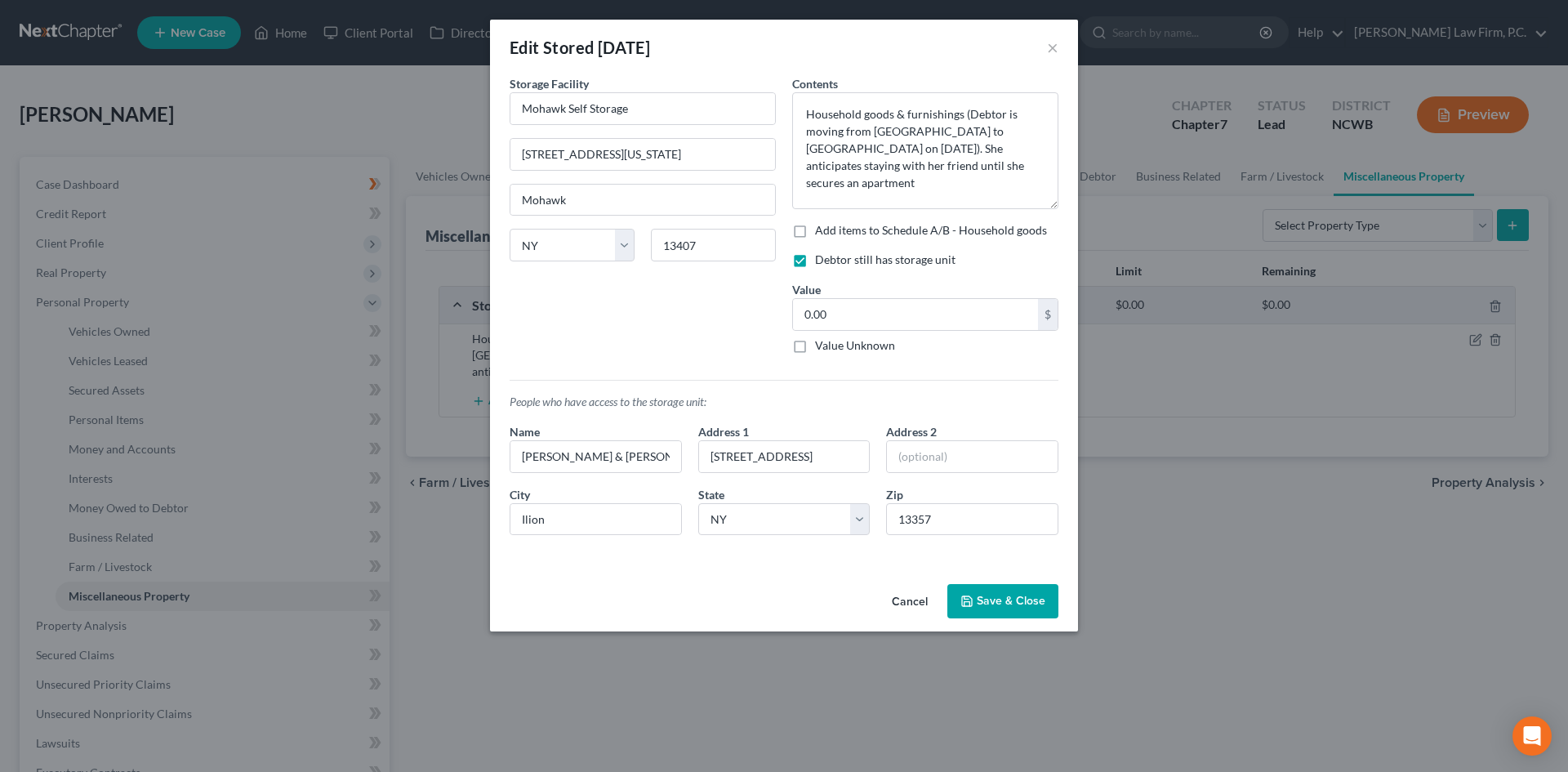
click at [820, 349] on label "Value Unknown" at bounding box center [855, 346] width 80 height 17
click at [821, 349] on input "Value Unknown" at bounding box center [826, 342] width 10 height 10
click at [825, 349] on label "Value Unknown" at bounding box center [855, 346] width 80 height 17
click at [825, 349] on input "Value Unknown" at bounding box center [826, 342] width 10 height 10
checkbox input "false"
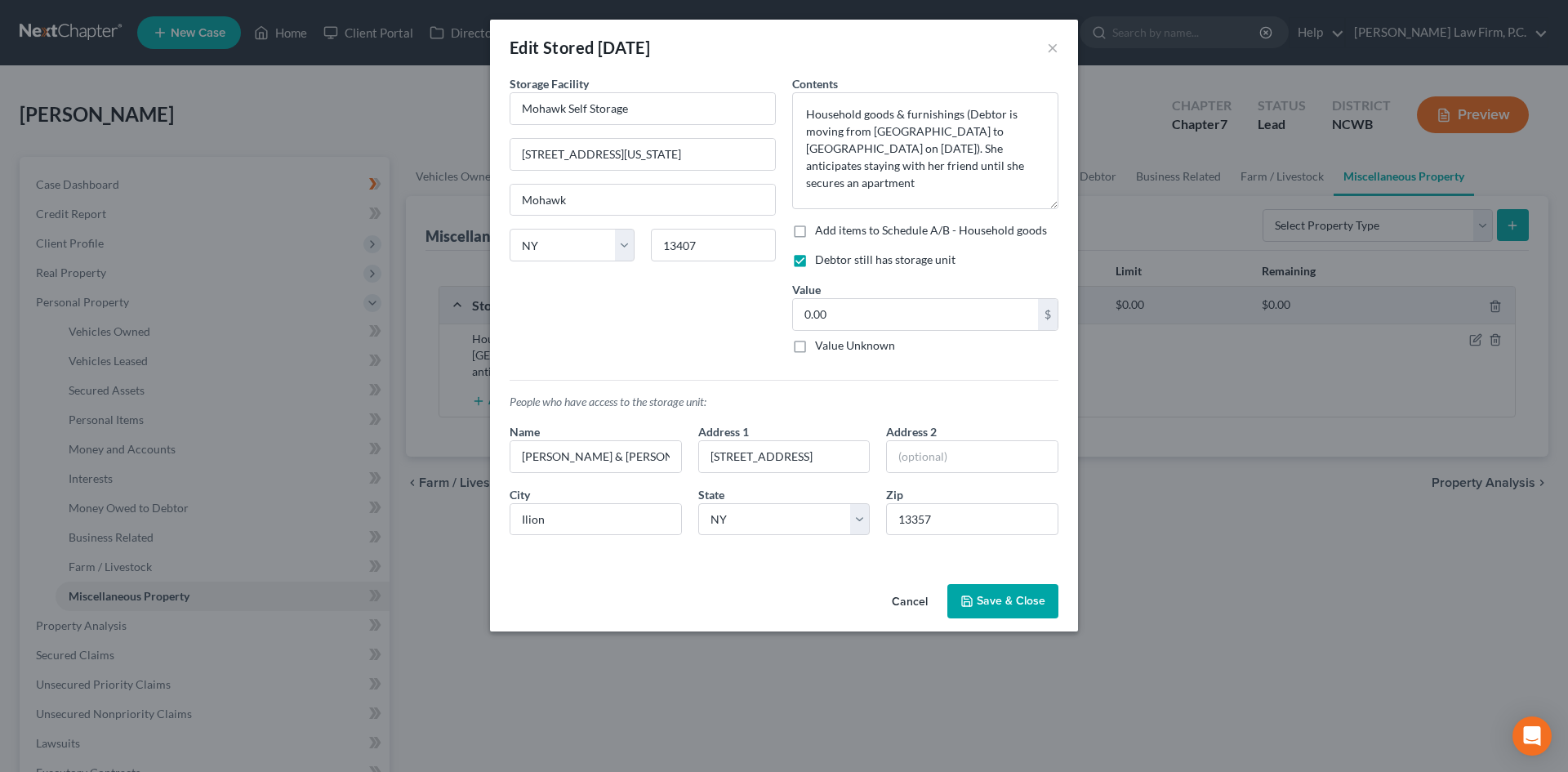
click at [1003, 604] on button "Save & Close" at bounding box center [1003, 601] width 111 height 34
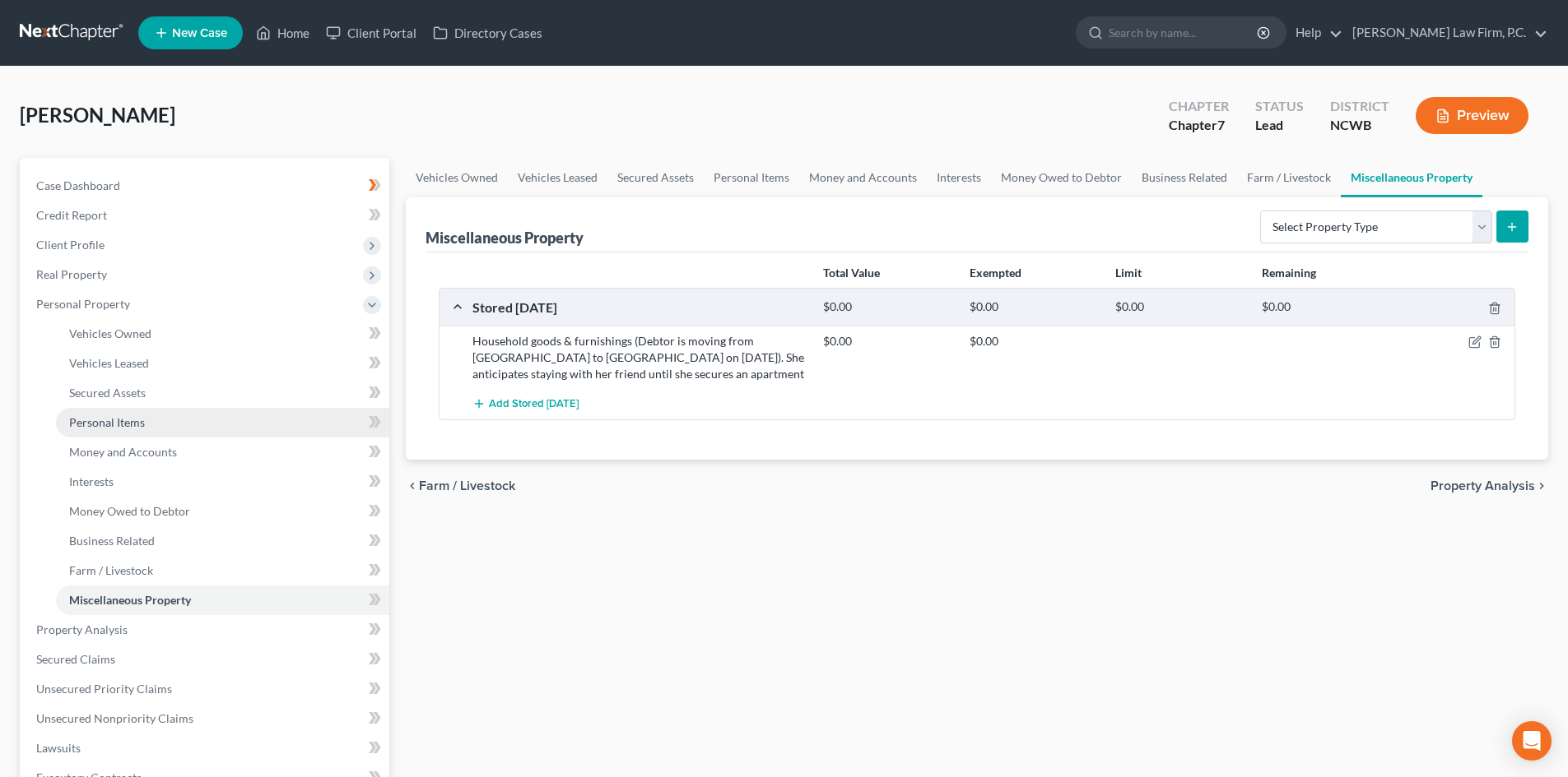
click at [154, 424] on link "Personal Items" at bounding box center [223, 422] width 333 height 30
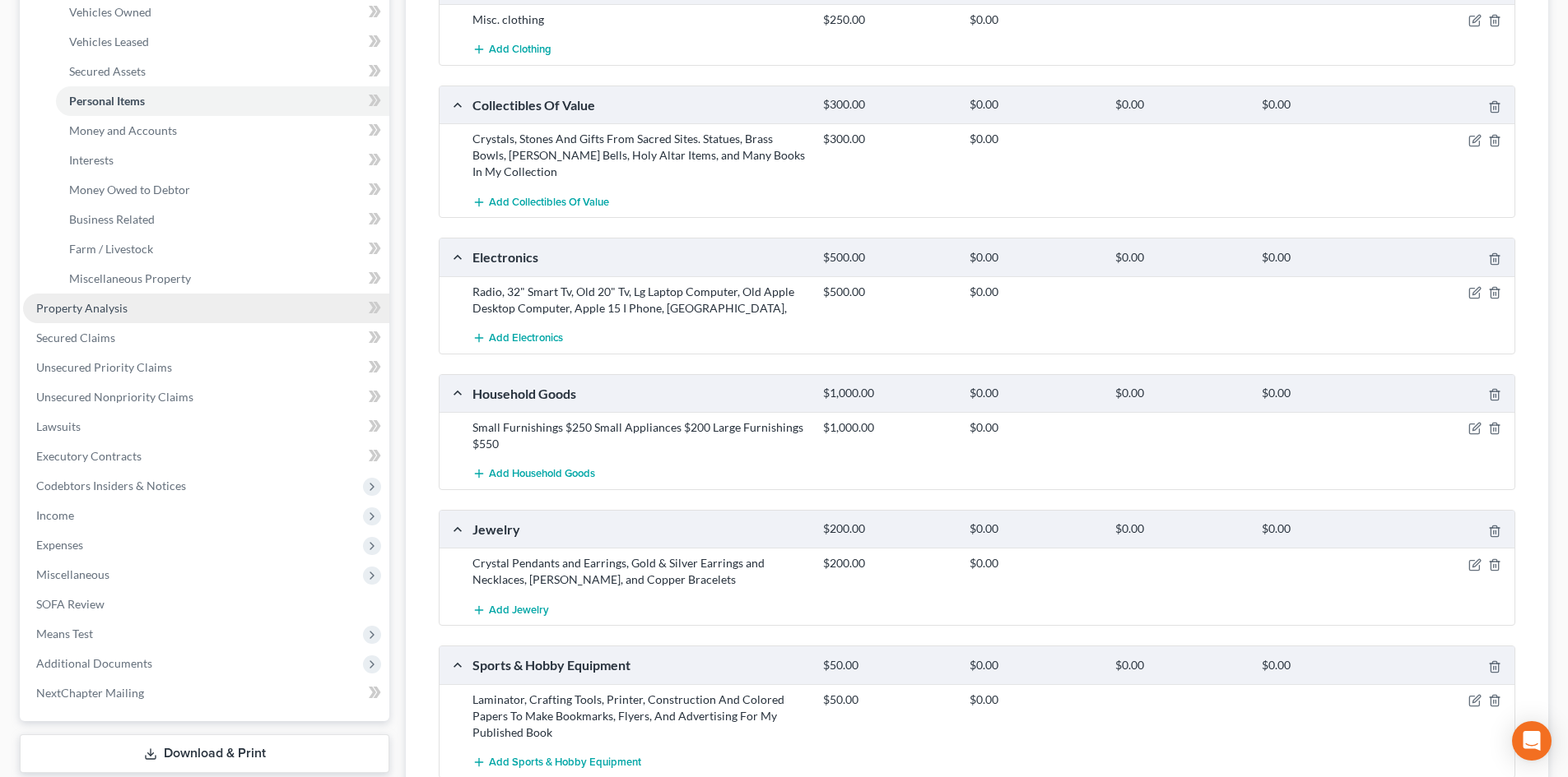
scroll to position [329, 0]
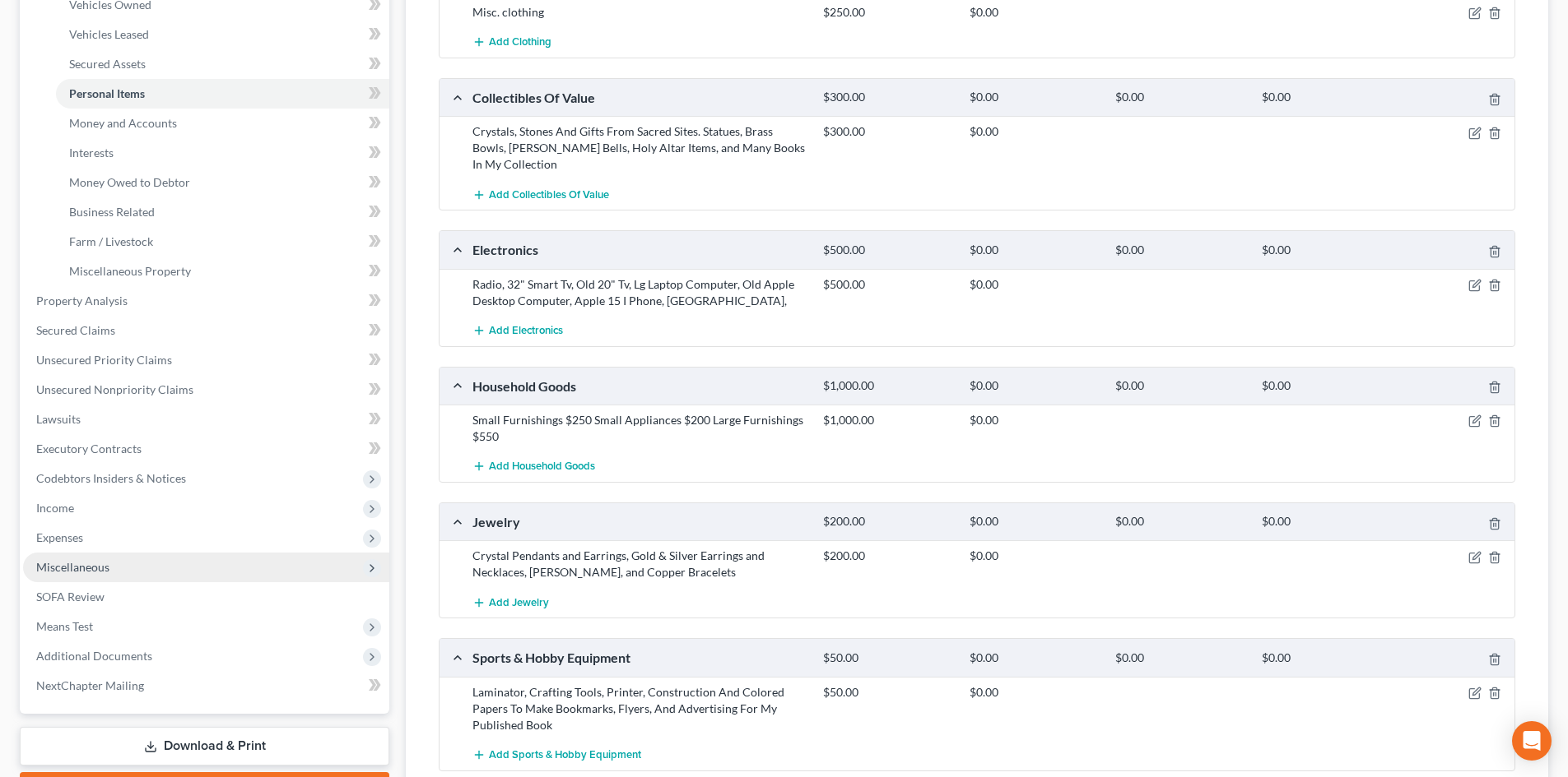
click at [112, 564] on span "Miscellaneous" at bounding box center [206, 568] width 366 height 30
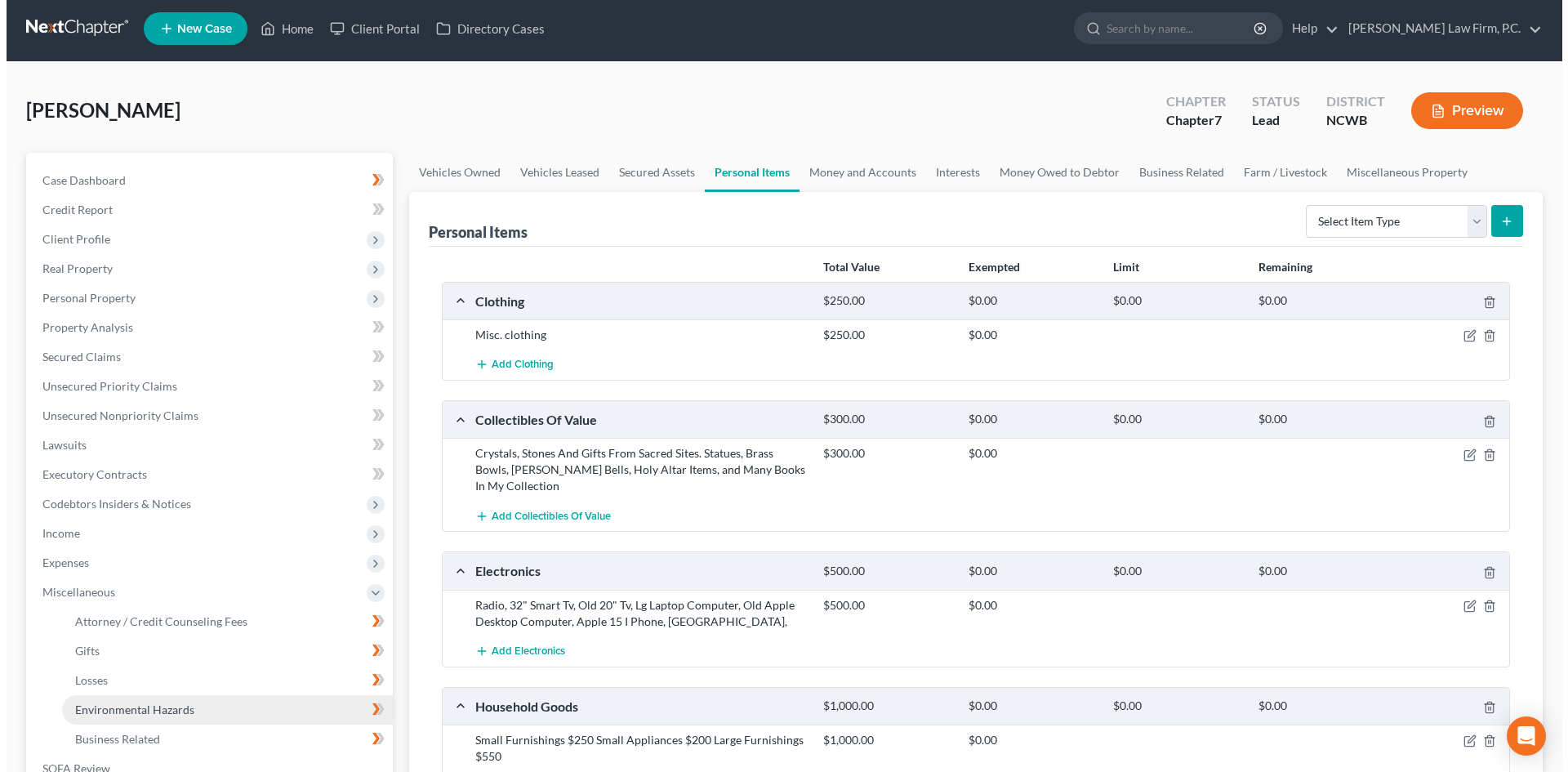
scroll to position [0, 0]
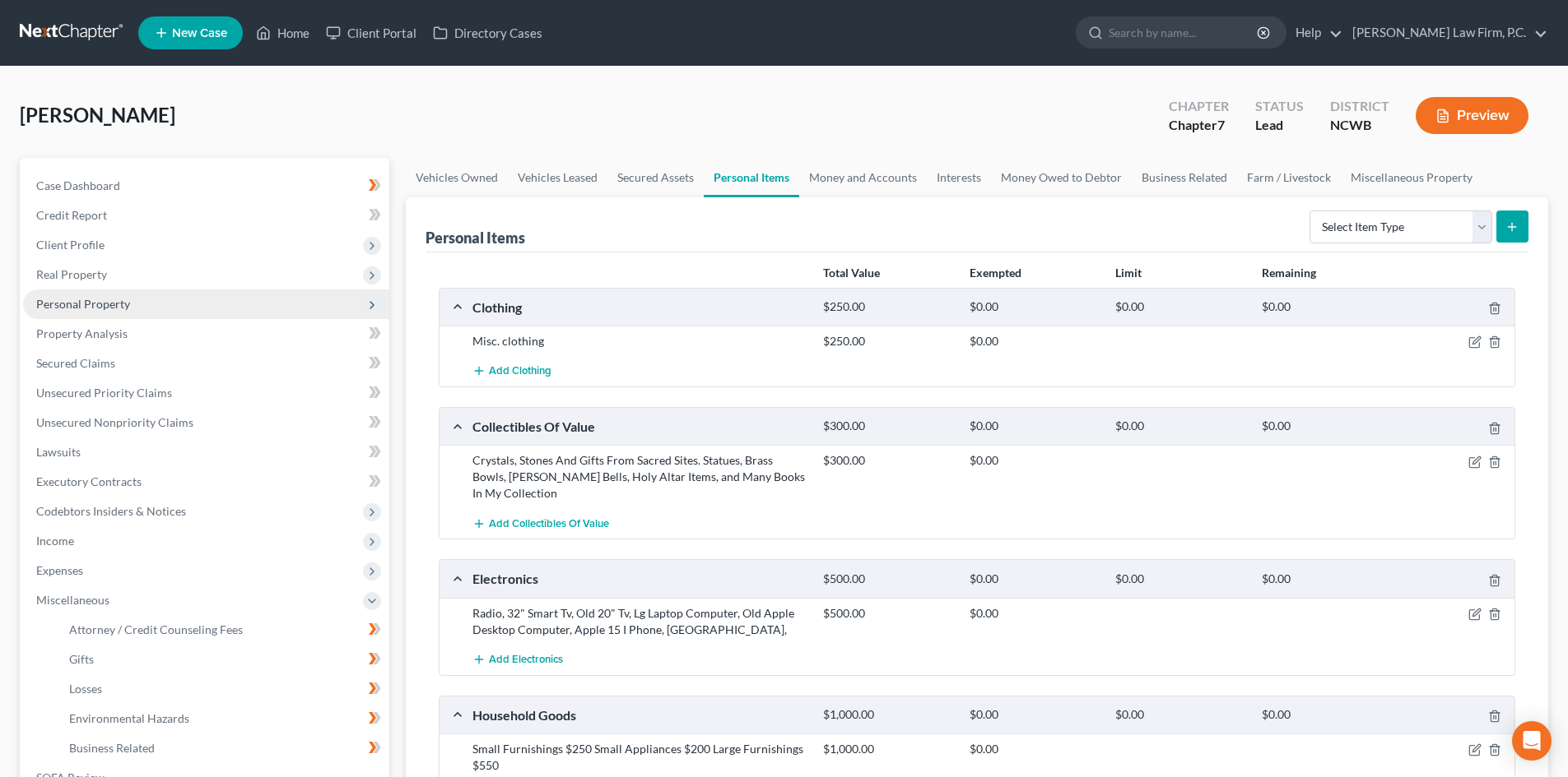
click at [153, 305] on span "Personal Property" at bounding box center [206, 304] width 366 height 30
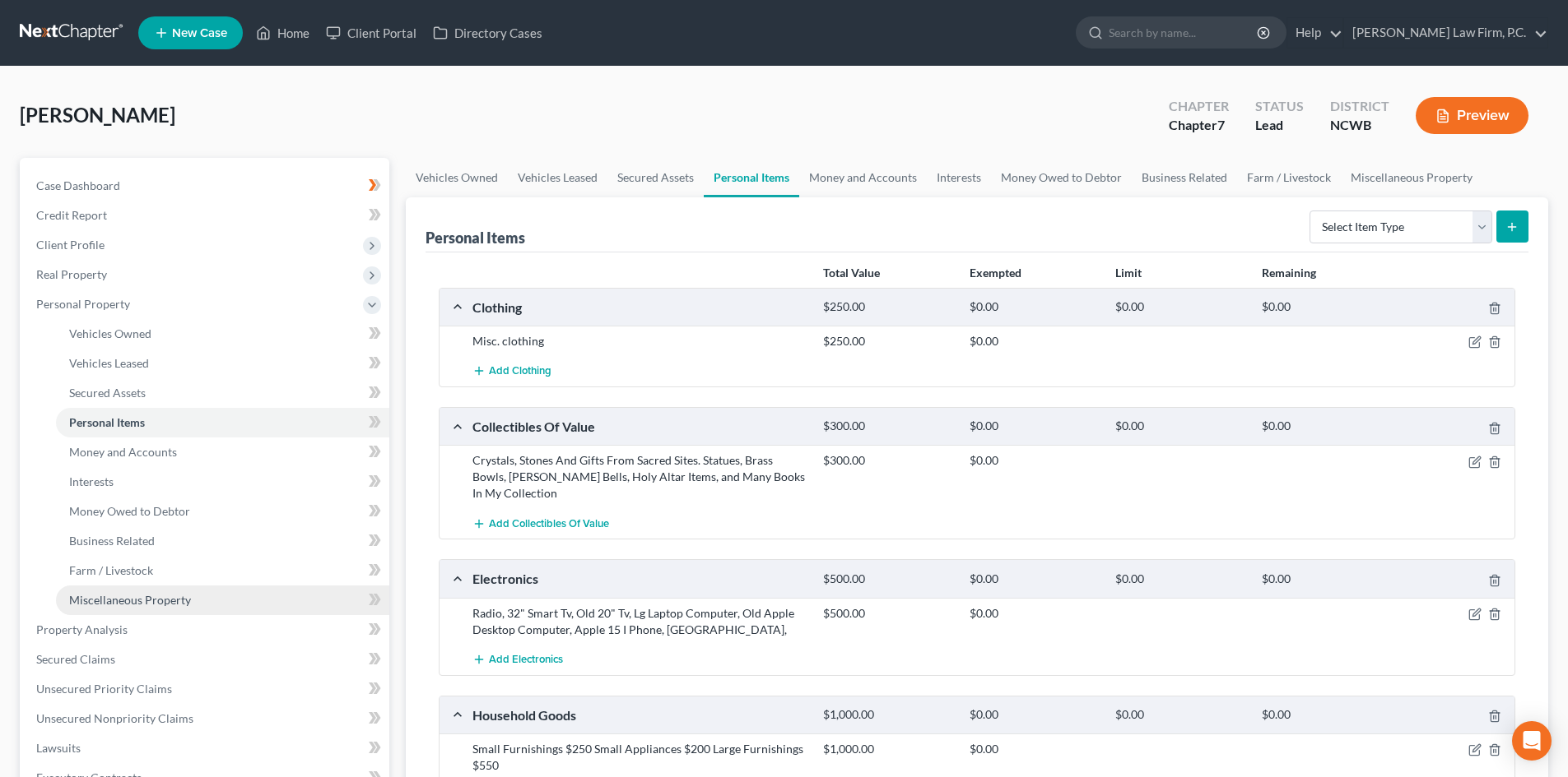
click at [140, 595] on span "Miscellaneous Property" at bounding box center [129, 599] width 122 height 14
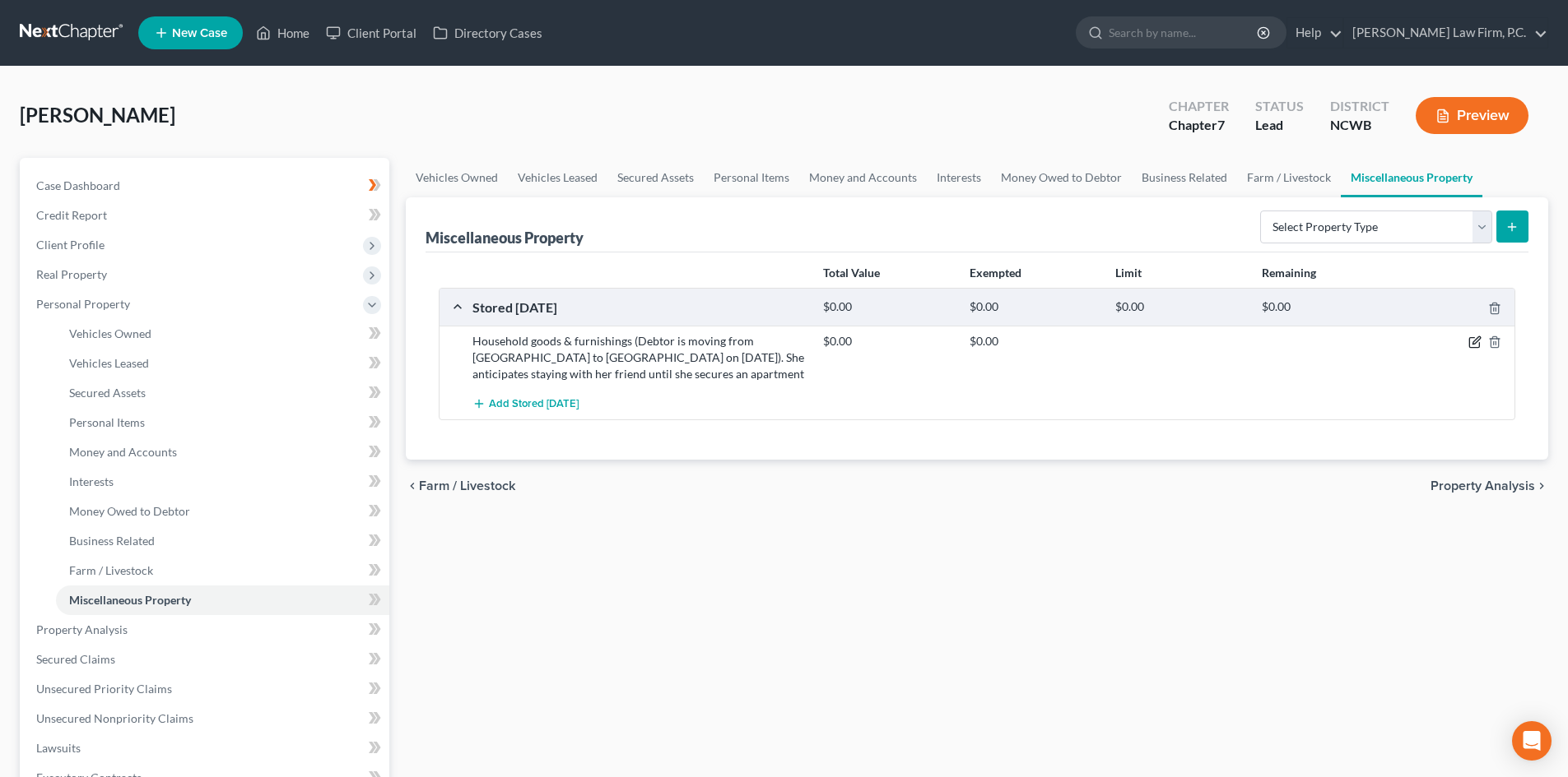
drag, startPoint x: 1472, startPoint y: 344, endPoint x: 1451, endPoint y: 344, distance: 21.0
click at [1472, 344] on icon "button" at bounding box center [1475, 342] width 13 height 13
select select "35"
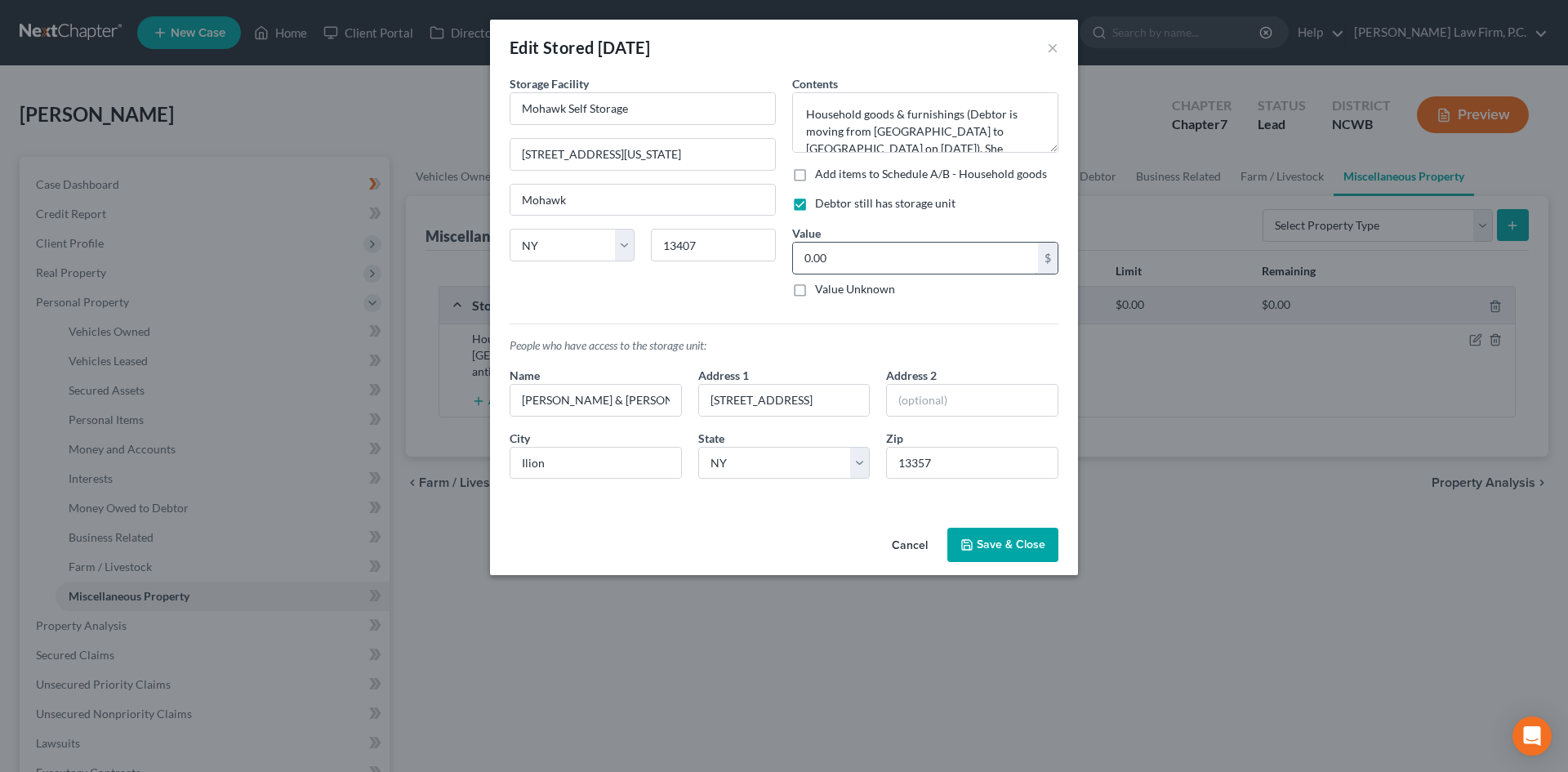
click at [891, 263] on input "0.00" at bounding box center [915, 259] width 245 height 31
type input "2,300"
click at [995, 533] on button "Save & Close" at bounding box center [1003, 545] width 111 height 34
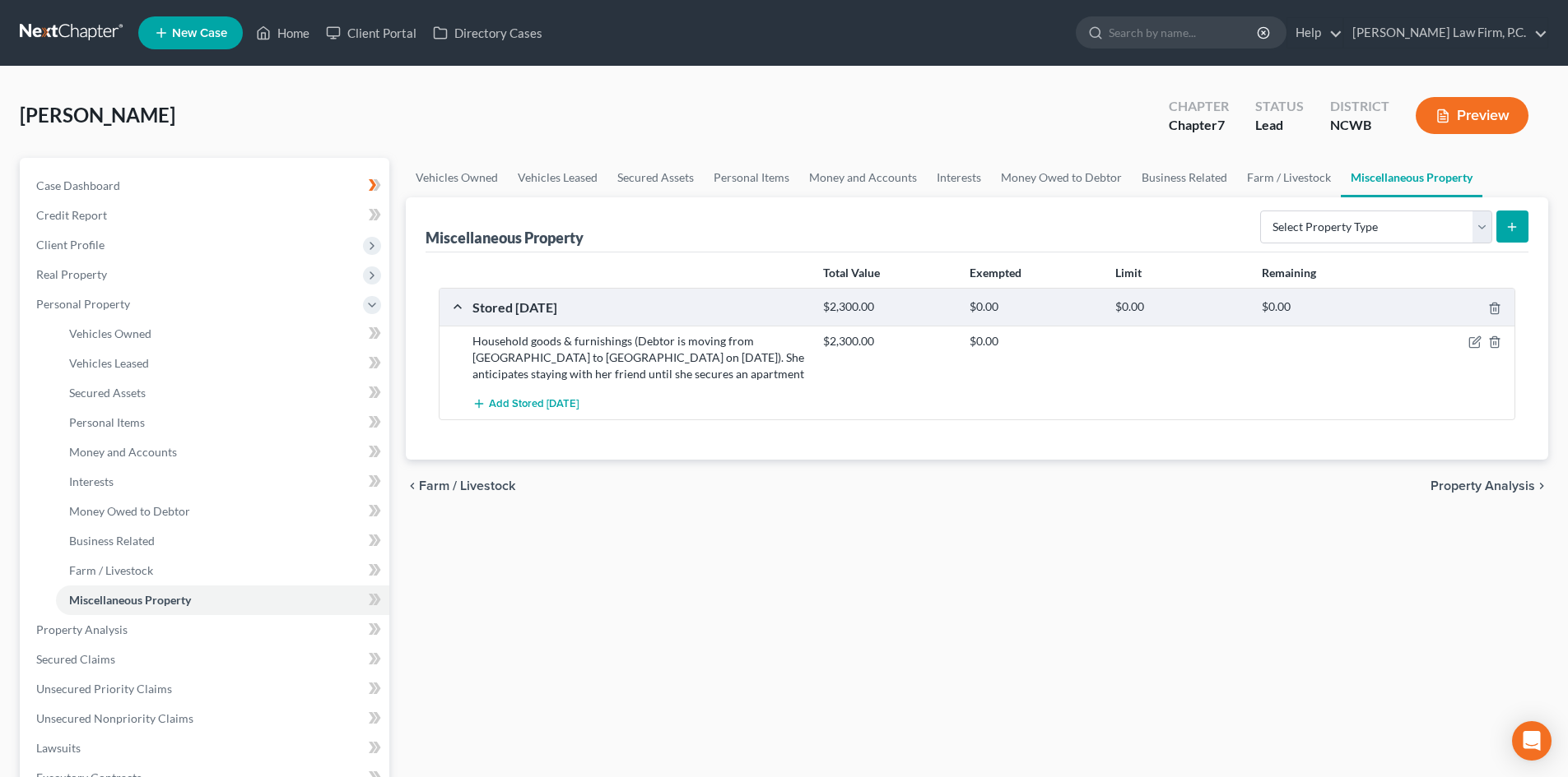
click at [1467, 118] on button "Preview" at bounding box center [1471, 115] width 113 height 37
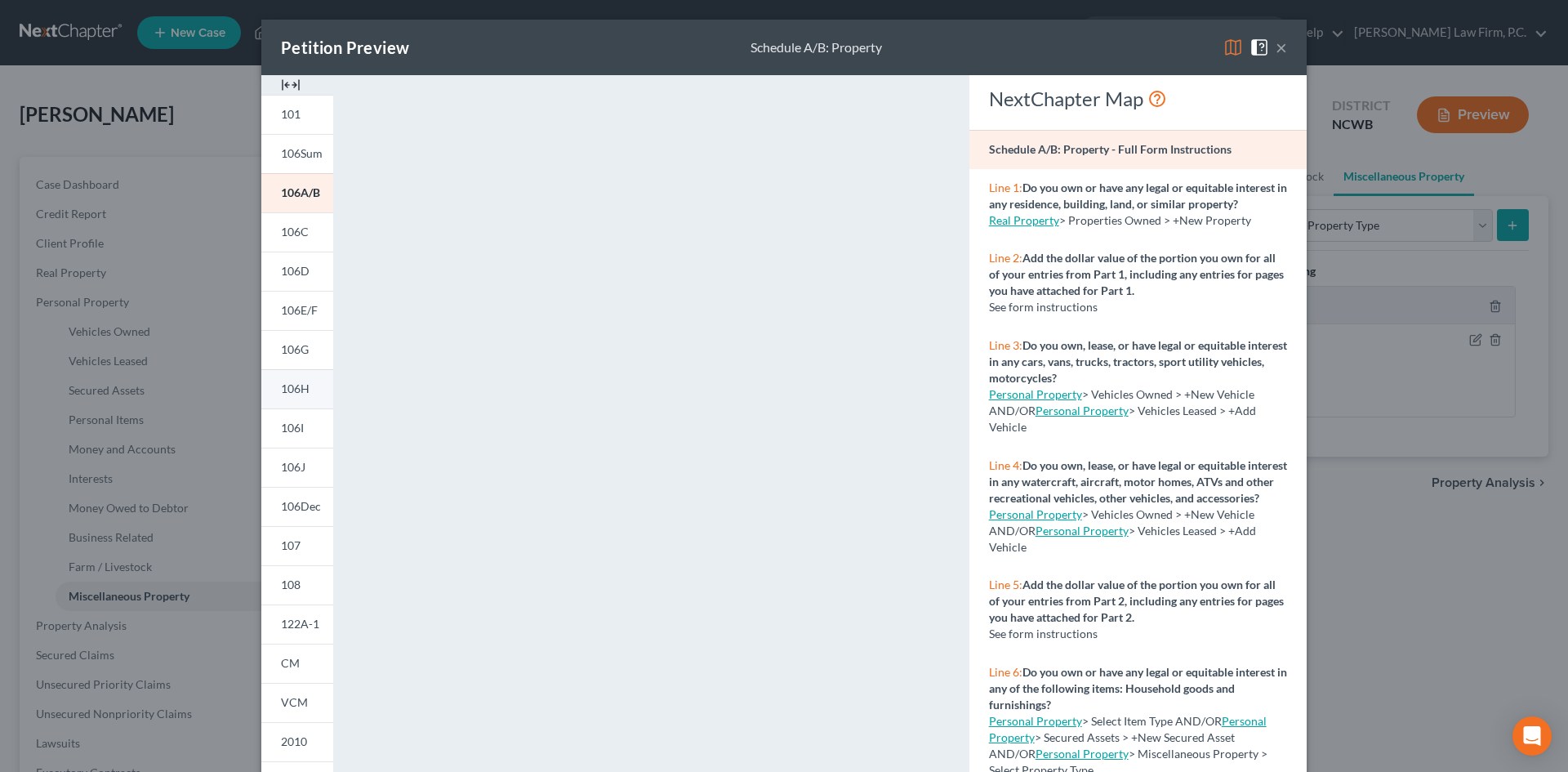
click at [290, 387] on span "106H" at bounding box center [295, 388] width 29 height 14
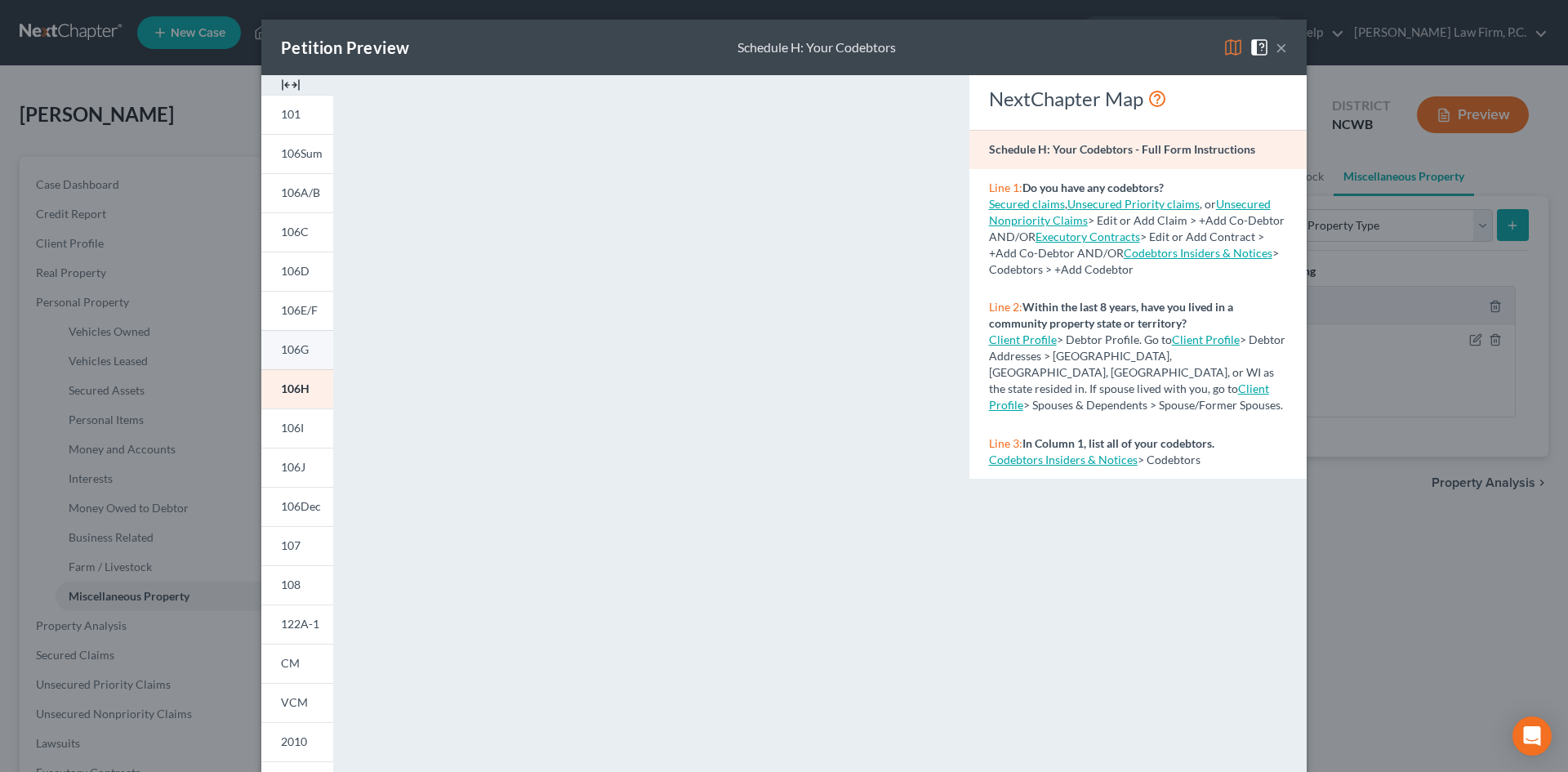
click at [288, 353] on span "106G" at bounding box center [295, 349] width 28 height 14
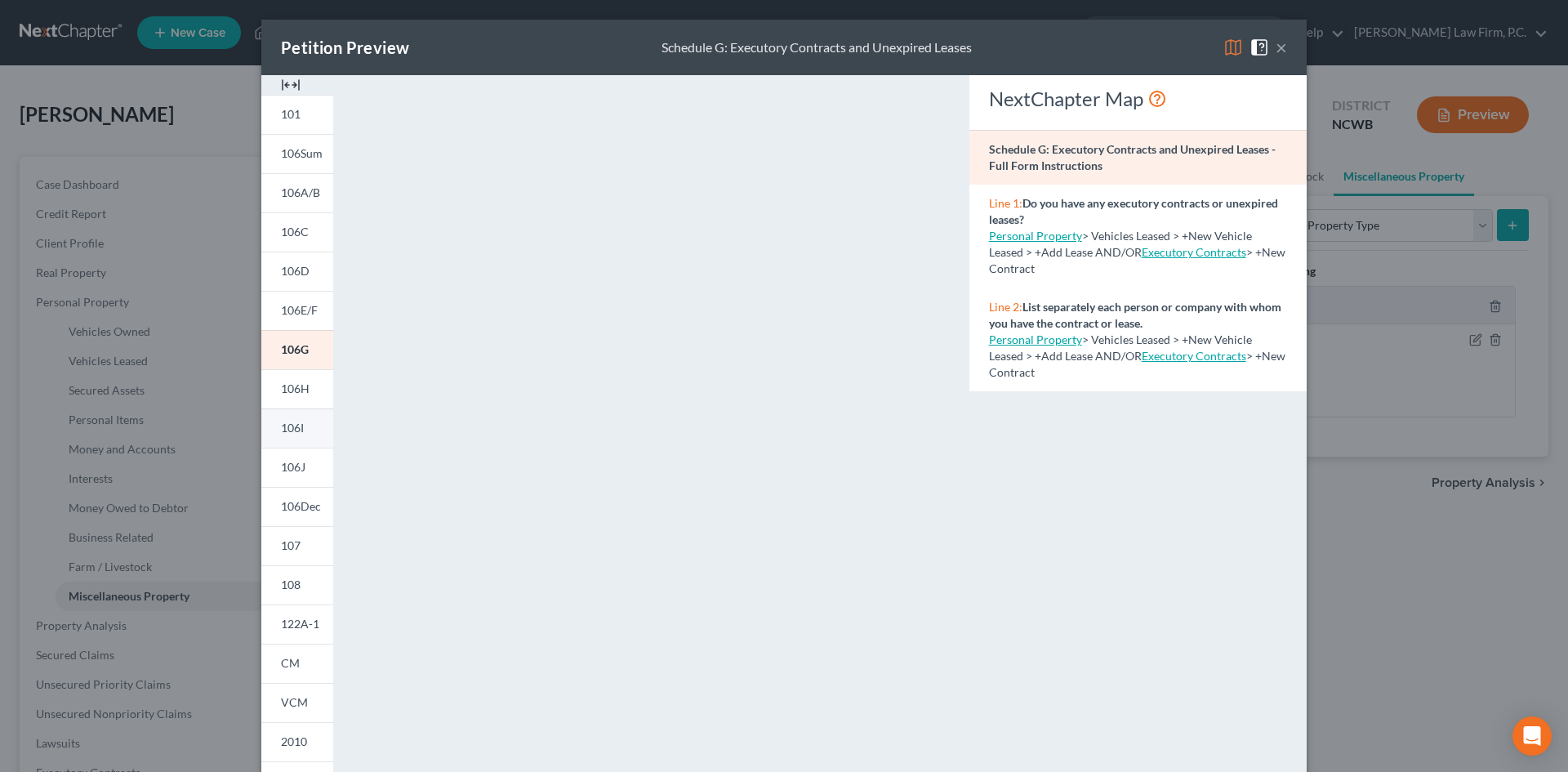
click at [292, 431] on span "106I" at bounding box center [292, 427] width 23 height 14
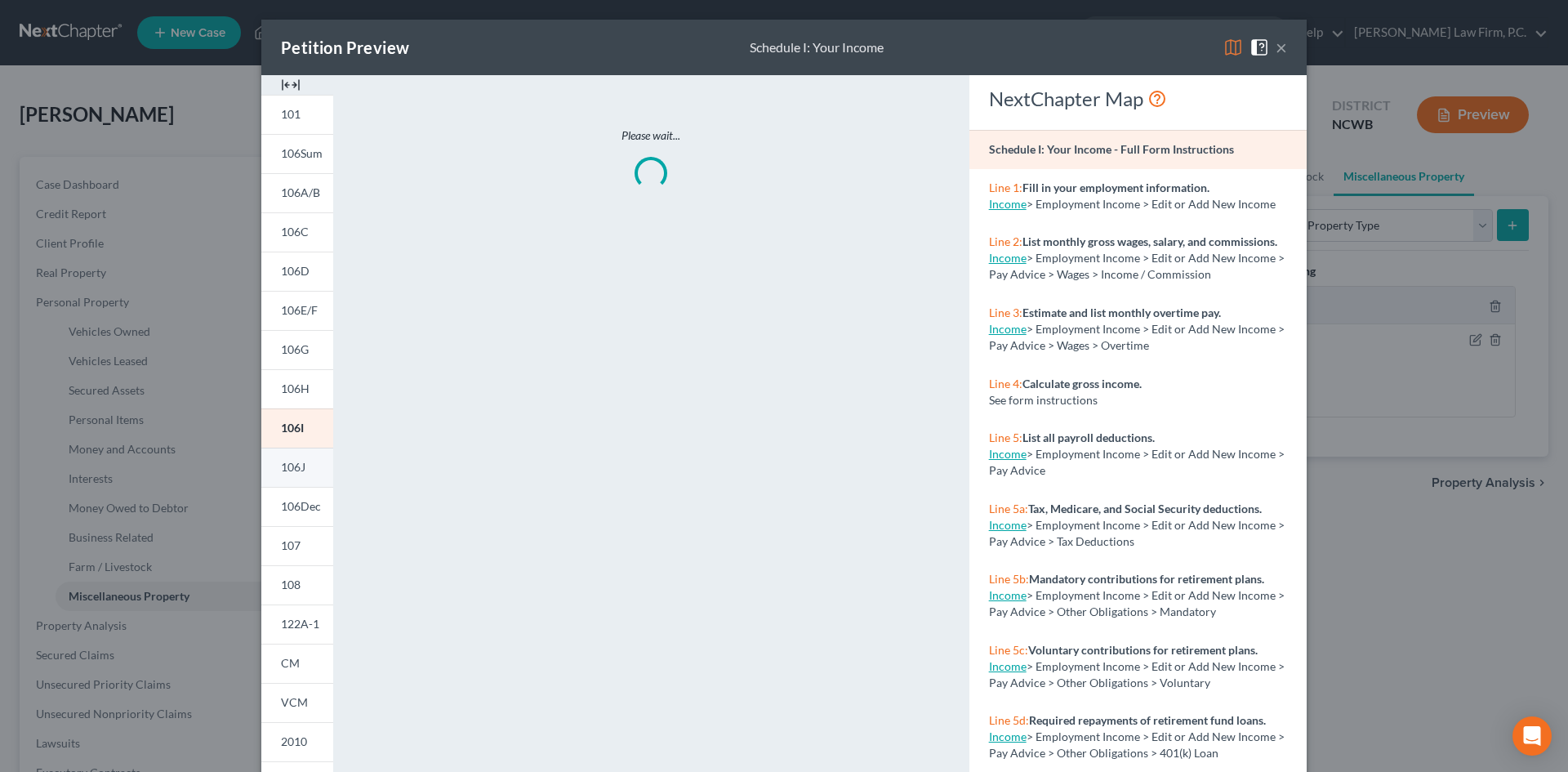
click at [292, 470] on span "106J" at bounding box center [293, 467] width 25 height 14
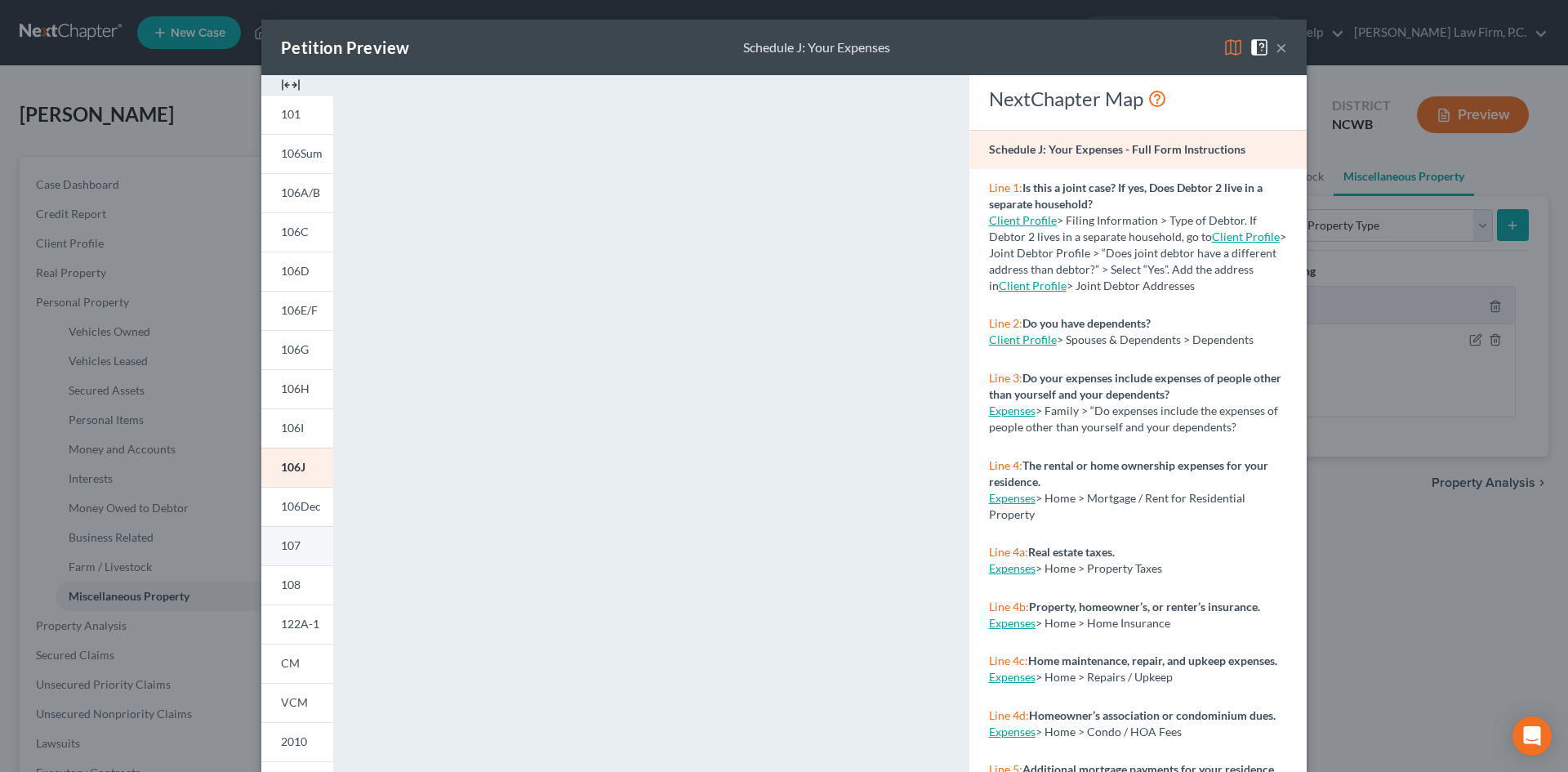
click at [292, 545] on span "107" at bounding box center [290, 545] width 19 height 14
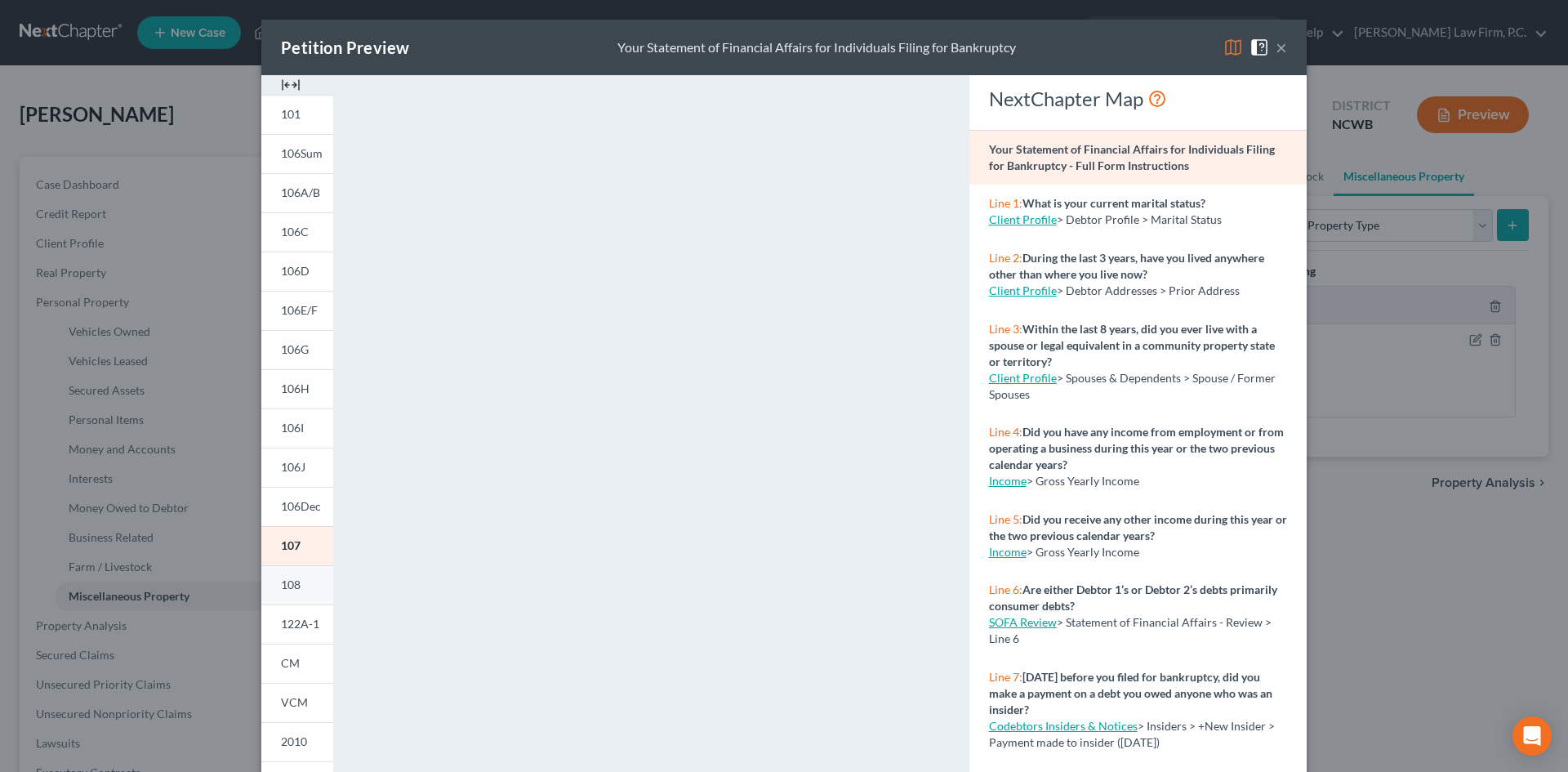
click at [277, 574] on link "108" at bounding box center [298, 585] width 72 height 39
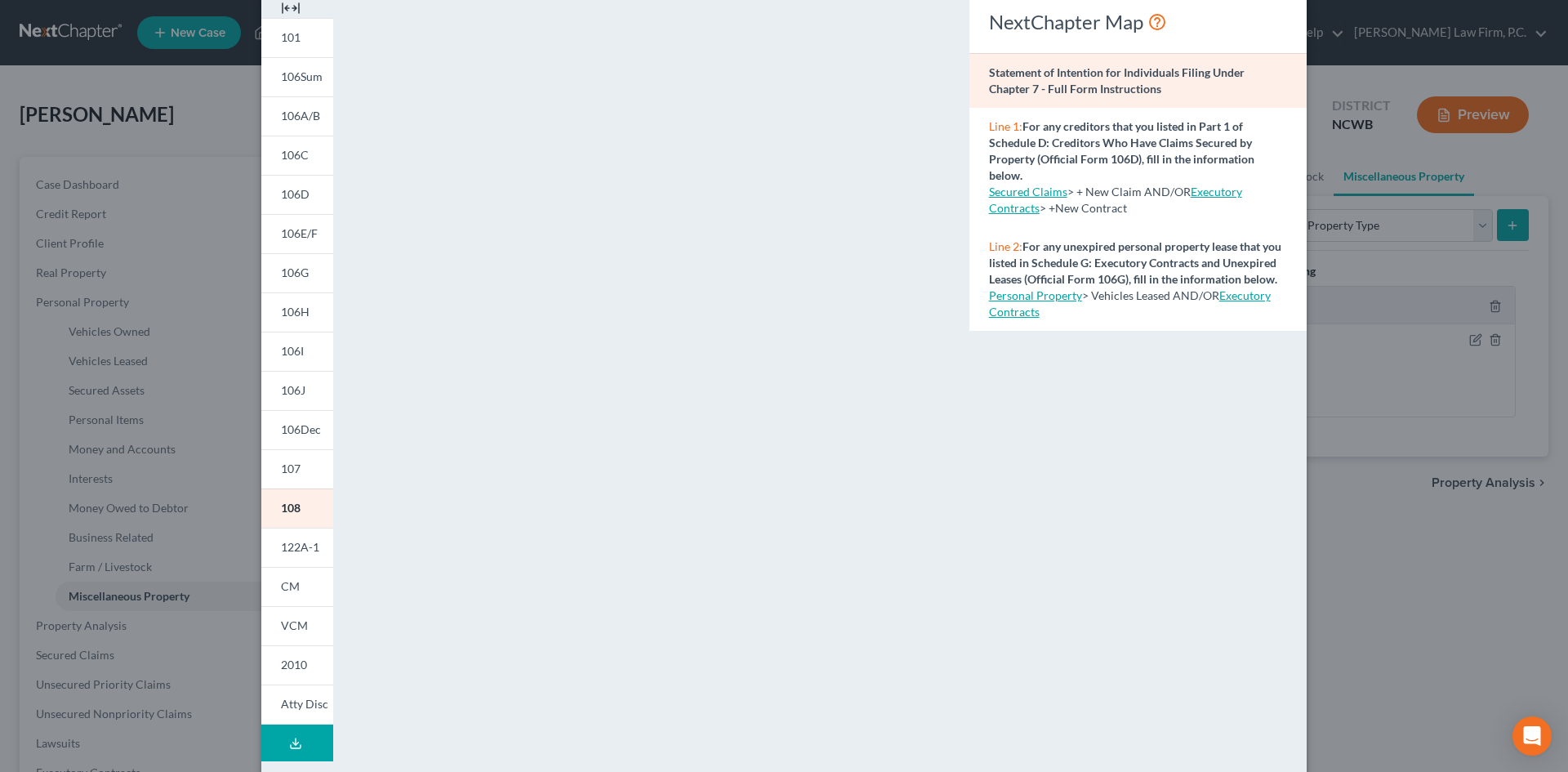
scroll to position [81, 0]
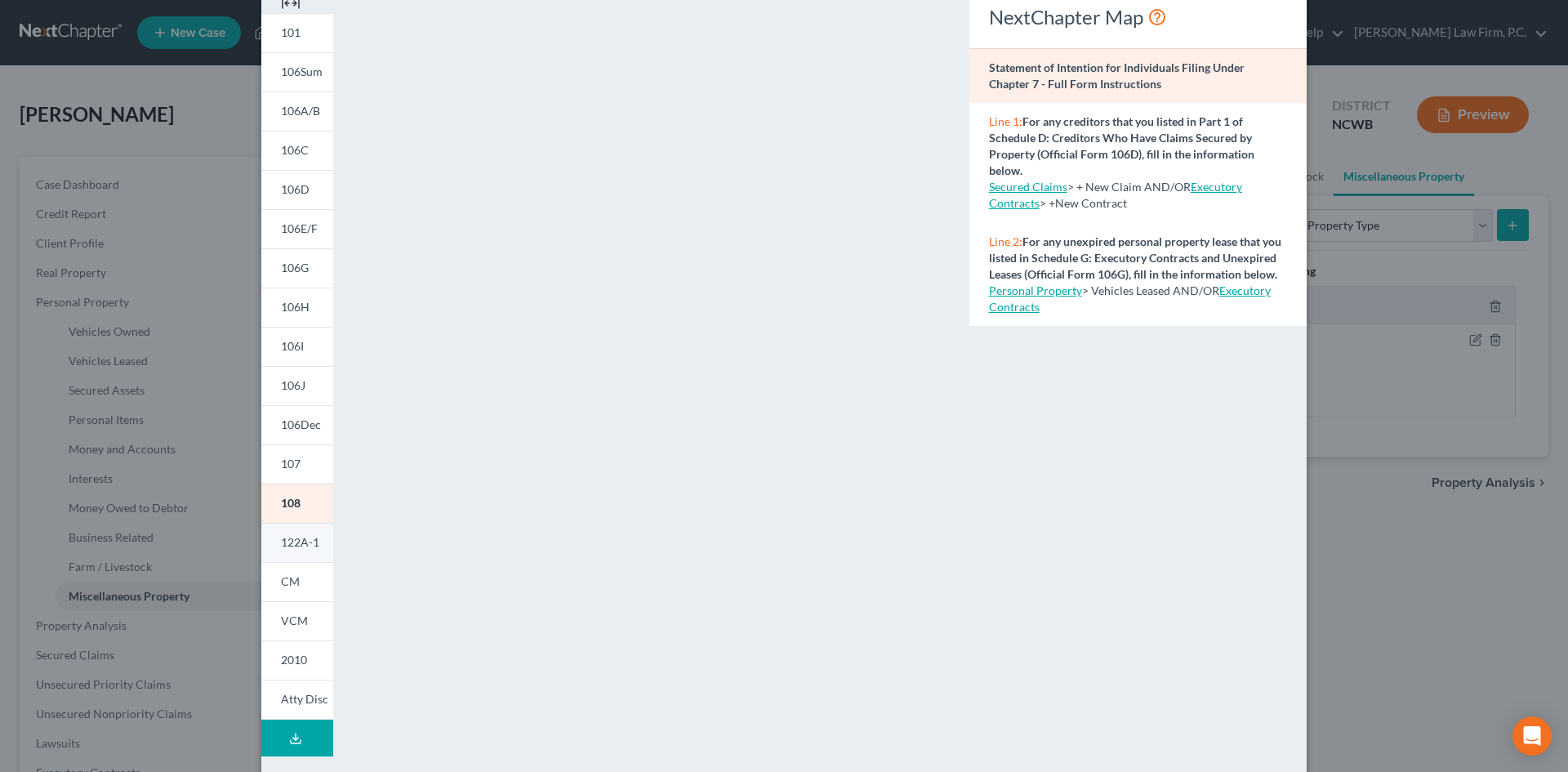
click at [311, 532] on link "122A-1" at bounding box center [298, 543] width 72 height 39
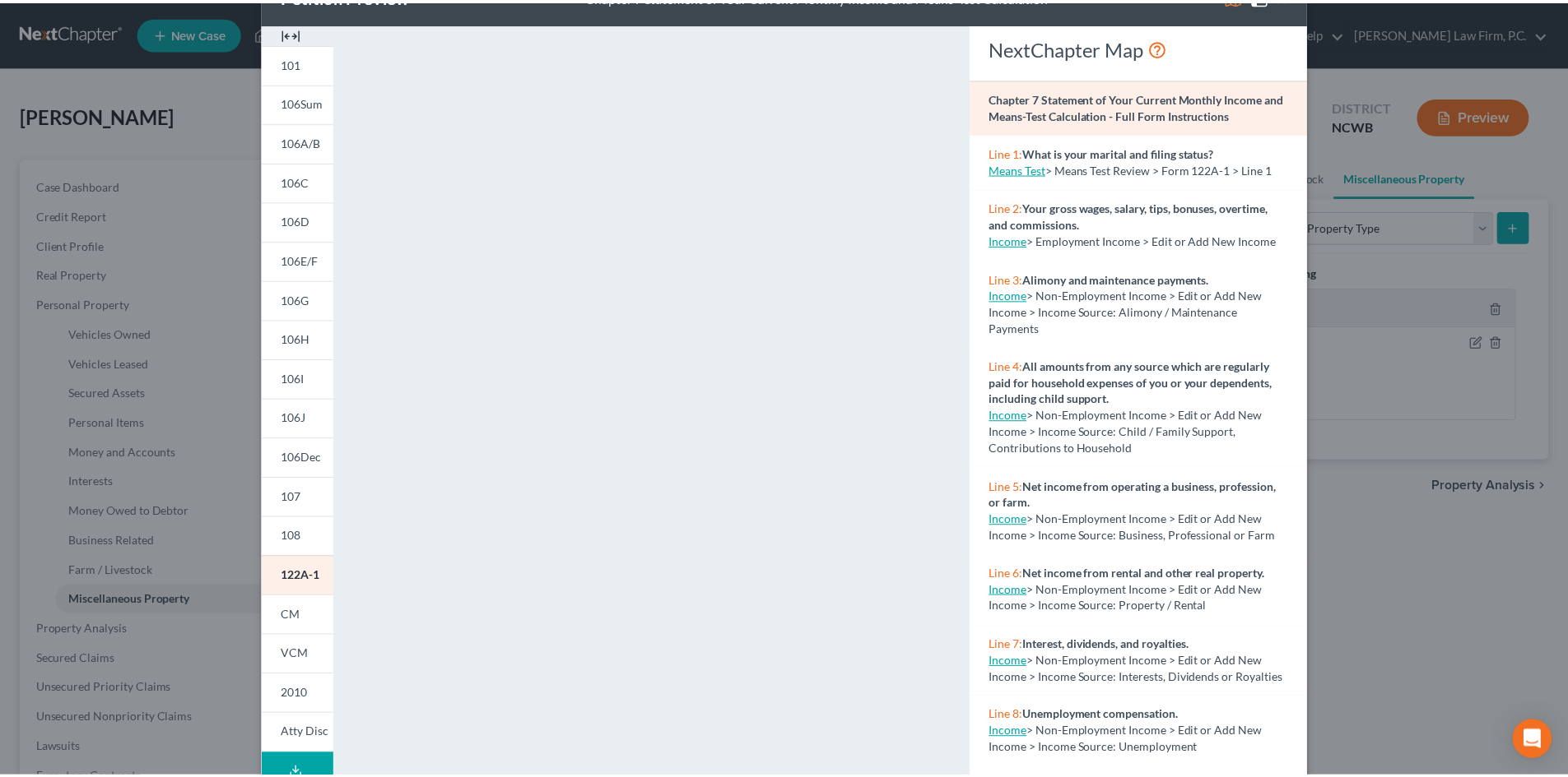
scroll to position [0, 0]
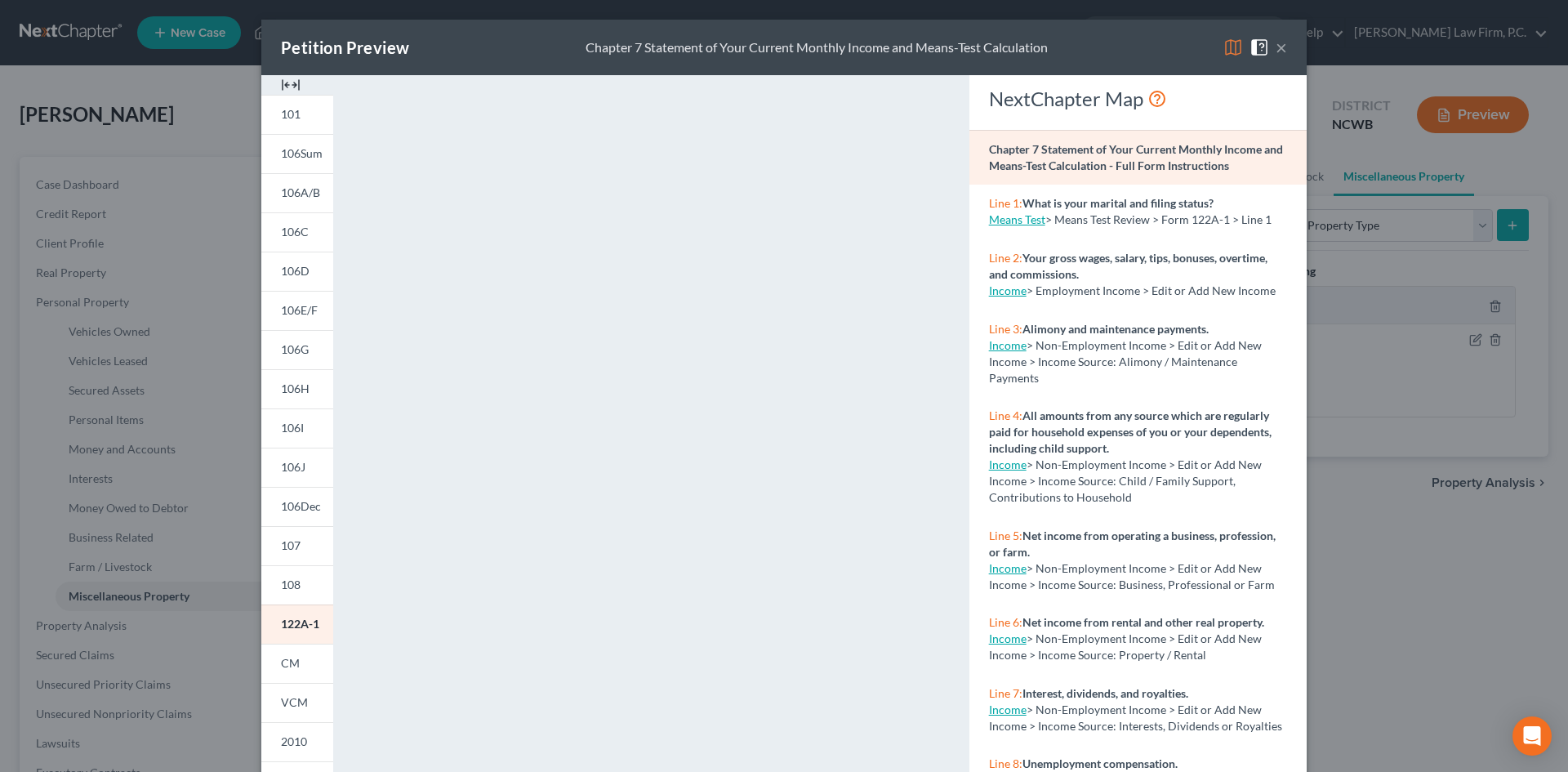
click at [1276, 52] on button "×" at bounding box center [1282, 47] width 11 height 19
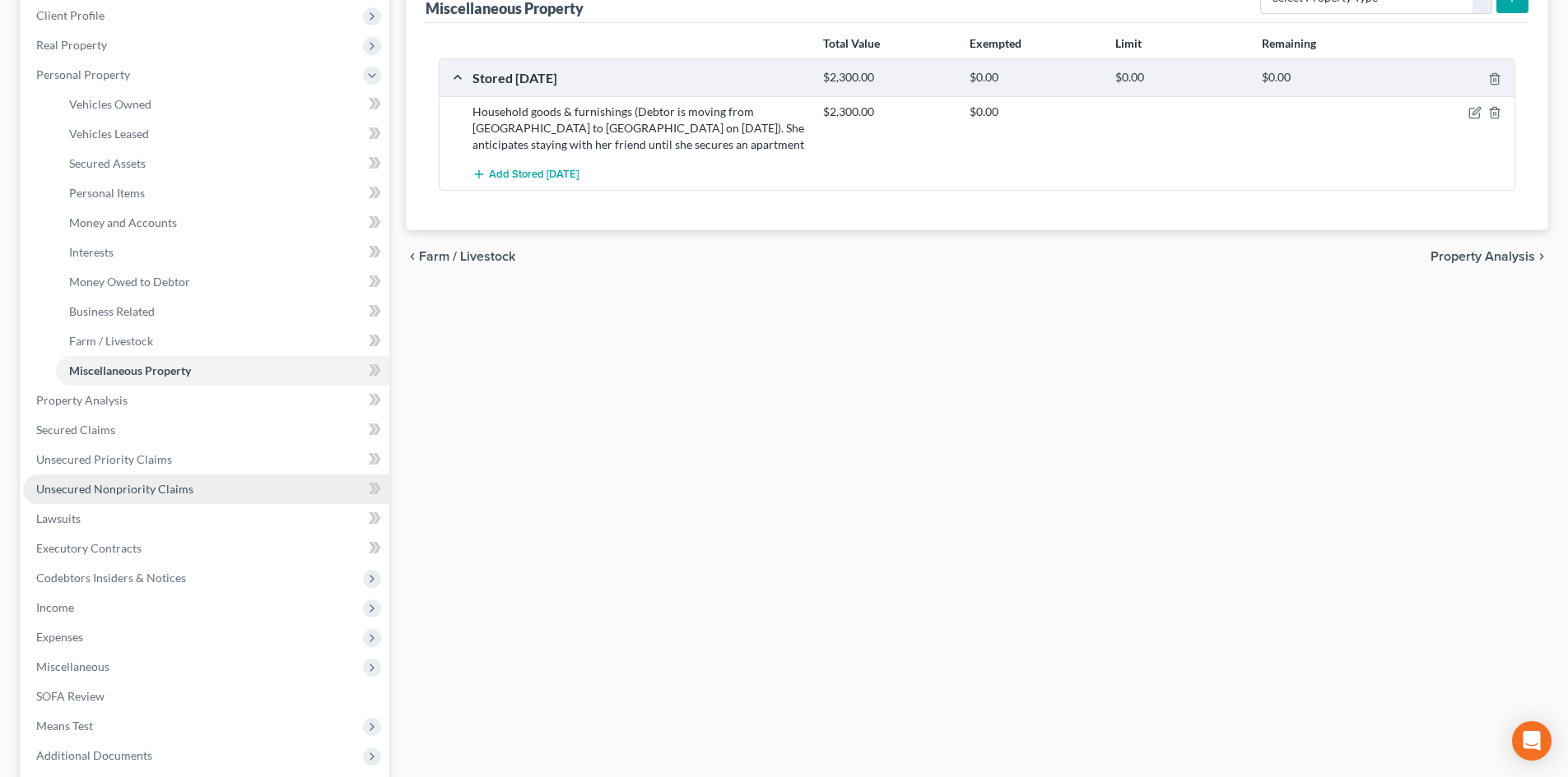
scroll to position [247, 0]
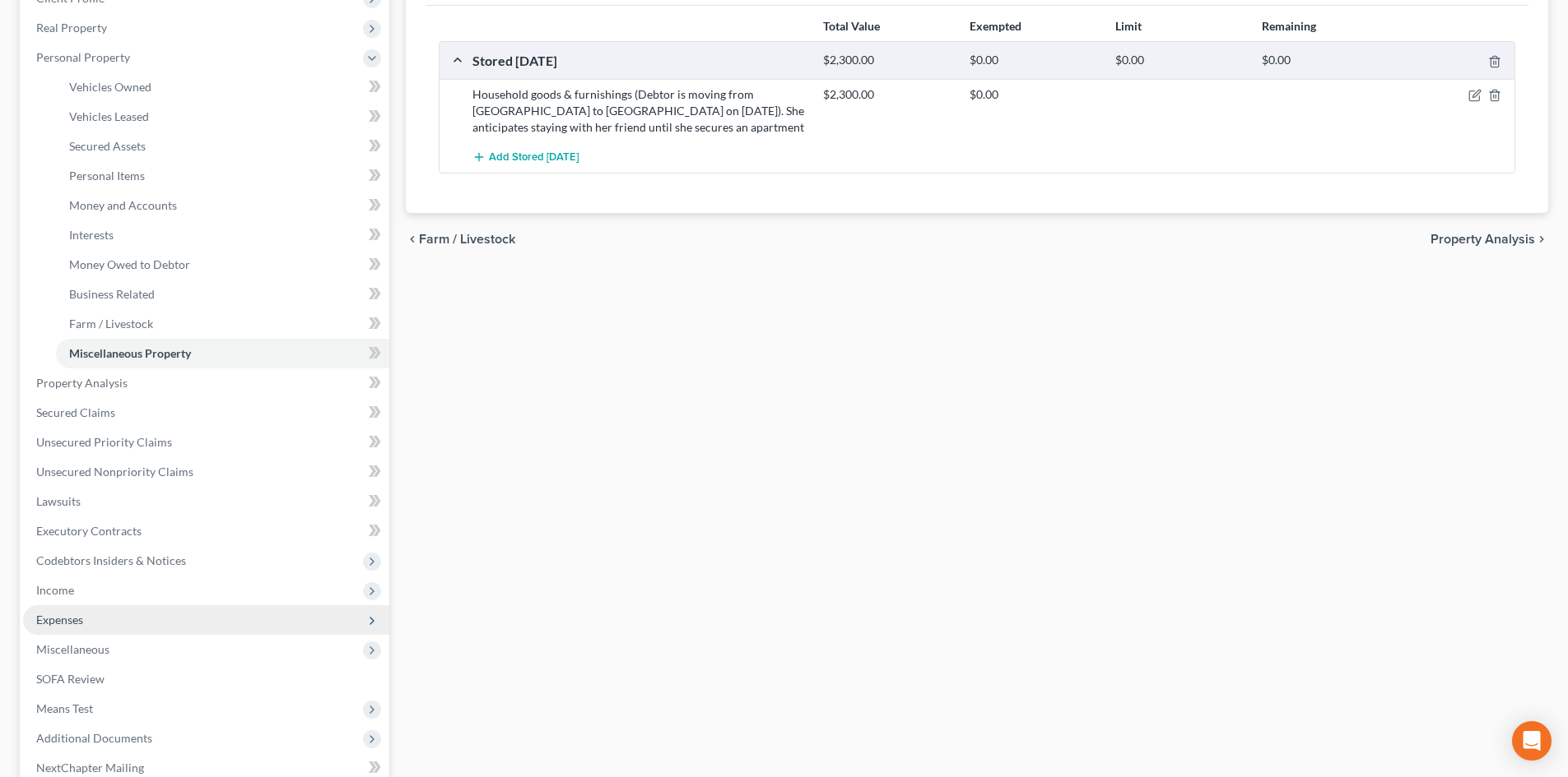
click at [114, 621] on span "Expenses" at bounding box center [206, 621] width 366 height 30
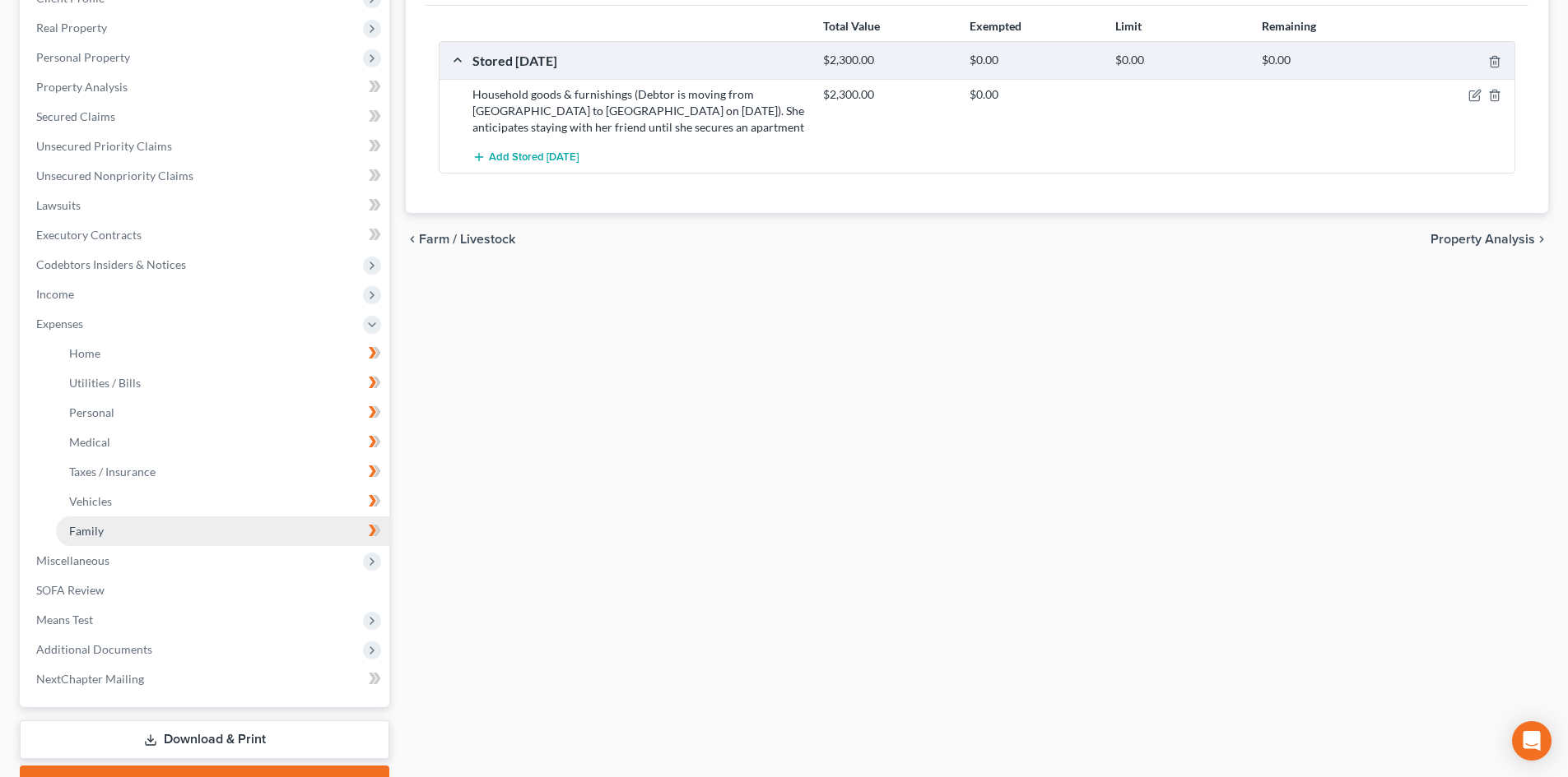
click at [172, 540] on link "Family" at bounding box center [223, 531] width 333 height 30
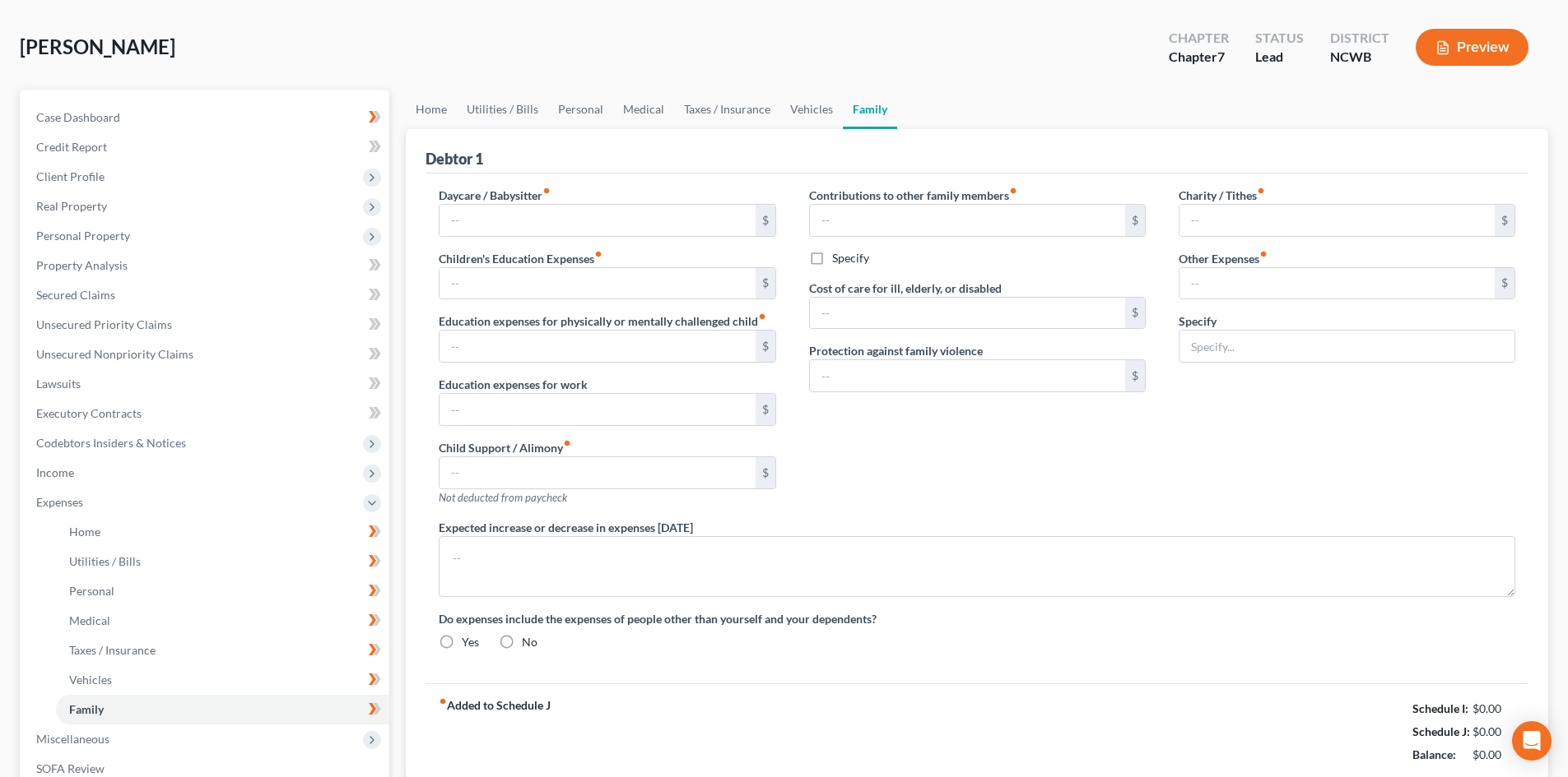
type input "0.00"
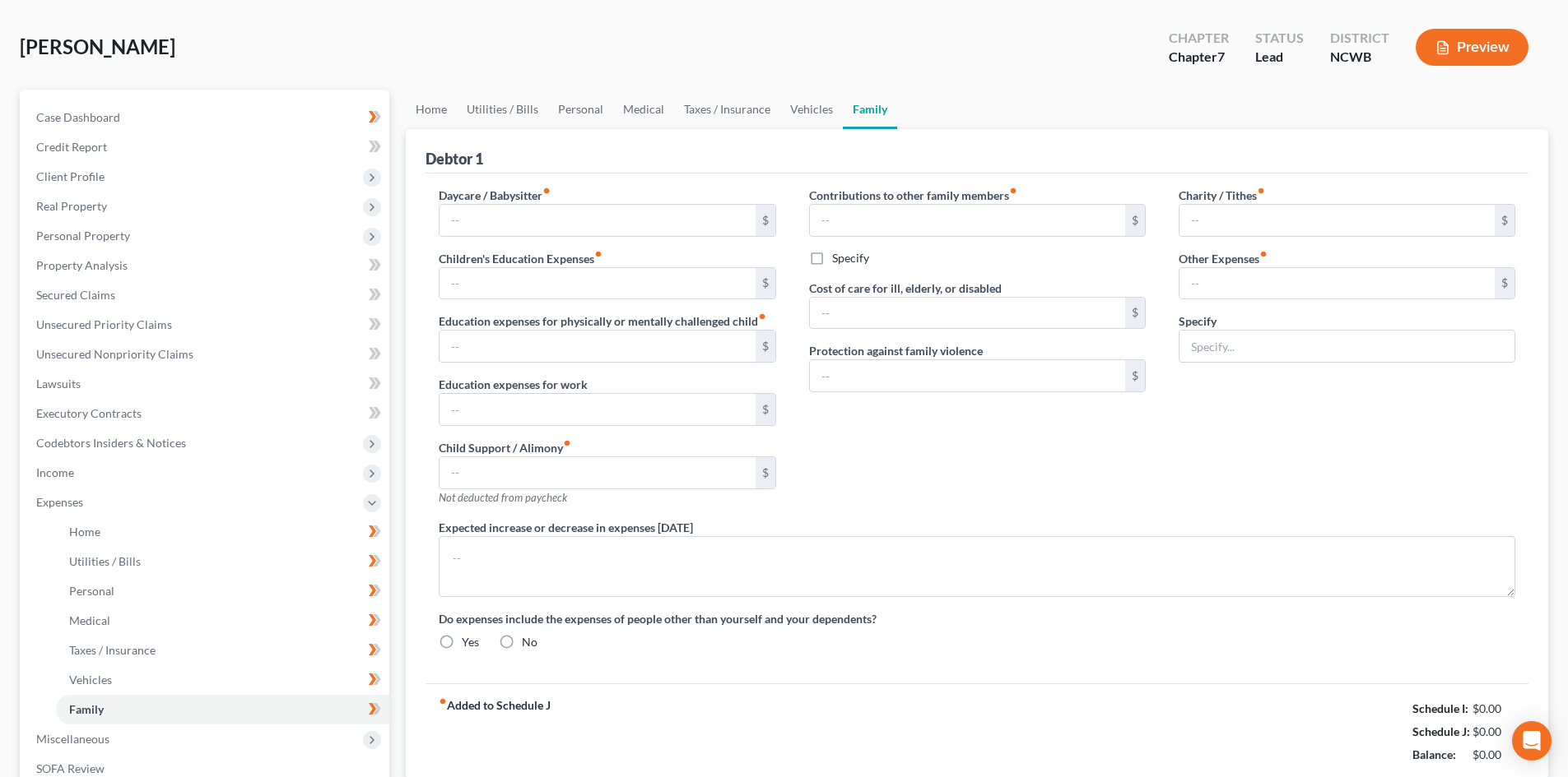
type input "0.00"
type input "40.00"
type input "0.00"
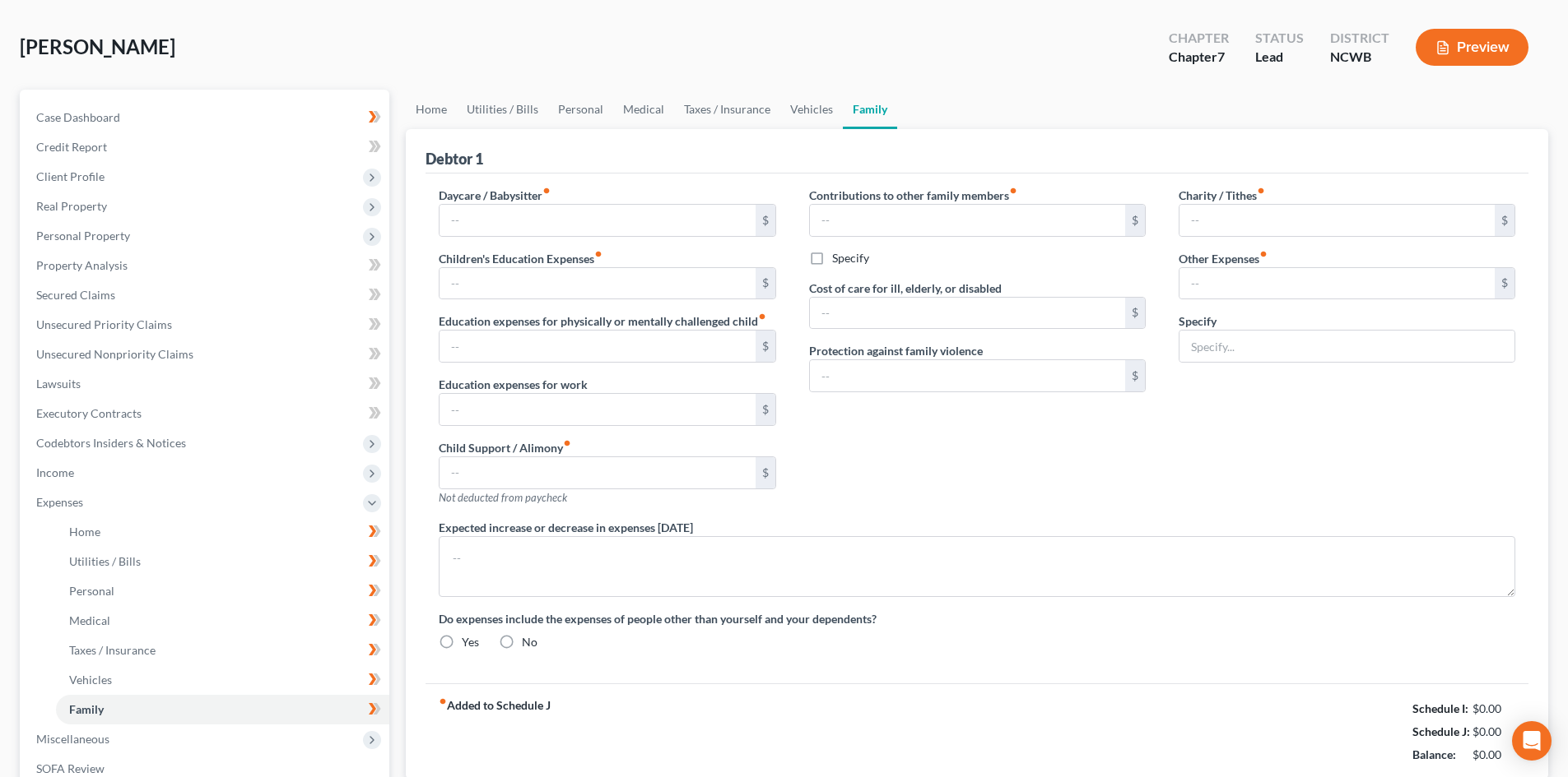
radio input "true"
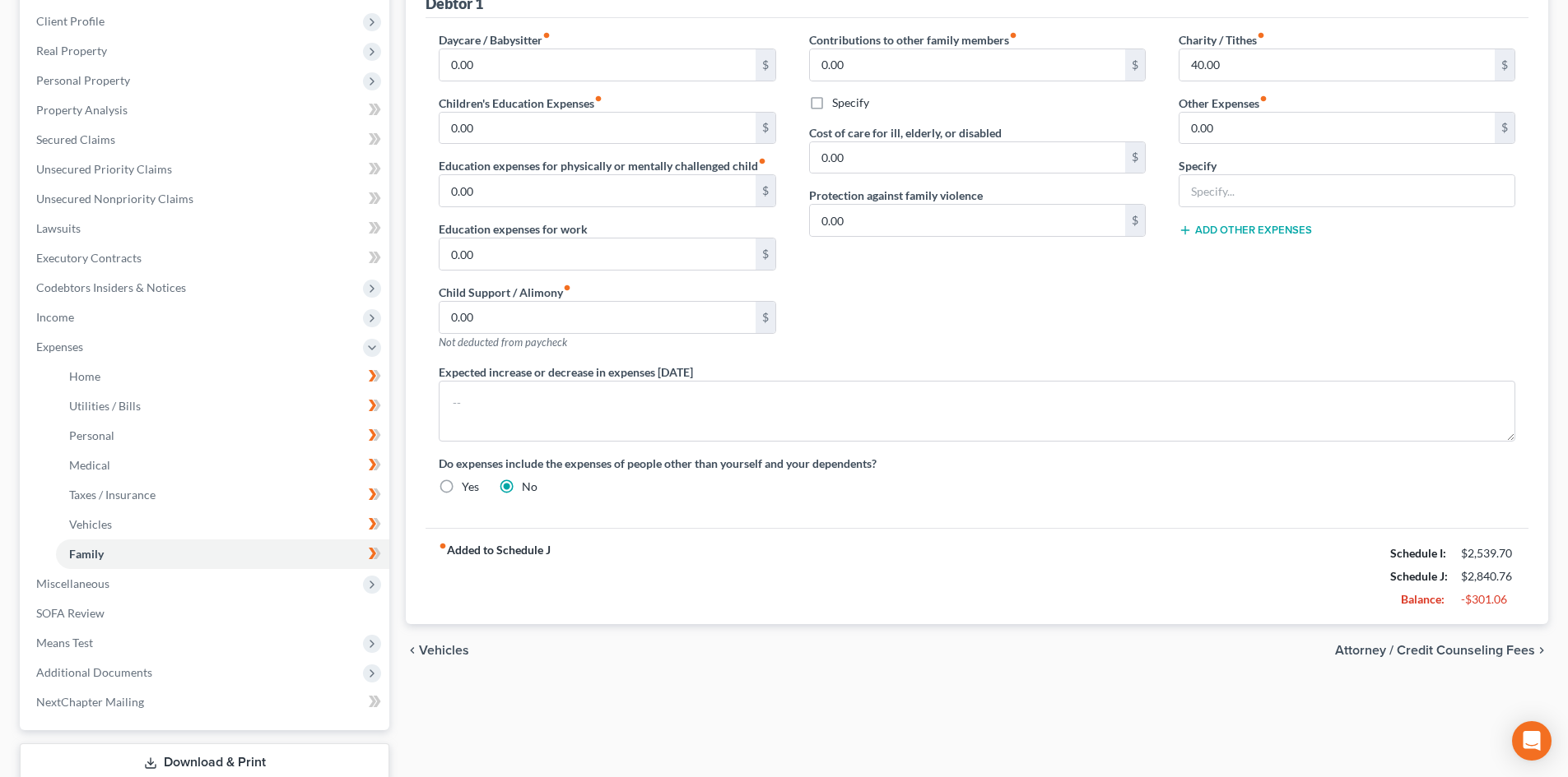
scroll to position [247, 0]
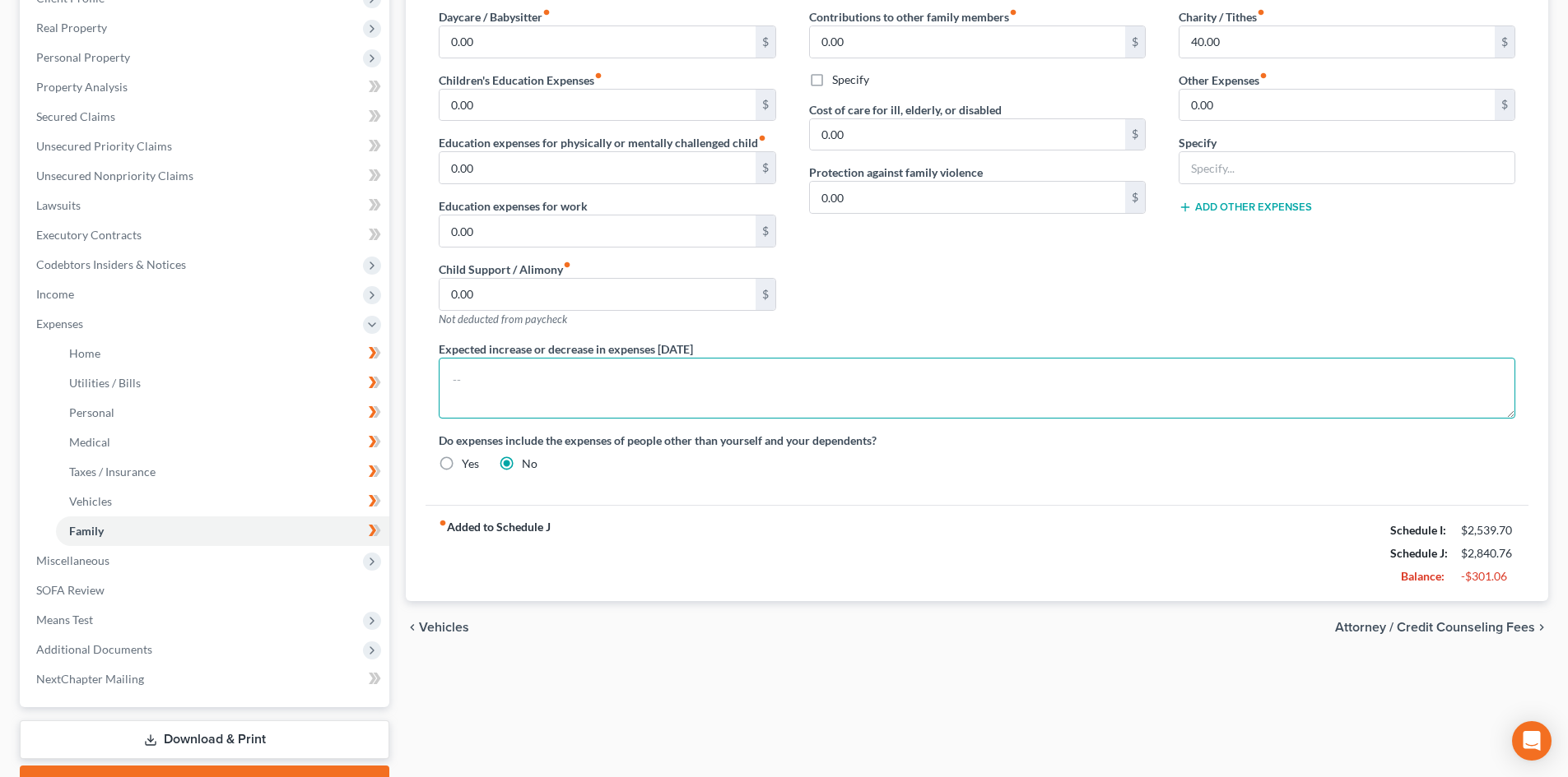
click at [615, 384] on textarea at bounding box center [977, 388] width 1076 height 60
type textarea "Debtor expects to find her own apartment within the next 6 months."
click at [126, 614] on span "Means Test" at bounding box center [206, 621] width 366 height 30
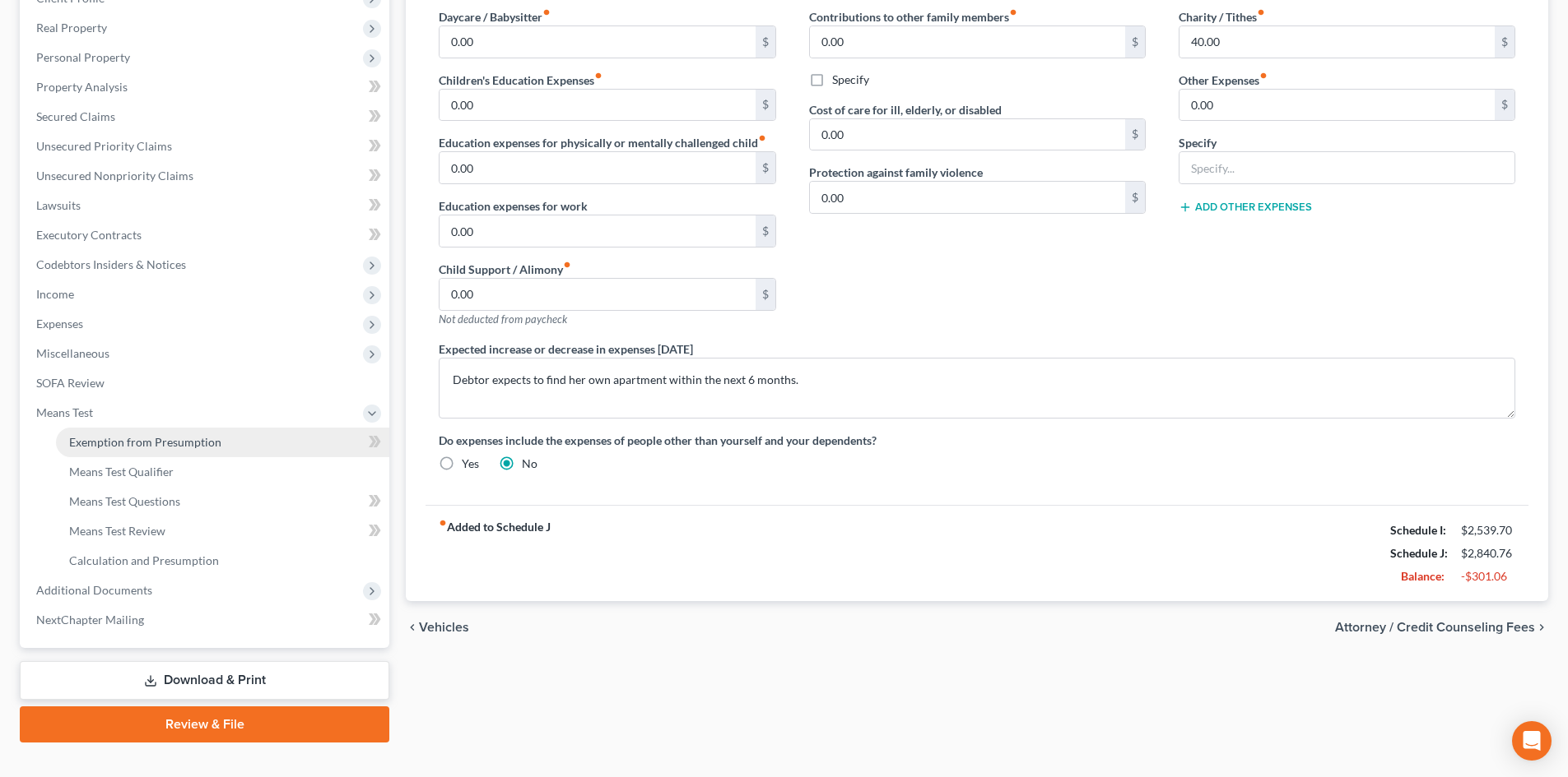
click at [184, 444] on span "Exemption from Presumption" at bounding box center [145, 442] width 153 height 14
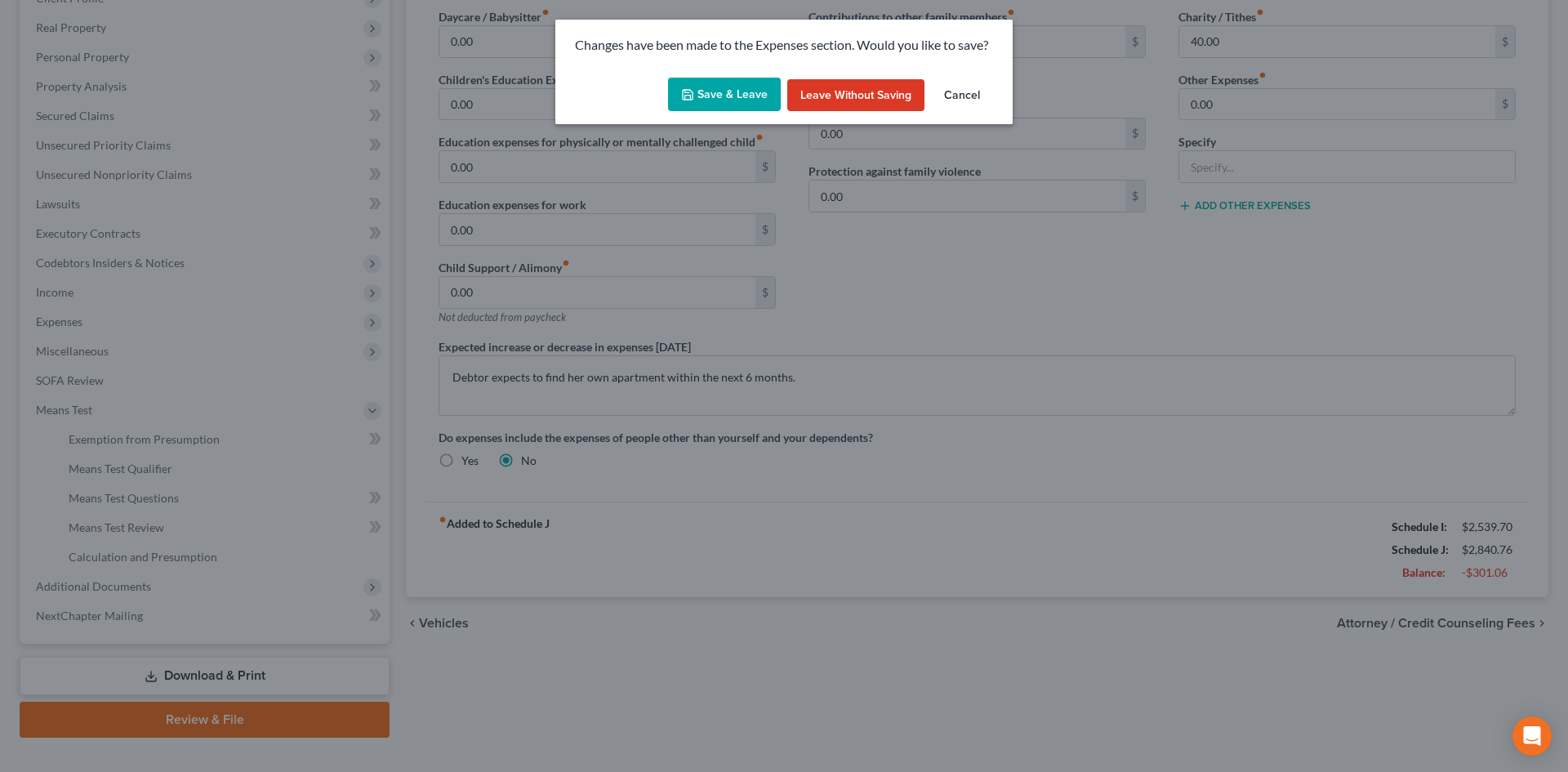
click at [717, 90] on button "Save & Leave" at bounding box center [724, 94] width 113 height 34
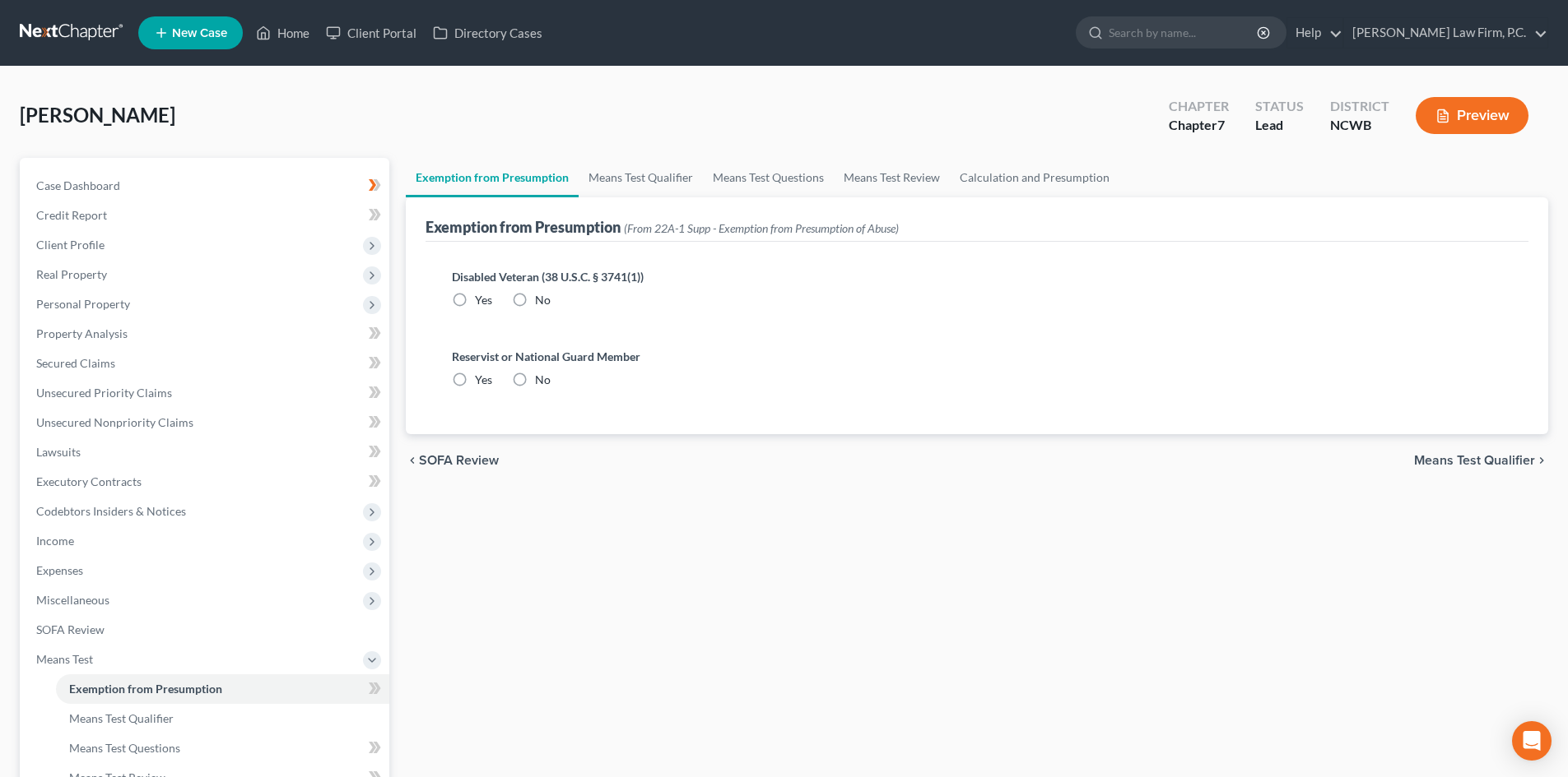
click at [535, 300] on label "No" at bounding box center [543, 301] width 16 height 17
click at [542, 300] on input "No" at bounding box center [547, 297] width 10 height 10
radio input "true"
click at [535, 374] on label "No" at bounding box center [543, 381] width 16 height 17
click at [542, 374] on input "No" at bounding box center [547, 377] width 10 height 10
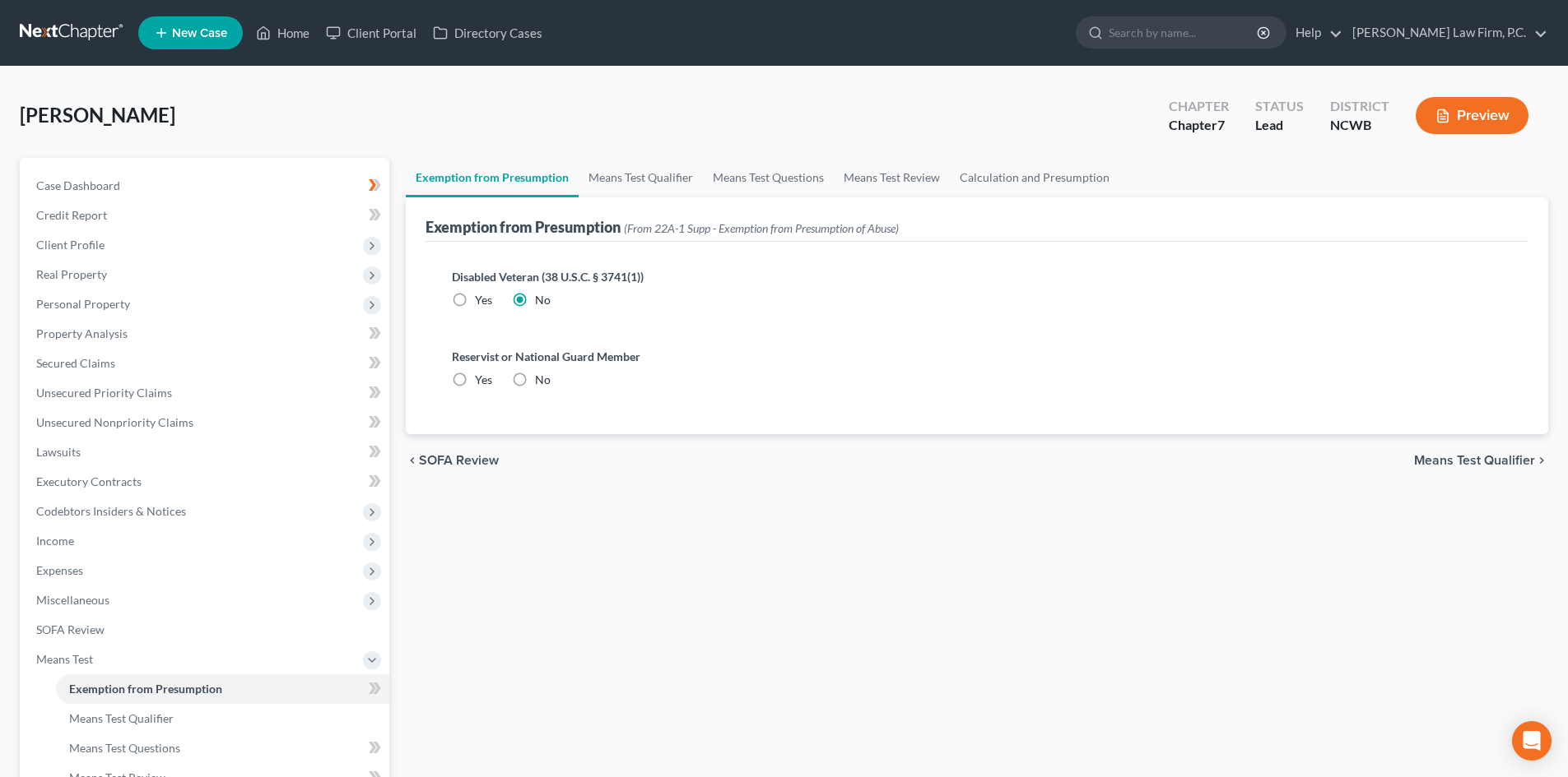
radio input "true"
click at [634, 173] on link "Means Test Qualifier" at bounding box center [640, 178] width 124 height 39
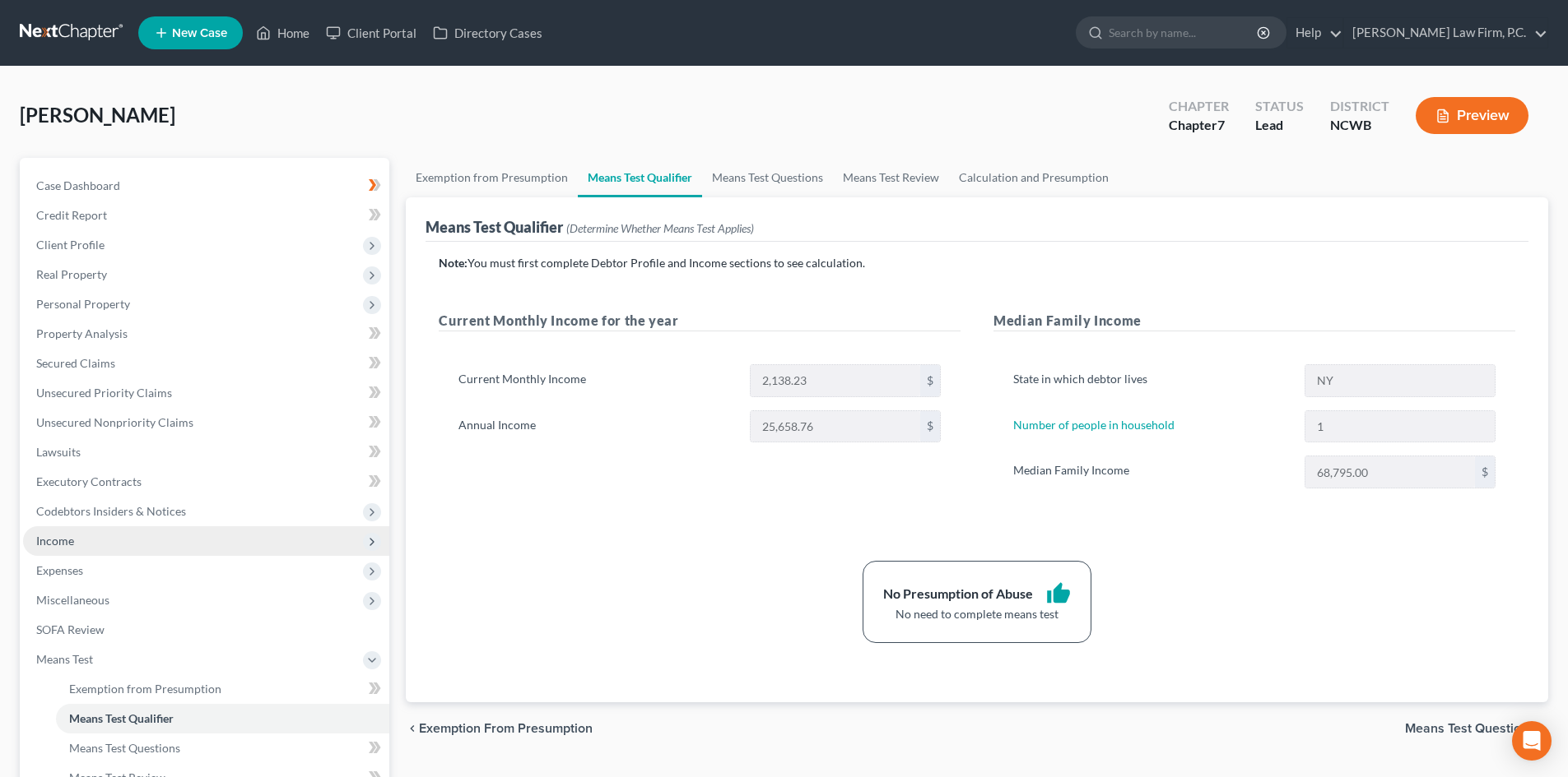
click at [128, 542] on span "Income" at bounding box center [206, 542] width 366 height 30
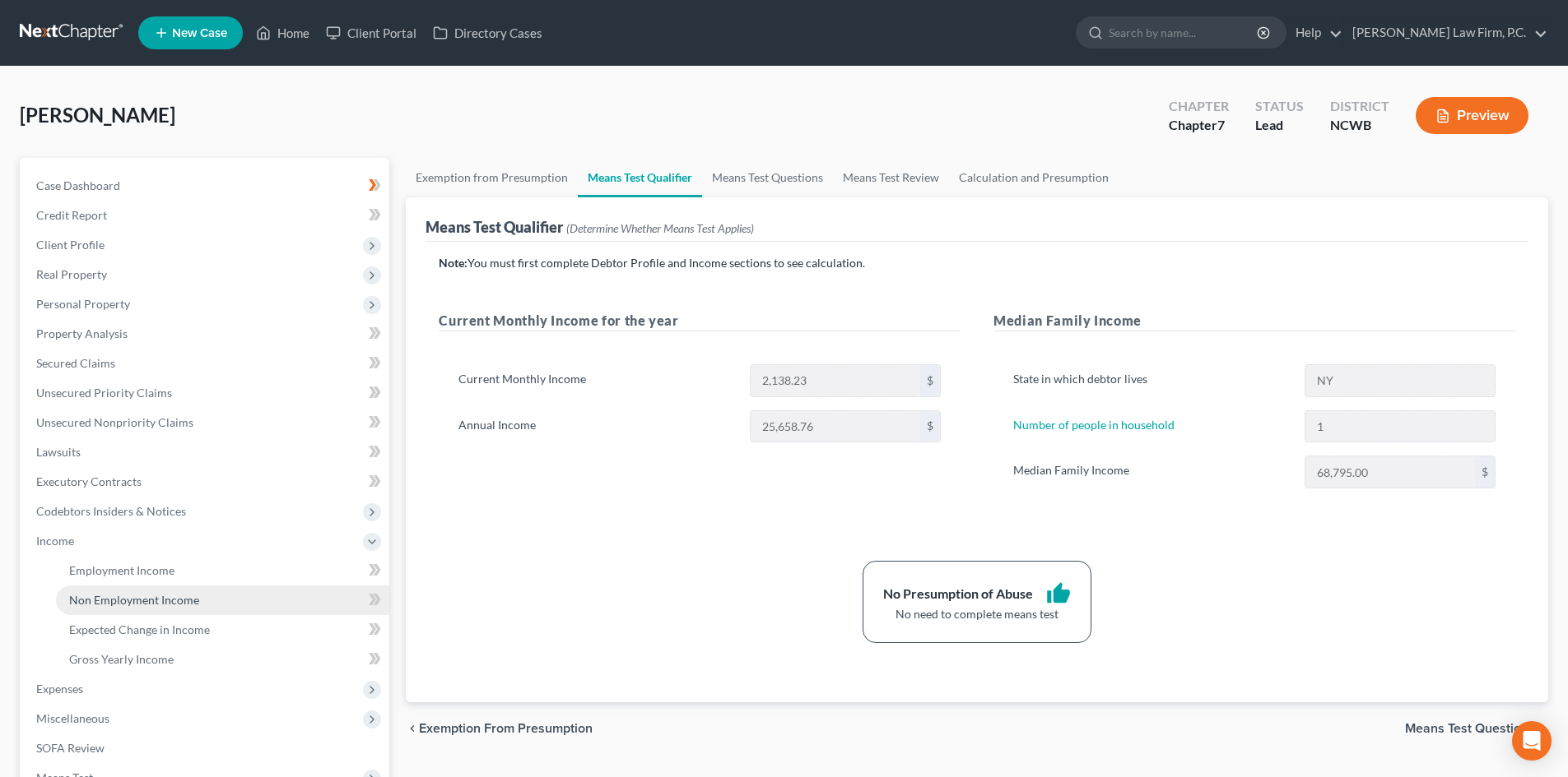
click at [156, 593] on span "Non Employment Income" at bounding box center [134, 599] width 130 height 14
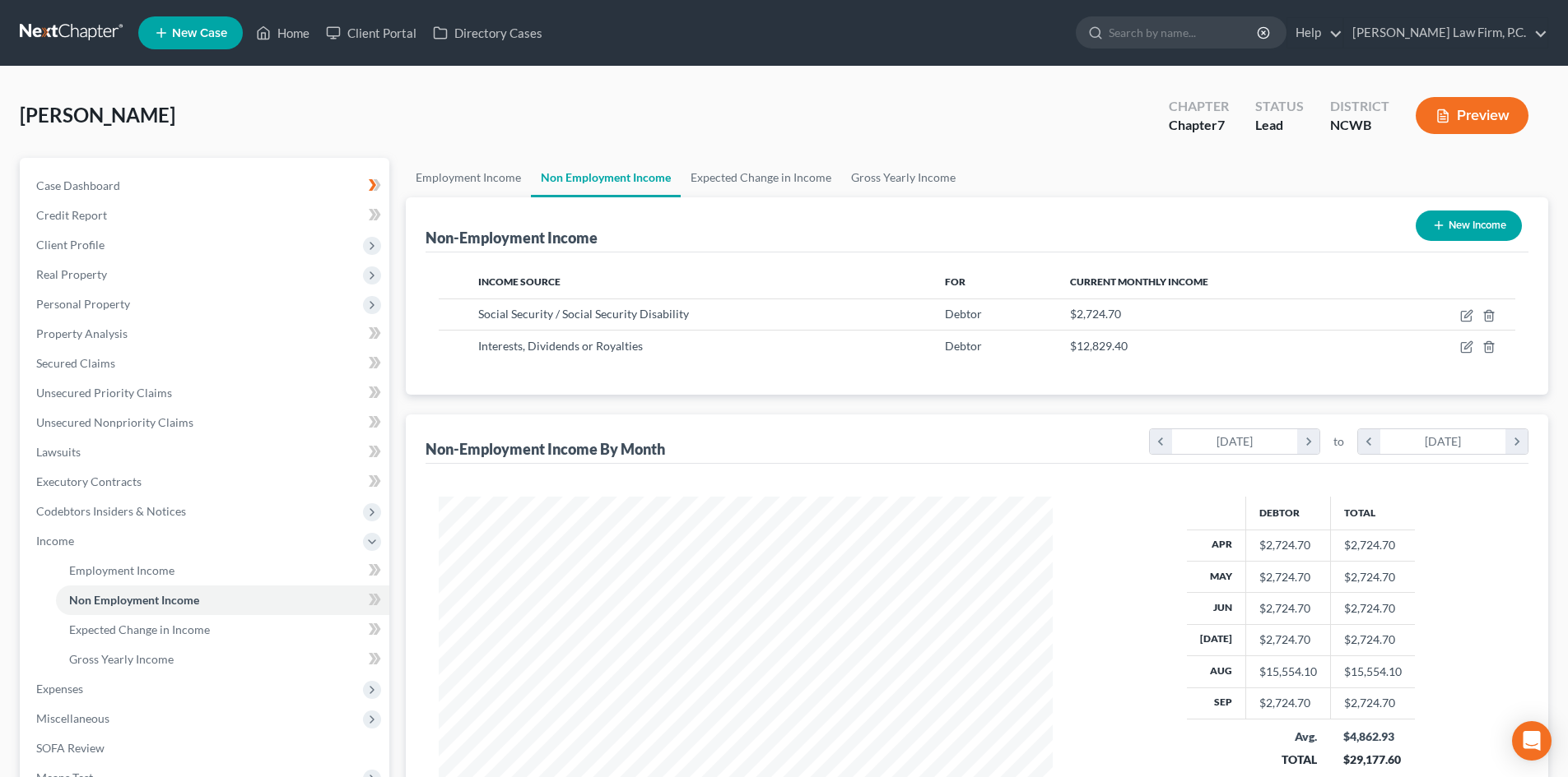
click at [1448, 117] on icon "button" at bounding box center [1442, 115] width 10 height 12
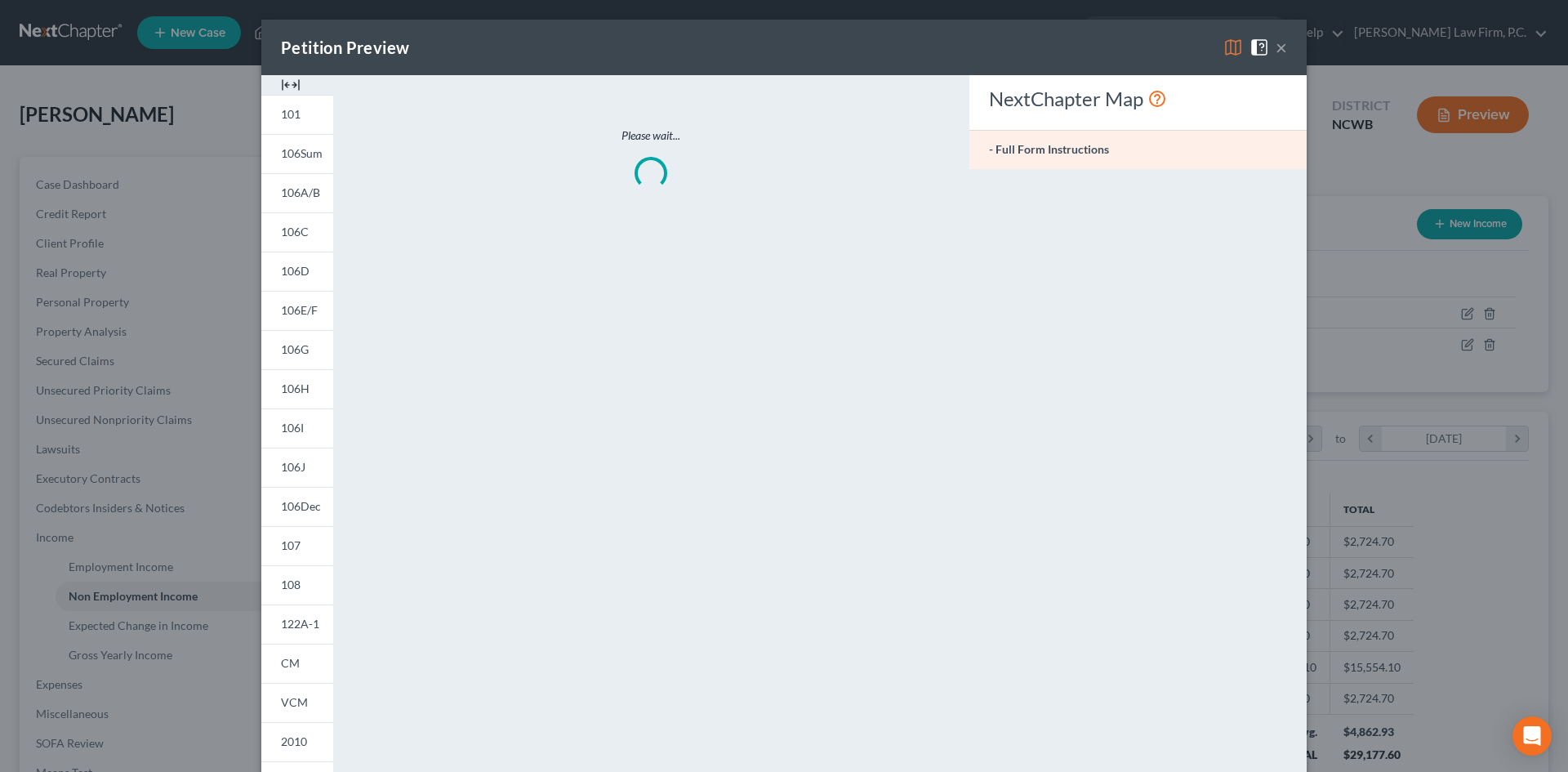
scroll to position [307, 648]
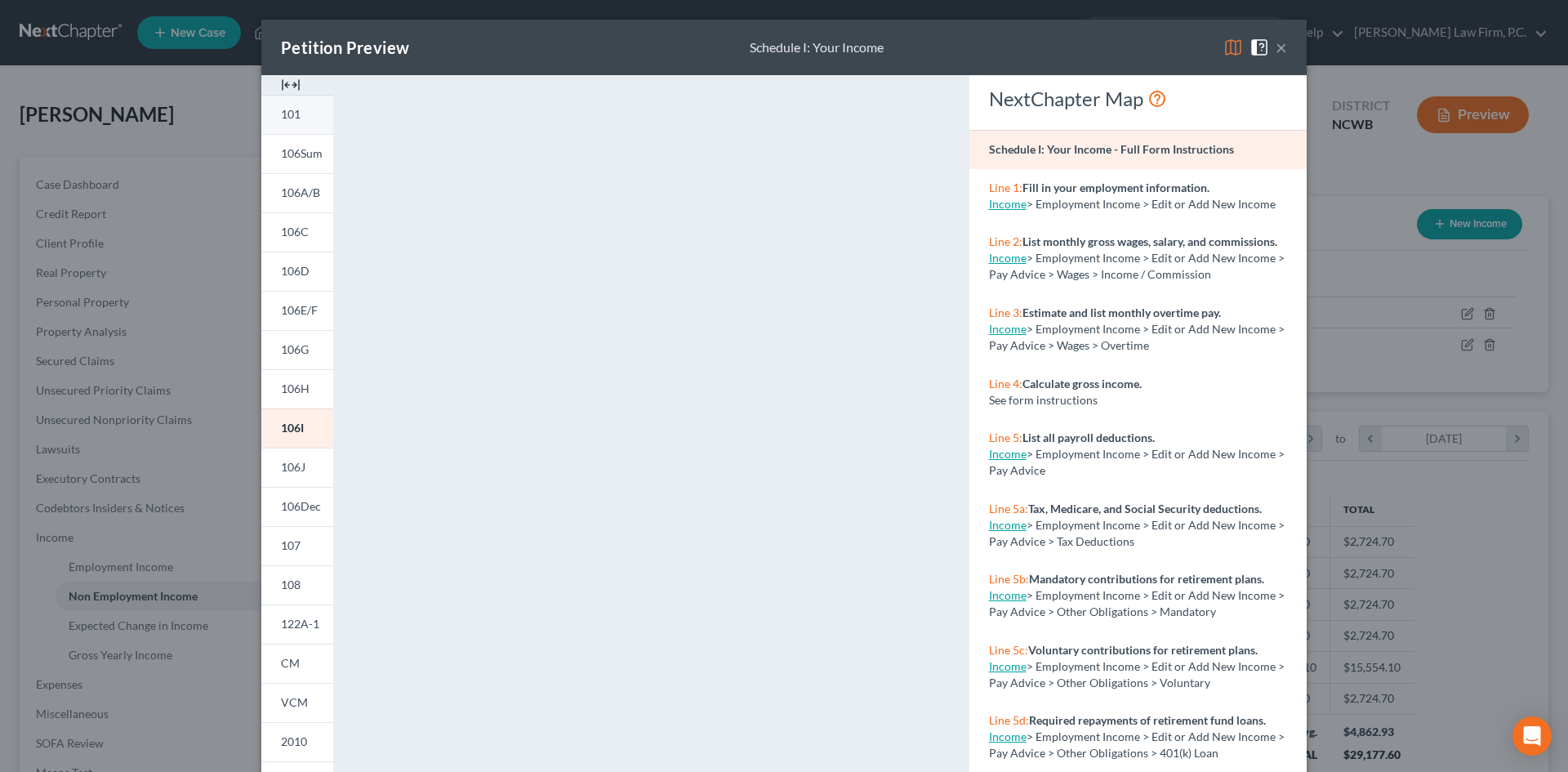
click at [295, 109] on link "101" at bounding box center [298, 115] width 72 height 39
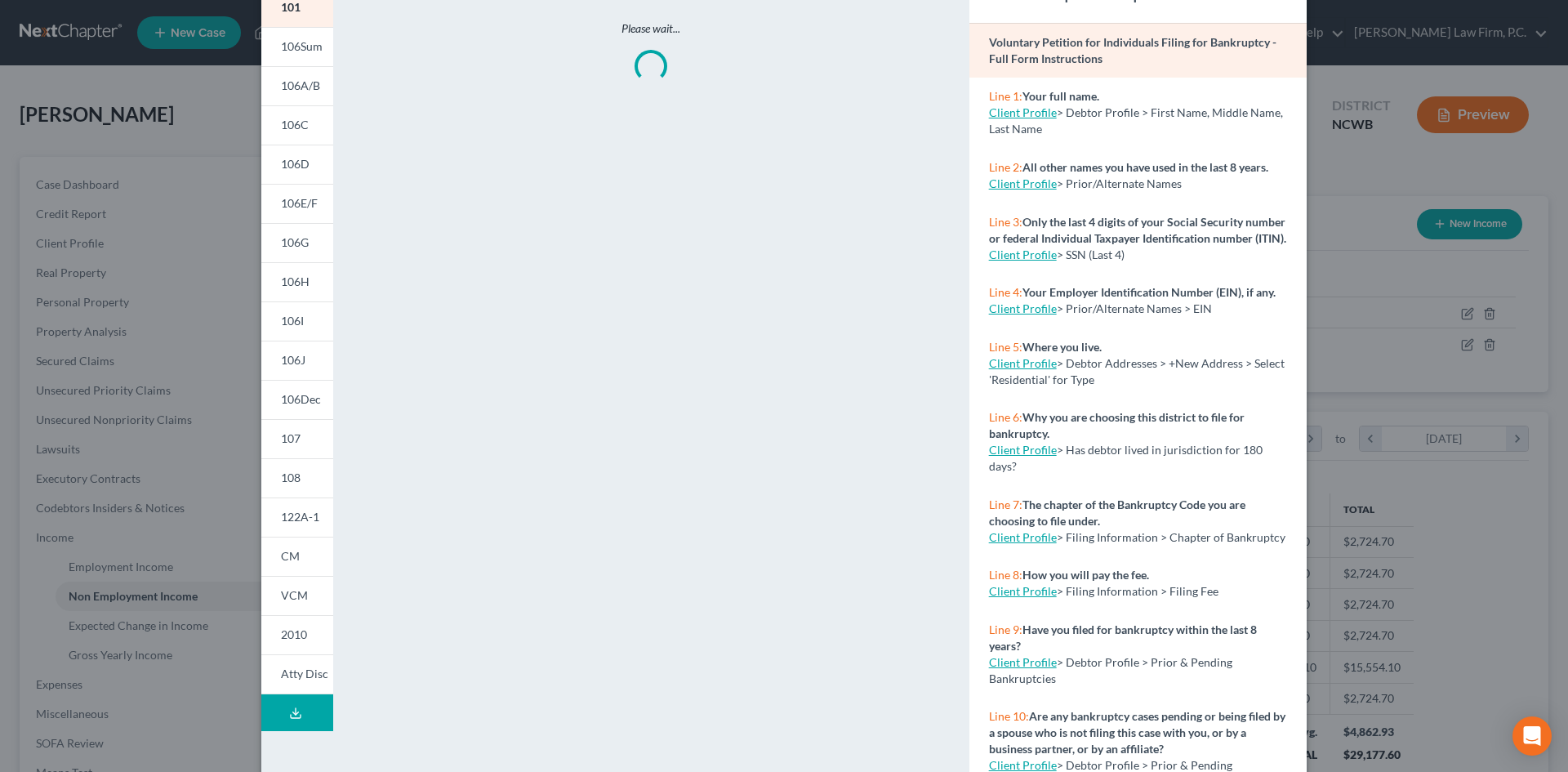
scroll to position [134, 0]
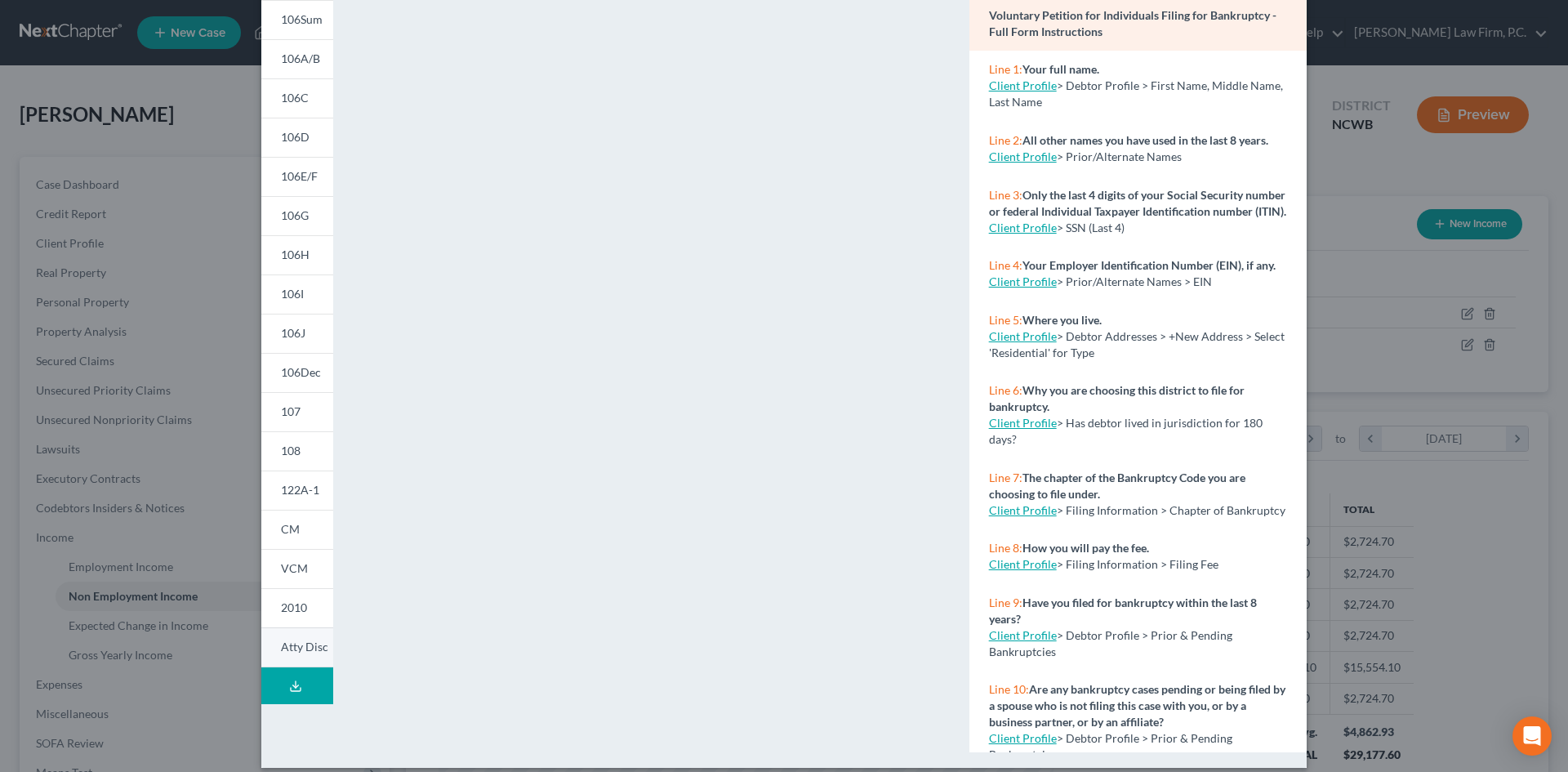
click at [310, 647] on span "Atty Disc" at bounding box center [304, 646] width 47 height 14
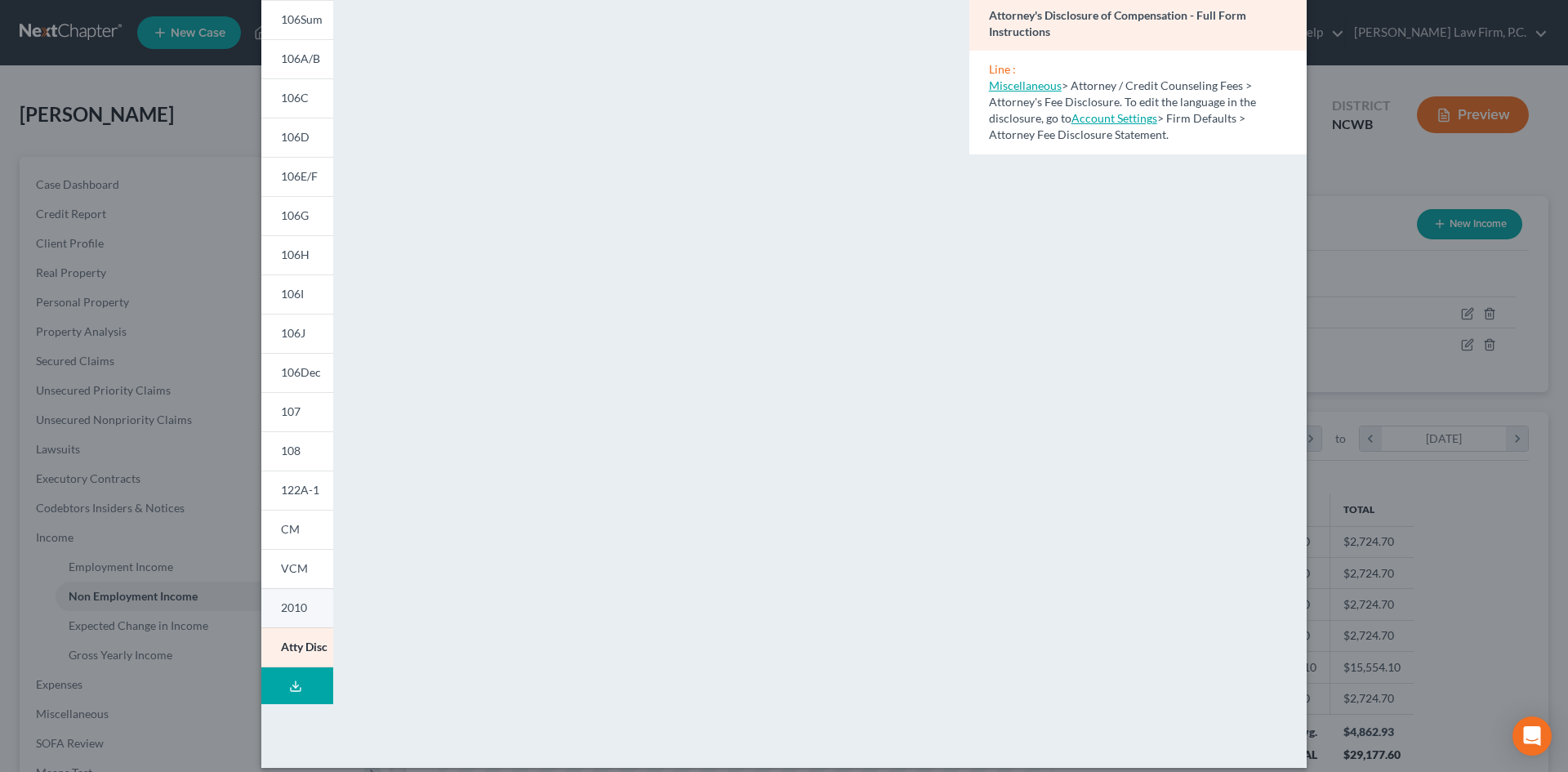
click at [301, 610] on link "2010" at bounding box center [298, 607] width 72 height 39
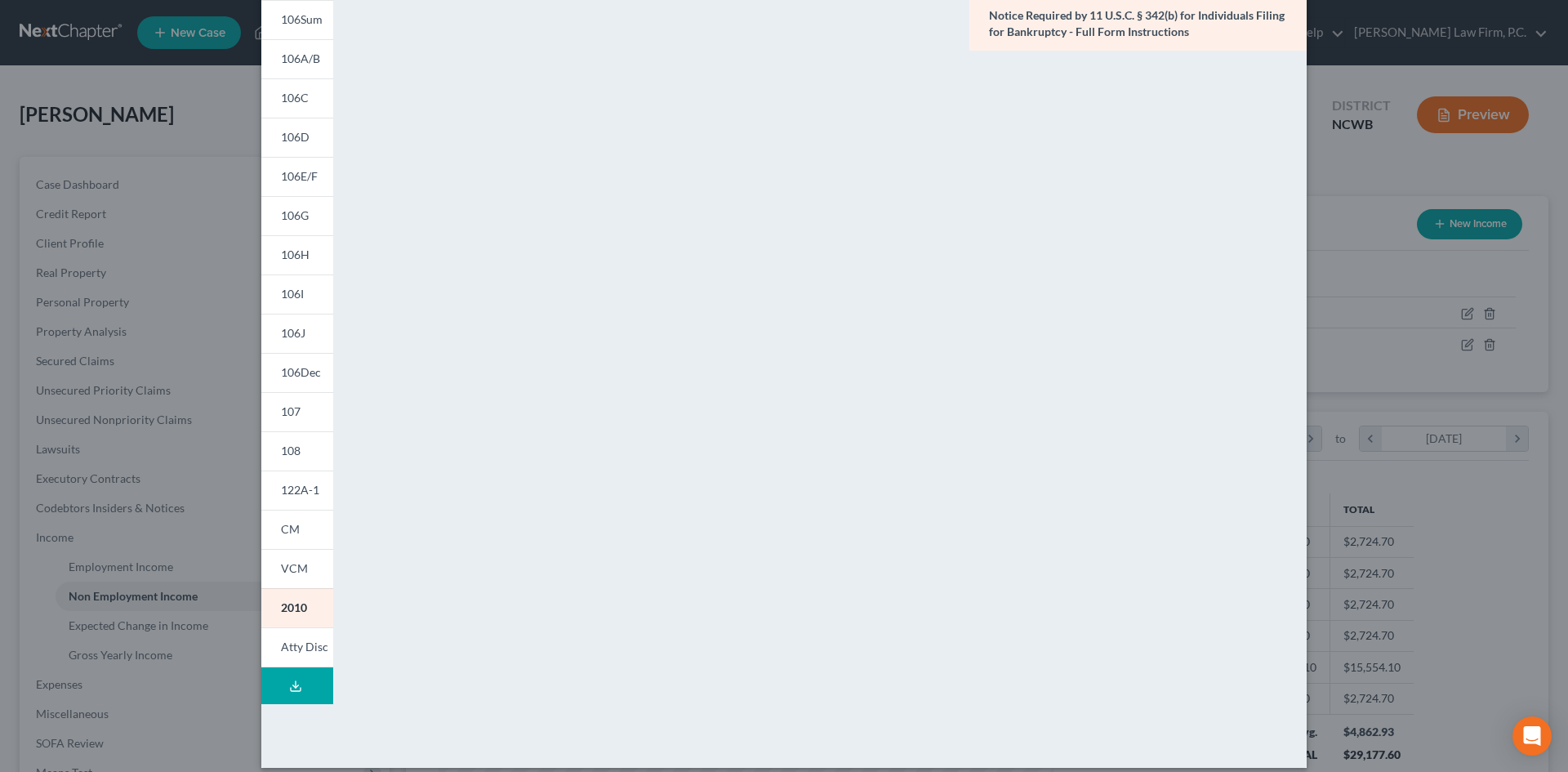
click at [306, 692] on button "Download Draft" at bounding box center [298, 686] width 72 height 37
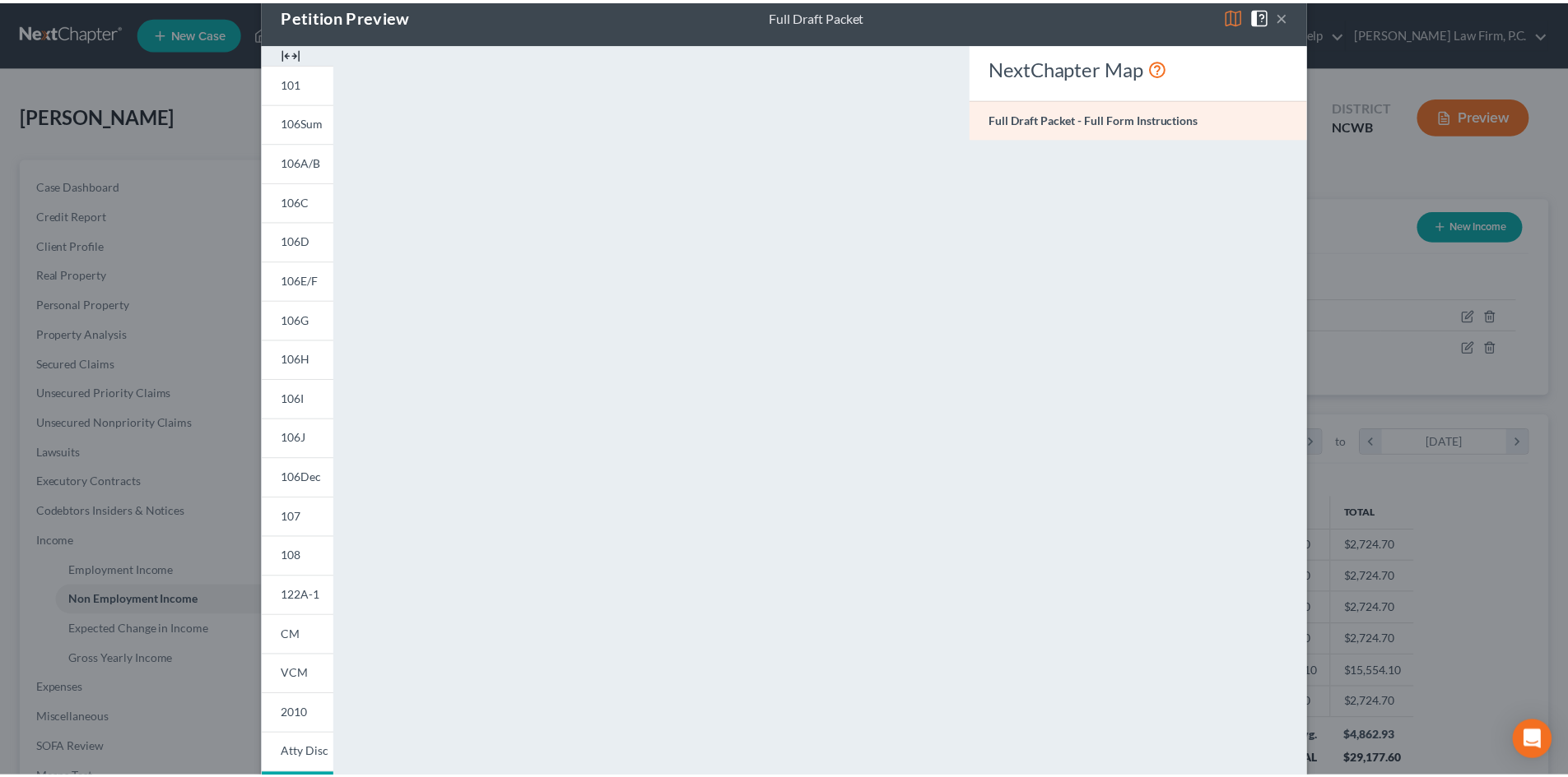
scroll to position [0, 0]
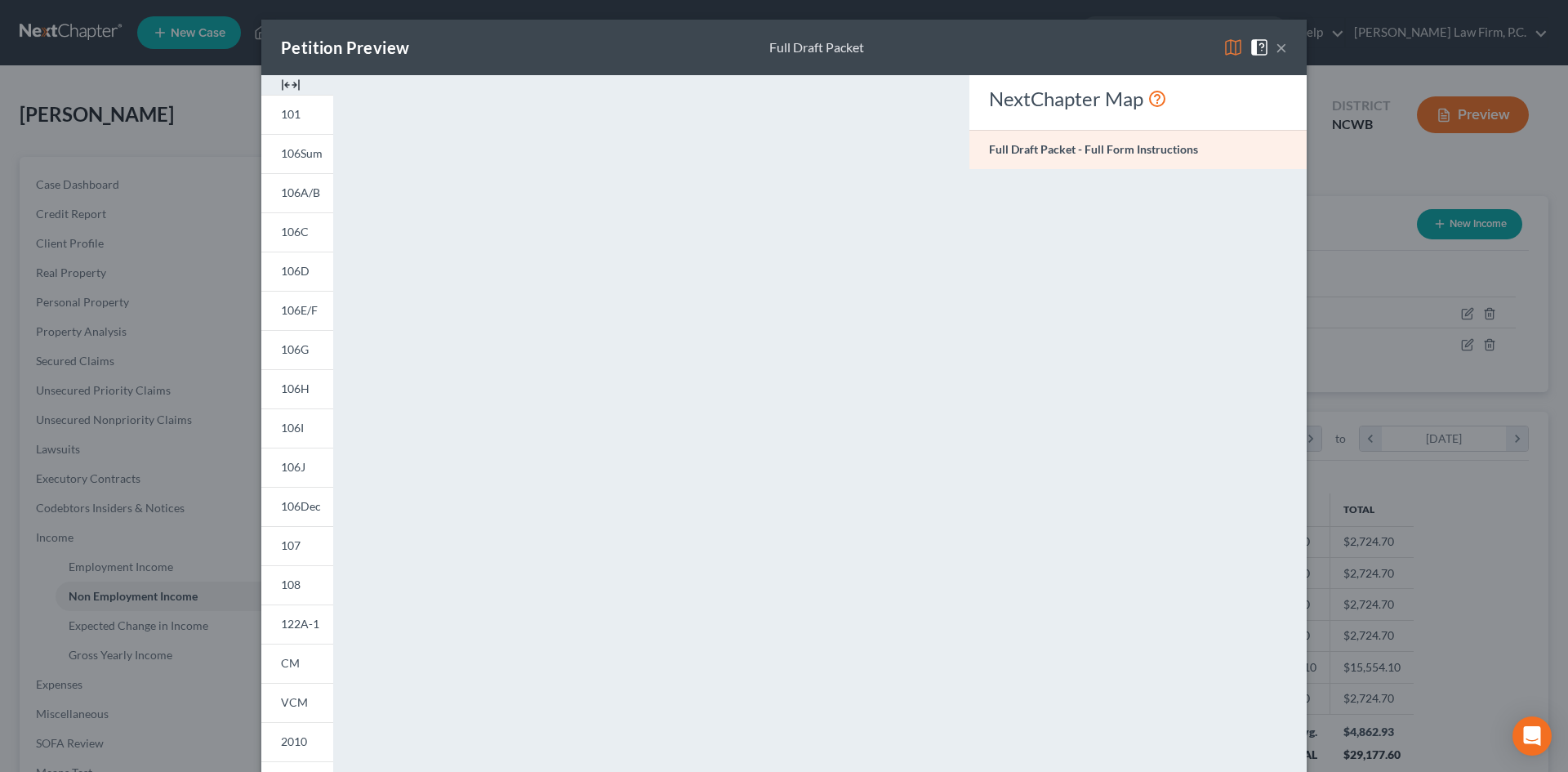
click at [1001, 44] on div "Petition Preview Full Draft Packet ×" at bounding box center [784, 47] width 1046 height 55
click at [1278, 43] on button "×" at bounding box center [1282, 47] width 11 height 19
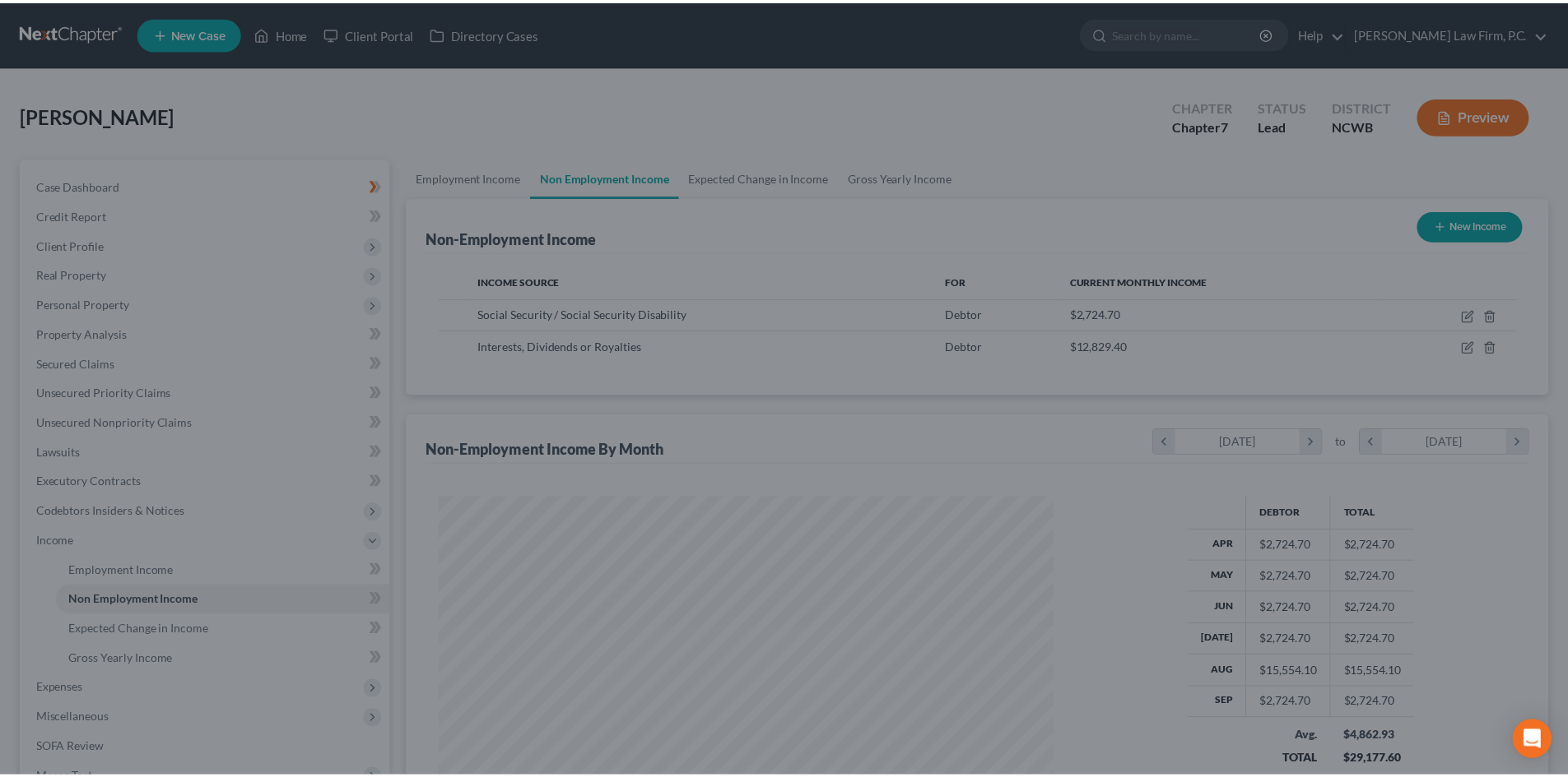
scroll to position [822287, 822458]
